Goal: Task Accomplishment & Management: Complete application form

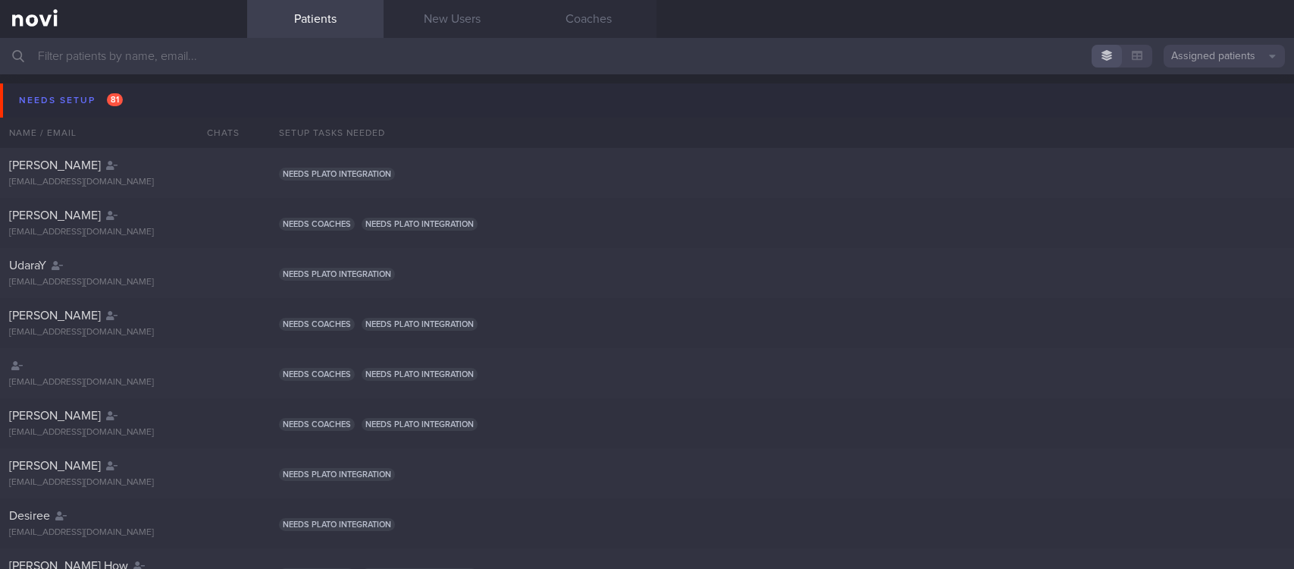
click at [182, 98] on button "Needs setup 81" at bounding box center [649, 100] width 1299 height 34
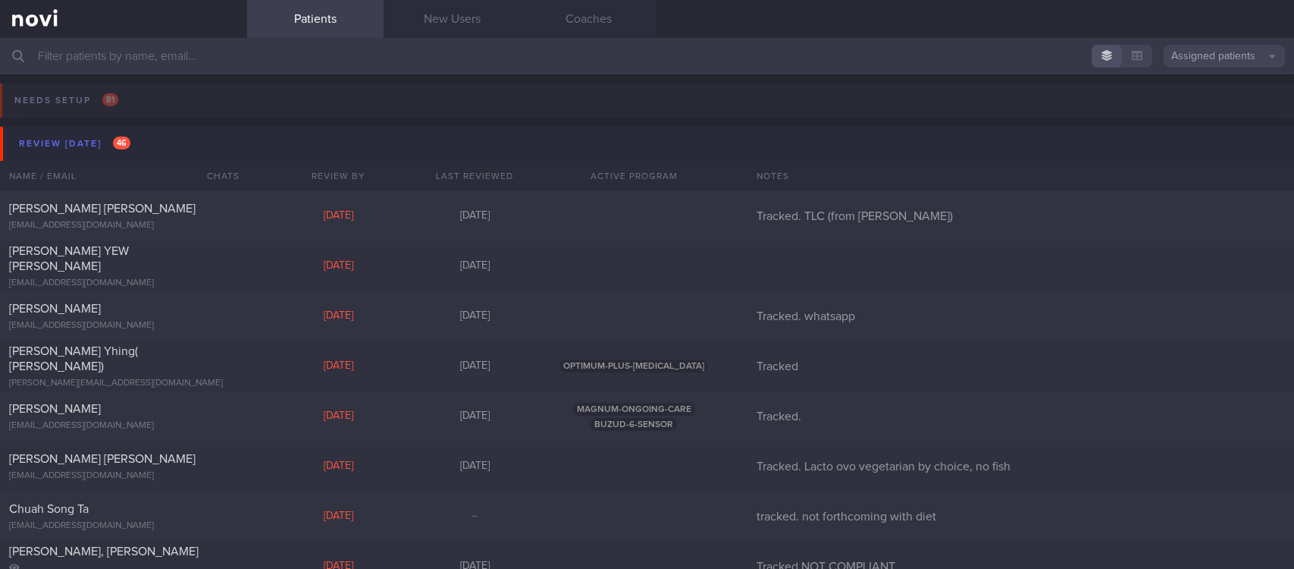
click at [184, 135] on button "Review today 46" at bounding box center [649, 144] width 1299 height 34
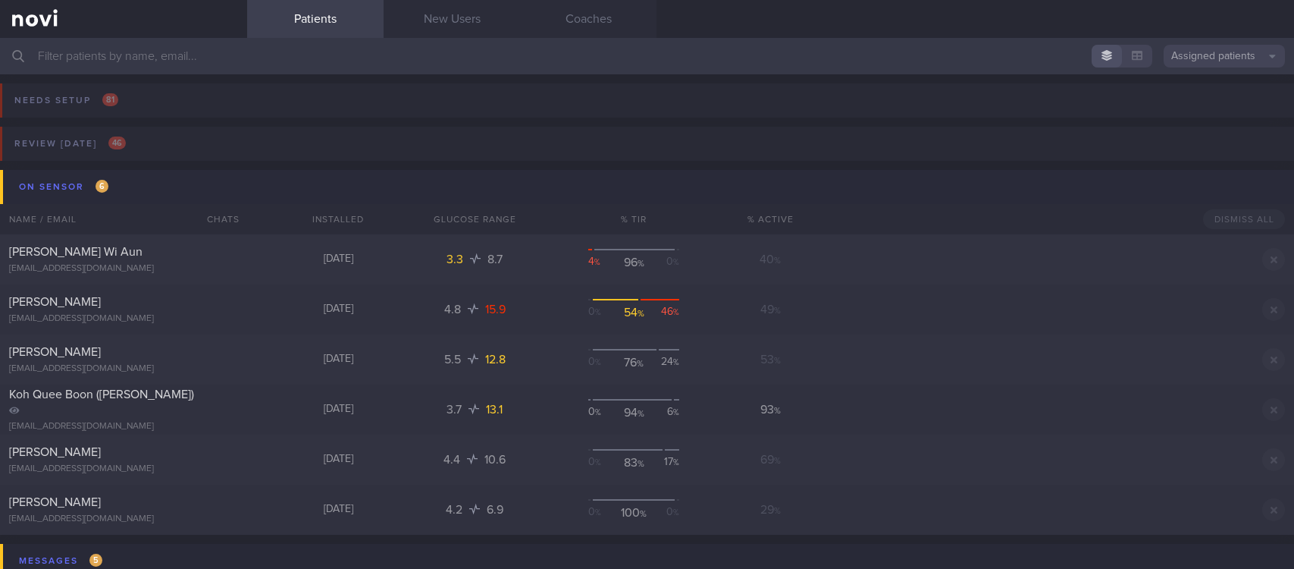
click at [184, 177] on button "On sensor 6" at bounding box center [649, 187] width 1299 height 34
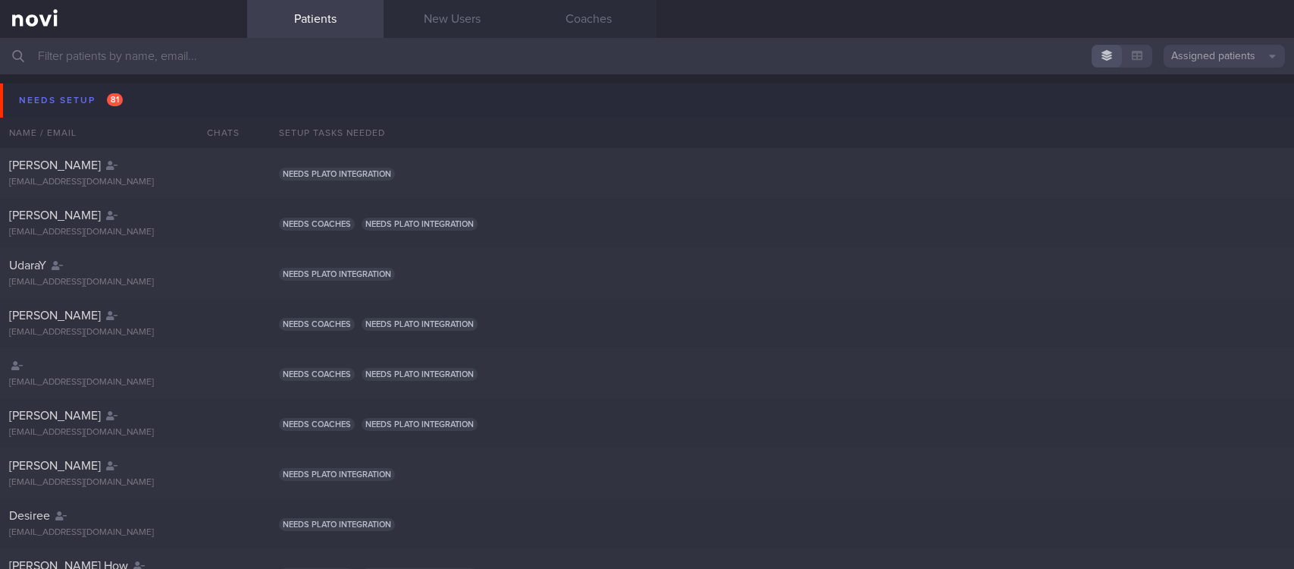
click at [127, 102] on button "Needs setup 81" at bounding box center [649, 100] width 1299 height 34
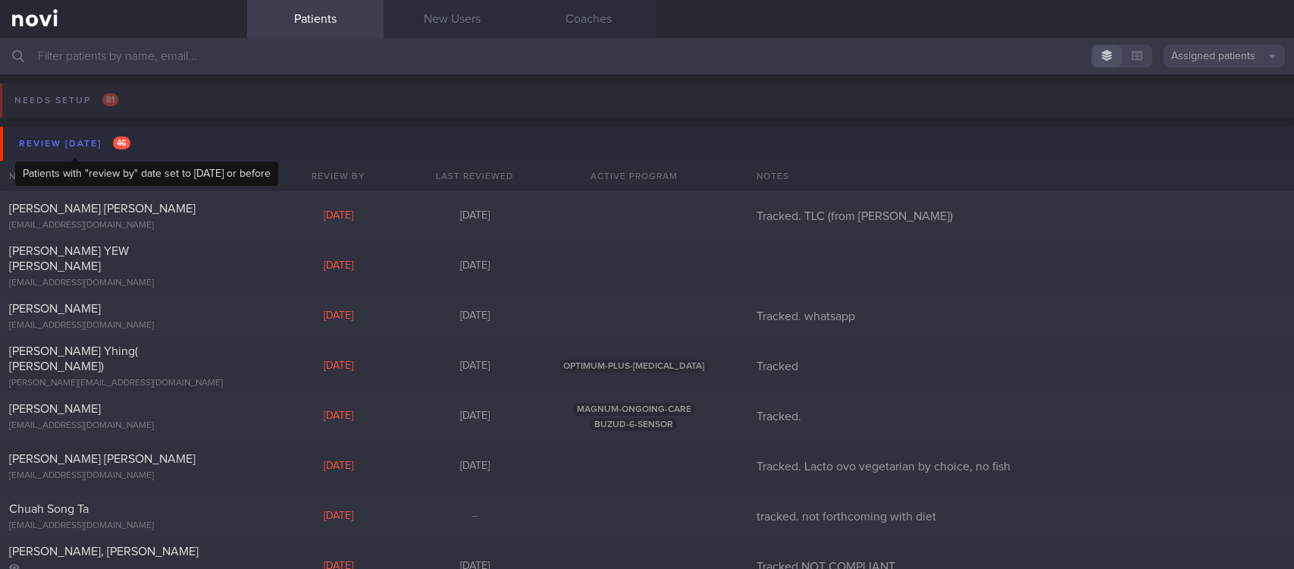
click at [121, 143] on span "46" at bounding box center [121, 142] width 17 height 13
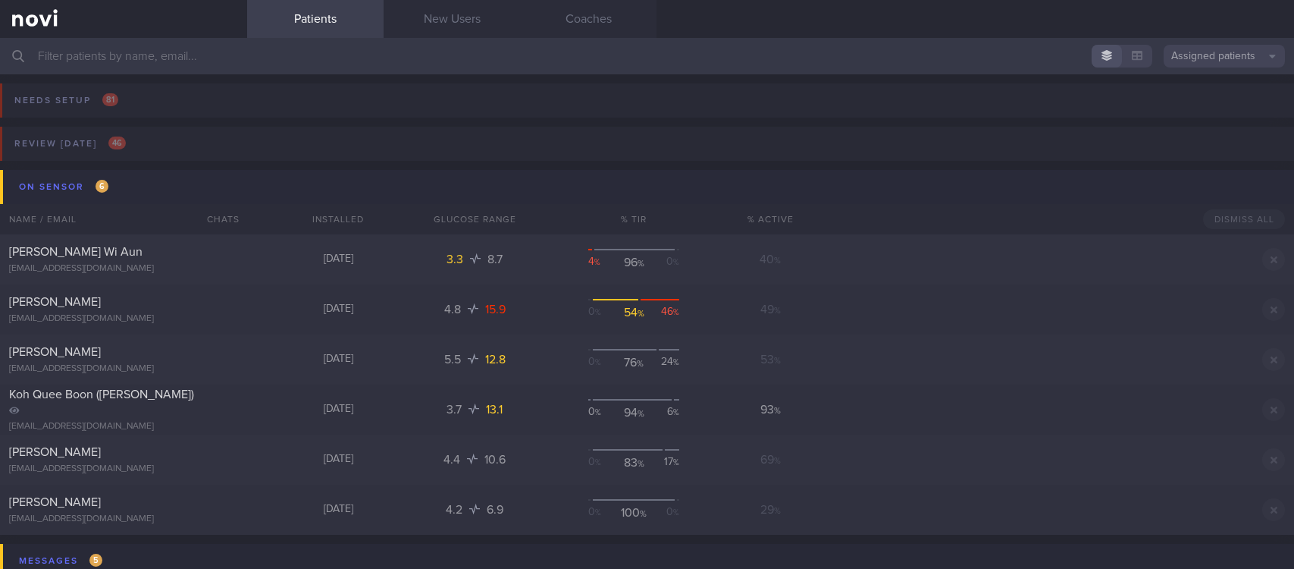
click at [145, 187] on button "On sensor 6" at bounding box center [649, 187] width 1299 height 34
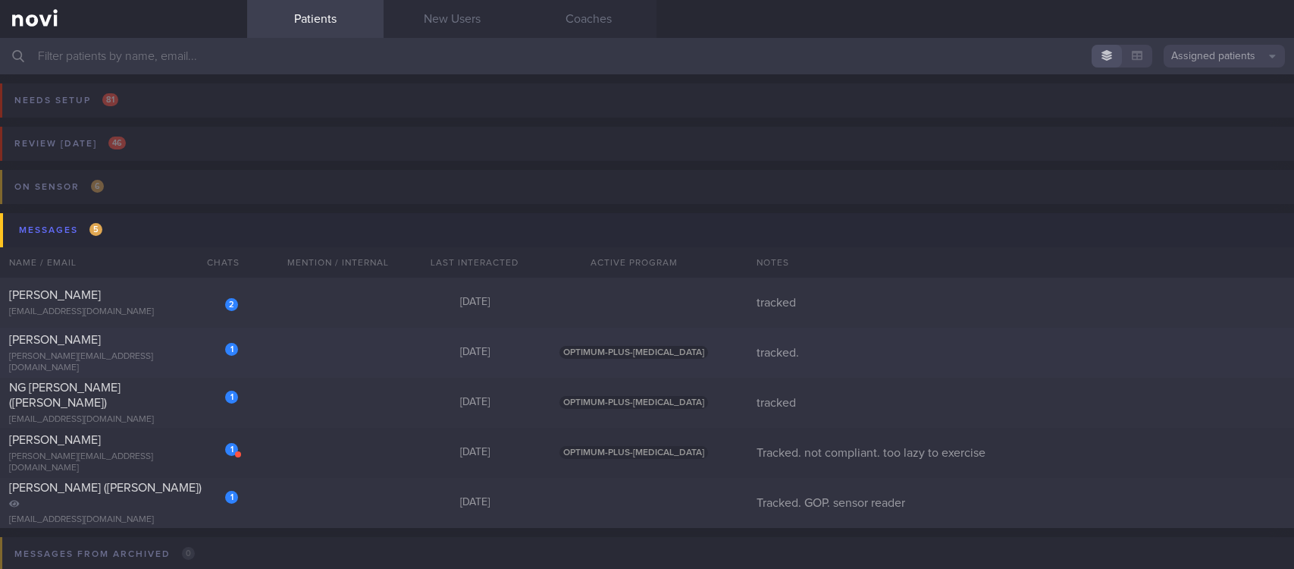
click at [275, 343] on div "1 [PERSON_NAME] [PERSON_NAME][EMAIL_ADDRESS][DOMAIN_NAME] [DATE] OPTIMUM-PLUS-[…" at bounding box center [647, 352] width 1294 height 50
select select "7"
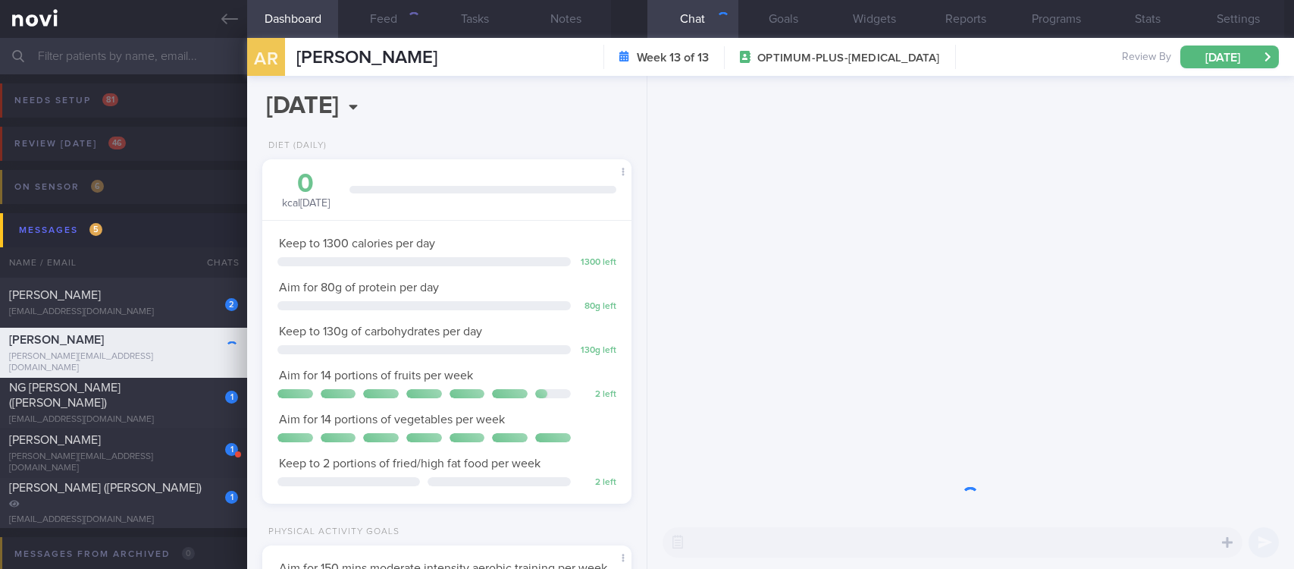
scroll to position [184, 324]
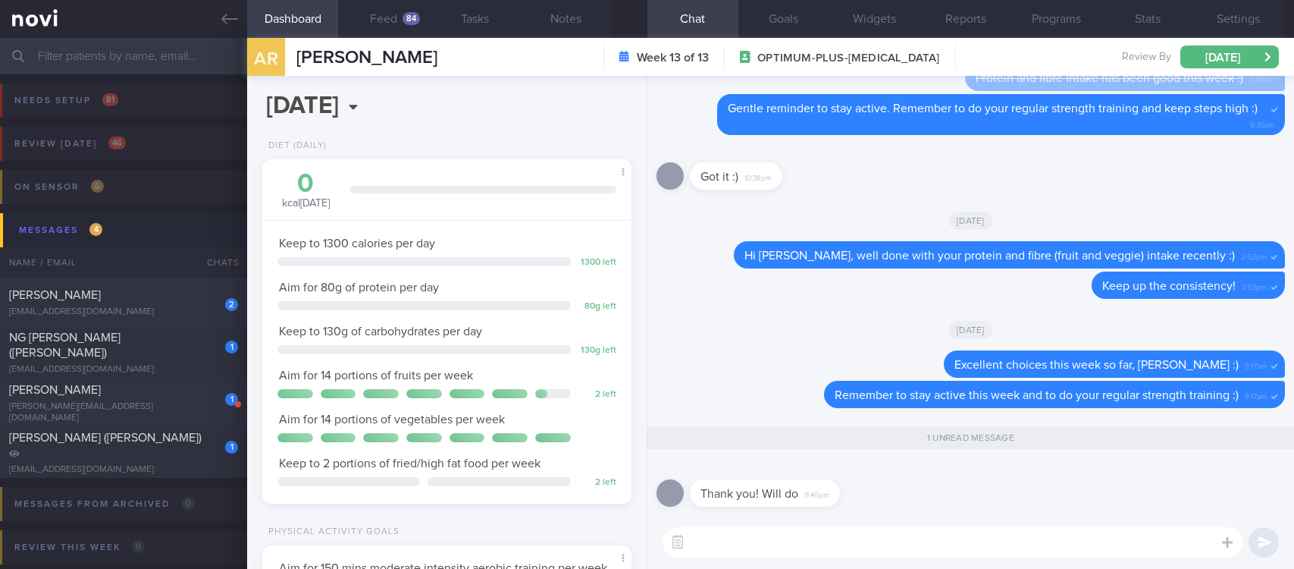
click at [887, 545] on textarea at bounding box center [953, 542] width 580 height 30
click at [400, 23] on button "Feed 84" at bounding box center [383, 19] width 91 height 38
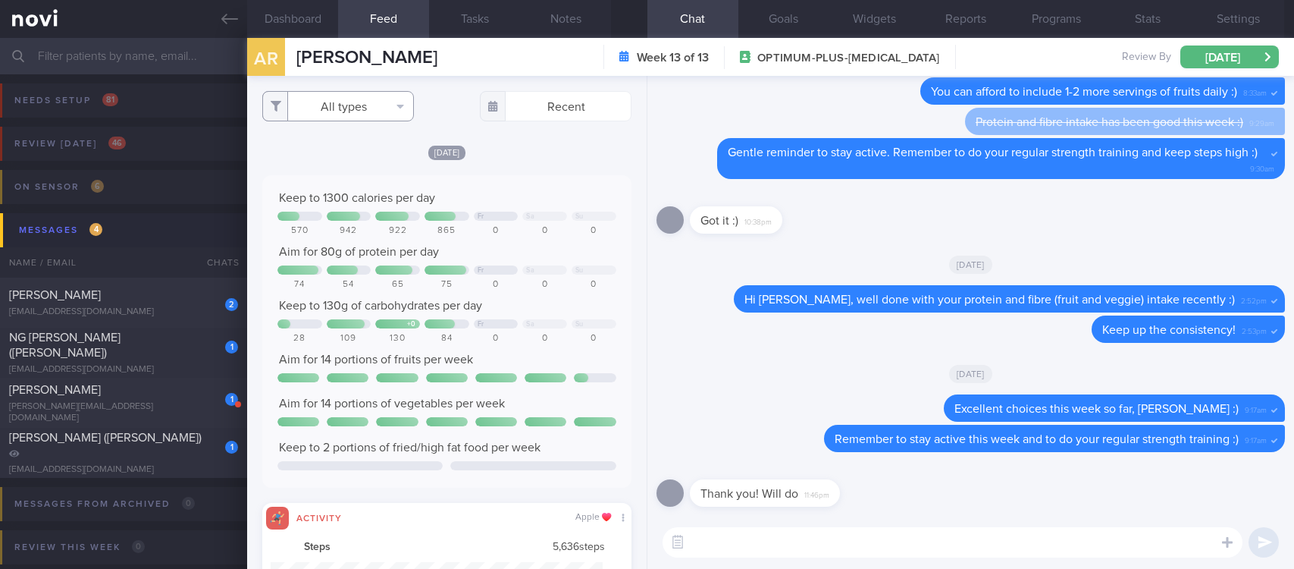
click at [394, 102] on button "All types" at bounding box center [338, 106] width 152 height 30
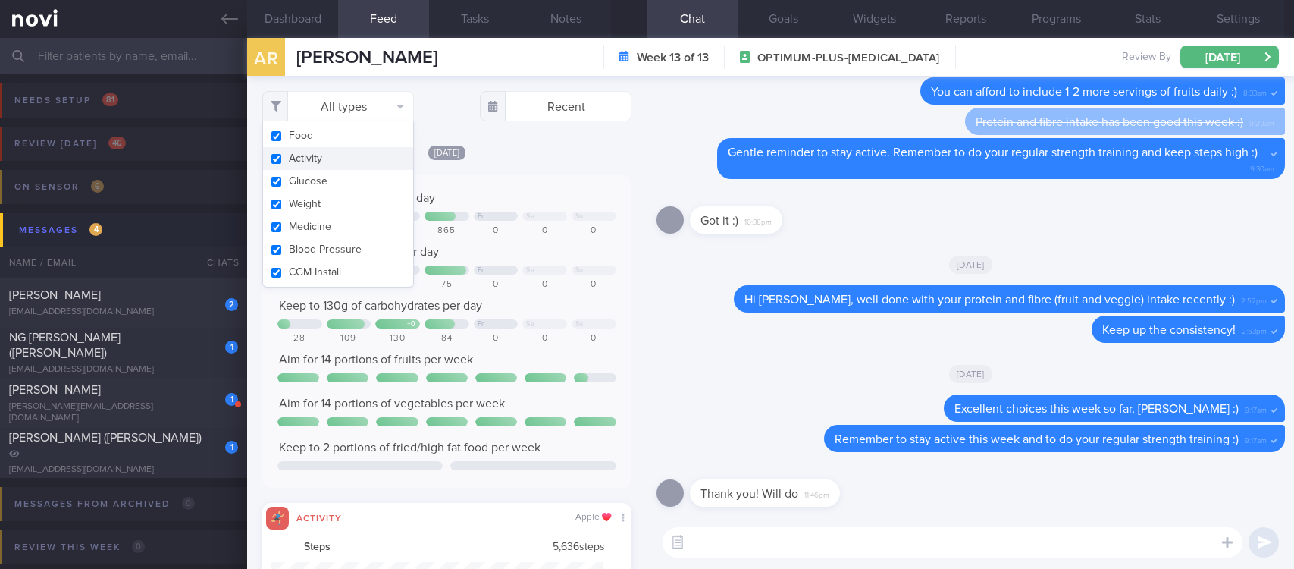
click at [365, 156] on button "Activity" at bounding box center [338, 158] width 150 height 23
checkbox input "false"
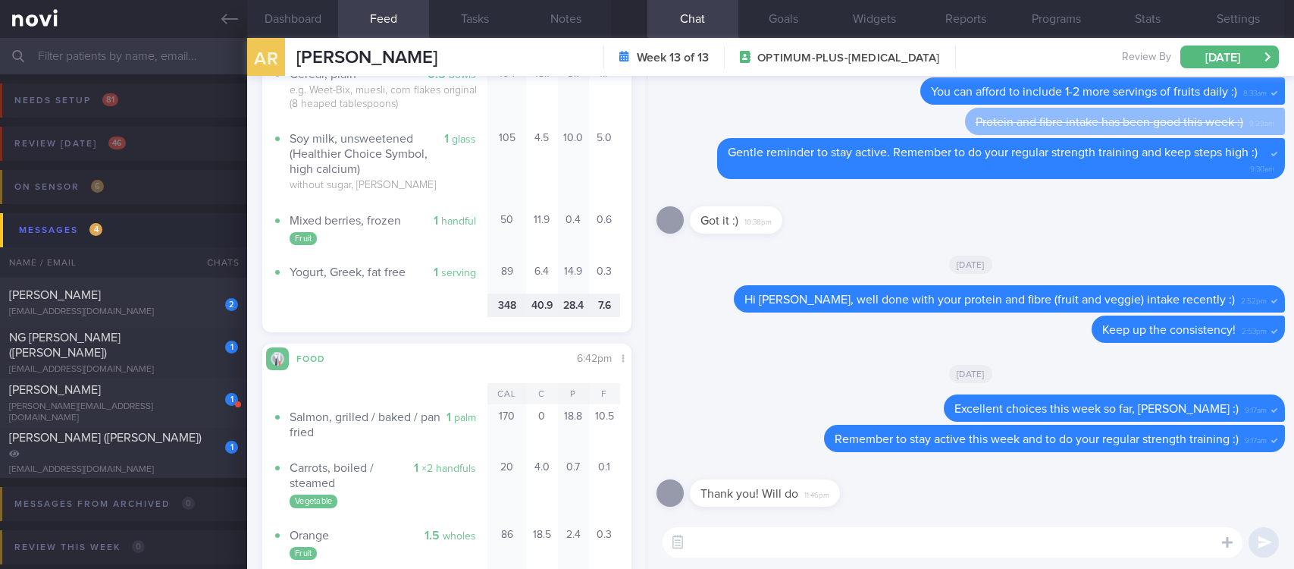
scroll to position [910, 0]
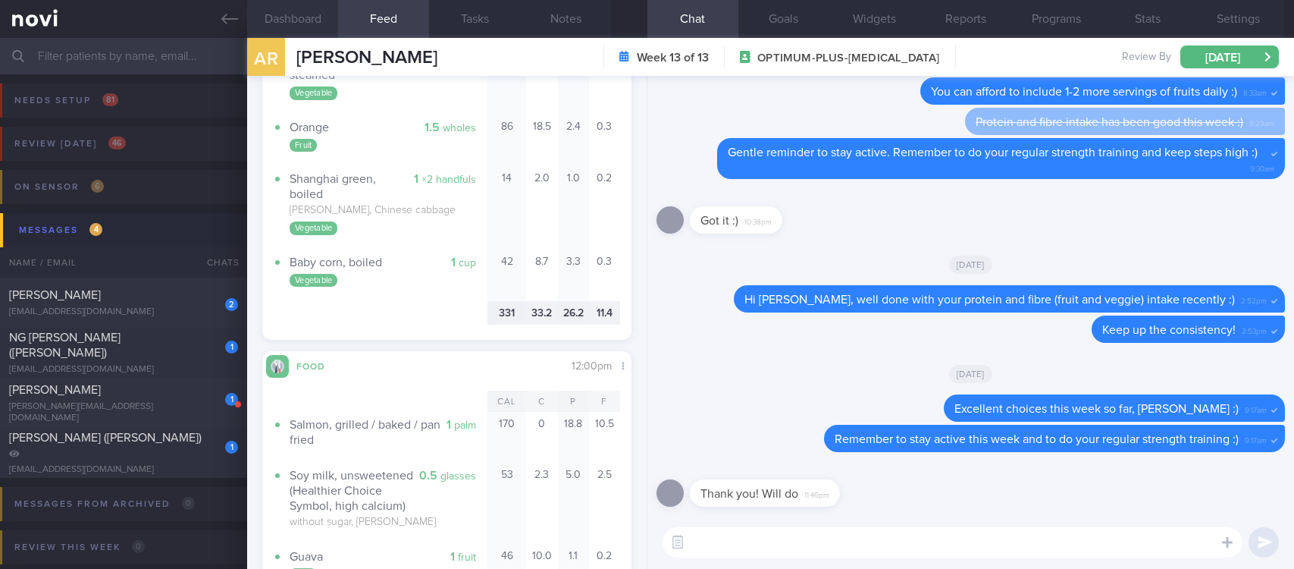
click at [319, 30] on button "Dashboard" at bounding box center [292, 19] width 91 height 38
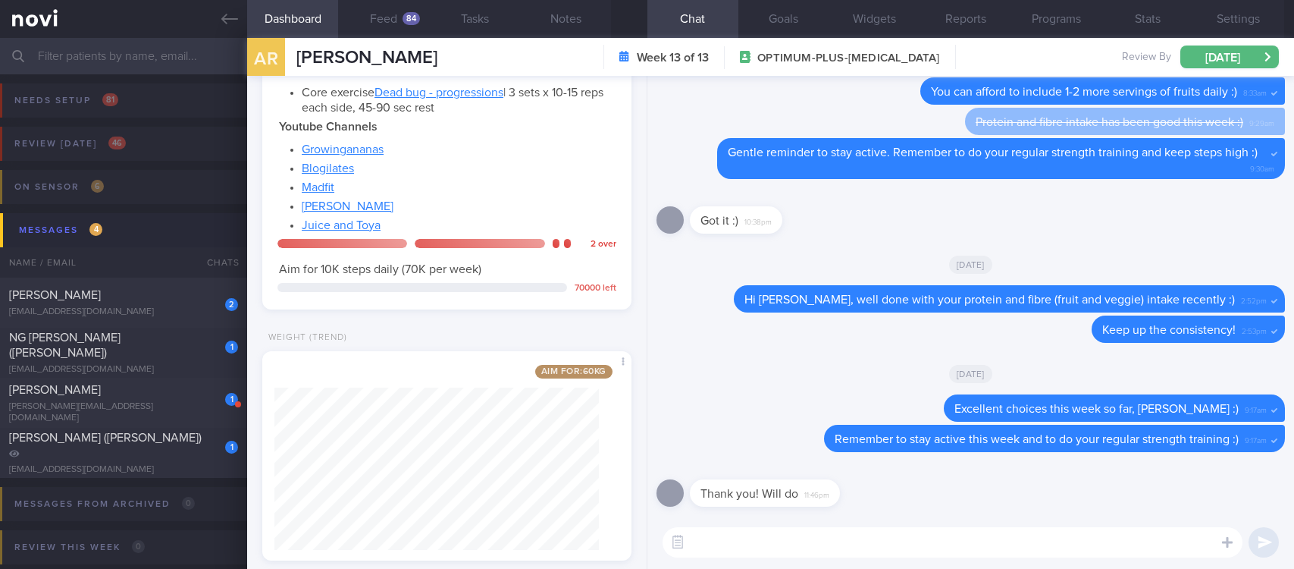
scroll to position [970, 0]
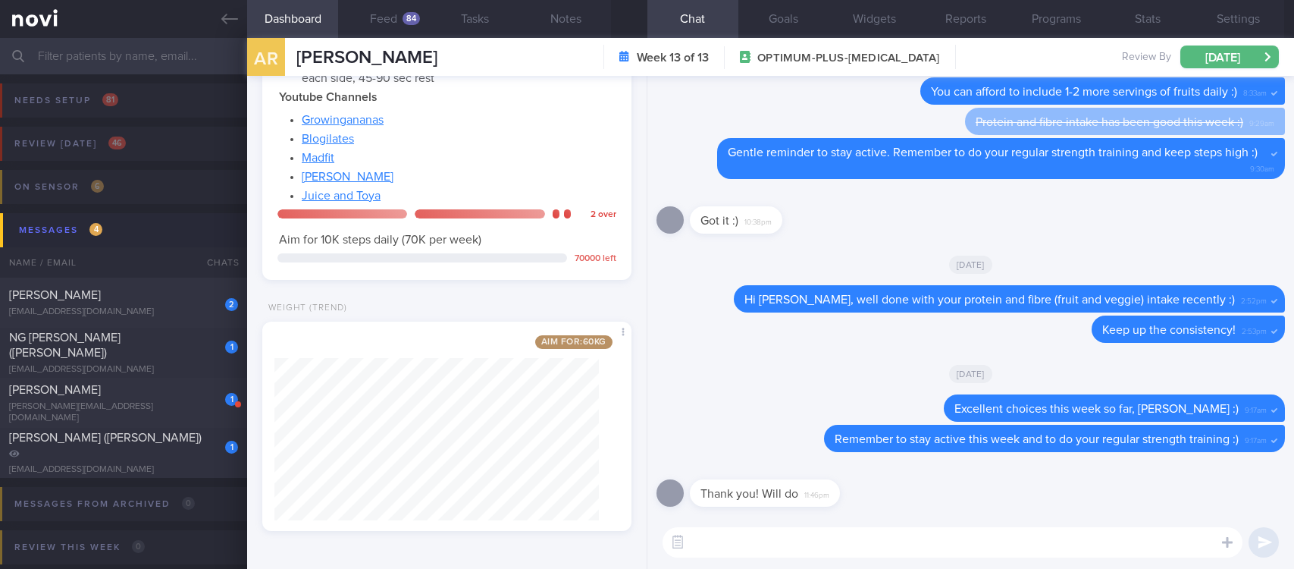
click at [794, 552] on textarea at bounding box center [953, 542] width 580 height 30
click at [191, 464] on div "[EMAIL_ADDRESS][DOMAIN_NAME]" at bounding box center [123, 469] width 229 height 11
type input "Tracked. GOP. sensor reader"
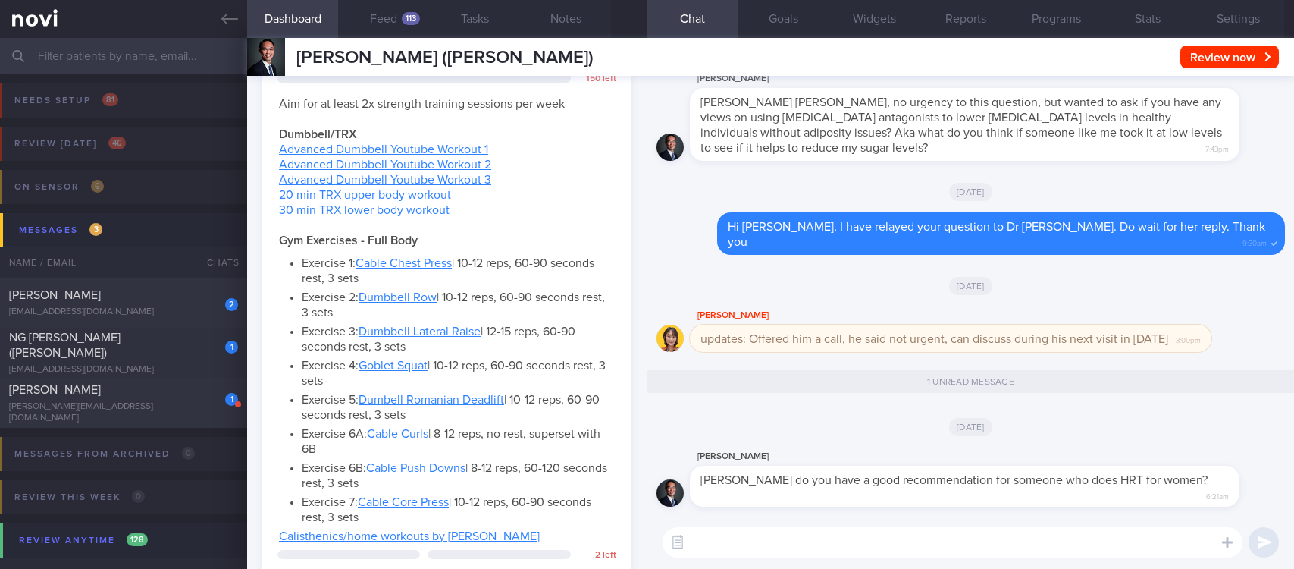
scroll to position [165, 330]
drag, startPoint x: 514, startPoint y: 61, endPoint x: 293, endPoint y: 61, distance: 221.3
click at [293, 61] on div "[PERSON_NAME] ([PERSON_NAME]) [PERSON_NAME] ([PERSON_NAME] [PERSON_NAME][EMAIL_…" at bounding box center [770, 57] width 1047 height 38
copy span "[PERSON_NAME] ([PERSON_NAME])"
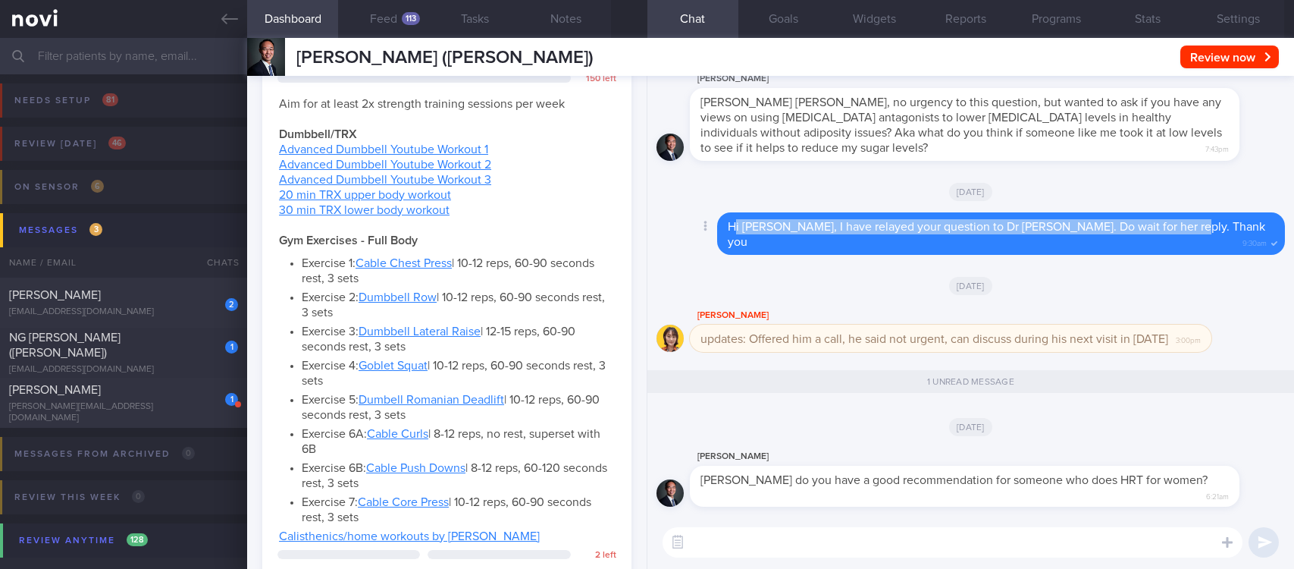
drag, startPoint x: 1218, startPoint y: 256, endPoint x: 767, endPoint y: 262, distance: 451.1
click at [767, 255] on div "Hi [PERSON_NAME], I have relayed your question to Dr [PERSON_NAME]. Do wait for…" at bounding box center [1001, 233] width 568 height 42
copy span "i [PERSON_NAME], I have relayed your question to Dr [PERSON_NAME]. Do wait for …"
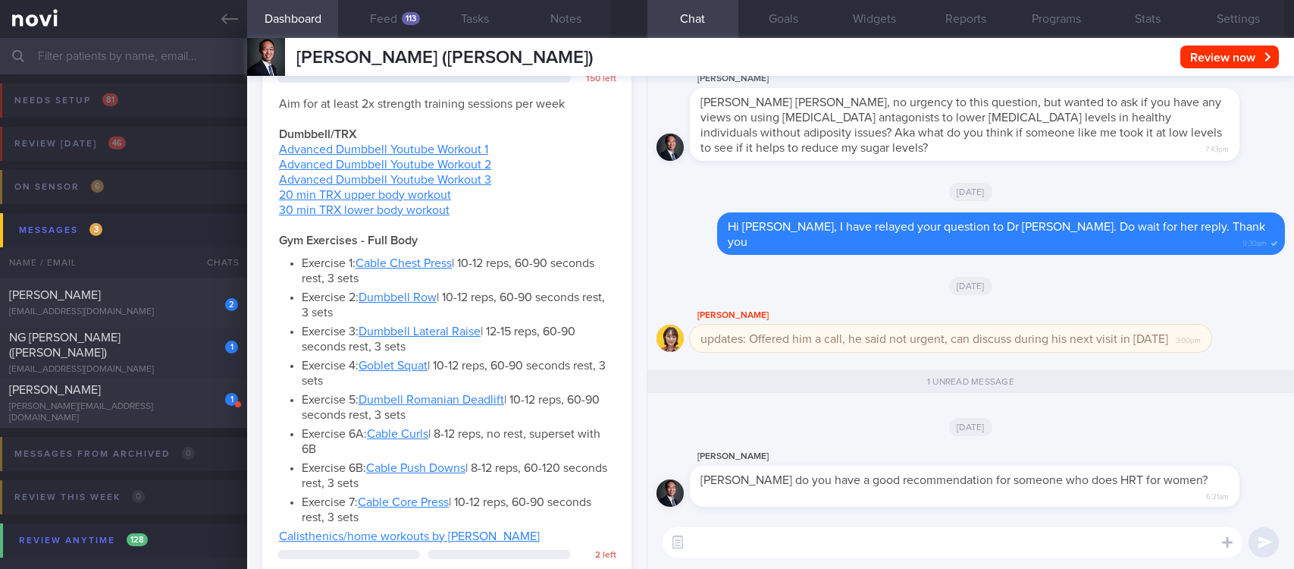
click at [779, 545] on textarea at bounding box center [953, 542] width 580 height 30
type textarea "J"
paste textarea "i [PERSON_NAME], I have relayed your question to Dr [PERSON_NAME]. Do wait for …"
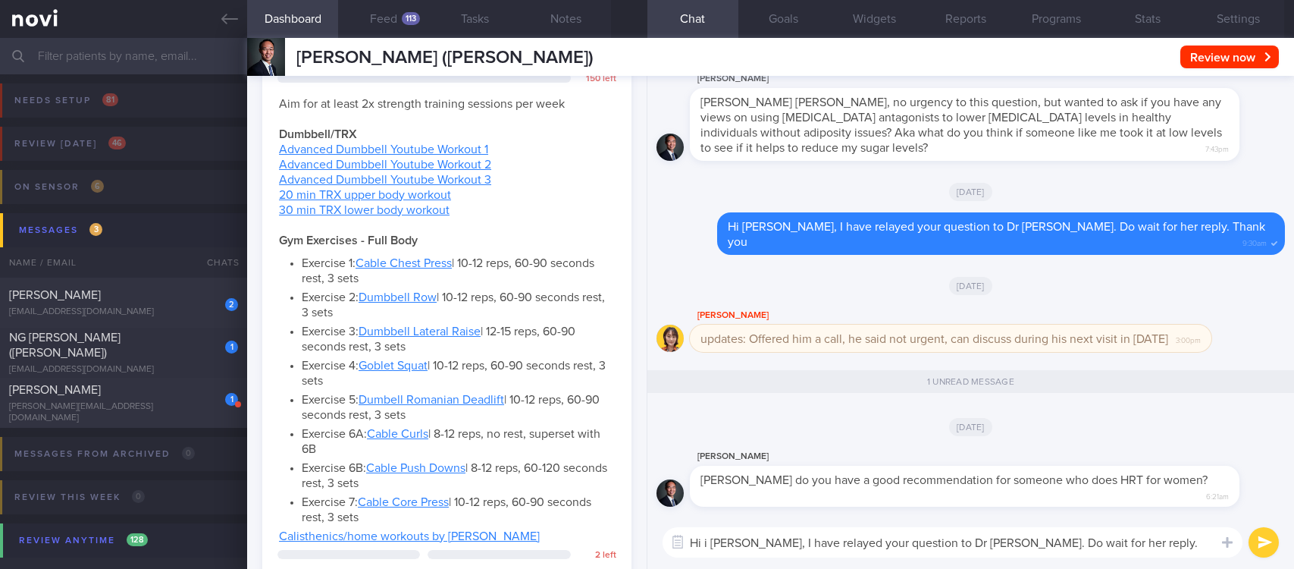
click at [709, 550] on textarea "Hi i [PERSON_NAME], I have relayed your question to Dr [PERSON_NAME]. Do wait f…" at bounding box center [953, 542] width 580 height 30
type textarea "Hi [PERSON_NAME], I have relayed your question to Dr [PERSON_NAME]. Do wait for…"
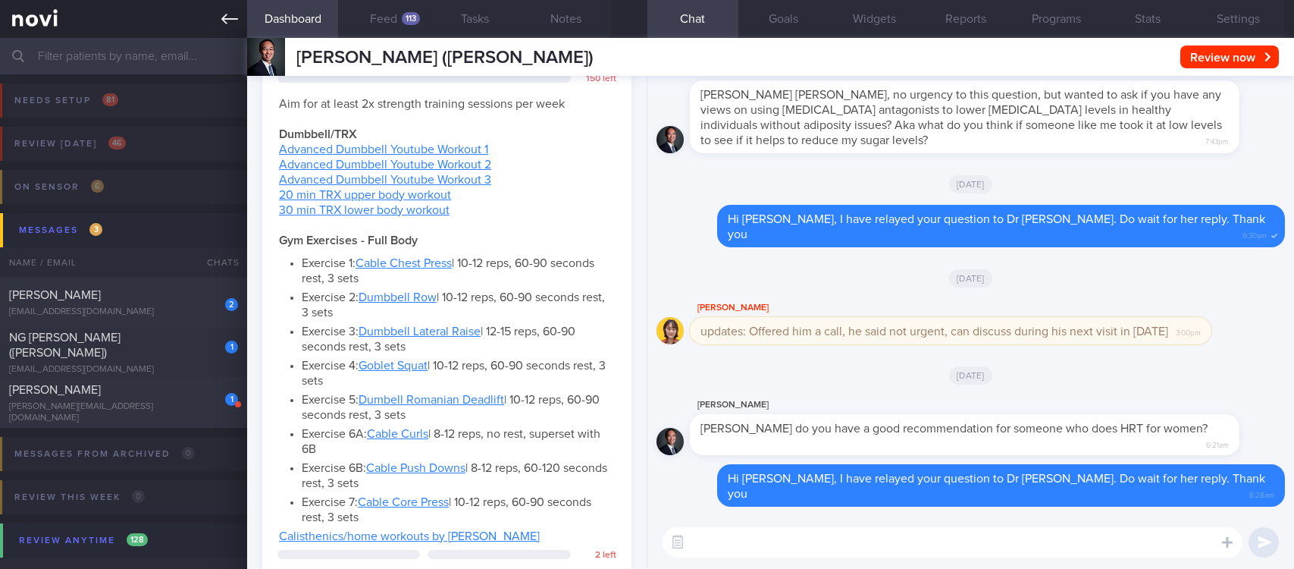
click at [232, 18] on icon at bounding box center [229, 19] width 17 height 11
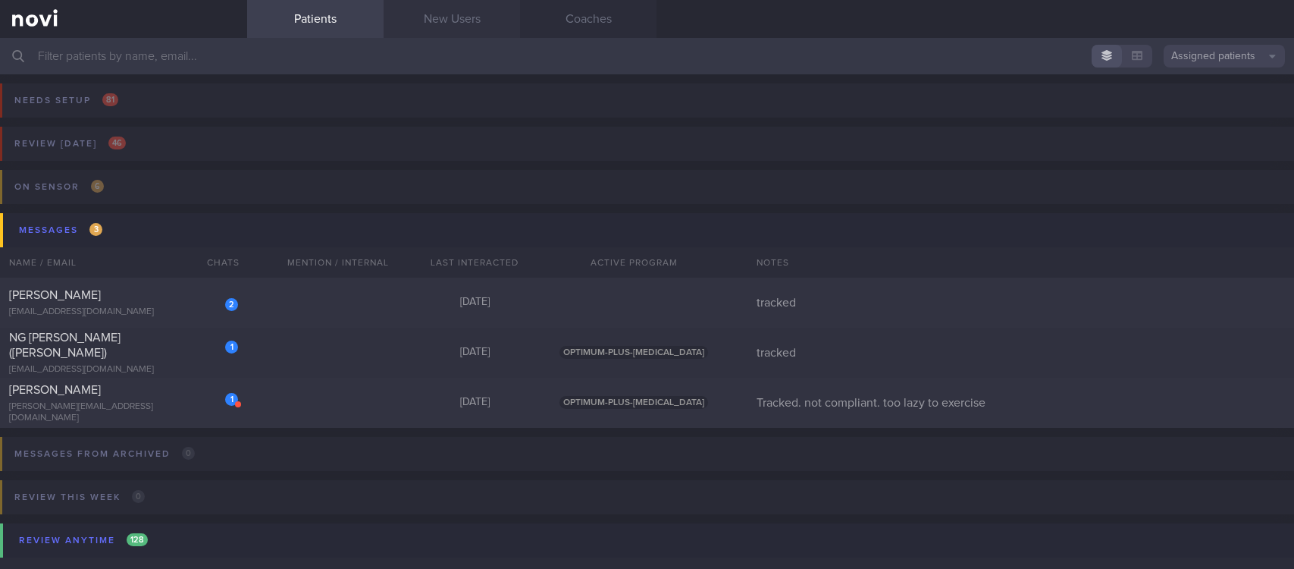
click at [434, 16] on link "New Users" at bounding box center [452, 19] width 136 height 38
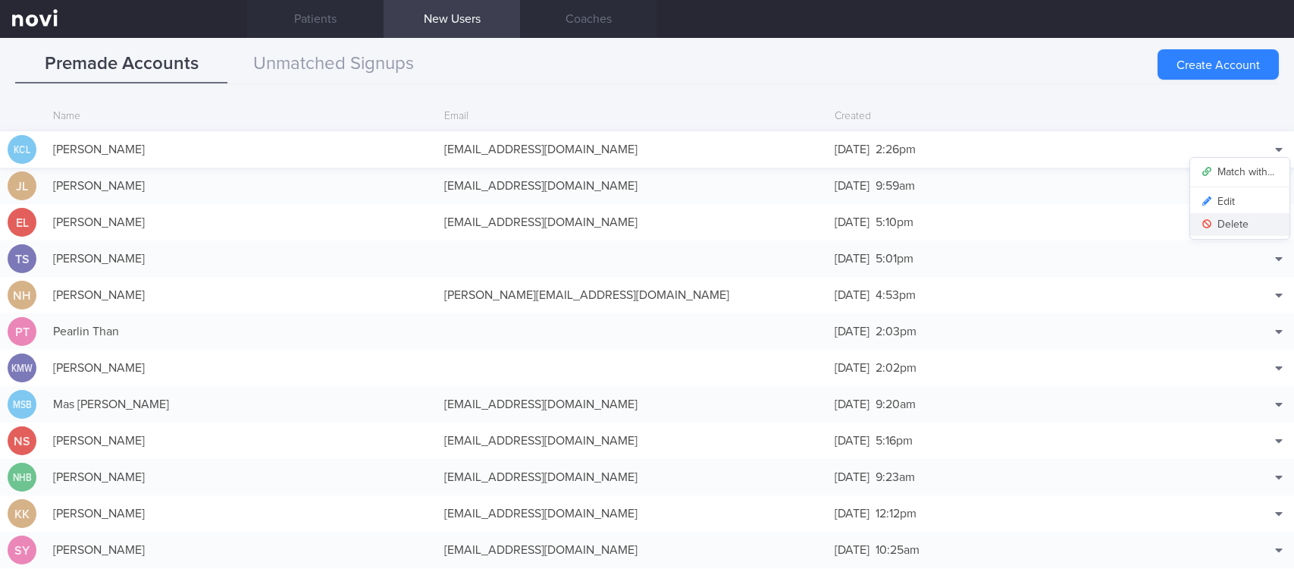
click at [1221, 225] on button "Delete" at bounding box center [1239, 224] width 99 height 23
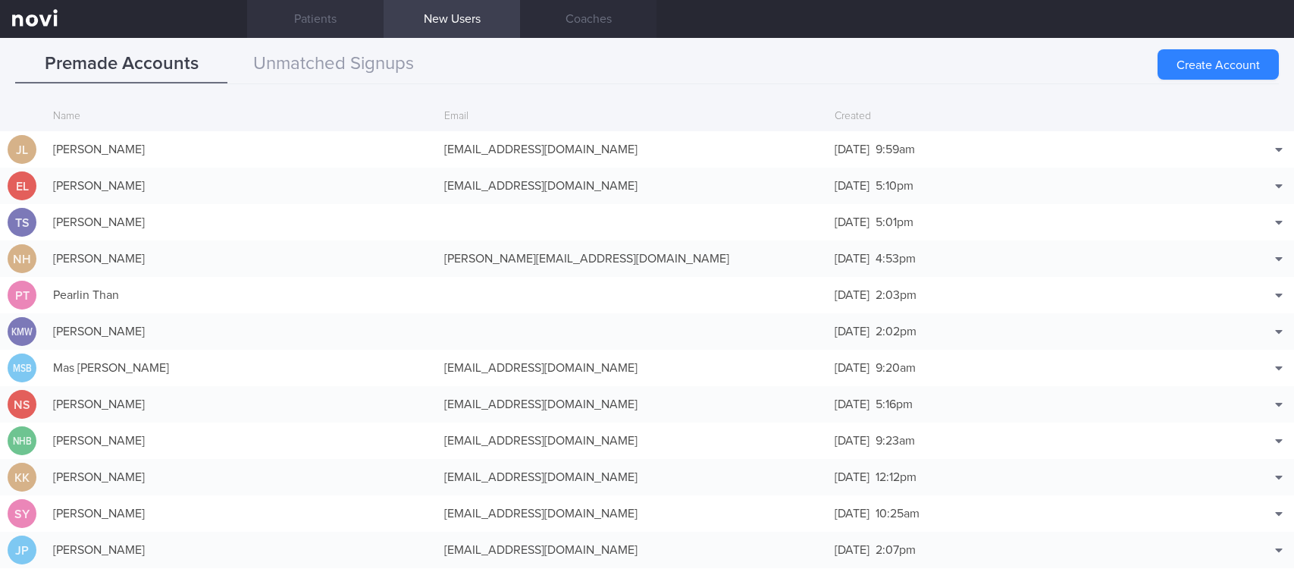
click at [354, 24] on link "Patients" at bounding box center [315, 19] width 136 height 38
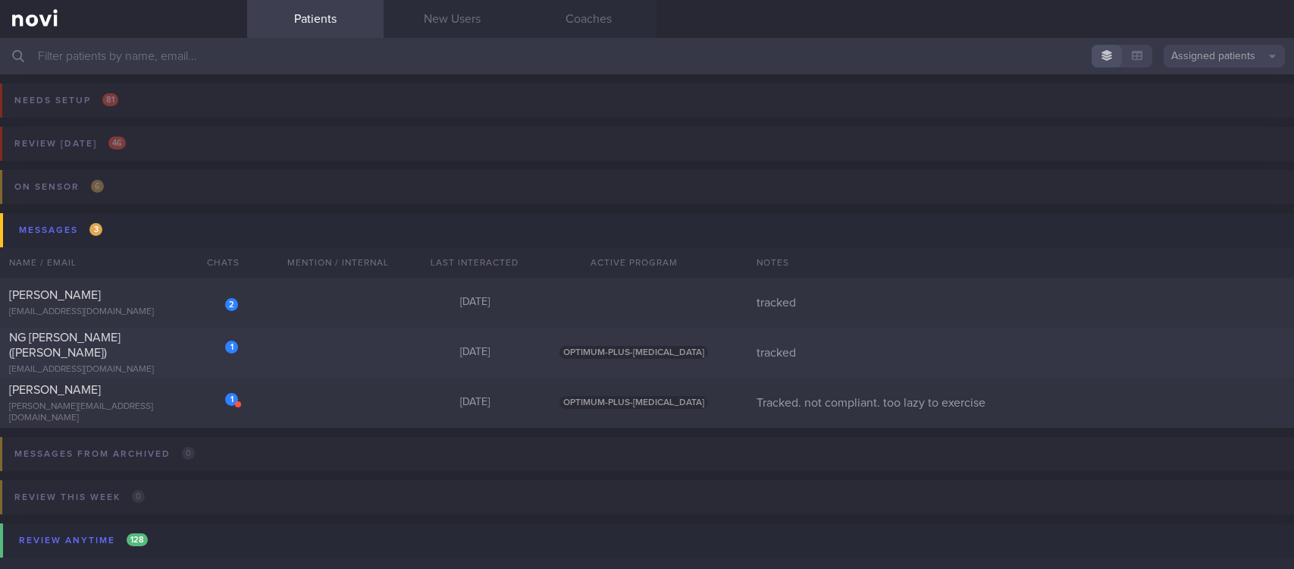
click at [455, 342] on div "1 NG [PERSON_NAME] ([PERSON_NAME]) [EMAIL_ADDRESS][DOMAIN_NAME] [DATE] OPTIMUM-…" at bounding box center [647, 352] width 1294 height 50
select select "7"
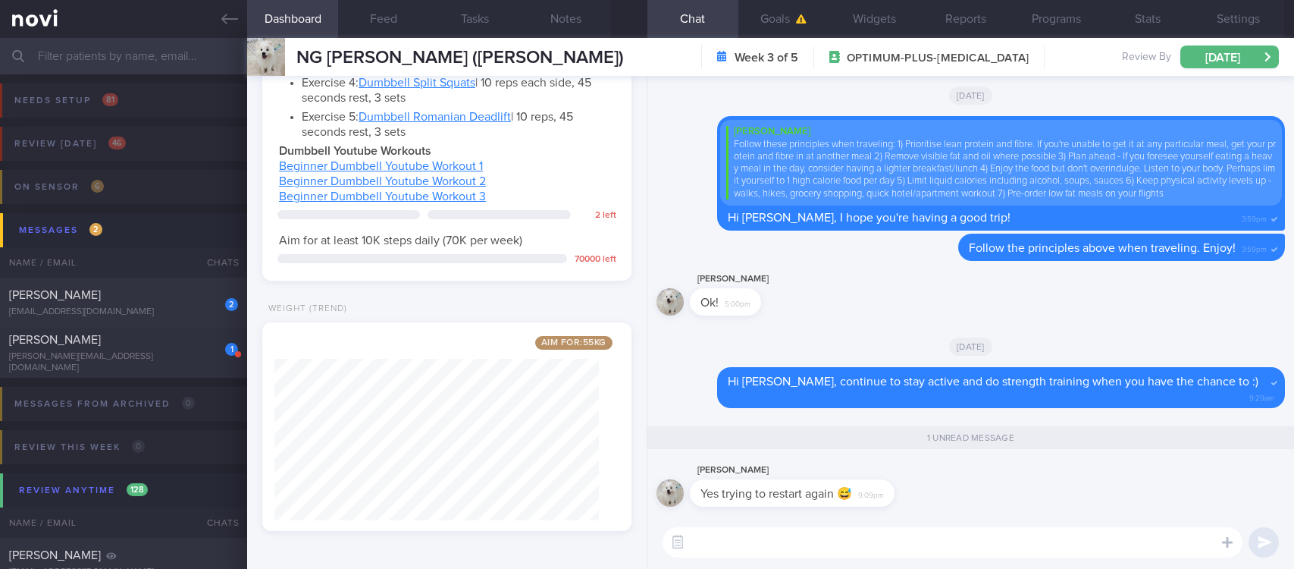
scroll to position [427, 0]
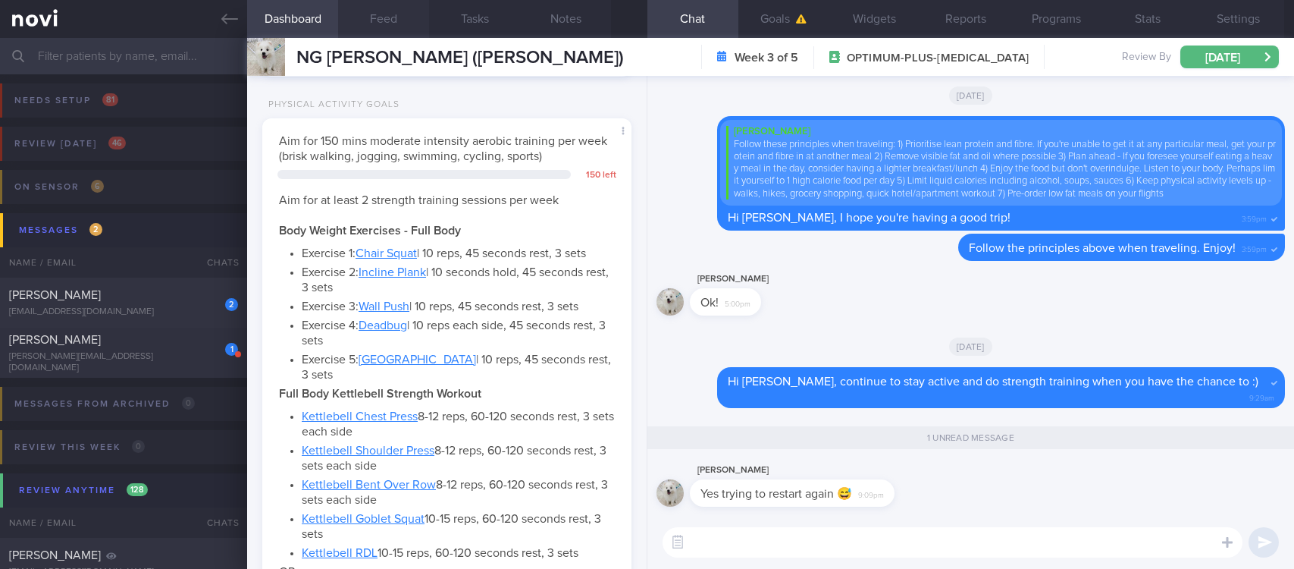
click at [411, 14] on button "Feed" at bounding box center [383, 19] width 91 height 38
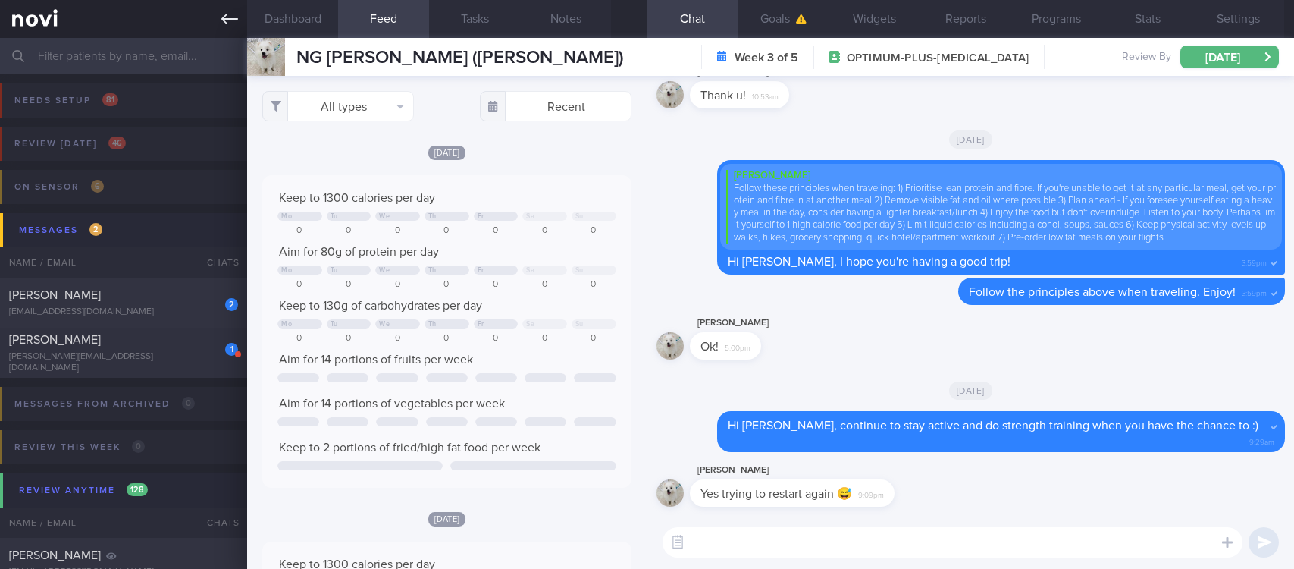
click at [230, 25] on icon at bounding box center [229, 19] width 17 height 17
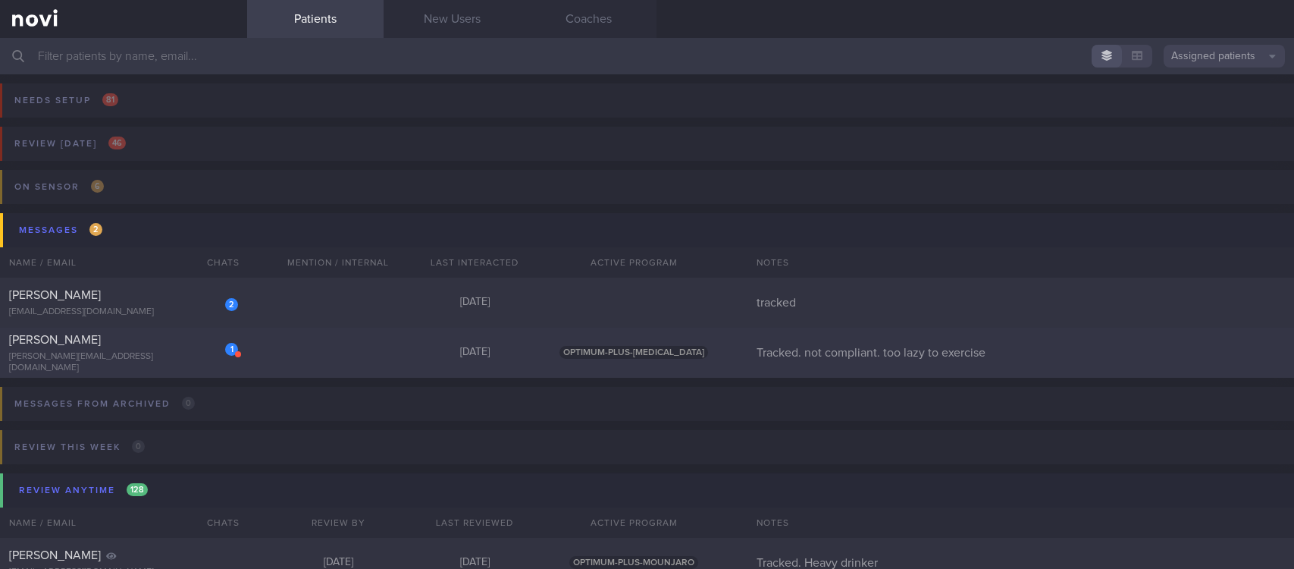
click at [326, 349] on div "1 [PERSON_NAME] TANGYA [PERSON_NAME][EMAIL_ADDRESS][DOMAIN_NAME] [DATE] OPTIMUM…" at bounding box center [647, 352] width 1294 height 50
select select "7"
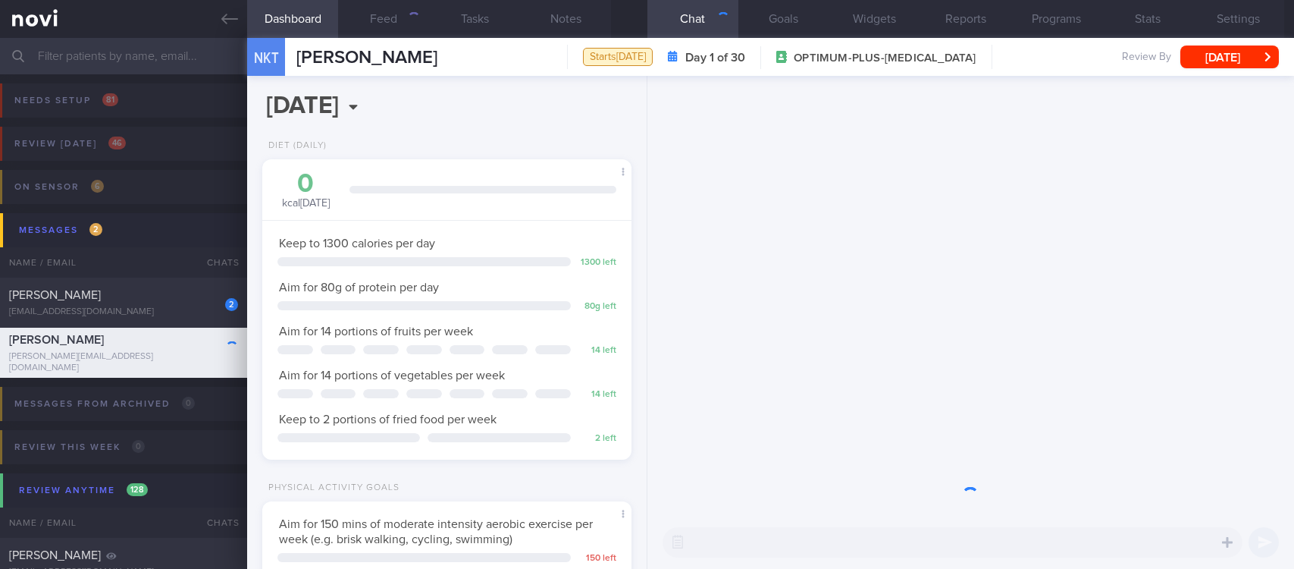
scroll to position [184, 324]
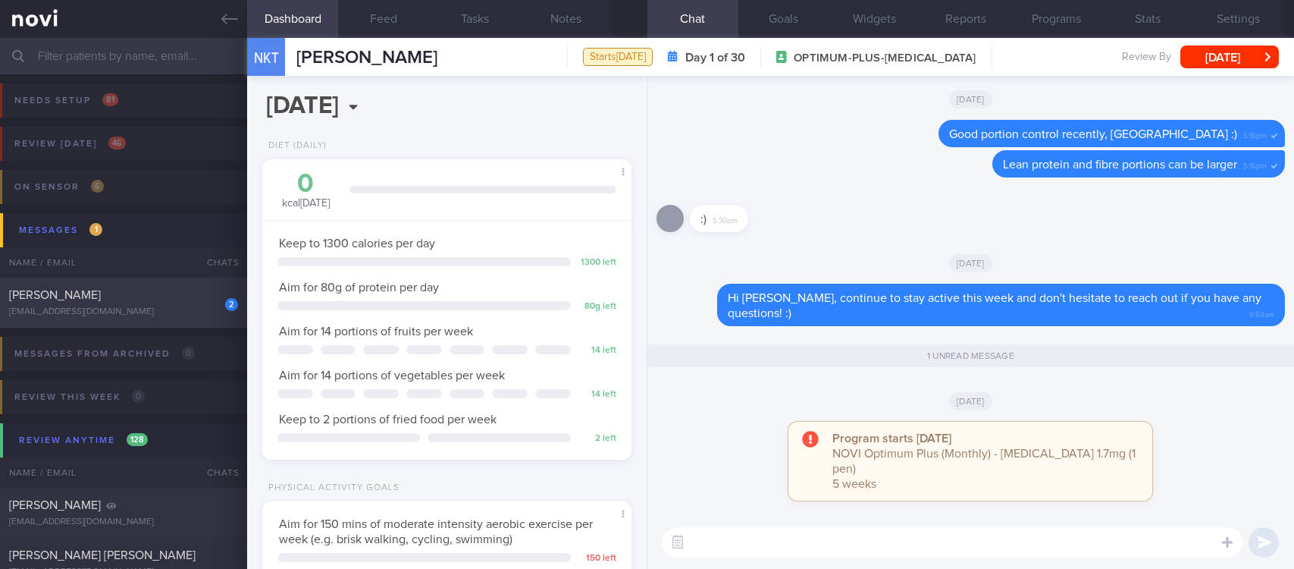
click at [168, 308] on div "[EMAIL_ADDRESS][DOMAIN_NAME]" at bounding box center [123, 311] width 229 height 11
type input "tracked"
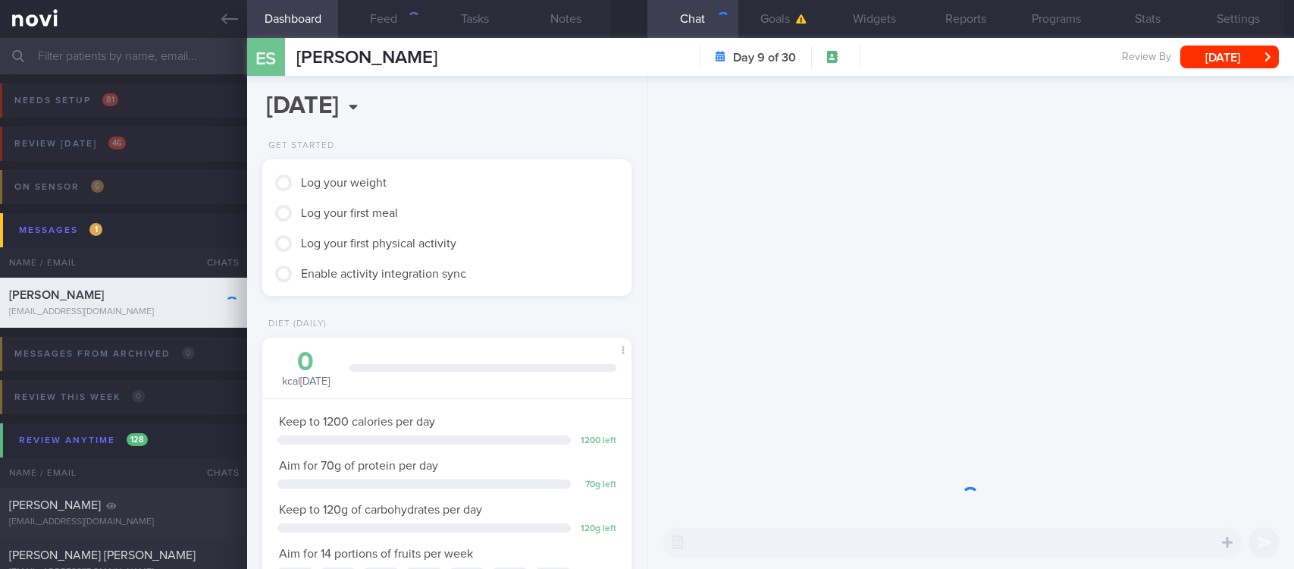
scroll to position [184, 324]
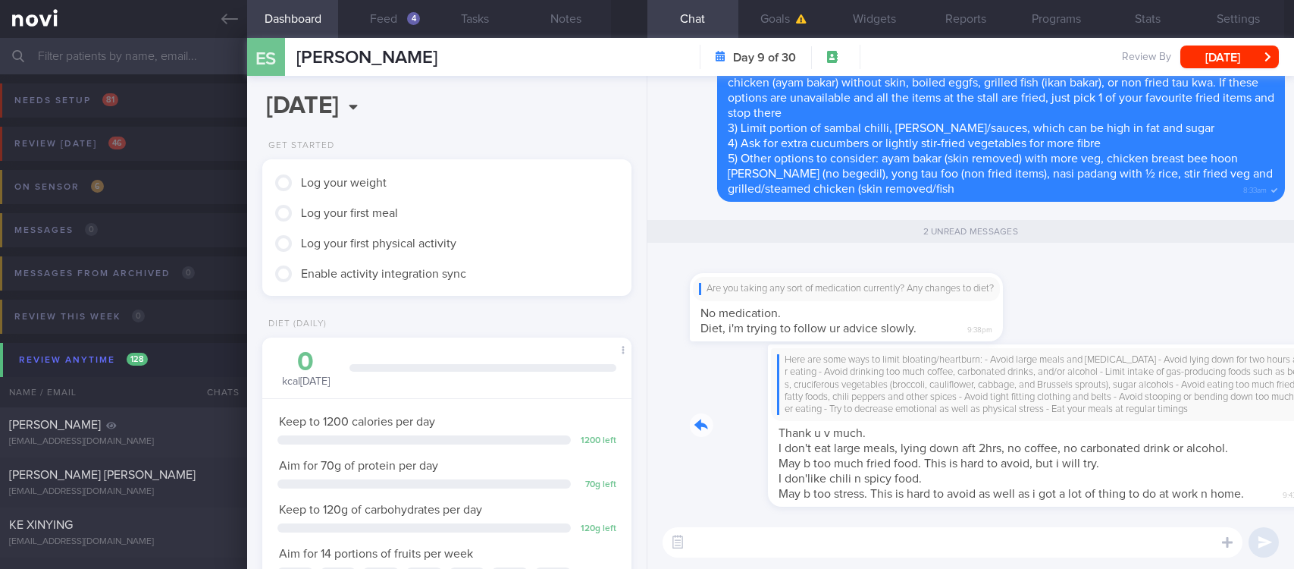
drag, startPoint x: 906, startPoint y: 476, endPoint x: 1116, endPoint y: 477, distance: 210.0
click at [1116, 477] on div "Here are some ways to limit bloating/heartburn: - Avoid large meals and [MEDICA…" at bounding box center [987, 425] width 595 height 162
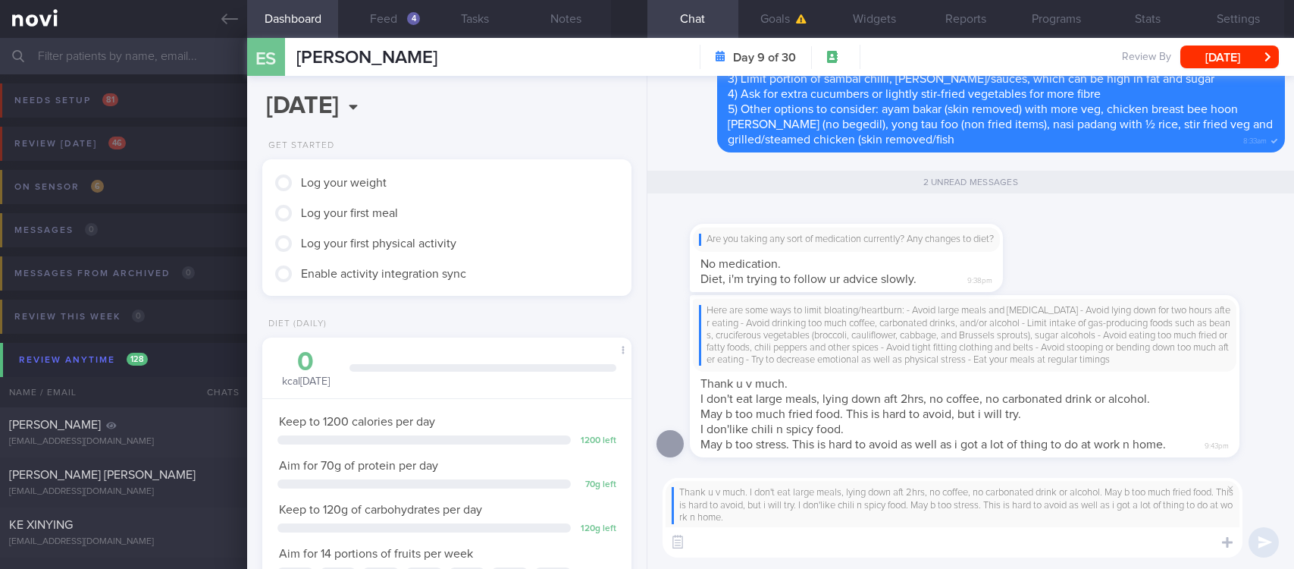
click at [923, 542] on textarea at bounding box center [953, 542] width 580 height 30
type textarea "Ok, it could be related to stress or other factors. Please take care"
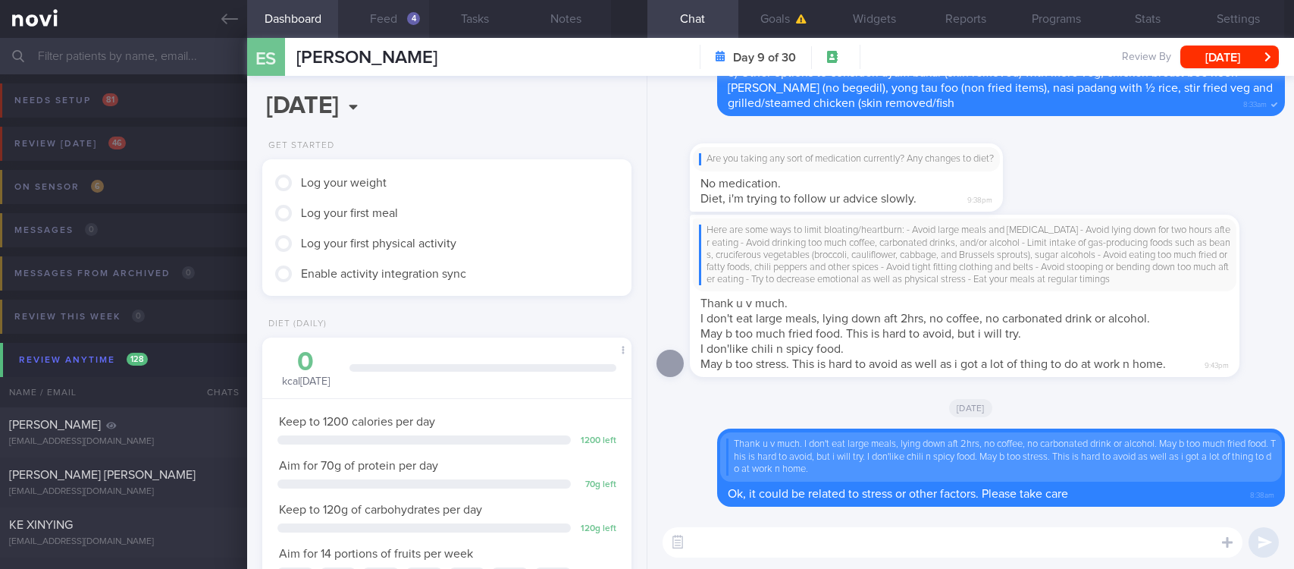
click at [394, 24] on button "Feed 4" at bounding box center [383, 19] width 91 height 38
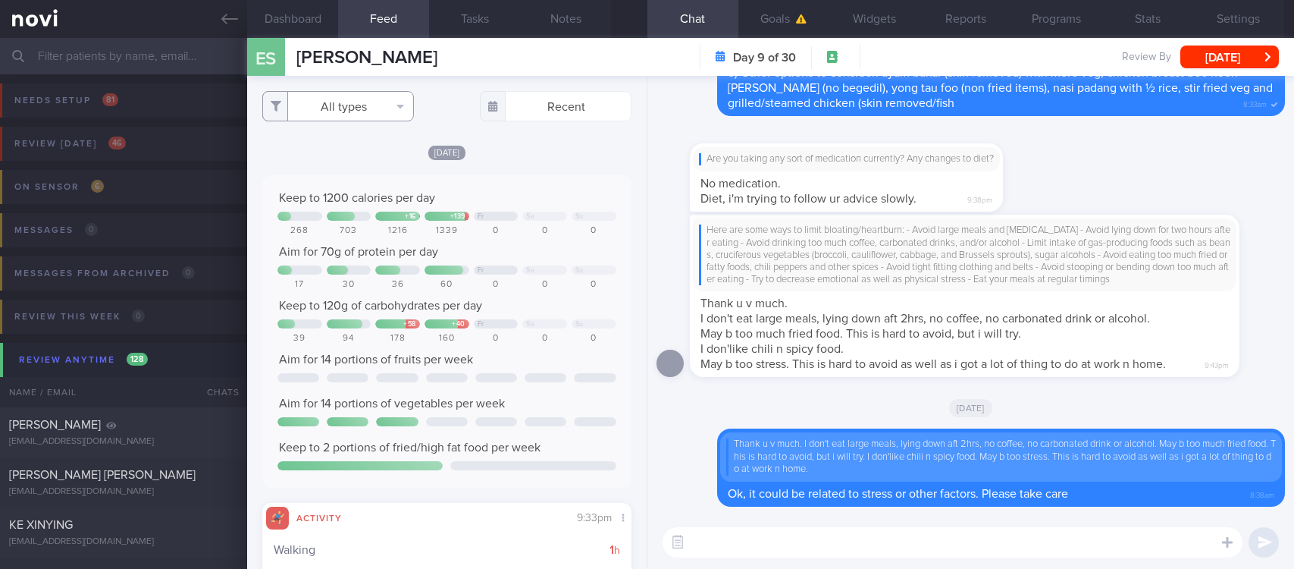
click at [359, 108] on button "All types" at bounding box center [338, 106] width 152 height 30
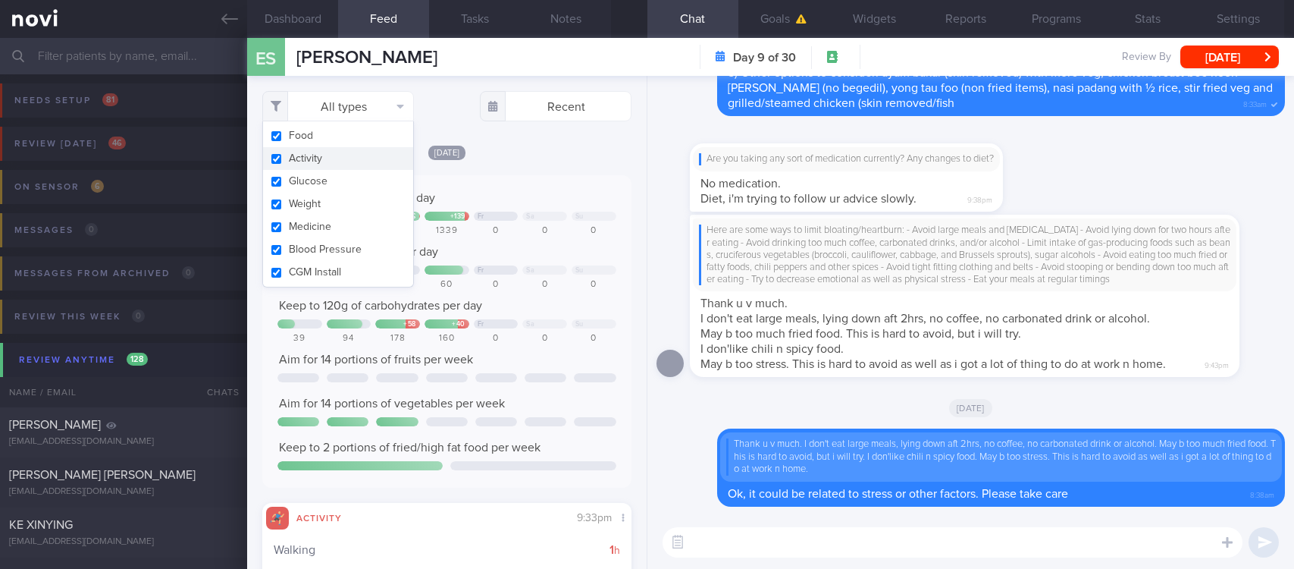
click at [338, 153] on button "Activity" at bounding box center [338, 158] width 150 height 23
click at [553, 185] on div "Keep to 1200 calories per day + 16 + 139 Fr Sa Su 268 703 1216 1339 0 0 0 Aim f…" at bounding box center [446, 331] width 369 height 312
checkbox input "false"
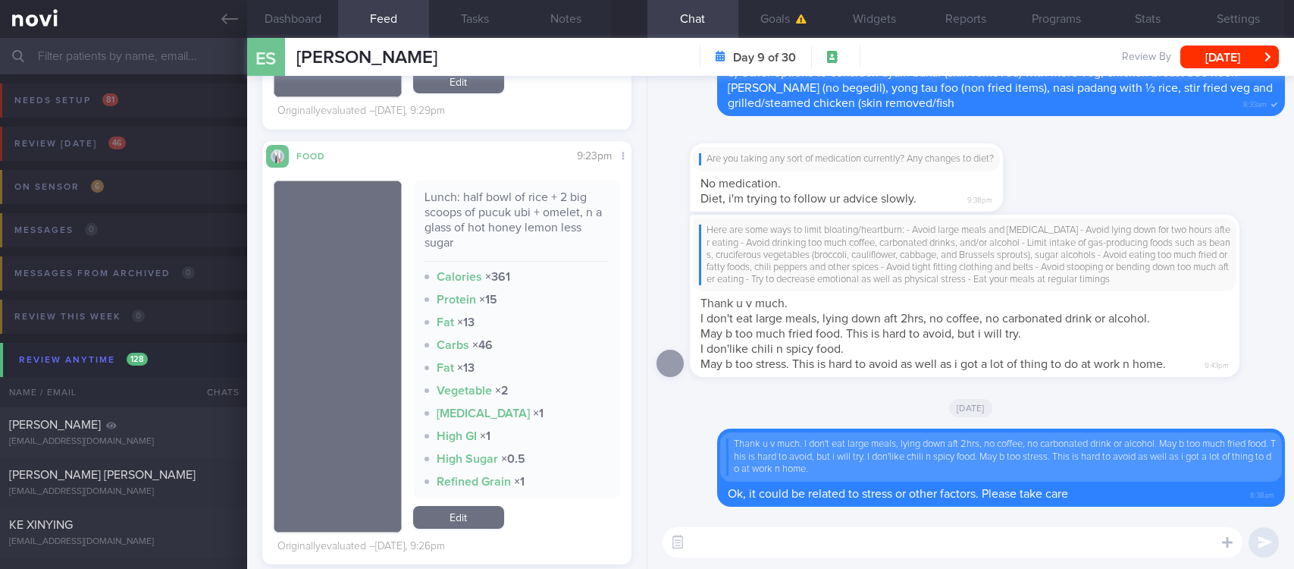
scroll to position [796, 0]
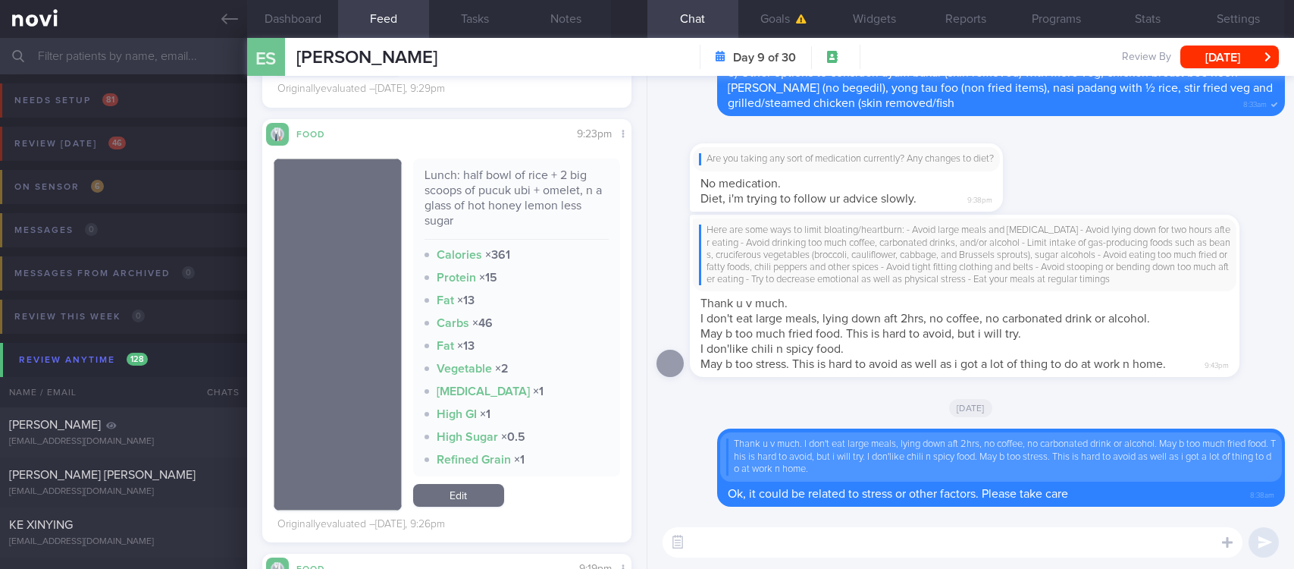
click at [807, 553] on textarea at bounding box center [953, 542] width 580 height 30
type textarea "Fried/high fat food could also contribute to symptoms of [MEDICAL_DATA]"
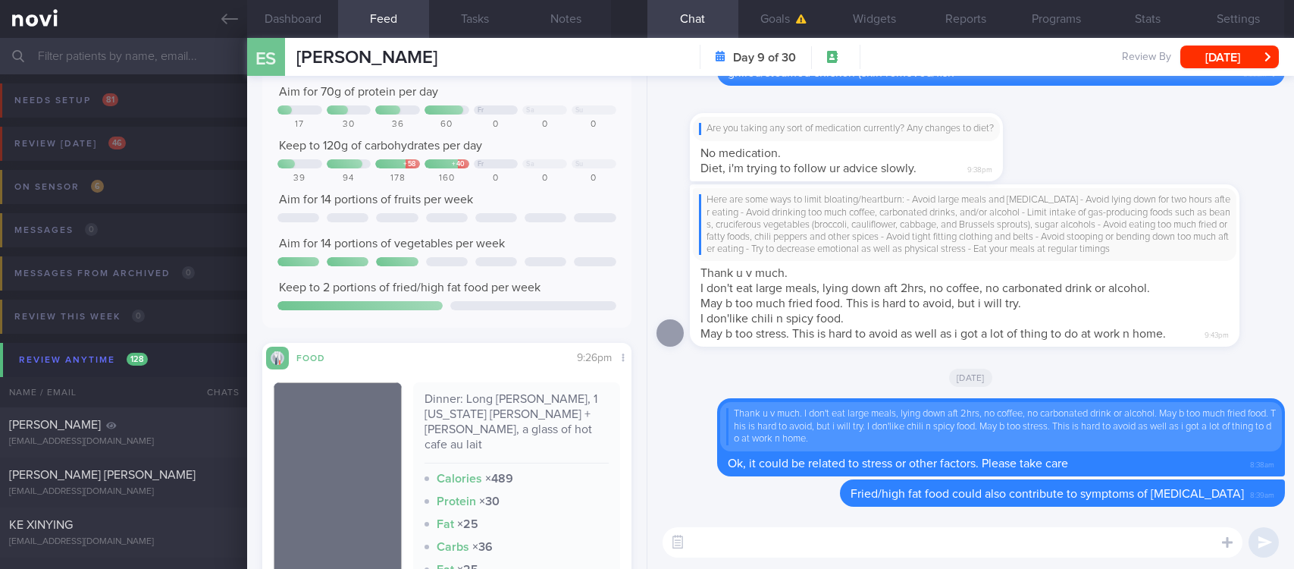
scroll to position [227, 0]
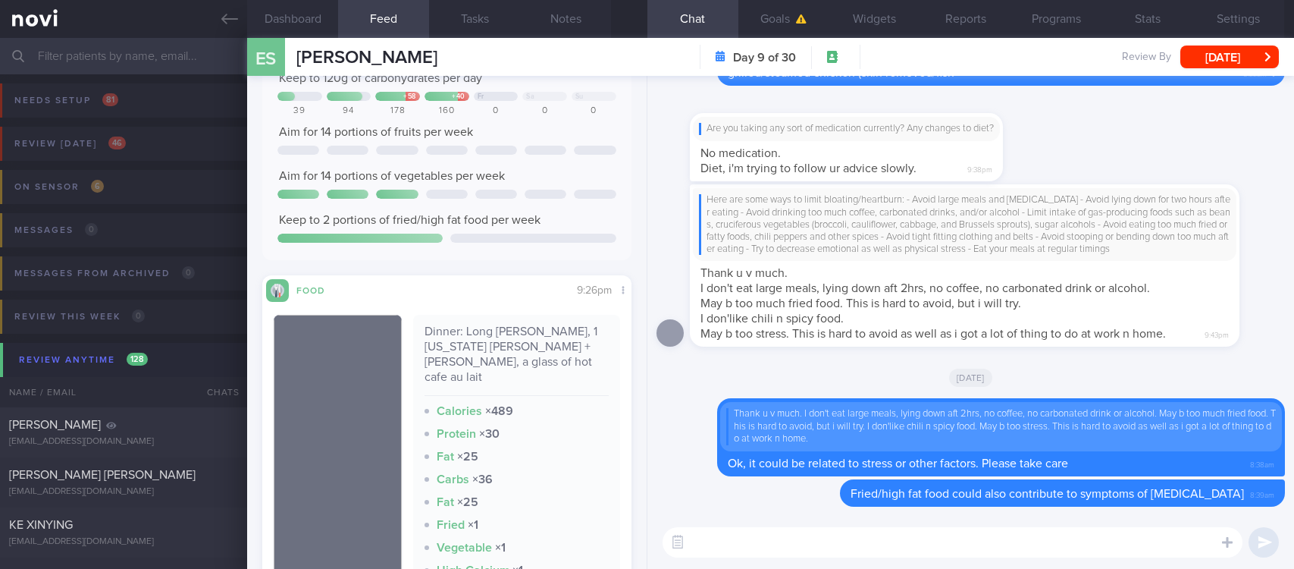
click at [914, 547] on textarea at bounding box center [953, 542] width 580 height 30
paste textarea "Here is a [compilation]([URL][DOMAIN_NAME]) of actual meal pictures sent to me …"
type textarea "Here is a [compilation]([URL][DOMAIN_NAME]) of actual meal pictures sent to me …"
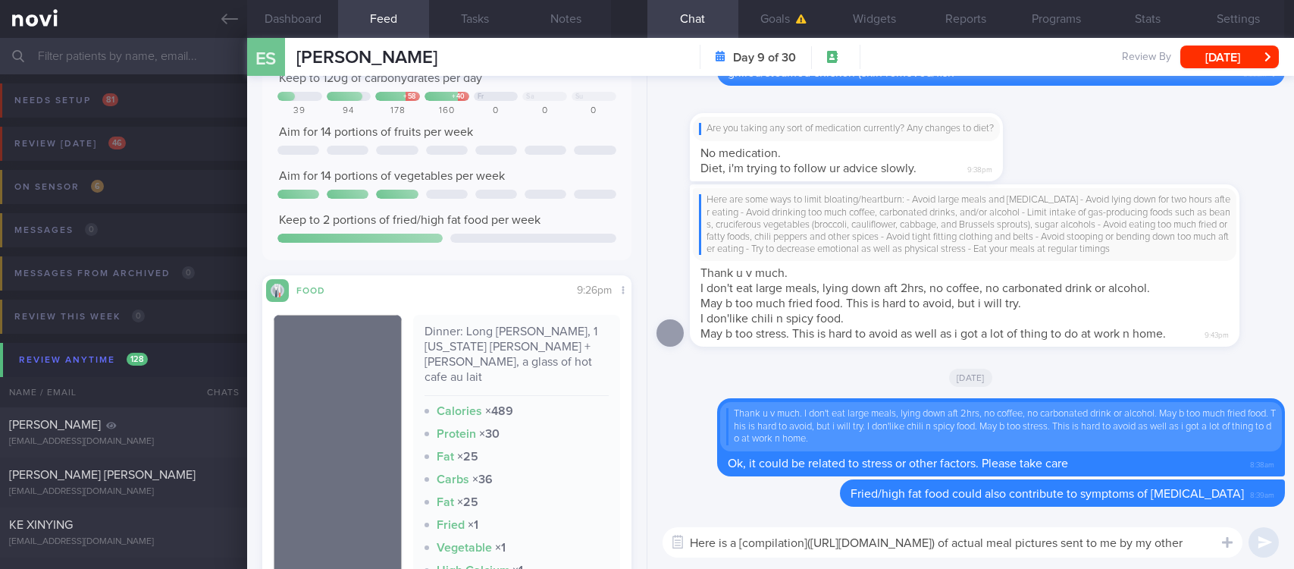
scroll to position [0, 0]
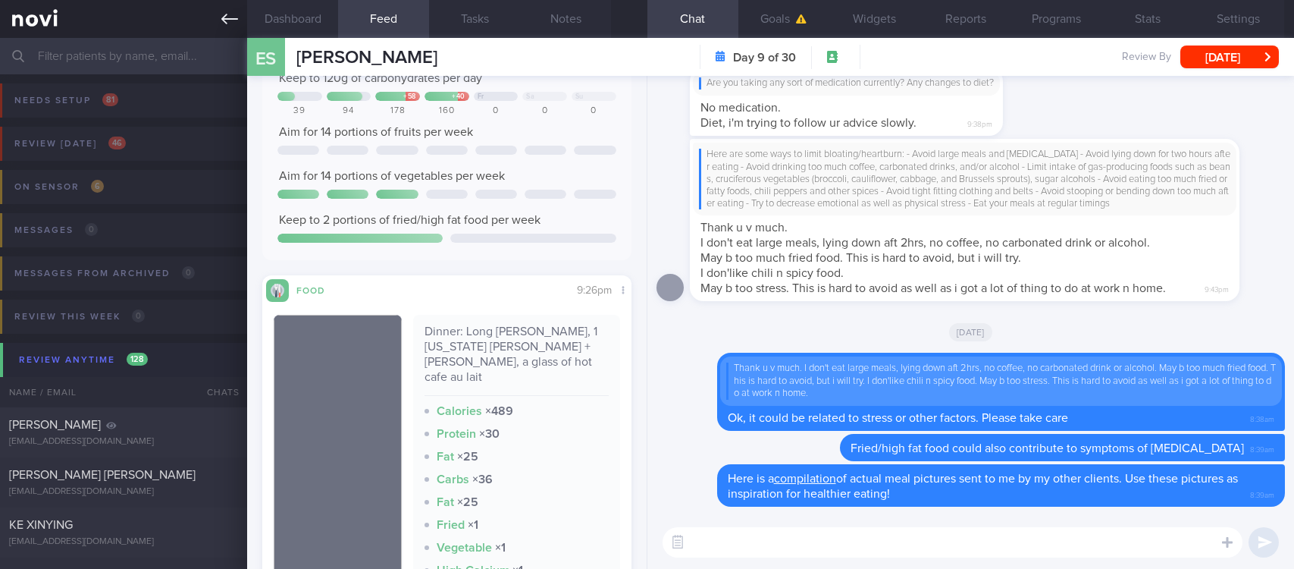
click at [212, 27] on link at bounding box center [123, 19] width 247 height 38
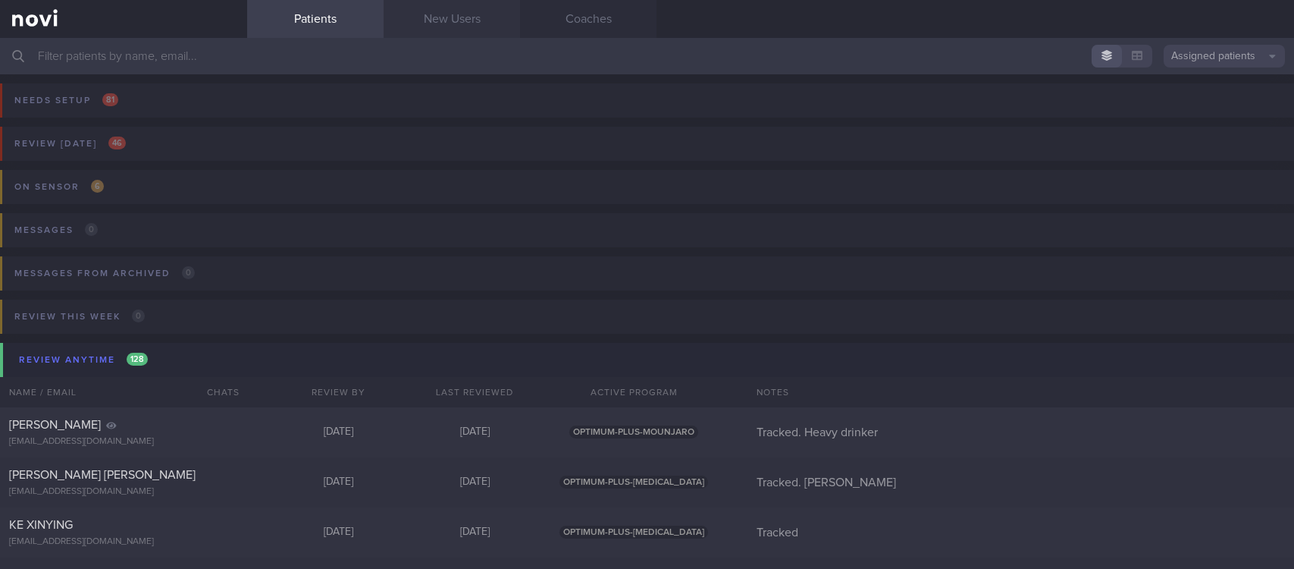
click at [472, 18] on link "New Users" at bounding box center [452, 19] width 136 height 38
click at [487, 29] on link "New Users" at bounding box center [452, 19] width 136 height 38
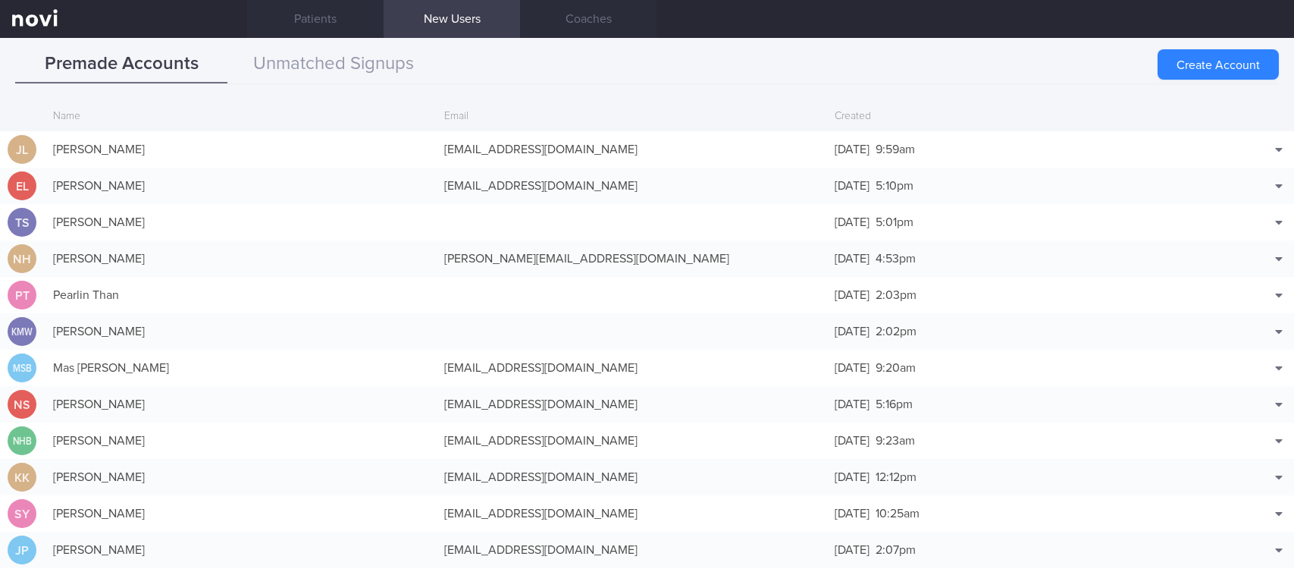
click at [1230, 58] on button "Create Account" at bounding box center [1218, 64] width 121 height 30
click at [1225, 60] on div "Create Account" at bounding box center [1218, 64] width 121 height 30
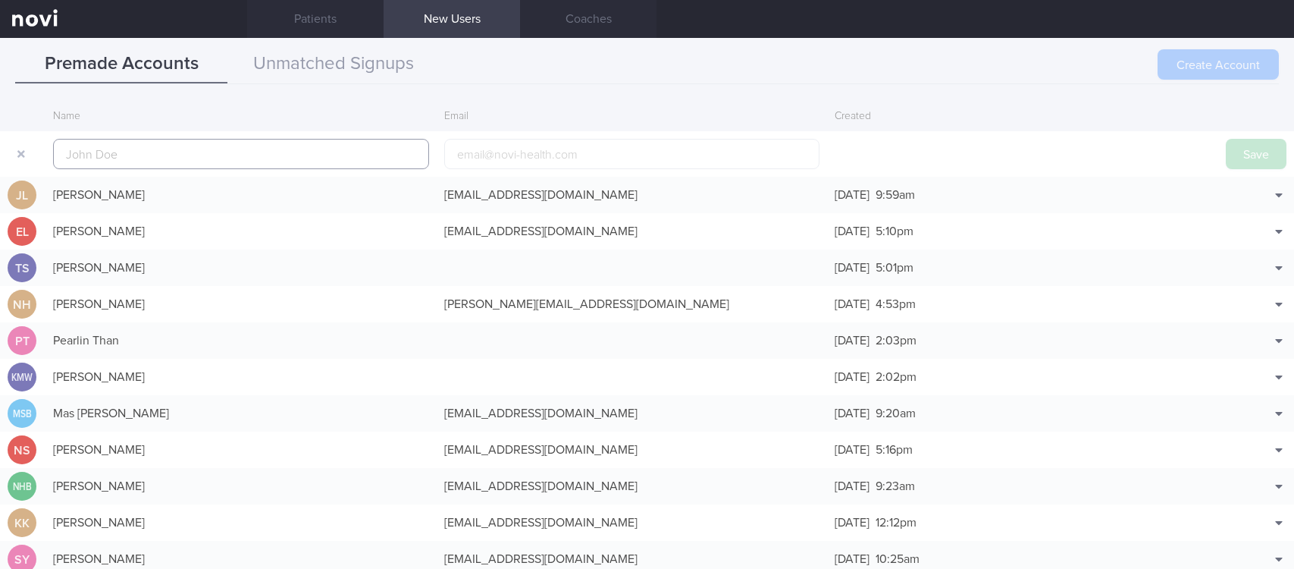
scroll to position [36, 0]
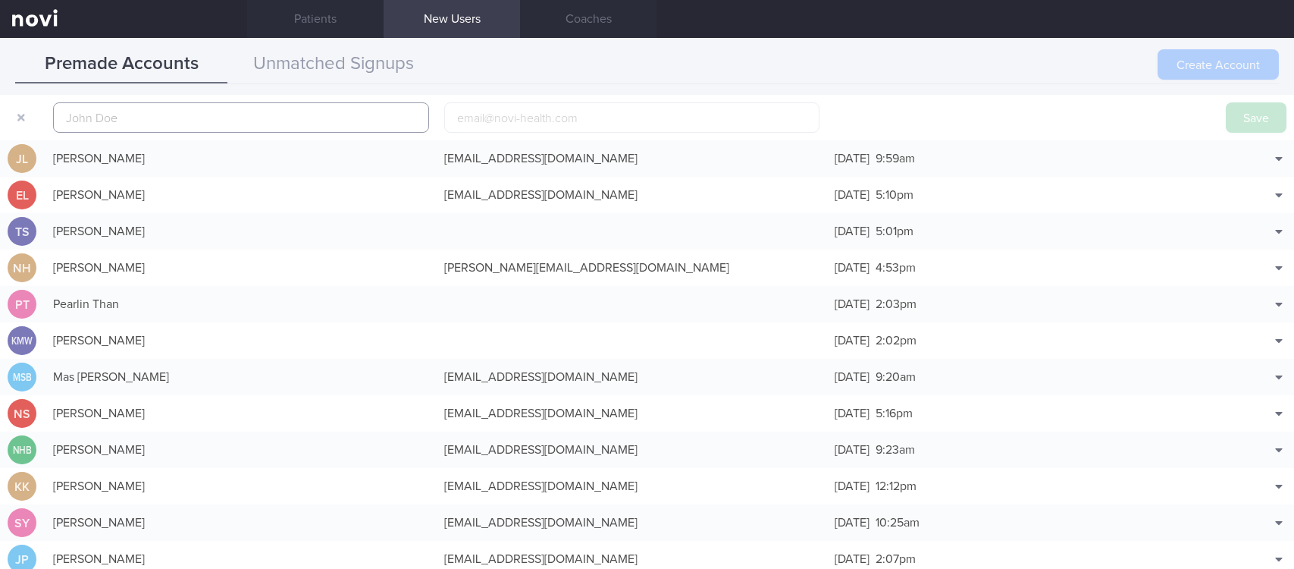
click at [307, 116] on input "text" at bounding box center [241, 117] width 376 height 30
paste input "[PERSON_NAME] Har [PERSON_NAME]"
type input "[PERSON_NAME] Har [PERSON_NAME]"
click at [741, 105] on input "email" at bounding box center [632, 117] width 376 height 30
click at [738, 113] on input "email" at bounding box center [632, 117] width 376 height 30
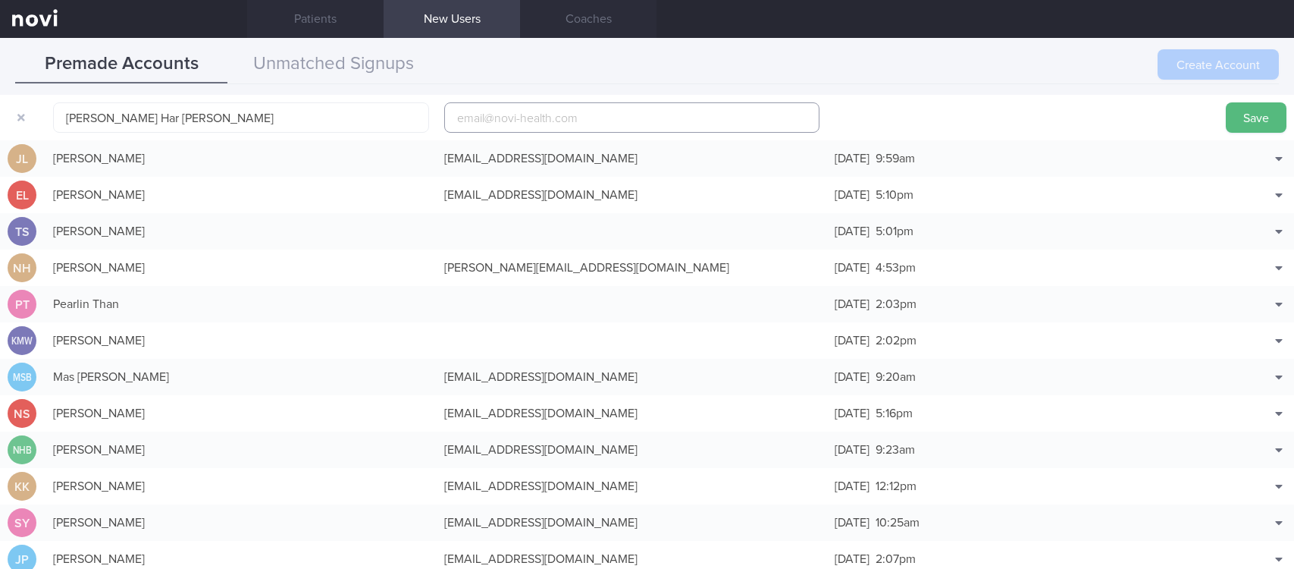
paste input "[EMAIL_ADDRESS][PERSON_NAME][DOMAIN_NAME]"
type input "[EMAIL_ADDRESS][PERSON_NAME][DOMAIN_NAME]"
click at [1226, 117] on button "Save" at bounding box center [1256, 117] width 61 height 30
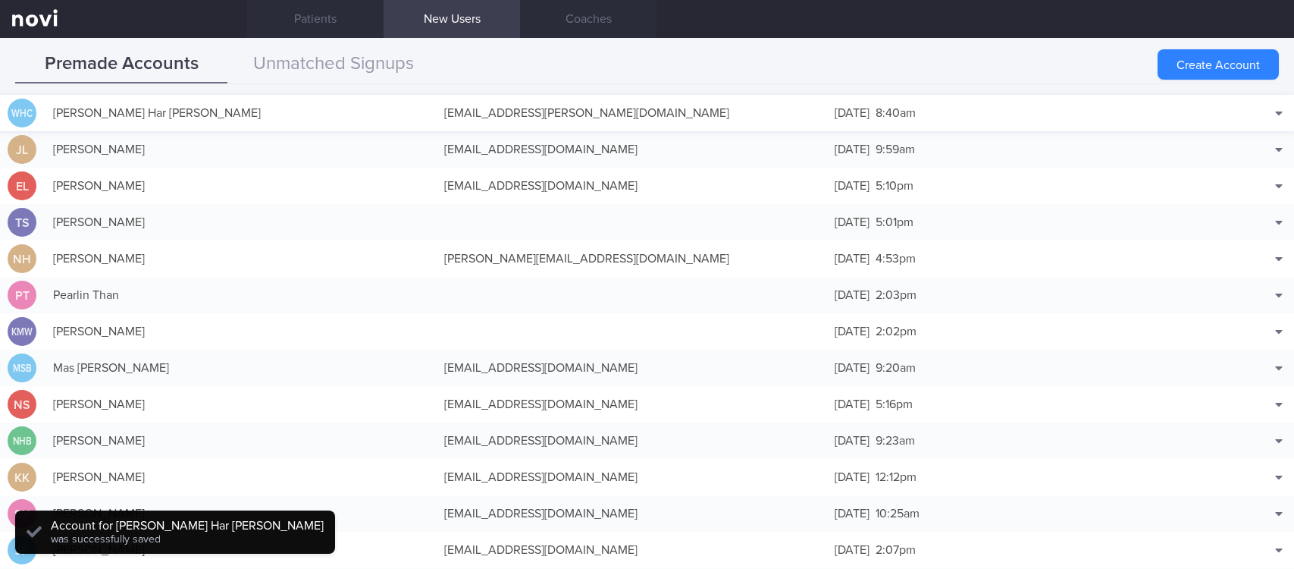
click at [1079, 114] on div "[DATE] 8:40am" at bounding box center [1022, 113] width 391 height 30
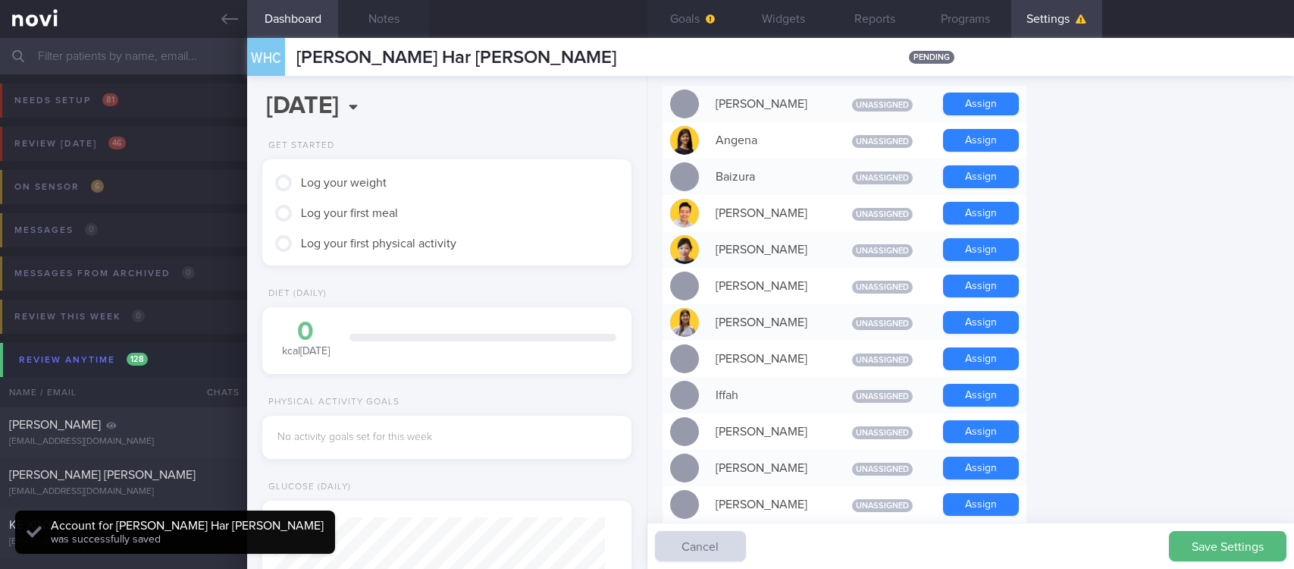
scroll to position [165, 330]
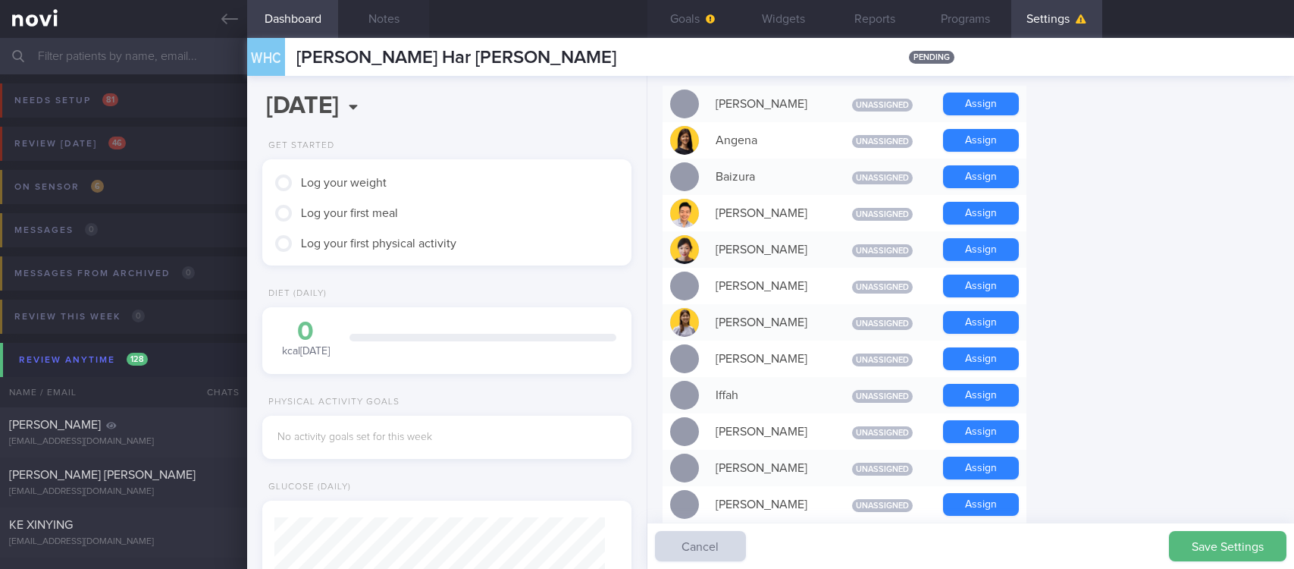
drag, startPoint x: 995, startPoint y: 437, endPoint x: 947, endPoint y: 302, distance: 144.1
click at [996, 456] on button "Assign" at bounding box center [981, 467] width 76 height 23
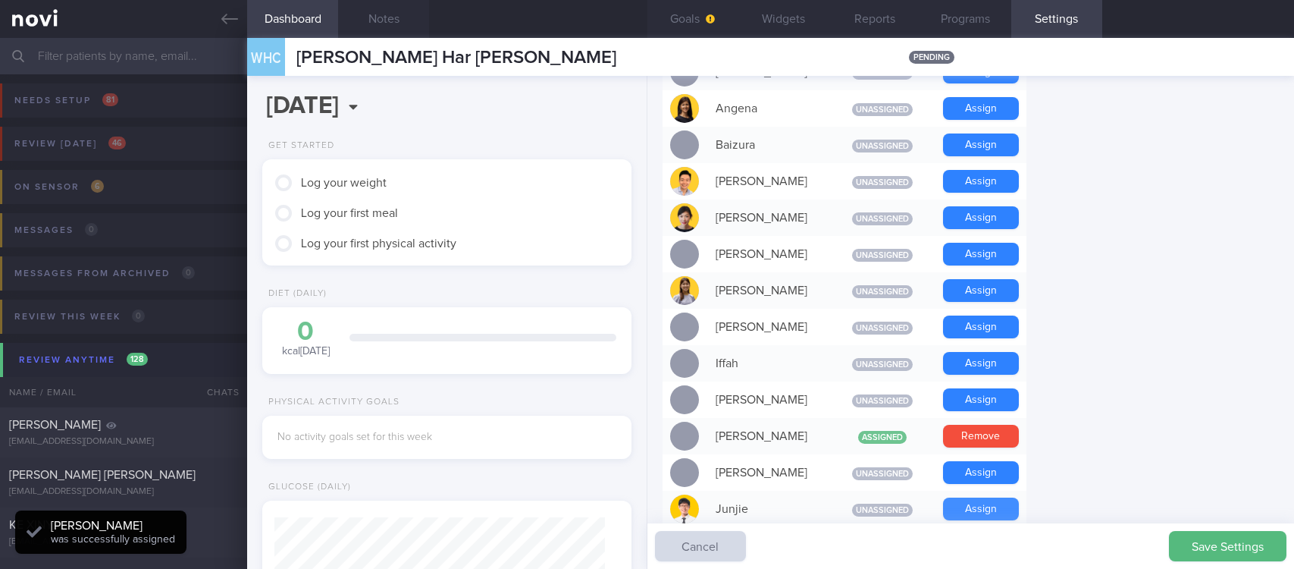
click at [998, 497] on button "Assign" at bounding box center [981, 508] width 76 height 23
click at [1094, 305] on div "Settings Profile Display Name [PERSON_NAME] Har [PERSON_NAME] Email [EMAIL_ADDR…" at bounding box center [970, 322] width 647 height 493
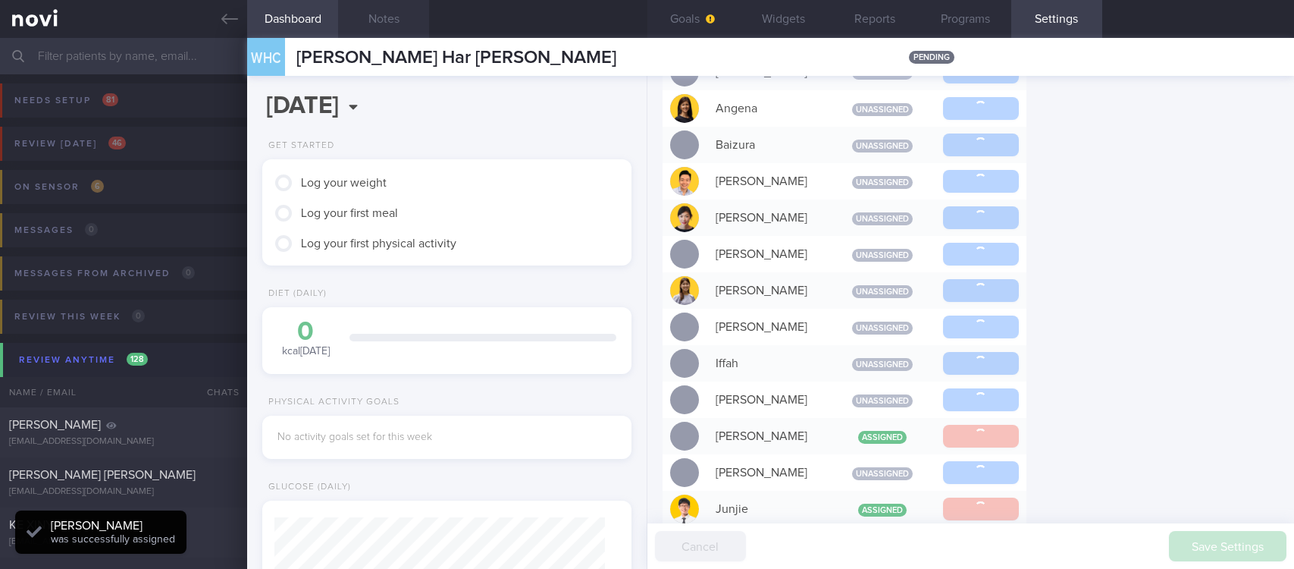
click at [399, 26] on button "Notes" at bounding box center [383, 19] width 91 height 38
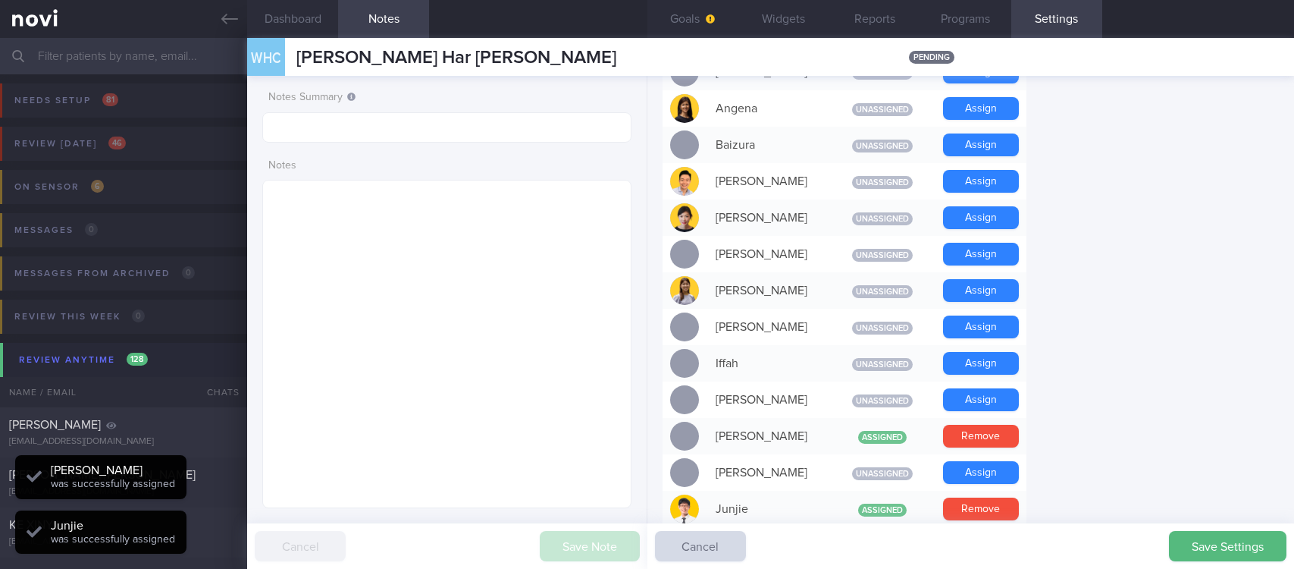
scroll to position [165, 330]
click at [391, 139] on input "text" at bounding box center [446, 127] width 369 height 30
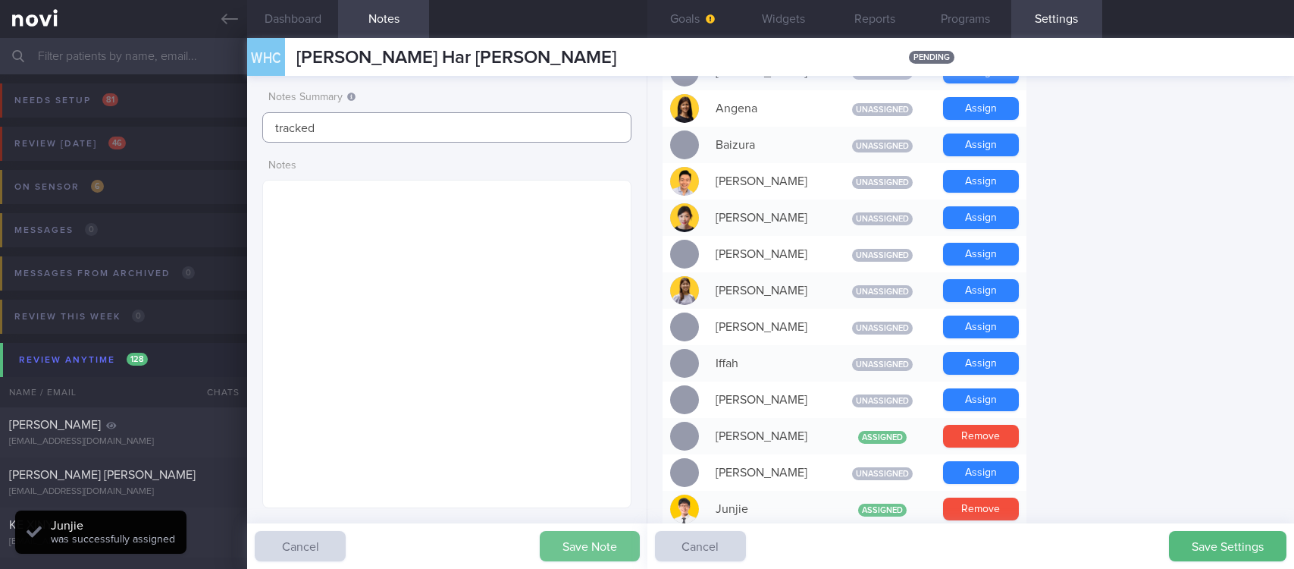
type input "tracked"
drag, startPoint x: 600, startPoint y: 549, endPoint x: 290, endPoint y: 52, distance: 586.4
click at [603, 549] on button "Save Note" at bounding box center [590, 546] width 100 height 30
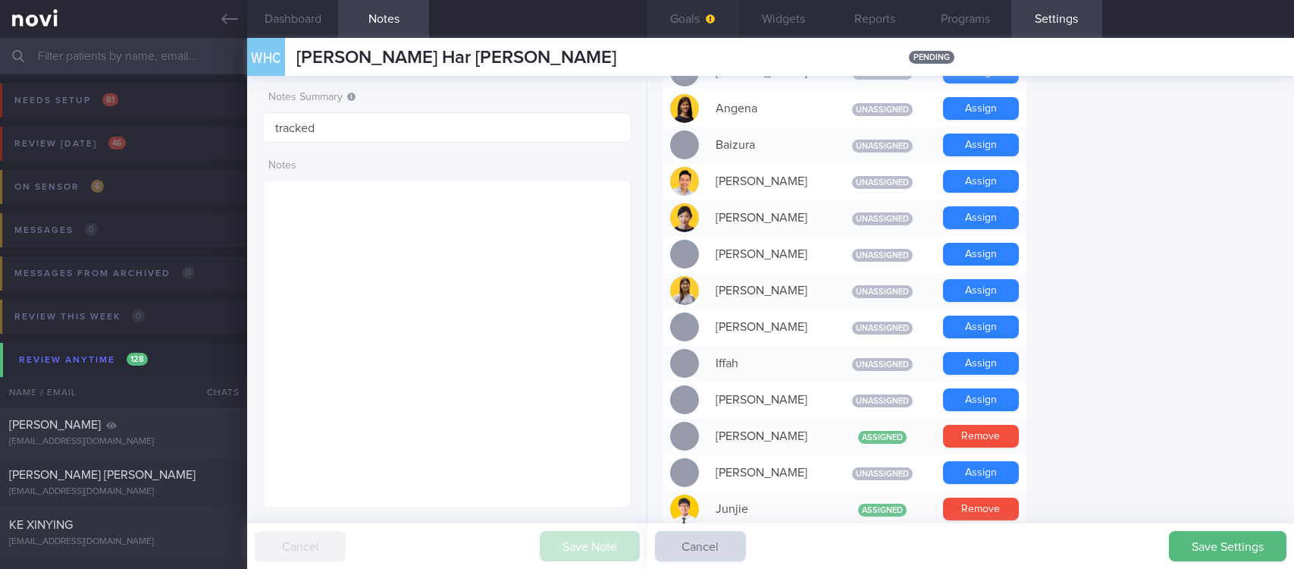
click at [685, 16] on button "Goals" at bounding box center [692, 19] width 91 height 38
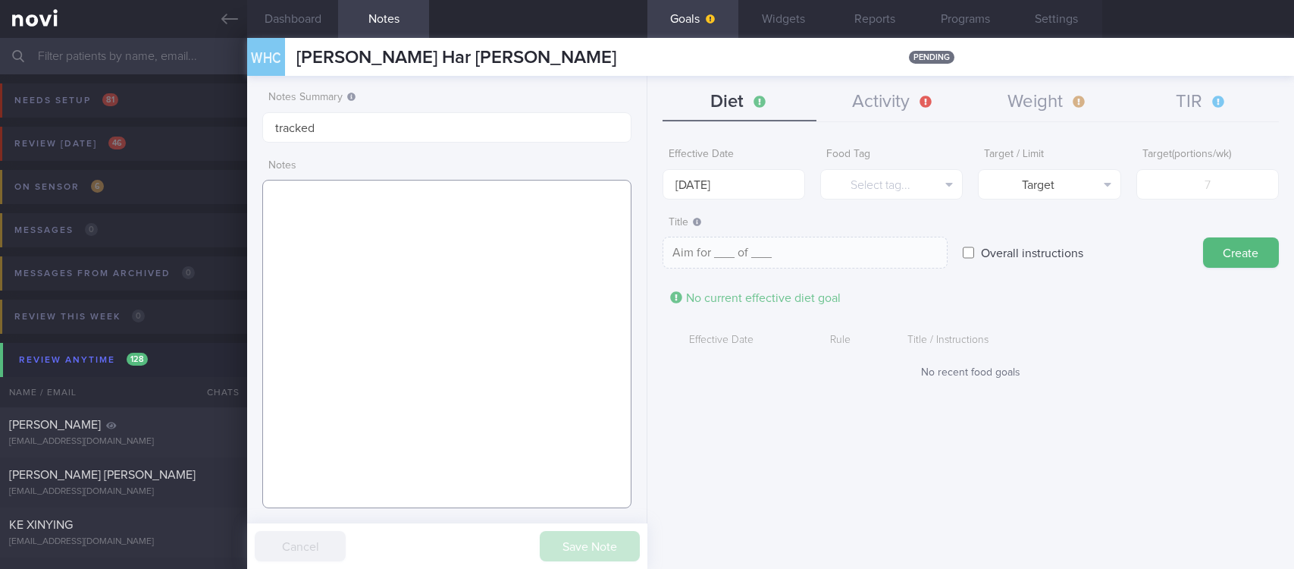
click at [397, 227] on textarea at bounding box center [446, 344] width 369 height 328
paste textarea "[MEDICAL_DATA] PCOS [MEDICAL_DATA] s/p [MEDICAL_DATA]"
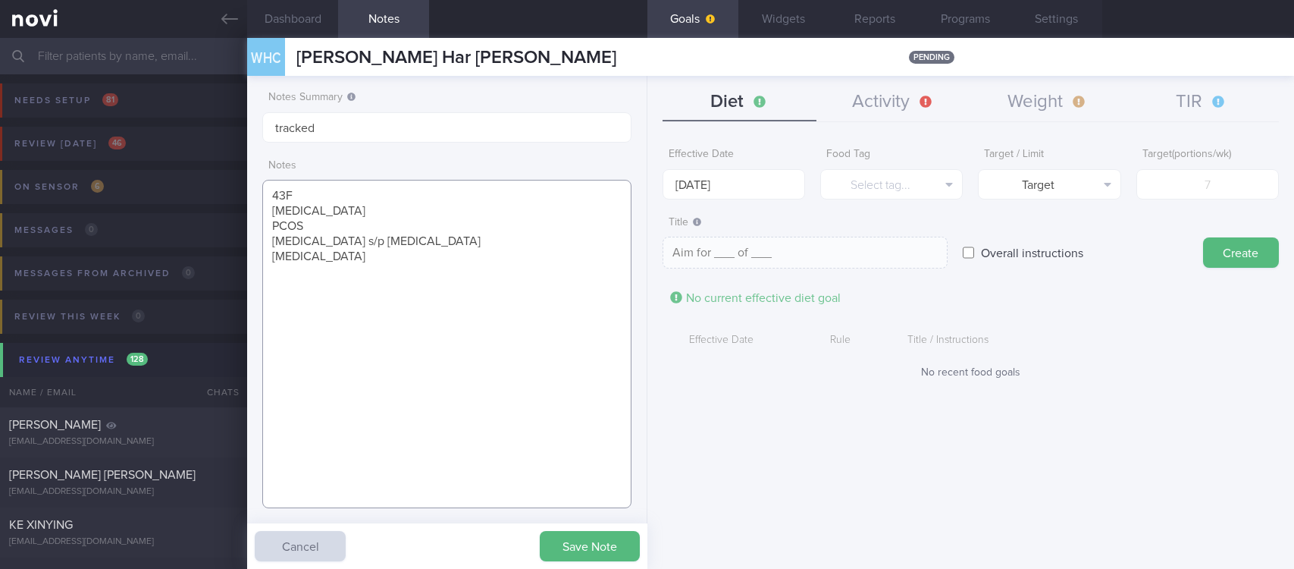
click at [450, 248] on textarea "43F [MEDICAL_DATA] PCOS [MEDICAL_DATA] s/p [MEDICAL_DATA] [MEDICAL_DATA]" at bounding box center [446, 344] width 369 height 328
click at [603, 552] on button "Save Note" at bounding box center [590, 546] width 100 height 30
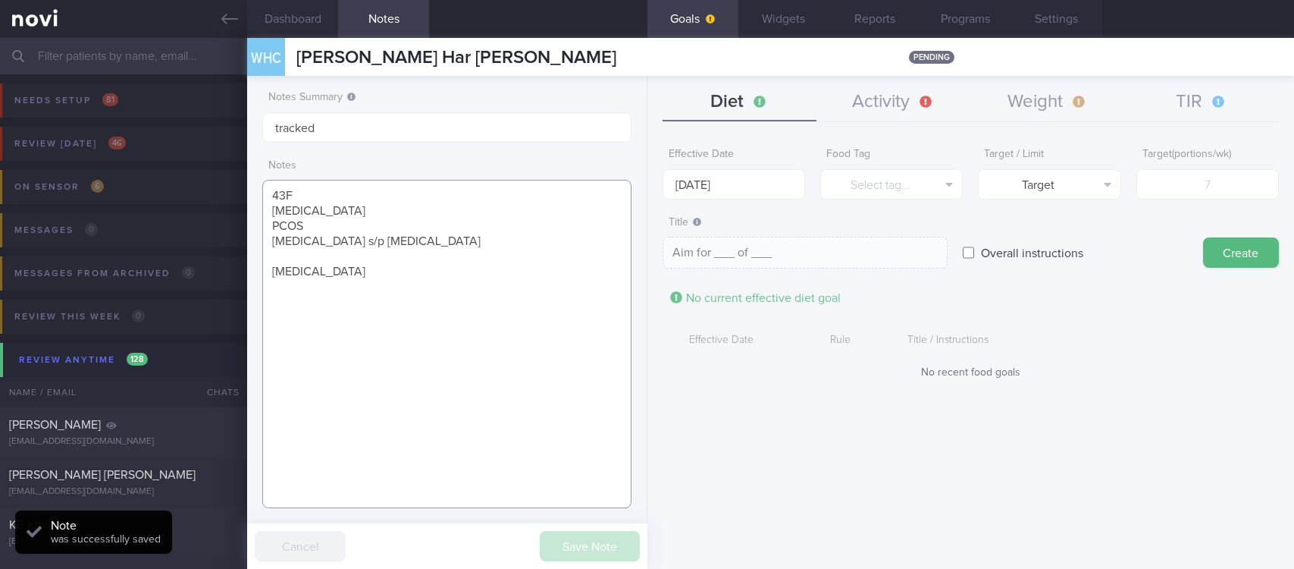
click at [310, 272] on textarea "43F [MEDICAL_DATA] PCOS [MEDICAL_DATA] s/p [MEDICAL_DATA] [MEDICAL_DATA]" at bounding box center [446, 344] width 369 height 328
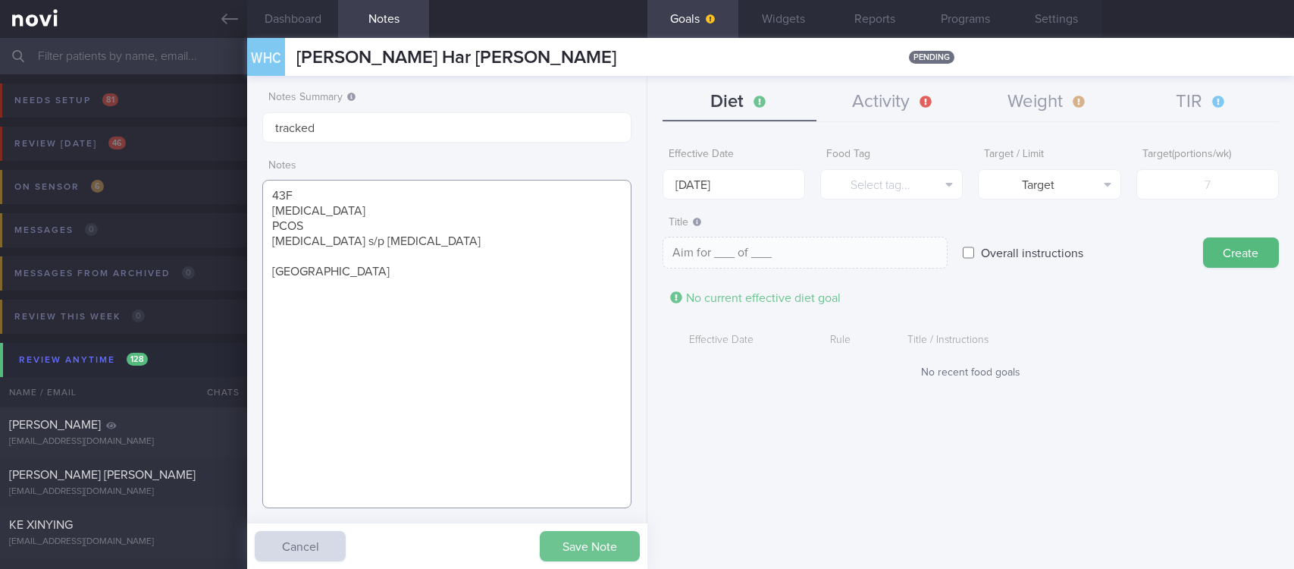
type textarea "43F [MEDICAL_DATA] PCOS [MEDICAL_DATA] s/p [MEDICAL_DATA] [GEOGRAPHIC_DATA]"
click at [588, 537] on button "Save Note" at bounding box center [590, 546] width 100 height 30
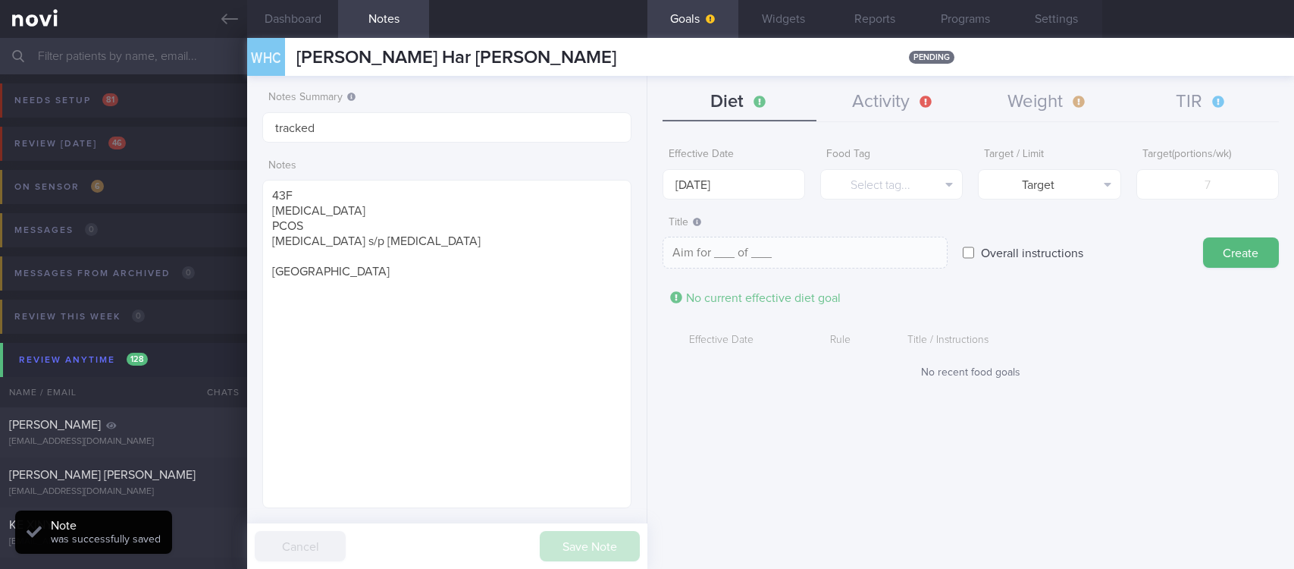
drag, startPoint x: 309, startPoint y: 275, endPoint x: 778, endPoint y: 379, distance: 480.6
click at [784, 401] on div "Effective Date [DATE] Food Tag Select tag... Select tag... Calories Carbs Prote…" at bounding box center [970, 349] width 647 height 440
click at [908, 102] on button "Activity" at bounding box center [893, 102] width 154 height 38
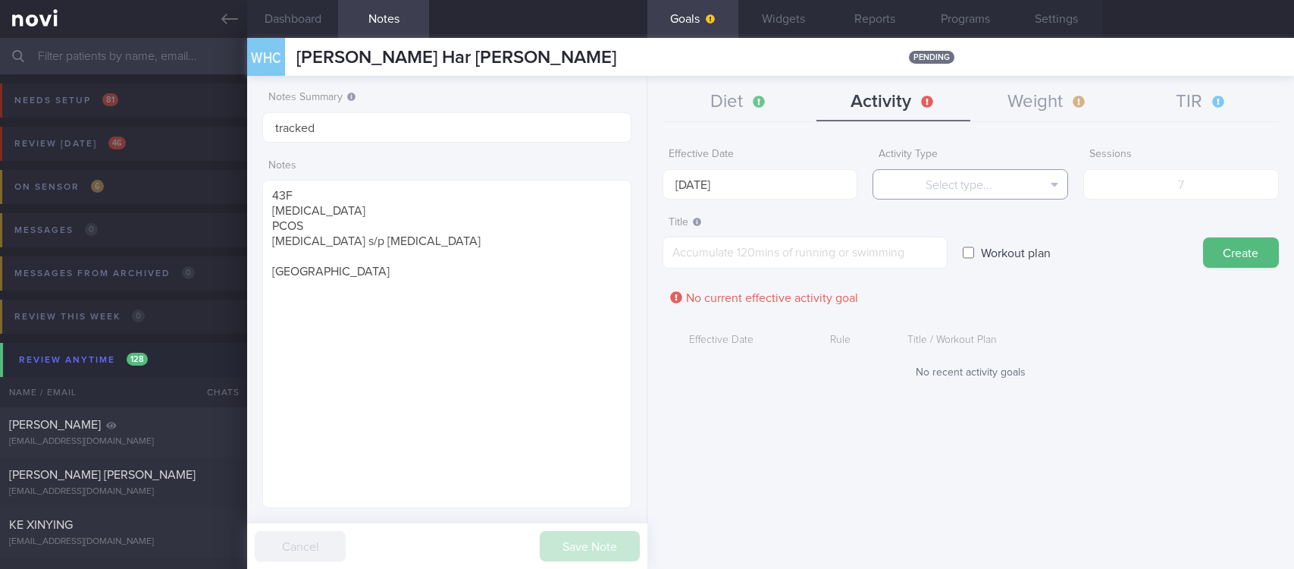
click at [1030, 190] on button "Select type..." at bounding box center [970, 184] width 196 height 30
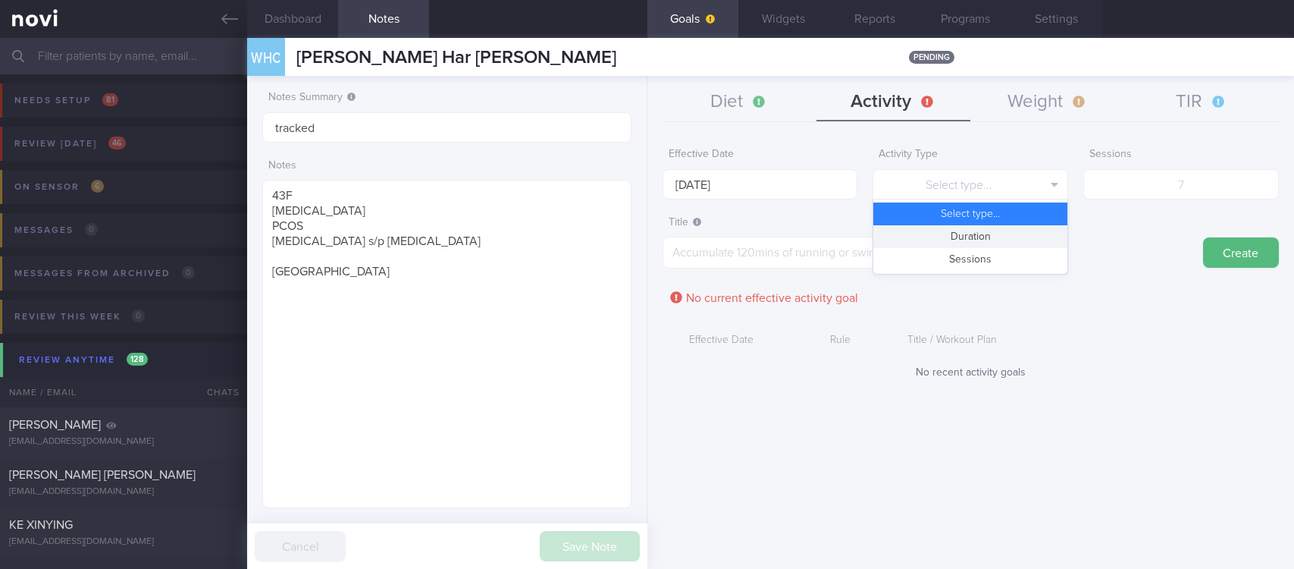
click at [1027, 233] on button "Duration" at bounding box center [970, 236] width 194 height 23
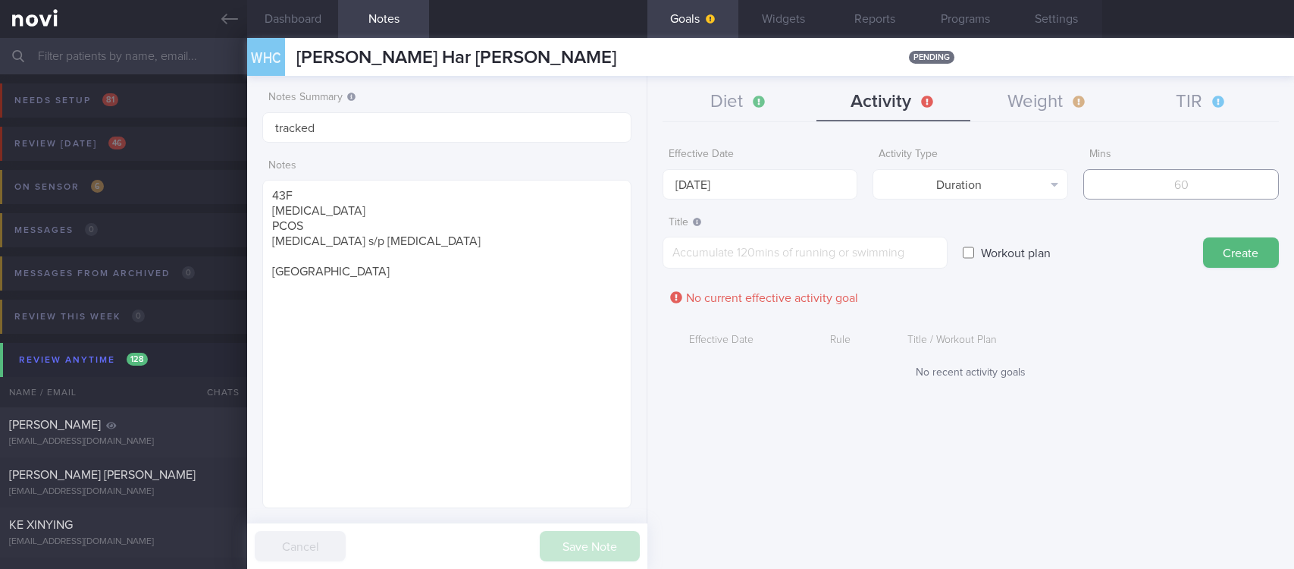
click at [1169, 193] on input "number" at bounding box center [1181, 184] width 196 height 30
type input "150"
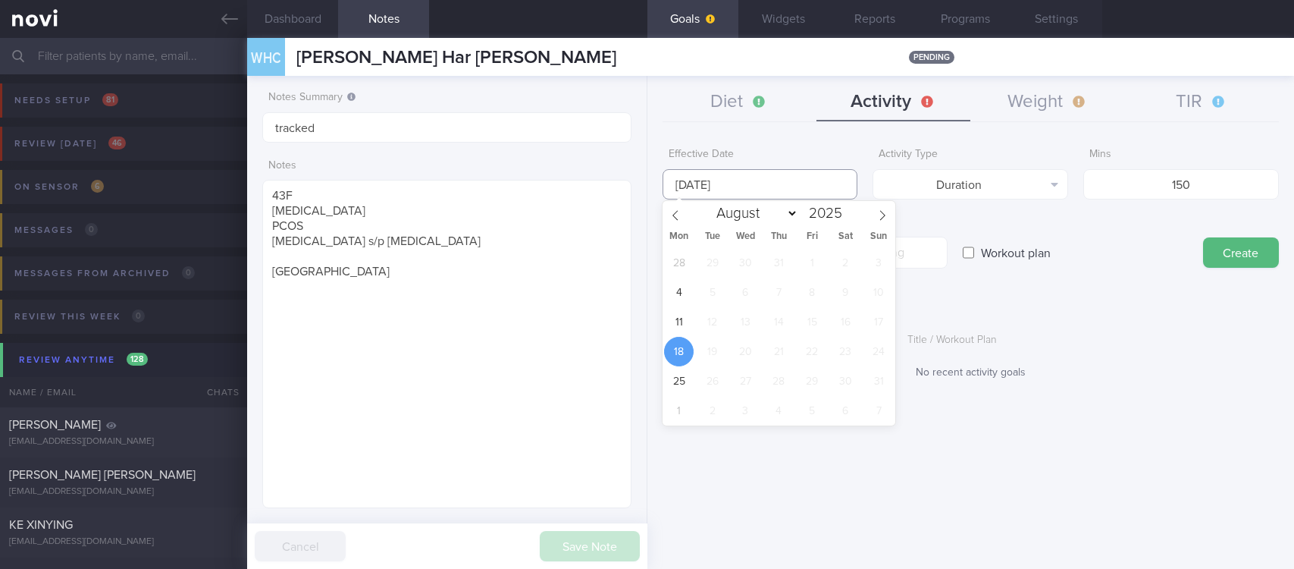
click at [735, 180] on input "[DATE]" at bounding box center [761, 184] width 196 height 30
click at [685, 310] on span "11" at bounding box center [679, 322] width 30 height 30
type input "[DATE]"
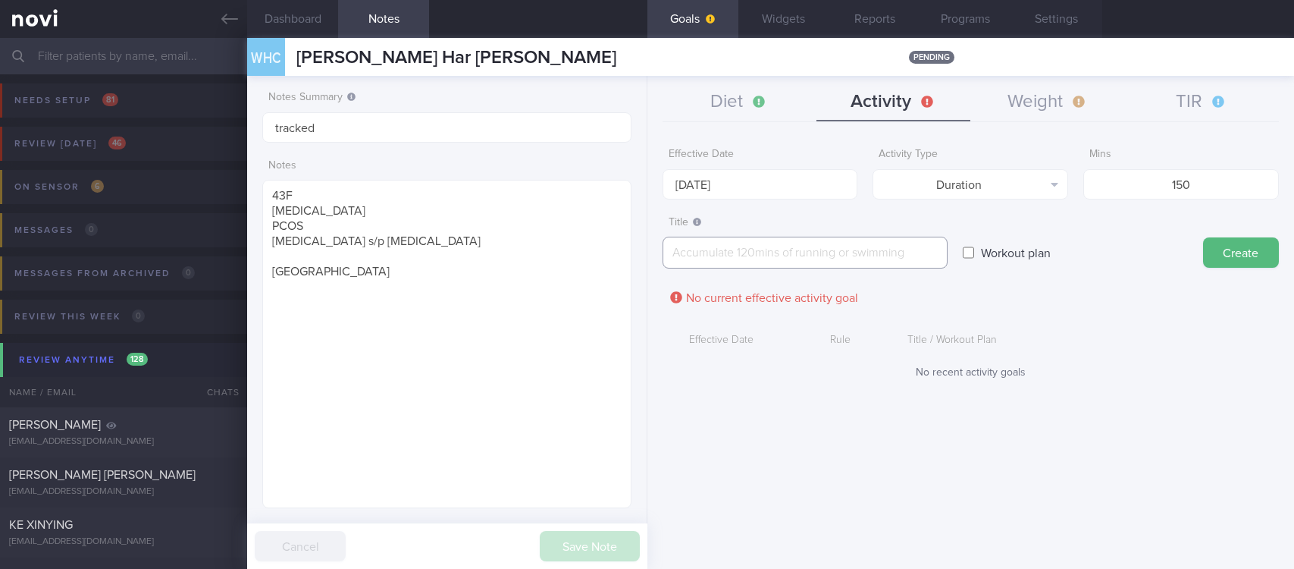
click at [816, 253] on textarea at bounding box center [805, 253] width 285 height 32
paste textarea "Aim for 150 mins moderate intensity aerobic training per week (brisk walking, j…"
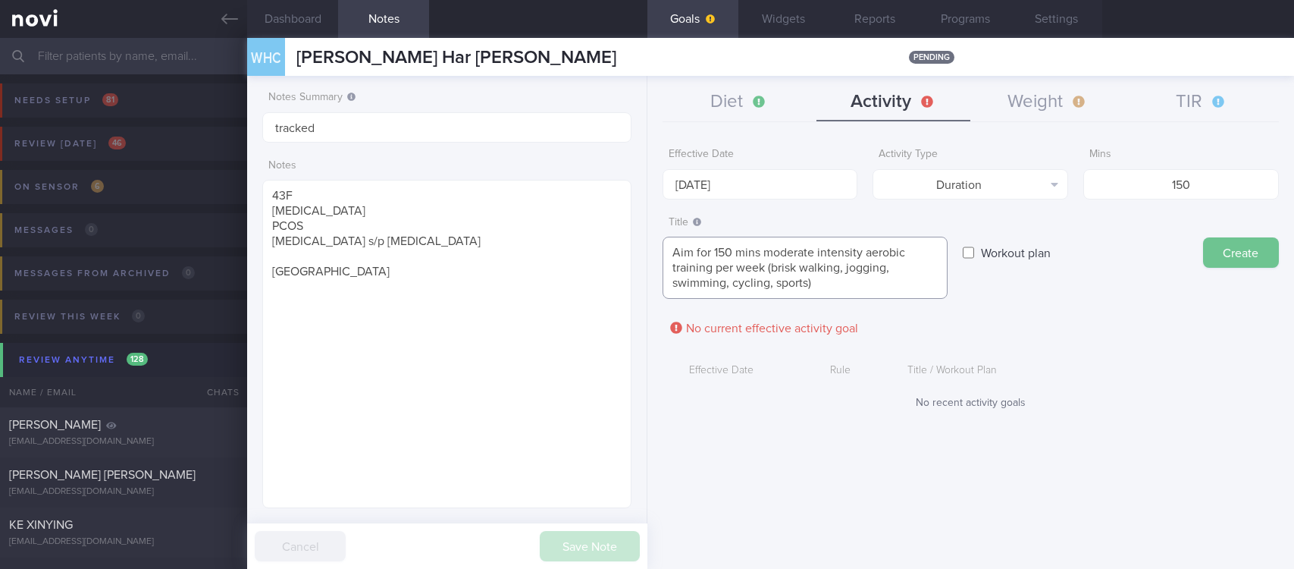
type textarea "Aim for 150 mins moderate intensity aerobic training per week (brisk walking, j…"
click at [1242, 259] on button "Create" at bounding box center [1241, 252] width 76 height 30
type input "[DATE]"
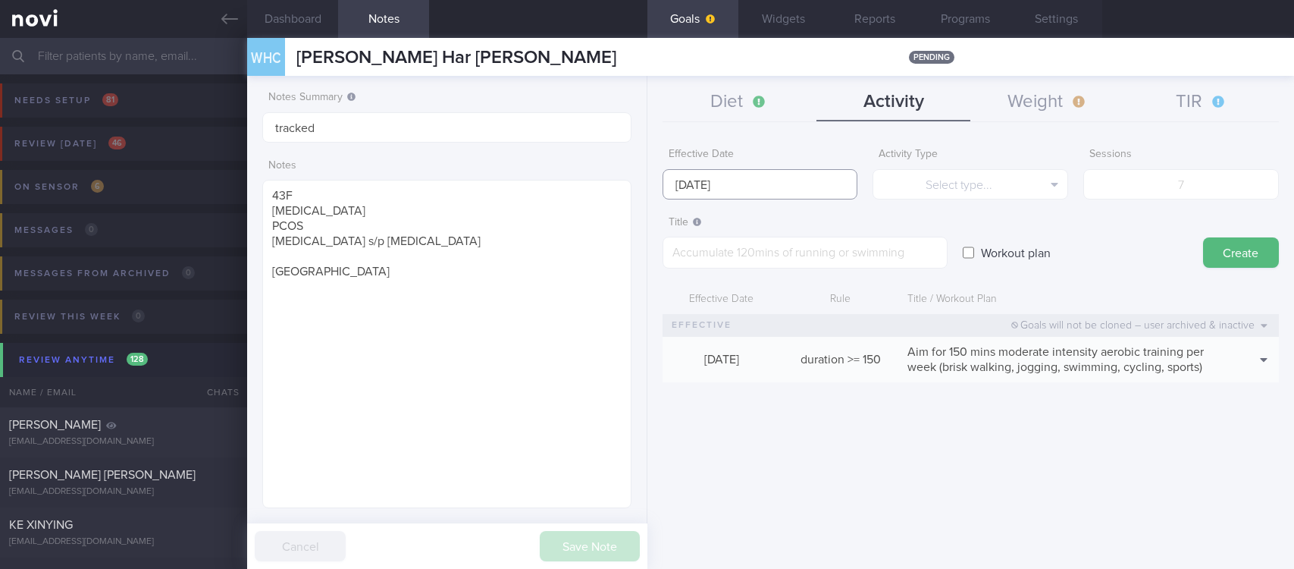
click at [797, 179] on input "[DATE]" at bounding box center [761, 184] width 196 height 30
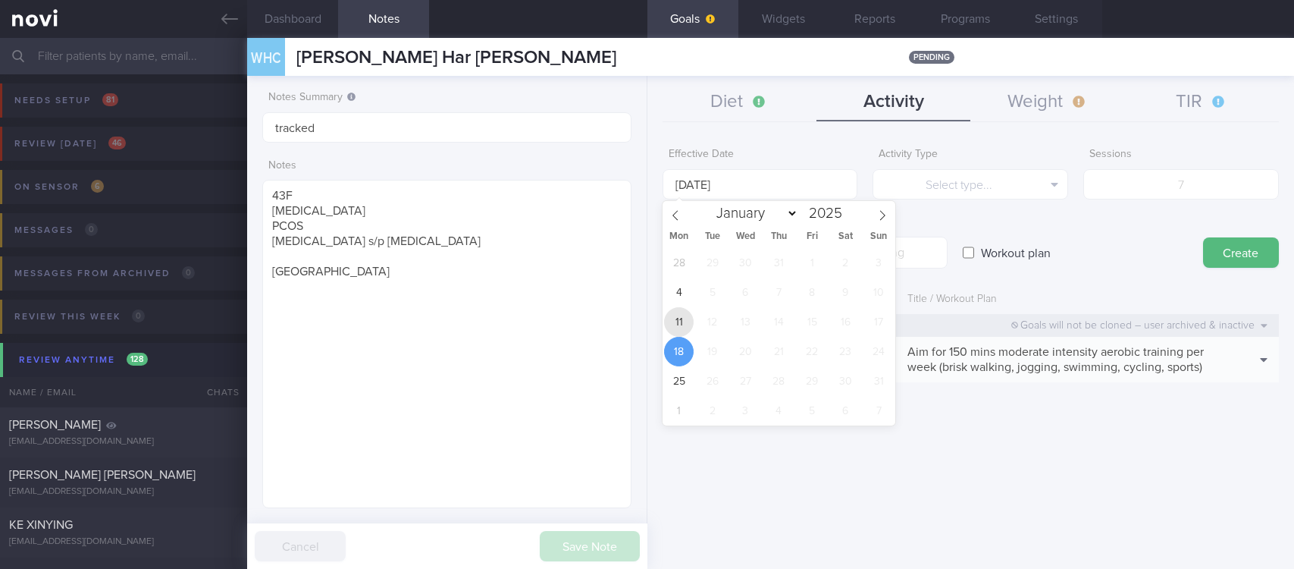
click at [689, 321] on span "11" at bounding box center [679, 322] width 30 height 30
type input "[DATE]"
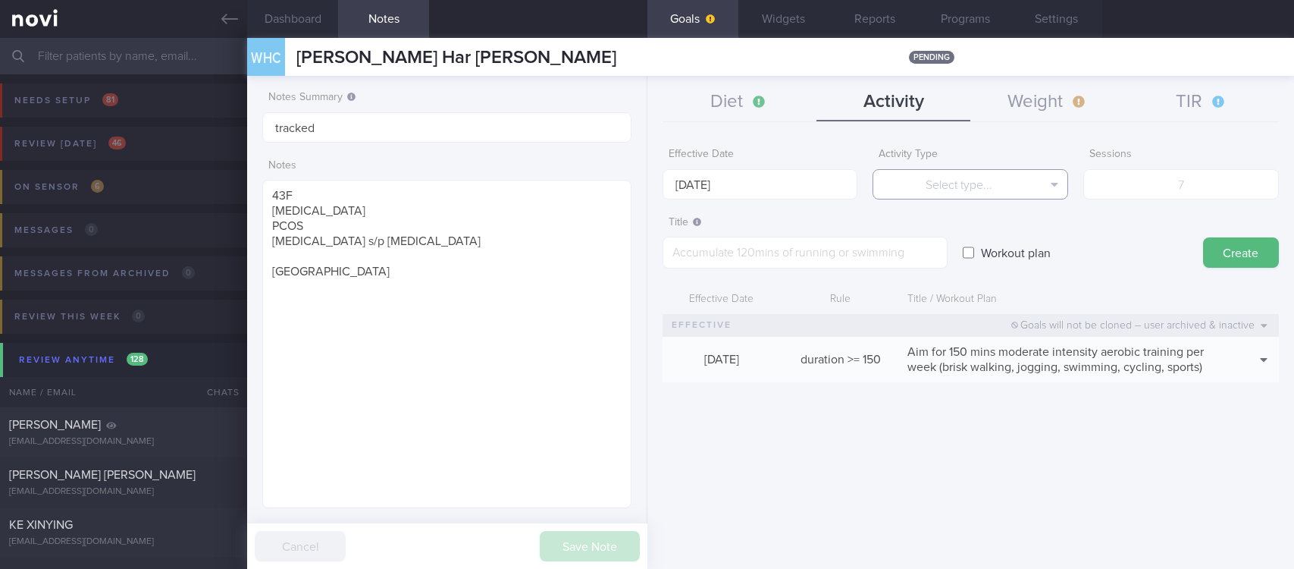
click at [998, 190] on button "Select type..." at bounding box center [970, 184] width 196 height 30
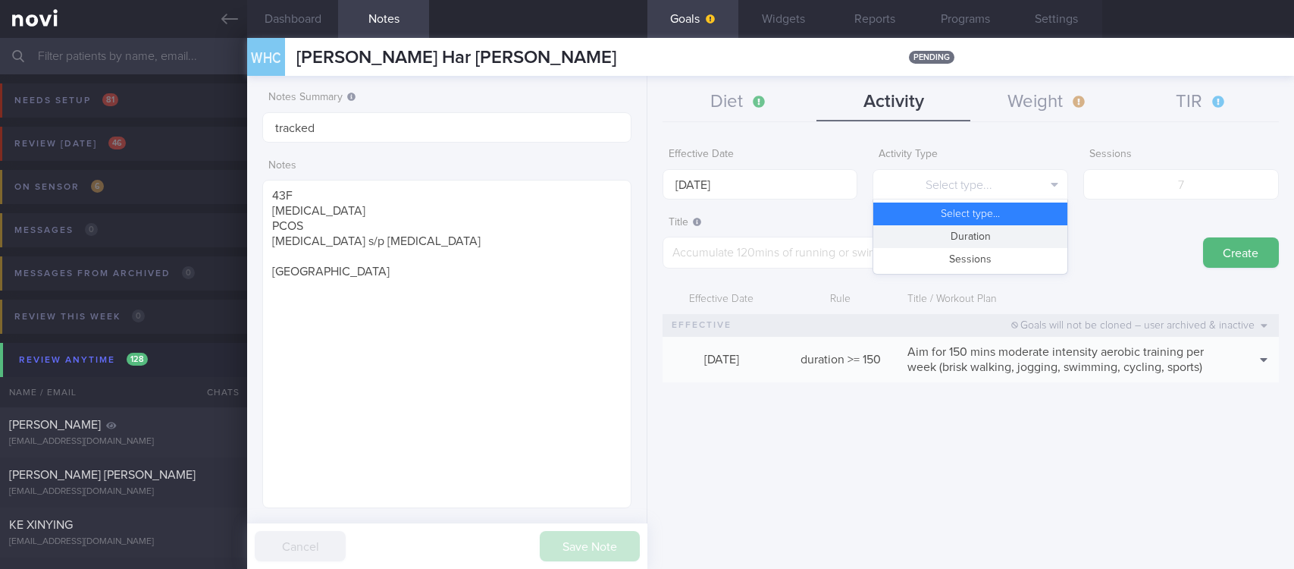
click at [989, 245] on button "Duration" at bounding box center [970, 236] width 194 height 23
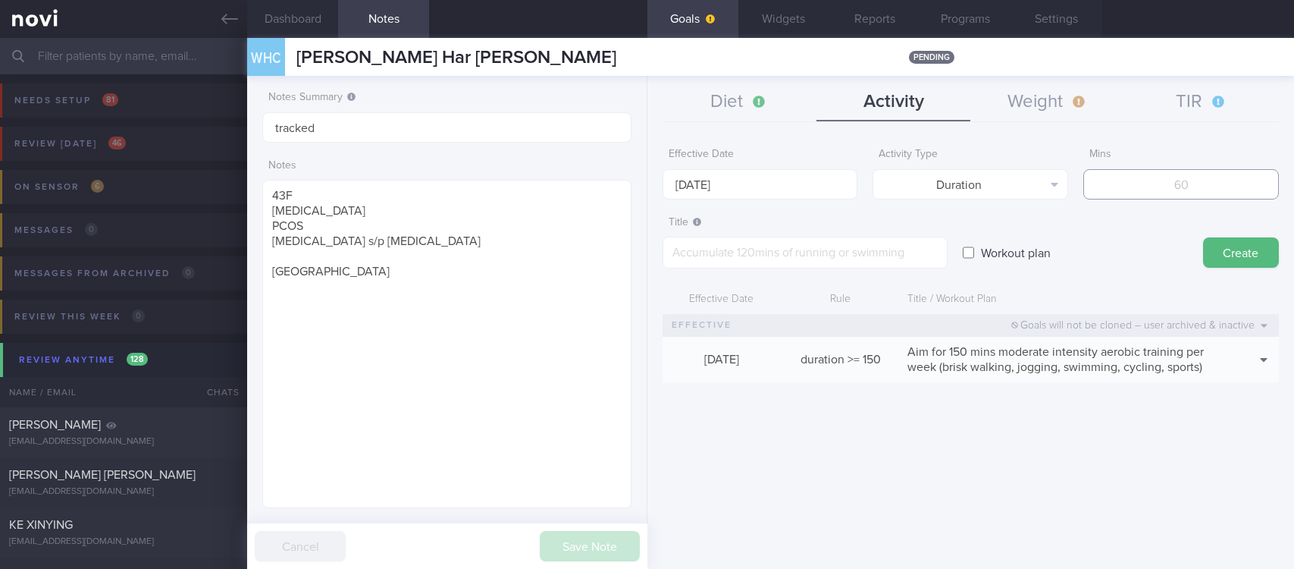
click at [1270, 177] on input "number" at bounding box center [1181, 184] width 196 height 30
type input "2"
click at [1040, 181] on button "Duration" at bounding box center [970, 184] width 196 height 30
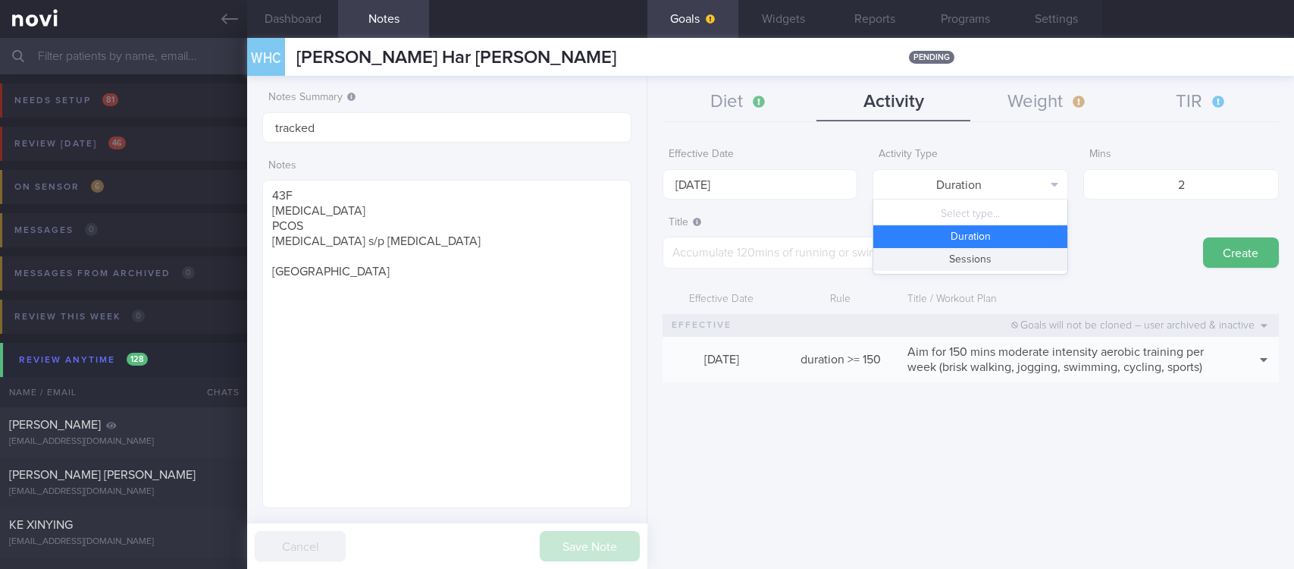
click at [995, 253] on button "Sessions" at bounding box center [970, 259] width 194 height 23
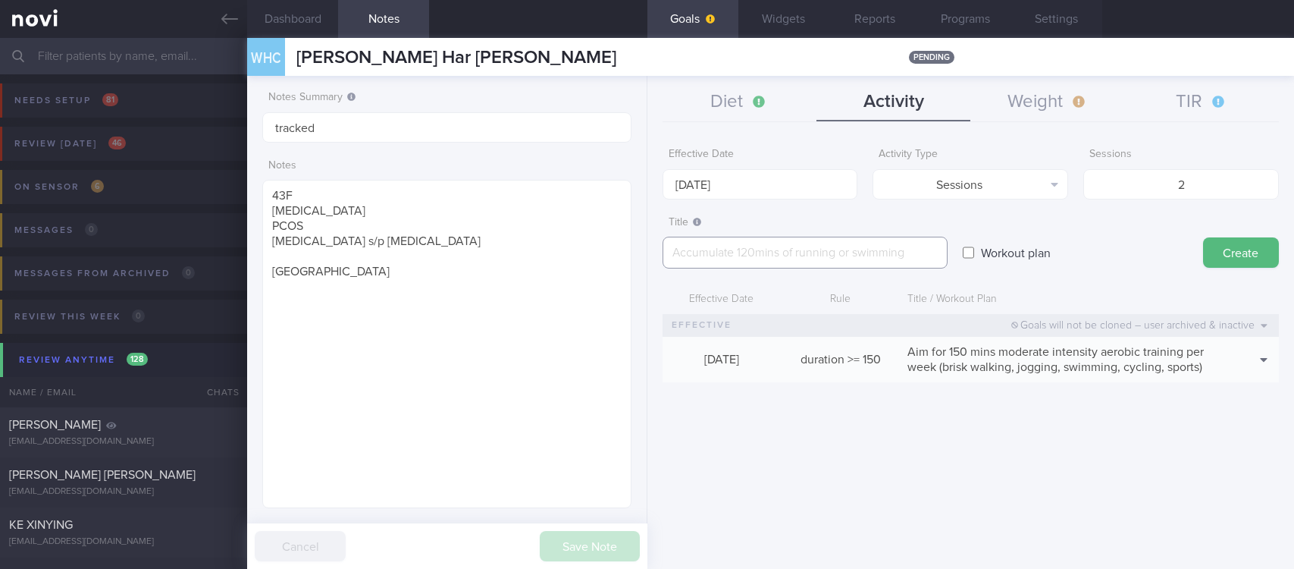
click at [800, 255] on textarea at bounding box center [805, 253] width 285 height 32
paste textarea "Aim for at least 2 strength training sessions per week *Bodyweight exercises* -…"
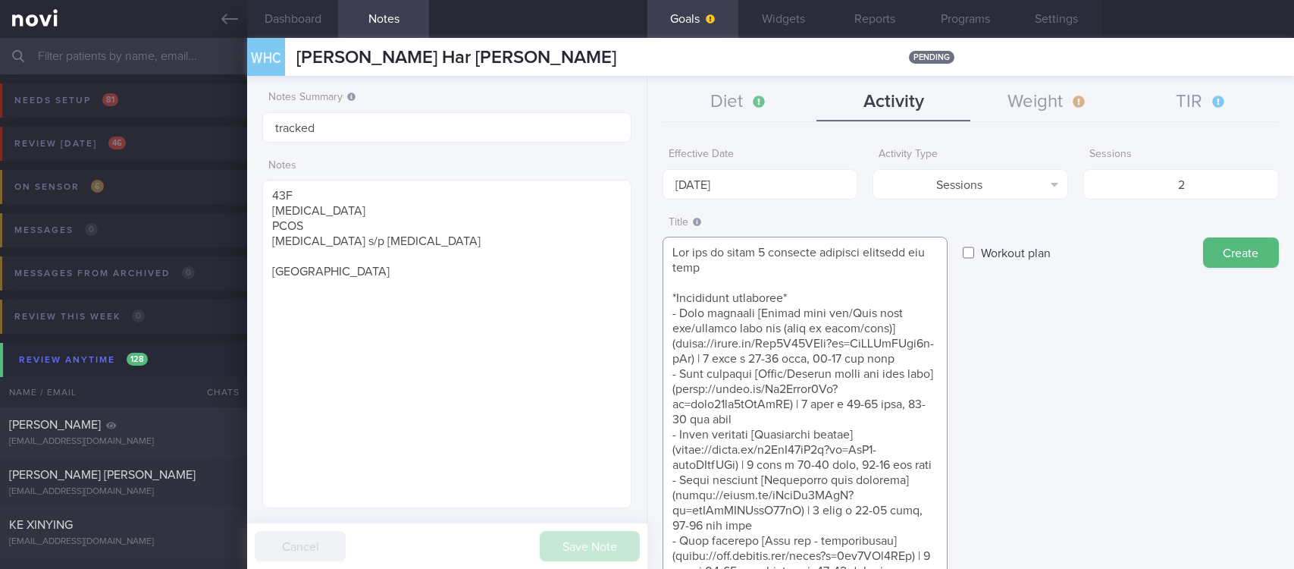
type textarea "Aim for at least 2 strength training sessions per week *Bodyweight exercises* -…"
click at [1234, 239] on button "Create" at bounding box center [1241, 252] width 76 height 30
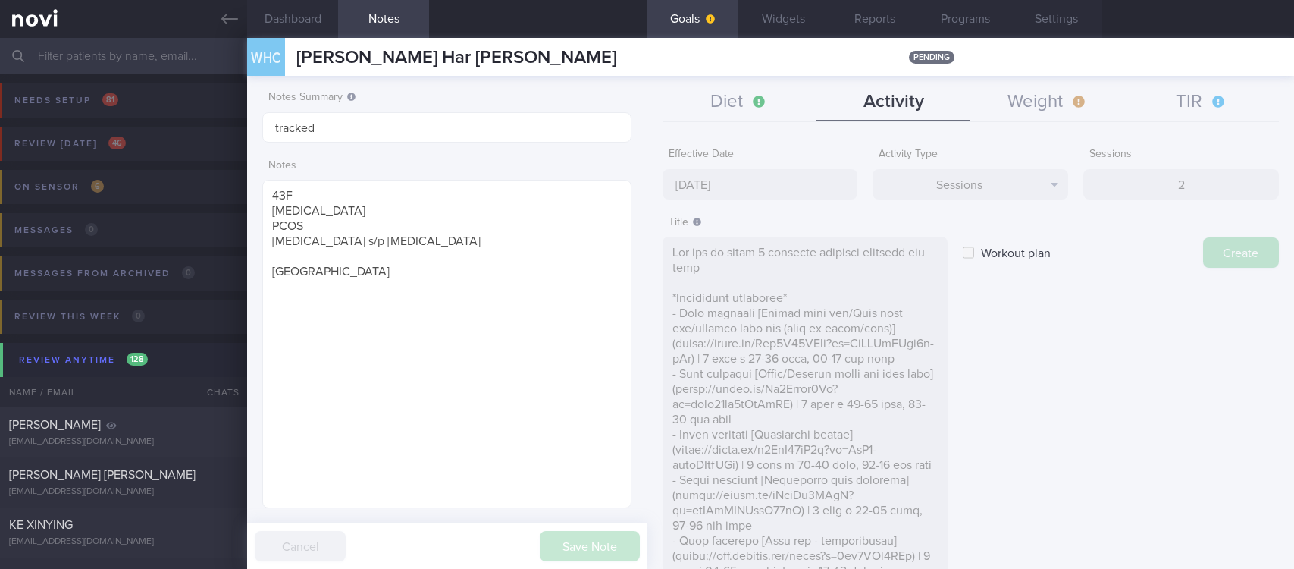
type input "[DATE]"
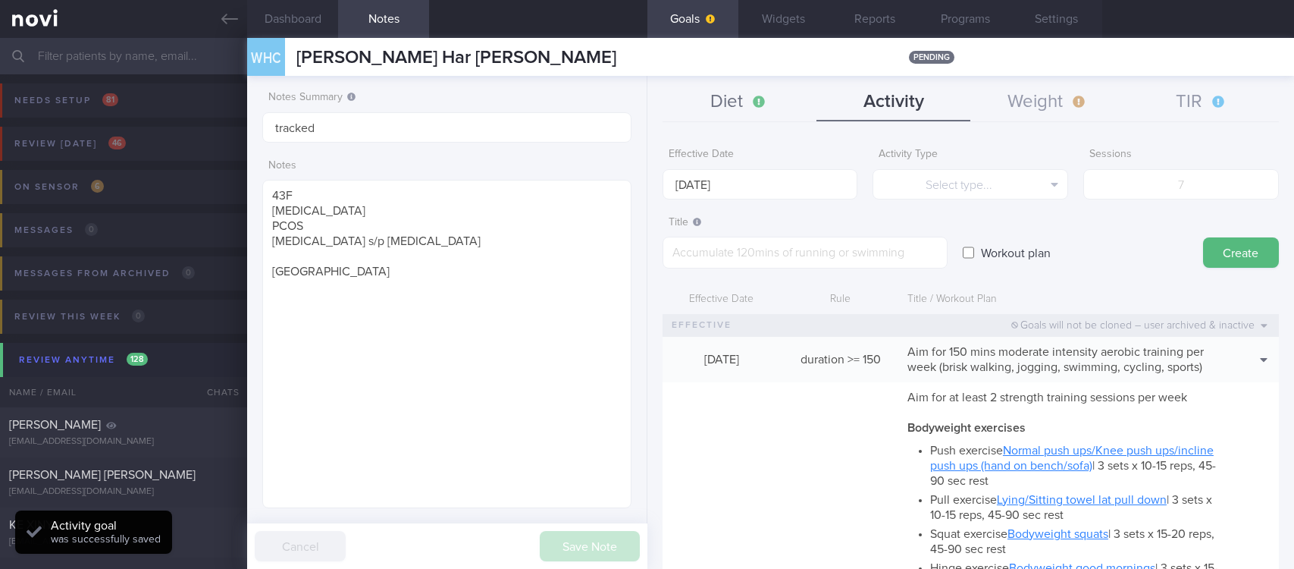
click at [743, 108] on button "Diet" at bounding box center [740, 102] width 154 height 38
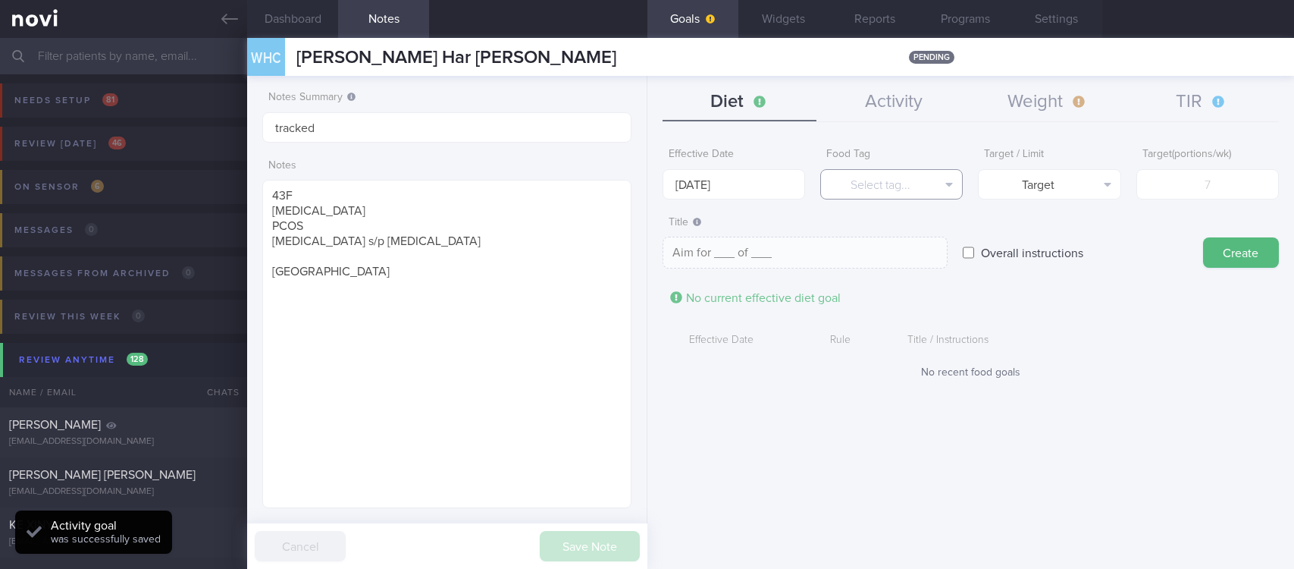
click at [943, 181] on button "Select tag..." at bounding box center [891, 184] width 143 height 30
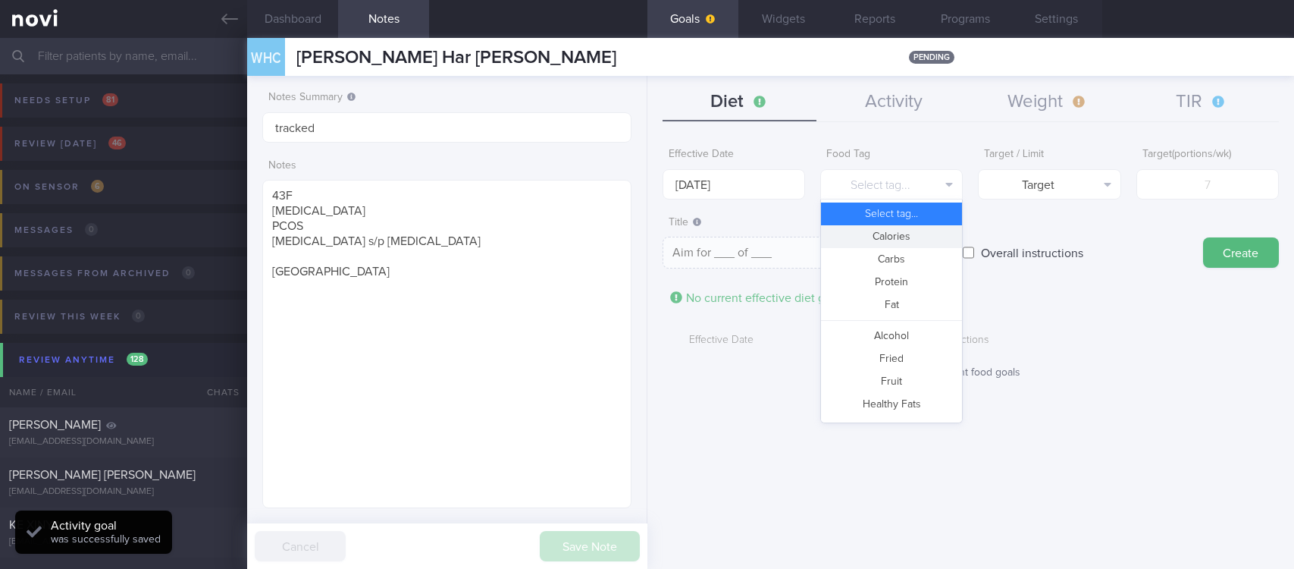
click at [926, 227] on button "Calories" at bounding box center [891, 236] width 141 height 23
type textarea "Aim for __ calories per day"
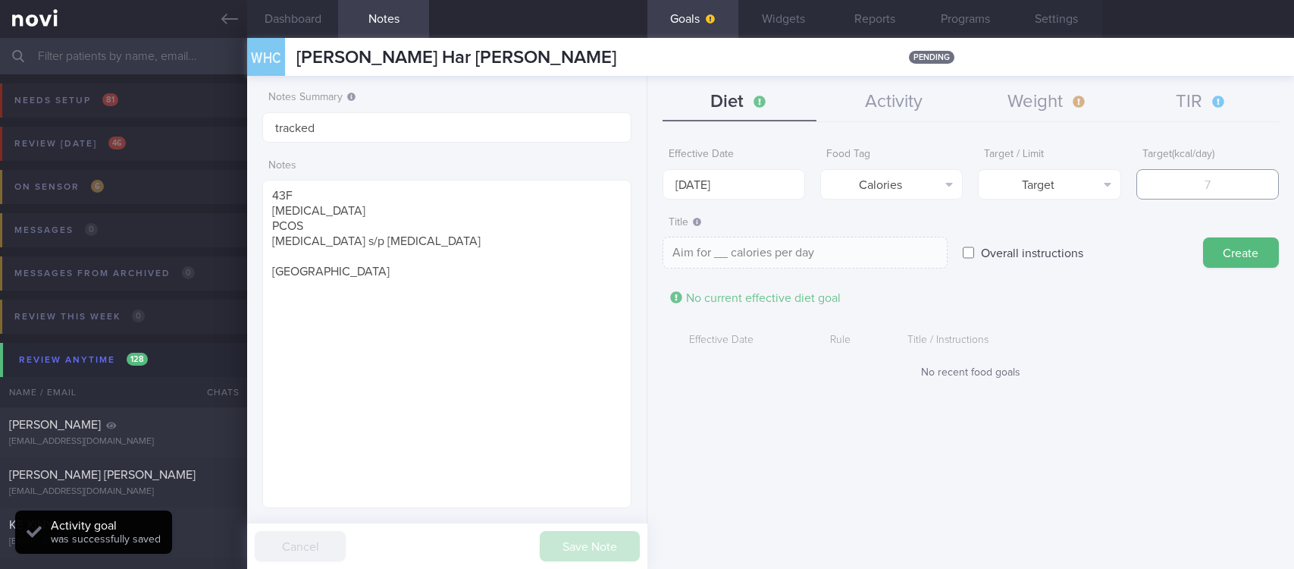
click at [1189, 194] on input "number" at bounding box center [1207, 184] width 143 height 30
type input "130"
type textarea "Aim for 130 calories per day"
type input "1300"
type textarea "Aim for 1300 calories per day"
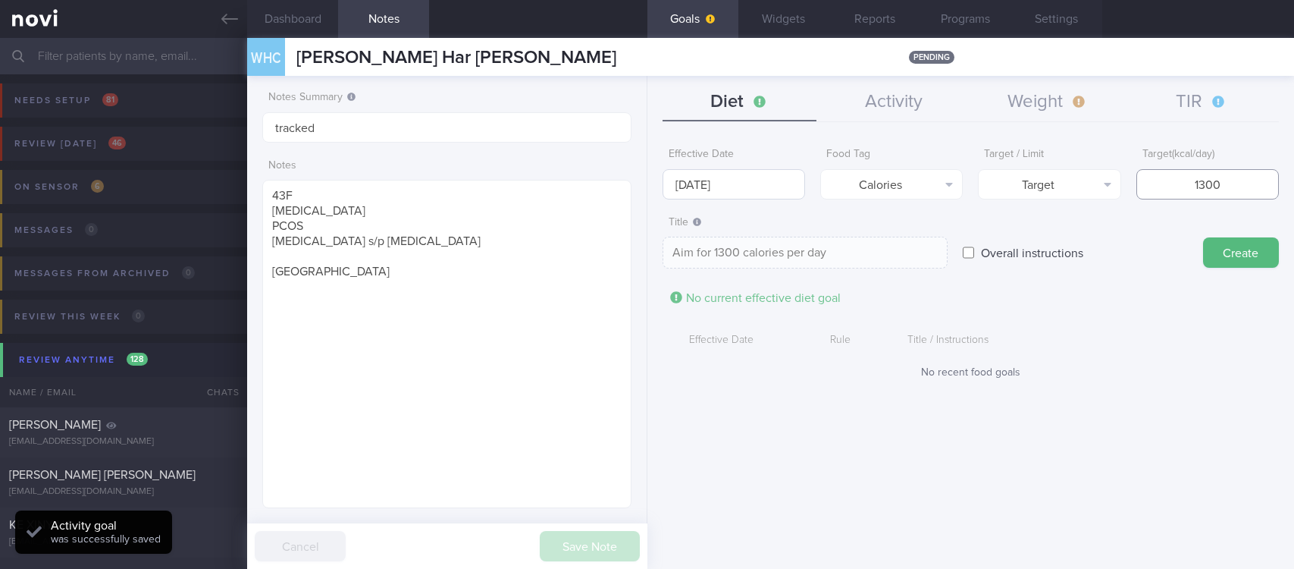
type input "1300"
click at [771, 181] on input "[DATE]" at bounding box center [734, 184] width 143 height 30
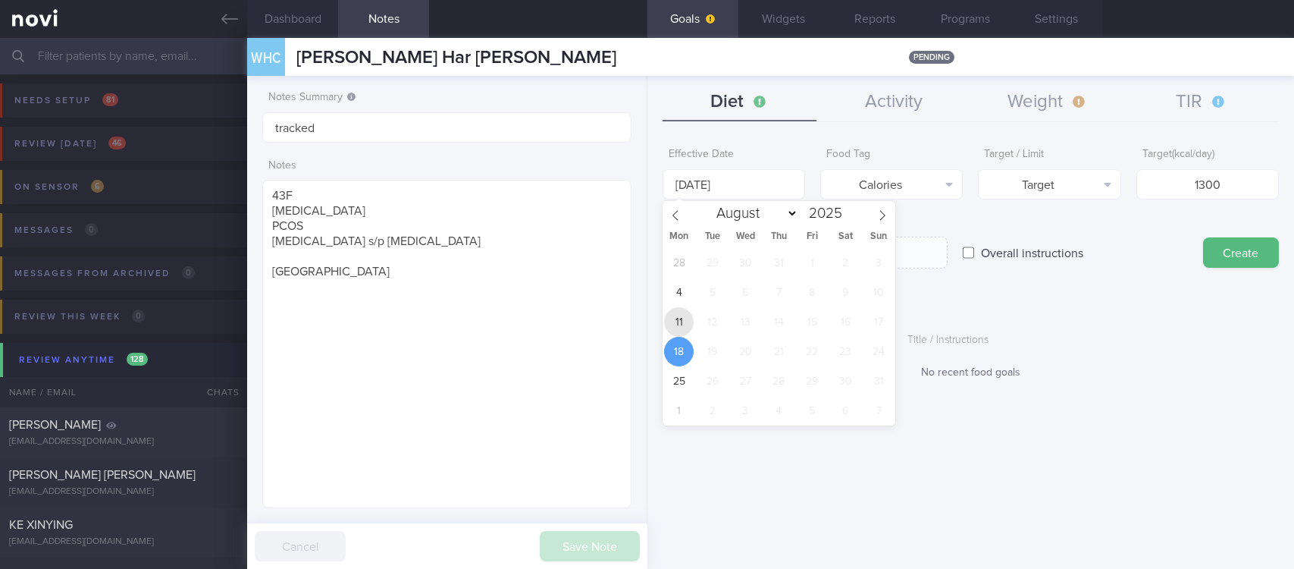
click at [680, 316] on span "11" at bounding box center [679, 322] width 30 height 30
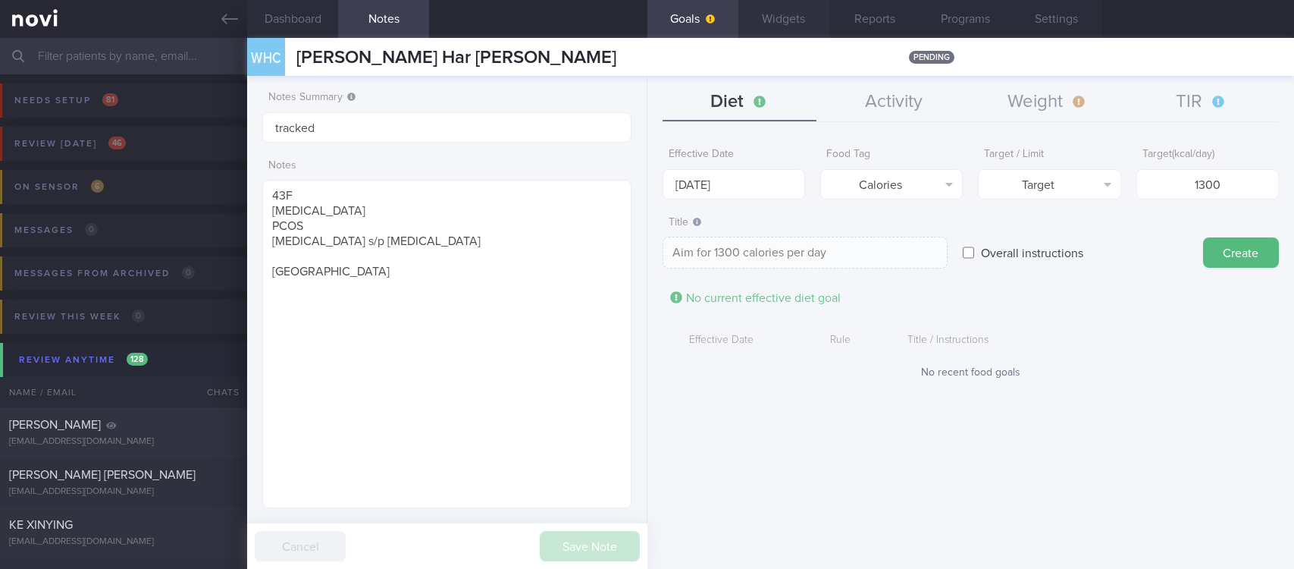
click at [1216, 243] on button "Create" at bounding box center [1241, 252] width 76 height 30
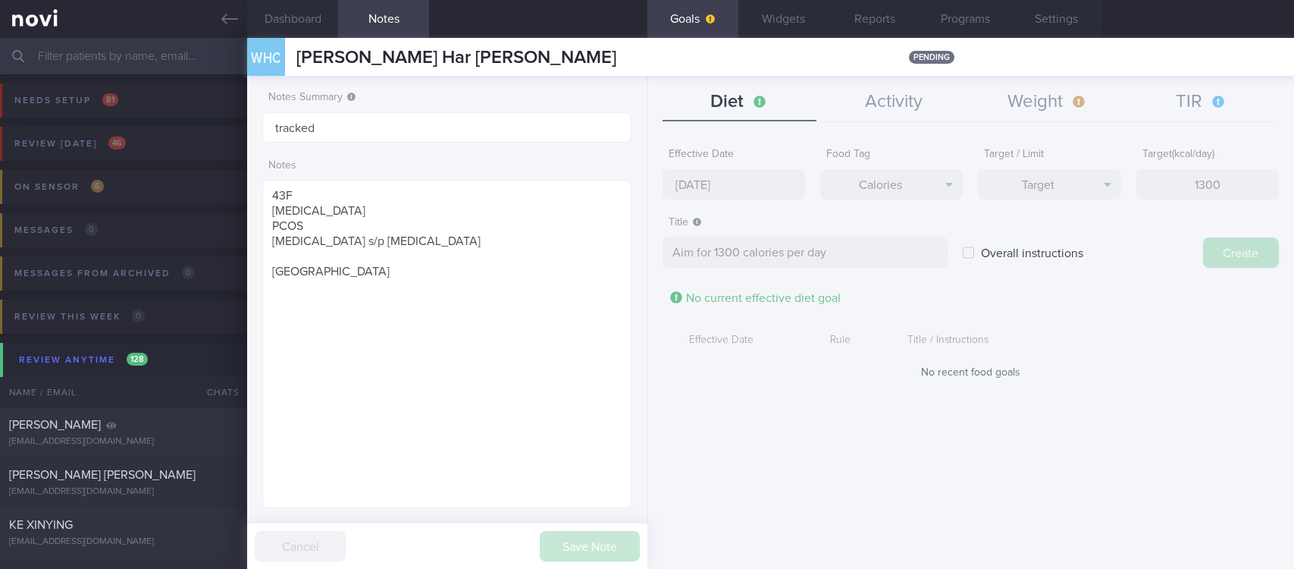
type input "[DATE]"
type textarea "Aim for ___ of ___"
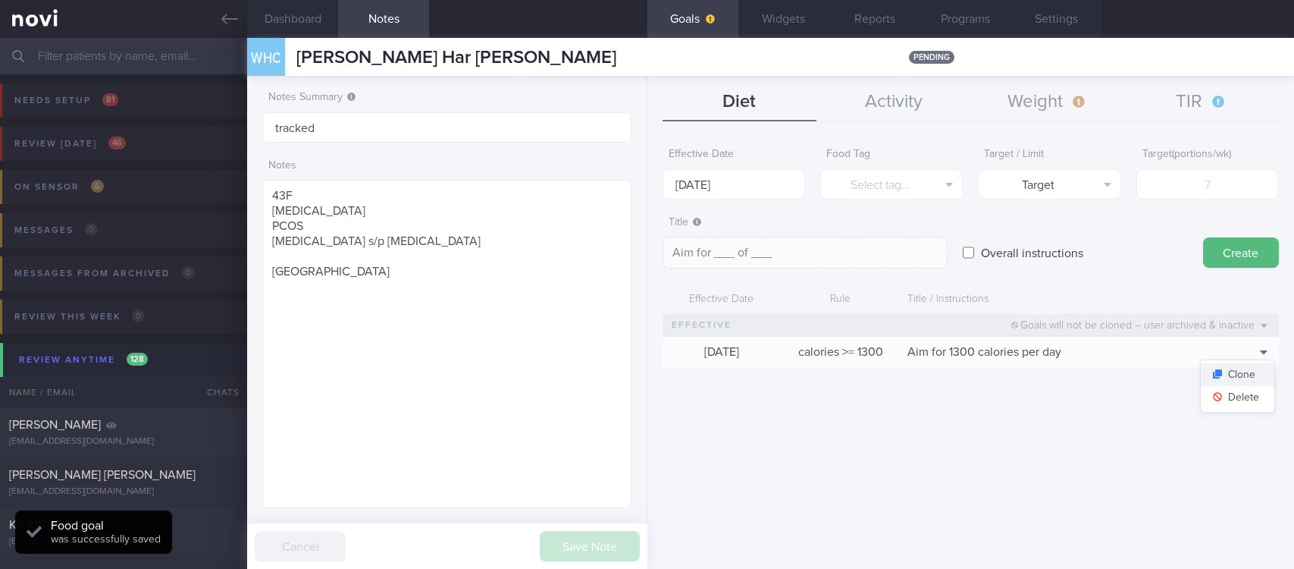
click at [1253, 375] on button "Clone" at bounding box center [1238, 374] width 74 height 23
type input "1300"
click at [1238, 408] on div "Clone [GEOGRAPHIC_DATA]" at bounding box center [1237, 385] width 75 height 53
click at [1238, 403] on button "Delete" at bounding box center [1238, 397] width 74 height 23
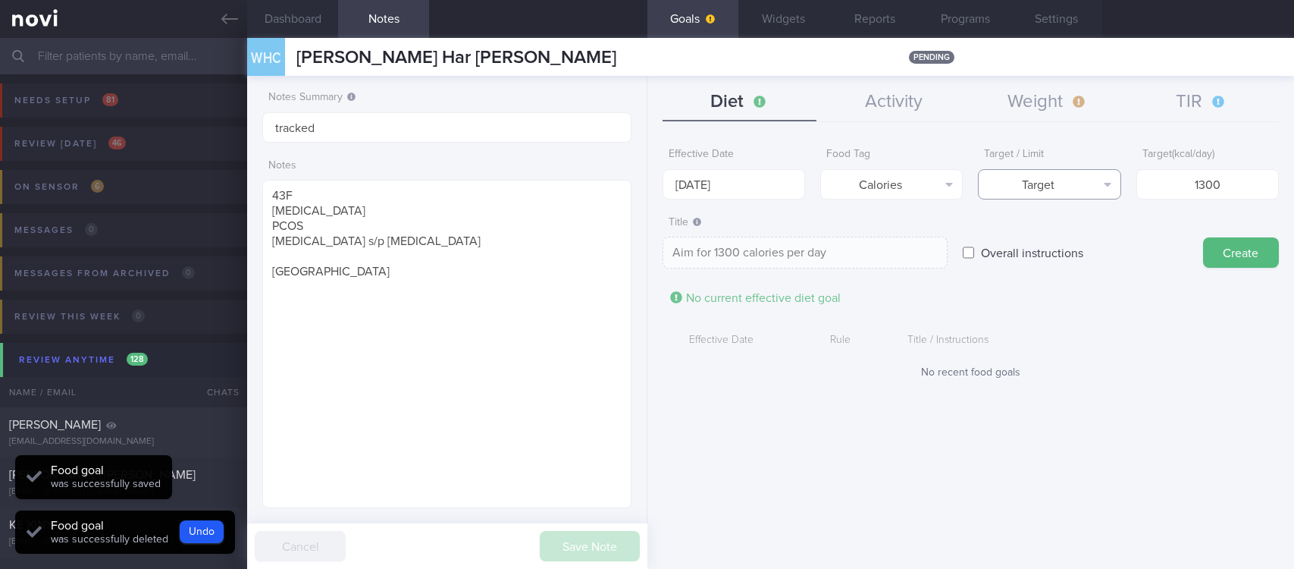
click at [1071, 181] on button "Target" at bounding box center [1049, 184] width 143 height 30
click at [1063, 231] on button "Limit" at bounding box center [1049, 236] width 141 height 23
type textarea "Keep to 1300 calories per day"
click at [790, 189] on input "[DATE]" at bounding box center [734, 184] width 143 height 30
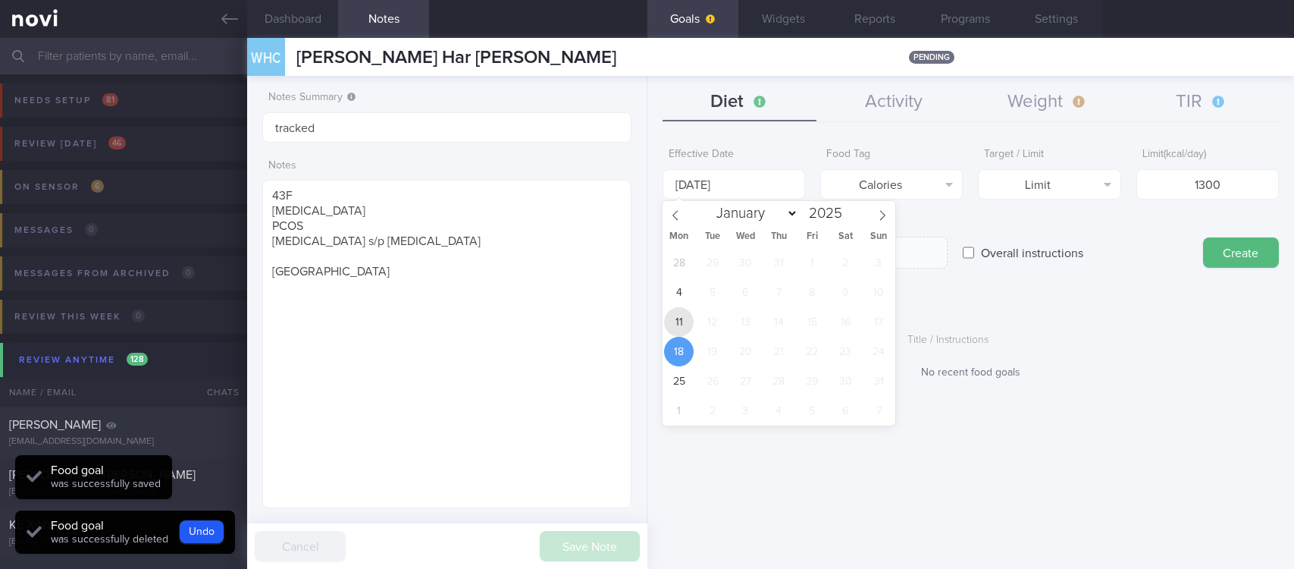
click at [677, 318] on span "11" at bounding box center [679, 322] width 30 height 30
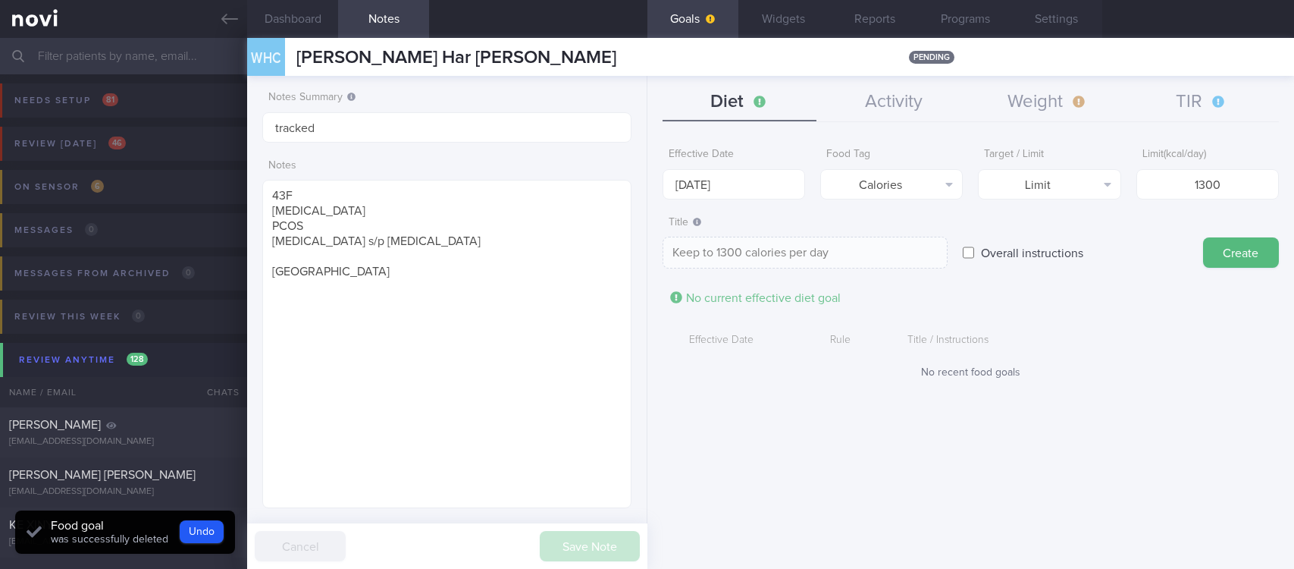
click at [1228, 263] on button "Create" at bounding box center [1241, 252] width 76 height 30
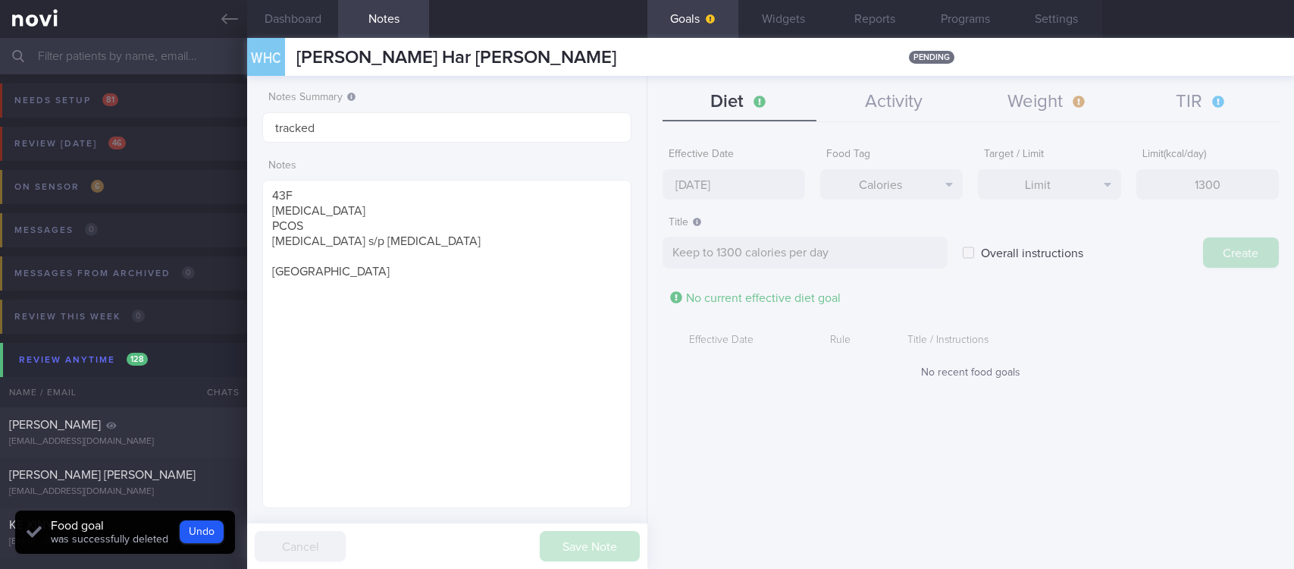
type input "[DATE]"
type textarea "Aim for ___ of ___"
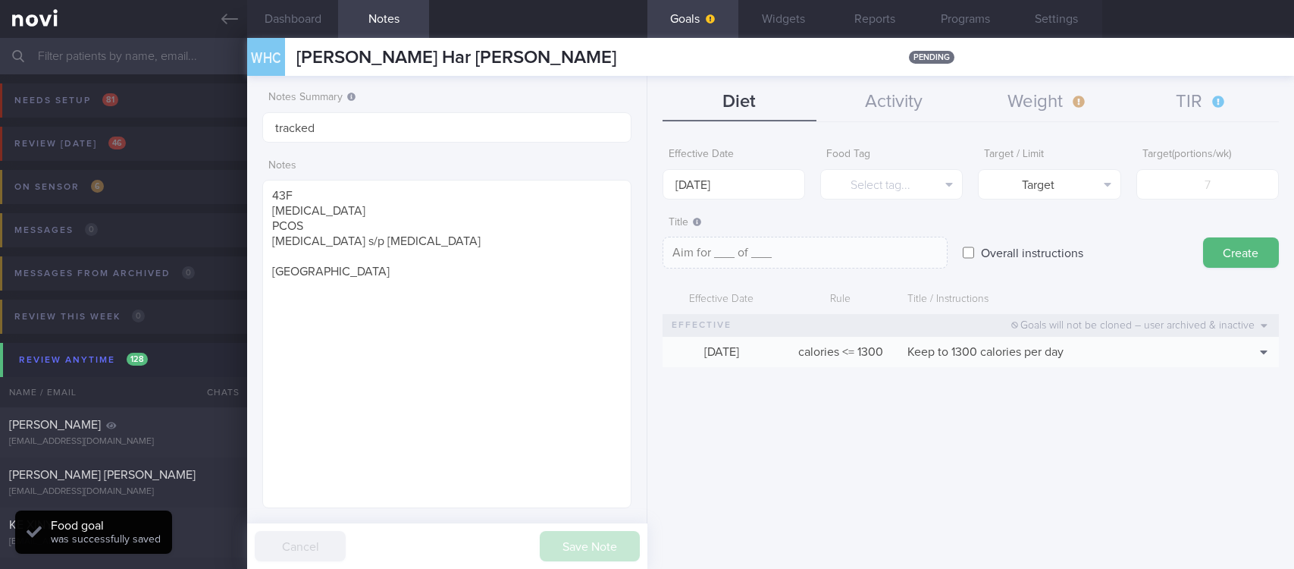
drag, startPoint x: 1030, startPoint y: 91, endPoint x: 1026, endPoint y: 150, distance: 59.2
click at [1032, 91] on button "Weight" at bounding box center [1047, 102] width 154 height 38
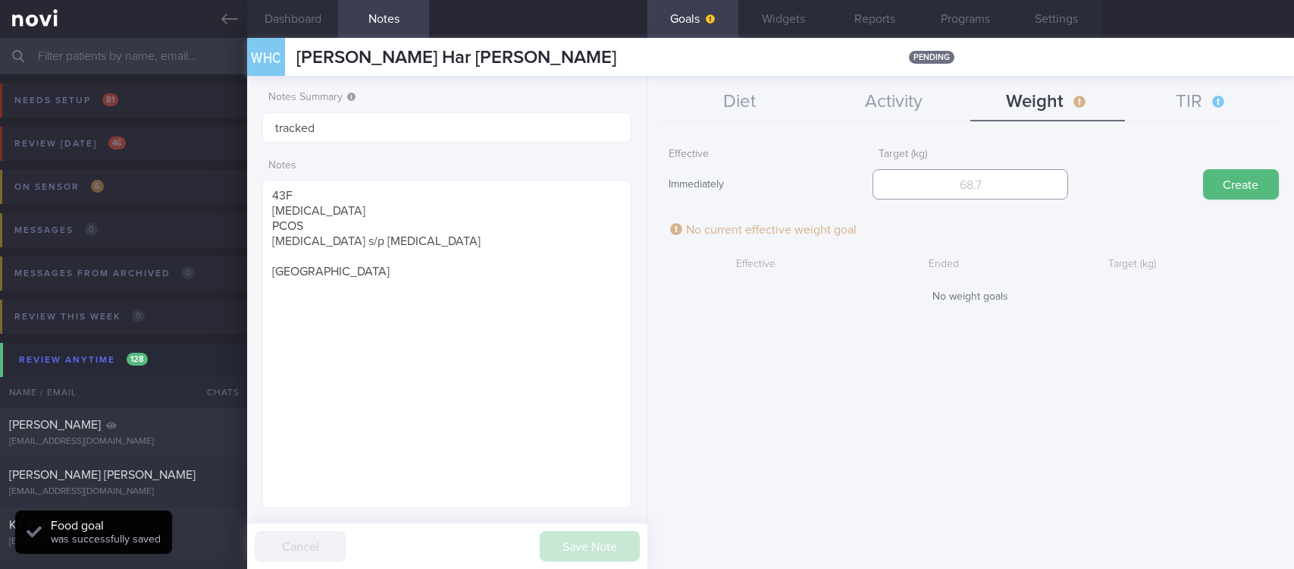
click at [948, 185] on input "number" at bounding box center [970, 184] width 196 height 30
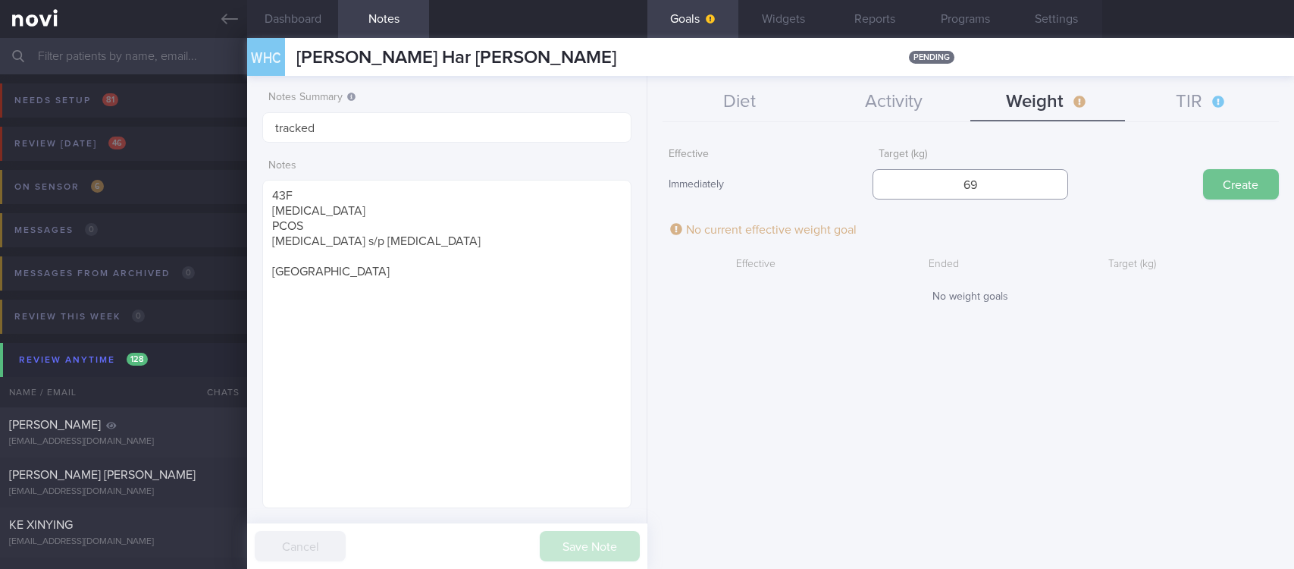
type input "69"
click at [1242, 182] on button "Create" at bounding box center [1241, 184] width 76 height 30
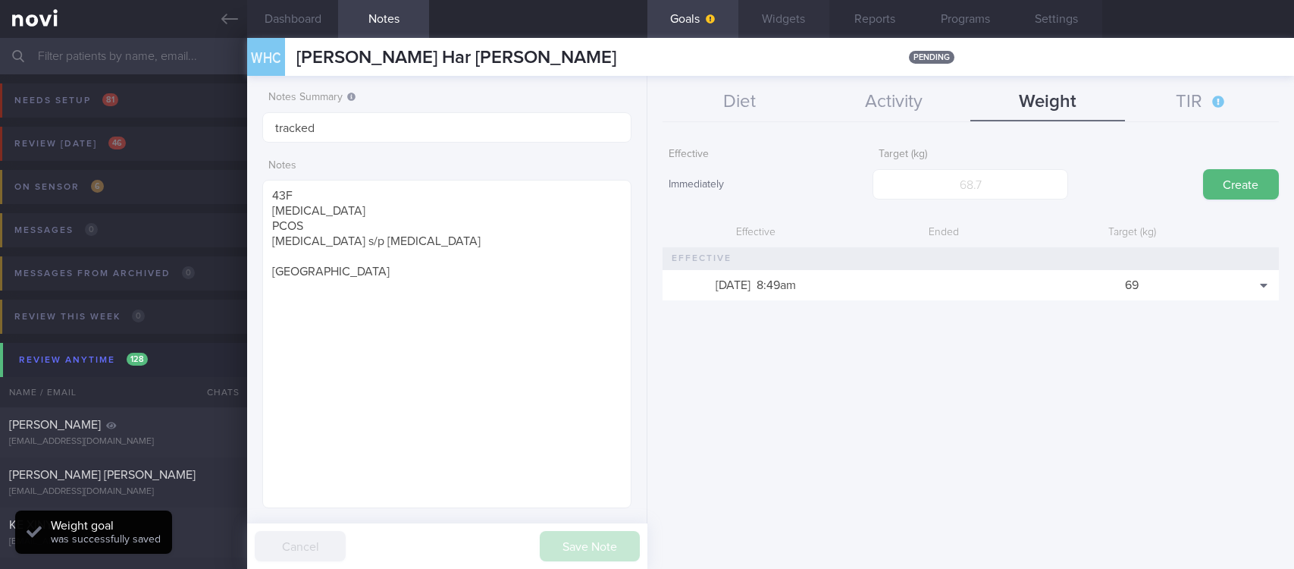
scroll to position [183, 324]
click at [774, 103] on button "Diet" at bounding box center [740, 102] width 154 height 38
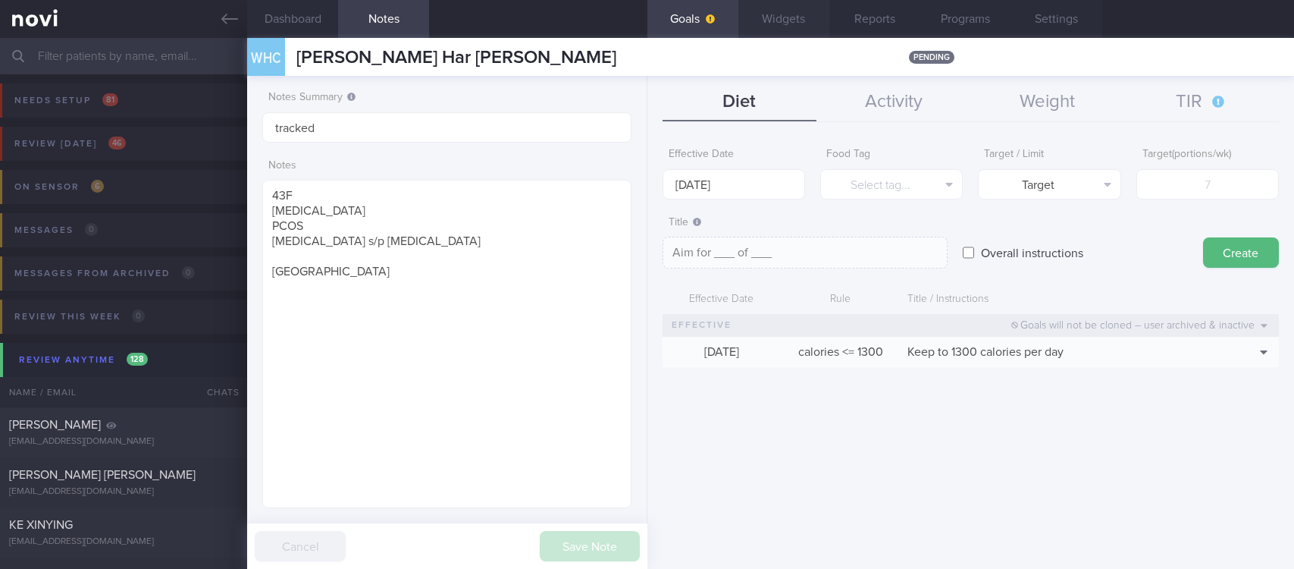
click at [788, 11] on button "Widgets" at bounding box center [783, 19] width 91 height 38
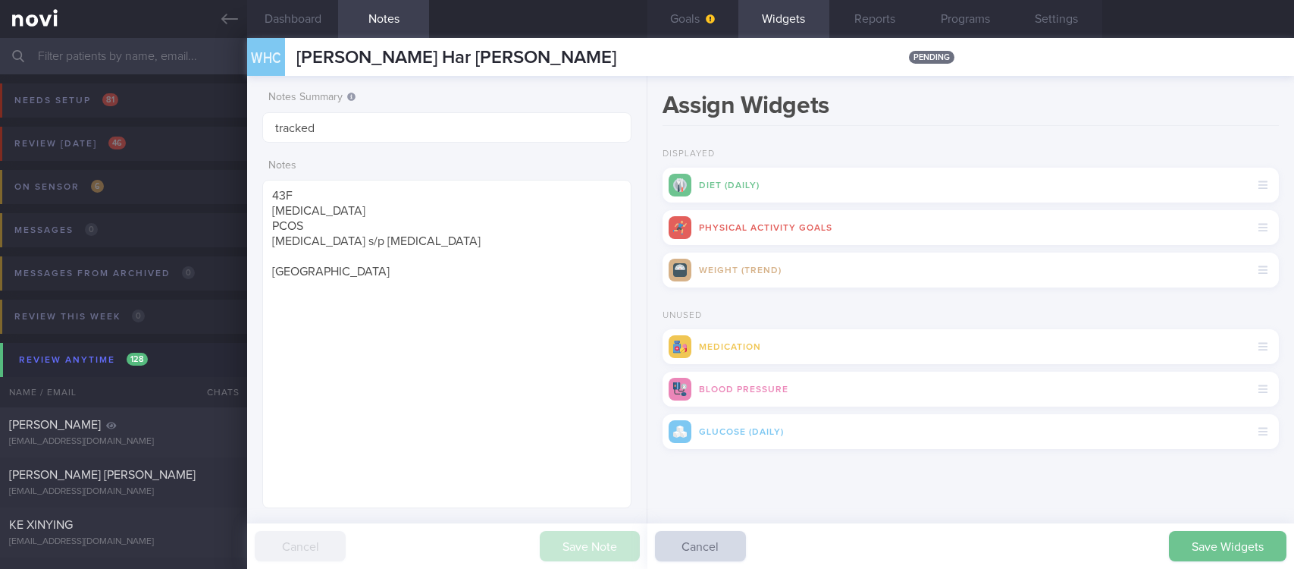
click at [1251, 539] on button "Save Widgets" at bounding box center [1227, 546] width 117 height 30
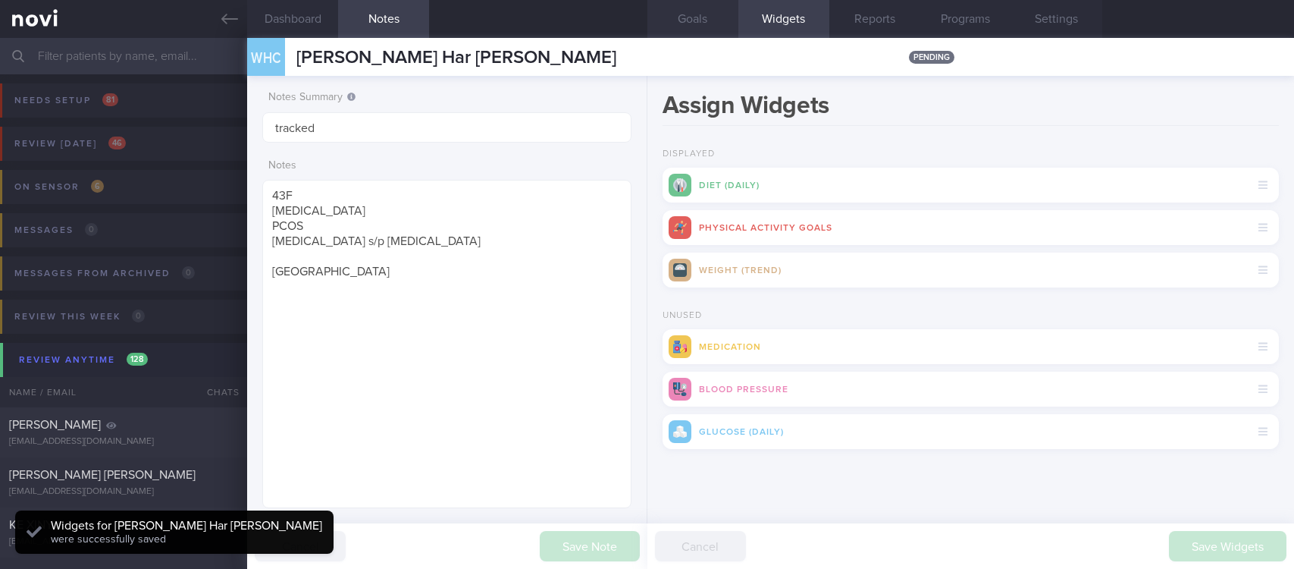
click at [703, 23] on button "Goals" at bounding box center [692, 19] width 91 height 38
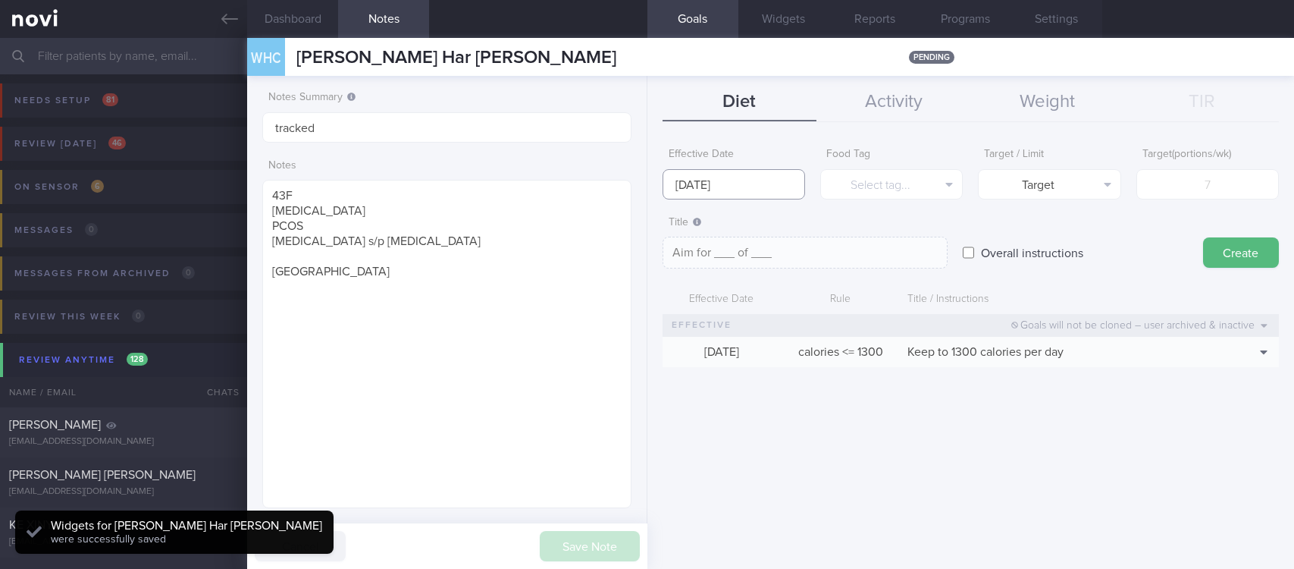
click at [769, 198] on body "You are offline! Some functionality will be unavailable Patients New Users Coac…" at bounding box center [647, 284] width 1294 height 569
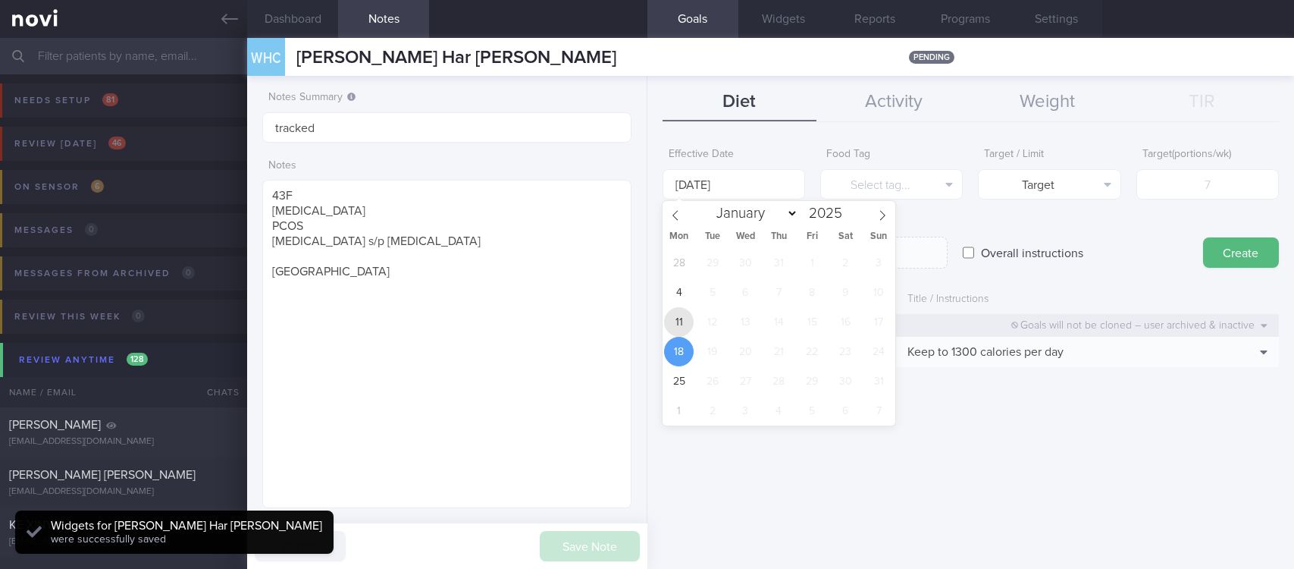
click at [684, 321] on span "11" at bounding box center [679, 322] width 30 height 30
type input "[DATE]"
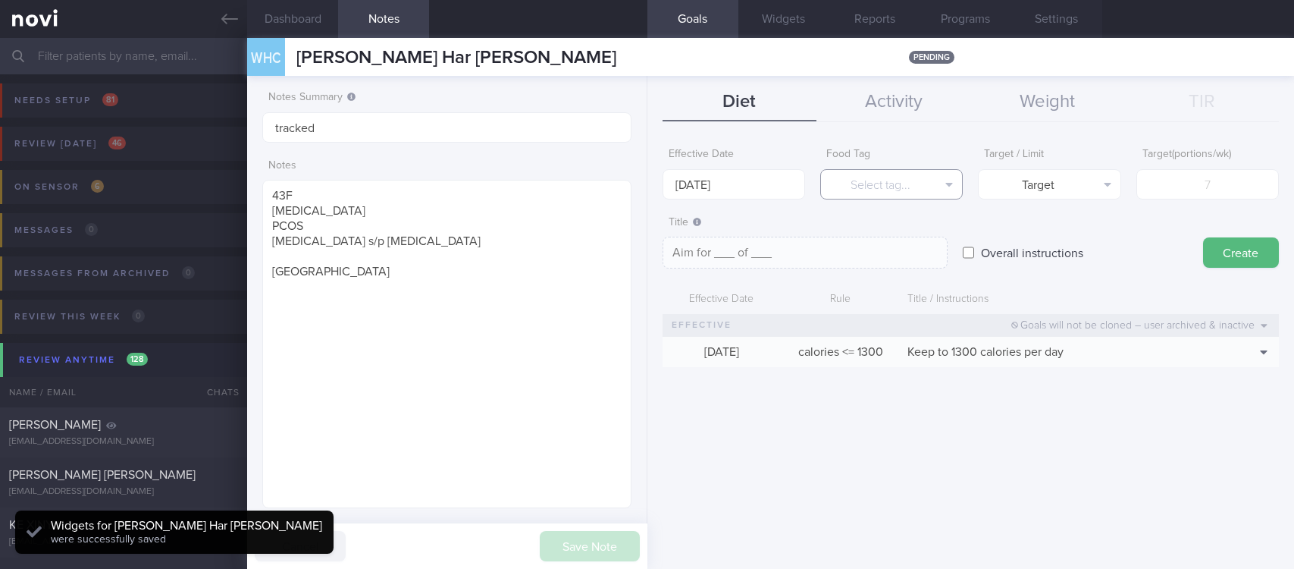
click at [922, 189] on button "Select tag..." at bounding box center [891, 184] width 143 height 30
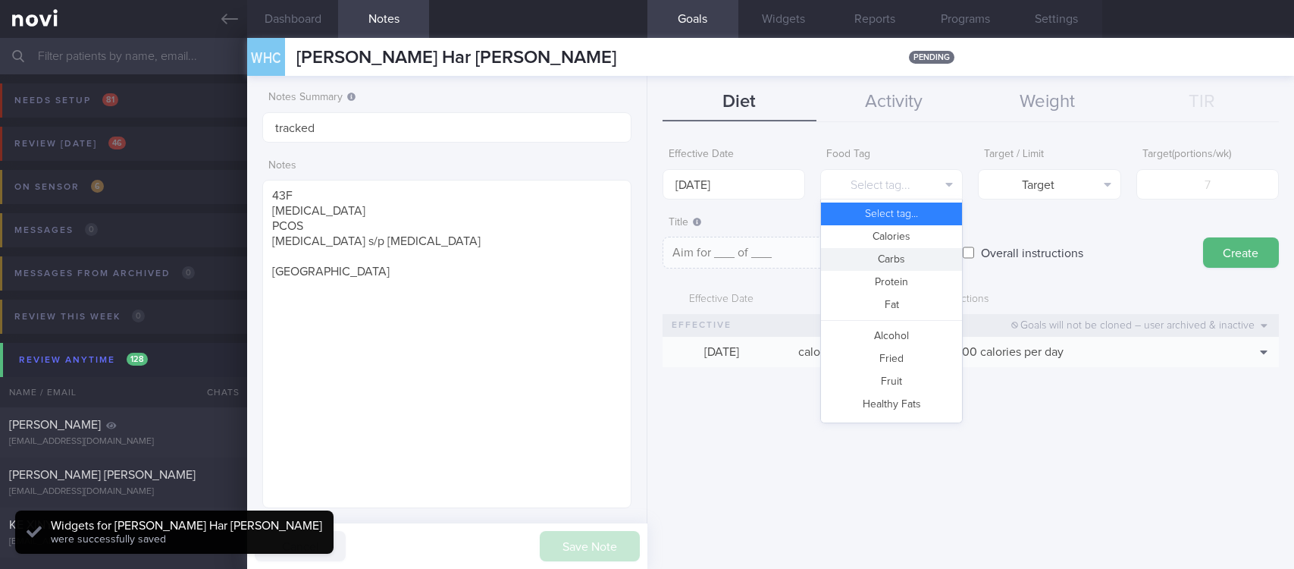
click at [914, 248] on button "Carbs" at bounding box center [891, 259] width 141 height 23
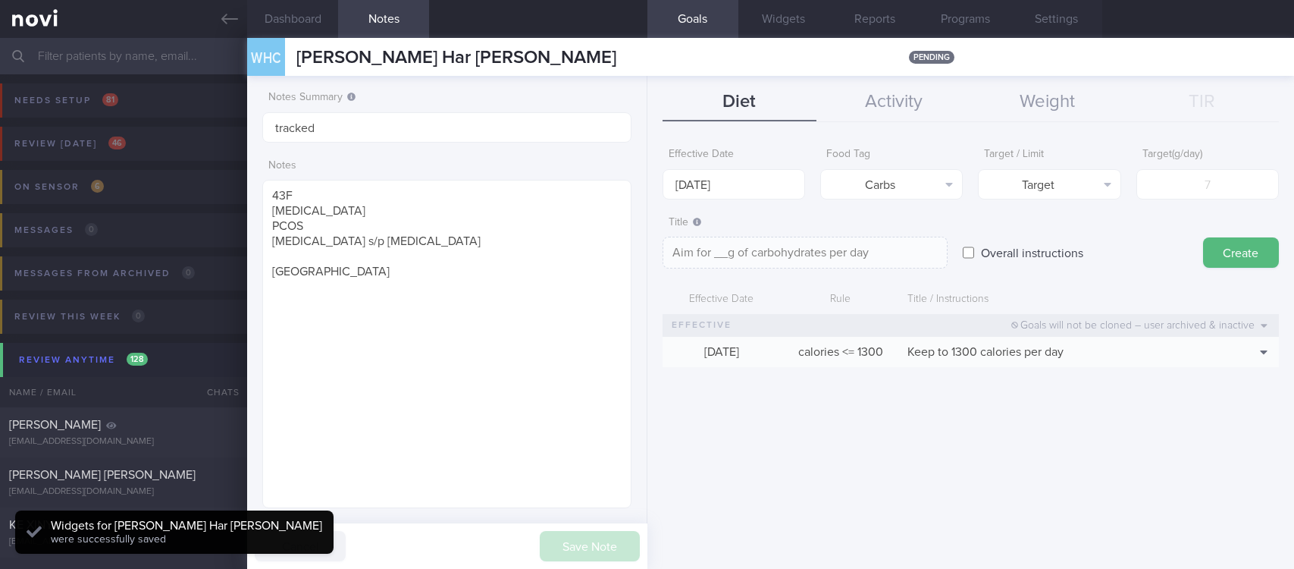
click at [1068, 199] on form "Effective Date [DATE] Food Tag Carbs Select tag... Calories Carbs Protein Fat A…" at bounding box center [971, 261] width 616 height 242
click at [1076, 195] on button "Target" at bounding box center [1049, 184] width 143 height 30
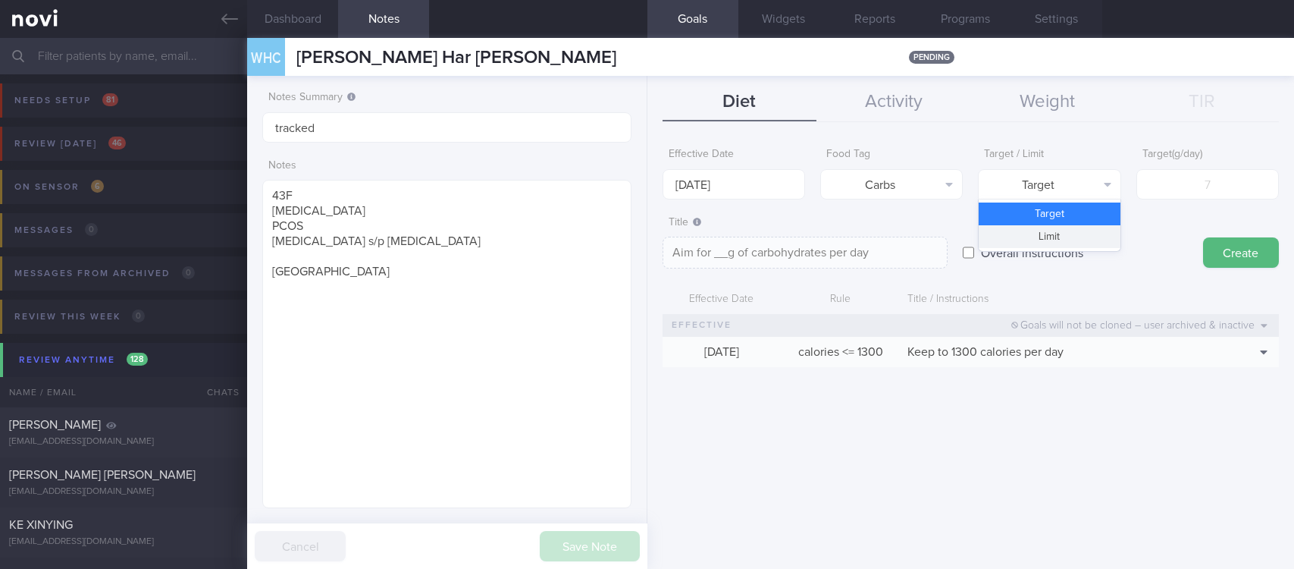
click at [1070, 248] on div "Target Limit" at bounding box center [1049, 225] width 143 height 52
click at [1070, 230] on button "Limit" at bounding box center [1049, 236] width 141 height 23
type textarea "Keep to __g of carbohydrates per day"
click at [1198, 171] on input "number" at bounding box center [1207, 184] width 143 height 30
type input "13"
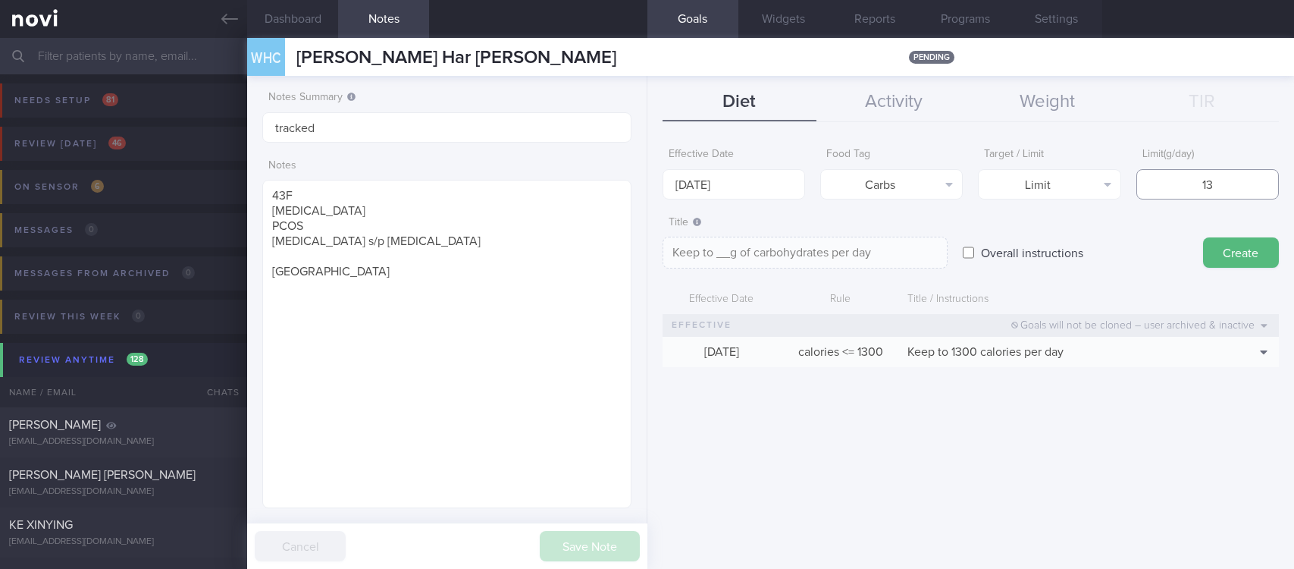
type textarea "Keep to 13g of carbohydrates per day"
type input "130"
type textarea "Keep to 130g of carbohydrates per day"
type input "130"
click at [1227, 247] on button "Create" at bounding box center [1241, 252] width 76 height 30
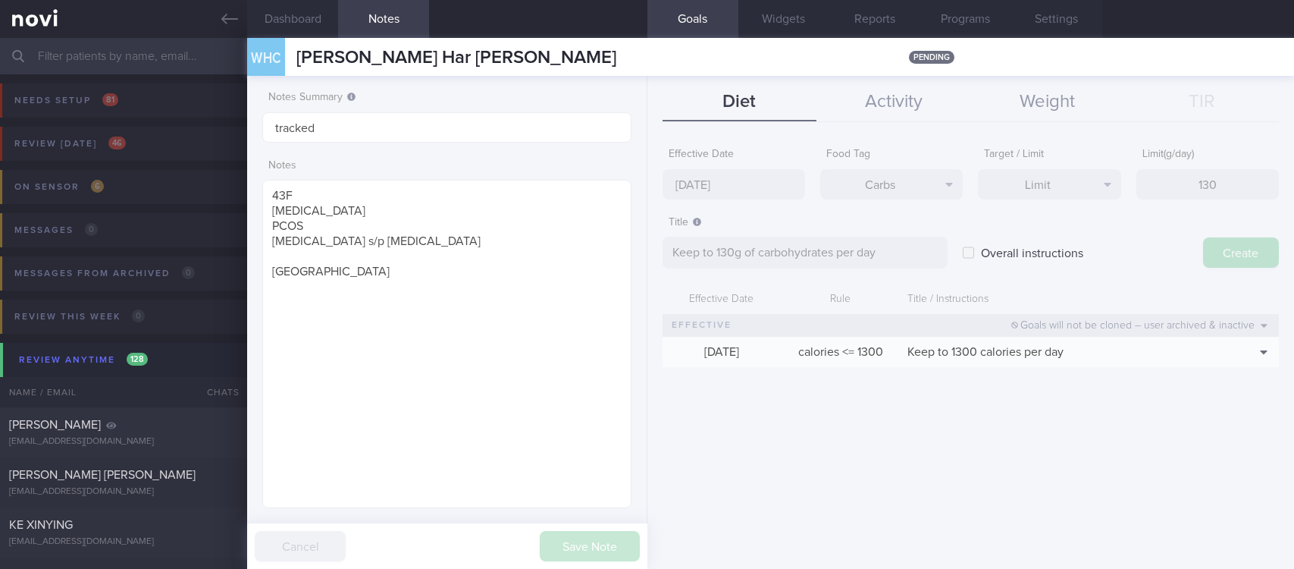
type input "[DATE]"
type textarea "Aim for ___ of ___"
click at [735, 171] on input "[DATE]" at bounding box center [734, 184] width 143 height 30
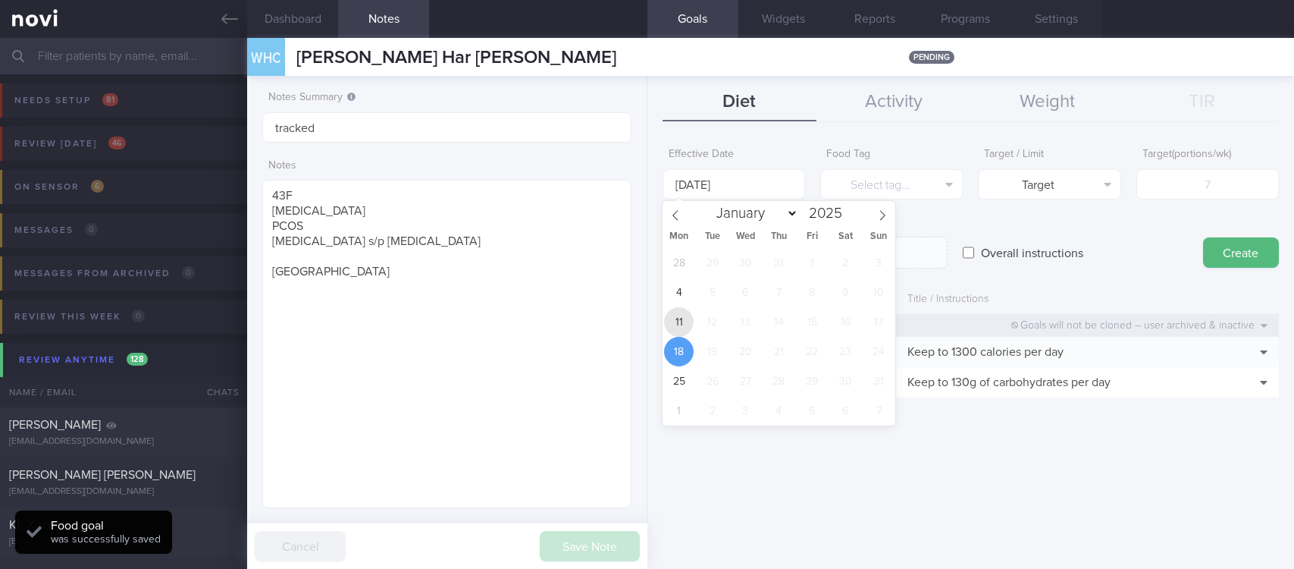
click at [688, 311] on span "11" at bounding box center [679, 322] width 30 height 30
type input "[DATE]"
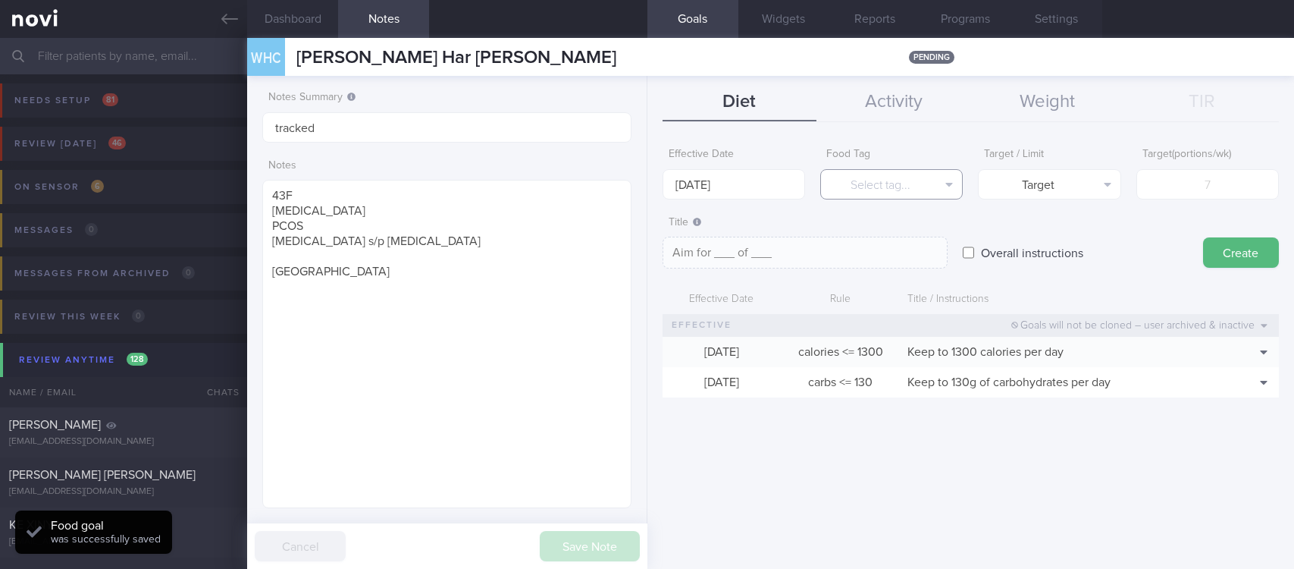
click at [903, 171] on button "Select tag..." at bounding box center [891, 184] width 143 height 30
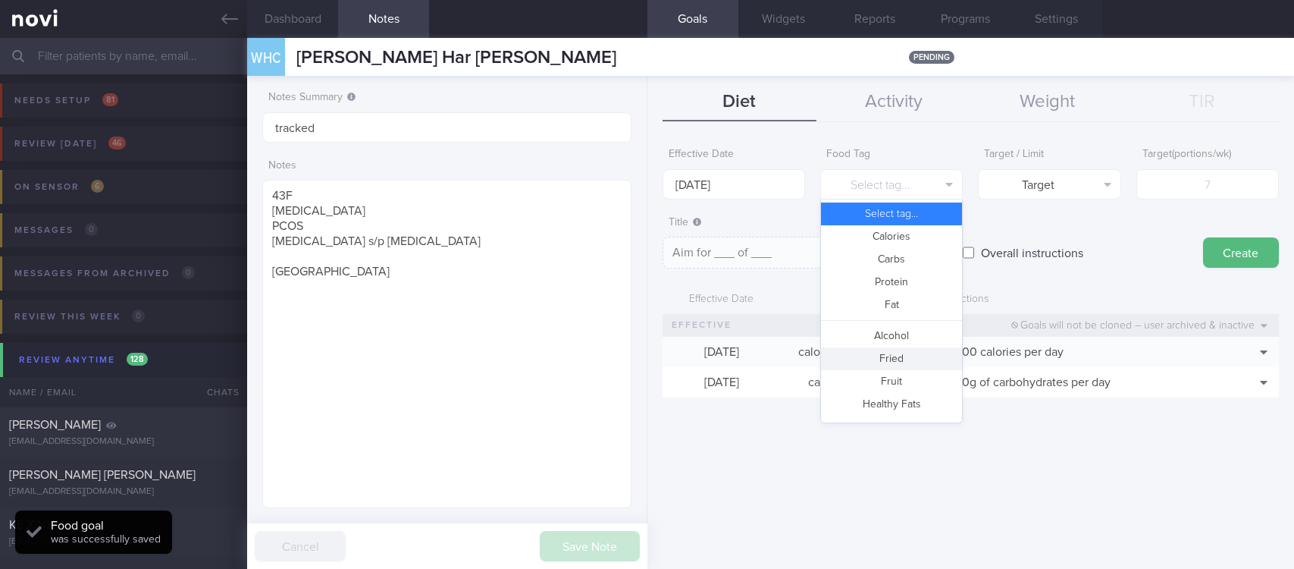
click at [885, 360] on button "Fried" at bounding box center [891, 358] width 141 height 23
type textarea "Aim for __ portions of fried food per week"
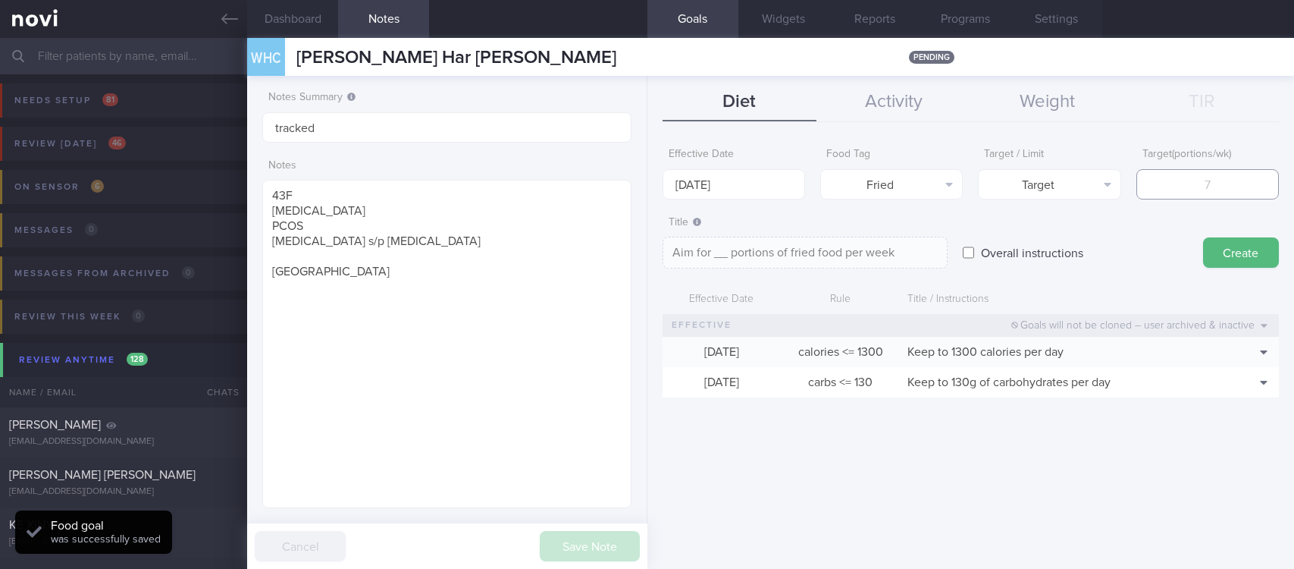
click at [1187, 173] on input "number" at bounding box center [1207, 184] width 143 height 30
type input "2"
click at [1082, 182] on button "Target" at bounding box center [1049, 184] width 143 height 30
click at [1079, 230] on button "Limit" at bounding box center [1049, 236] width 141 height 23
click at [810, 254] on textarea "Keep to 2 portions of fried food per week" at bounding box center [805, 253] width 285 height 32
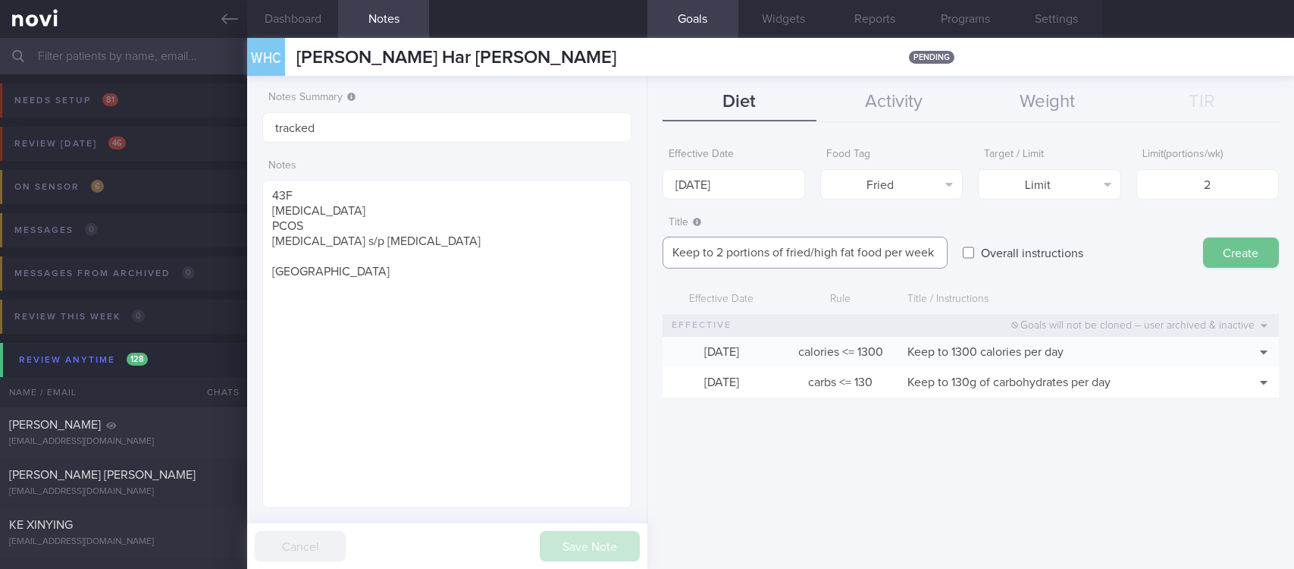
type textarea "Keep to 2 portions of fried/high fat food per week"
click at [1219, 250] on button "Create" at bounding box center [1241, 252] width 76 height 30
type input "[DATE]"
type textarea "Aim for ___ of ___"
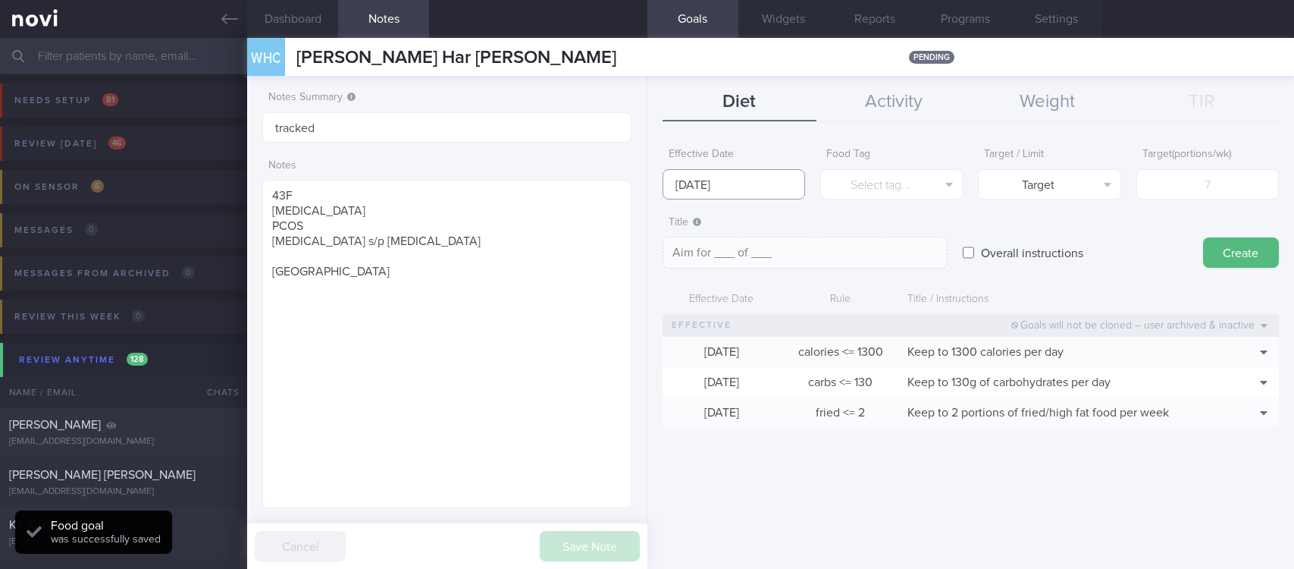
click at [753, 174] on input "[DATE]" at bounding box center [734, 184] width 143 height 30
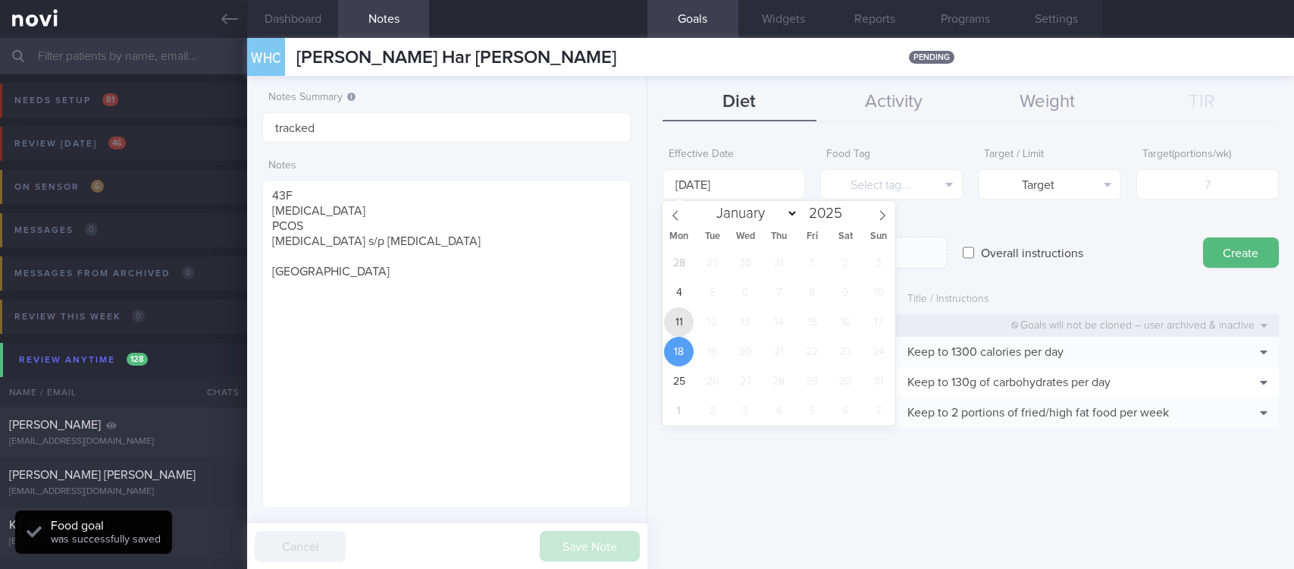
click at [688, 321] on span "11" at bounding box center [679, 322] width 30 height 30
type input "[DATE]"
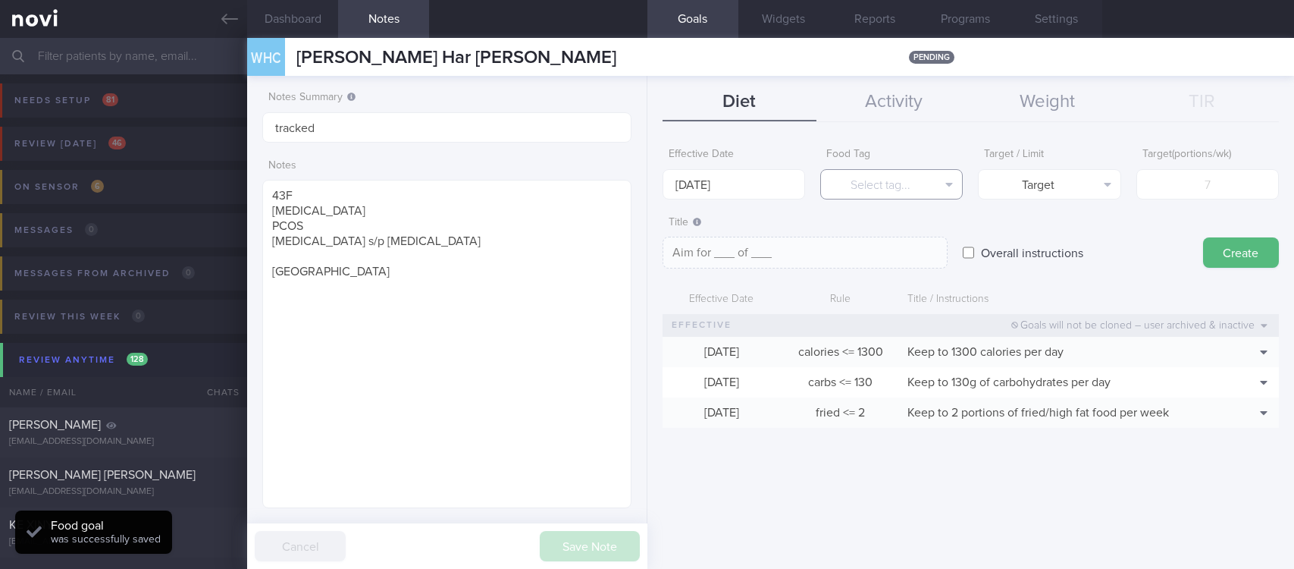
click at [934, 170] on button "Select tag..." at bounding box center [891, 184] width 143 height 30
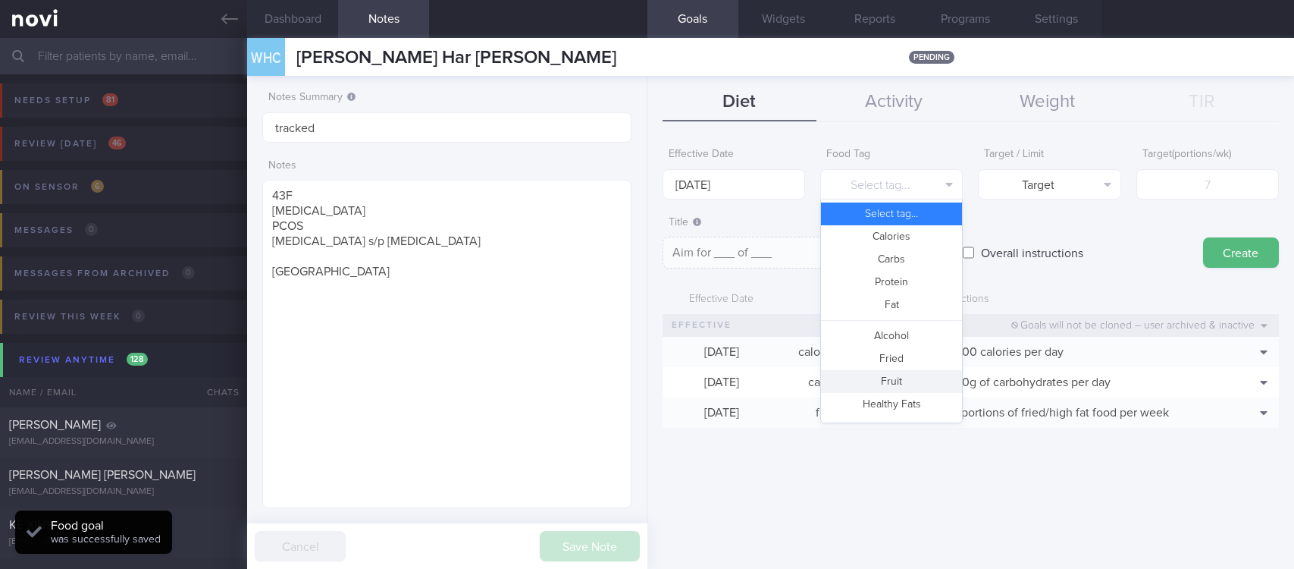
click at [890, 374] on button "Fruit" at bounding box center [891, 381] width 141 height 23
type textarea "Aim for __ portions of fruits per week"
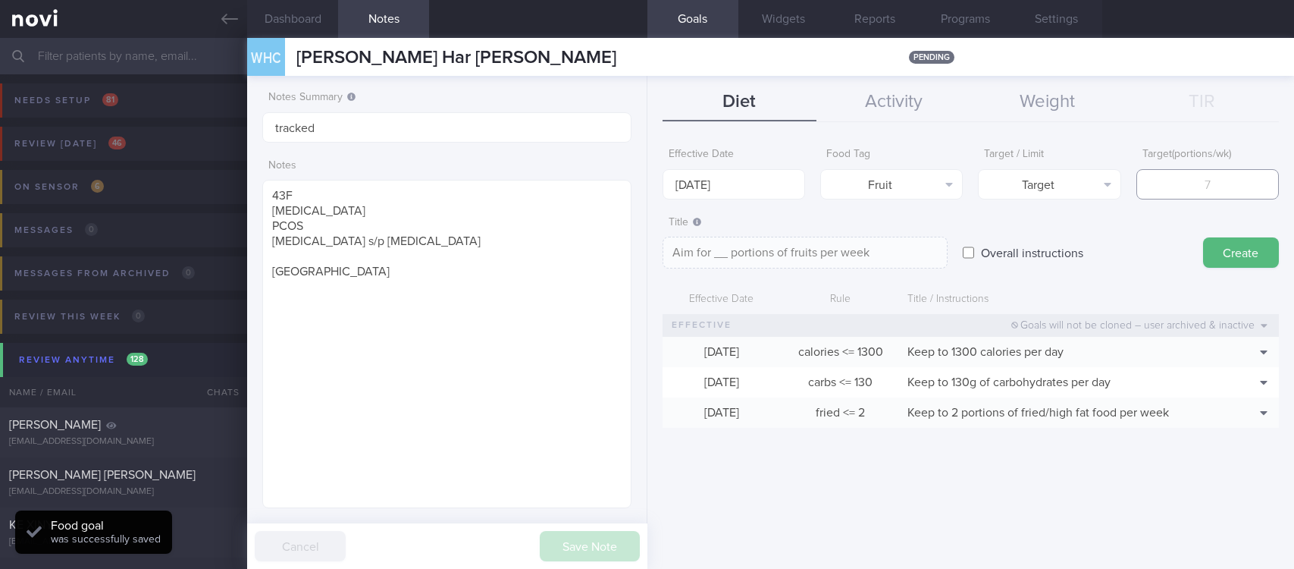
click at [1260, 172] on input "number" at bounding box center [1207, 184] width 143 height 30
type input "14"
type textarea "Aim for 14 portions of fruits per week"
type input "14"
click at [1234, 252] on button "Create" at bounding box center [1241, 252] width 76 height 30
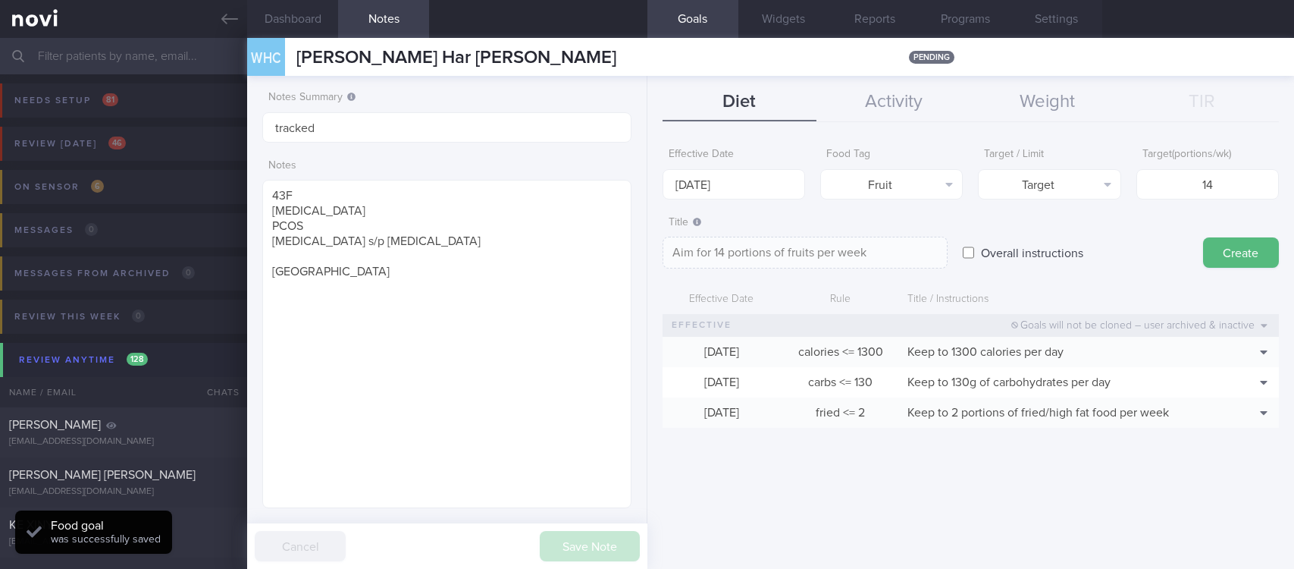
type input "[DATE]"
type textarea "Aim for ___ of ___"
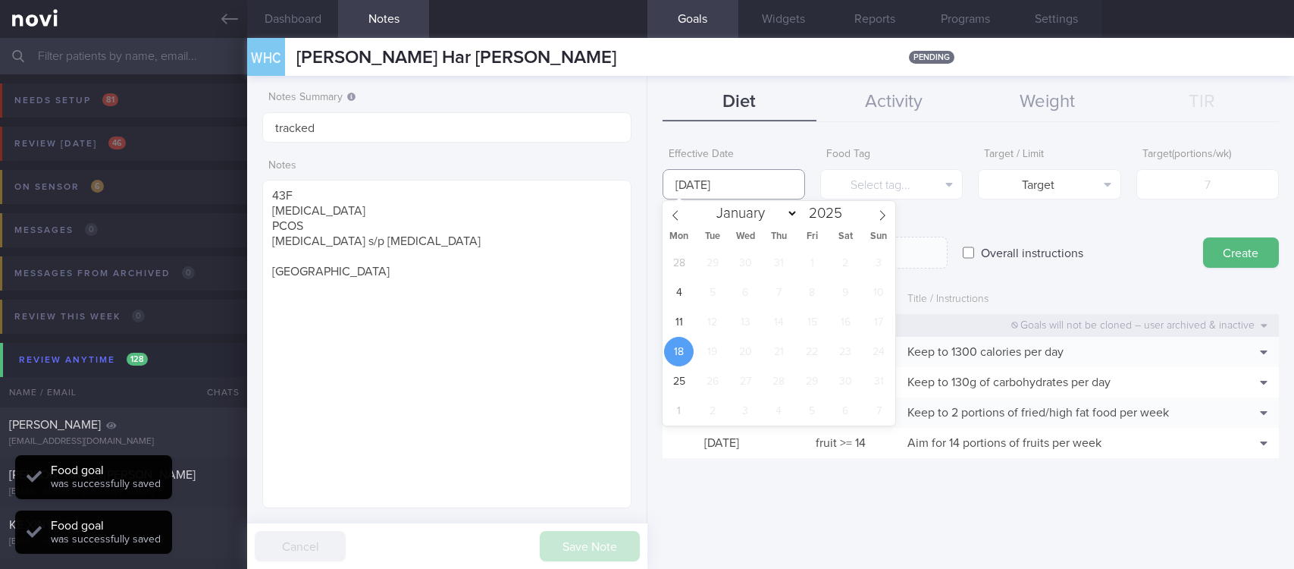
drag, startPoint x: 747, startPoint y: 188, endPoint x: 702, endPoint y: 283, distance: 105.1
click at [748, 188] on input "[DATE]" at bounding box center [734, 184] width 143 height 30
click at [689, 311] on span "11" at bounding box center [679, 322] width 30 height 30
type input "[DATE]"
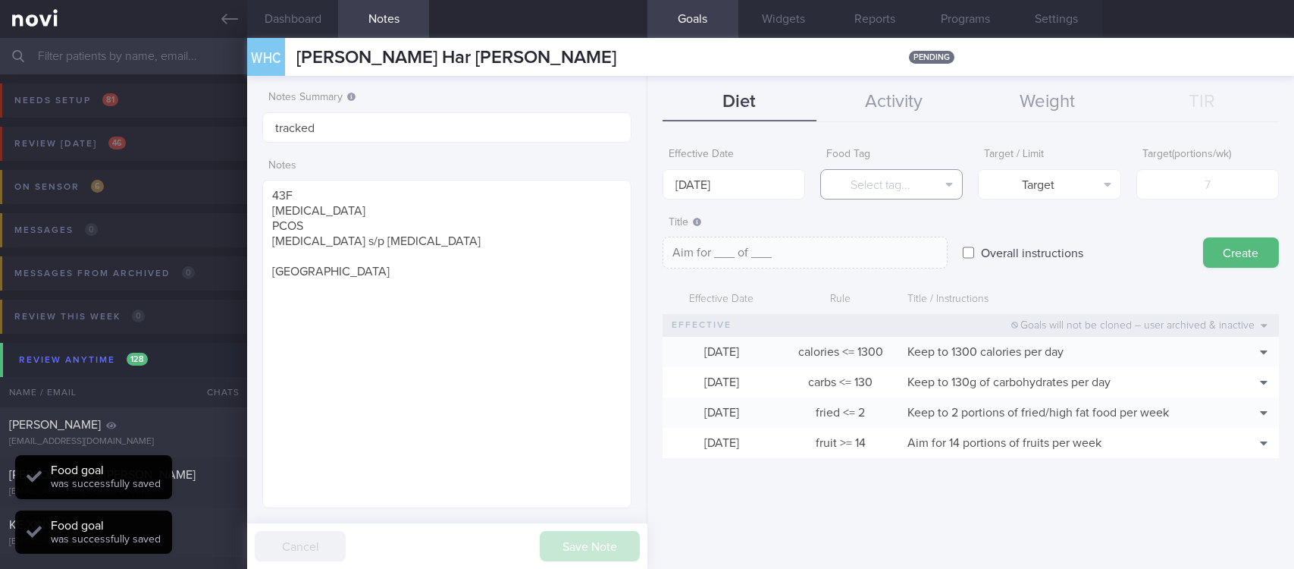
click at [877, 172] on button "Select tag..." at bounding box center [891, 184] width 143 height 30
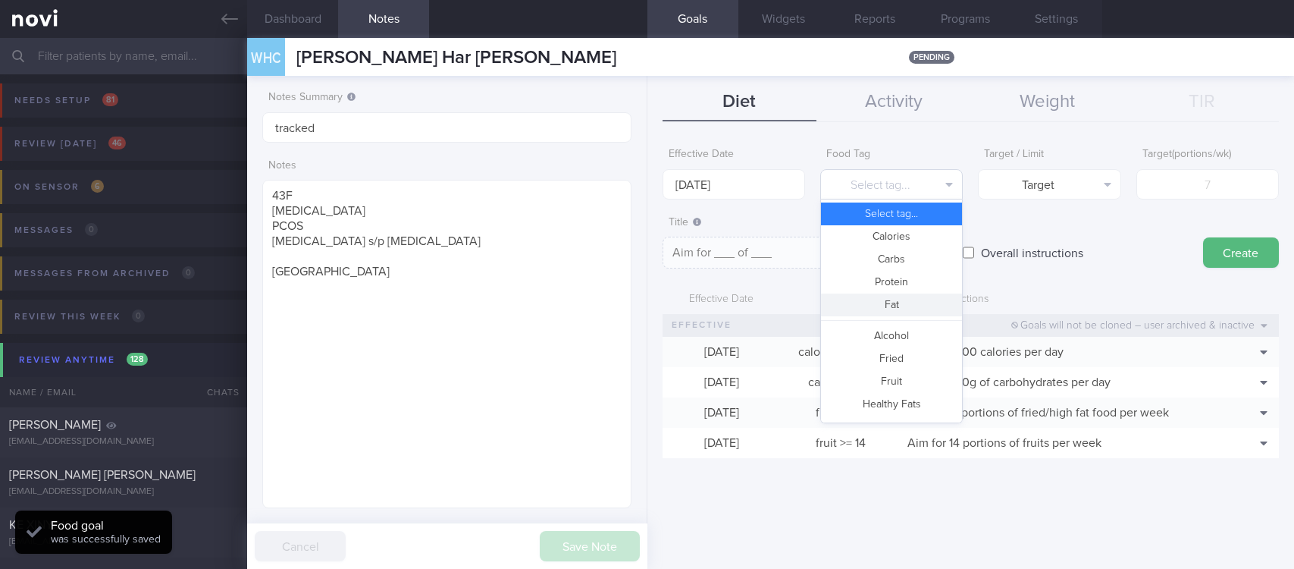
scroll to position [451, 0]
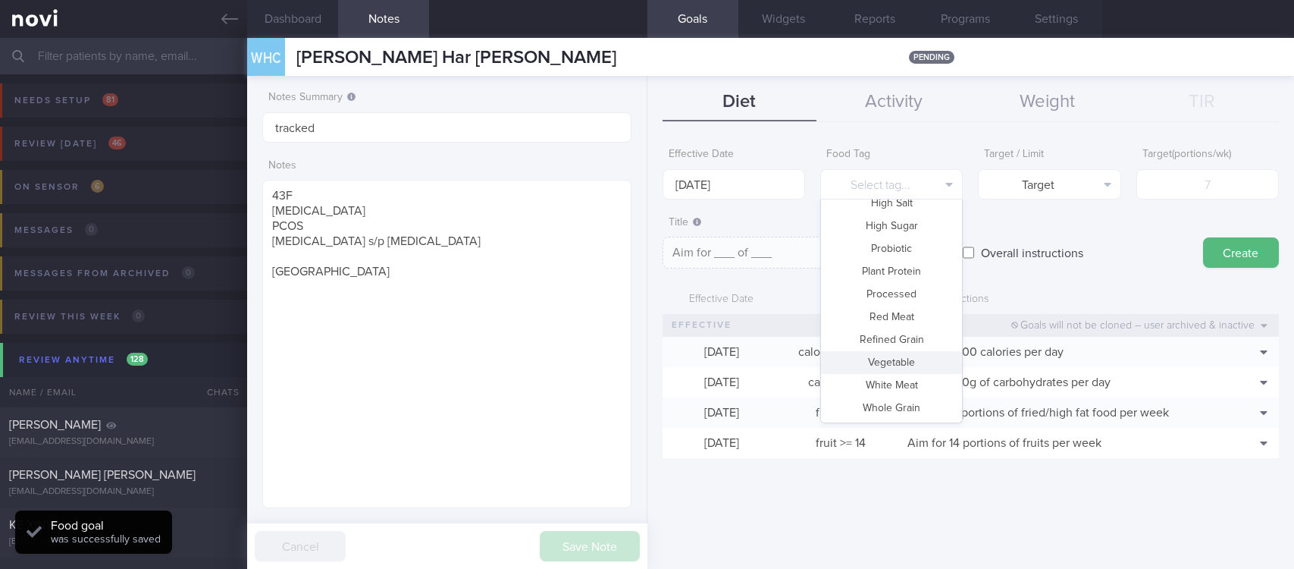
click at [894, 359] on button "Vegetable" at bounding box center [891, 362] width 141 height 23
type textarea "Aim for __ portions of vegetables per week"
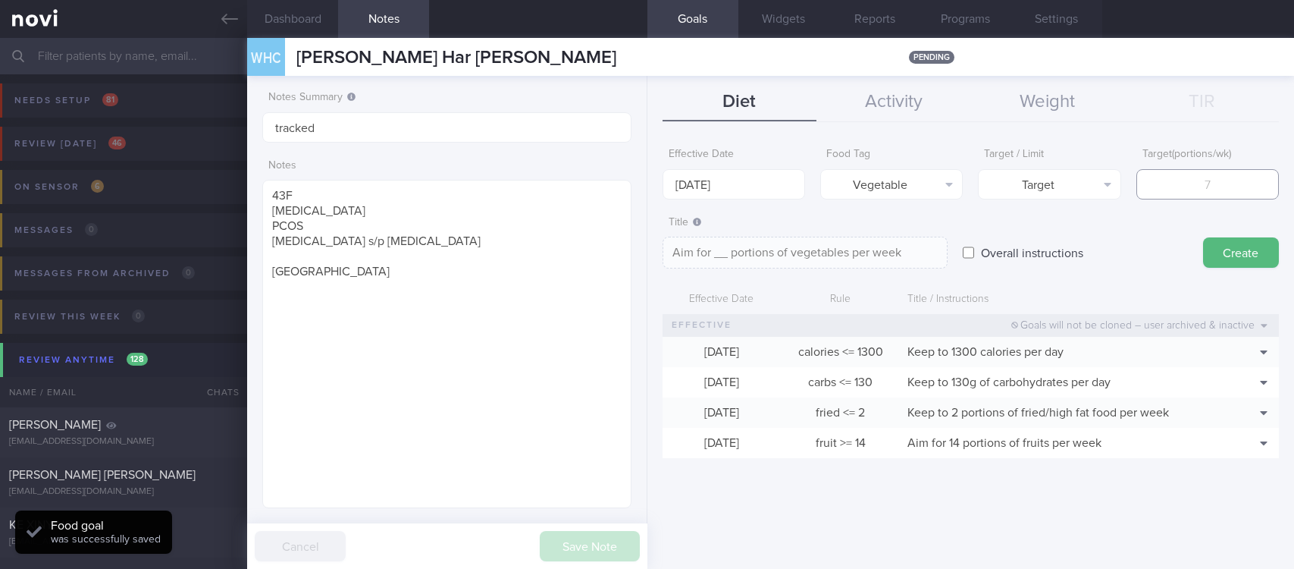
click at [1254, 173] on input "number" at bounding box center [1207, 184] width 143 height 30
type input "14"
type textarea "Aim for 14 portions of vegetables per week"
type input "14"
click at [1227, 243] on button "Create" at bounding box center [1241, 252] width 76 height 30
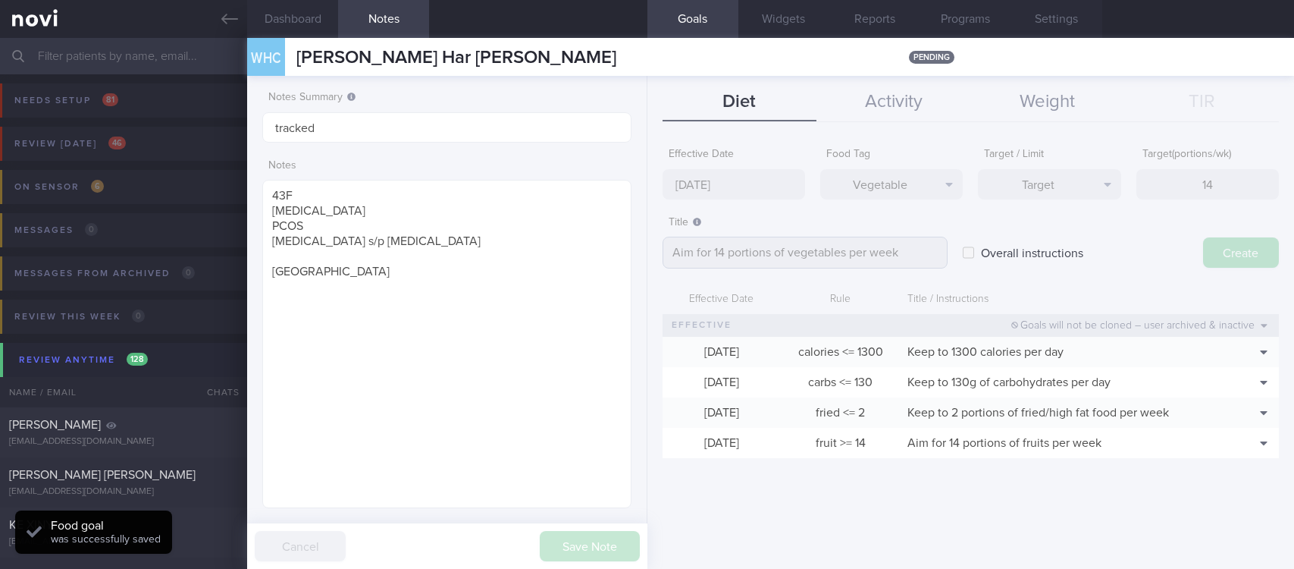
type input "[DATE]"
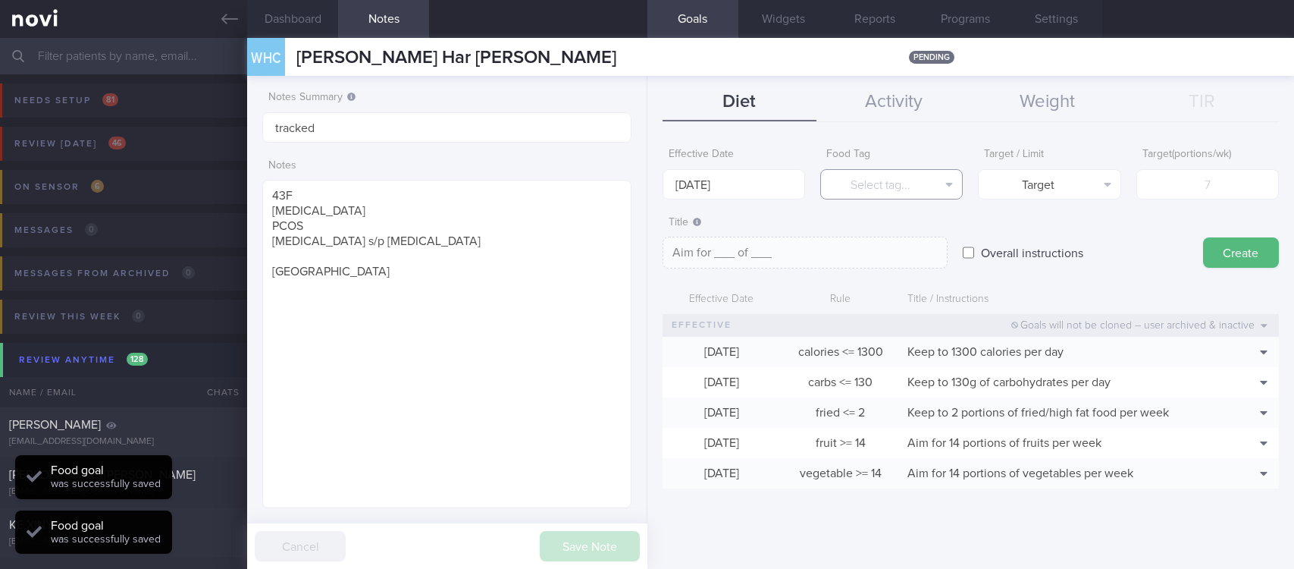
click at [927, 179] on button "Select tag..." at bounding box center [891, 184] width 143 height 30
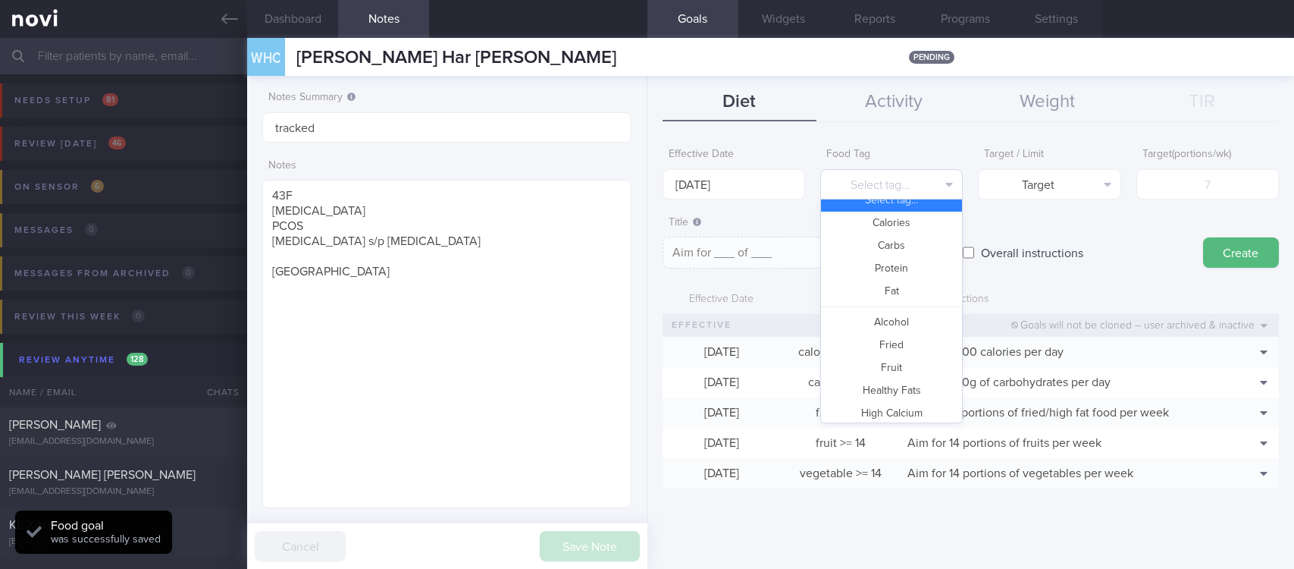
scroll to position [0, 0]
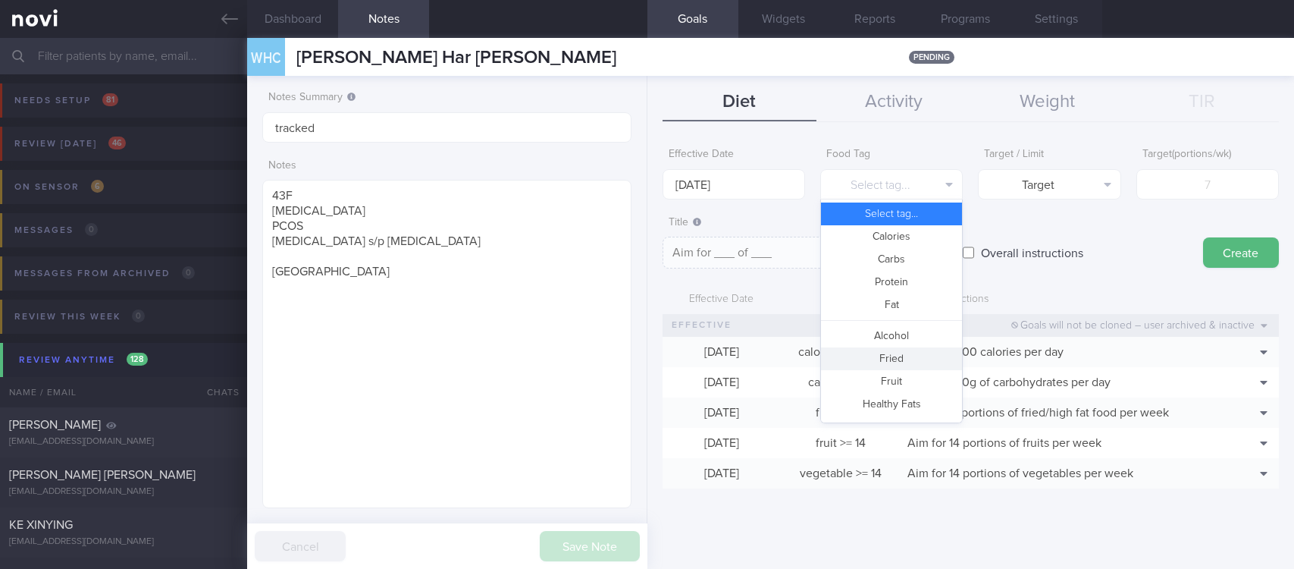
drag, startPoint x: 916, startPoint y: 352, endPoint x: 1116, endPoint y: 199, distance: 251.4
click at [913, 352] on button "Fried" at bounding box center [891, 358] width 141 height 23
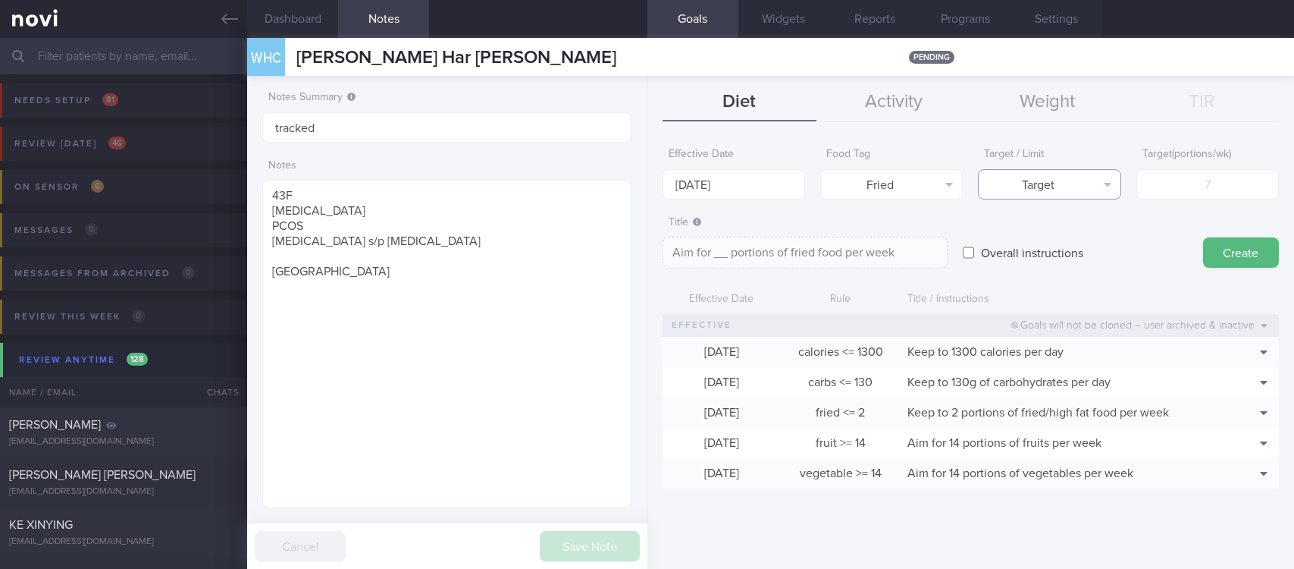
click at [1095, 185] on button "Target" at bounding box center [1049, 184] width 143 height 30
click at [1095, 230] on button "Limit" at bounding box center [1049, 236] width 141 height 23
type textarea "Keep to __ portions of fried food per week"
click at [1232, 162] on div "Limit ( portions/wk )" at bounding box center [1207, 169] width 143 height 59
click at [1223, 177] on input "number" at bounding box center [1207, 184] width 143 height 30
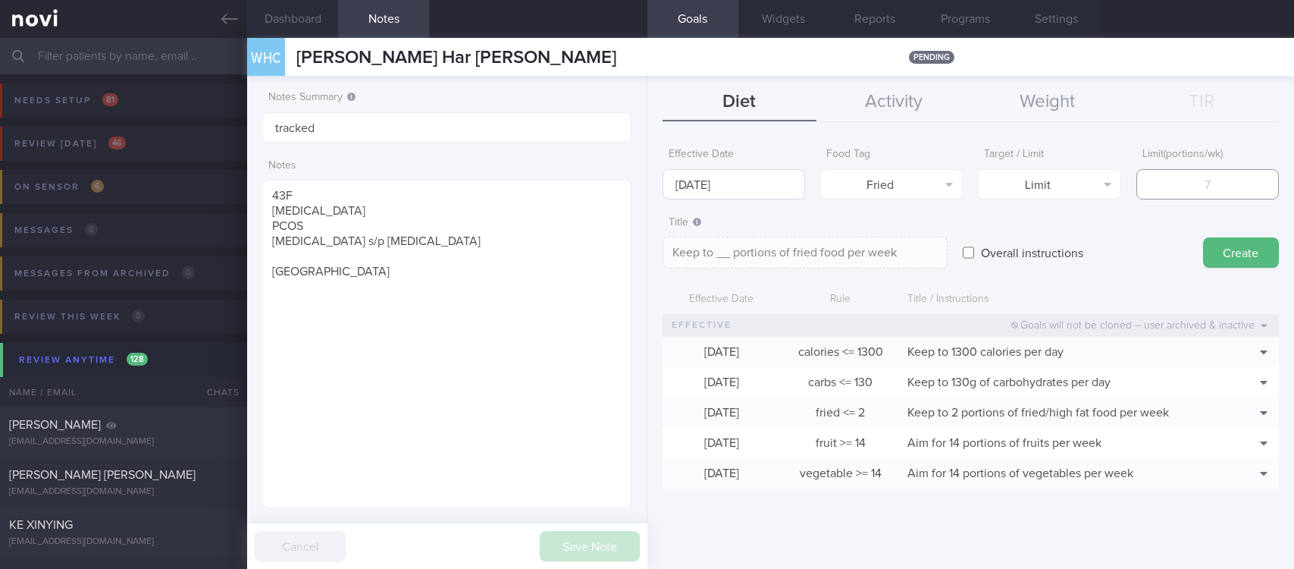
type input "2"
type textarea "Keep to 2 portions of fried food per week"
type input "2"
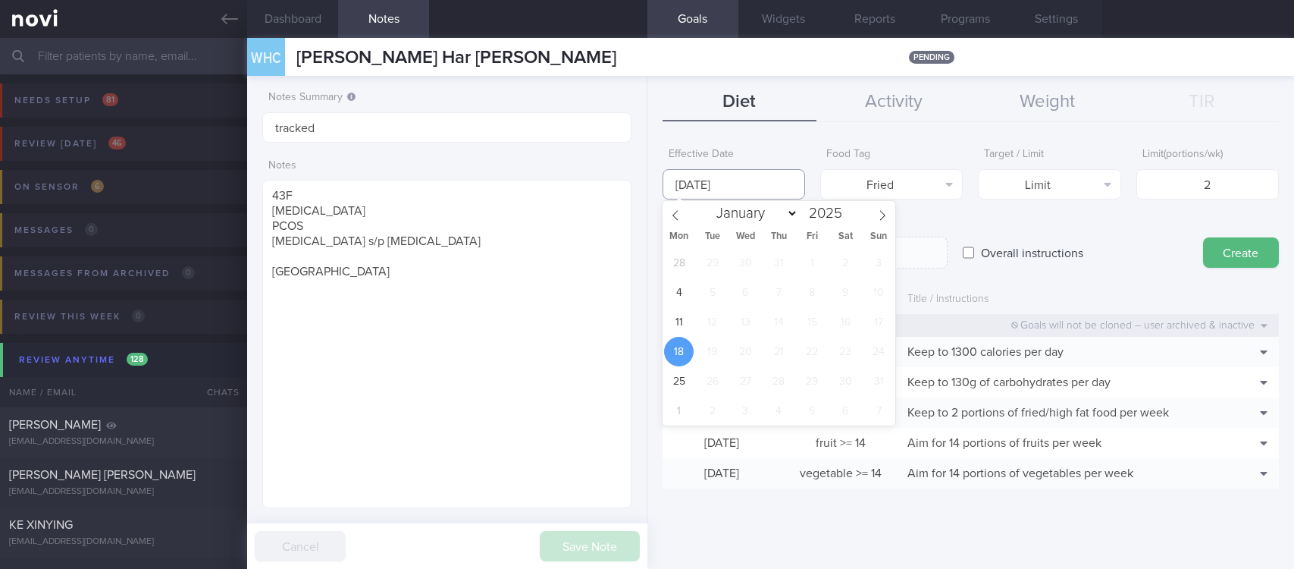
click at [797, 184] on input "[DATE]" at bounding box center [734, 184] width 143 height 30
click at [674, 327] on span "11" at bounding box center [679, 322] width 30 height 30
type input "[DATE]"
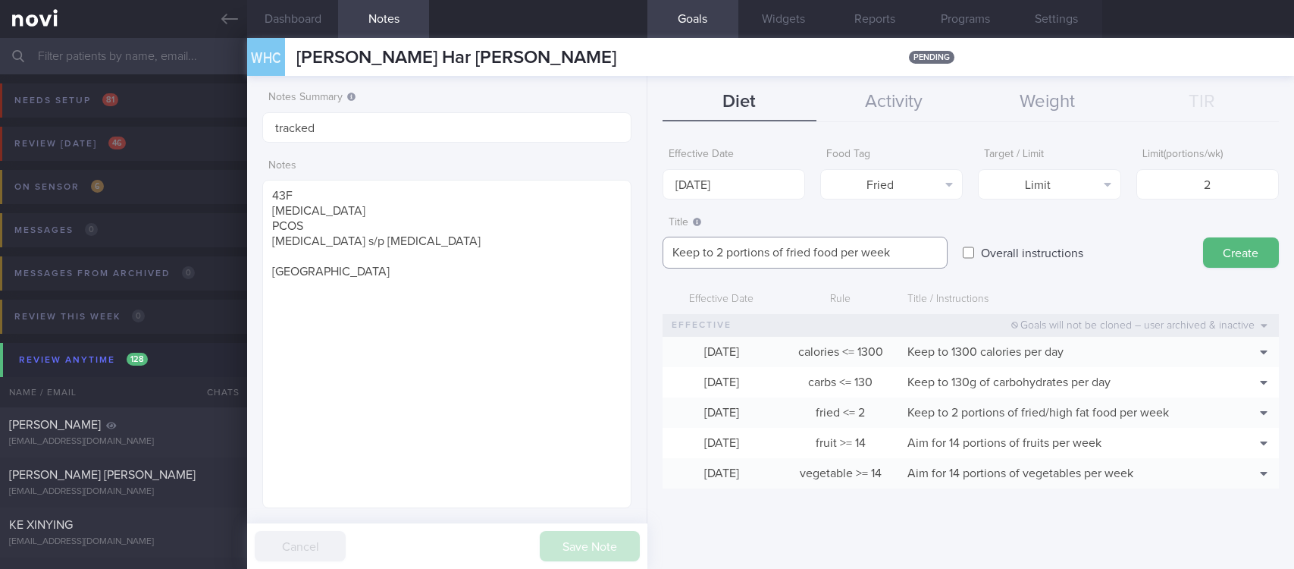
click at [805, 252] on textarea "Keep to 2 portions of fried food per week" at bounding box center [805, 253] width 285 height 32
click at [809, 250] on textarea "Keep to 2 portions of fried food per week" at bounding box center [805, 253] width 285 height 32
click at [1228, 244] on button "Create" at bounding box center [1241, 252] width 76 height 30
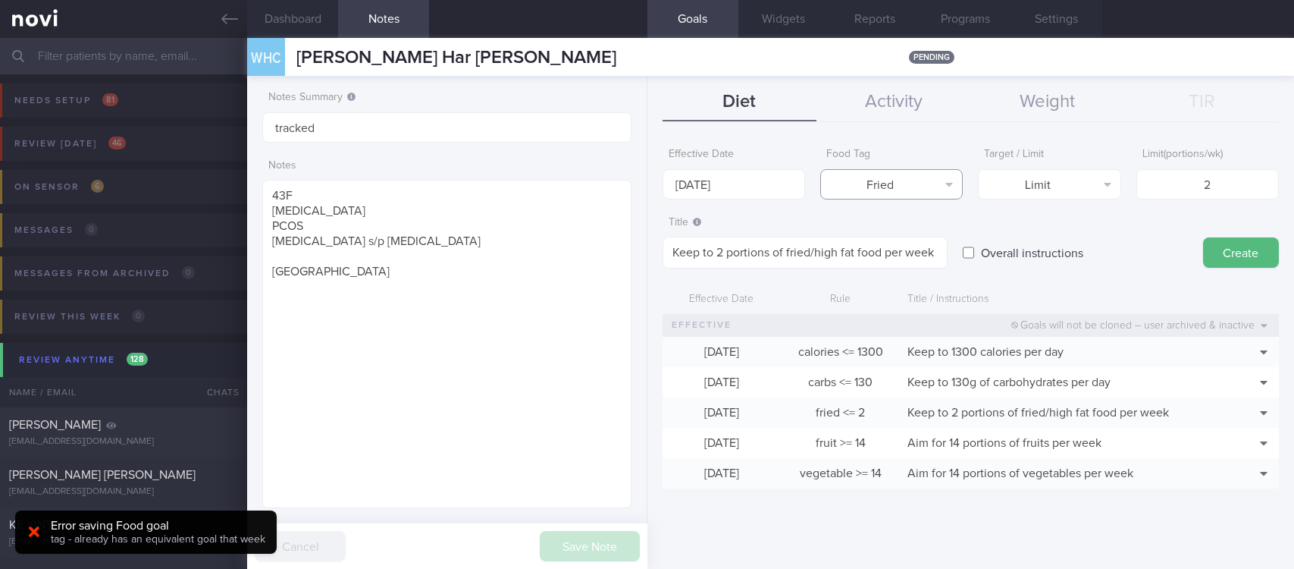
click at [877, 177] on button "Fried" at bounding box center [891, 184] width 143 height 30
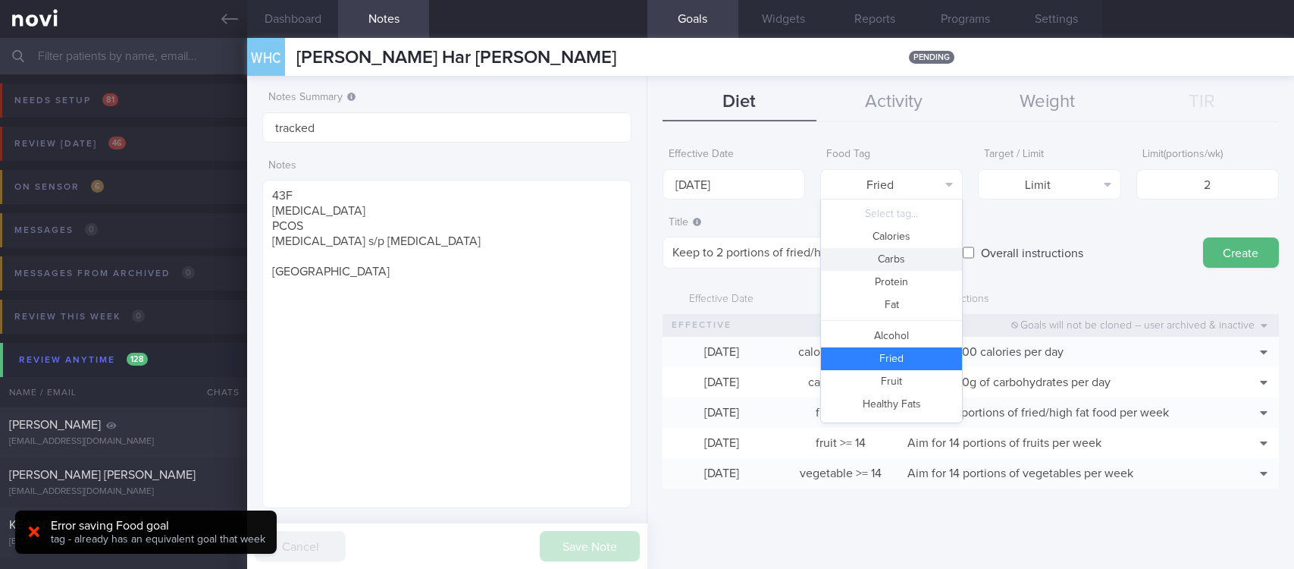
click at [898, 246] on button "Calories" at bounding box center [891, 236] width 141 height 23
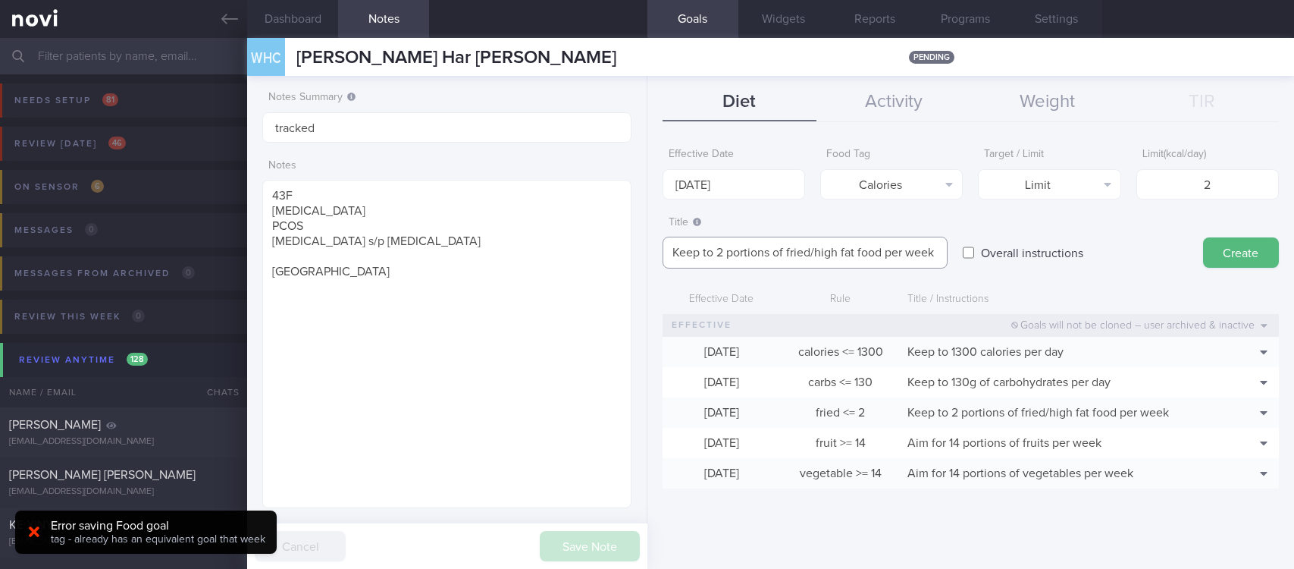
click at [894, 259] on textarea "Keep to 2 portions of fried/high fat food per week" at bounding box center [805, 253] width 285 height 32
click at [892, 240] on textarea "Keep to 2 portions of fried/high fat food per week" at bounding box center [805, 253] width 285 height 32
type textarea "="
click at [891, 152] on label "Food Tag" at bounding box center [891, 155] width 130 height 14
click at [897, 200] on form "Effective Date [DATE] Food Tag Calories Select tag... Calories Carbs Protein Fa…" at bounding box center [971, 321] width 616 height 363
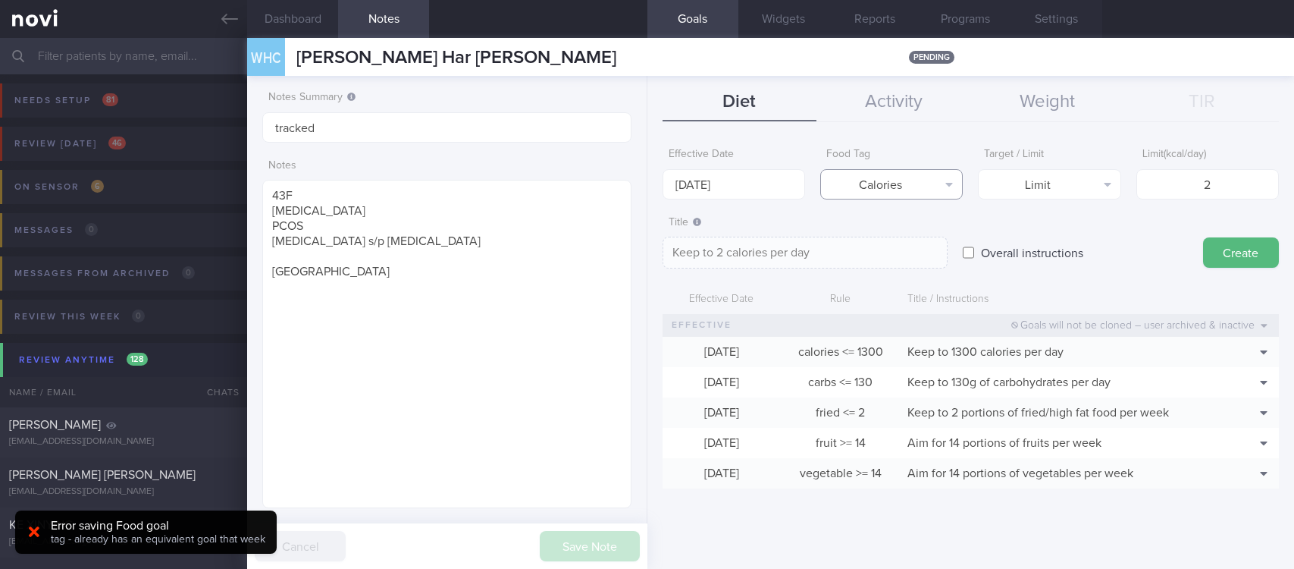
click at [916, 181] on button "Calories" at bounding box center [891, 184] width 143 height 30
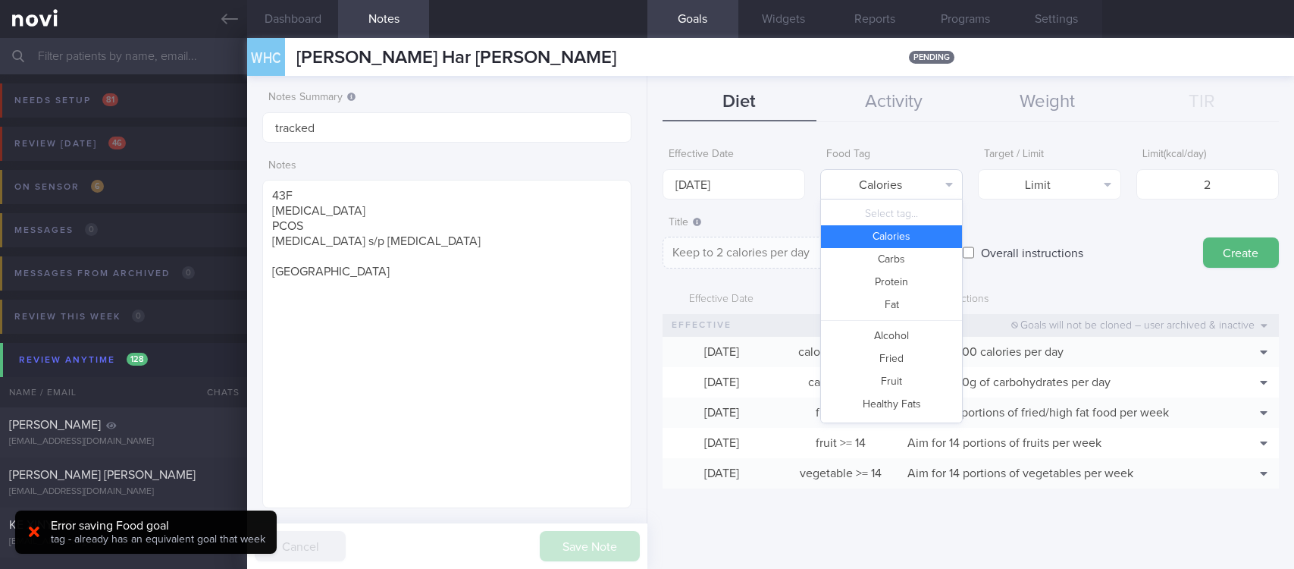
scroll to position [26, 0]
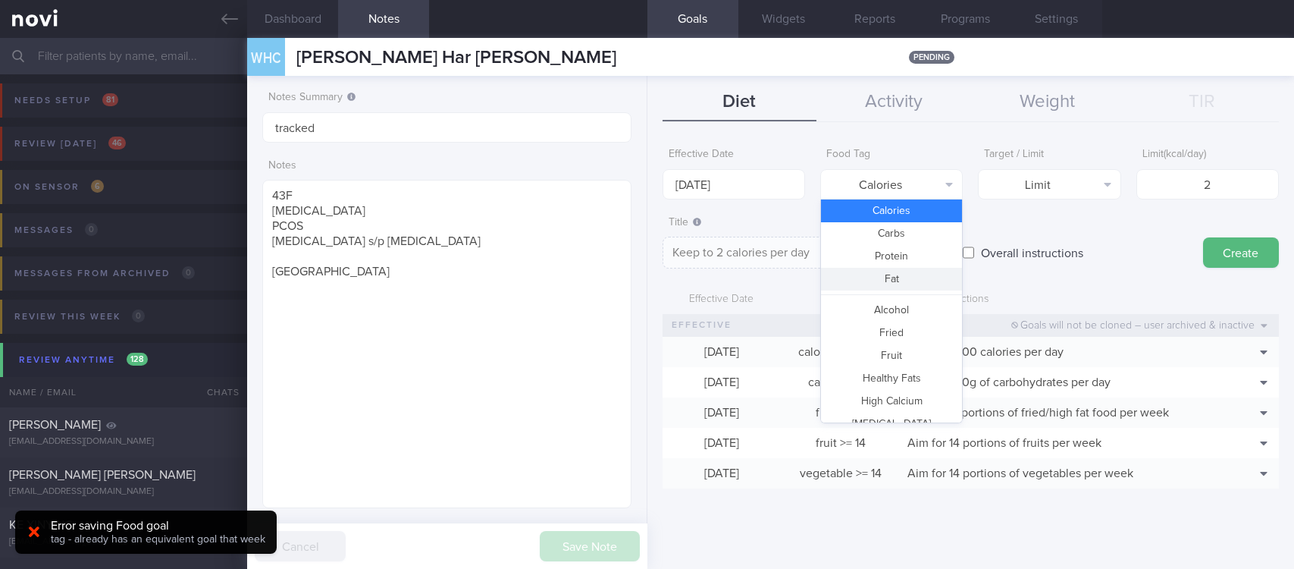
click at [904, 255] on button "Protein" at bounding box center [891, 256] width 141 height 23
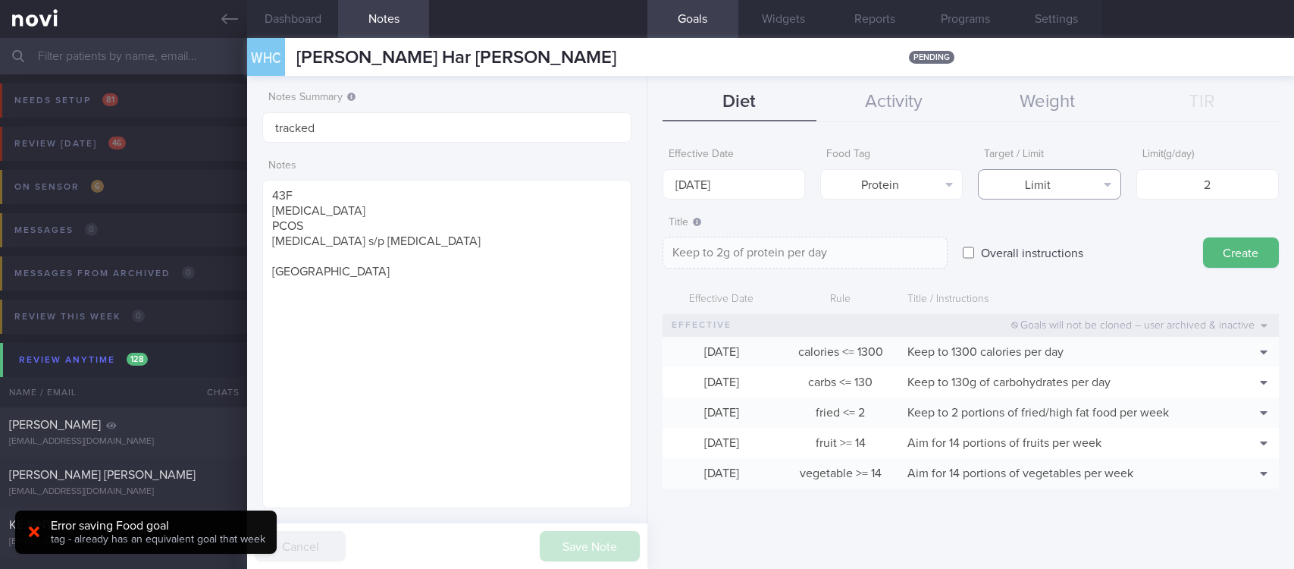
click at [1091, 185] on button "Limit" at bounding box center [1049, 184] width 143 height 30
click at [1086, 208] on button "Target" at bounding box center [1049, 213] width 141 height 23
type textarea "Aim for 2g of protein per day"
drag, startPoint x: 1223, startPoint y: 184, endPoint x: 1140, endPoint y: 184, distance: 82.6
click at [1140, 184] on input "2" at bounding box center [1207, 184] width 143 height 30
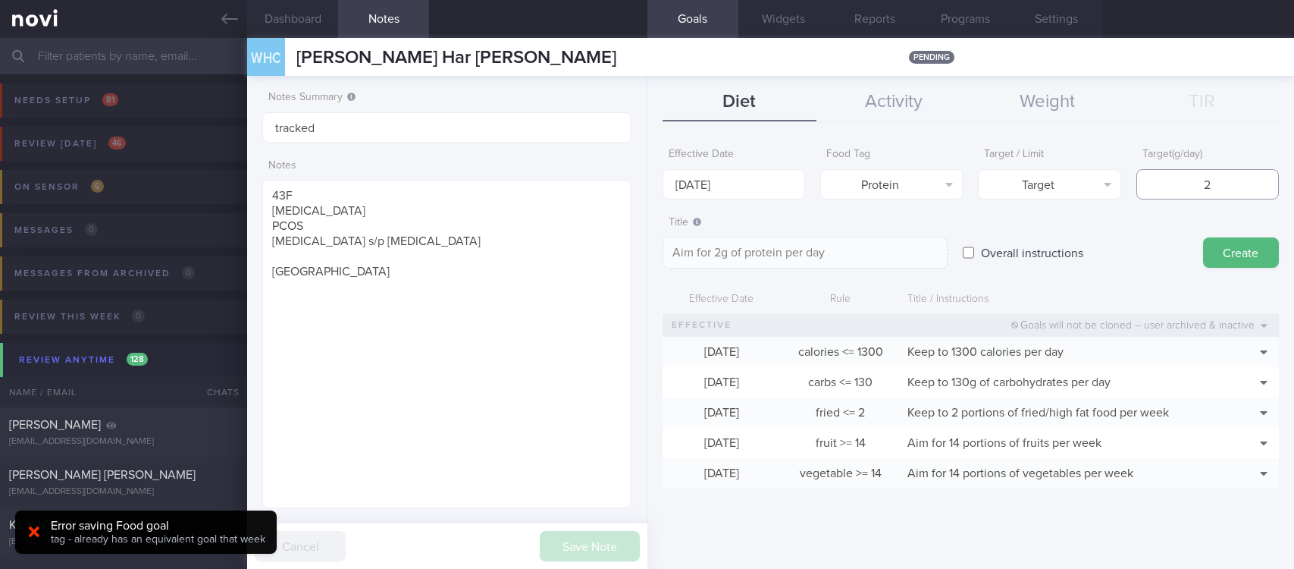
type input "1"
type textarea "Aim for 1g of protein per day"
type input "10"
type textarea "Aim for 10g of protein per day"
type input "100"
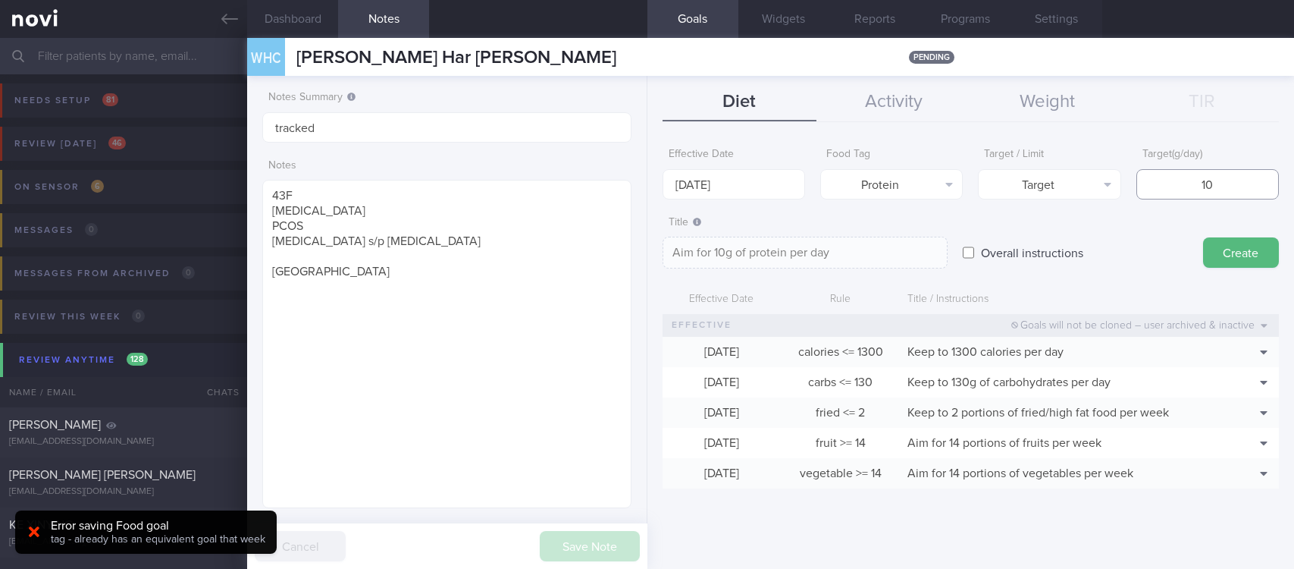
type textarea "Aim for 100g of protein per day"
type input "10"
type textarea "Aim for 10g of protein per day"
type input "1"
type textarea "Aim for 1g of protein per day"
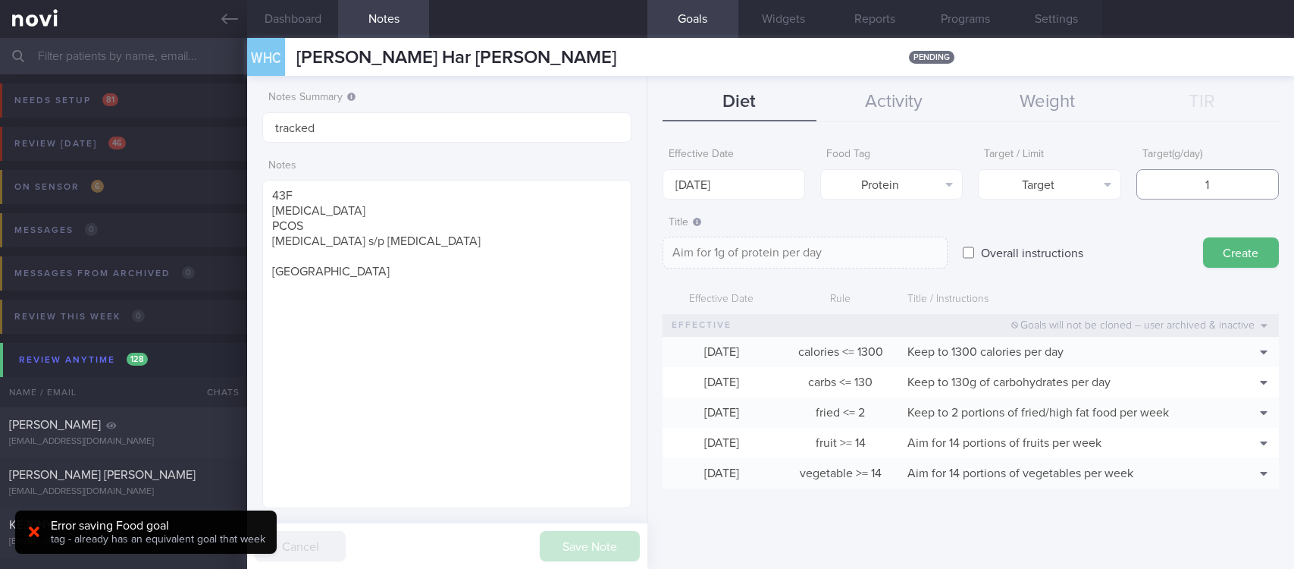
type textarea "Aim for __g of protein per day"
type input "8"
type textarea "Aim for 8g of protein per day"
type input "80"
type textarea "Aim for 80g of protein per day"
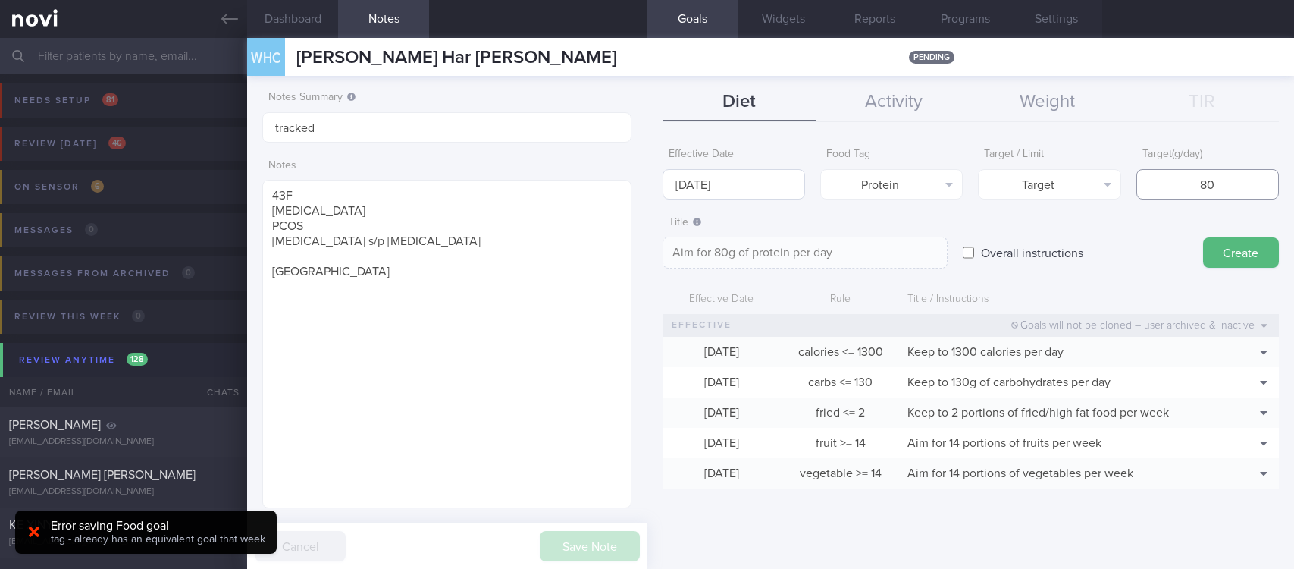
type input "80"
click at [741, 177] on input "[DATE]" at bounding box center [734, 184] width 143 height 30
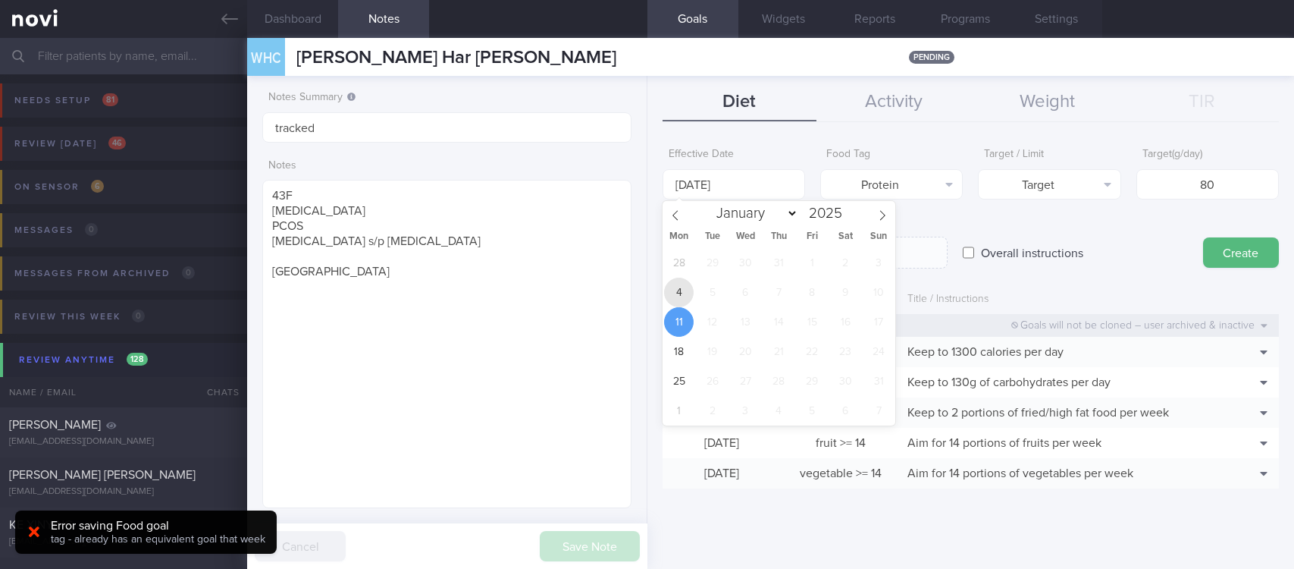
click at [685, 280] on span "4" at bounding box center [679, 292] width 30 height 30
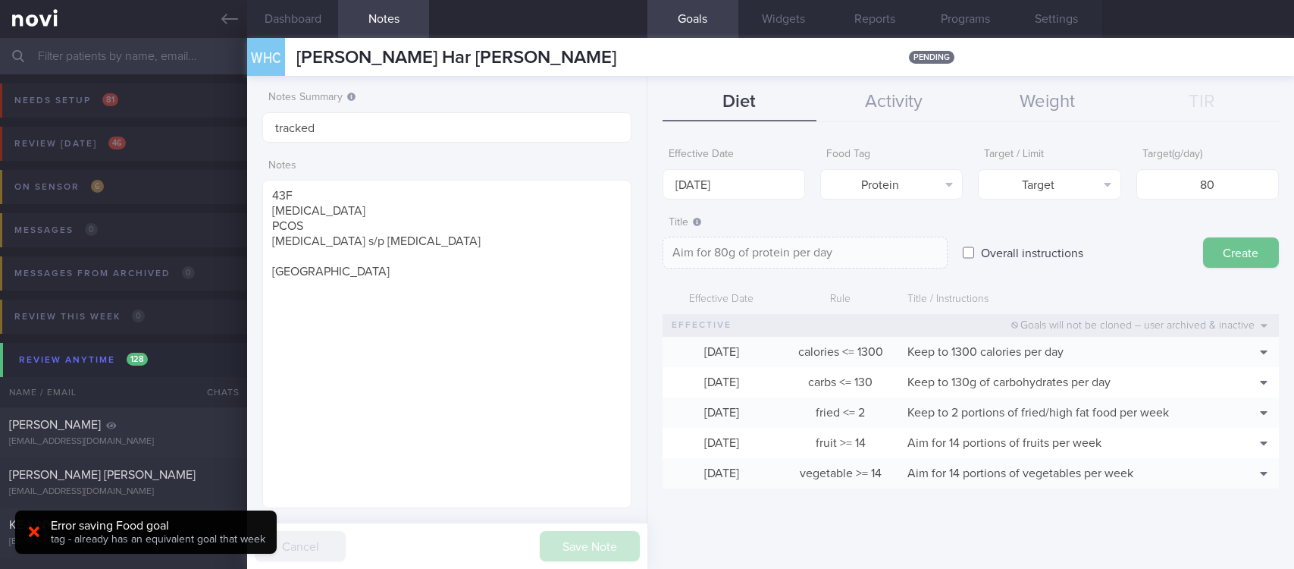
click at [1251, 245] on button "Create" at bounding box center [1241, 252] width 76 height 30
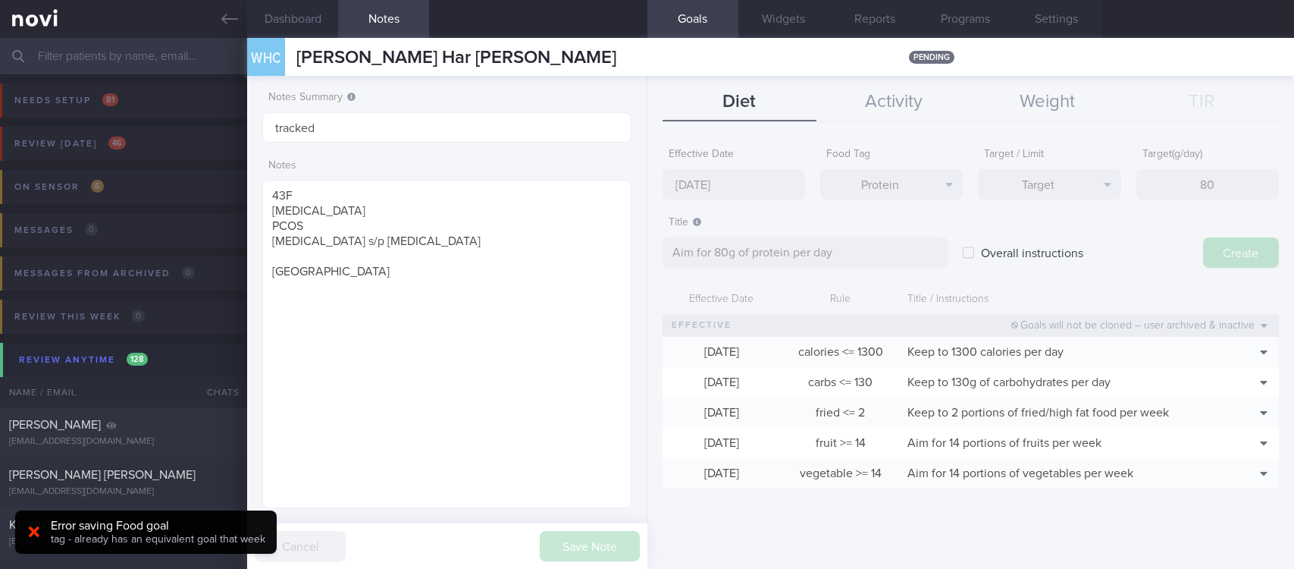
type input "[DATE]"
type textarea "Aim for ___ of ___"
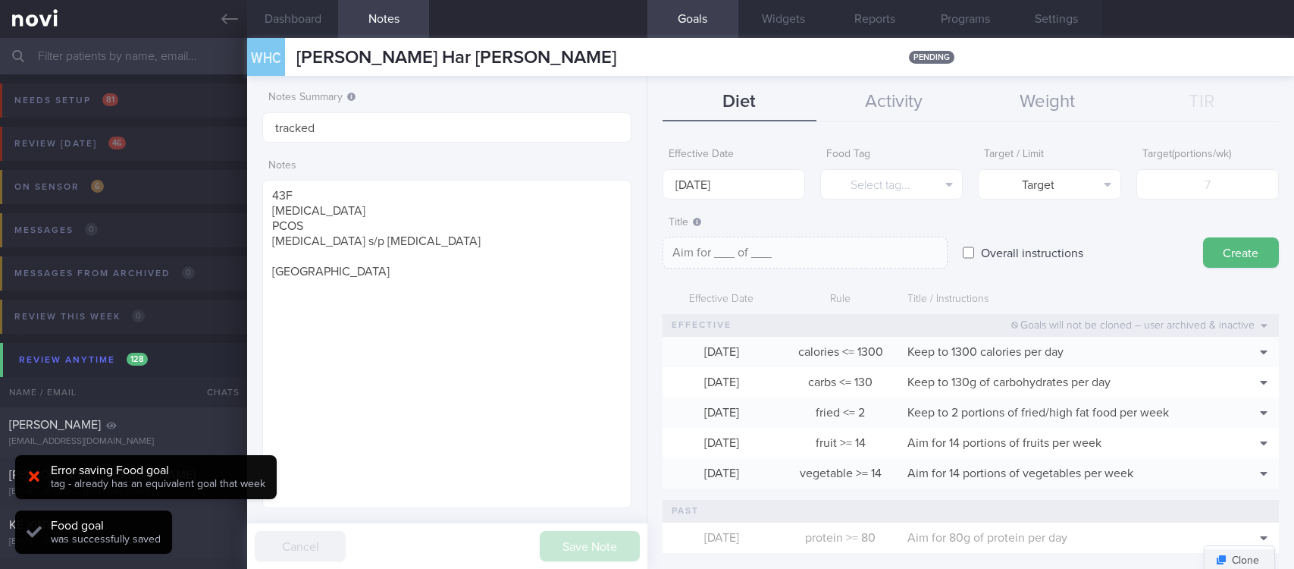
click at [1247, 561] on button "Clone" at bounding box center [1240, 560] width 70 height 23
type input "80"
type textarea "Aim for 80g of protein per day"
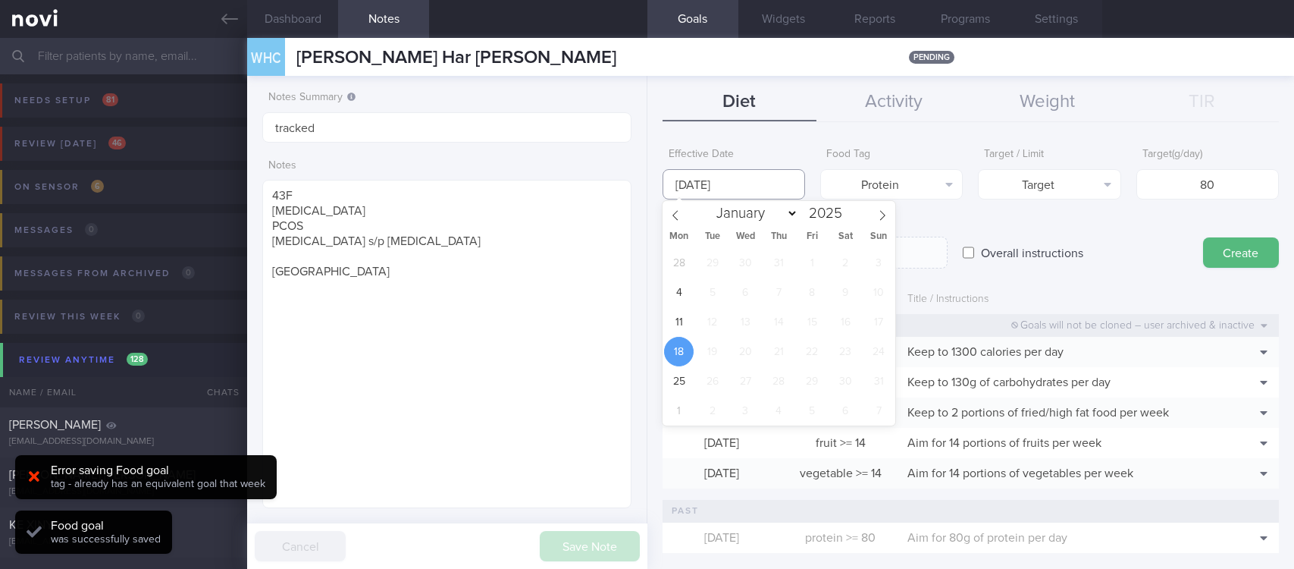
click at [738, 198] on input "[DATE]" at bounding box center [734, 184] width 143 height 30
click at [682, 313] on span "11" at bounding box center [679, 322] width 30 height 30
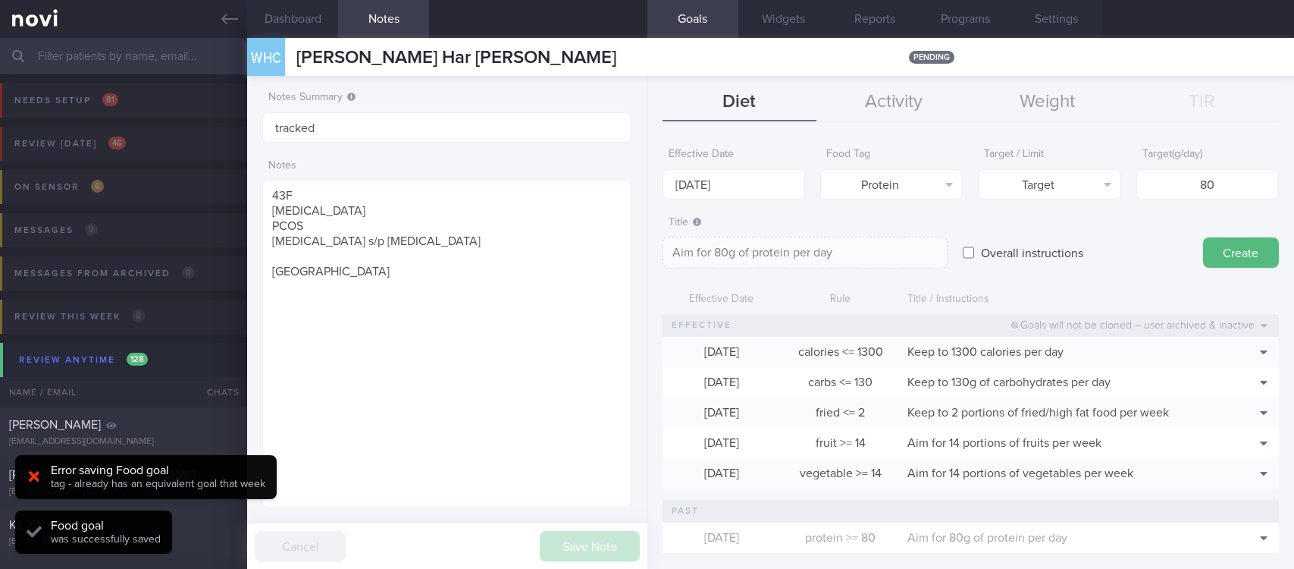
click at [1217, 247] on button "Create" at bounding box center [1241, 252] width 76 height 30
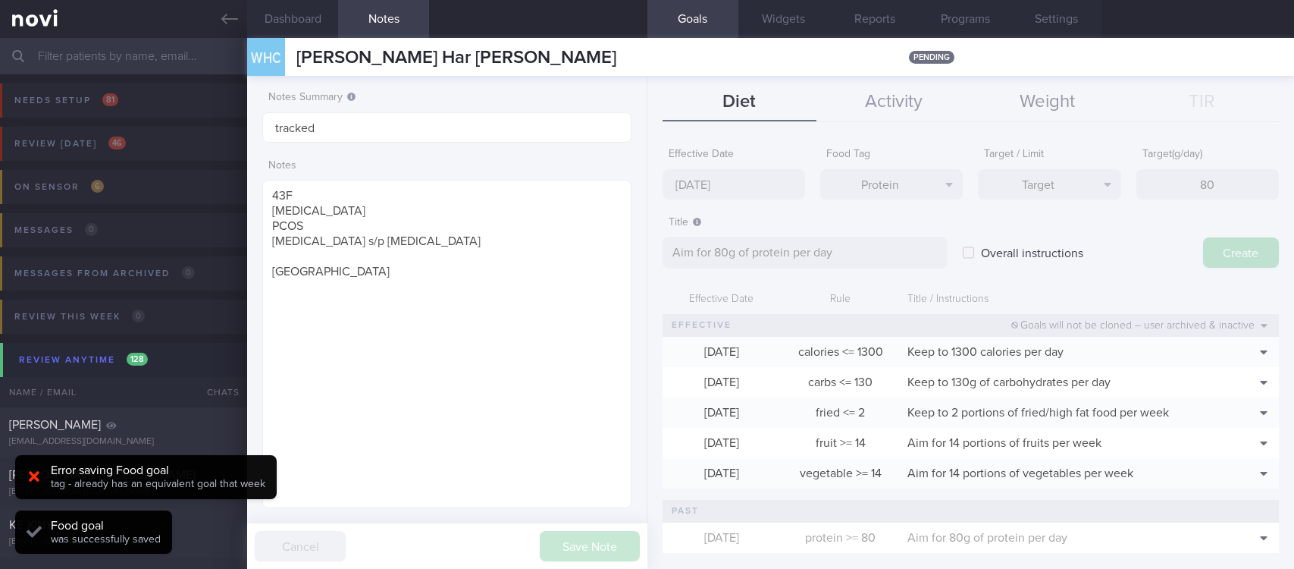
type input "[DATE]"
type textarea "Aim for ___ of ___"
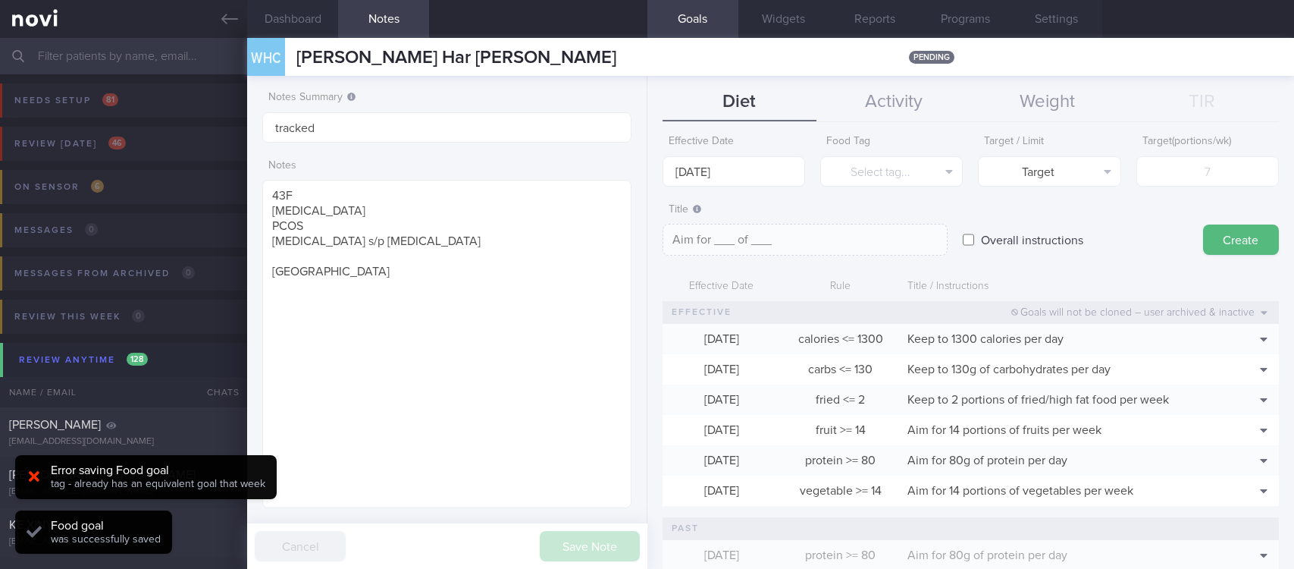
scroll to position [0, 0]
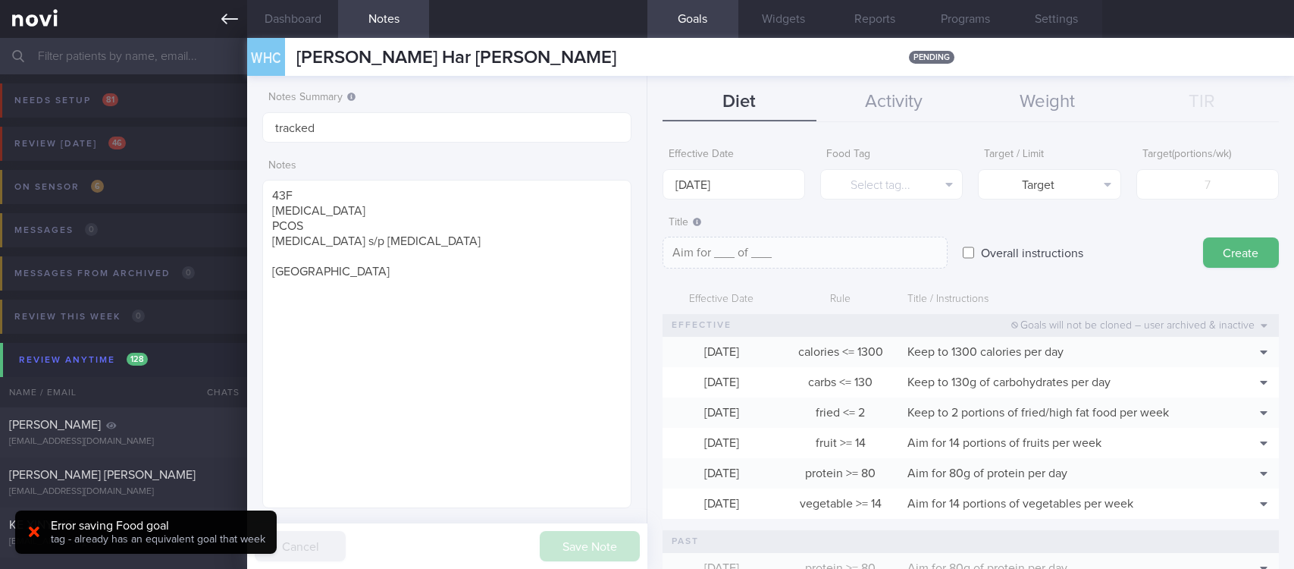
click at [234, 17] on icon at bounding box center [229, 19] width 17 height 17
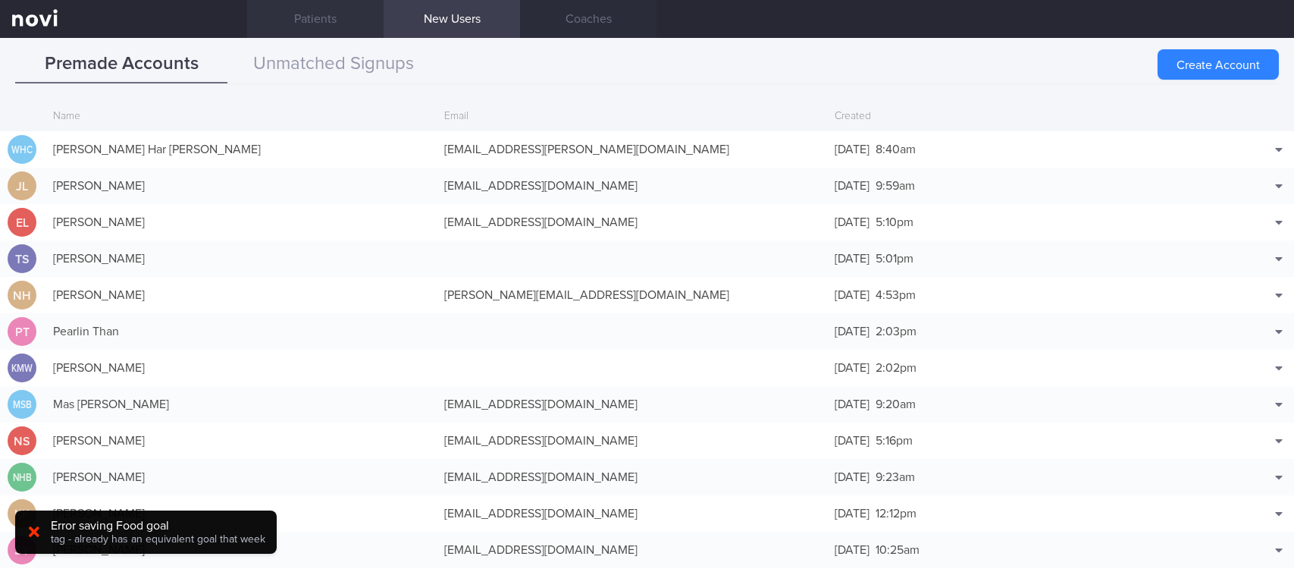
click at [290, 16] on link "Patients" at bounding box center [315, 19] width 136 height 38
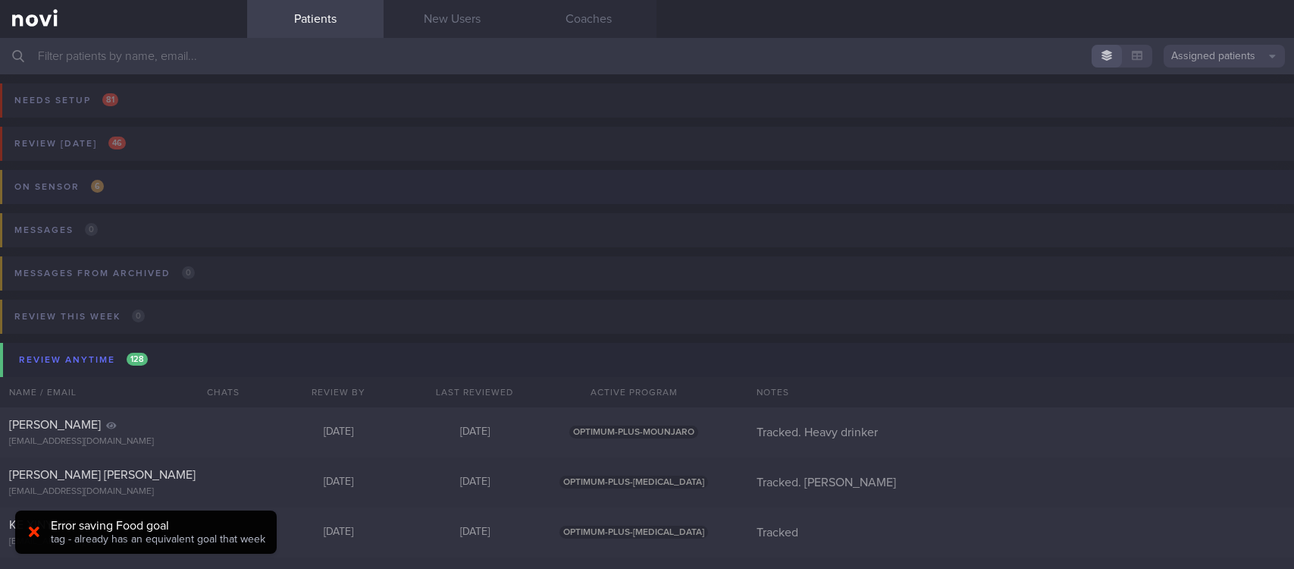
click at [168, 199] on button "On sensor 6" at bounding box center [644, 191] width 1299 height 43
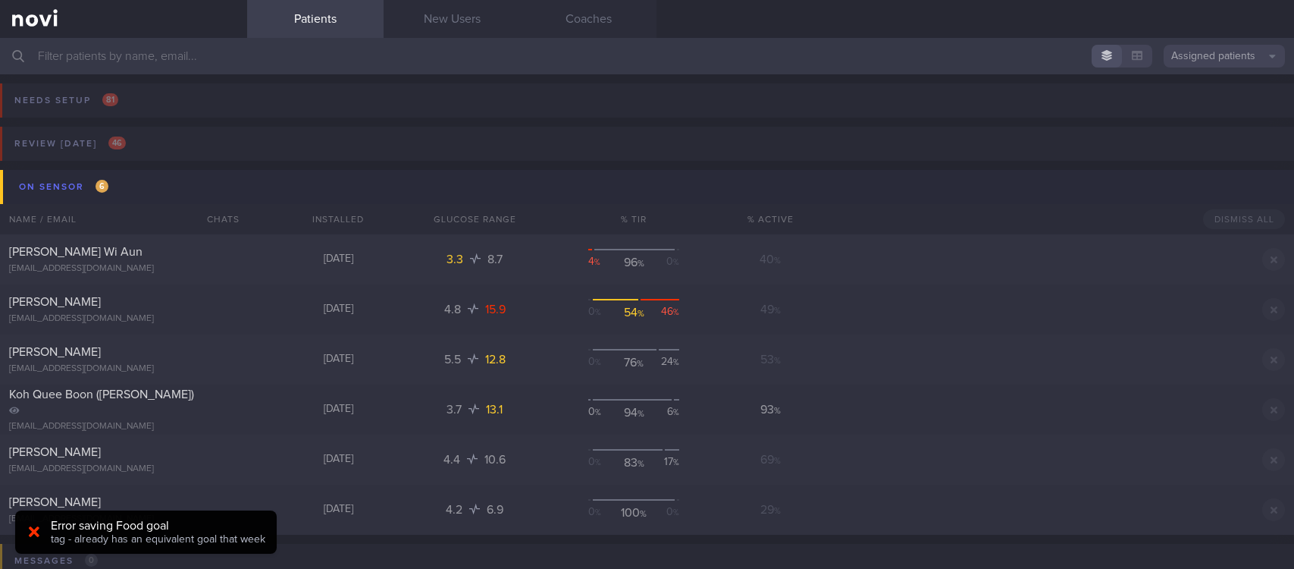
click at [171, 199] on button "On sensor 6" at bounding box center [649, 187] width 1299 height 34
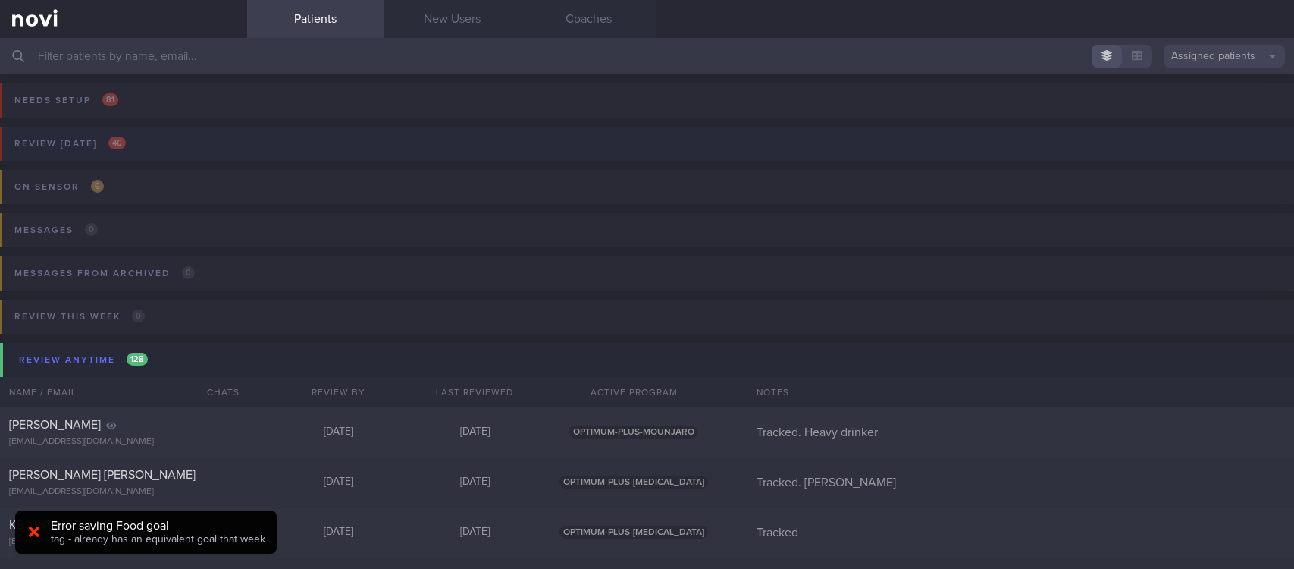
click at [168, 237] on div "Messages 0 Name / Email Chats Mention / Internal Last Interacted Active Program…" at bounding box center [647, 241] width 1294 height 74
click at [183, 141] on button "Review [DATE] 46" at bounding box center [644, 148] width 1299 height 43
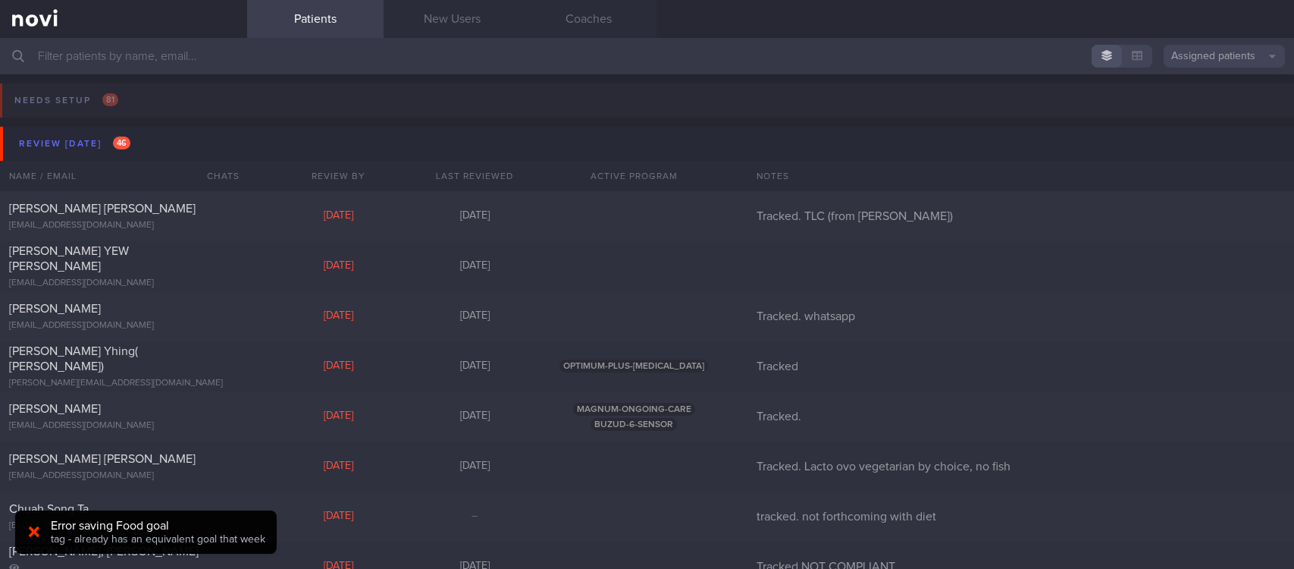
click at [149, 537] on span "tag - already has an equivalent goal that week" at bounding box center [158, 539] width 215 height 11
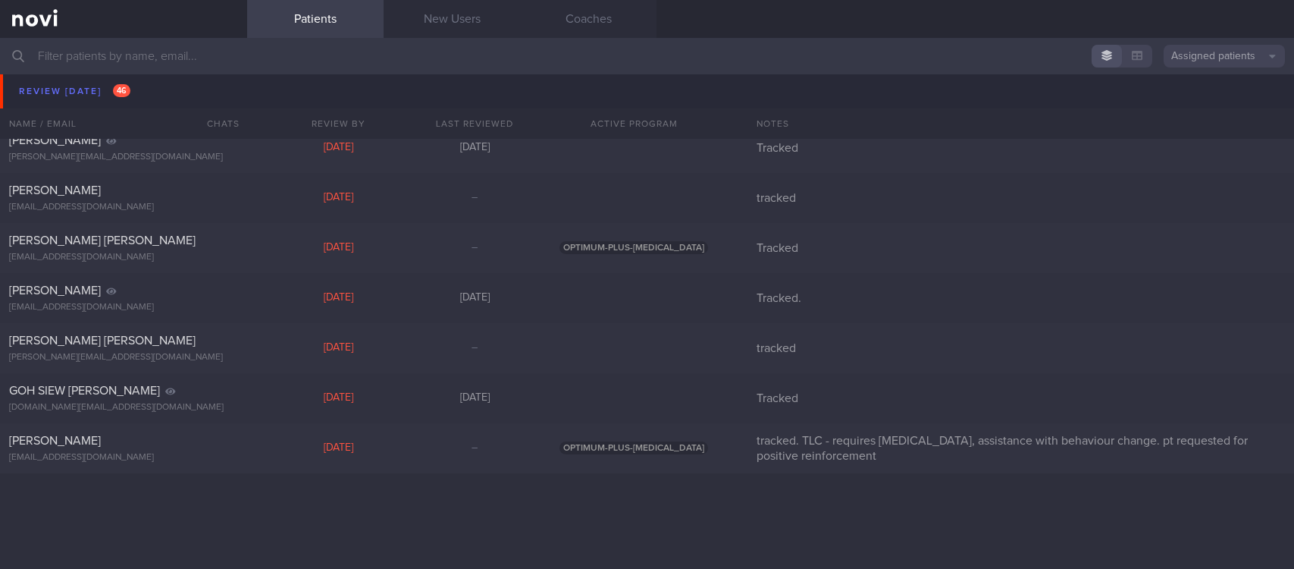
scroll to position [227, 0]
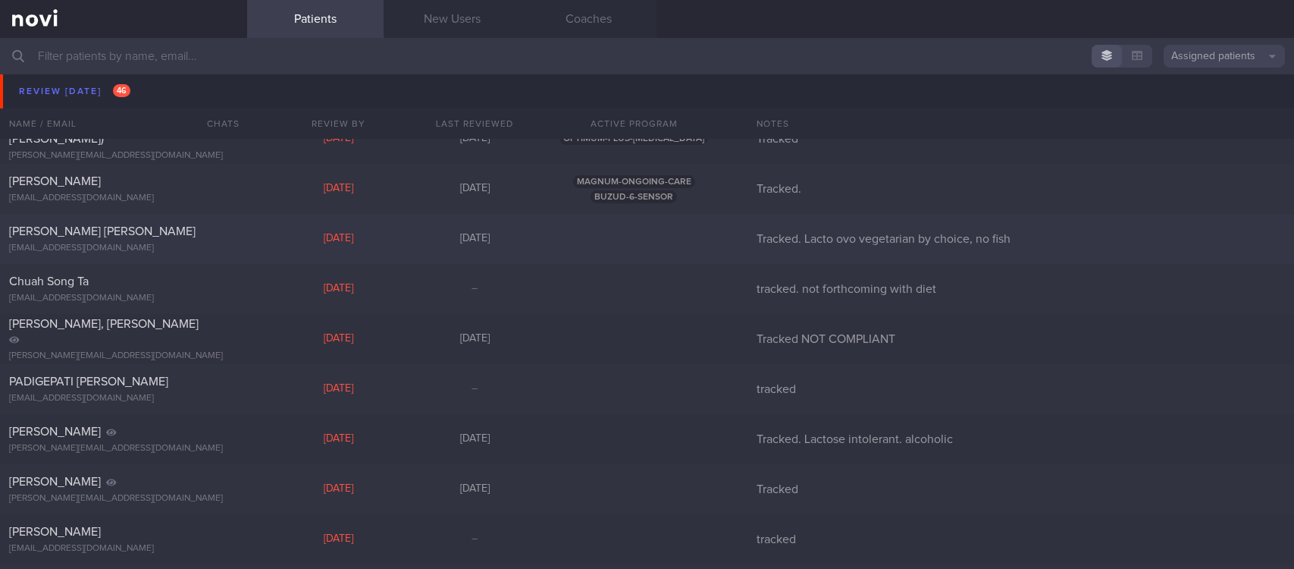
click at [256, 236] on div "[PERSON_NAME] [PERSON_NAME] [EMAIL_ADDRESS][DOMAIN_NAME] [DATE] [DATE] Tracked.…" at bounding box center [647, 239] width 1294 height 50
select select "5"
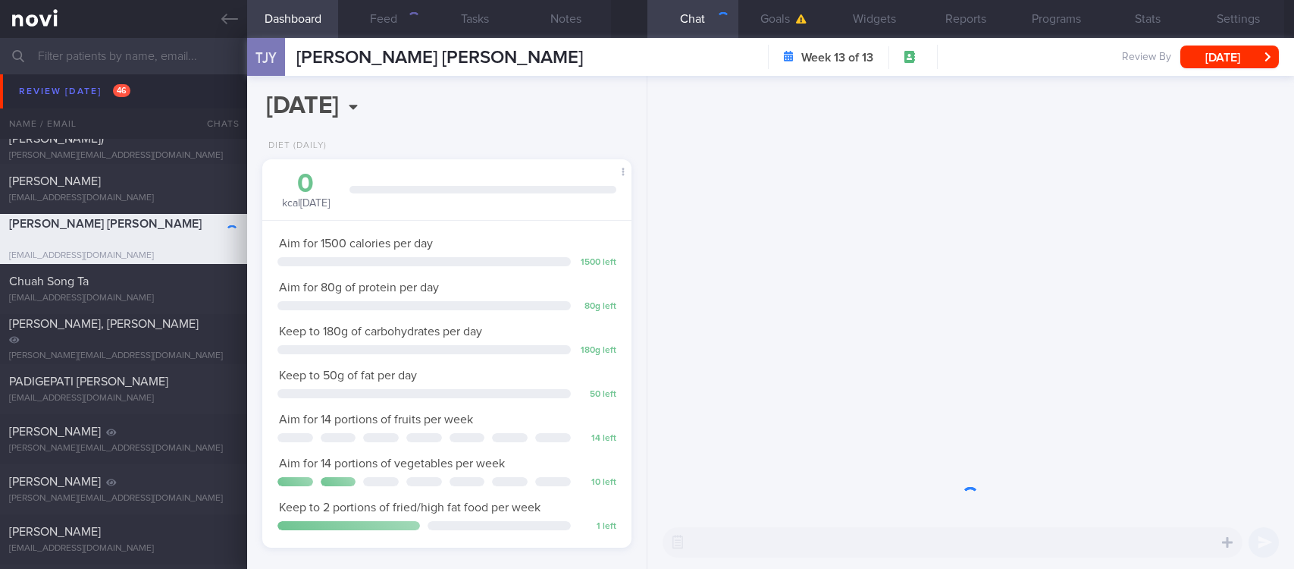
scroll to position [184, 324]
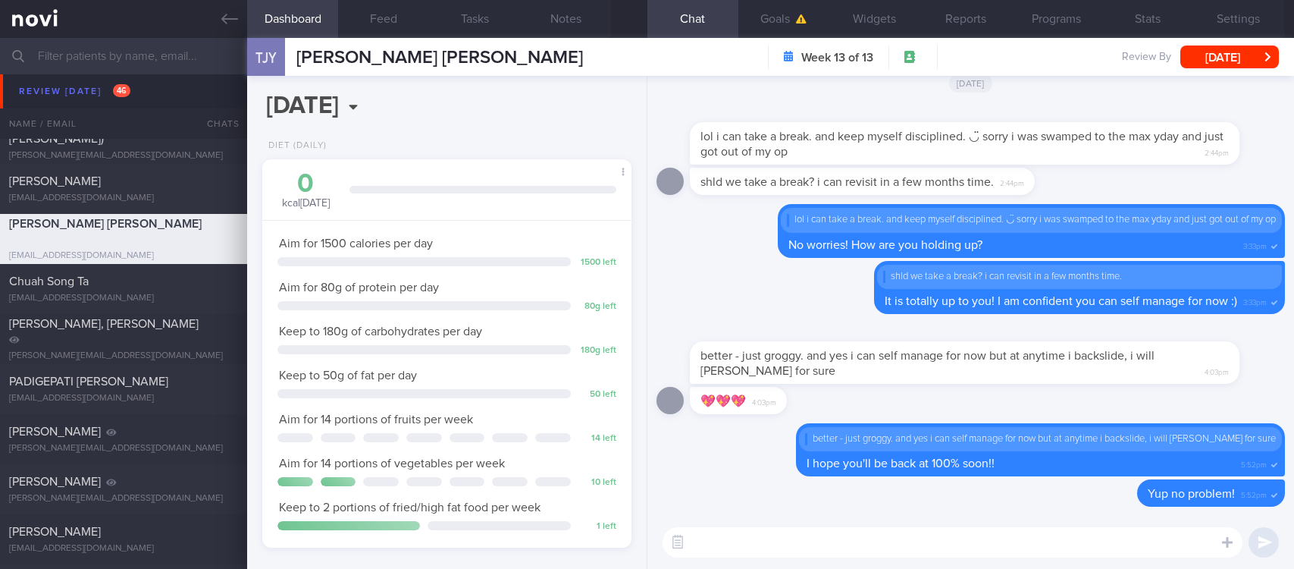
click at [863, 537] on textarea at bounding box center [953, 542] width 580 height 30
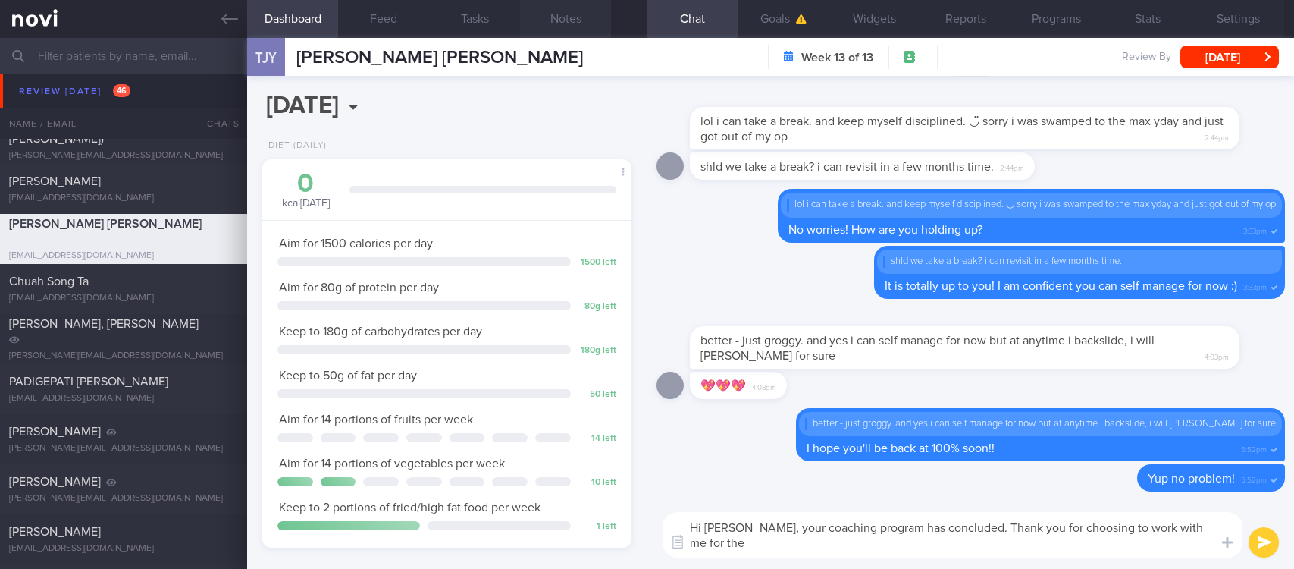
scroll to position [0, 0]
click at [823, 549] on textarea "Hi [PERSON_NAME], your coaching program has concluded. Thank you for choosing t…" at bounding box center [953, 534] width 580 height 45
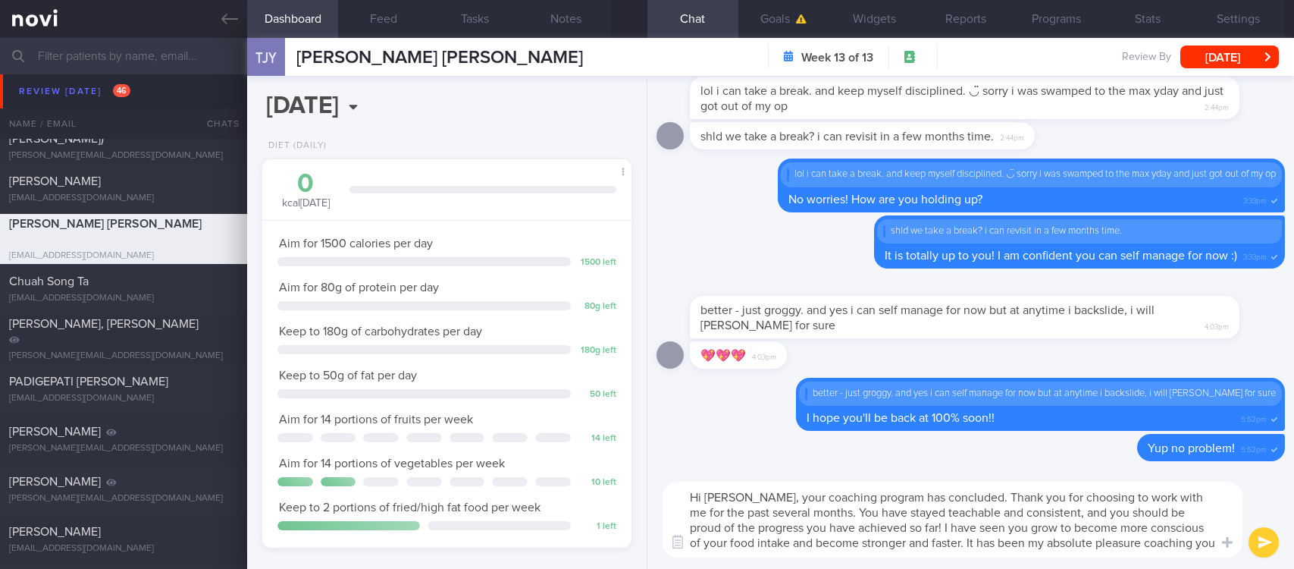
click at [777, 540] on textarea "Hi [PERSON_NAME], your coaching program has concluded. Thank you for choosing t…" at bounding box center [953, 519] width 580 height 76
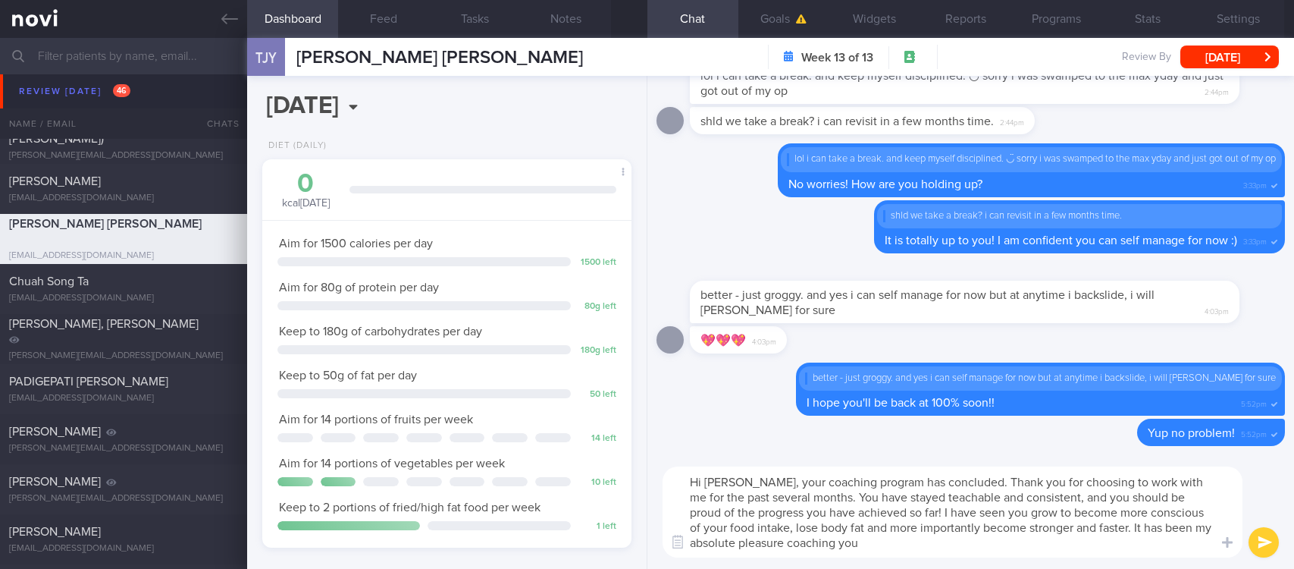
click at [1064, 556] on textarea "Hi [PERSON_NAME], your coaching program has concluded. Thank you for choosing t…" at bounding box center [953, 511] width 580 height 91
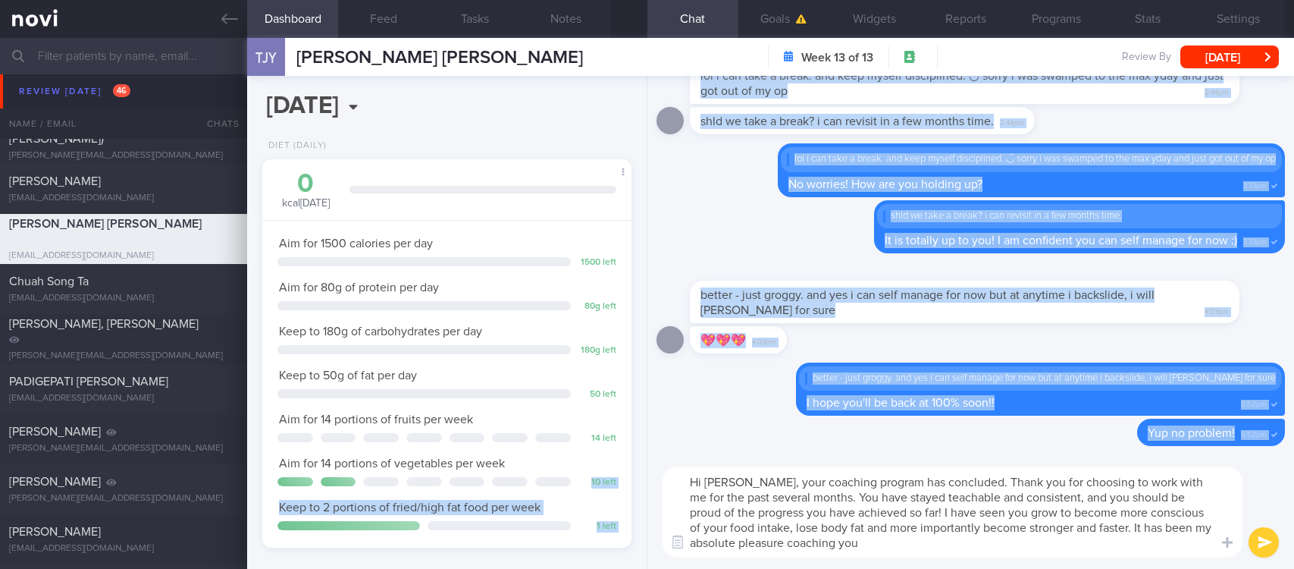
drag, startPoint x: 1098, startPoint y: 568, endPoint x: 608, endPoint y: 457, distance: 502.0
click at [561, 456] on div "Dashboard Feed Tasks Notes Chat Goals Widgets Reports Programs Stats Settings T…" at bounding box center [770, 303] width 1047 height 531
click at [921, 510] on textarea "Hi [PERSON_NAME], your coaching program has concluded. Thank you for choosing t…" at bounding box center [953, 511] width 580 height 91
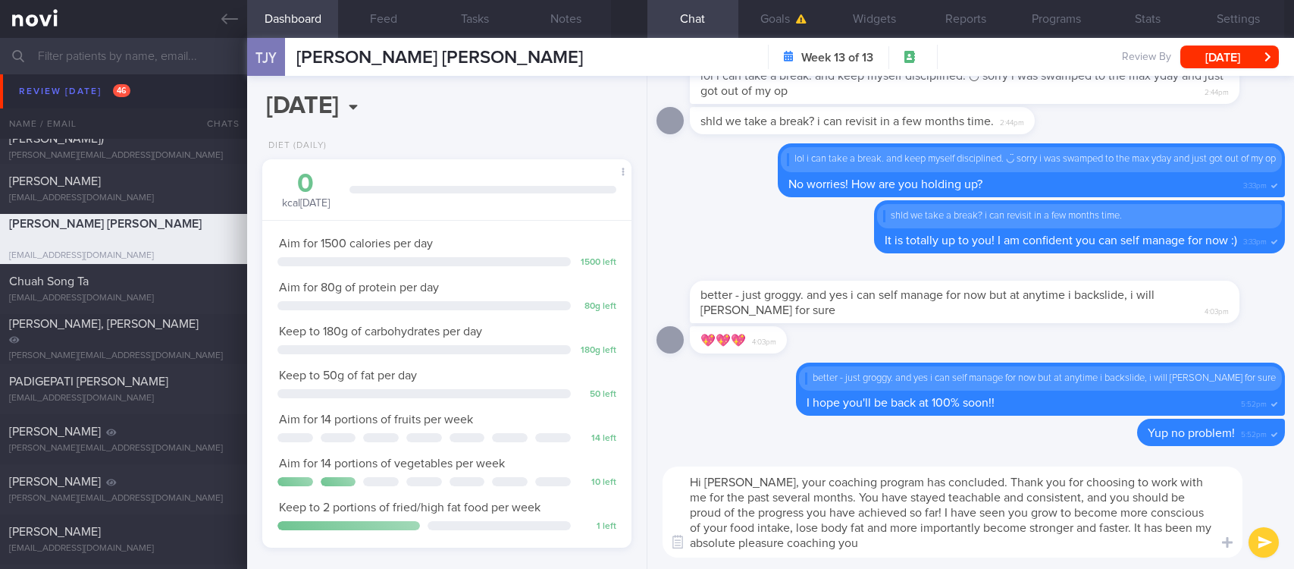
drag, startPoint x: 902, startPoint y: 544, endPoint x: 615, endPoint y: 466, distance: 297.7
click at [615, 466] on div "Dashboard Feed Tasks Notes Chat Goals Widgets Reports Programs Stats Settings T…" at bounding box center [770, 303] width 1047 height 531
paste textarea "Your coaching program has come to a close, and I want to thank you for choosing…"
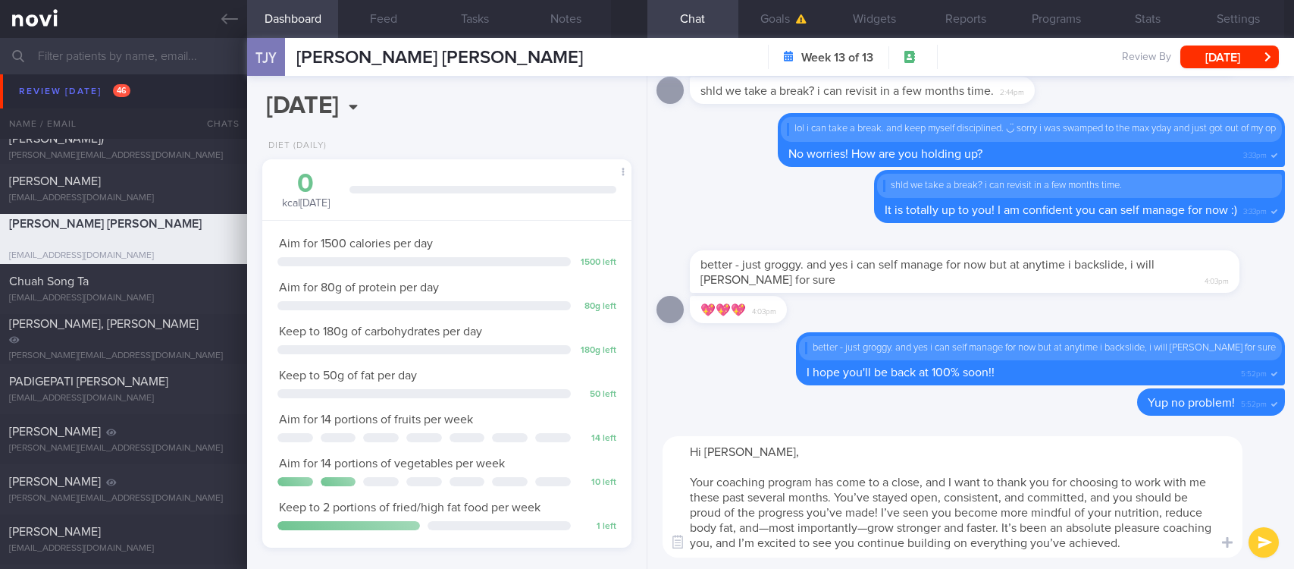
scroll to position [15, 0]
click at [747, 479] on textarea "Hi [PERSON_NAME], Your coaching program has come to a close, and I want to than…" at bounding box center [953, 496] width 580 height 121
click at [692, 459] on textarea "Hi [PERSON_NAME], Your coaching program has come to a close, and I want to than…" at bounding box center [953, 496] width 580 height 121
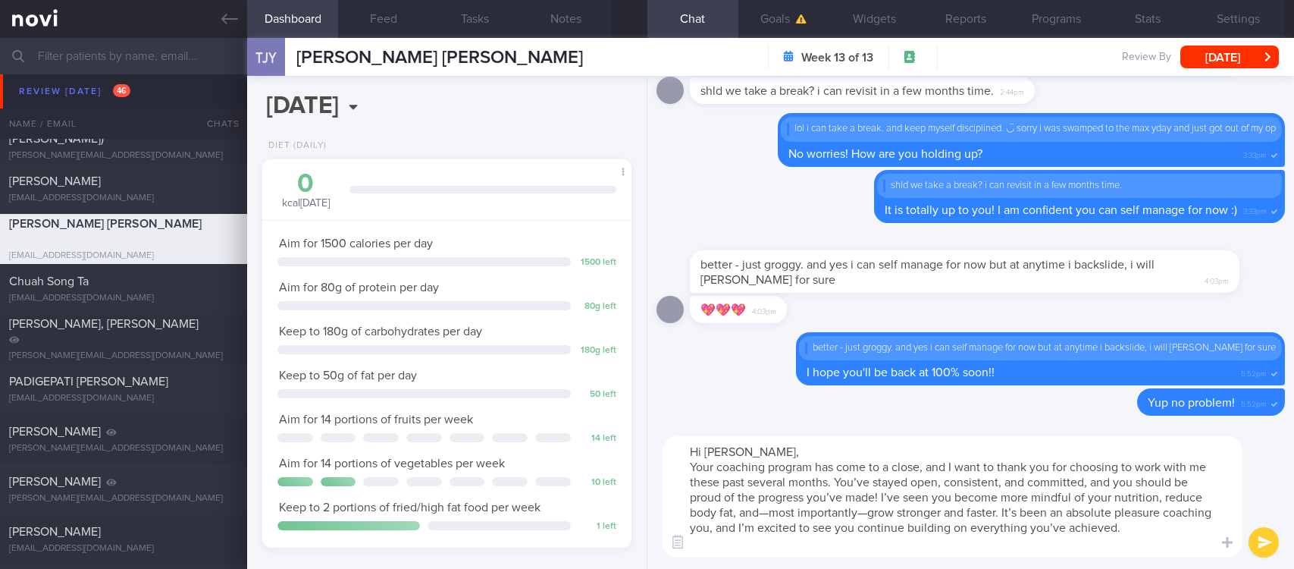
scroll to position [0, 0]
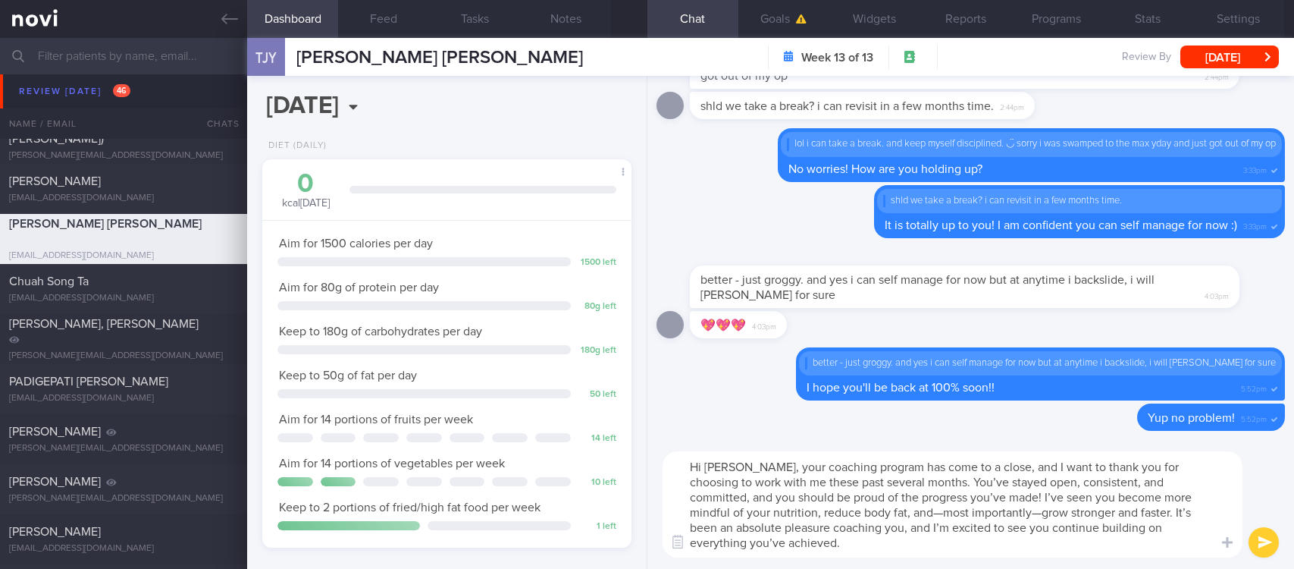
click at [968, 468] on textarea "Hi [PERSON_NAME], your coaching program has come to a close, and I want to than…" at bounding box center [953, 504] width 580 height 106
click at [970, 467] on textarea "Hi [PERSON_NAME], your coaching program has come to a close, and I want to than…" at bounding box center [953, 504] width 580 height 106
click at [1004, 472] on textarea "Hi [PERSON_NAME], your coaching program has come to an end, and I want to thank…" at bounding box center [953, 504] width 580 height 106
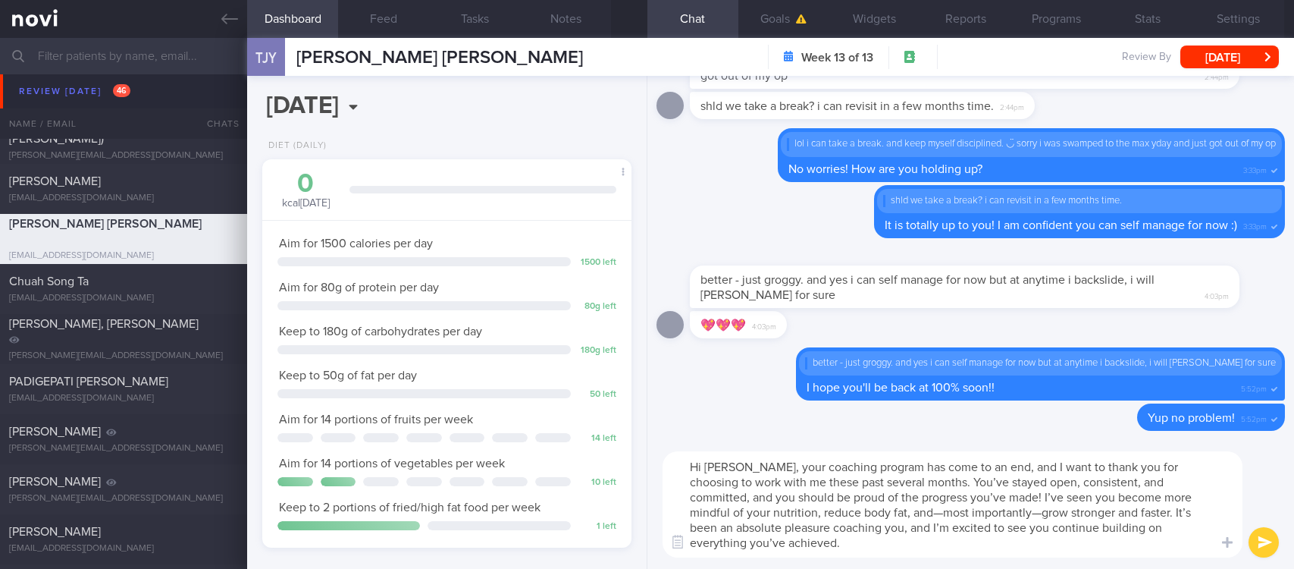
click at [1004, 472] on textarea "Hi [PERSON_NAME], your coaching program has come to an end, and I want to thank…" at bounding box center [953, 504] width 580 height 106
click at [969, 481] on textarea "Hi [PERSON_NAME], your coaching program has come to an end. I want to thank you…" at bounding box center [953, 504] width 580 height 106
click at [929, 497] on textarea "Hi [PERSON_NAME], your coaching program has come to an end. I want to thank you…" at bounding box center [953, 504] width 580 height 106
click at [855, 514] on textarea "Hi [PERSON_NAME], your coaching program has come to an end. I want to thank you…" at bounding box center [953, 504] width 580 height 106
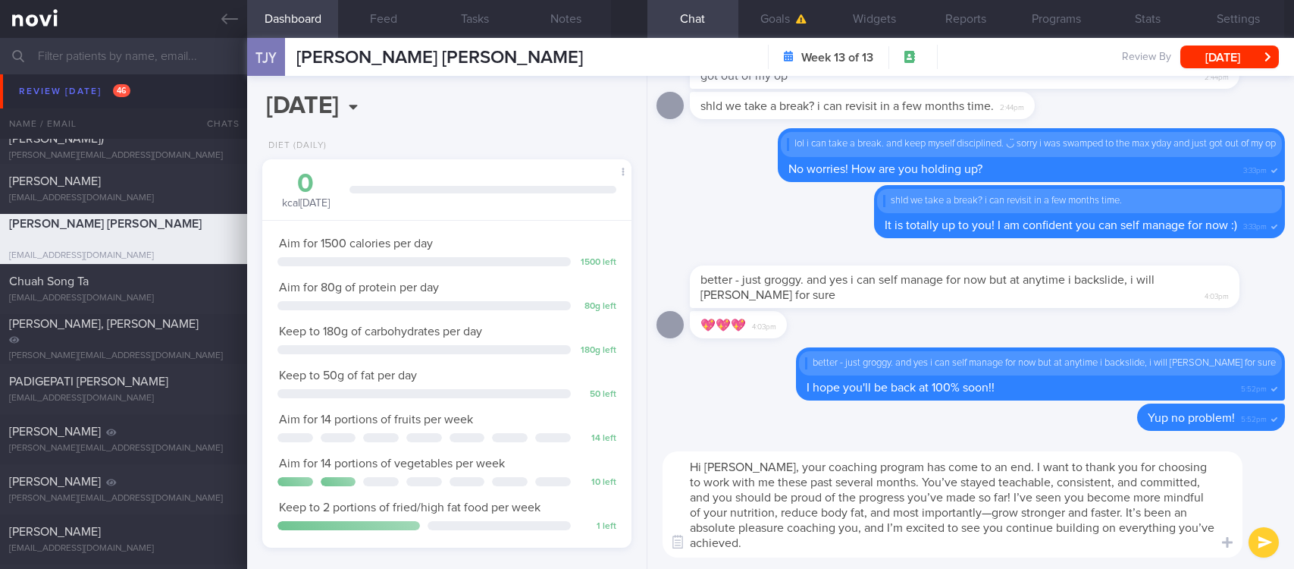
click at [949, 510] on textarea "Hi [PERSON_NAME], your coaching program has come to an end. I want to thank you…" at bounding box center [953, 504] width 580 height 106
click at [1161, 539] on textarea "Hi [PERSON_NAME], your coaching program has come to an end. I want to thank you…" at bounding box center [953, 504] width 580 height 106
click at [1073, 515] on textarea "Hi [PERSON_NAME], your coaching program has come to an end. I want to thank you…" at bounding box center [953, 504] width 580 height 106
click at [1132, 544] on textarea "Hi [PERSON_NAME], your coaching program has come to an end. I want to thank you…" at bounding box center [953, 504] width 580 height 106
click at [1014, 544] on textarea "Hi [PERSON_NAME], your coaching program has come to an end. I want to thank you…" at bounding box center [953, 504] width 580 height 106
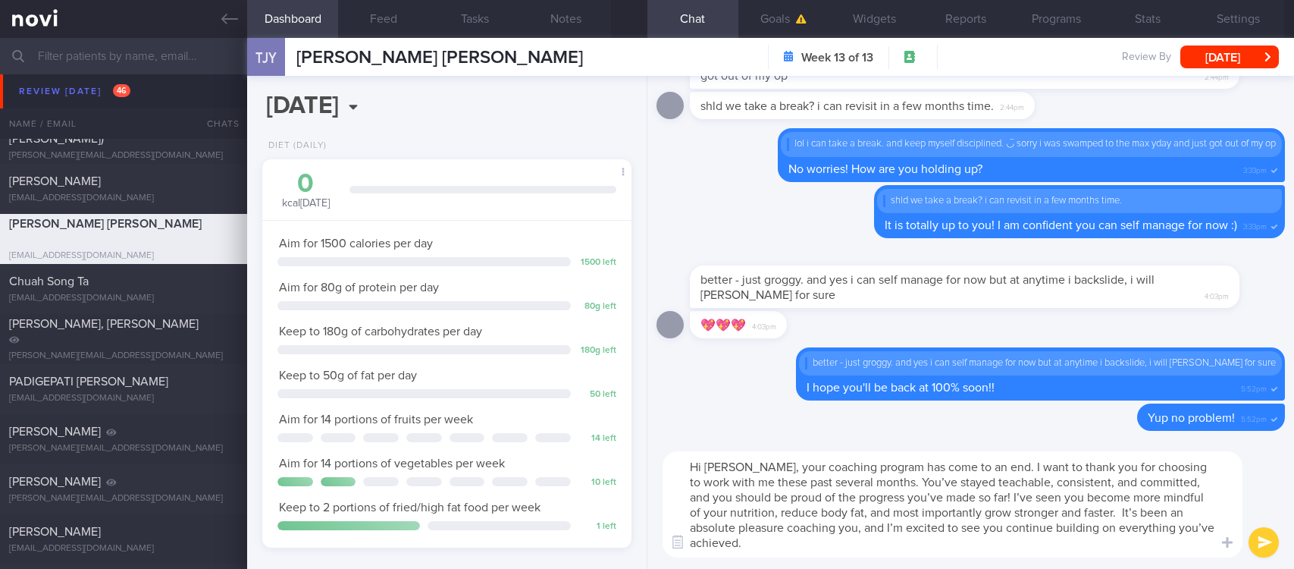
drag, startPoint x: 1013, startPoint y: 544, endPoint x: 817, endPoint y: 534, distance: 195.9
click at [817, 534] on textarea "Hi [PERSON_NAME], your coaching program has come to an end. I want to thank you…" at bounding box center [953, 504] width 580 height 106
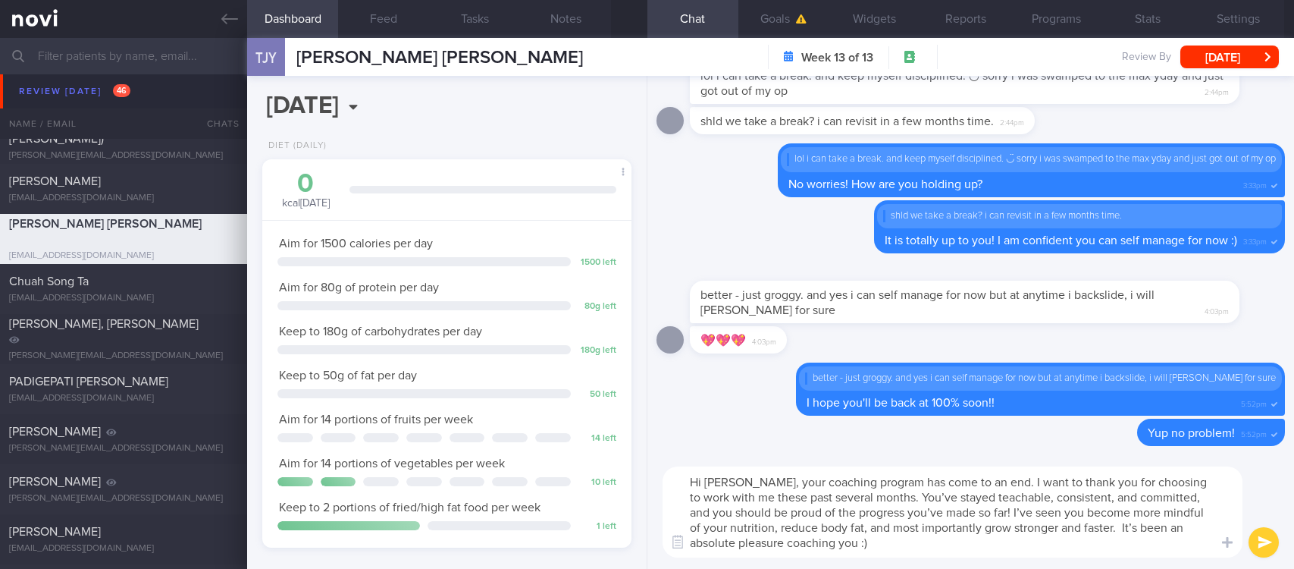
click at [827, 533] on textarea "Hi [PERSON_NAME], your coaching program has come to an end. I want to thank you…" at bounding box center [953, 511] width 580 height 91
click at [873, 547] on textarea "Hi [PERSON_NAME], your coaching program has come to an end. I want to thank you…" at bounding box center [953, 511] width 580 height 91
click at [779, 527] on textarea "Hi [PERSON_NAME], your coaching program has come to an end. I want to thank you…" at bounding box center [953, 511] width 580 height 91
type textarea "Hi [PERSON_NAME], your coaching program has come to an end. I want to thank you…"
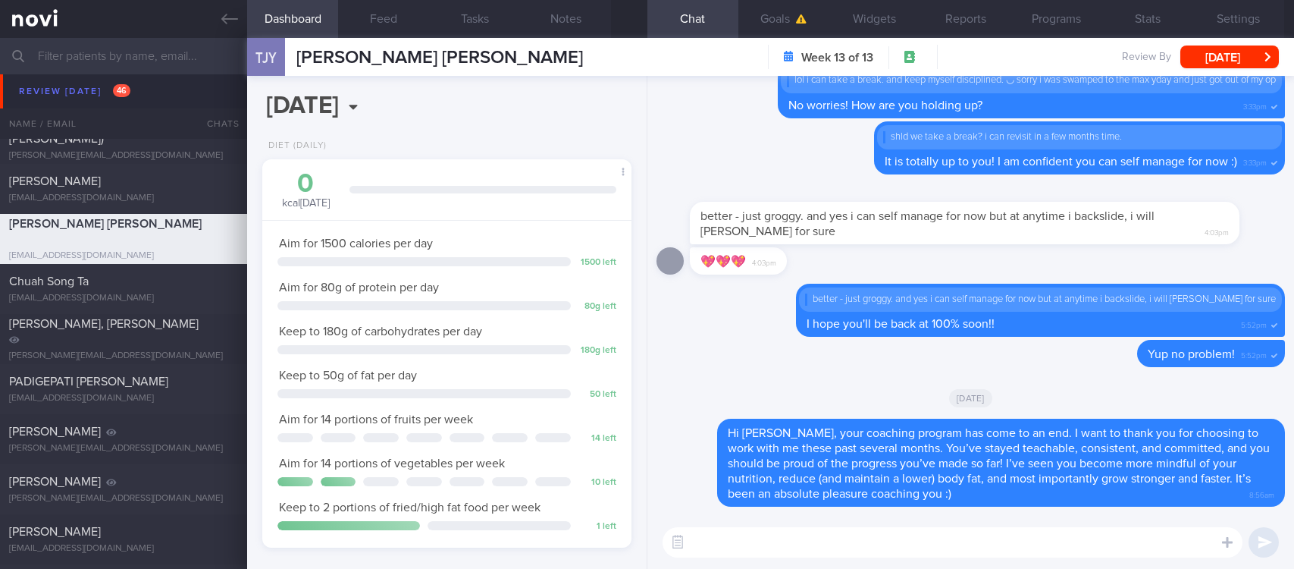
click at [747, 532] on textarea at bounding box center [953, 542] width 580 height 30
paste textarea "I will be archiving your account shortly. You'll still be able to read all the …"
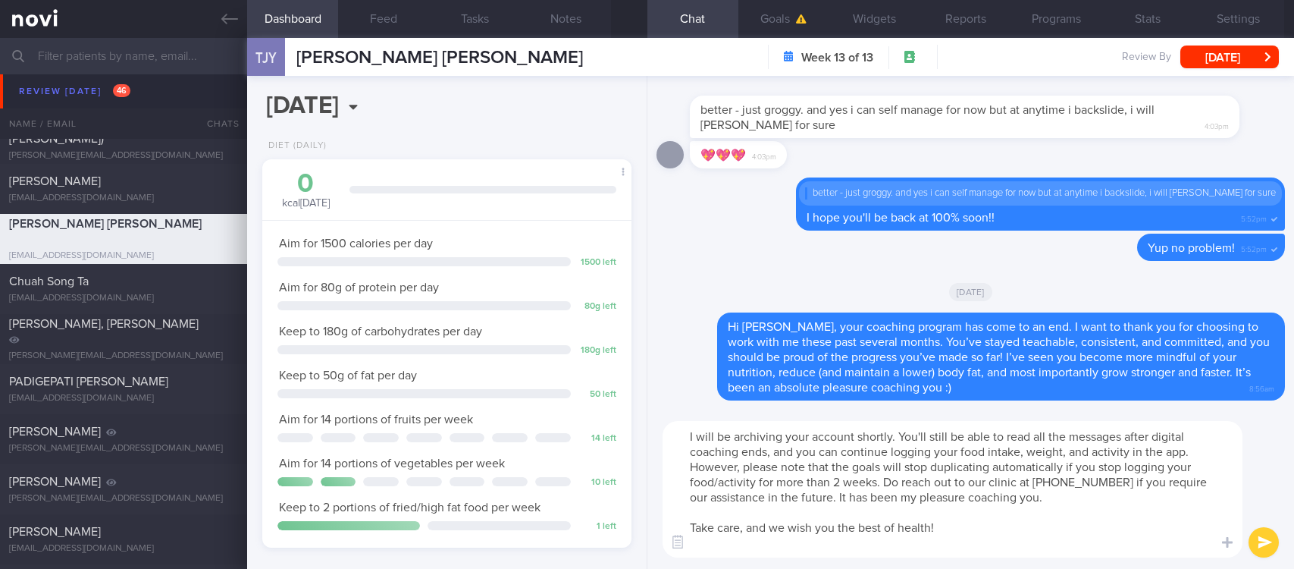
click at [696, 437] on textarea "I will be archiving your account shortly. You'll still be able to read all the …" at bounding box center [953, 489] width 580 height 136
click at [835, 548] on textarea "I will be archiving your account shortly. You'll still be able to read all the …" at bounding box center [953, 489] width 580 height 136
click at [1095, 512] on textarea "I will be archiving your account shortly. You'll still be able to read all the …" at bounding box center [953, 489] width 580 height 136
drag, startPoint x: 1063, startPoint y: 504, endPoint x: 815, endPoint y: 497, distance: 248.0
click at [815, 497] on textarea "I will be archiving your account shortly. You'll still be able to read all the …" at bounding box center [953, 489] width 580 height 136
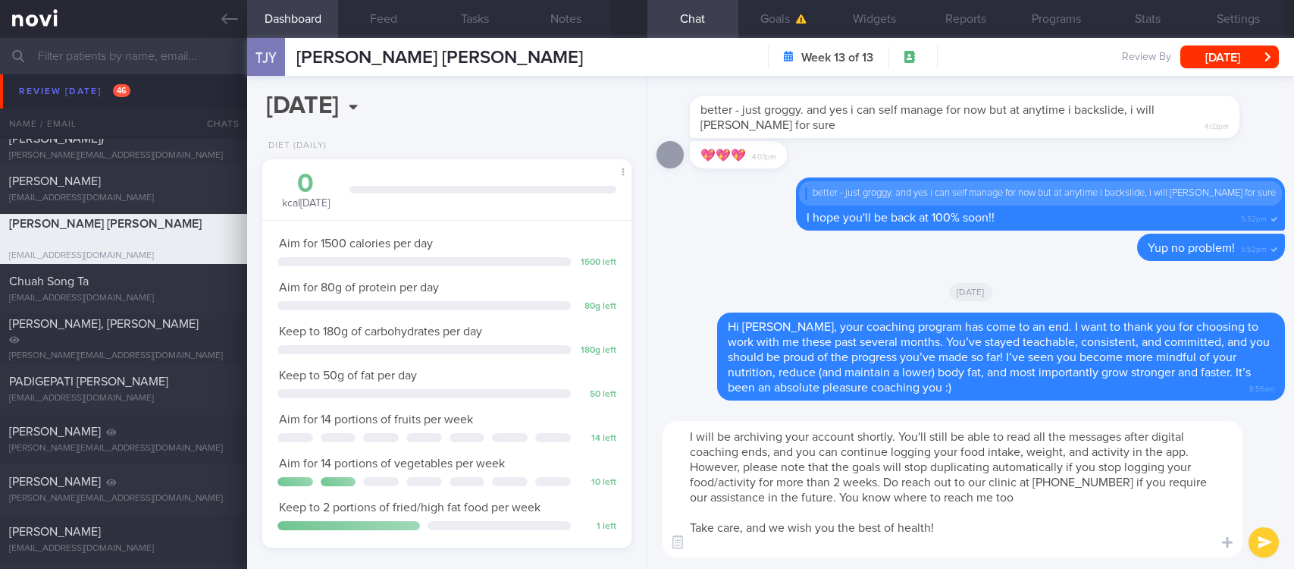
type textarea "I will be archiving your account shortly. You'll still be able to read all the …"
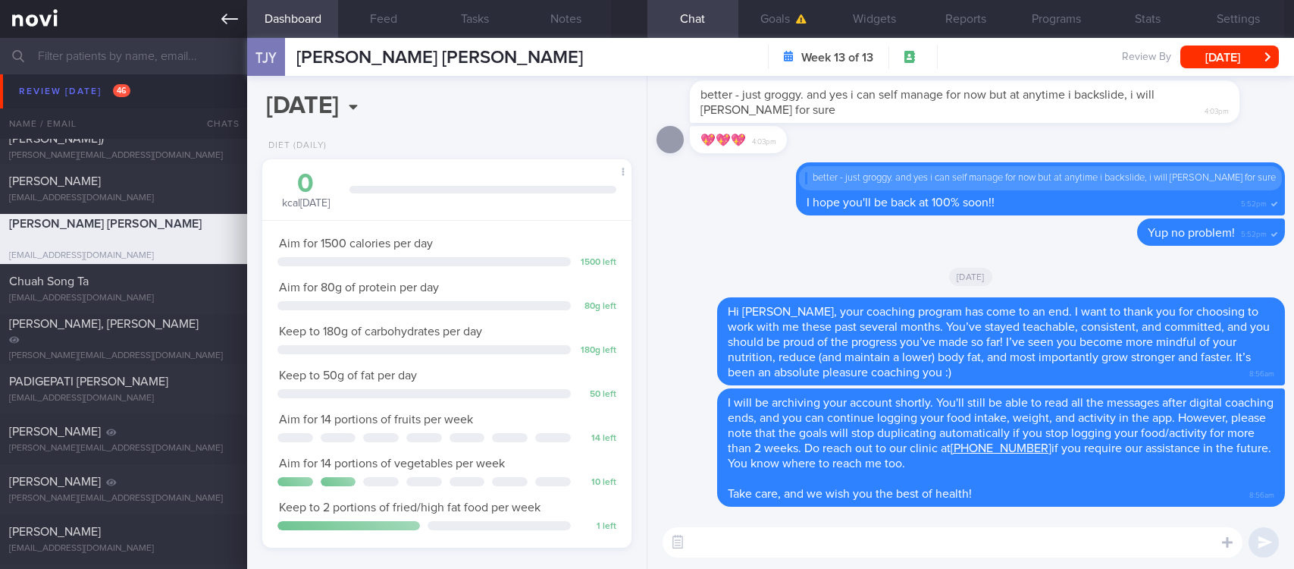
click at [228, 24] on icon at bounding box center [229, 19] width 17 height 17
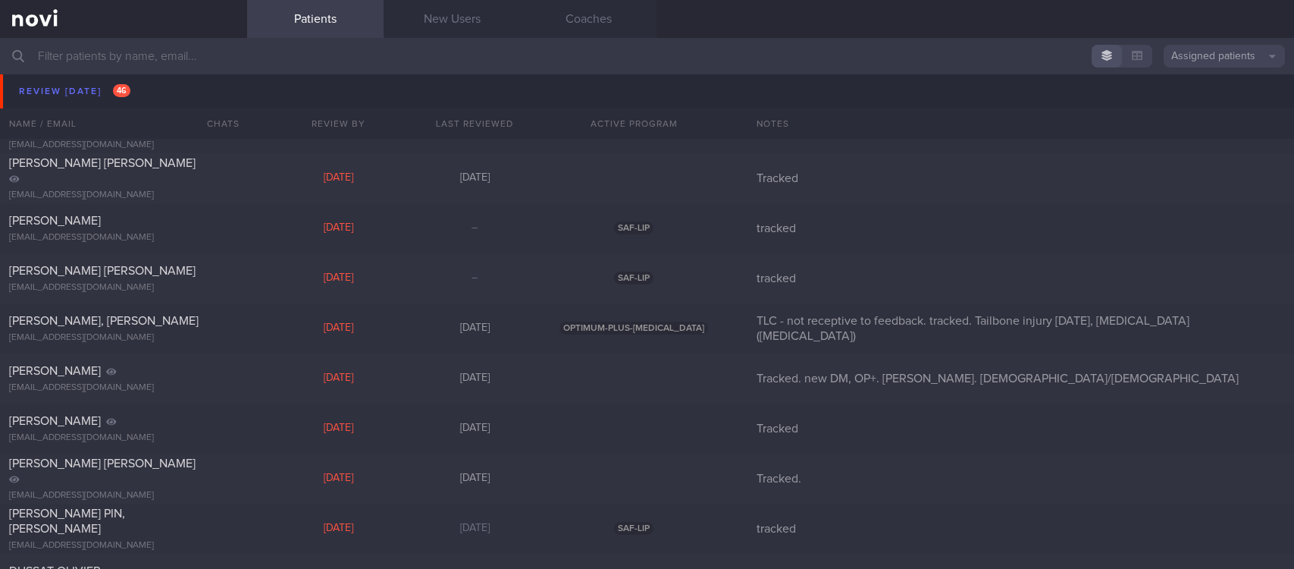
scroll to position [1137, 0]
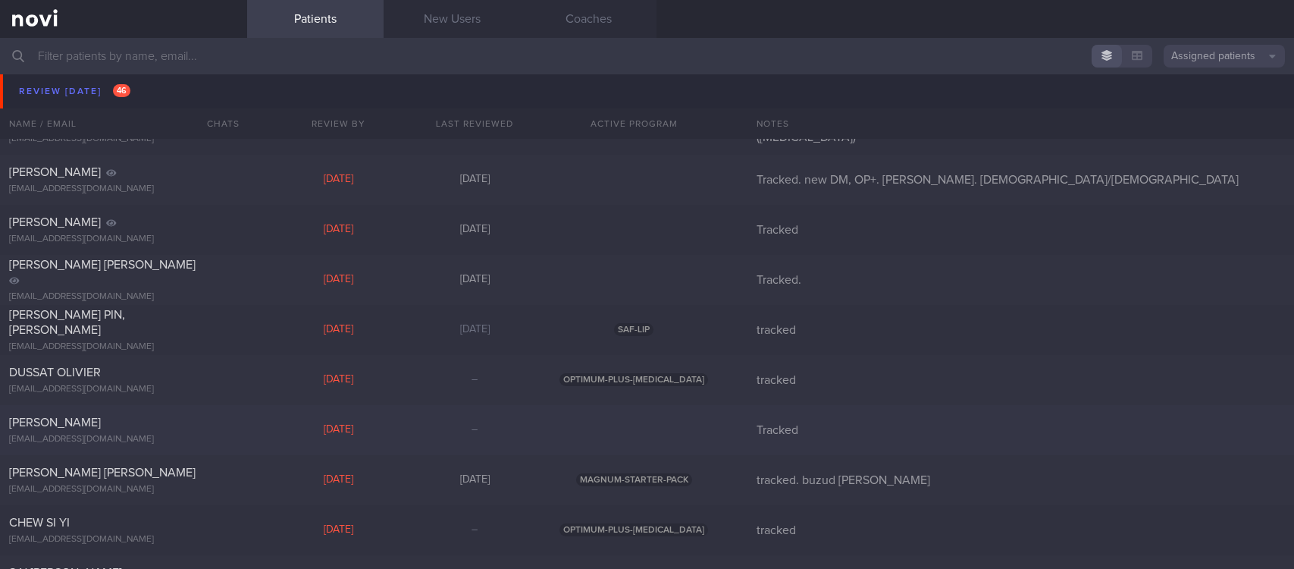
click at [381, 423] on div "[DATE]" at bounding box center [338, 430] width 136 height 14
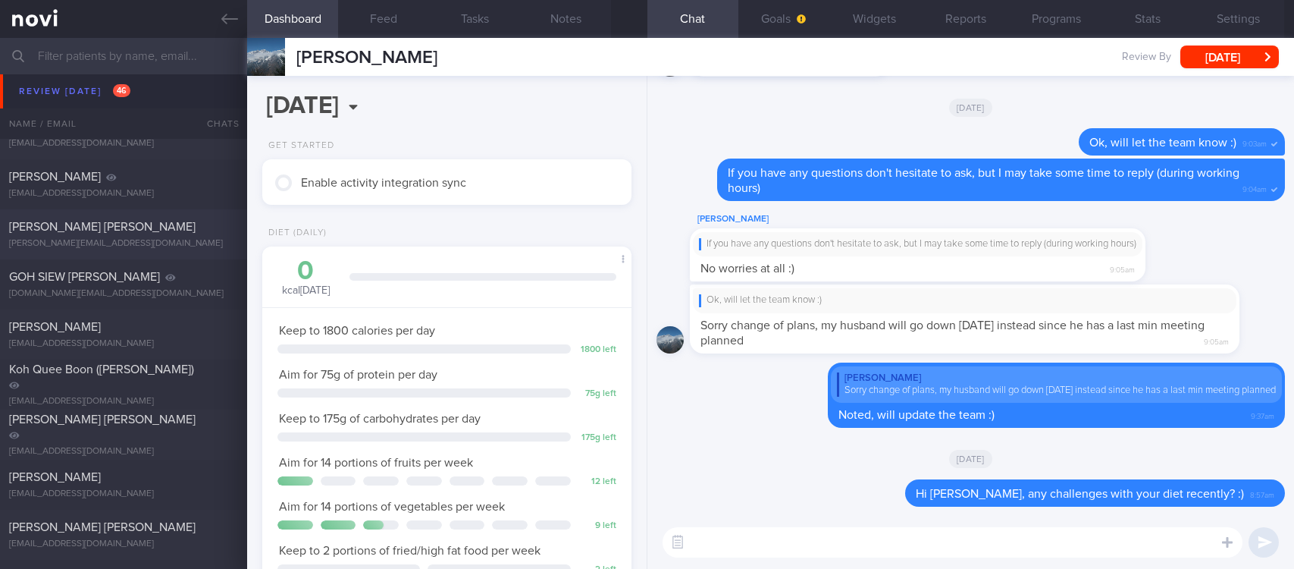
scroll to position [569, 0]
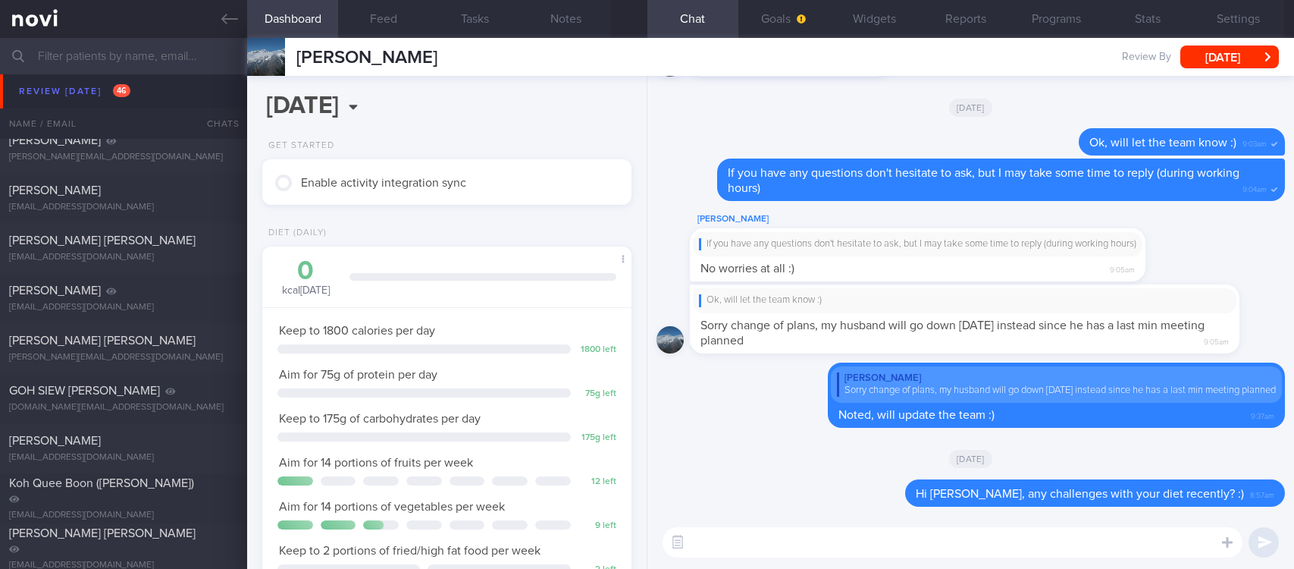
drag, startPoint x: 124, startPoint y: 440, endPoint x: 696, endPoint y: 197, distance: 621.9
click at [125, 440] on div "[PERSON_NAME]" at bounding box center [121, 440] width 225 height 15
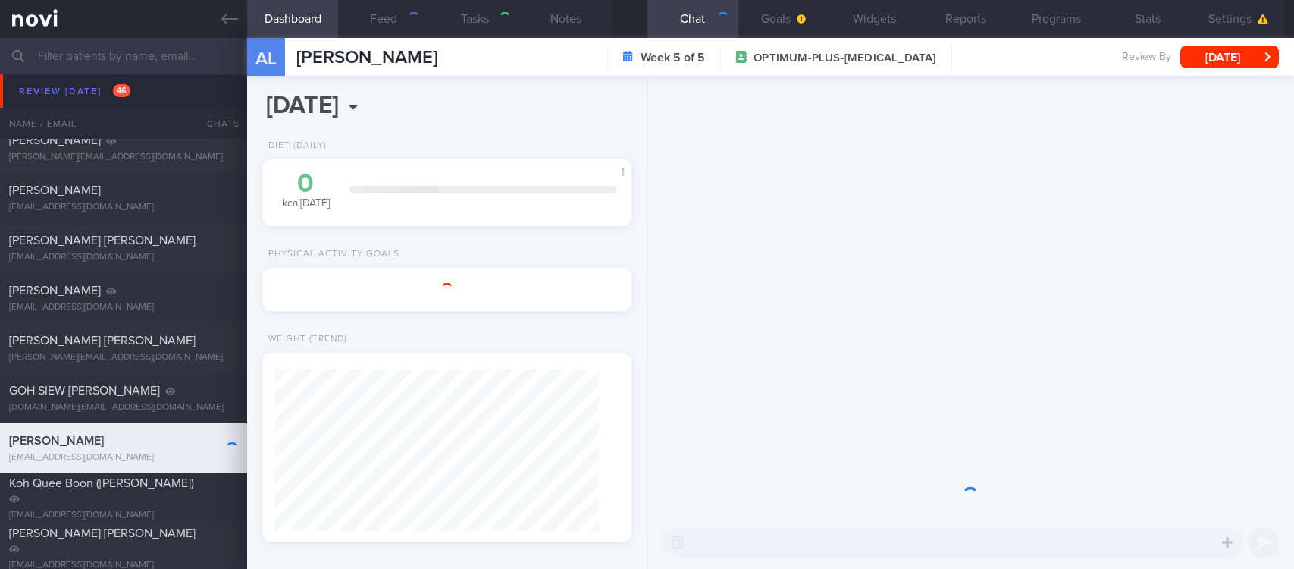
select select "6"
type input "tracked. TLC - requires [MEDICAL_DATA], assistance with behaviour change. pt re…"
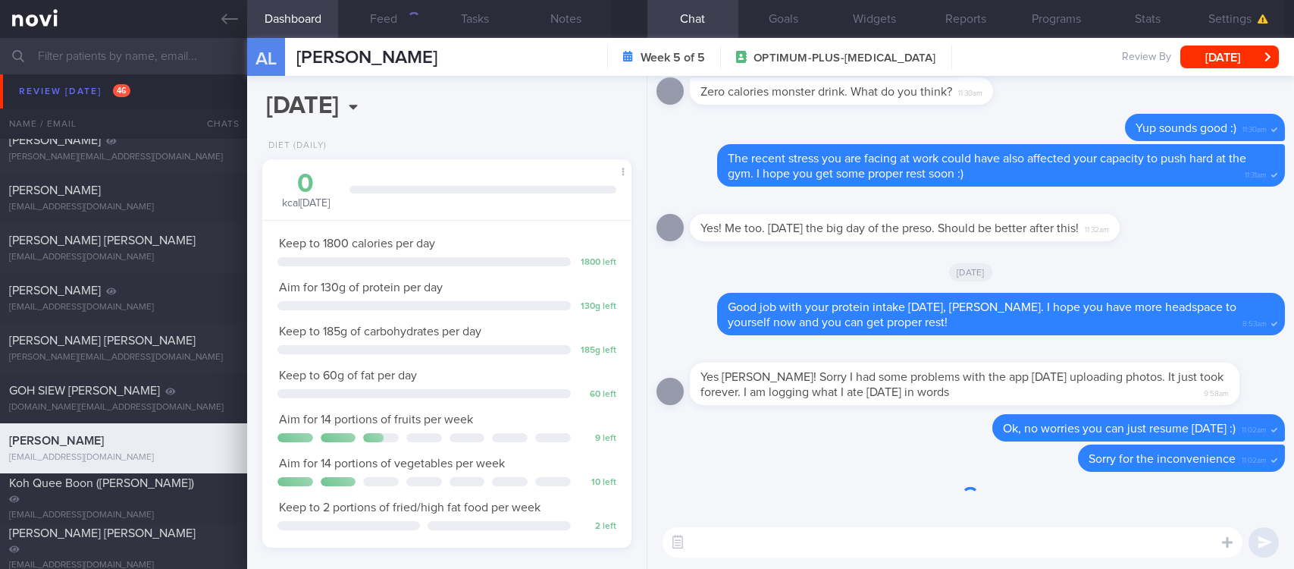
scroll to position [184, 324]
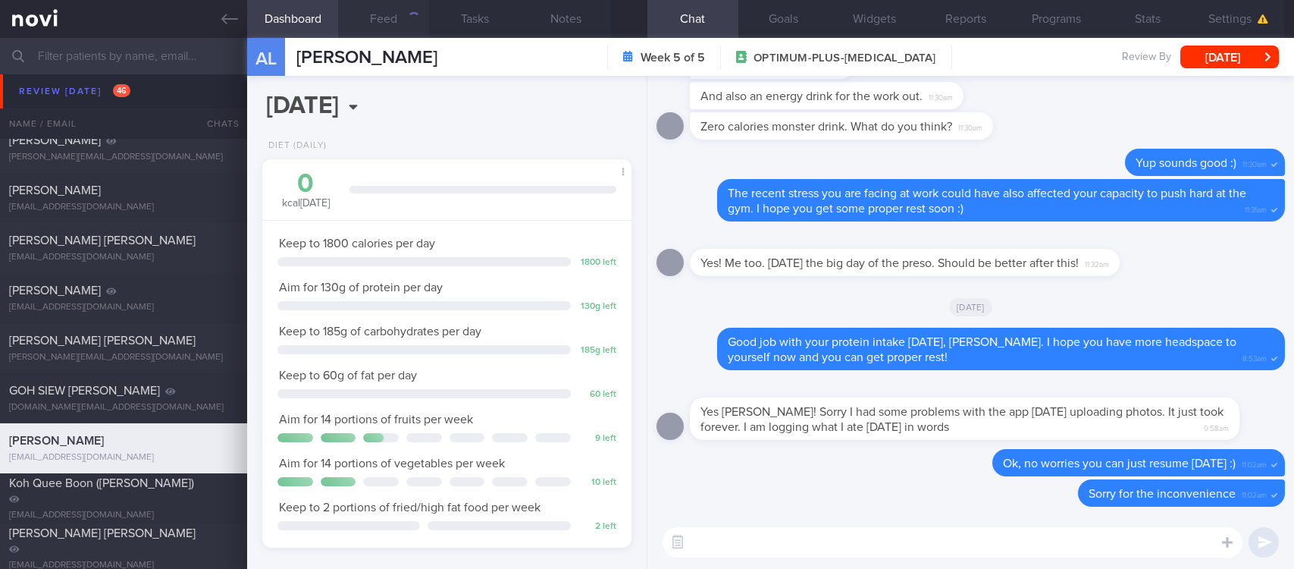
click at [395, 17] on button "Feed" at bounding box center [383, 19] width 91 height 38
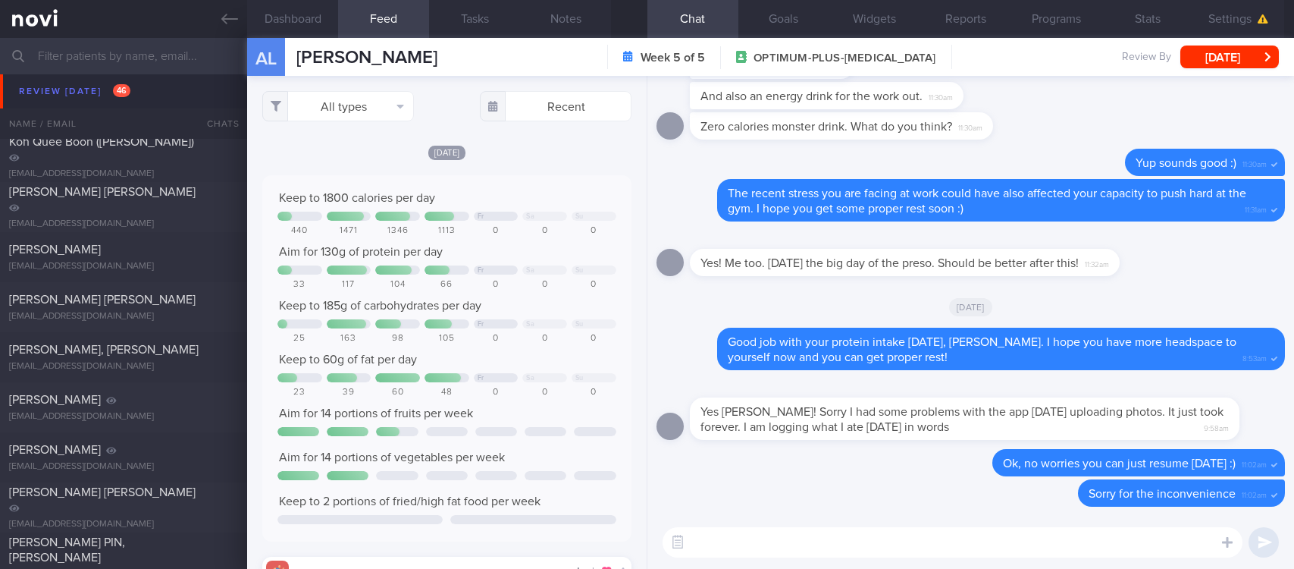
scroll to position [757953, 757704]
click at [381, 121] on div "All types Food Activity Glucose Weight Medicine Blood Pressure [MEDICAL_DATA] I…" at bounding box center [446, 322] width 399 height 493
click at [377, 110] on button "All types" at bounding box center [338, 106] width 152 height 30
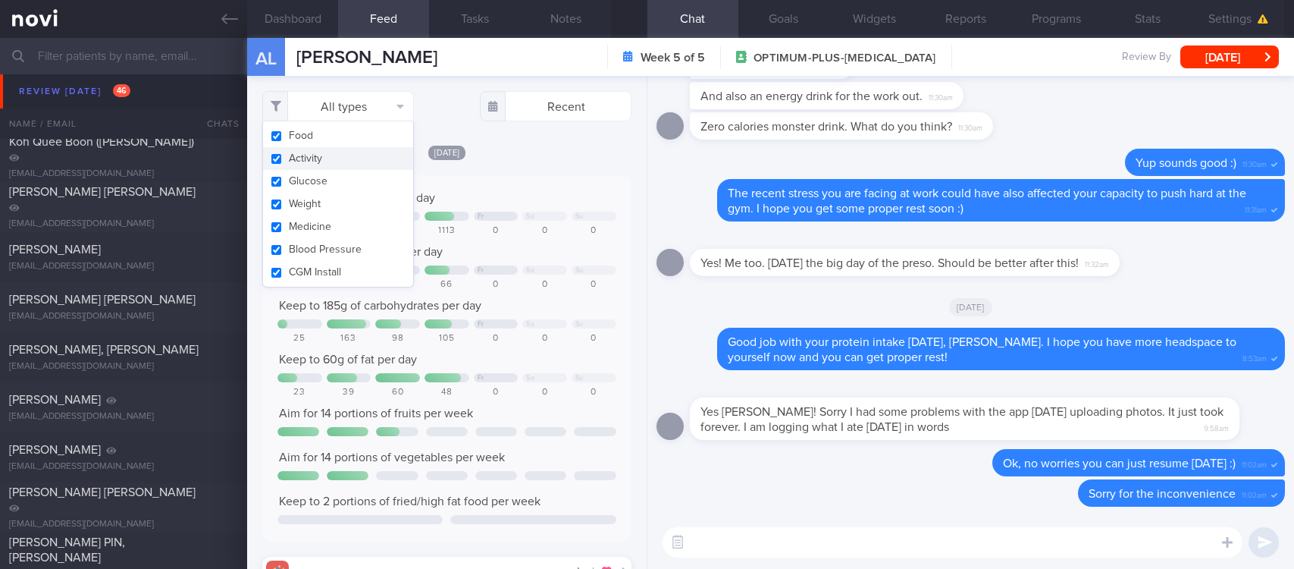
click at [347, 157] on button "Activity" at bounding box center [338, 158] width 150 height 23
click at [522, 190] on div "Keep to 1800 calories per day" at bounding box center [446, 197] width 339 height 15
checkbox input "false"
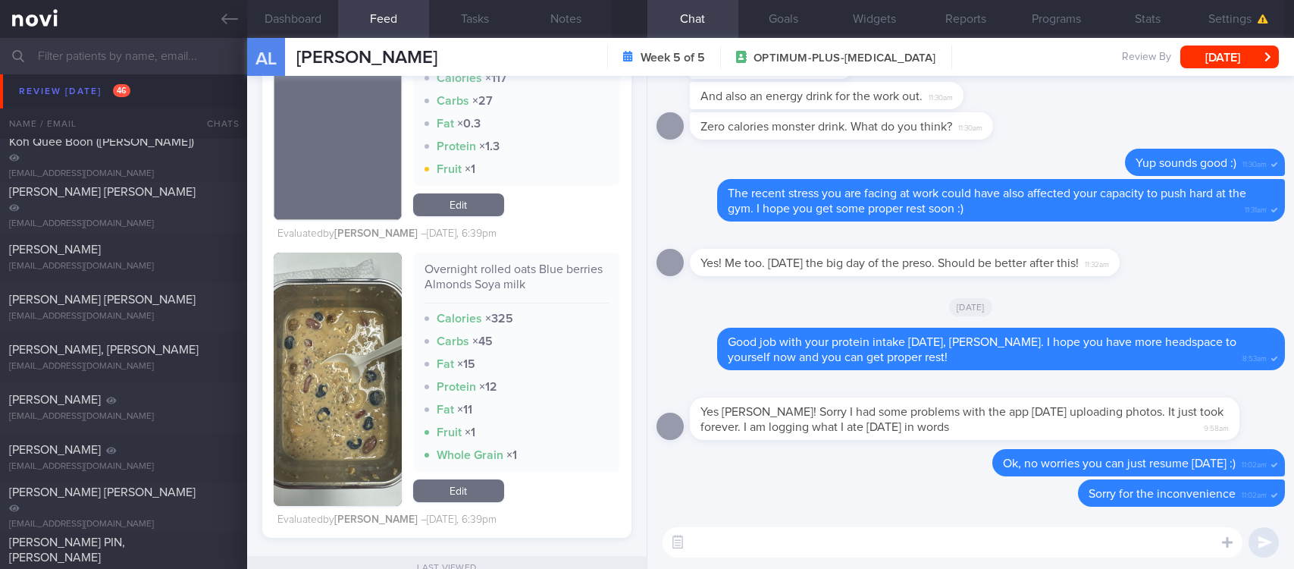
click at [387, 413] on img "button" at bounding box center [338, 378] width 128 height 253
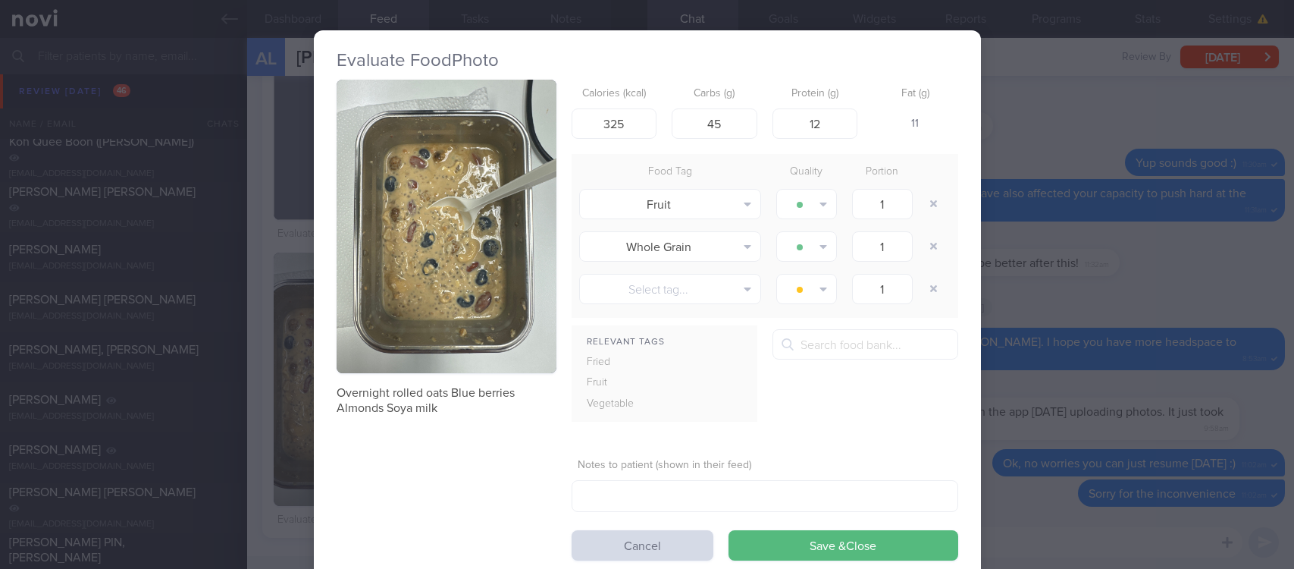
click at [487, 298] on button "button" at bounding box center [447, 226] width 220 height 293
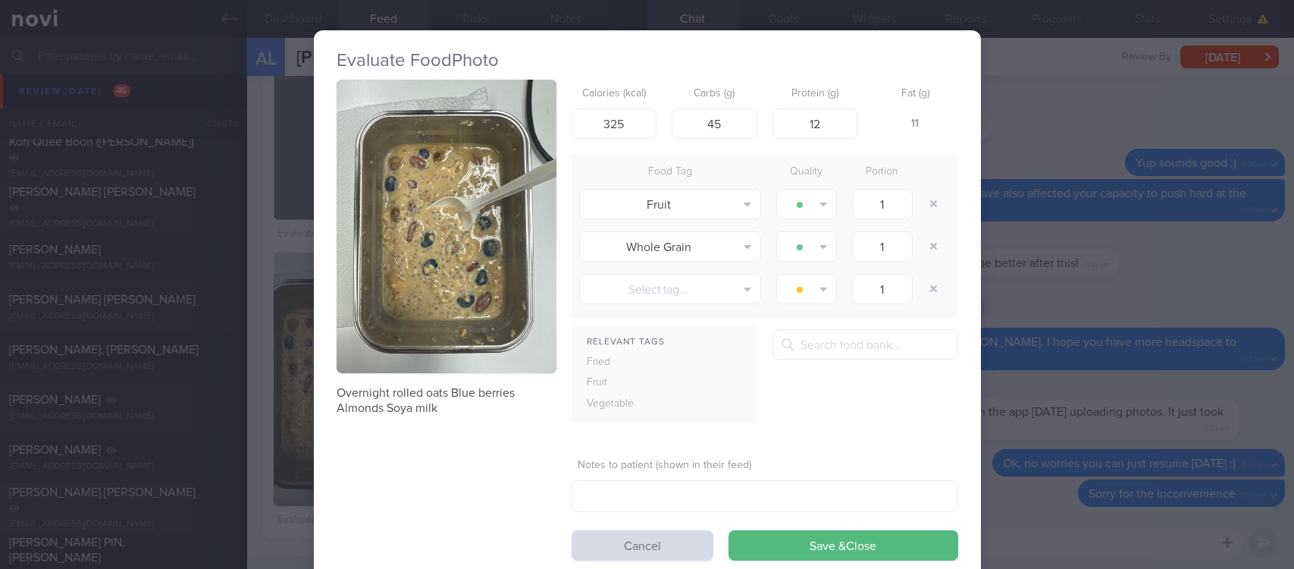
click at [1180, 421] on div "Evaluate Food Photo Overnight rolled oats Blue berries Almonds Soya milk Calori…" at bounding box center [647, 284] width 1294 height 569
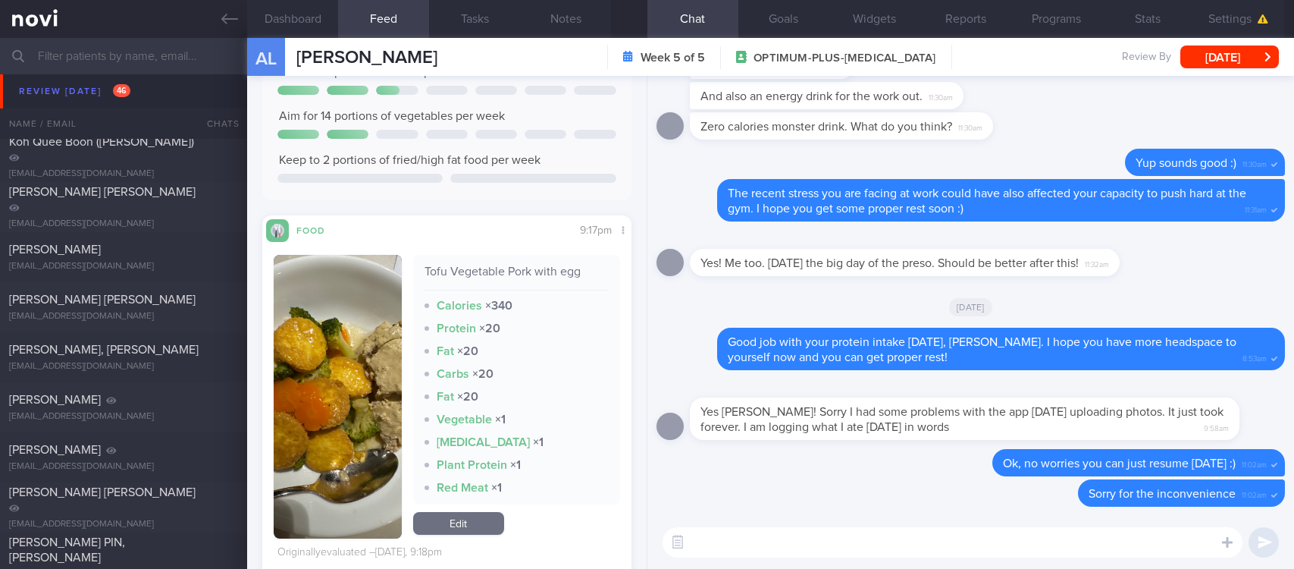
click at [343, 371] on button "button" at bounding box center [338, 397] width 128 height 284
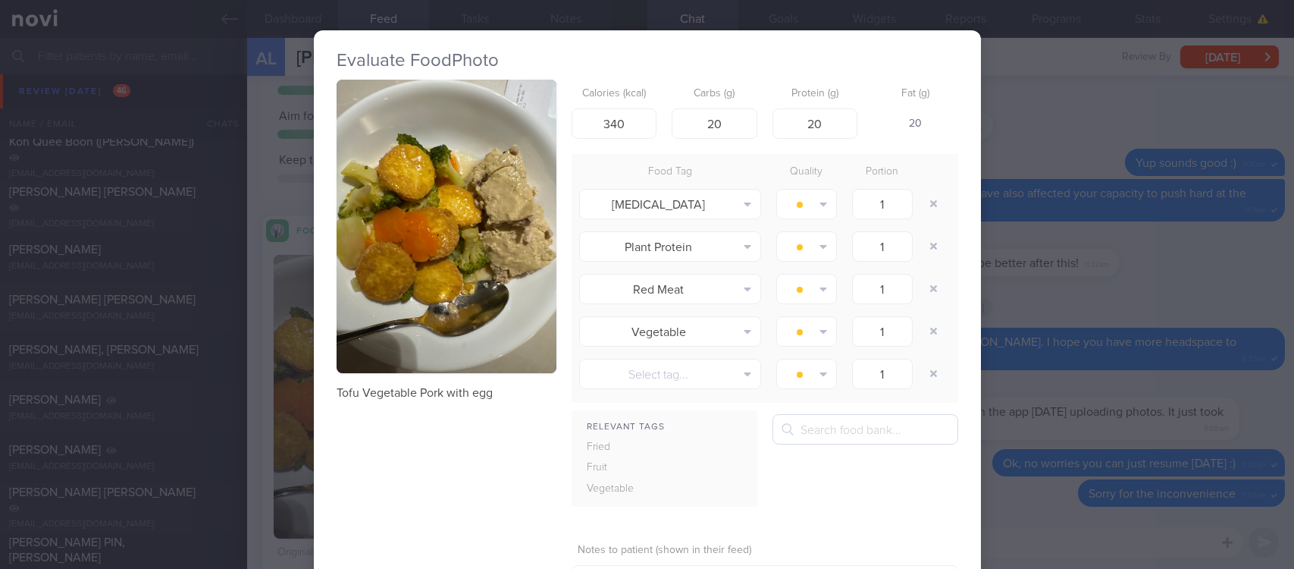
click at [441, 224] on button "button" at bounding box center [447, 226] width 220 height 293
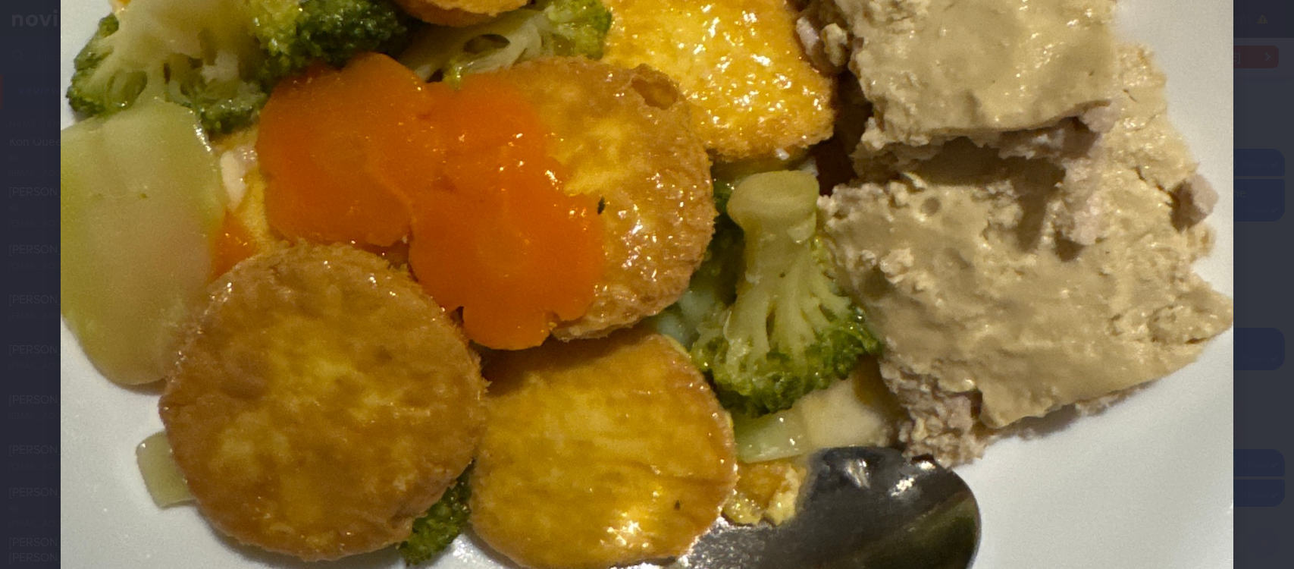
click at [1059, 398] on img at bounding box center [647, 160] width 1173 height 1564
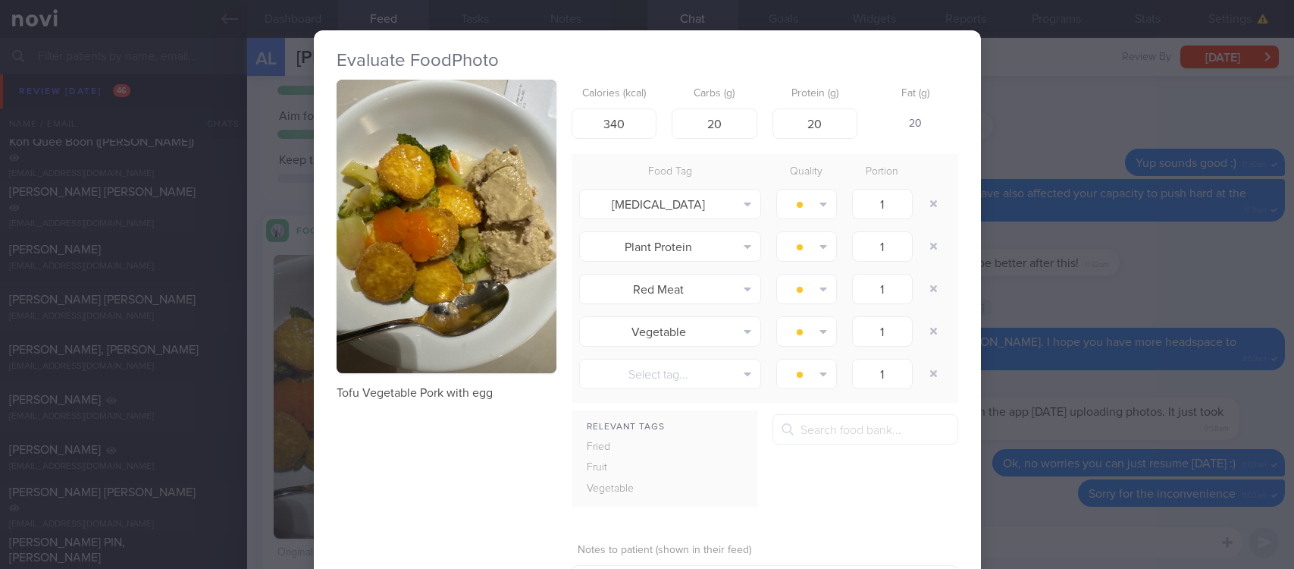
click at [1045, 437] on div "Evaluate Food Photo Tofu Vegetable Pork with egg Calories (kcal) 340 Carbs (g) …" at bounding box center [647, 284] width 1294 height 569
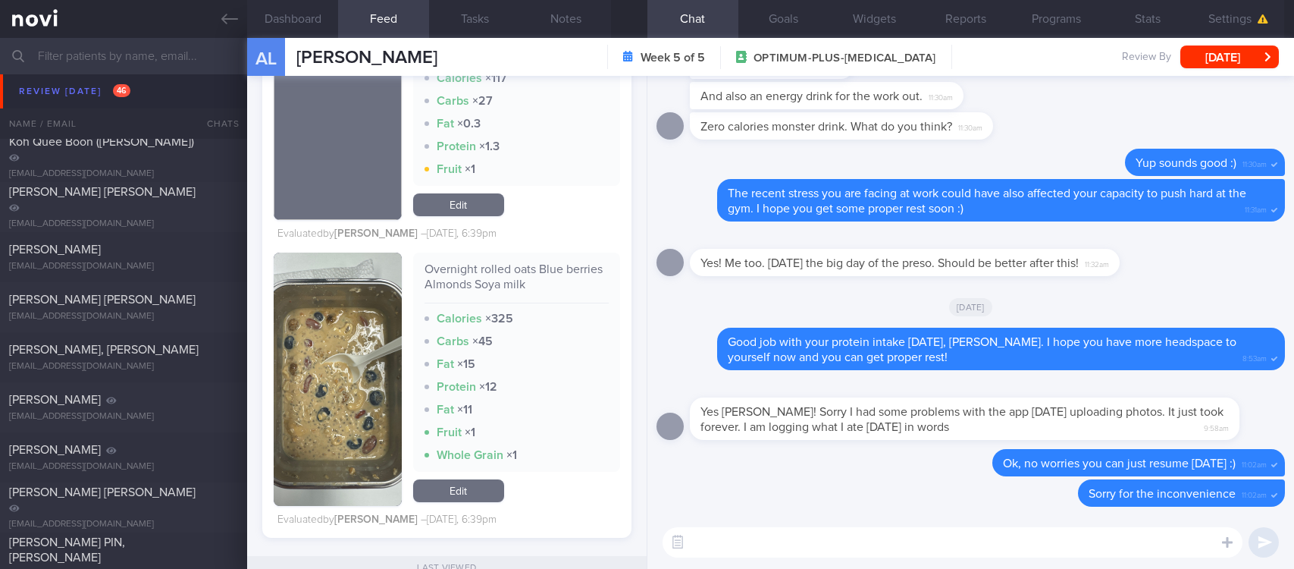
click at [739, 544] on textarea at bounding box center [953, 542] width 580 height 30
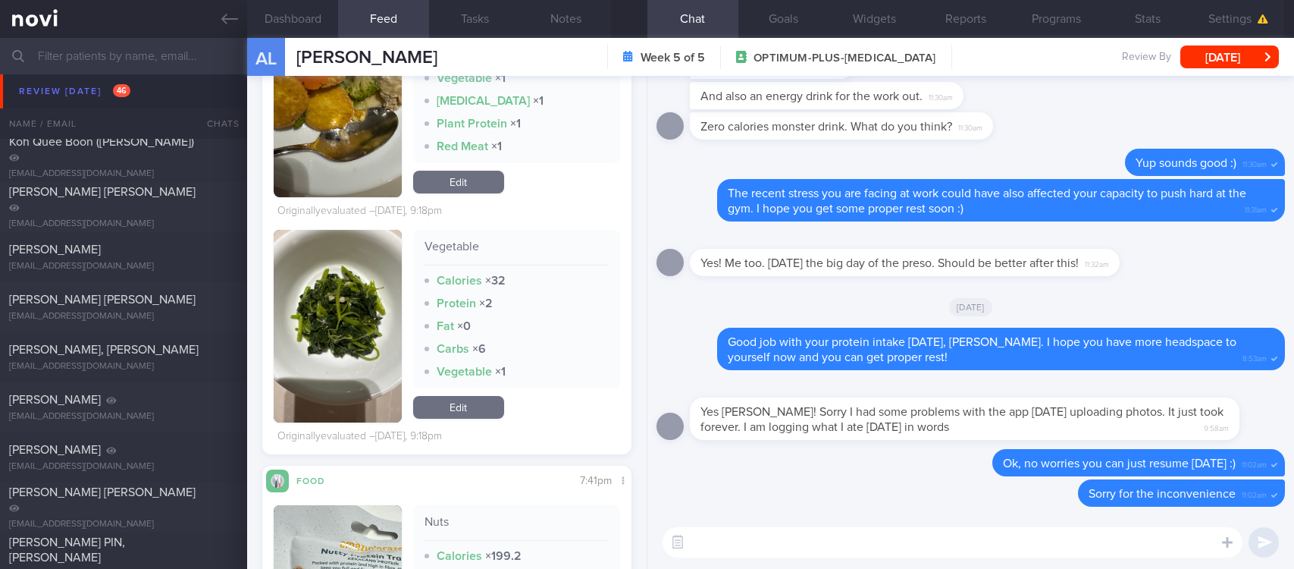
click at [876, 551] on textarea at bounding box center [953, 542] width 580 height 30
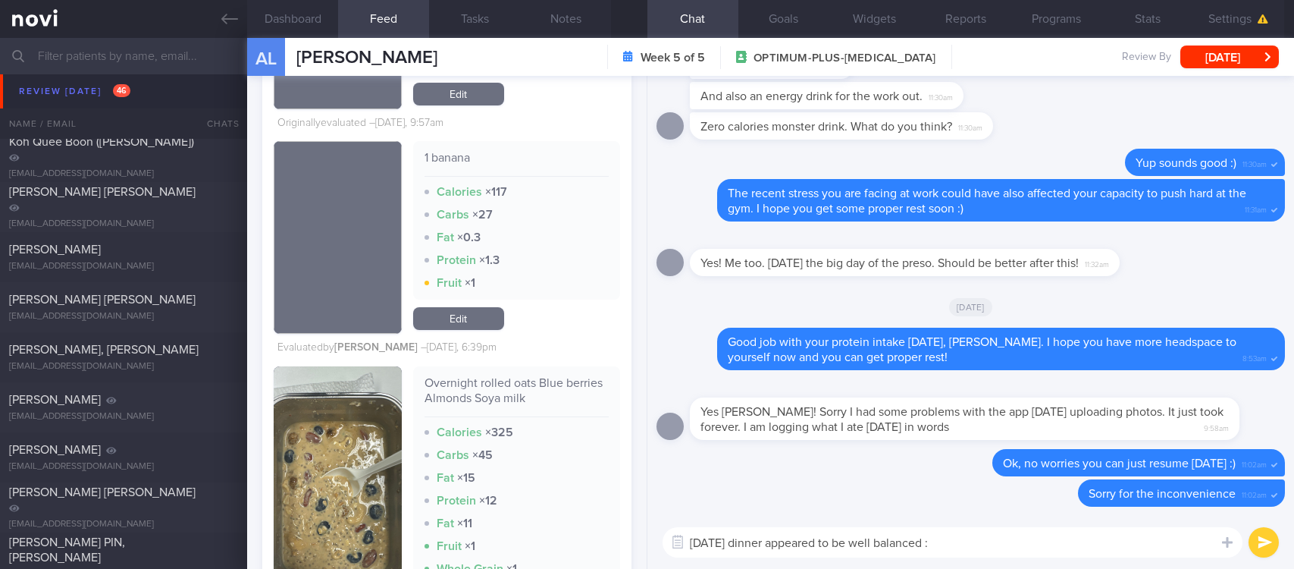
type textarea "[DATE] dinner appeared to be well balanced :)"
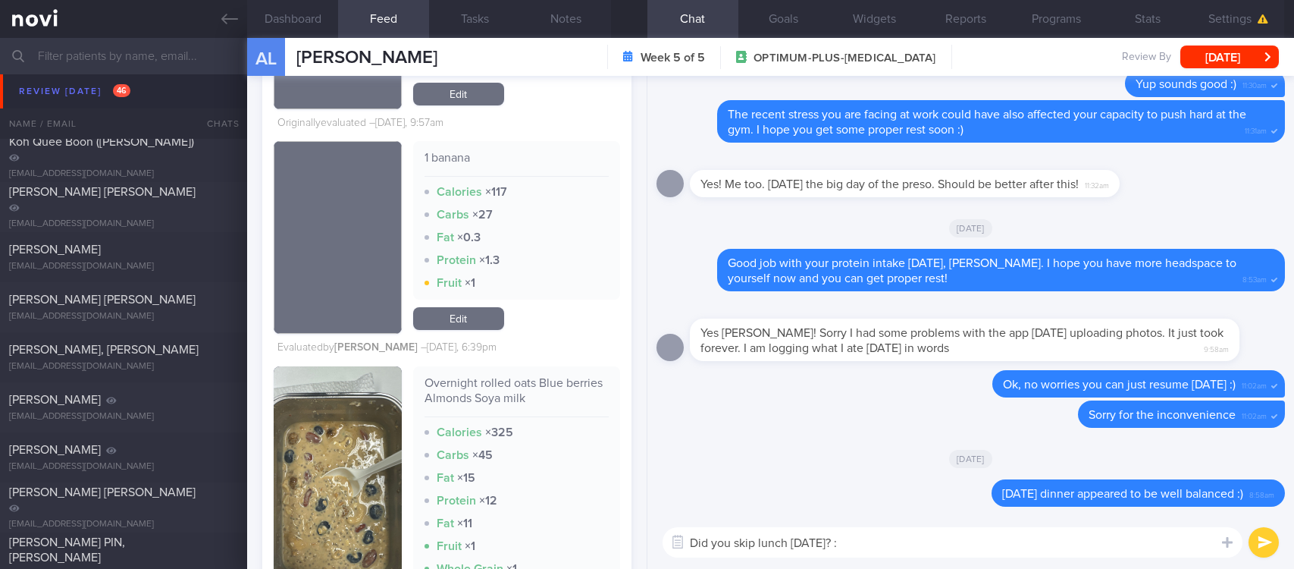
type textarea "Did you skip lunch [DATE]? :)"
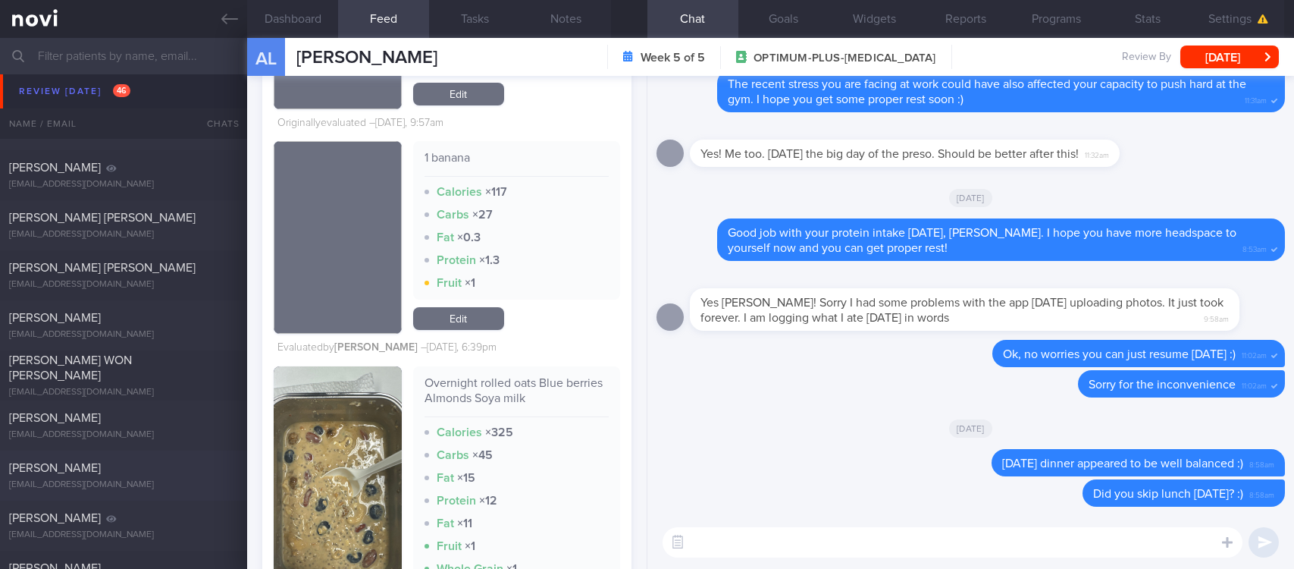
scroll to position [1364, 0]
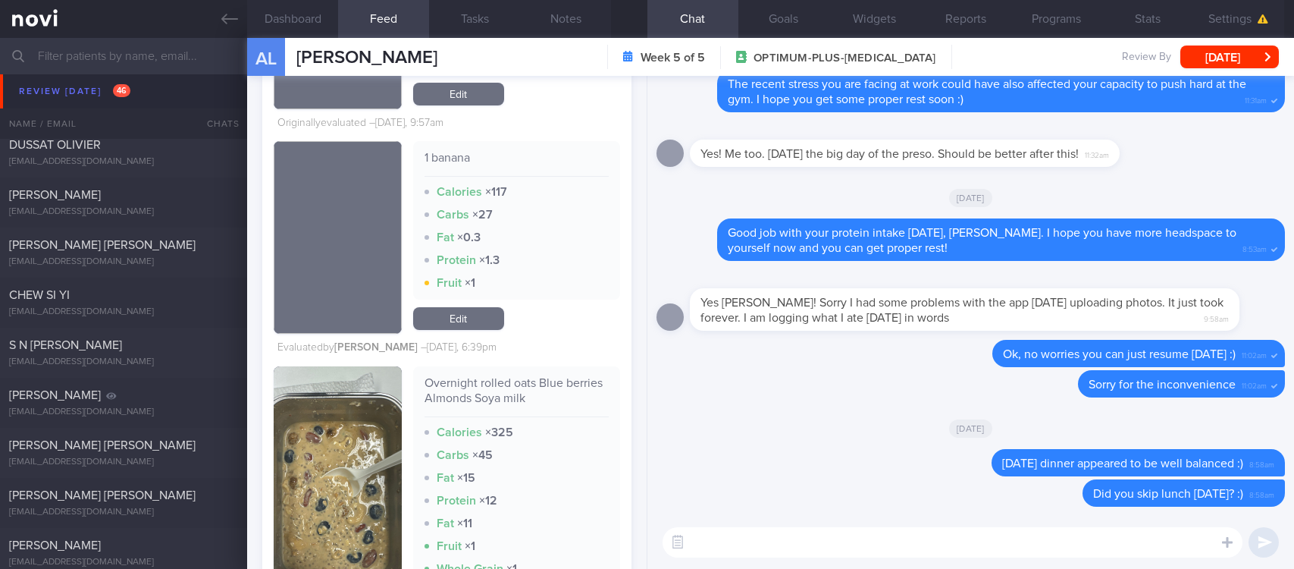
click at [155, 152] on div "DUSSAT OLIVIER" at bounding box center [121, 144] width 225 height 15
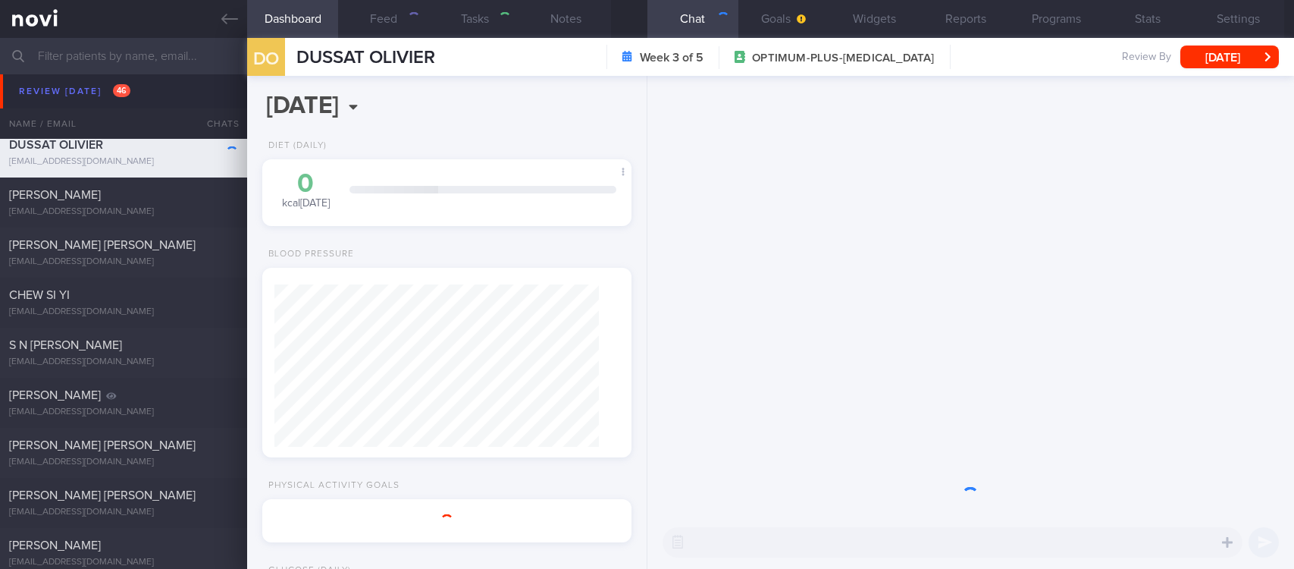
type input "tracked"
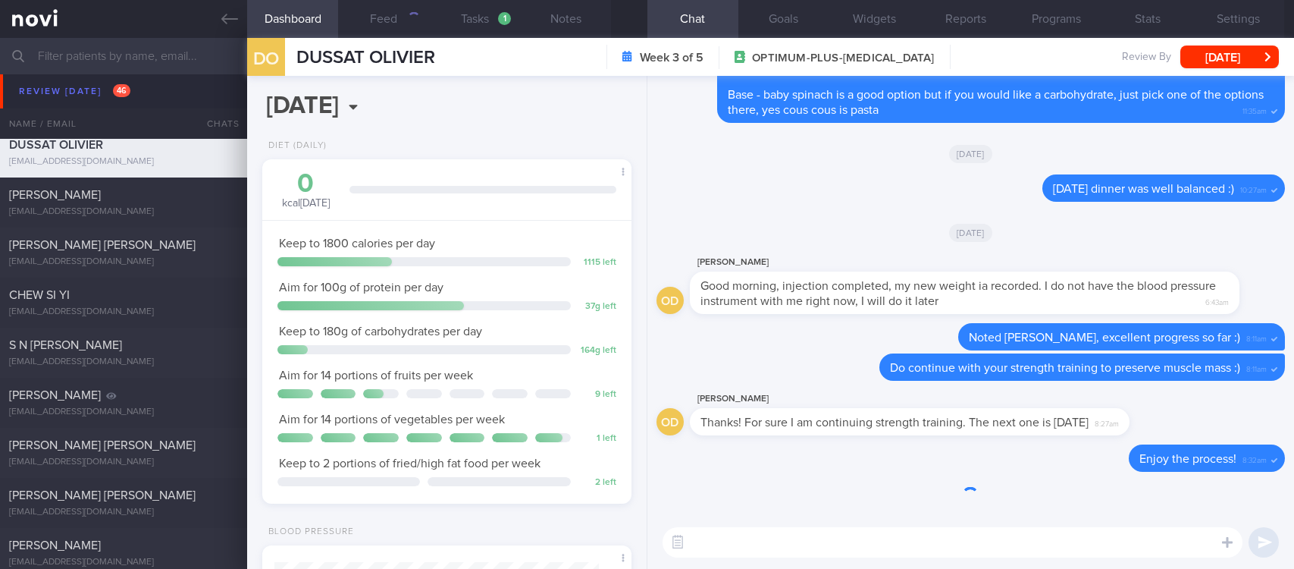
scroll to position [165, 330]
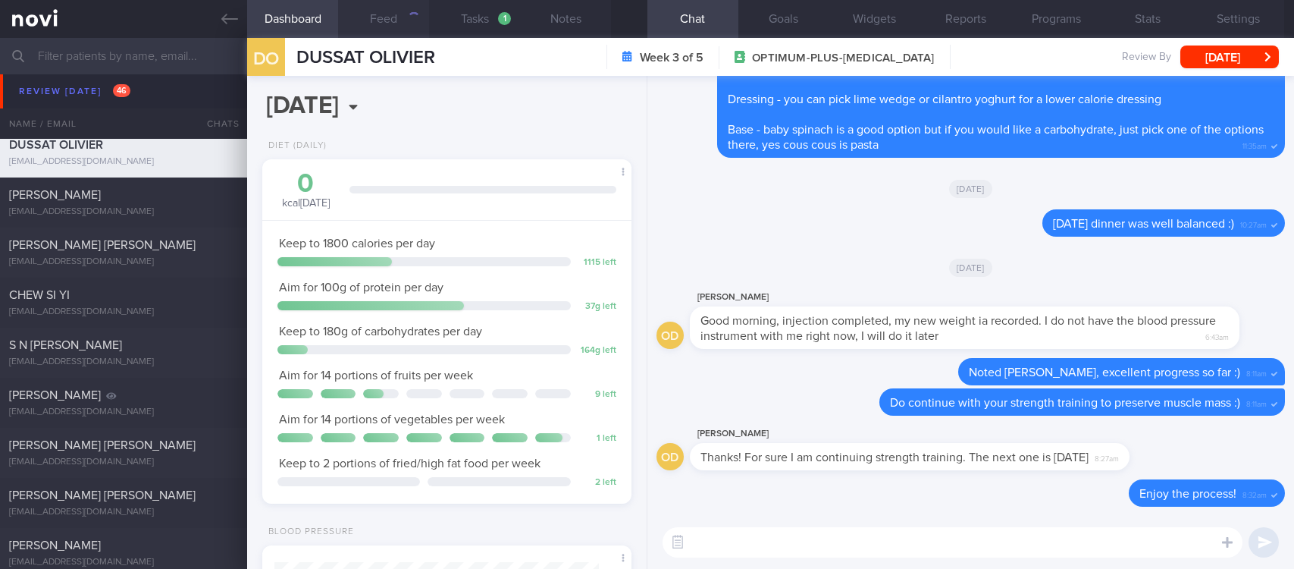
click at [395, 10] on button "Feed" at bounding box center [383, 19] width 91 height 38
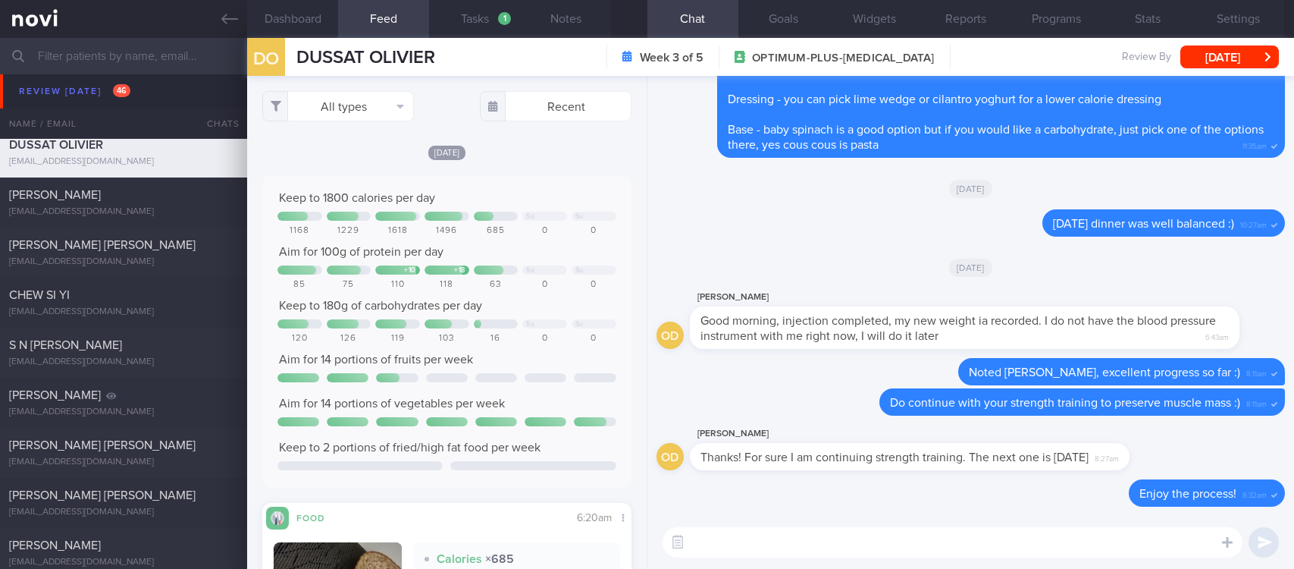
scroll to position [165, 330]
click at [374, 111] on button "All types" at bounding box center [338, 106] width 152 height 30
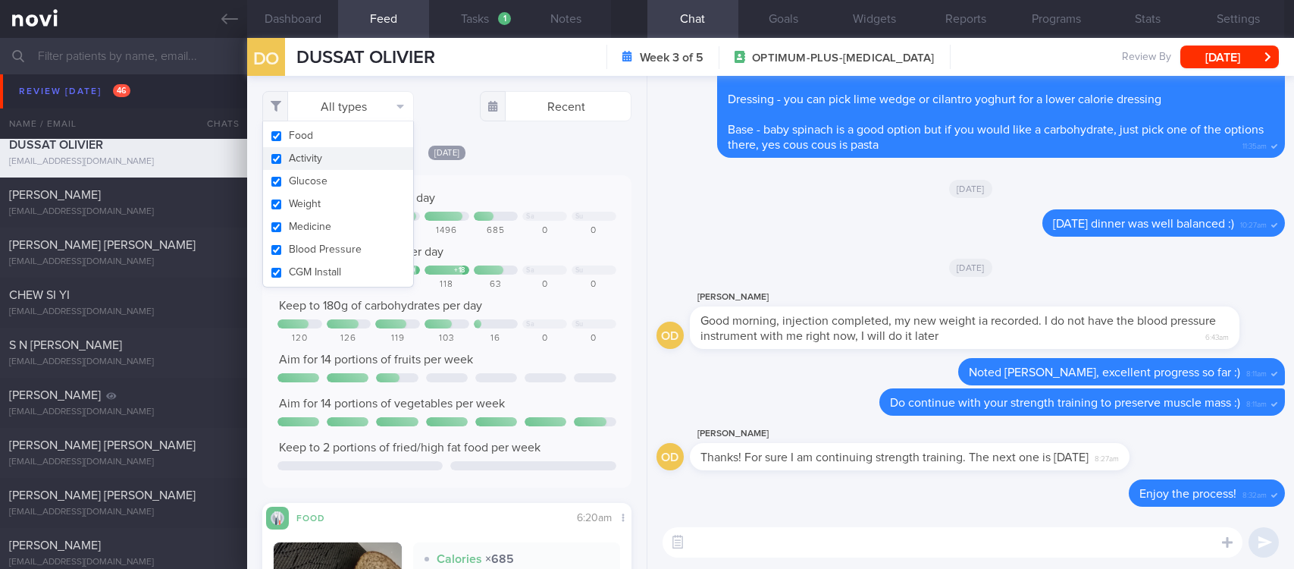
click at [346, 152] on button "Activity" at bounding box center [338, 158] width 150 height 23
checkbox input "false"
click at [472, 177] on div "Keep to 1800 calories per day Sa Su 1168 1229 1618 1496 685 0 0 Aim for 100g of…" at bounding box center [446, 331] width 369 height 312
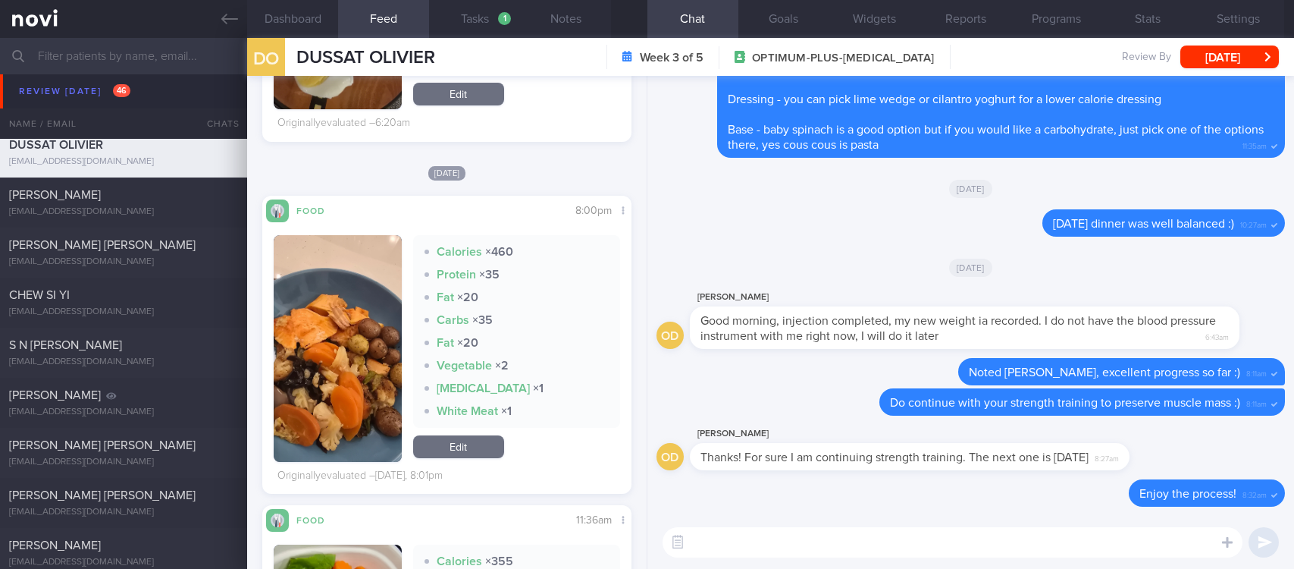
scroll to position [154, 0]
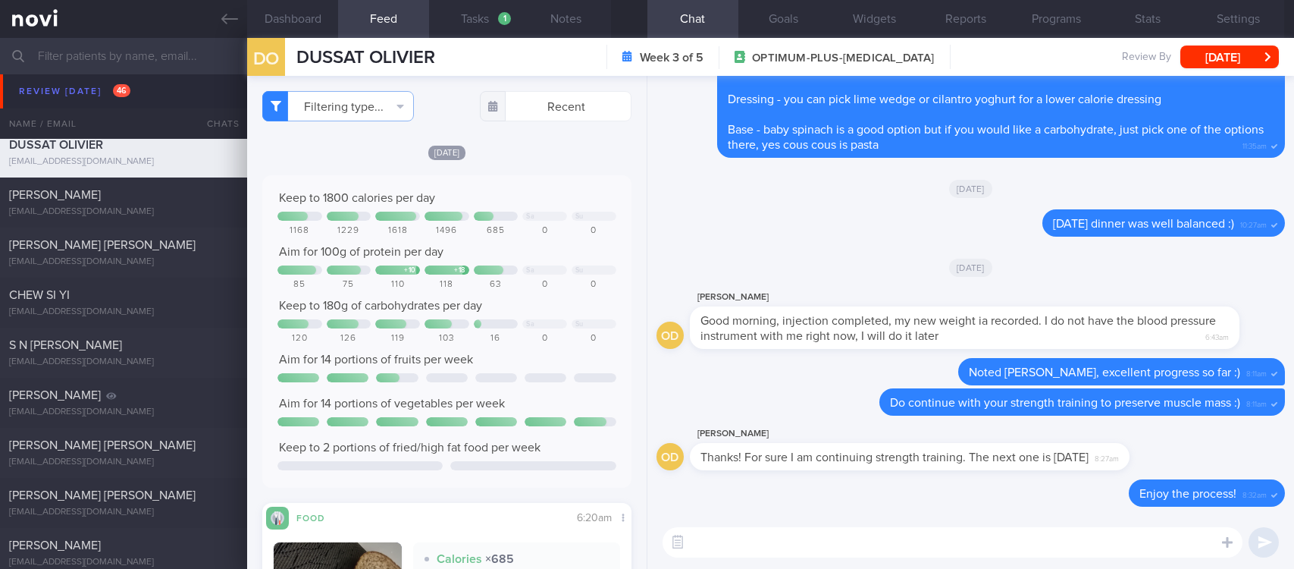
drag, startPoint x: 728, startPoint y: 545, endPoint x: 747, endPoint y: 525, distance: 27.9
click at [727, 543] on textarea at bounding box center [953, 542] width 580 height 30
type textarea "Excellent amount of protein and fibre [DATE]"
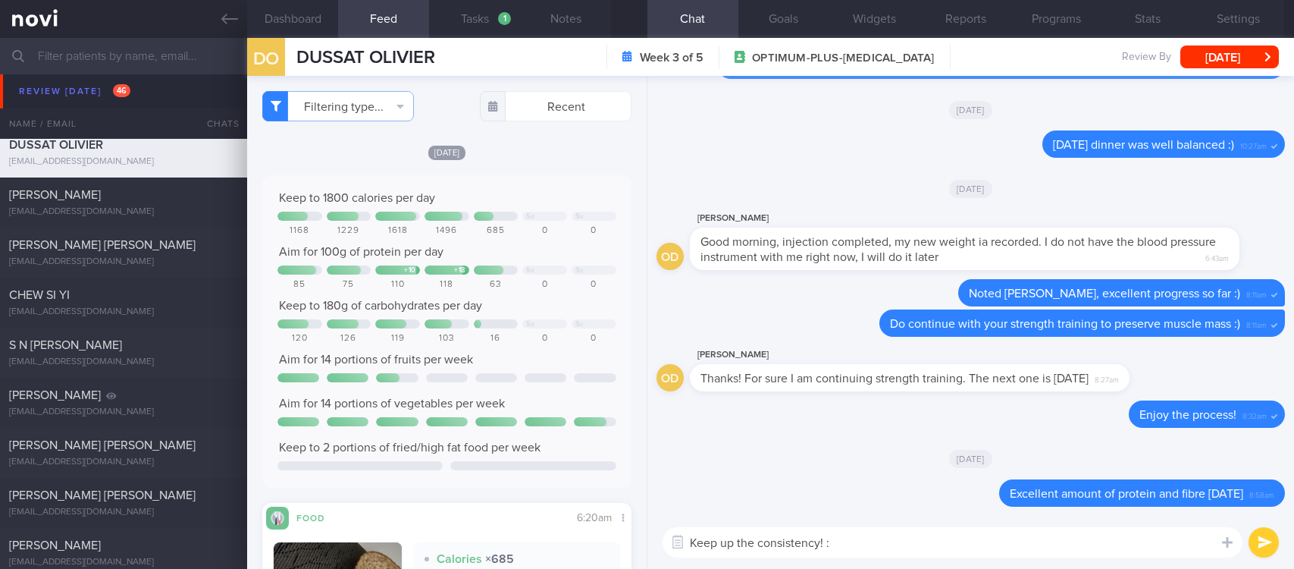
type textarea "Keep up the consistency! :)"
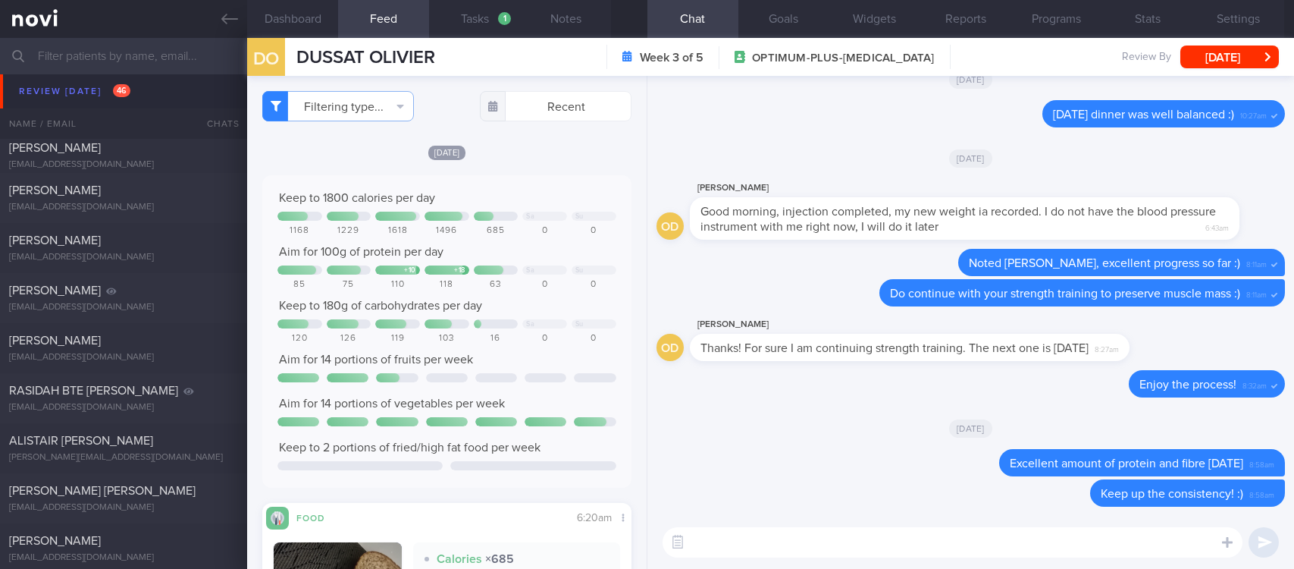
scroll to position [2047, 0]
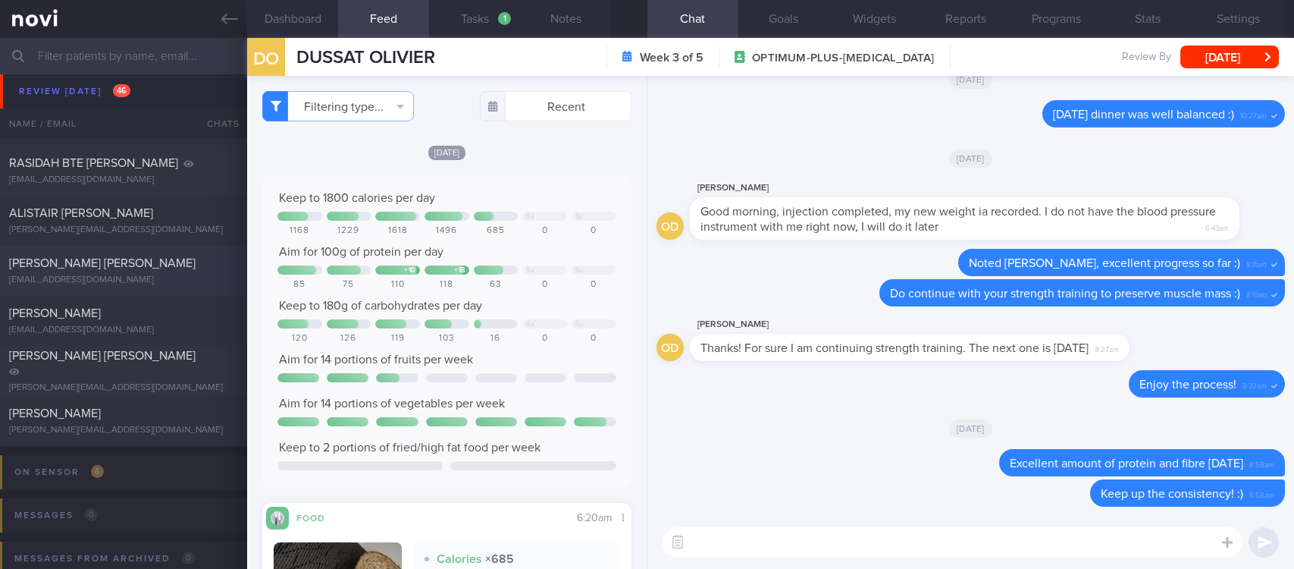
click at [173, 274] on div "[EMAIL_ADDRESS][DOMAIN_NAME]" at bounding box center [123, 279] width 229 height 11
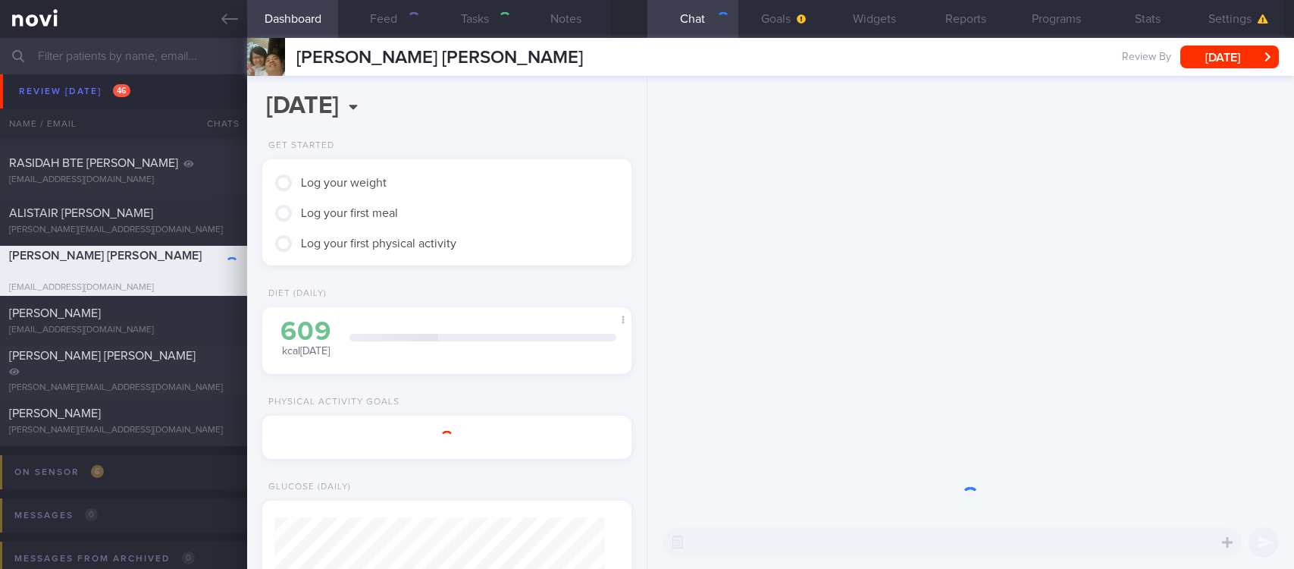
select select "7"
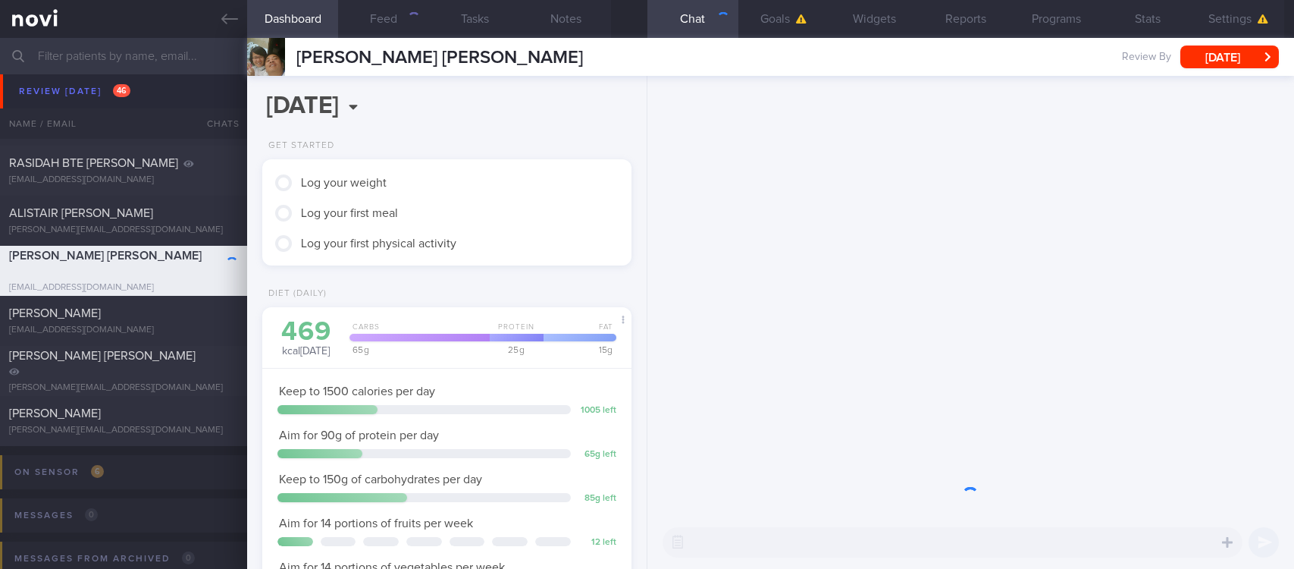
scroll to position [184, 324]
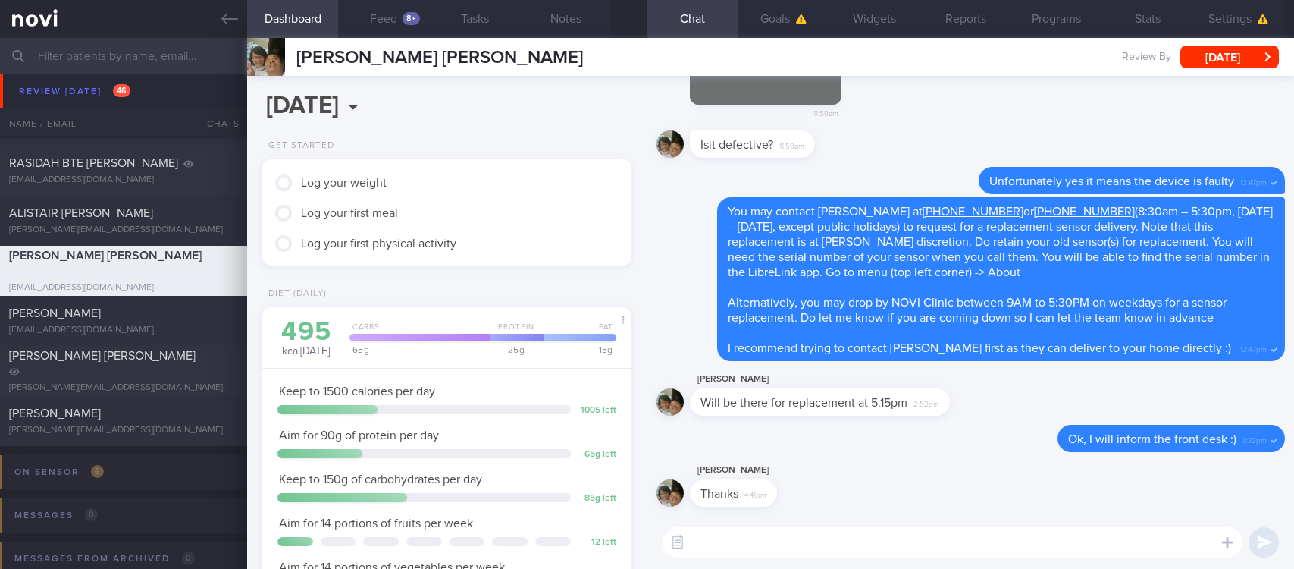
click at [395, 23] on button "Feed 8+" at bounding box center [383, 19] width 91 height 38
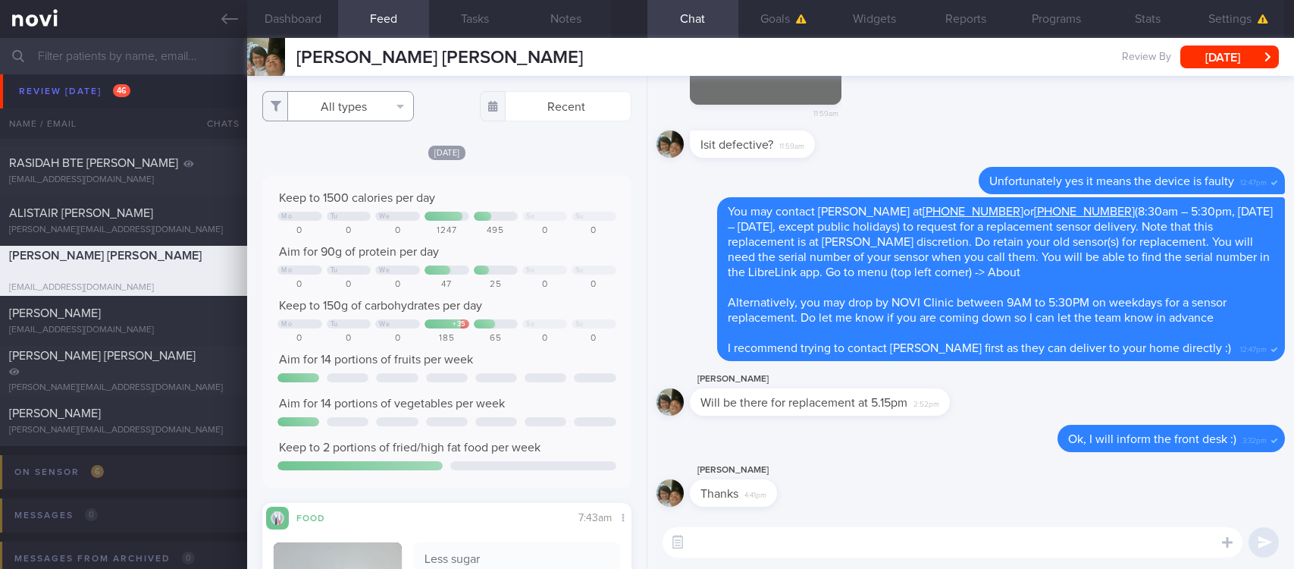
click at [352, 109] on button "All types" at bounding box center [338, 106] width 152 height 30
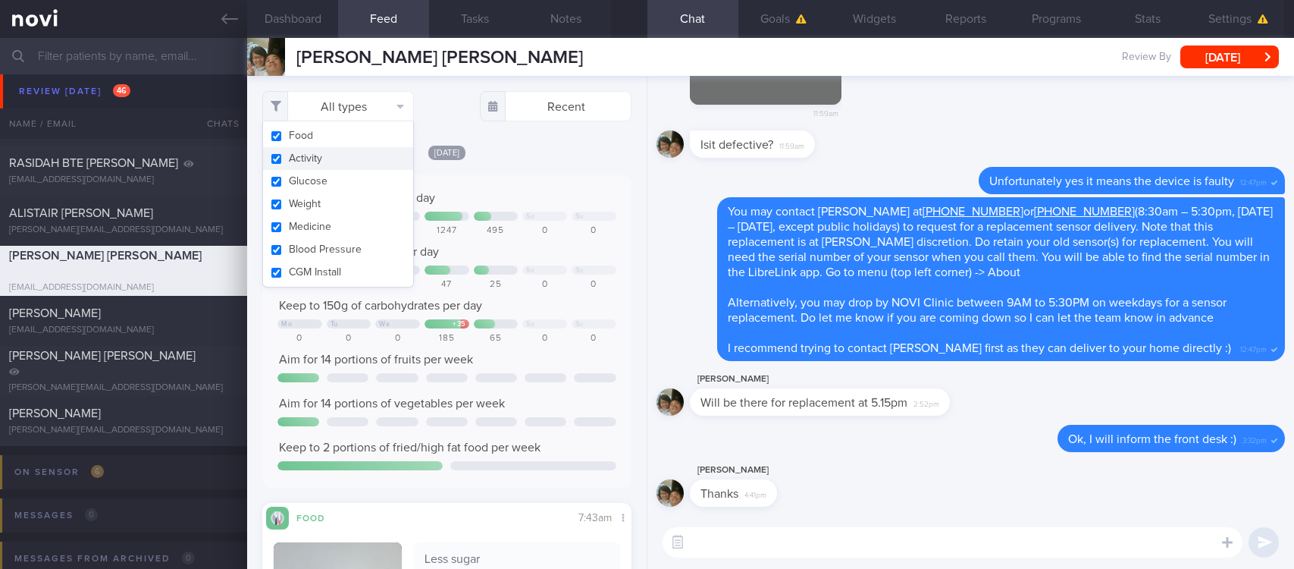
click at [346, 155] on button "Activity" at bounding box center [338, 158] width 150 height 23
checkbox input "false"
click at [532, 176] on div "Keep to 1500 calories per day Mo Tu We Sa Su 0 0 0 1247 495 0 0 Aim for 90g of …" at bounding box center [446, 331] width 369 height 312
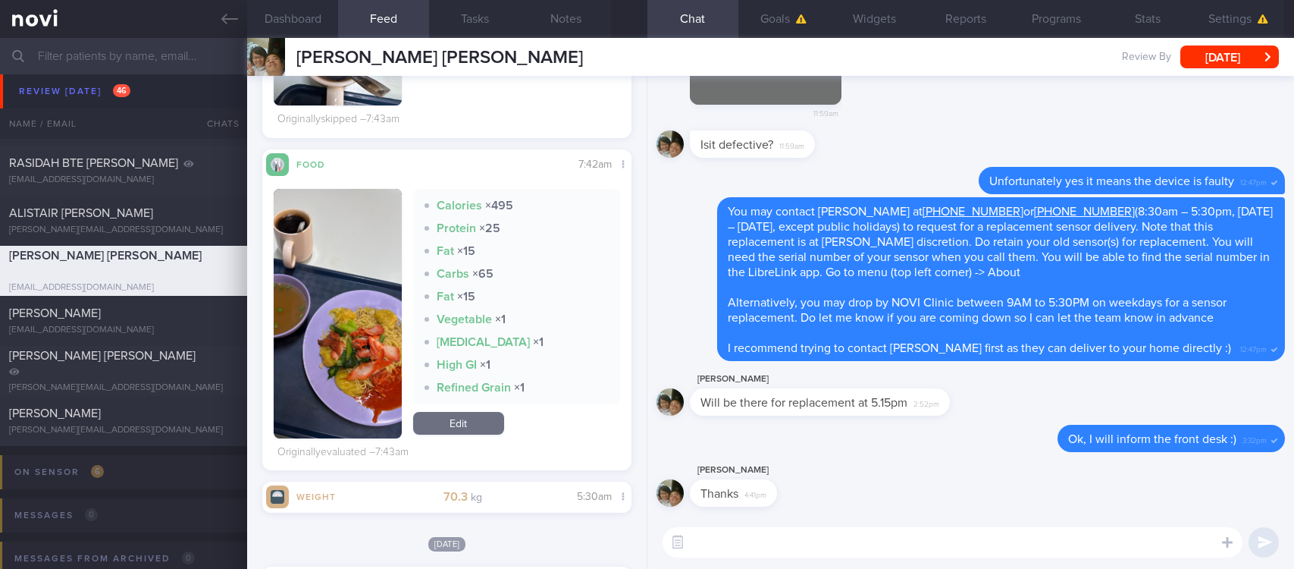
click at [349, 371] on img "button" at bounding box center [338, 313] width 128 height 249
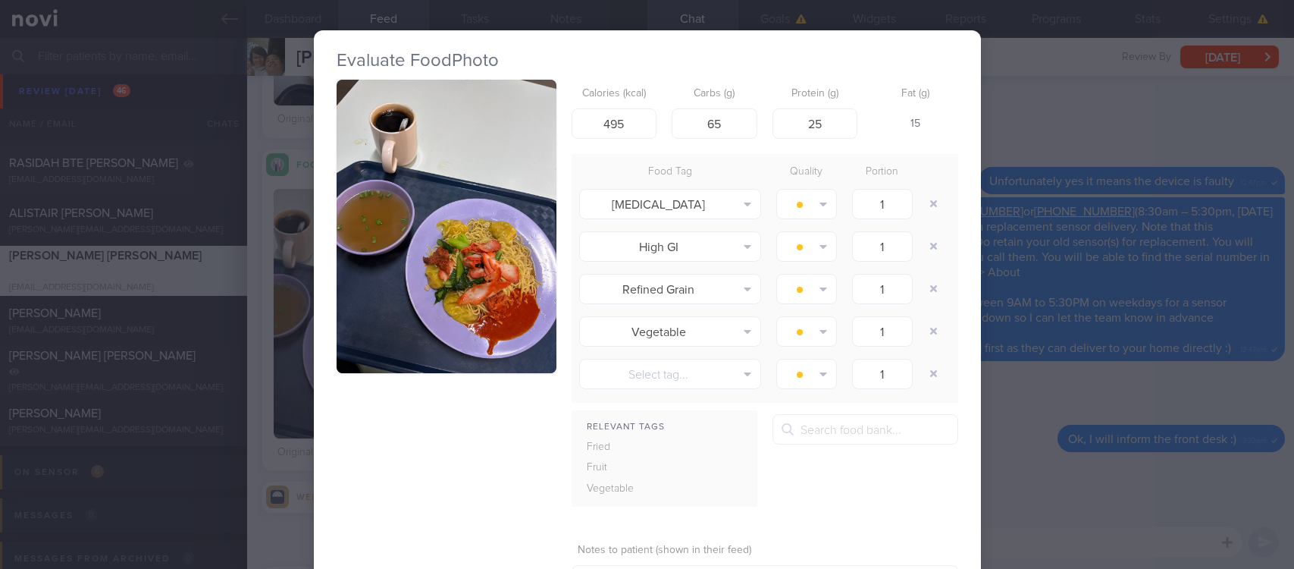
click at [500, 200] on button "button" at bounding box center [447, 226] width 220 height 293
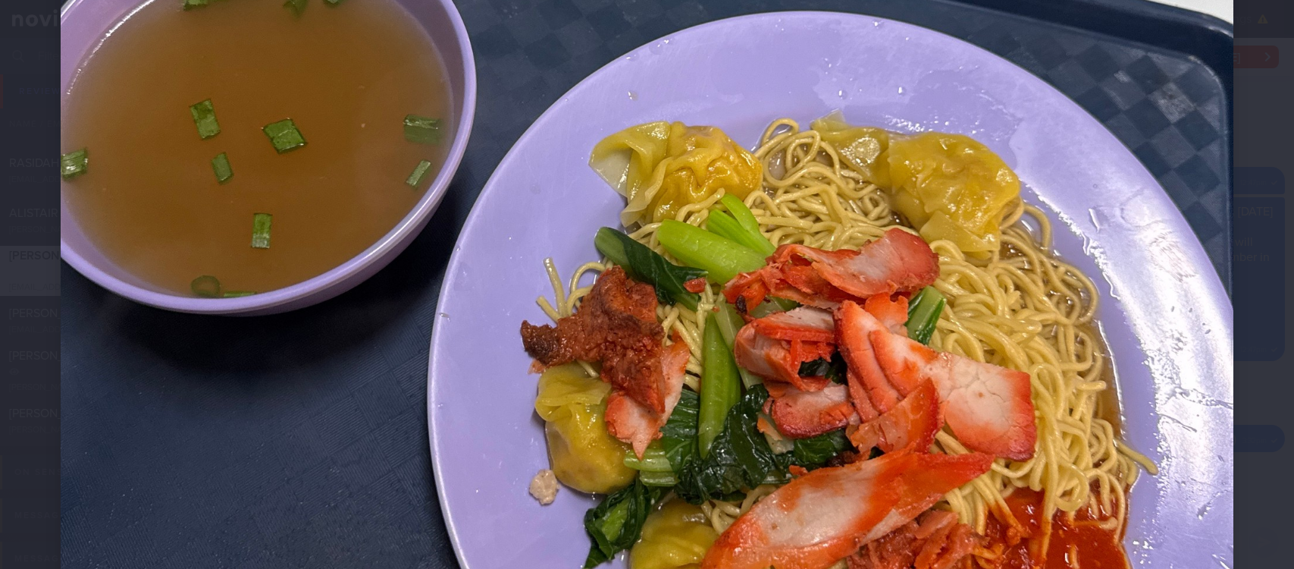
click at [1151, 406] on img at bounding box center [647, 160] width 1173 height 1564
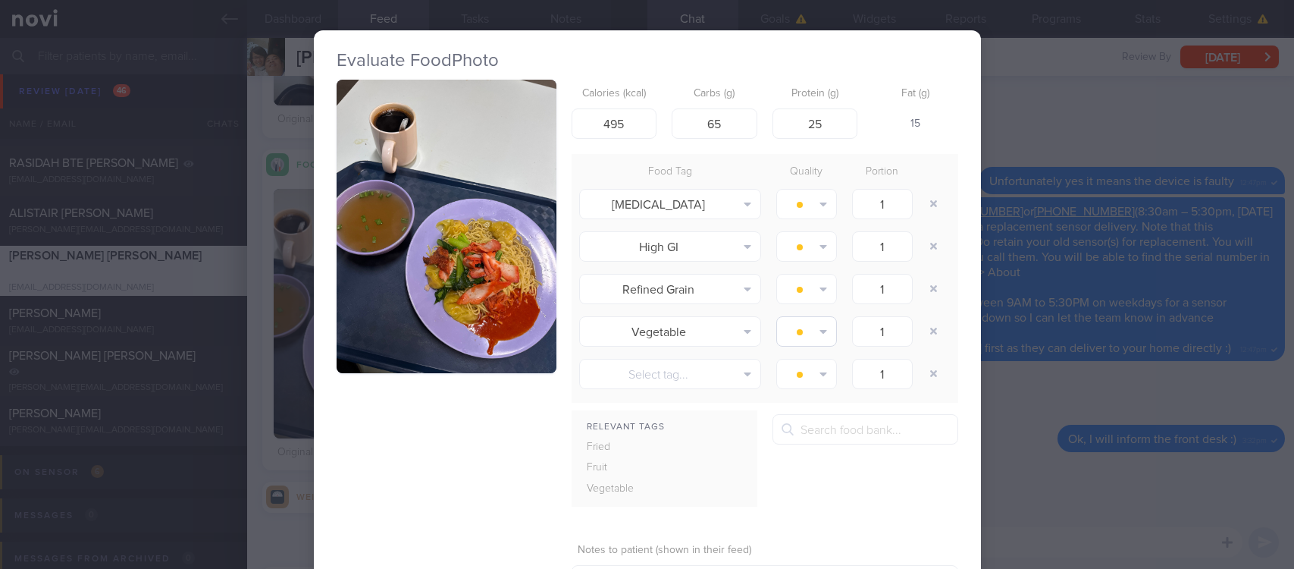
drag, startPoint x: 1154, startPoint y: 378, endPoint x: 768, endPoint y: 336, distance: 388.2
click at [1151, 378] on div "Evaluate Food Photo Calories (kcal) 495 Carbs (g) 65 Protein (g) 25 Fat (g) 15 …" at bounding box center [647, 284] width 1294 height 569
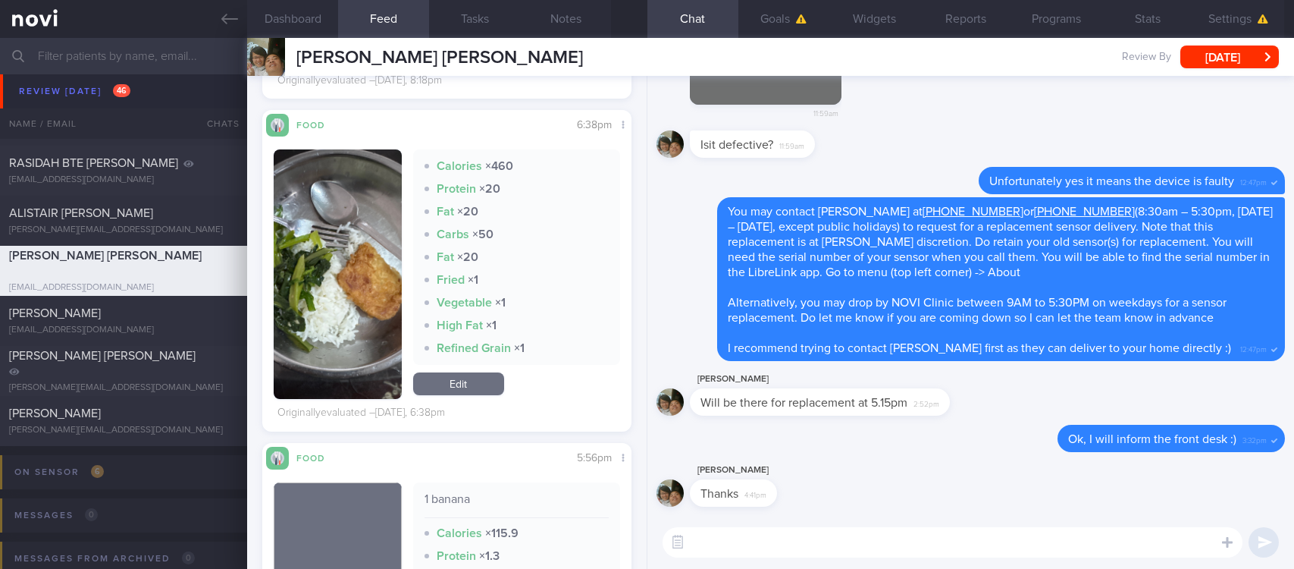
drag, startPoint x: 364, startPoint y: 336, endPoint x: 451, endPoint y: 331, distance: 87.3
click at [364, 334] on img "button" at bounding box center [338, 273] width 128 height 249
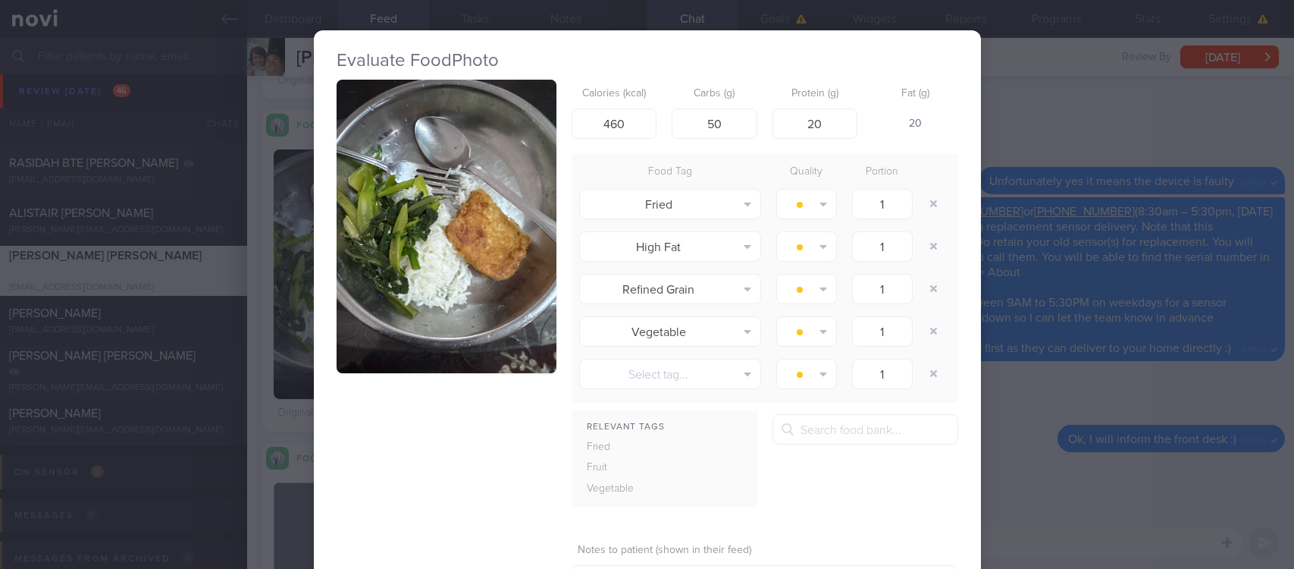
click at [475, 252] on img "button" at bounding box center [447, 226] width 220 height 293
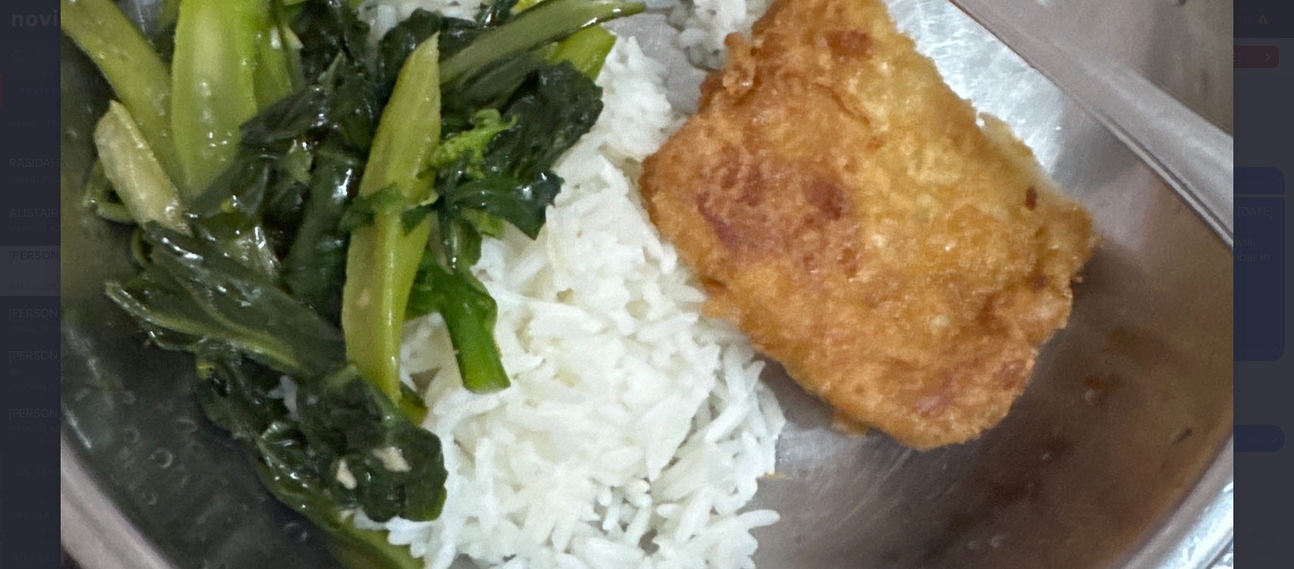
click at [1054, 388] on img at bounding box center [647, 160] width 1173 height 1564
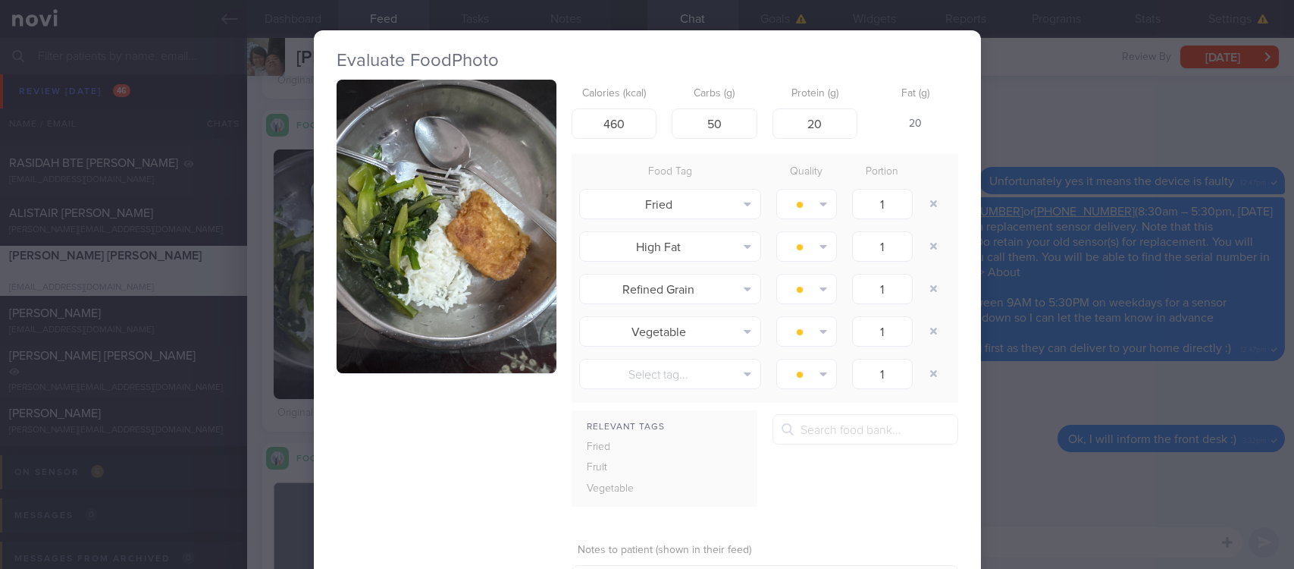
click at [1098, 407] on div "Evaluate Food Photo Calories (kcal) 460 Carbs (g) 50 Protein (g) 20 Fat (g) 20 …" at bounding box center [647, 284] width 1294 height 569
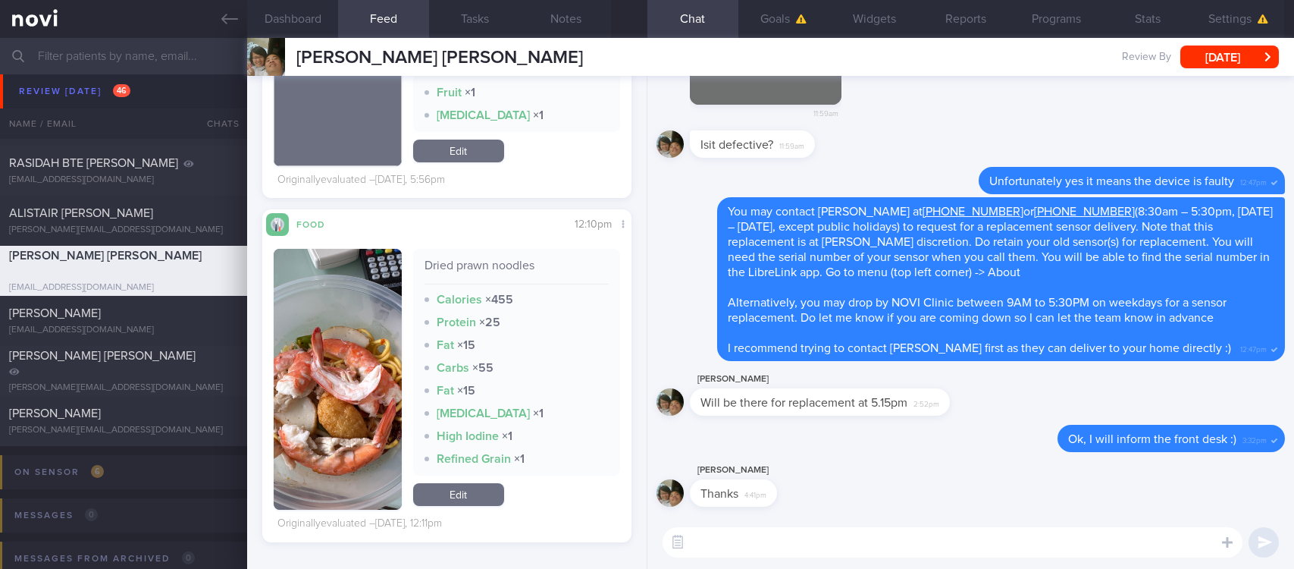
drag, startPoint x: 766, startPoint y: 556, endPoint x: 570, endPoint y: 468, distance: 215.1
click at [766, 556] on textarea at bounding box center [953, 542] width 580 height 30
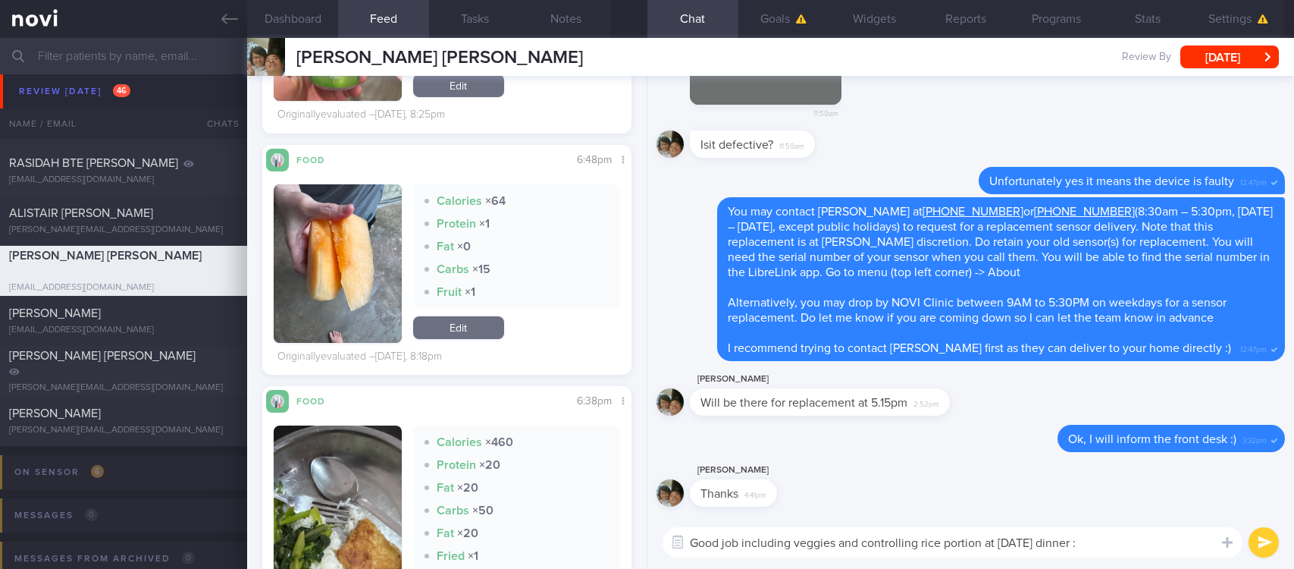
type textarea "Good job including veggies and controlling rice portion at [DATE] dinner :)"
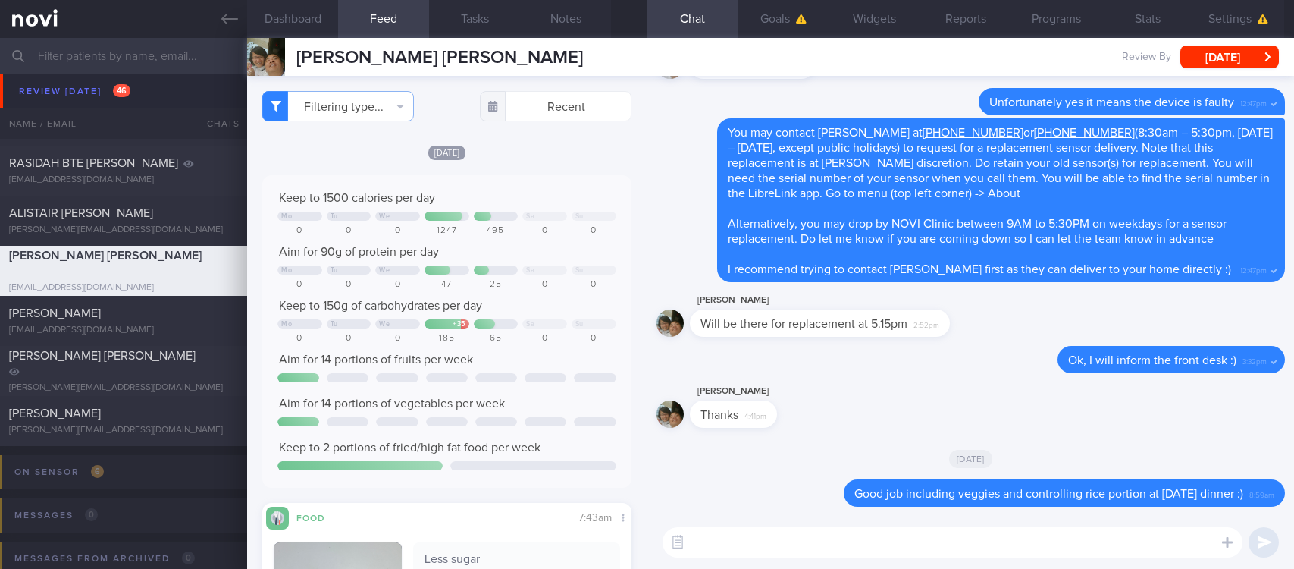
click at [741, 530] on textarea at bounding box center [953, 542] width 580 height 30
paste textarea "Here are more balanced options you can consider for breakfast Hawker options: 1…"
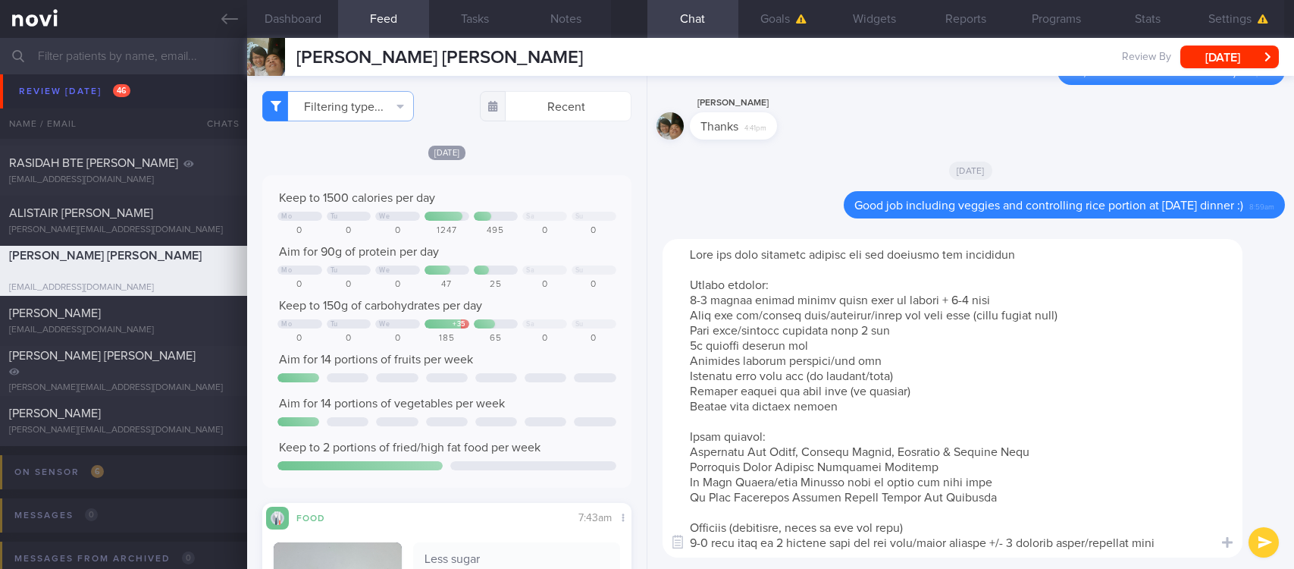
click at [871, 299] on textarea at bounding box center [953, 398] width 580 height 318
click at [919, 300] on textarea at bounding box center [953, 398] width 580 height 318
click at [926, 305] on textarea at bounding box center [953, 398] width 580 height 318
click at [834, 378] on textarea at bounding box center [953, 398] width 580 height 318
click at [888, 287] on textarea at bounding box center [953, 398] width 580 height 318
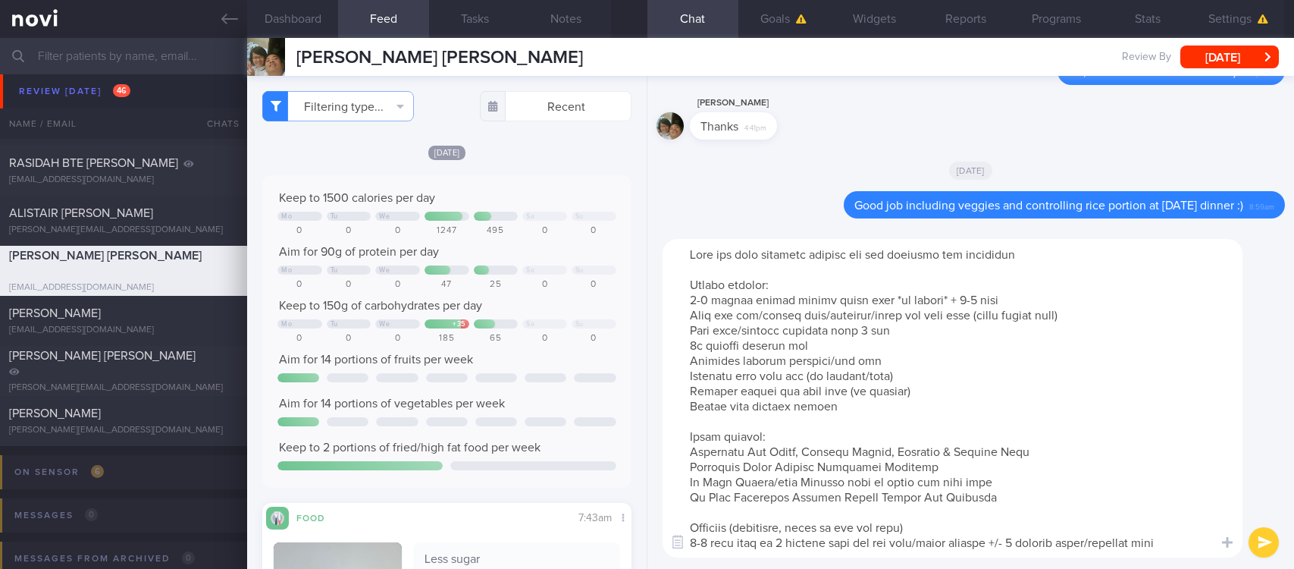
click at [863, 251] on textarea at bounding box center [953, 398] width 580 height 318
type textarea "Here are more balanced options (higher protein/fibre) you can consider for brea…"
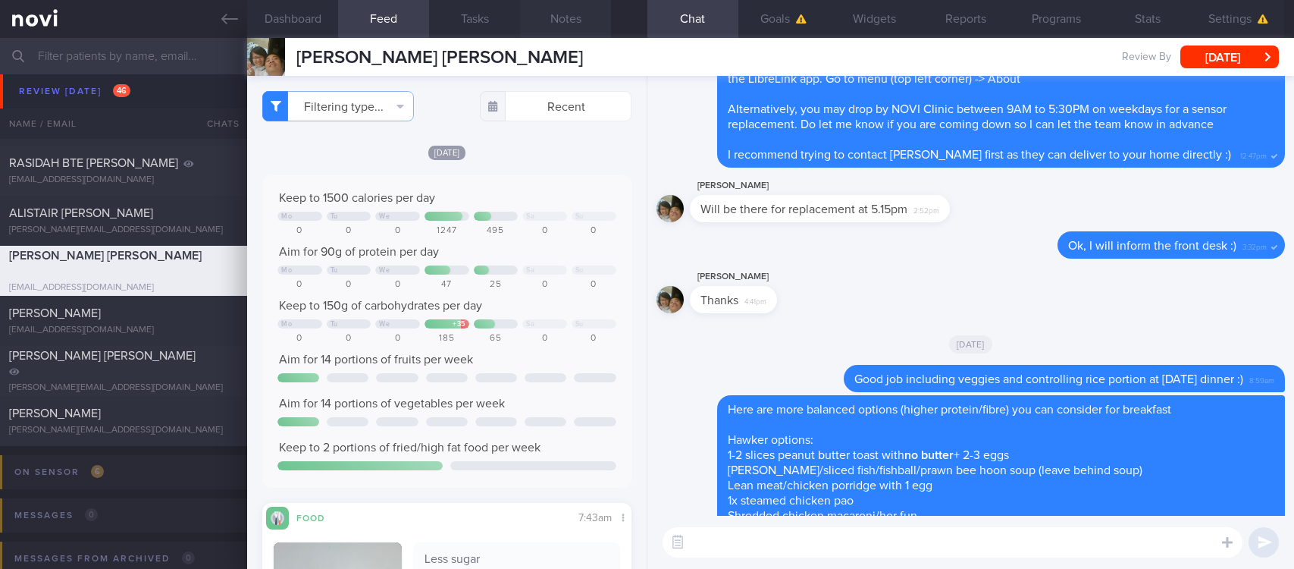
scroll to position [1, 0]
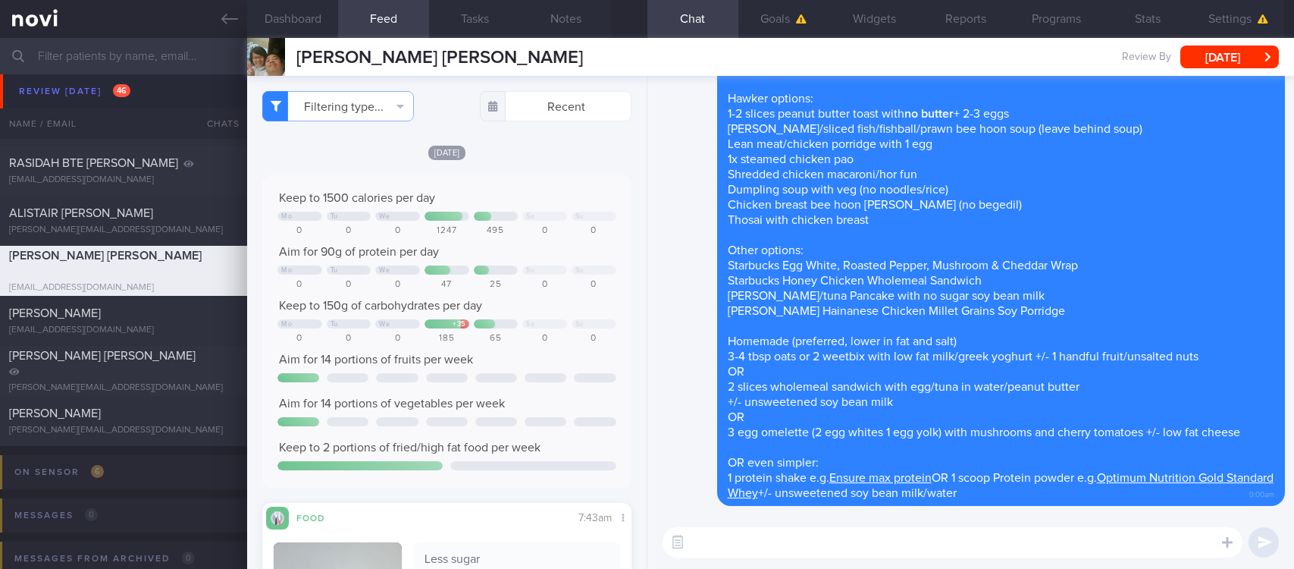
click at [850, 550] on textarea at bounding box center [953, 542] width 580 height 30
paste textarea "For ways to improve nutrition in camp, take a look at my [IG post]([URL][DOMAIN…"
type textarea "For ways to improve nutrition in camp, take a look at my [IG post]([URL][DOMAIN…"
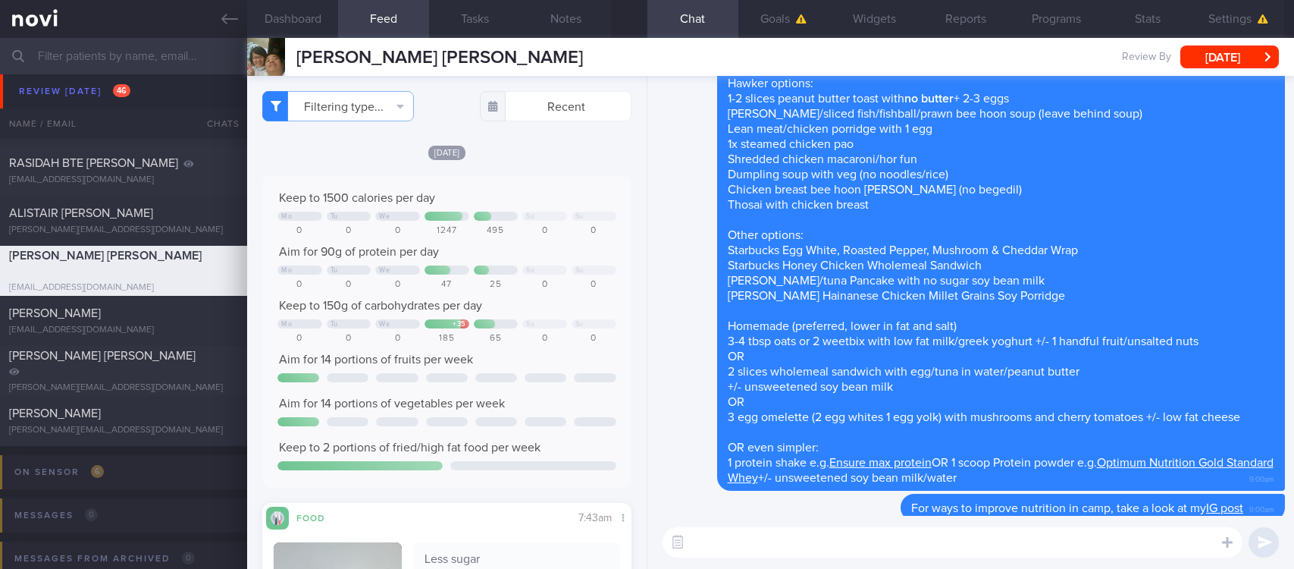
scroll to position [0, 0]
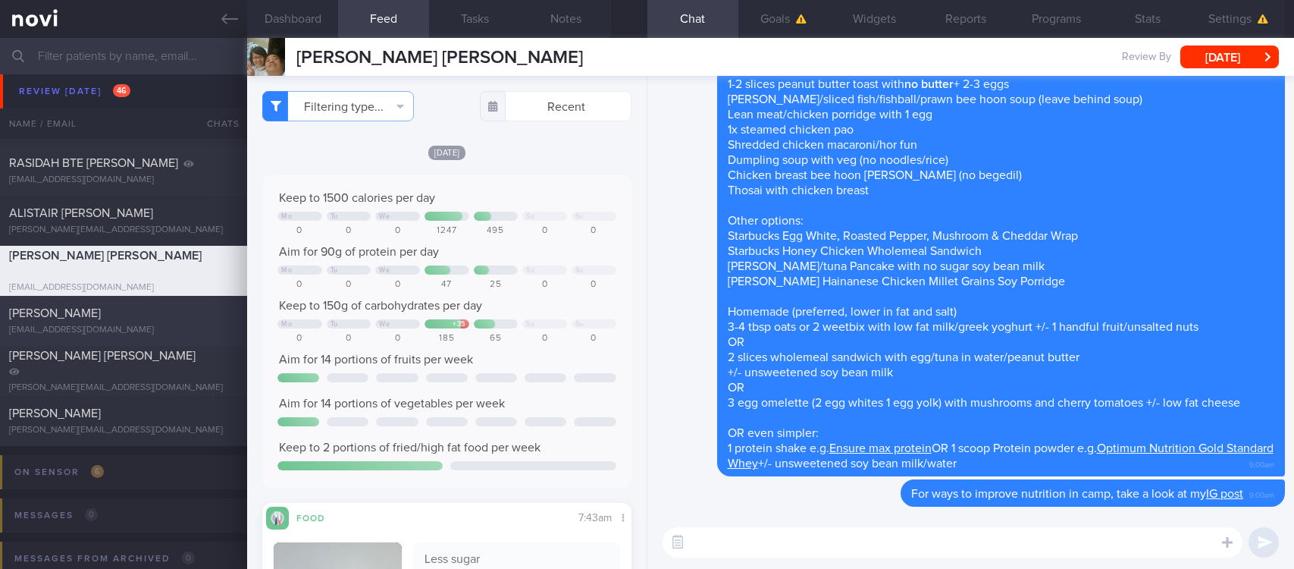
click at [107, 324] on div "[EMAIL_ADDRESS][DOMAIN_NAME]" at bounding box center [123, 329] width 229 height 11
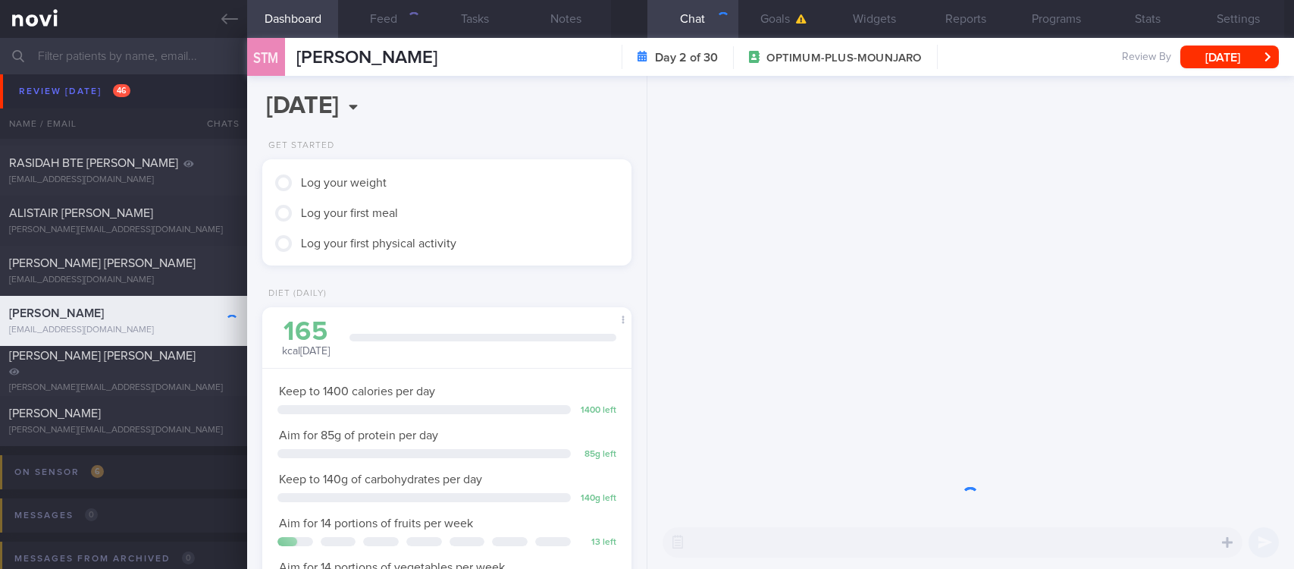
scroll to position [184, 324]
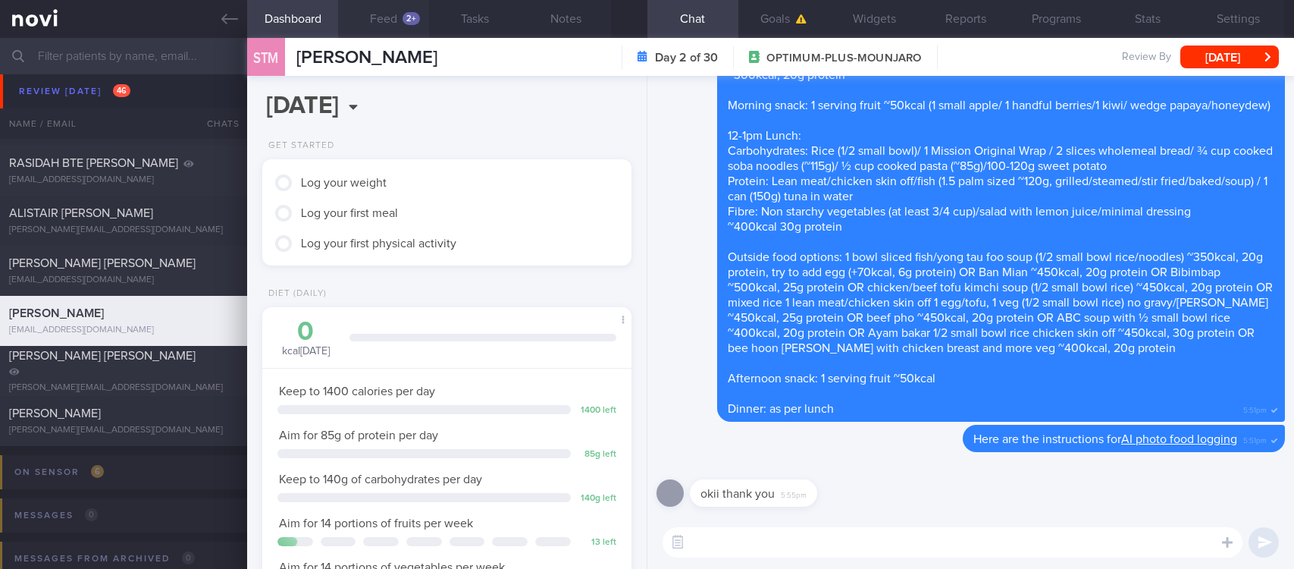
click at [392, 32] on button "Feed 2+" at bounding box center [383, 19] width 91 height 38
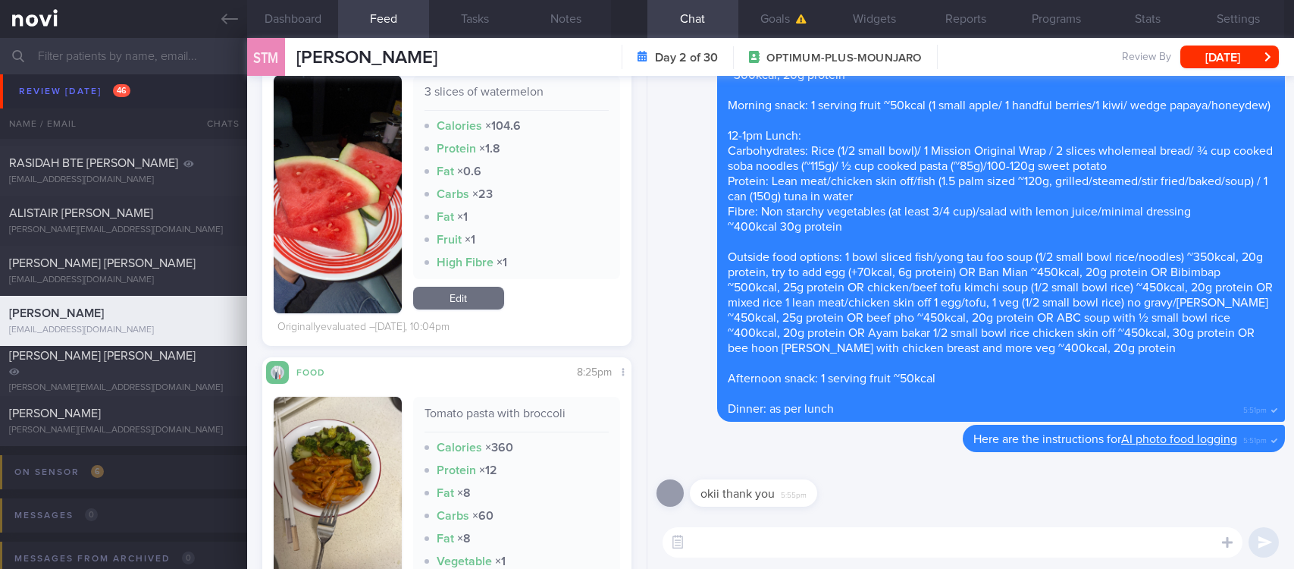
scroll to position [591, 0]
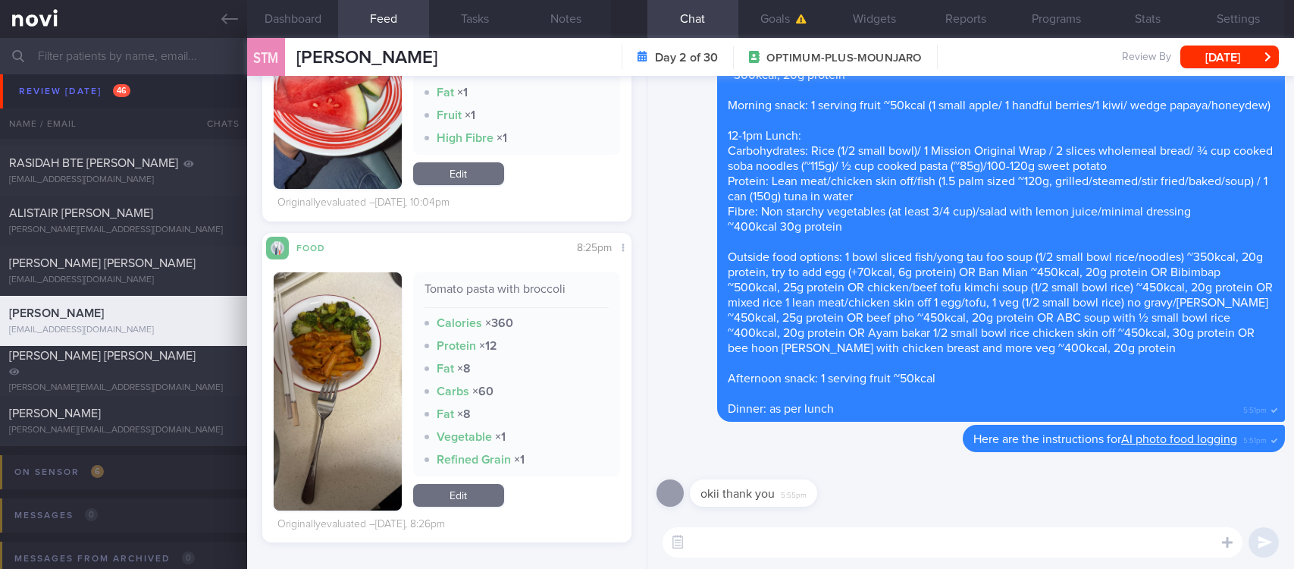
click at [885, 543] on textarea at bounding box center [953, 542] width 580 height 30
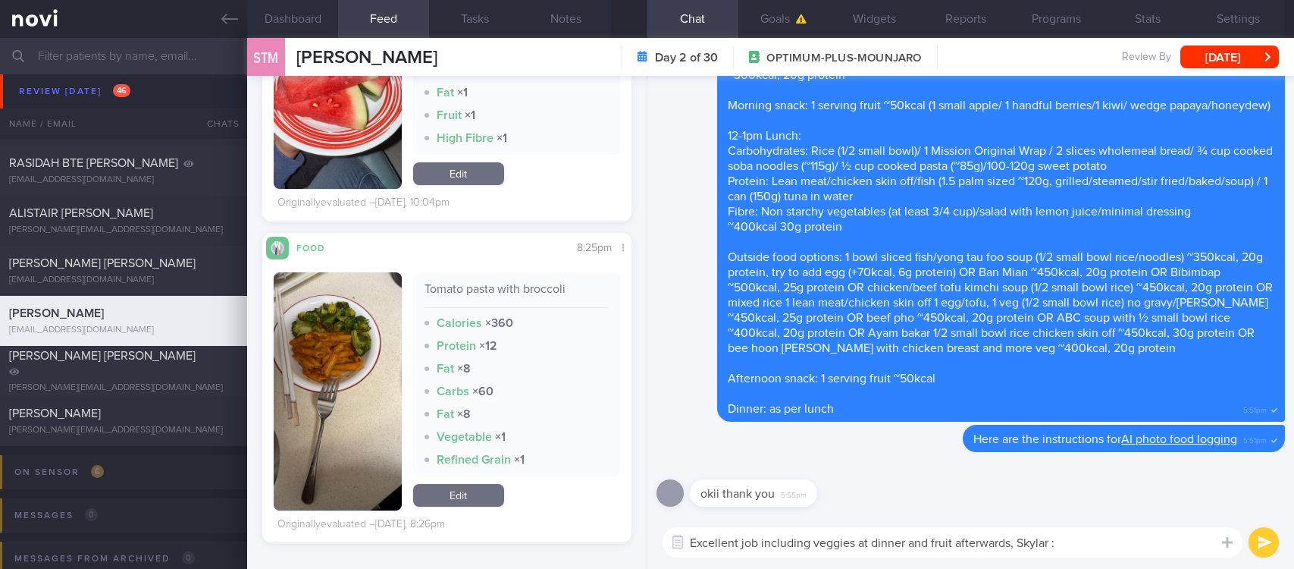
type textarea "Excellent job including veggies at dinner and fruit afterwards, Skylar :)"
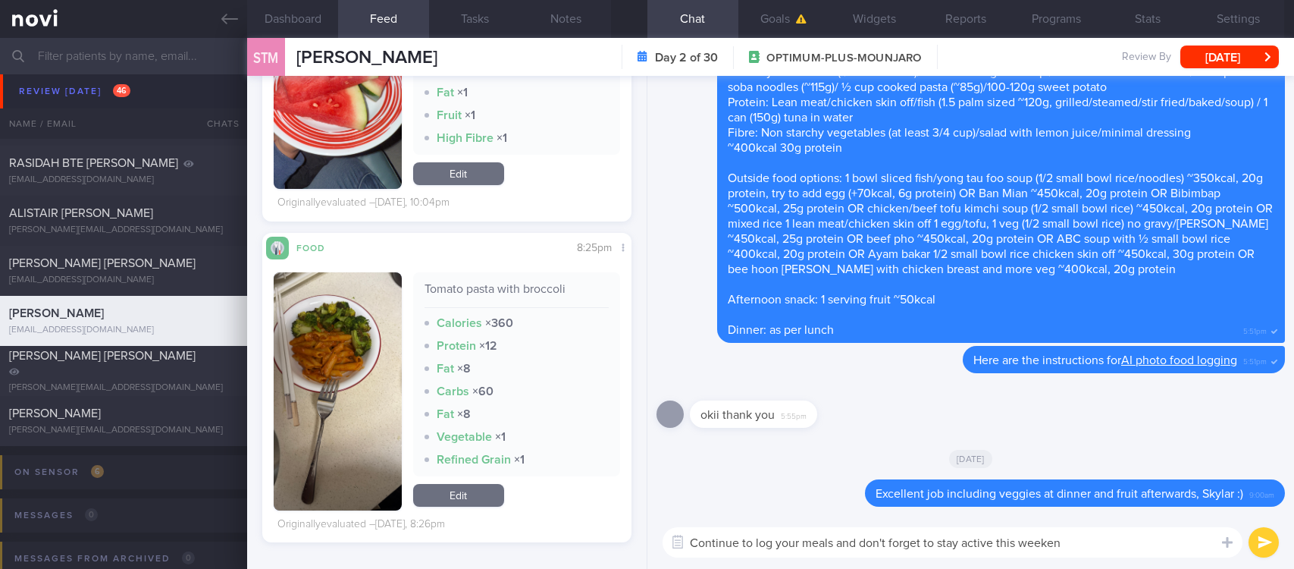
type textarea "Continue to log your meals and don't forget to stay active this weekend"
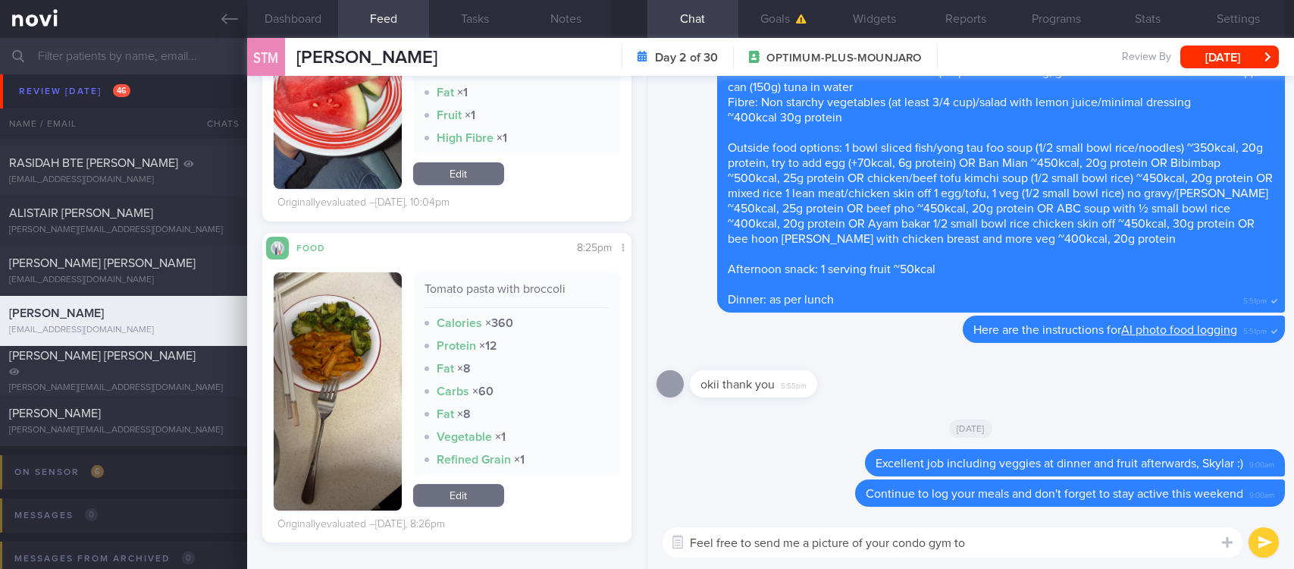
type textarea "Feel free to send me a picture of your condo gym too"
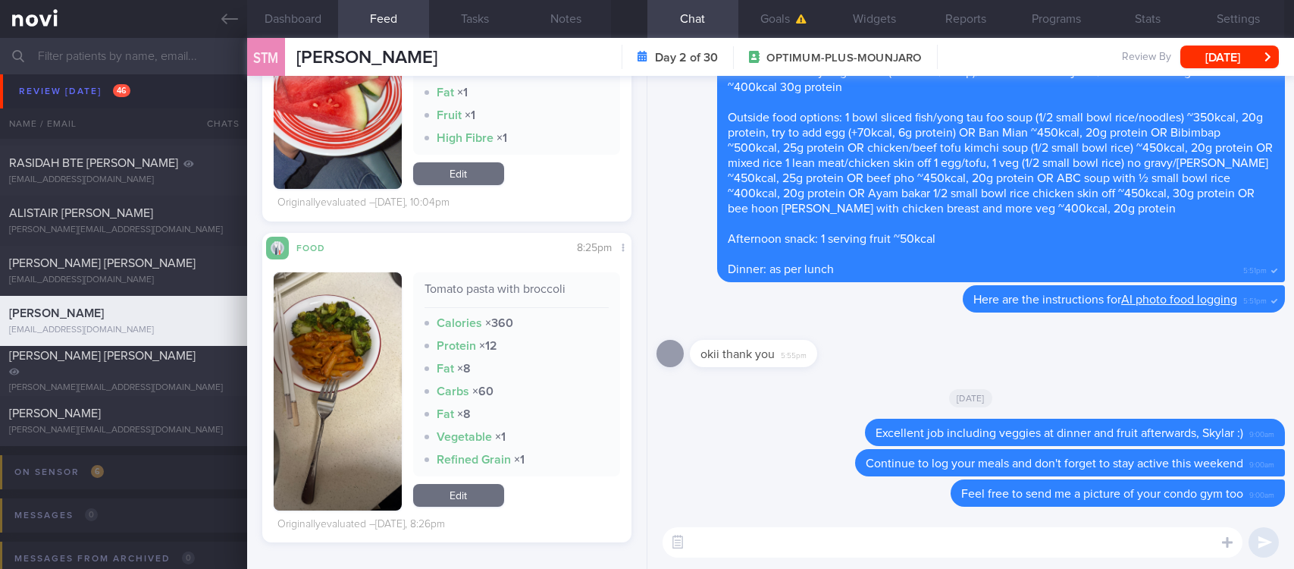
click at [795, 542] on textarea at bounding box center [953, 542] width 580 height 30
paste textarea "Here is a [compilation]([URL][DOMAIN_NAME]) of actual meal pictures sent to me …"
type textarea "Here is a [compilation]([URL][DOMAIN_NAME]) of actual meal pictures sent to me …"
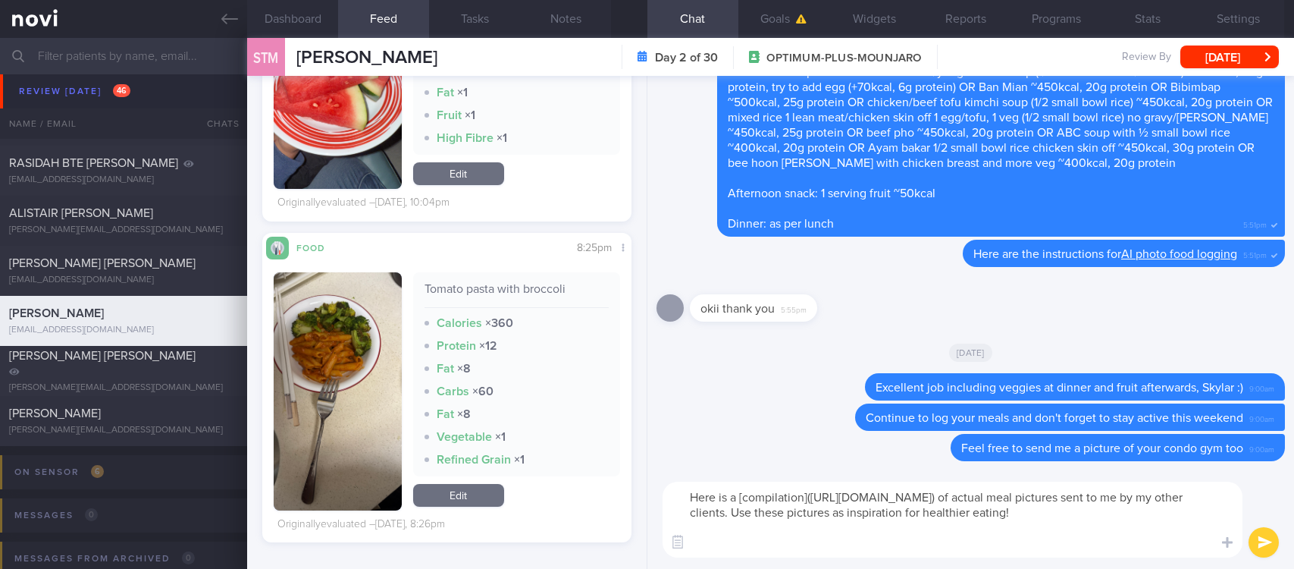
scroll to position [0, 0]
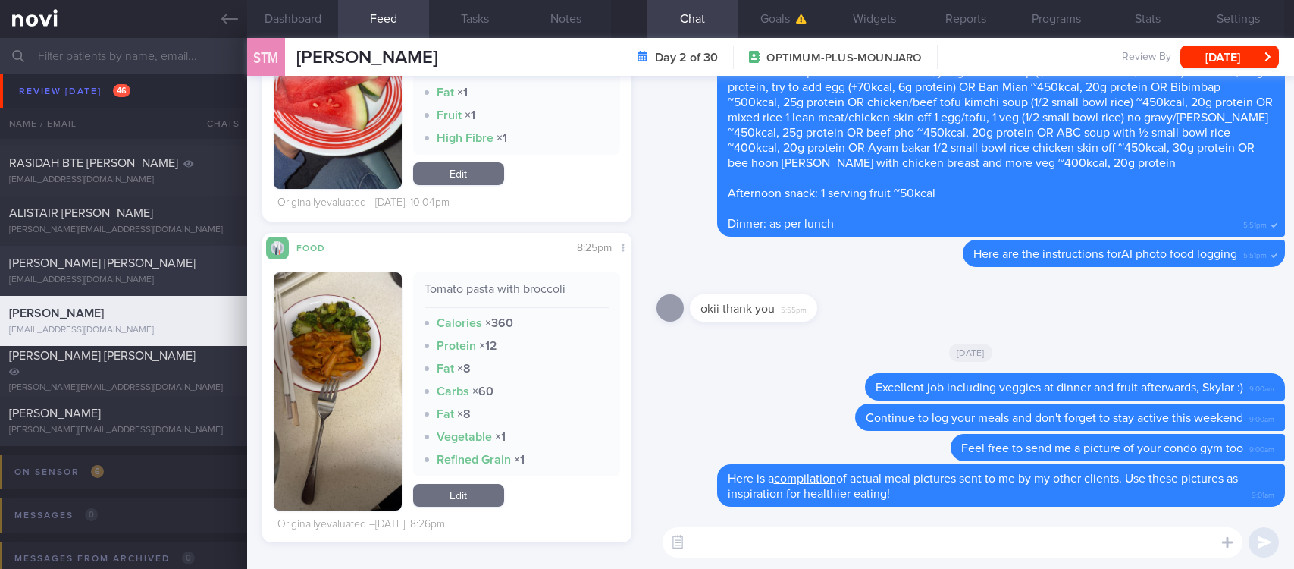
drag, startPoint x: 225, startPoint y: 15, endPoint x: 591, endPoint y: 294, distance: 460.3
click at [224, 17] on icon at bounding box center [229, 19] width 17 height 11
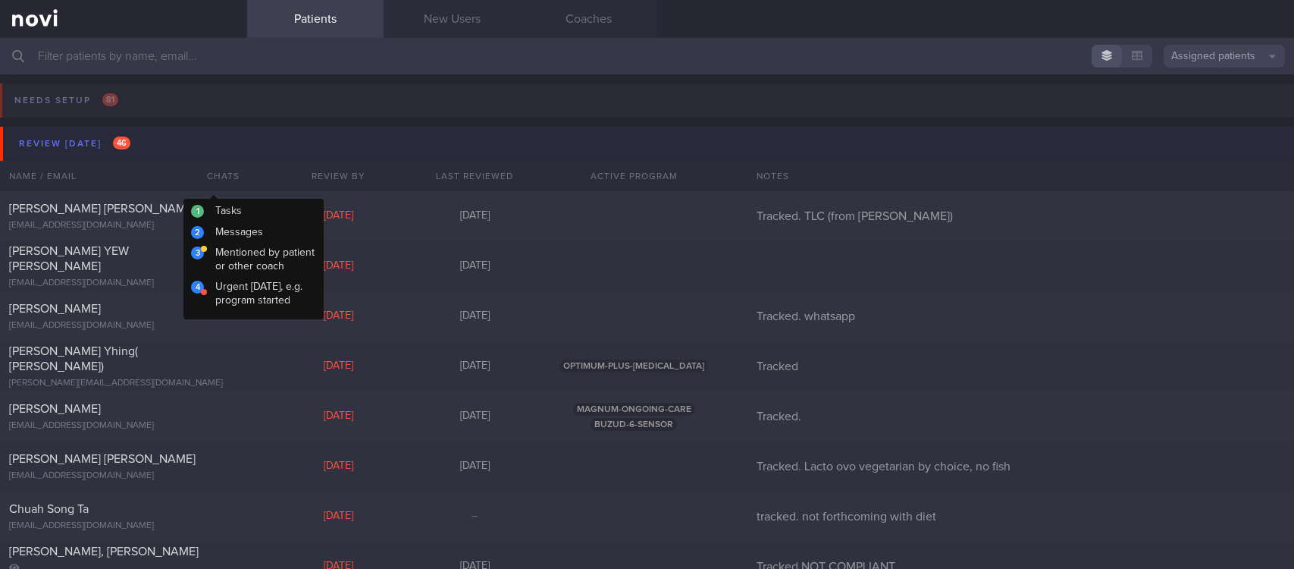
click at [236, 139] on button "Review [DATE] 46" at bounding box center [649, 144] width 1299 height 34
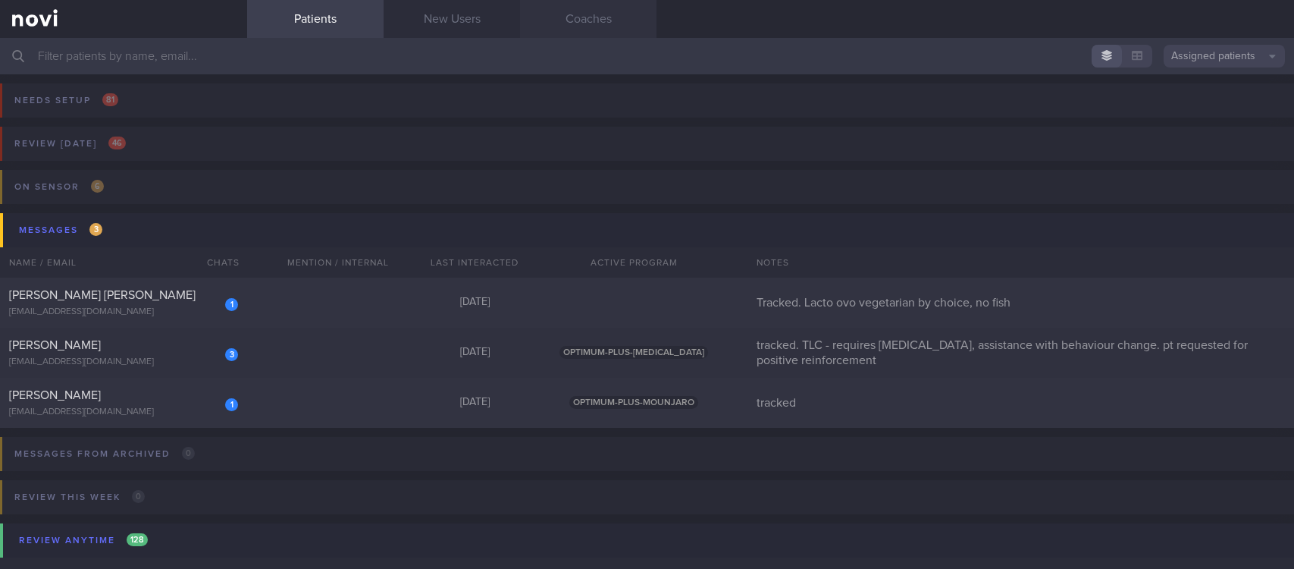
click at [573, 26] on link "Coaches" at bounding box center [588, 19] width 136 height 38
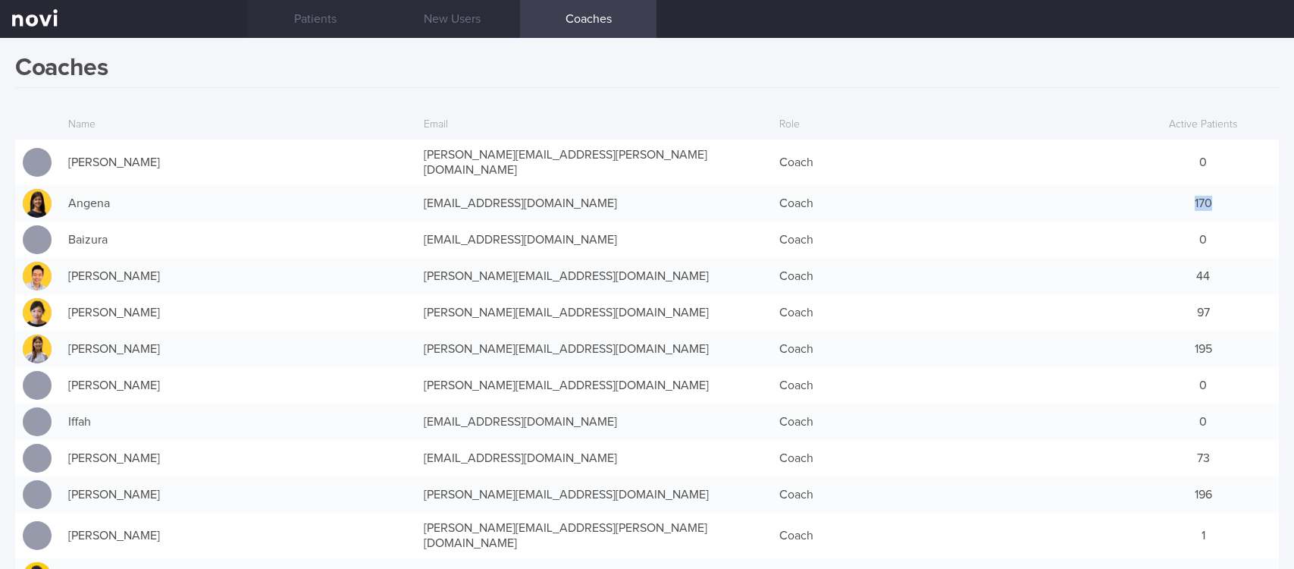
drag, startPoint x: 1198, startPoint y: 186, endPoint x: 1158, endPoint y: 187, distance: 41.0
click at [1158, 188] on div "170" at bounding box center [1203, 203] width 152 height 30
drag, startPoint x: 1217, startPoint y: 346, endPoint x: 1145, endPoint y: 350, distance: 72.1
click at [1142, 346] on div "195" at bounding box center [1203, 349] width 152 height 30
drag, startPoint x: 1214, startPoint y: 482, endPoint x: 1149, endPoint y: 485, distance: 64.5
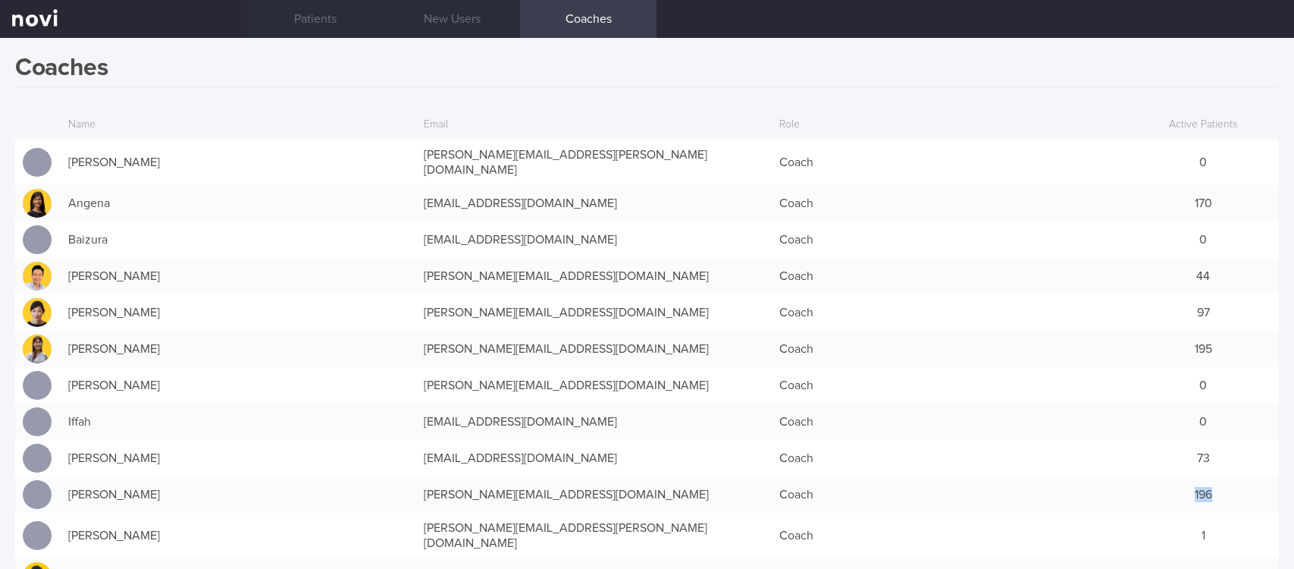
click at [1149, 485] on div "196" at bounding box center [1203, 494] width 152 height 30
click at [321, 18] on link "Patients" at bounding box center [315, 19] width 136 height 38
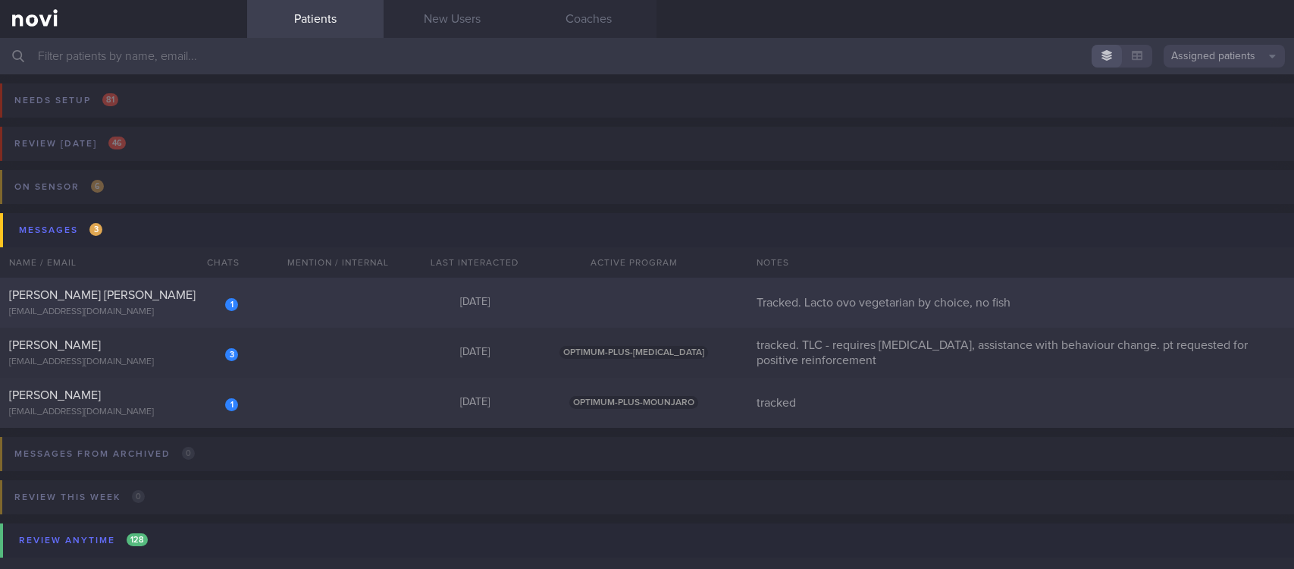
click at [375, 302] on div "1 [PERSON_NAME] [PERSON_NAME] [EMAIL_ADDRESS][DOMAIN_NAME] [DATE] Tracked. Lact…" at bounding box center [647, 302] width 1294 height 50
select select "5"
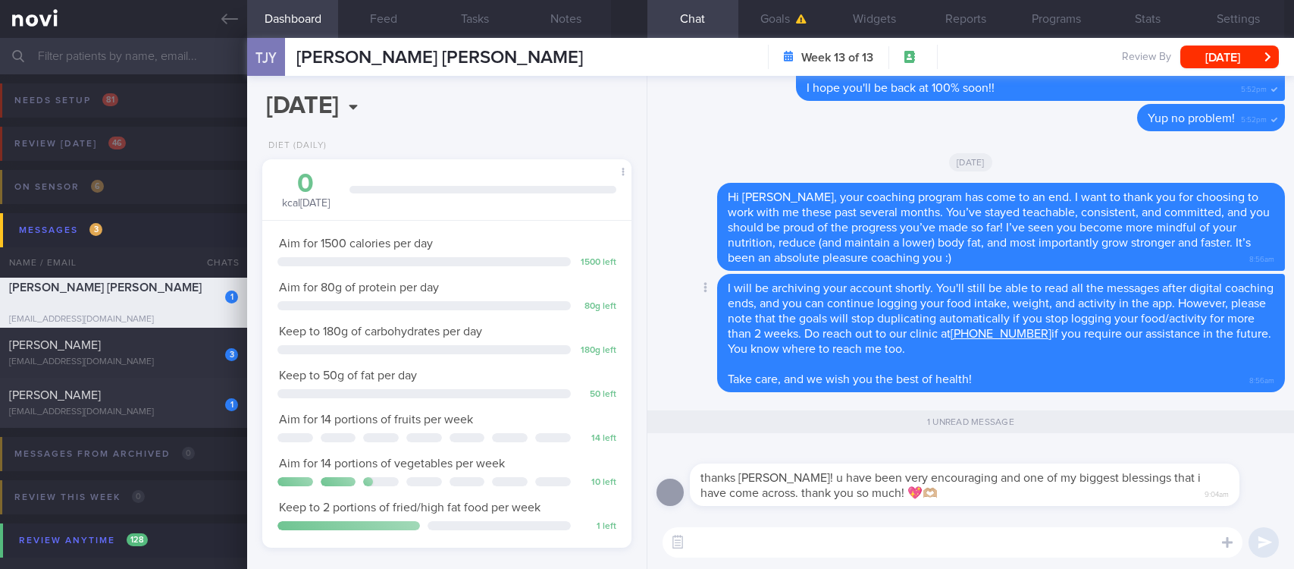
scroll to position [183, 324]
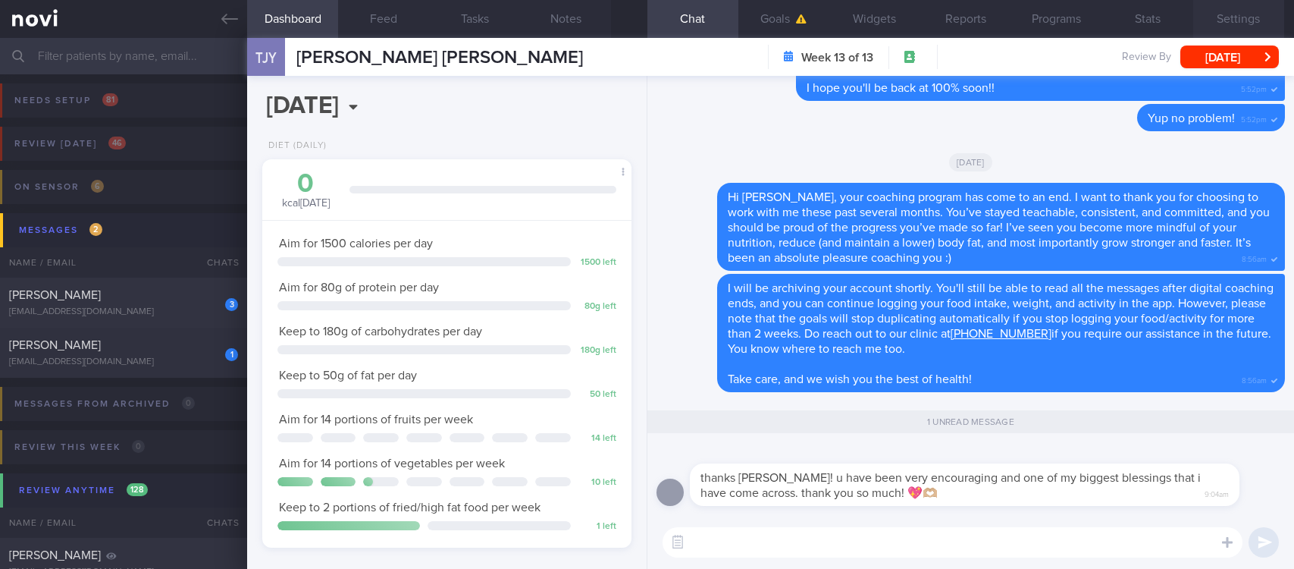
click at [1243, 14] on button "Settings" at bounding box center [1238, 19] width 91 height 38
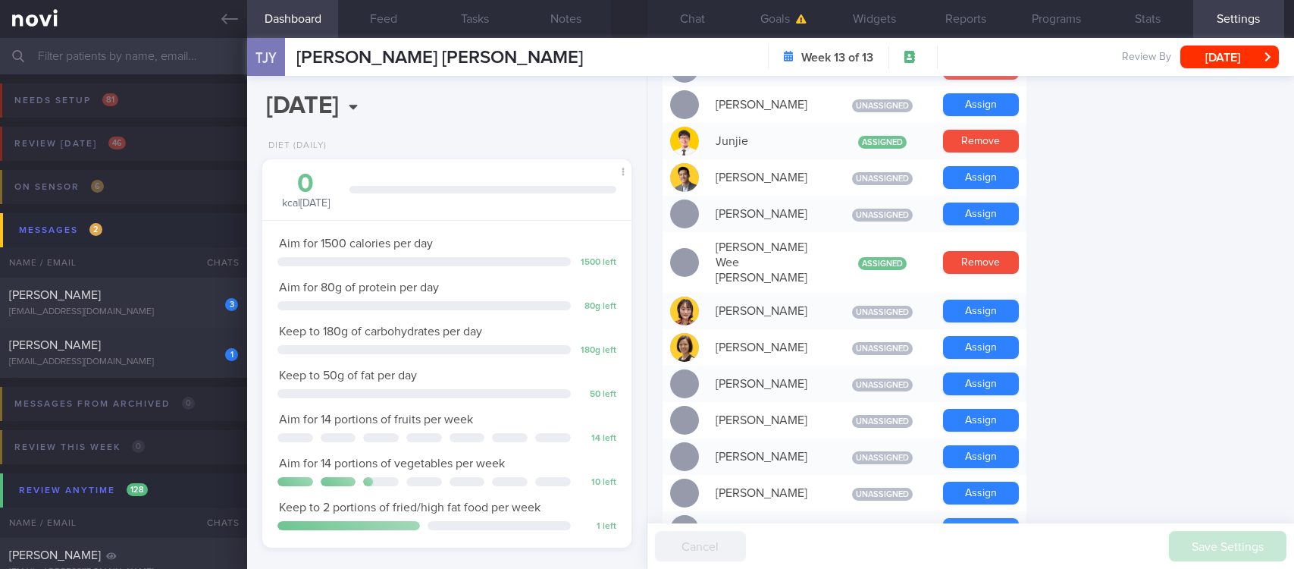
scroll to position [1389, 0]
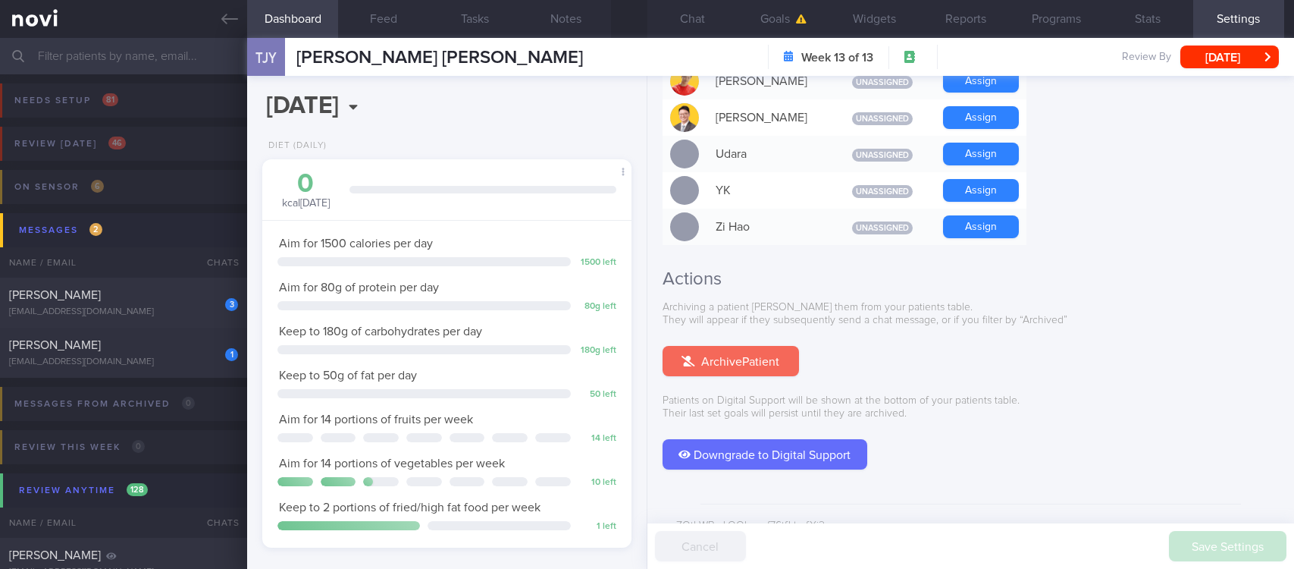
click at [720, 346] on button "Archive Patient" at bounding box center [731, 361] width 136 height 30
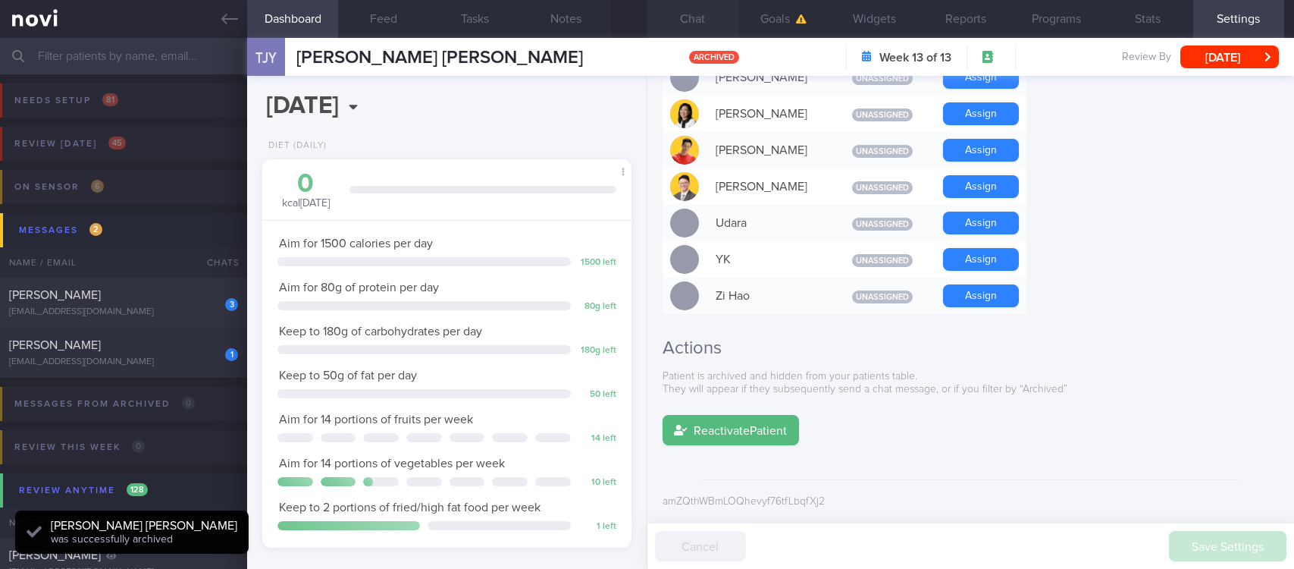
scroll to position [1296, 0]
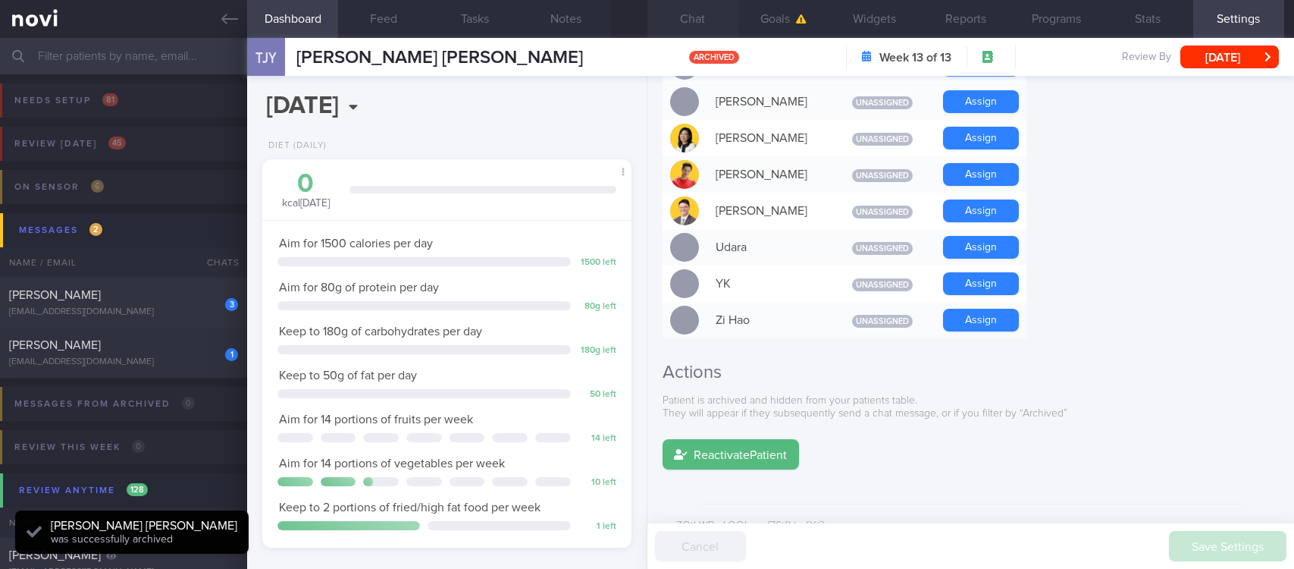
click at [700, 22] on button "Chat" at bounding box center [692, 19] width 91 height 38
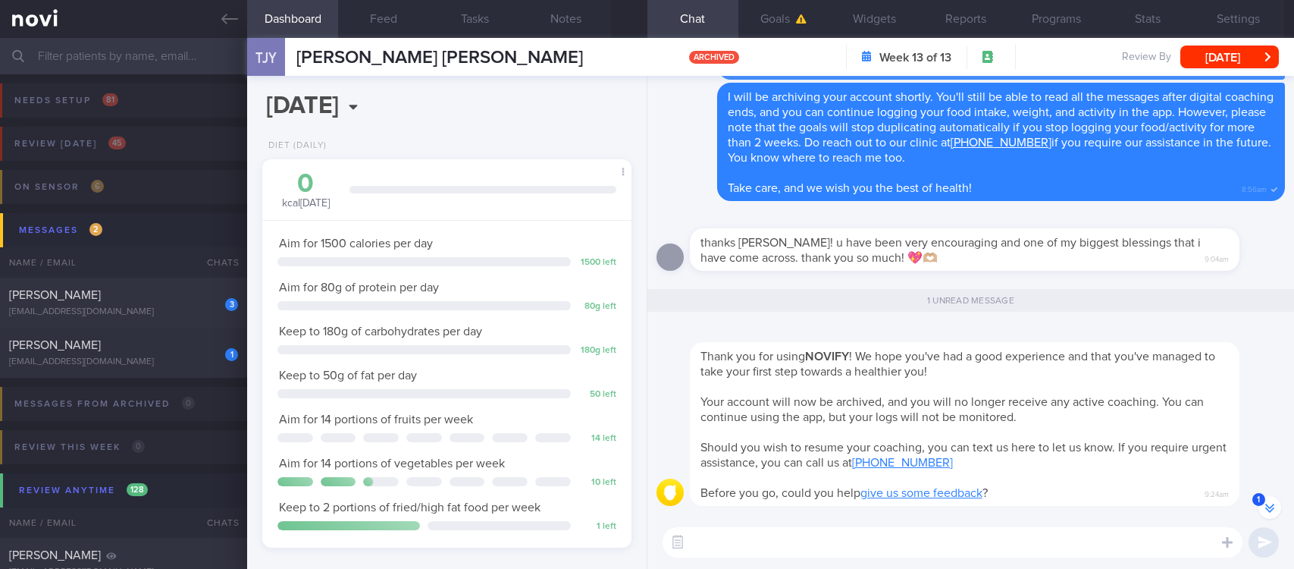
scroll to position [1, 0]
click at [143, 371] on div "1 SKYLAR TEO MAN LING [EMAIL_ADDRESS][DOMAIN_NAME] [DATE] OPTIMUM-PLUS-MOUNJARO…" at bounding box center [647, 352] width 1294 height 50
type input "tracked"
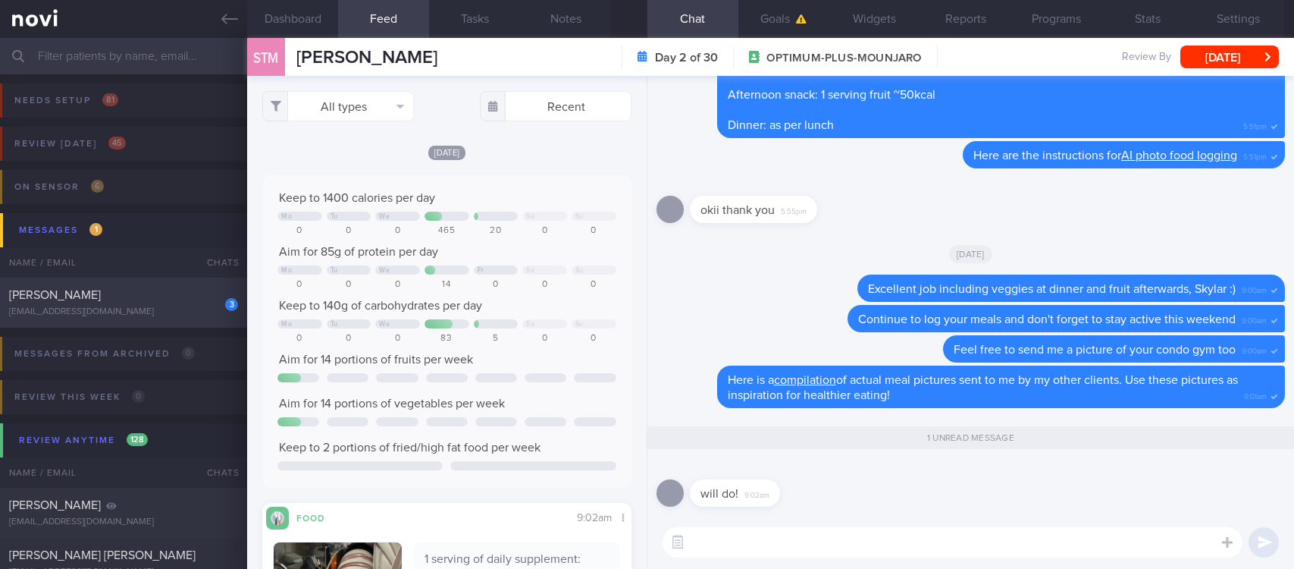
click at [153, 304] on div "3 [PERSON_NAME] [EMAIL_ADDRESS][DOMAIN_NAME]" at bounding box center [123, 302] width 247 height 30
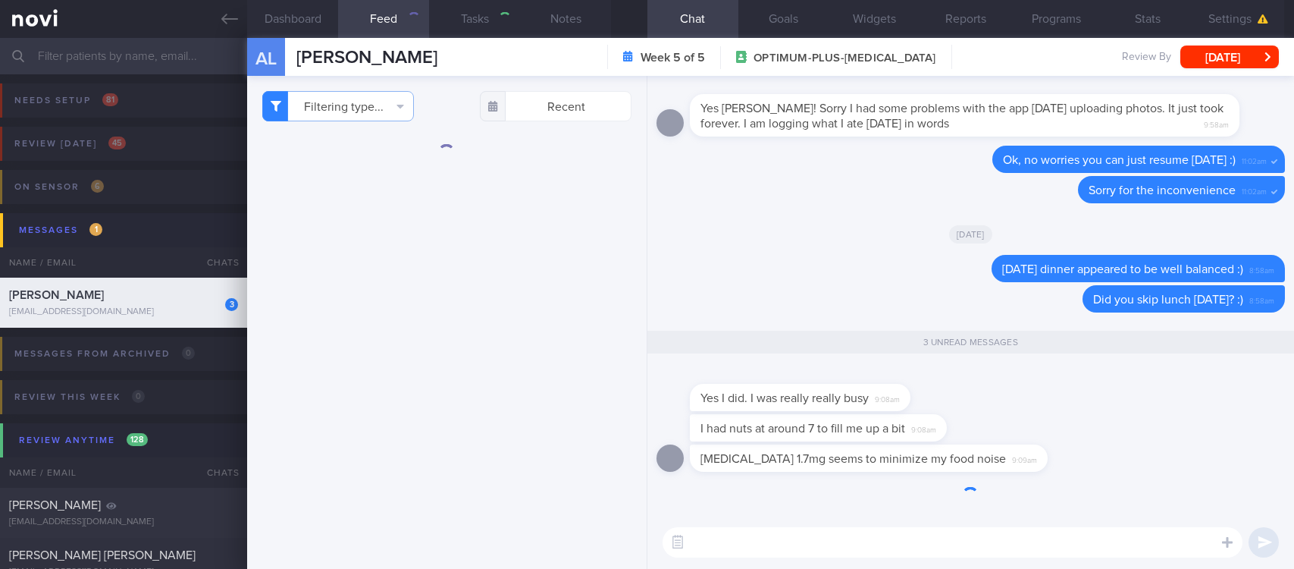
select select "6"
type input "tracked. TLC - requires [MEDICAL_DATA], assistance with behaviour change. pt re…"
checkbox input "false"
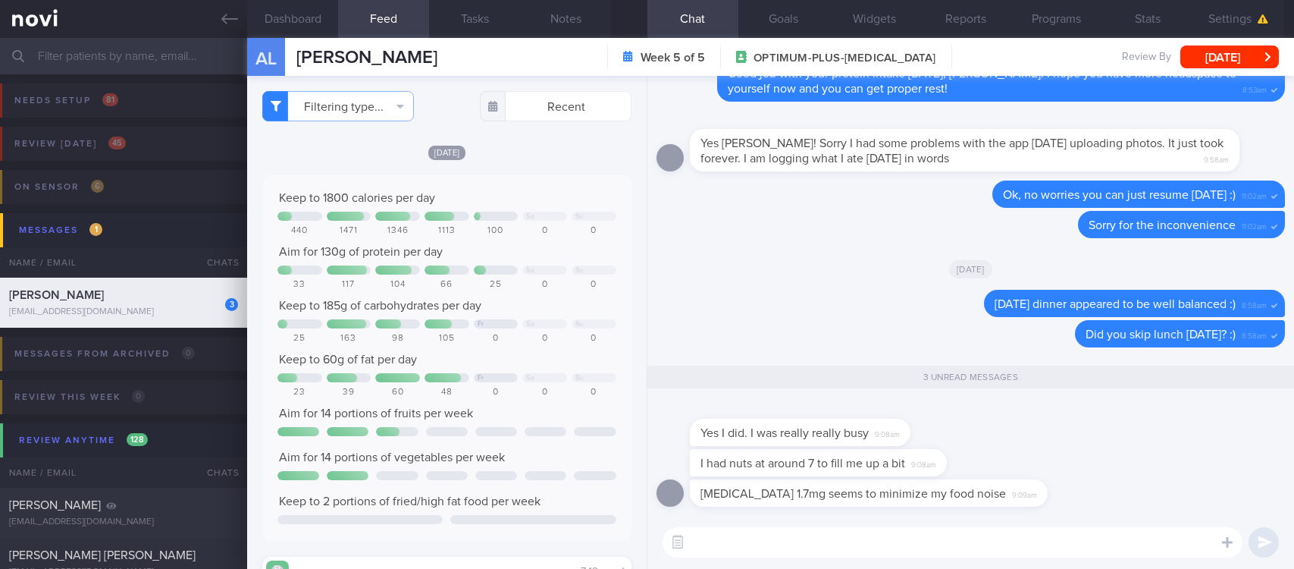
click at [828, 540] on textarea at bounding box center [953, 542] width 580 height 30
click at [816, 547] on textarea at bounding box center [953, 542] width 580 height 30
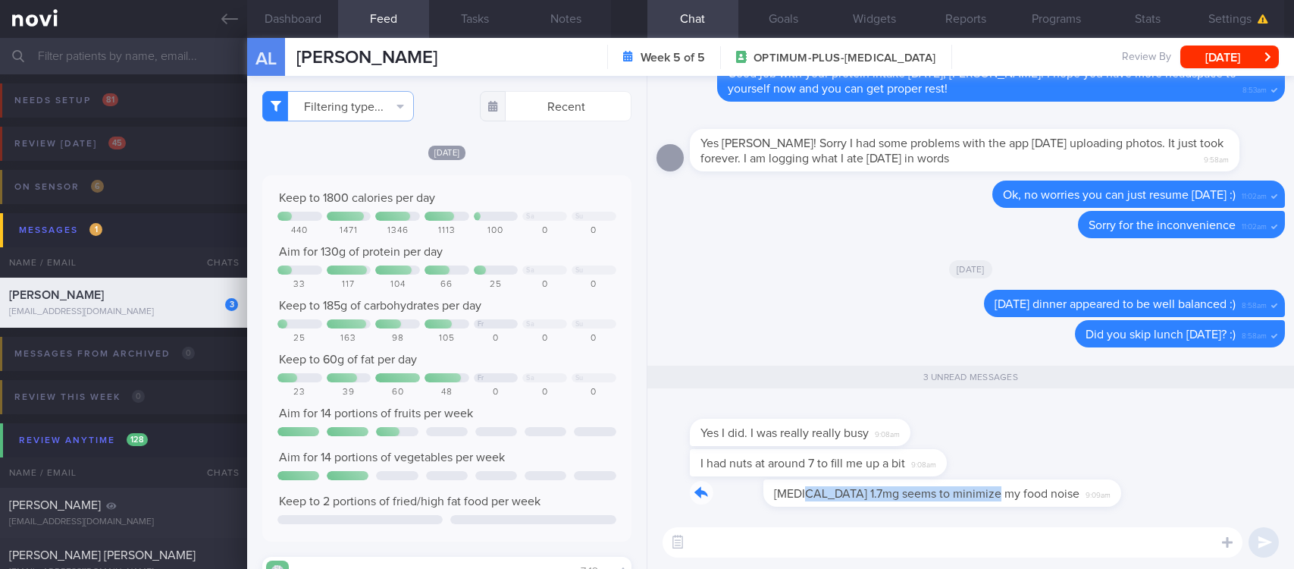
drag, startPoint x: 735, startPoint y: 504, endPoint x: 922, endPoint y: 490, distance: 187.7
click at [922, 490] on div "[MEDICAL_DATA] 1.7mg seems to minimize my food noise 9:09am" at bounding box center [891, 492] width 403 height 27
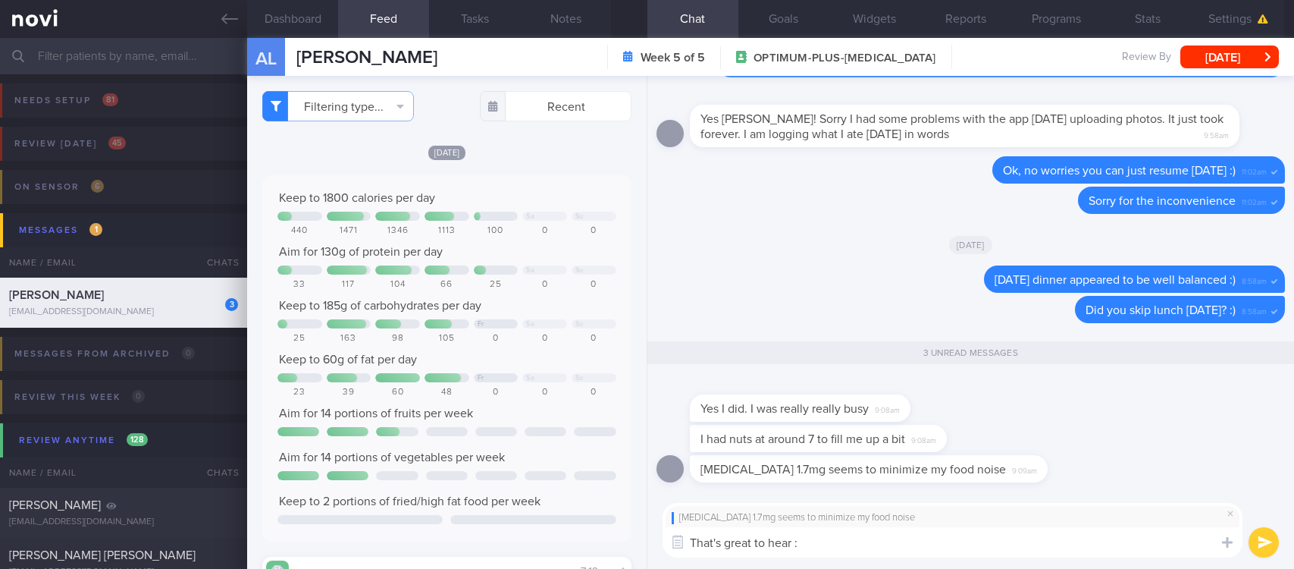
type textarea "That's great to hear :)"
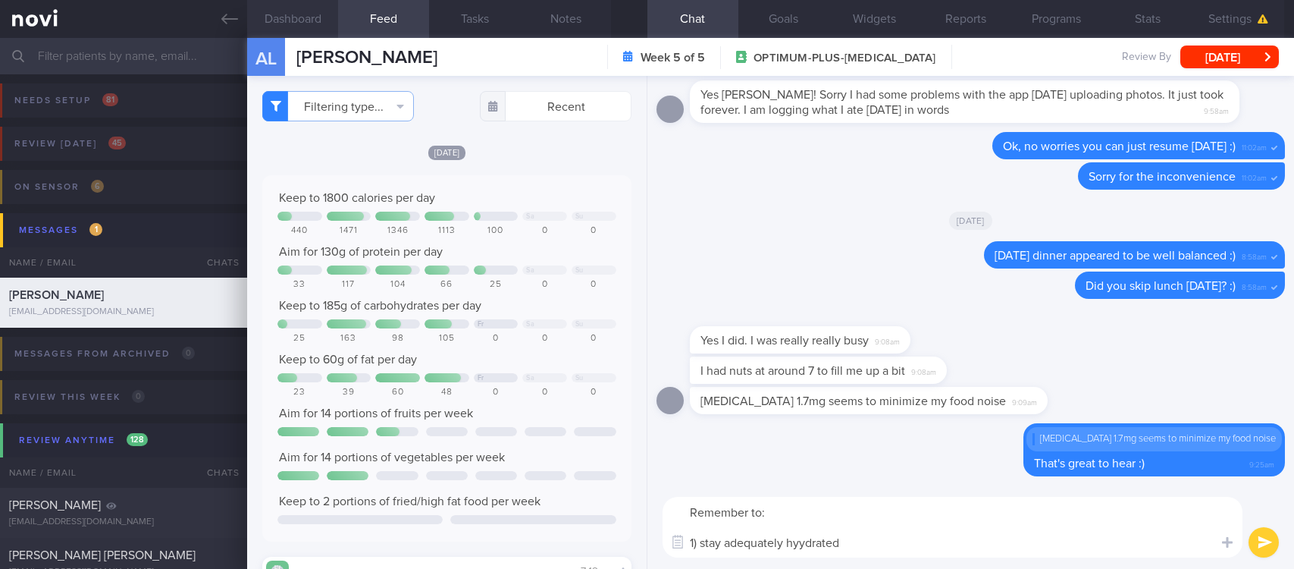
click at [318, 28] on button "Dashboard" at bounding box center [292, 19] width 91 height 38
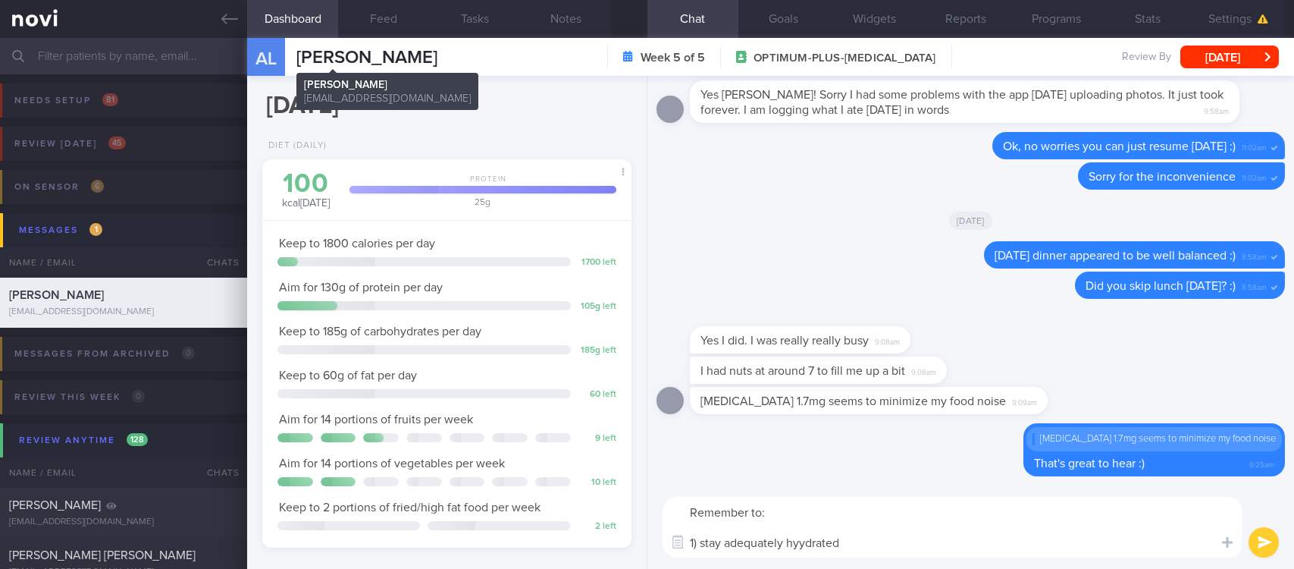
scroll to position [183, 324]
click at [309, 31] on button "Dashboard" at bounding box center [292, 19] width 91 height 38
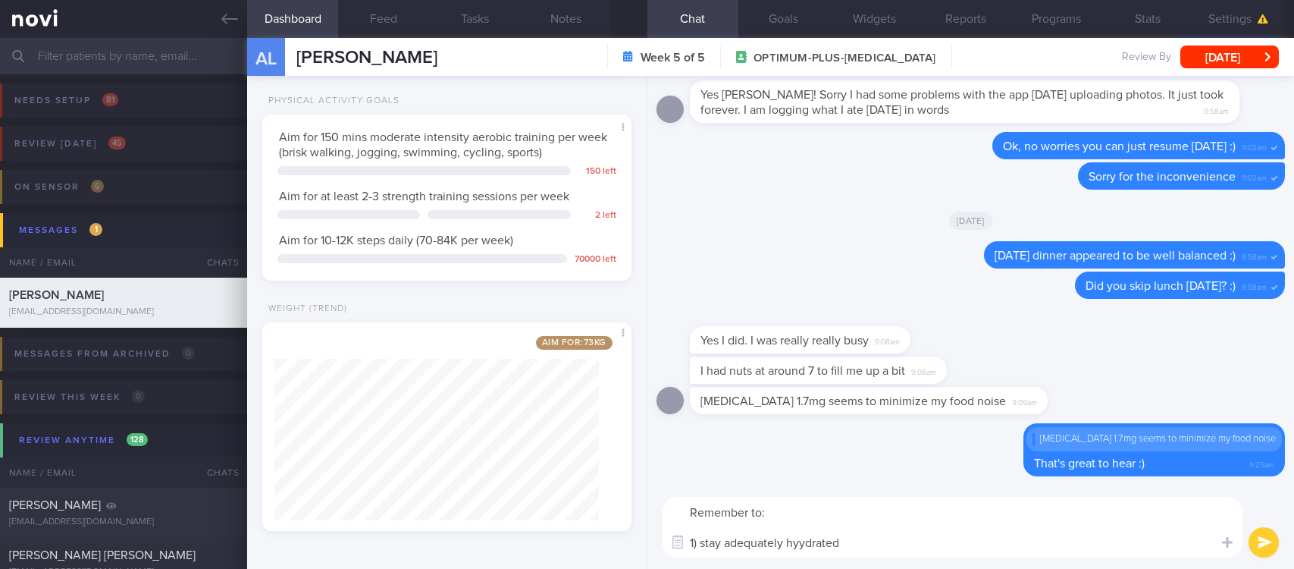
click at [894, 534] on textarea "Remember to: 1) stay adequately hyydrated" at bounding box center [953, 527] width 580 height 61
click at [799, 536] on textarea "Remember to: 1) stay adequately hyydrated" at bounding box center [953, 527] width 580 height 61
click at [884, 540] on textarea "Remember to: 1) stay adequately hydrated" at bounding box center [953, 527] width 580 height 61
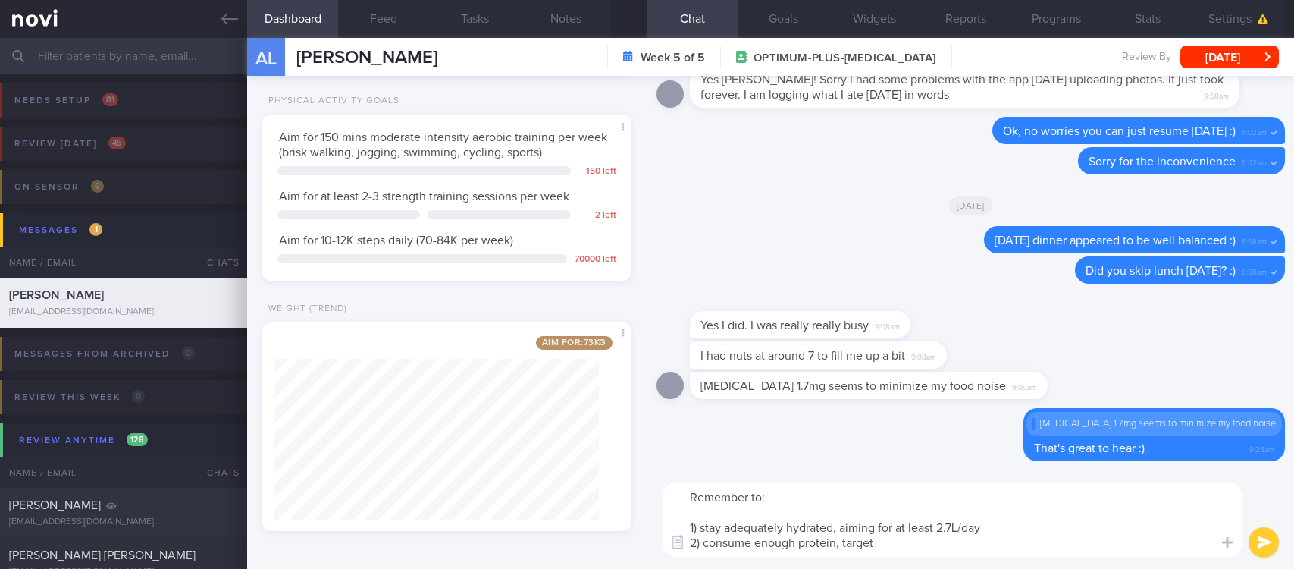
scroll to position [0, 0]
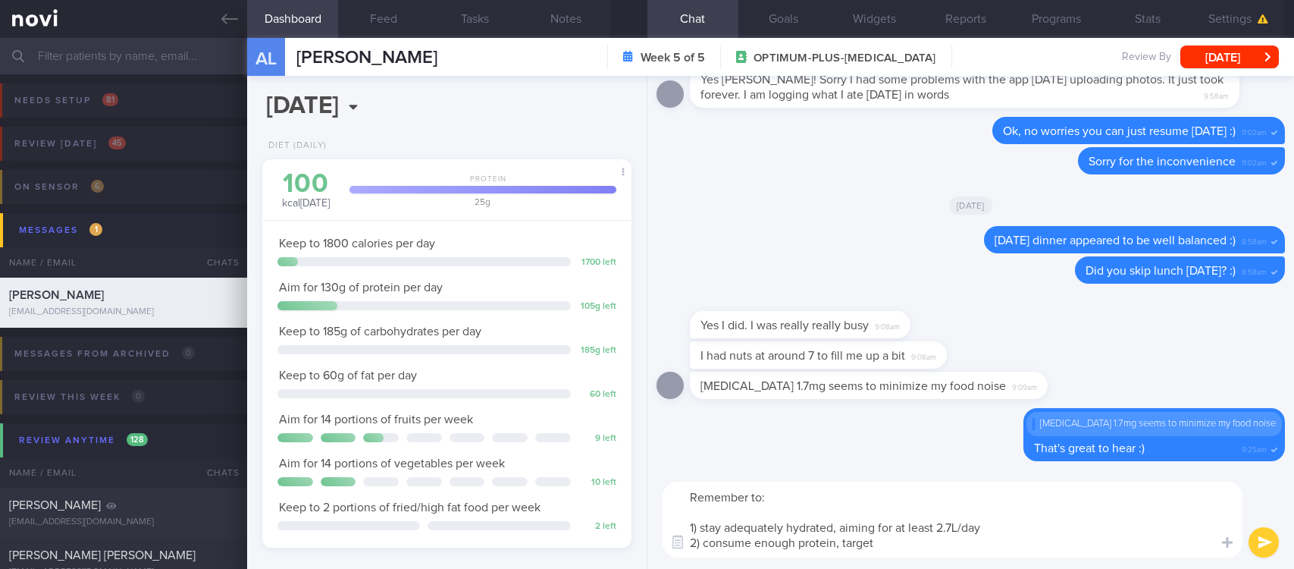
click at [916, 549] on textarea "Remember to: 1) stay adequately hydrated, aiming for at least 2.7L/day 2) consu…" at bounding box center [953, 519] width 580 height 76
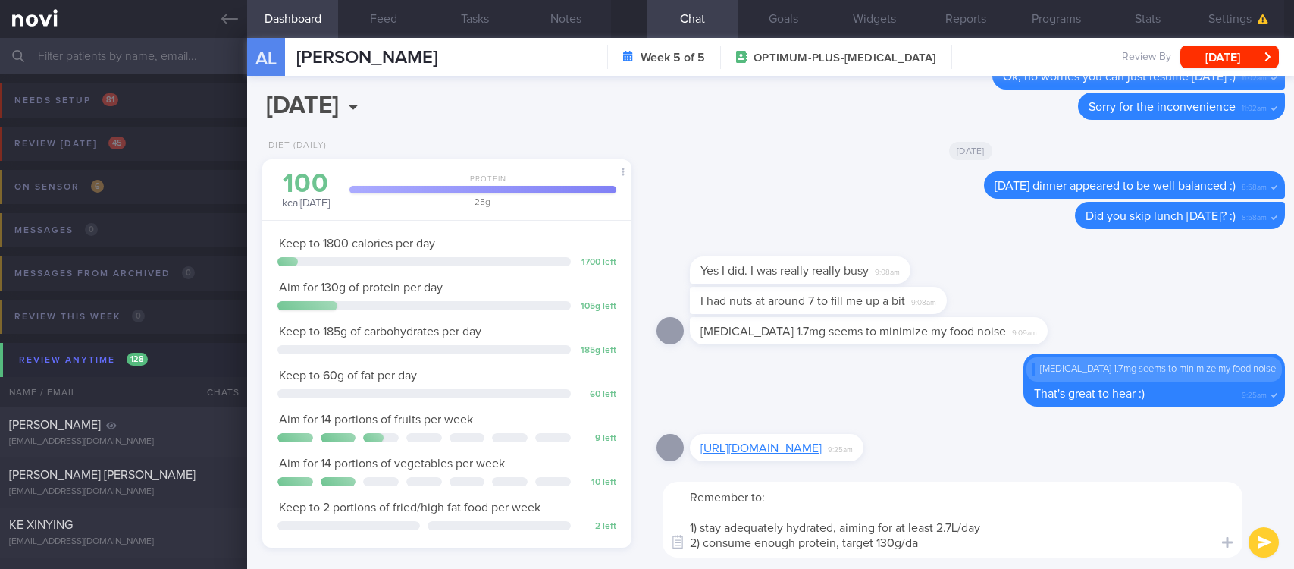
type textarea "Remember to: 1) stay adequately hydrated, aiming for at least 2.7L/day 2) consu…"
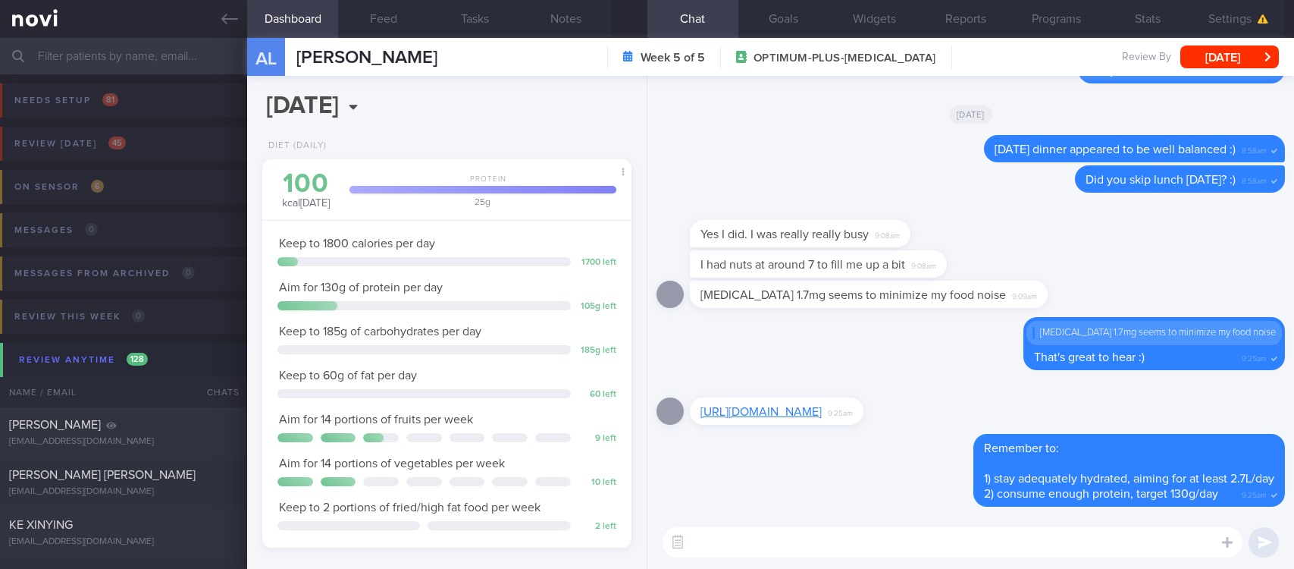
click at [822, 406] on link "[URL][DOMAIN_NAME]" at bounding box center [760, 412] width 121 height 12
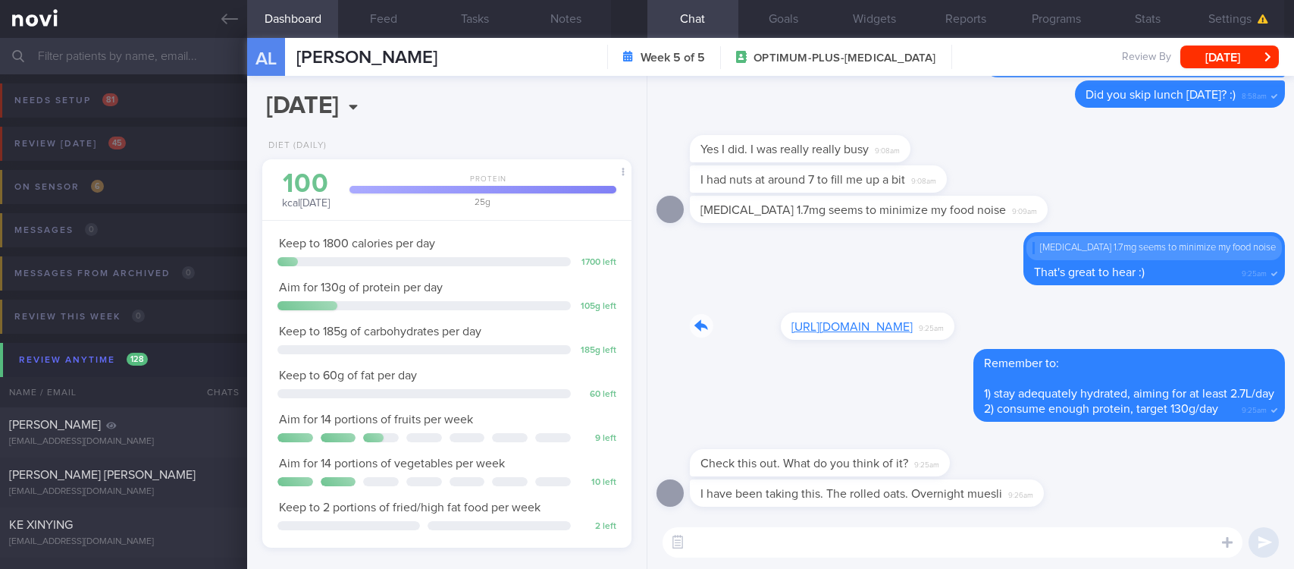
drag, startPoint x: 886, startPoint y: 277, endPoint x: 1183, endPoint y: 255, distance: 297.3
click at [909, 294] on div "[URL][DOMAIN_NAME] 9:25am" at bounding box center [799, 316] width 219 height 45
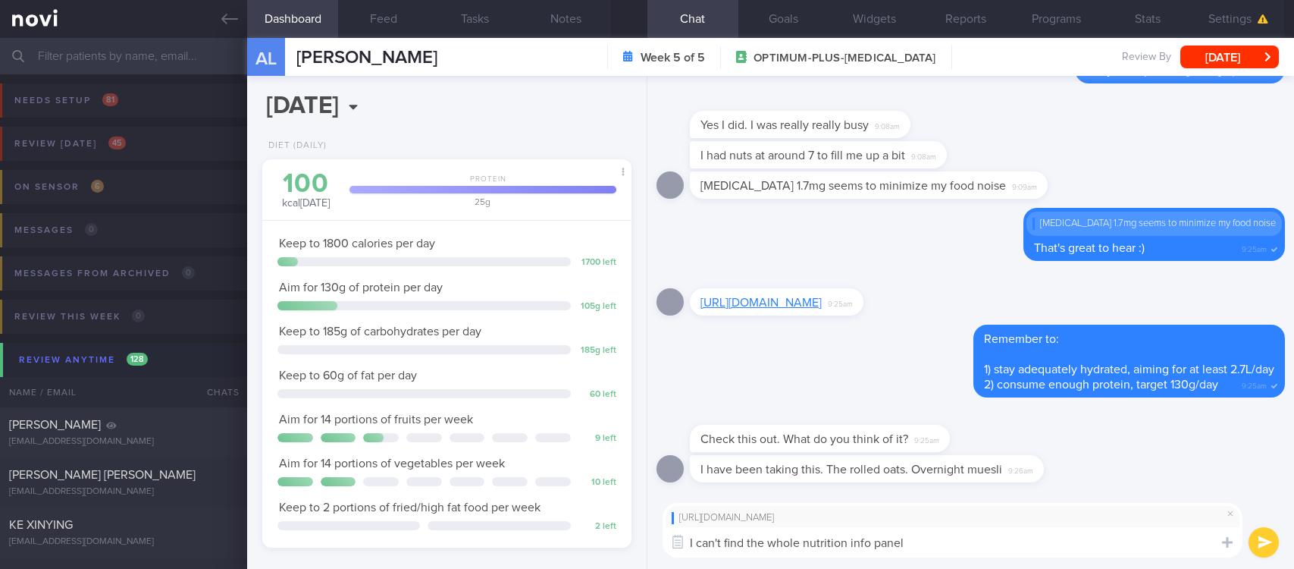
drag, startPoint x: 962, startPoint y: 543, endPoint x: 601, endPoint y: 568, distance: 361.7
click at [601, 568] on div "Dashboard Feed Tasks Notes Chat Goals Widgets Reports Programs Stats Settings A…" at bounding box center [770, 303] width 1047 height 531
drag, startPoint x: 766, startPoint y: 547, endPoint x: 785, endPoint y: 538, distance: 21.4
click at [766, 546] on textarea "350kcal 20g P per 90g pouch" at bounding box center [953, 542] width 580 height 30
click at [943, 548] on textarea "350kcal 20g P 47g C 12g F per 90g pouch" at bounding box center [953, 542] width 580 height 30
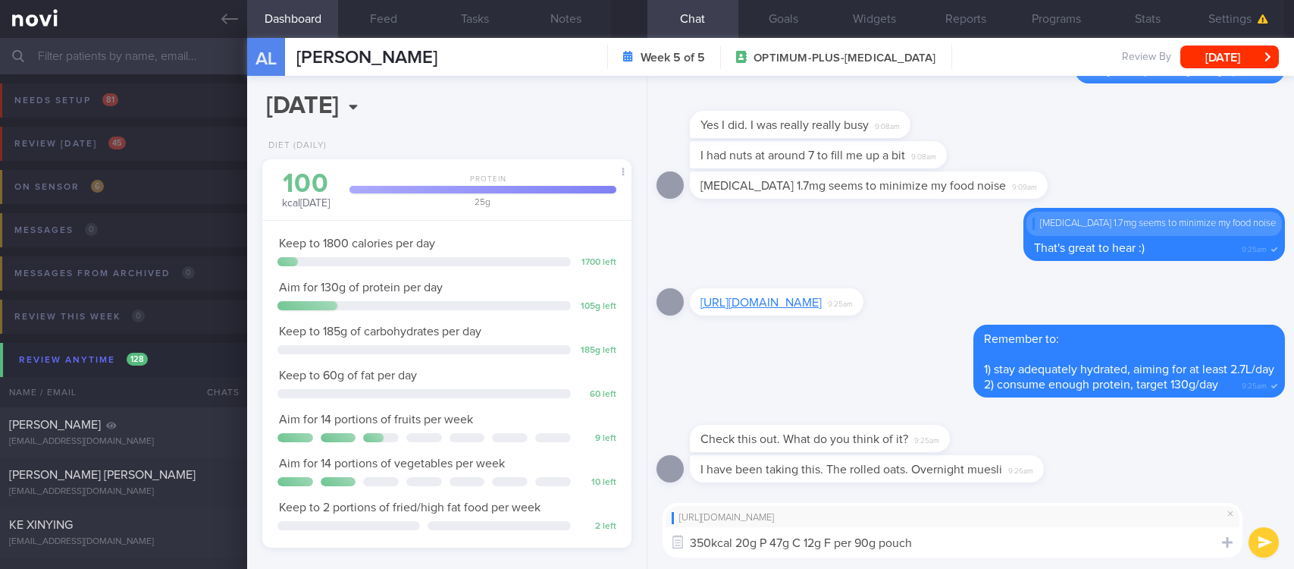
click at [697, 537] on textarea "350kcal 20g P 47g C 12g F per 90g pouch" at bounding box center [953, 542] width 580 height 30
click at [1018, 552] on textarea "This provides 350kcal 20g P 47g C 12g F per 90g pouch" at bounding box center [953, 542] width 580 height 30
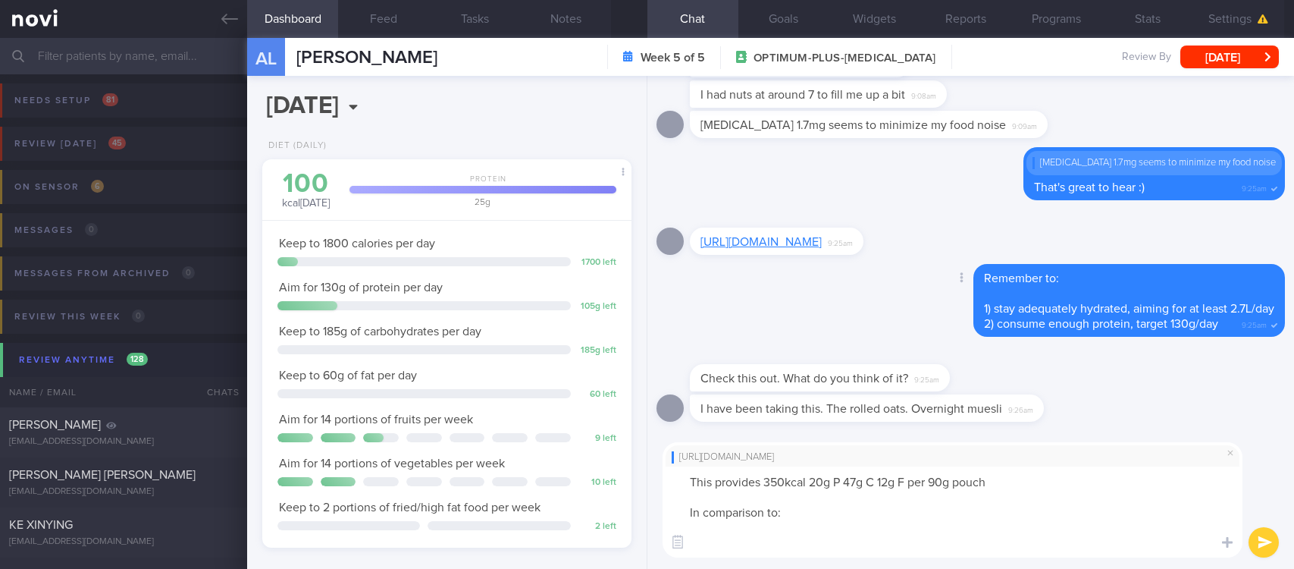
paste textarea "Regular granola 45g ~200kcal, <5g P Rolled oats 45g 170kcal 6g P"
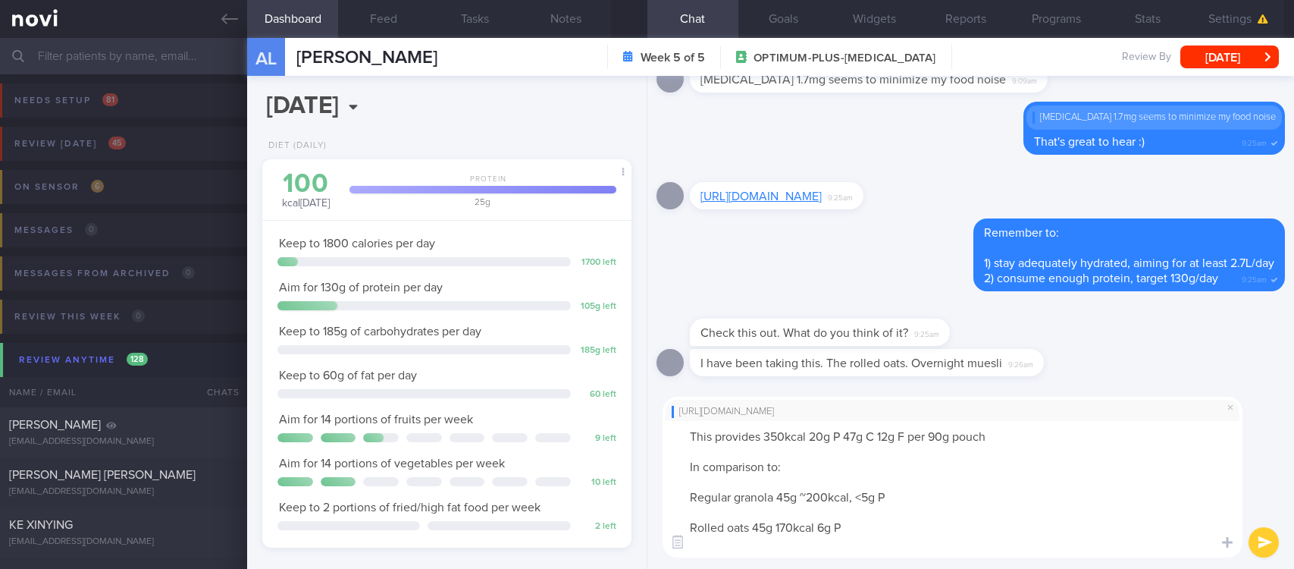
click at [901, 502] on textarea "This provides 350kcal 20g P 47g C 12g F per 90g pouch In comparison to: Regular…" at bounding box center [953, 489] width 580 height 136
click at [791, 500] on textarea "This provides 350kcal 20g P 47g C 12g F per 90g pouch In comparison to: Regular…" at bounding box center [953, 489] width 580 height 136
click at [820, 497] on textarea "This provides 350kcal 20g P 47g C 12g F per 90g pouch In comparison to: Regular…" at bounding box center [953, 489] width 580 height 136
click at [788, 531] on textarea "This provides 350kcal 20g P 47g C 12g F per 90g pouch In comparison to: Regular…" at bounding box center [953, 489] width 580 height 136
click at [766, 527] on textarea "This provides 350kcal 20g P 47g C 12g F per 90g pouch In comparison to: Regular…" at bounding box center [953, 489] width 580 height 136
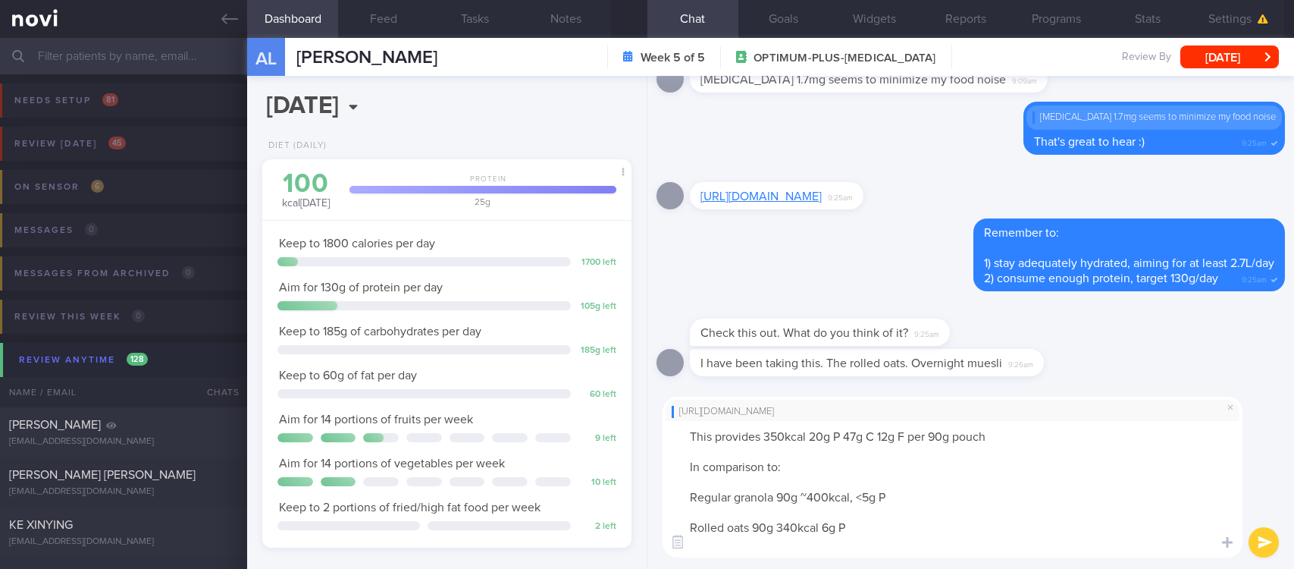
click at [829, 533] on textarea "This provides 350kcal 20g P 47g C 12g F per 90g pouch In comparison to: Regular…" at bounding box center [953, 489] width 580 height 136
click at [869, 497] on textarea "This provides 350kcal 20g P 47g C 12g F per 90g pouch In comparison to: Regular…" at bounding box center [953, 489] width 580 height 136
click at [854, 555] on textarea "This provides 350kcal 20g P 47g C 12g F per 90g pouch In comparison to: Regular…" at bounding box center [953, 489] width 580 height 136
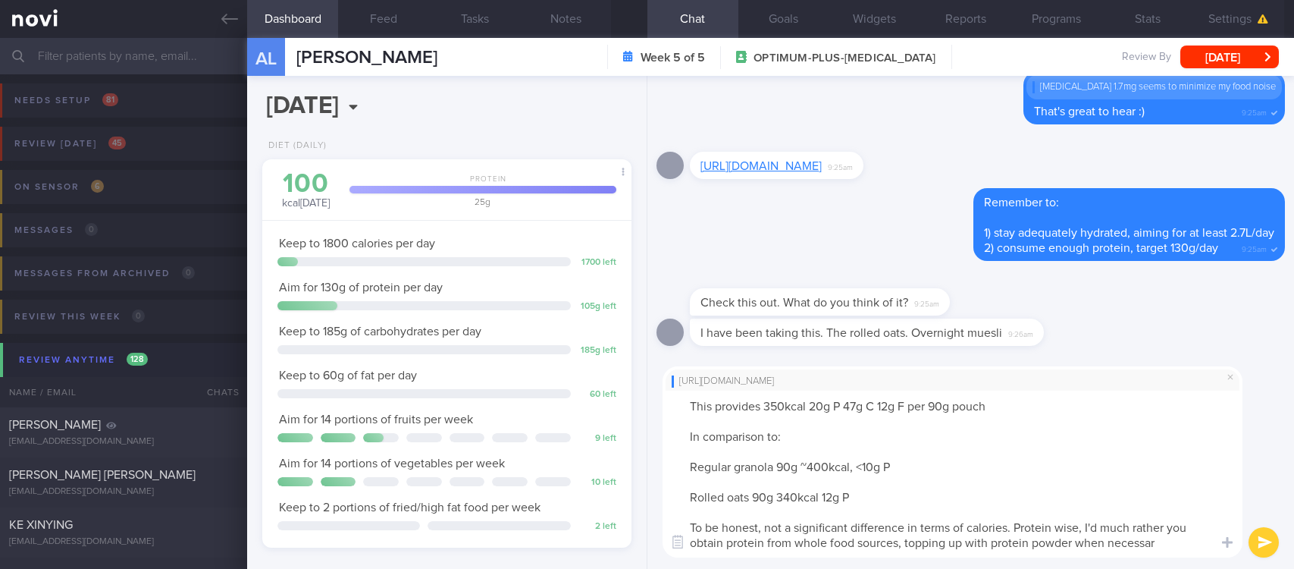
type textarea "This provides 350kcal 20g P 47g C 12g F per 90g pouch In comparison to: Regular…"
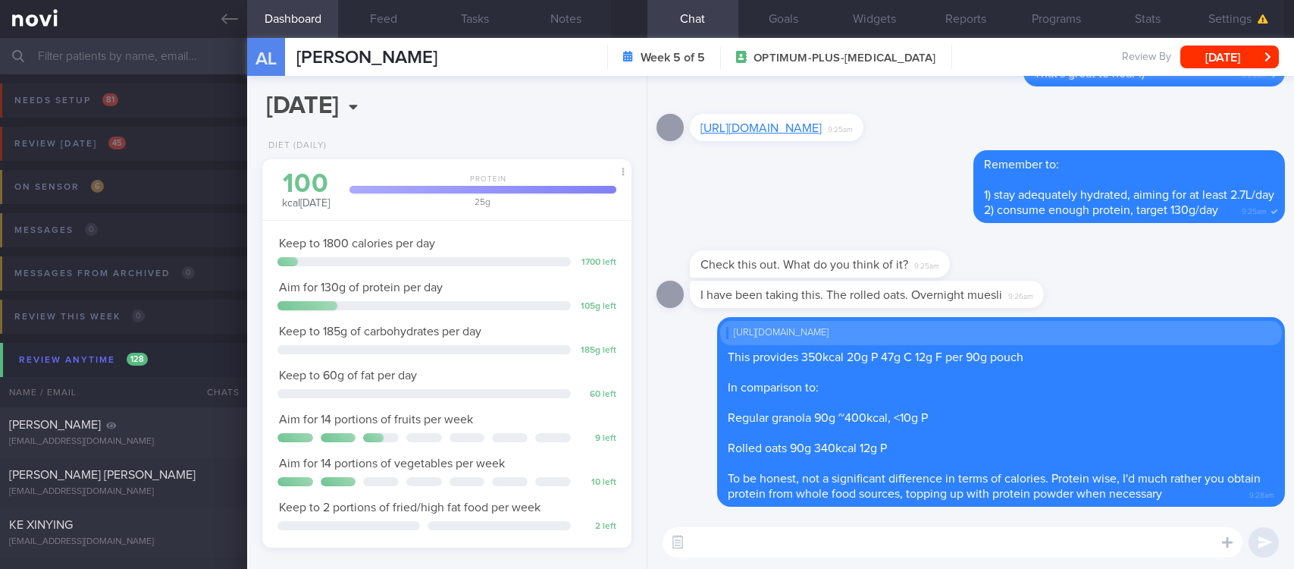
click at [735, 551] on textarea at bounding box center [953, 542] width 580 height 30
click at [738, 550] on textarea at bounding box center [953, 542] width 580 height 30
paste textarea "I'm not a fan of granola and muesli as they usually contain lots of ingredients…"
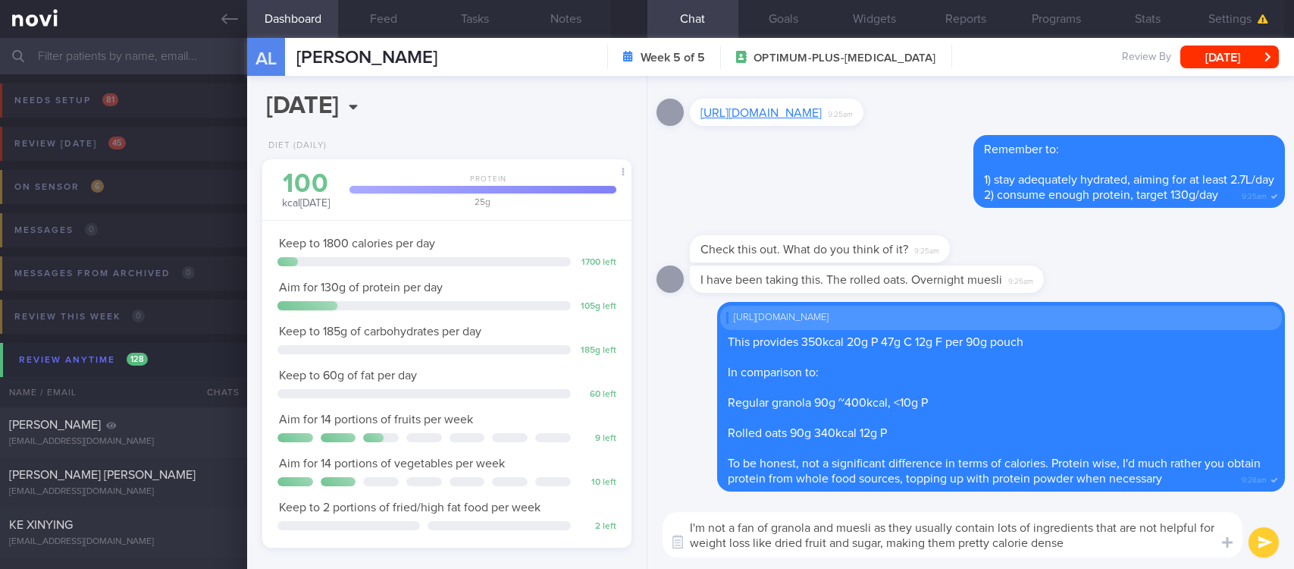
drag, startPoint x: 776, startPoint y: 525, endPoint x: 667, endPoint y: 524, distance: 109.2
click at [667, 524] on textarea "I'm not a fan of granola and muesli as they usually contain lots of ingredients…" at bounding box center [953, 534] width 580 height 45
click at [847, 531] on textarea "Granola and muesli as they usually contain lots of ingredients that are not hel…" at bounding box center [953, 534] width 580 height 45
type textarea "Granola and muesli usually contain lots of ingredients that are not helpful for…"
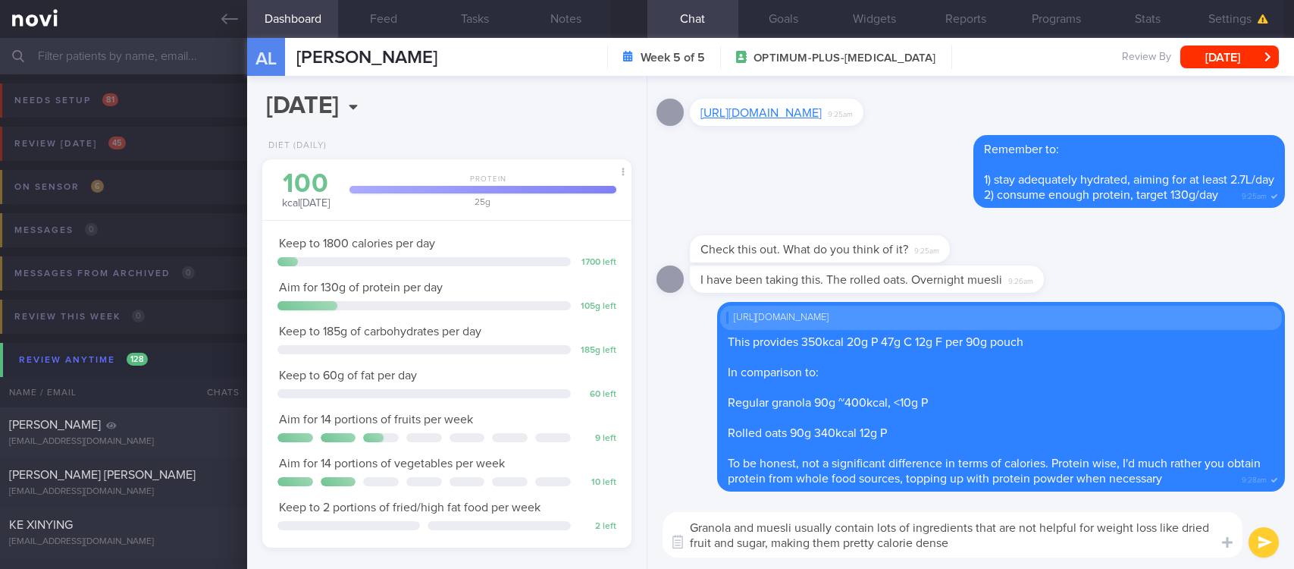
click at [998, 543] on textarea "Granola and muesli usually contain lots of ingredients that are not helpful for…" at bounding box center [953, 534] width 580 height 45
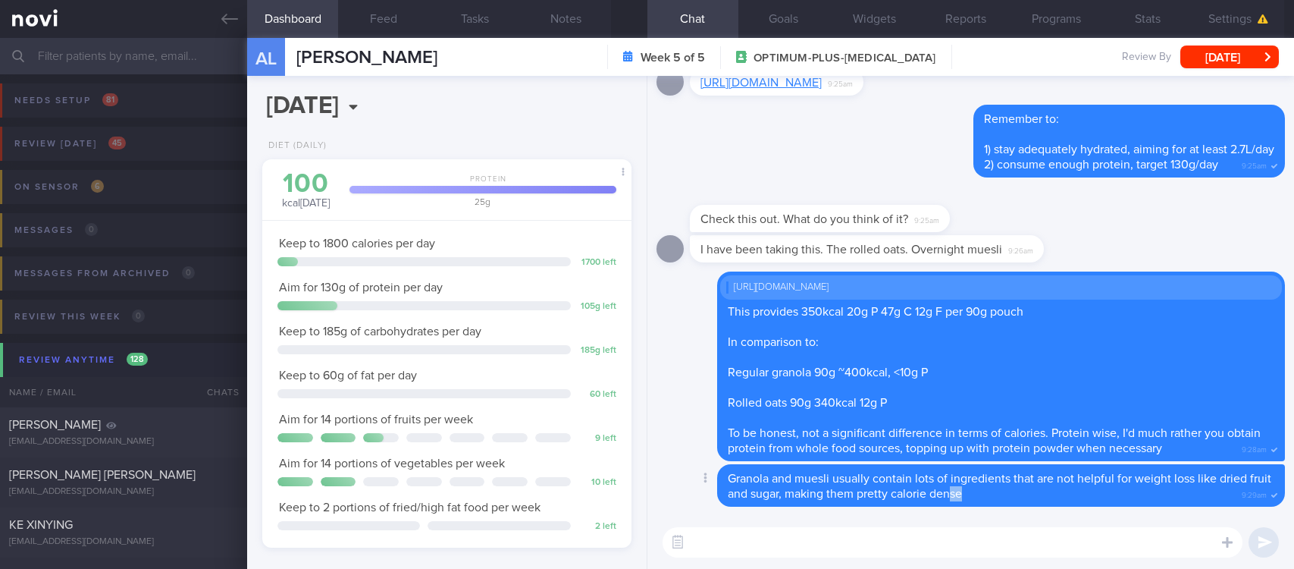
scroll to position [1, 0]
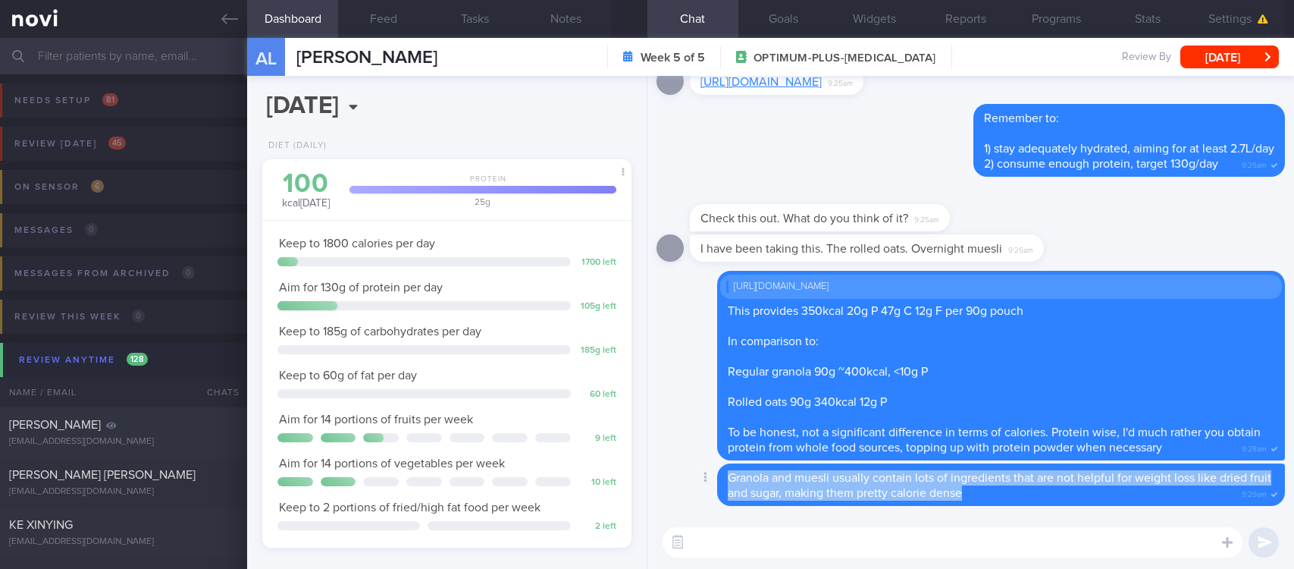
drag, startPoint x: 976, startPoint y: 500, endPoint x: 720, endPoint y: 472, distance: 257.0
click at [720, 472] on div "Granola and muesli usually contain lots of ingredients that are not helpful for…" at bounding box center [1001, 484] width 568 height 42
copy span "Granola and muesli usually contain lots of ingredients that are not helpful for…"
click at [985, 186] on div "Check this out. What do you think of it? 9:25am" at bounding box center [842, 208] width 305 height 45
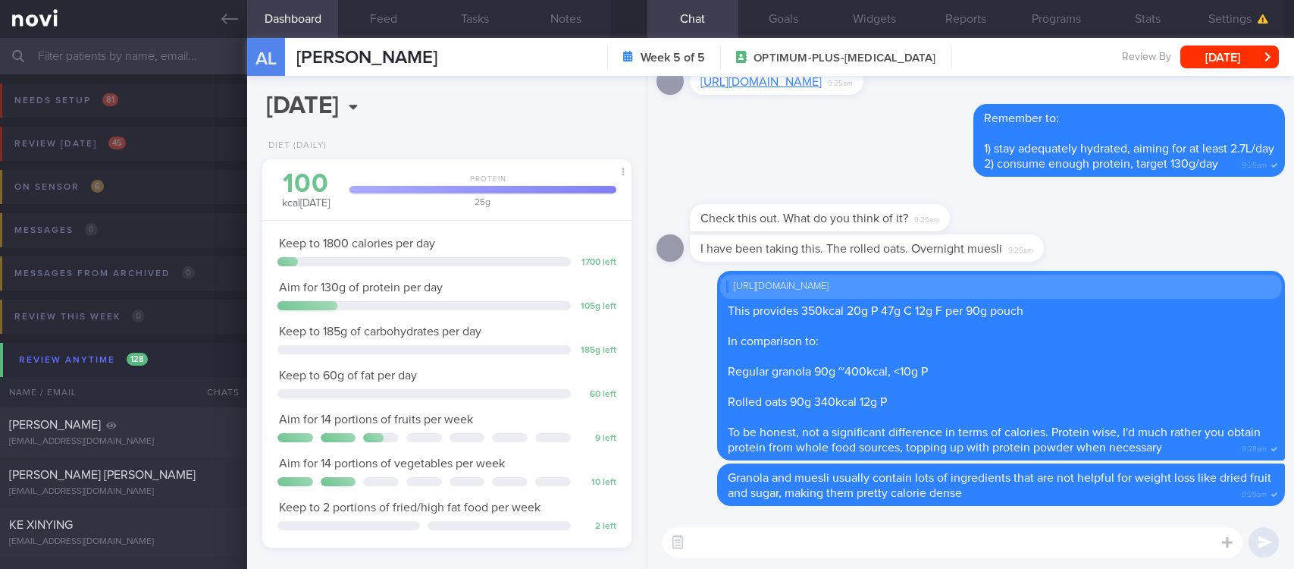
click at [817, 546] on textarea at bounding box center [953, 542] width 580 height 30
type textarea "Here are some breakfast recipes to try:"
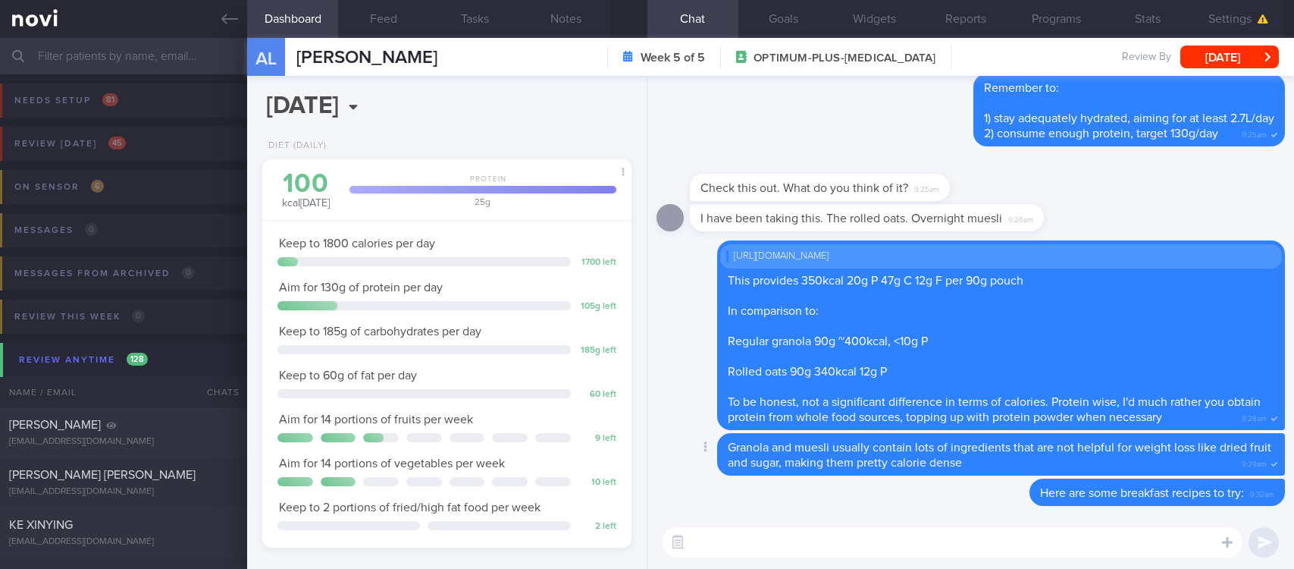
scroll to position [0, 0]
paste textarea "*Loremipsu:* *“Dol Sita” Consecte* 8 adipis [Elits doei tem IN utlab](etdol://m…"
type textarea "*Loremipsu:* *“Dol Sita” Consecte* 8 adipis [Elits doei tem IN utlab](etdol://m…"
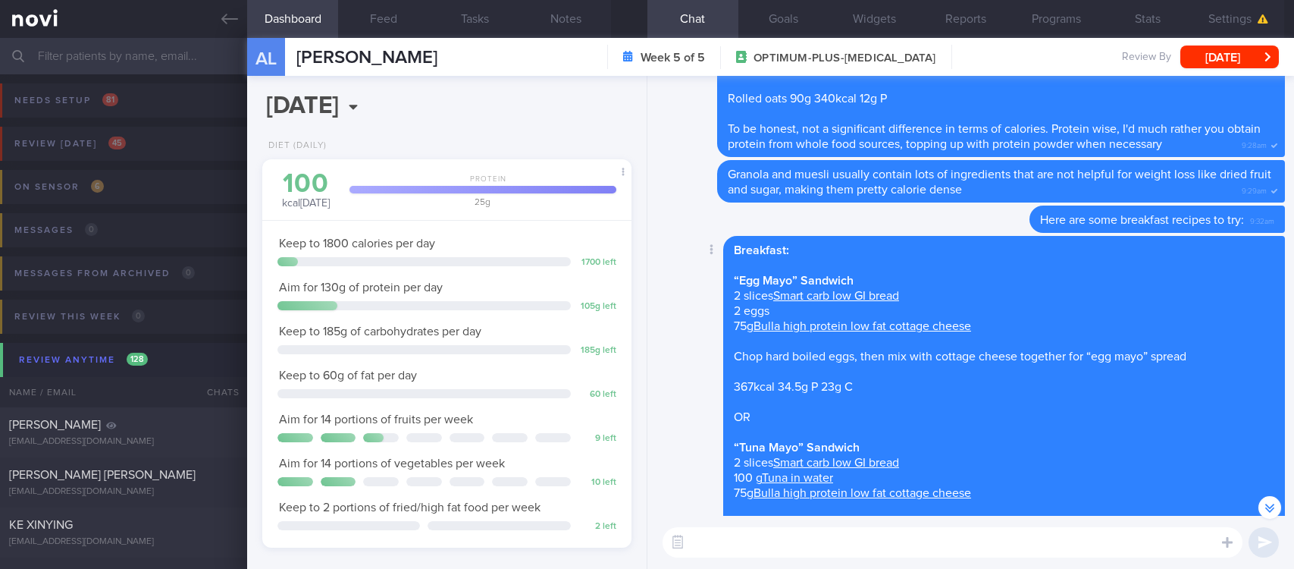
scroll to position [1, 0]
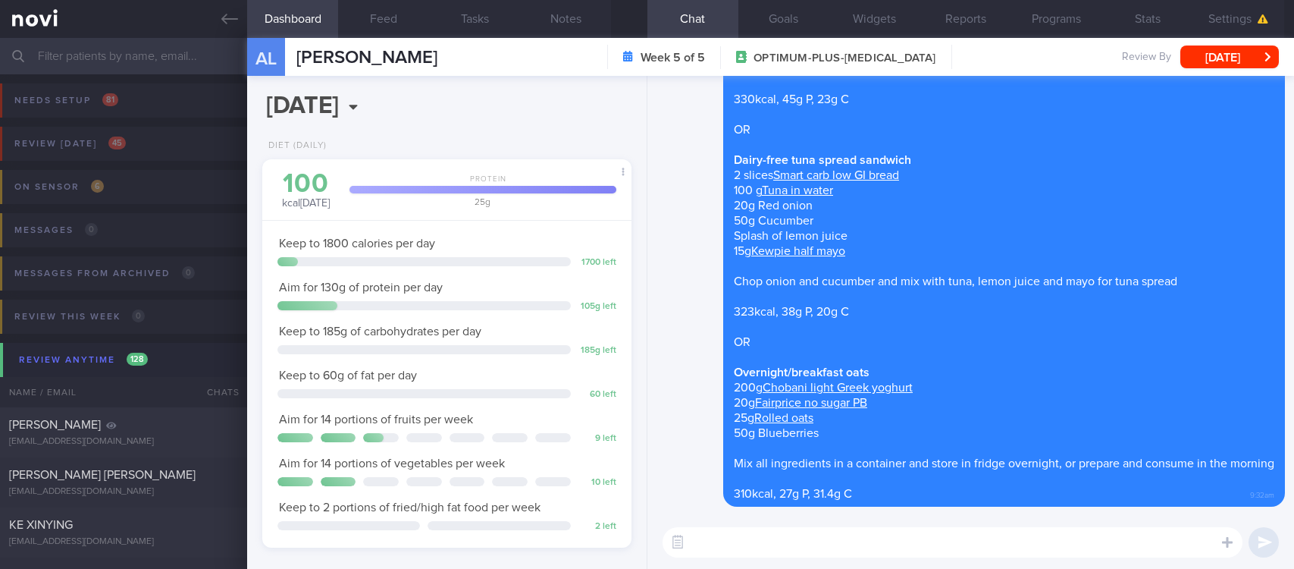
click at [230, 23] on icon at bounding box center [229, 19] width 17 height 17
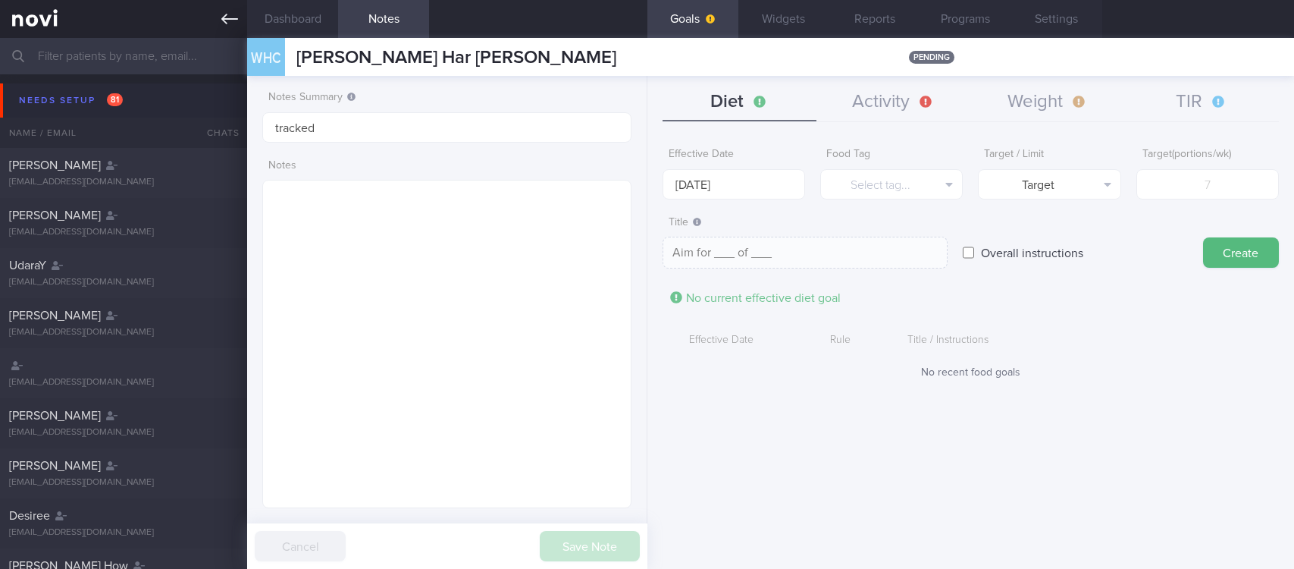
click at [220, 27] on link at bounding box center [123, 19] width 247 height 38
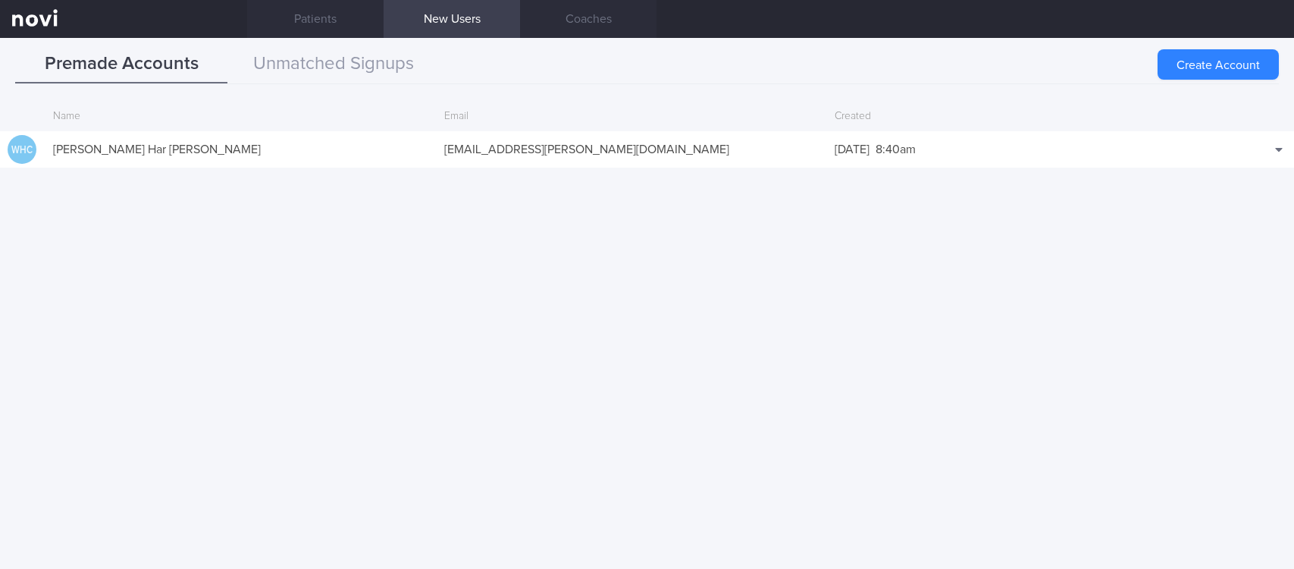
click at [1190, 67] on button "Create Account" at bounding box center [1218, 64] width 121 height 30
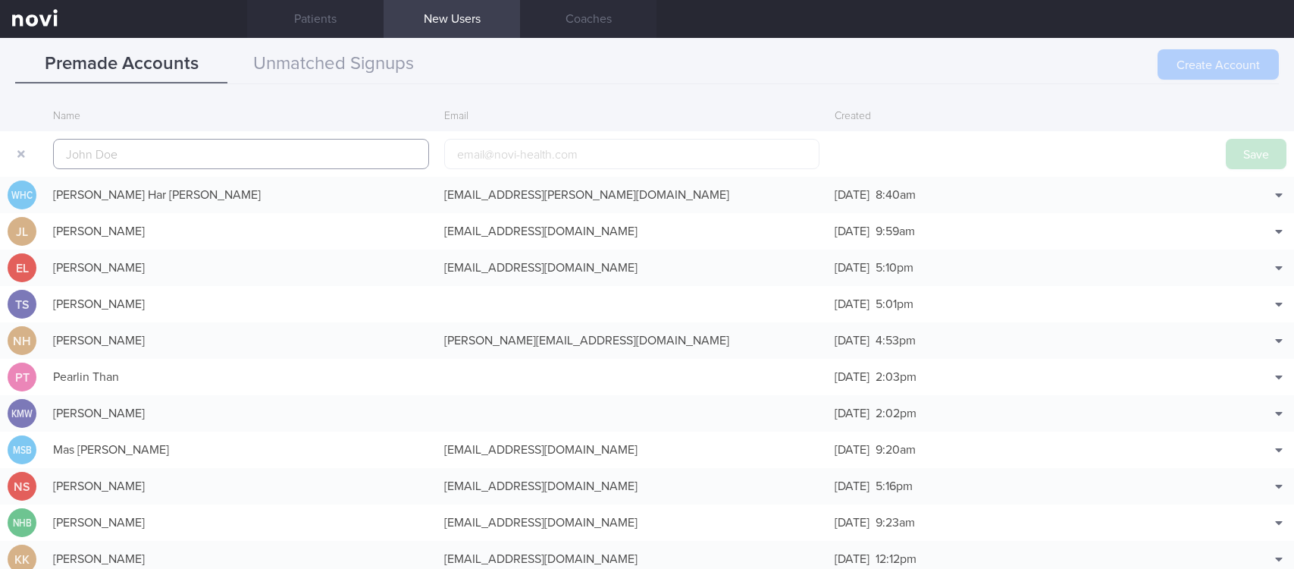
click at [308, 150] on input "text" at bounding box center [241, 154] width 376 height 30
paste input "KHOO CHUAN LIN"
type input "KHOO CHUAN LIN"
click at [500, 146] on input "email" at bounding box center [632, 154] width 376 height 30
paste input "chuanlin.khoo@gmail.com"
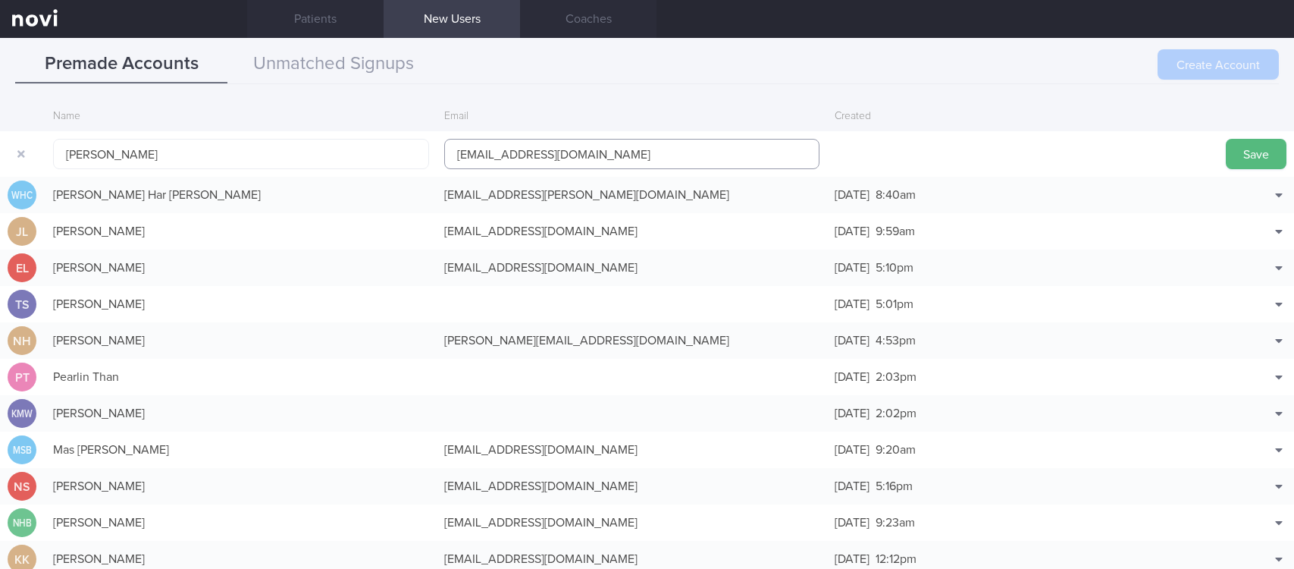
click at [527, 161] on input "chuanlin.khoo@gmail.com" at bounding box center [632, 154] width 376 height 30
type input "[EMAIL_ADDRESS][DOMAIN_NAME]"
click at [1264, 155] on button "Save" at bounding box center [1256, 154] width 61 height 30
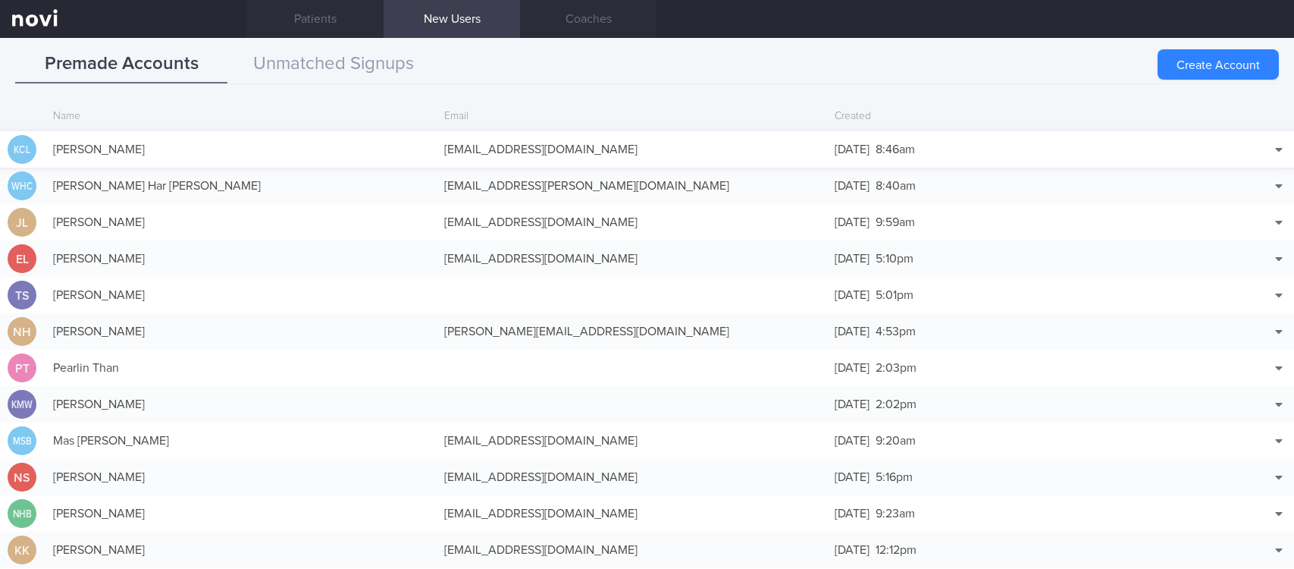
click at [634, 145] on div "[EMAIL_ADDRESS][DOMAIN_NAME]" at bounding box center [632, 149] width 391 height 30
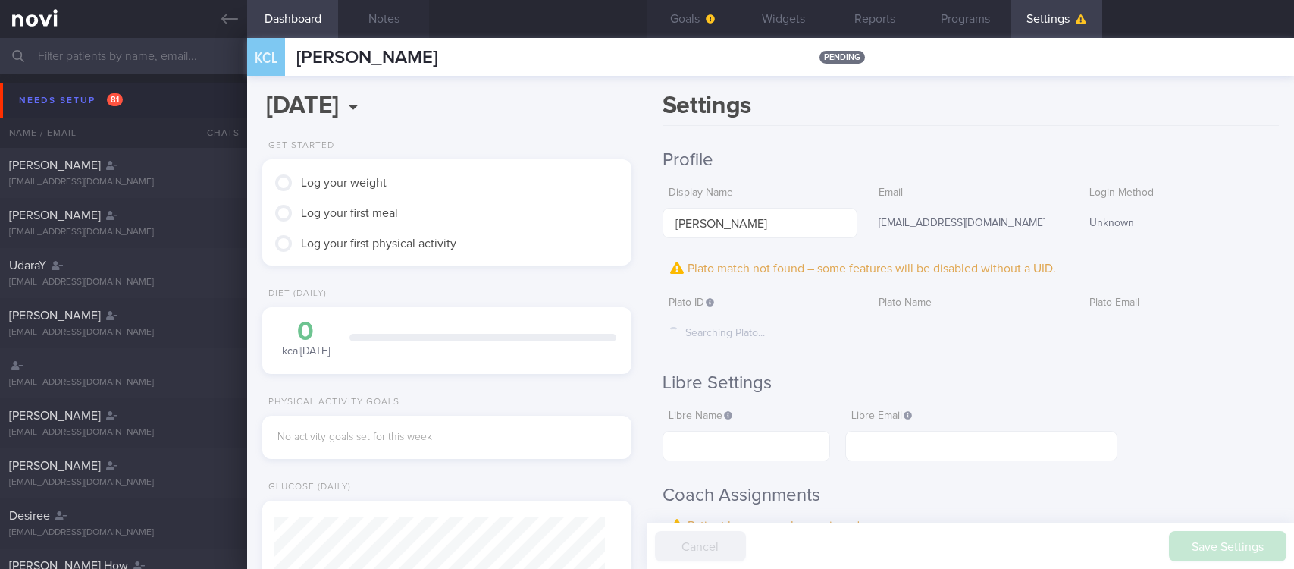
scroll to position [165, 330]
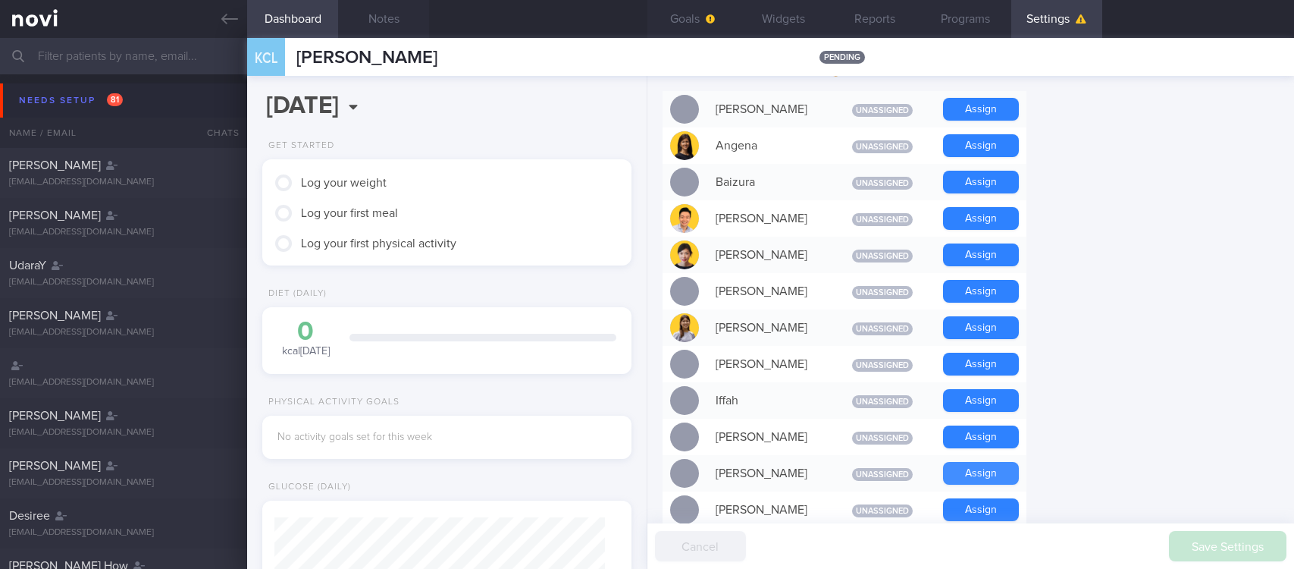
click at [986, 472] on button "Assign" at bounding box center [981, 473] width 76 height 23
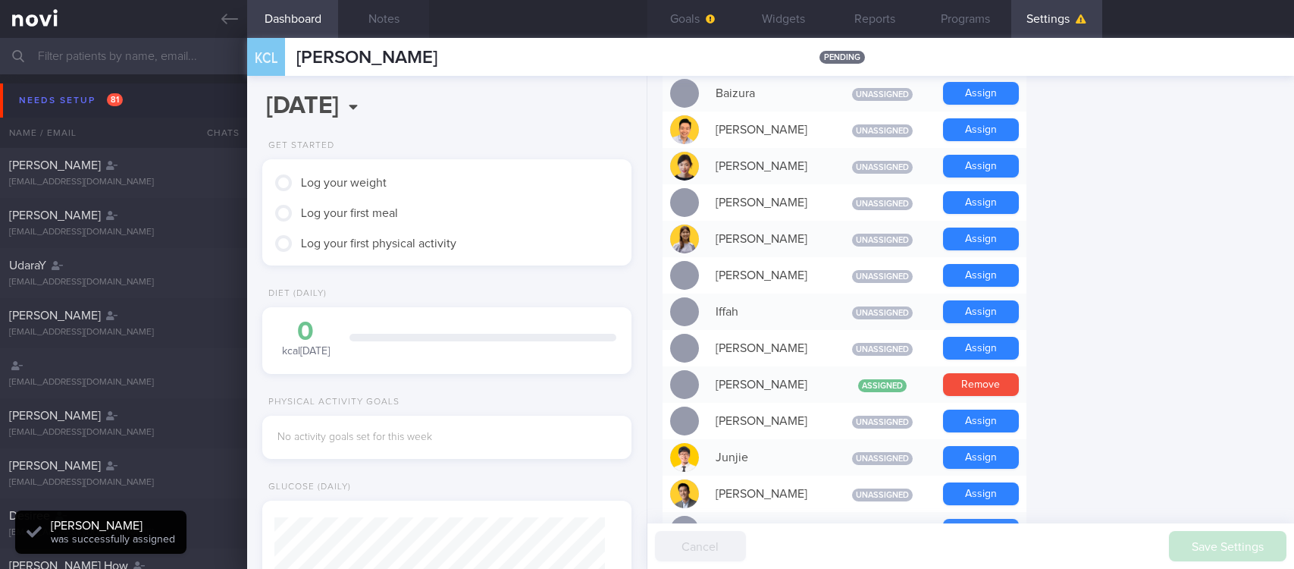
scroll to position [764, 0]
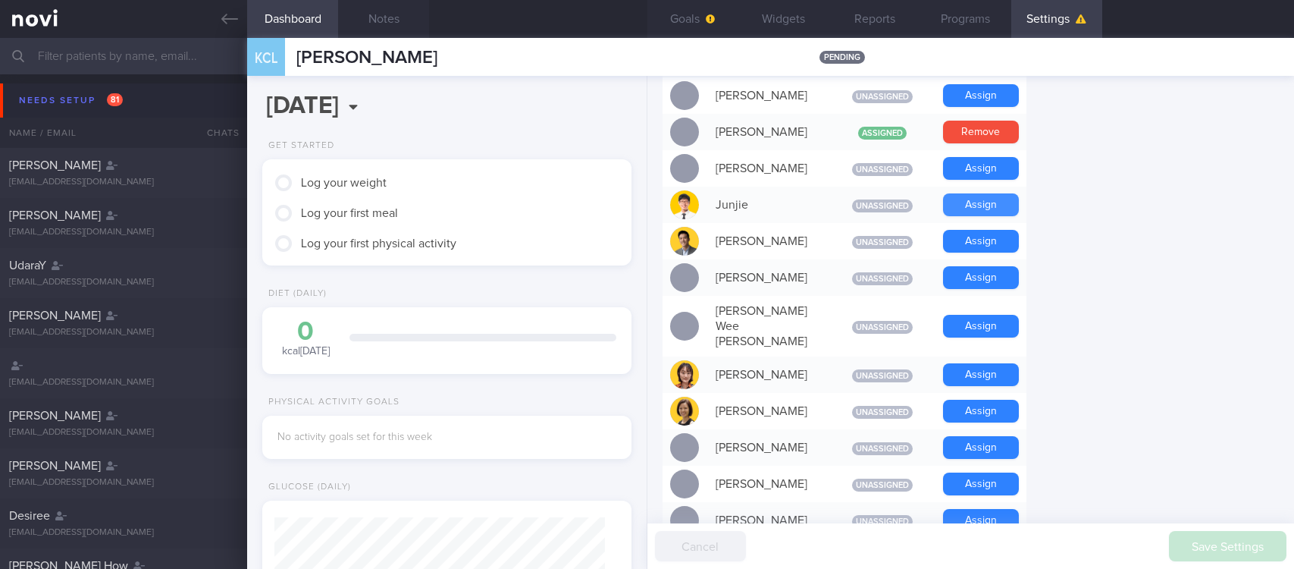
click at [990, 205] on button "Assign" at bounding box center [981, 204] width 76 height 23
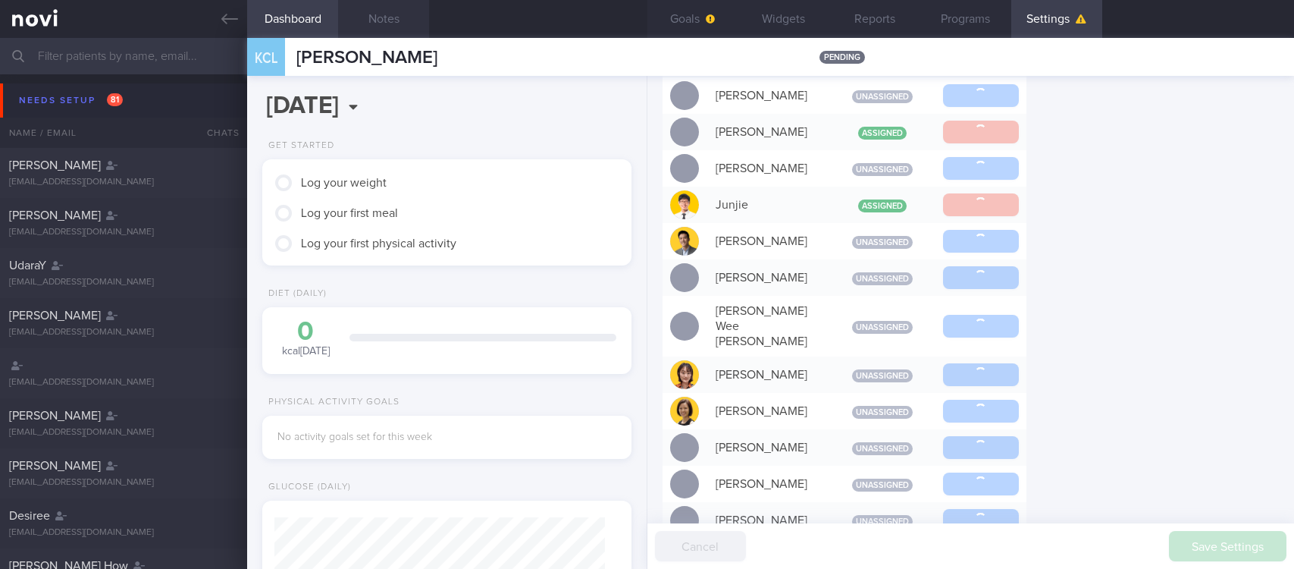
click at [406, 16] on button "Notes" at bounding box center [383, 19] width 91 height 38
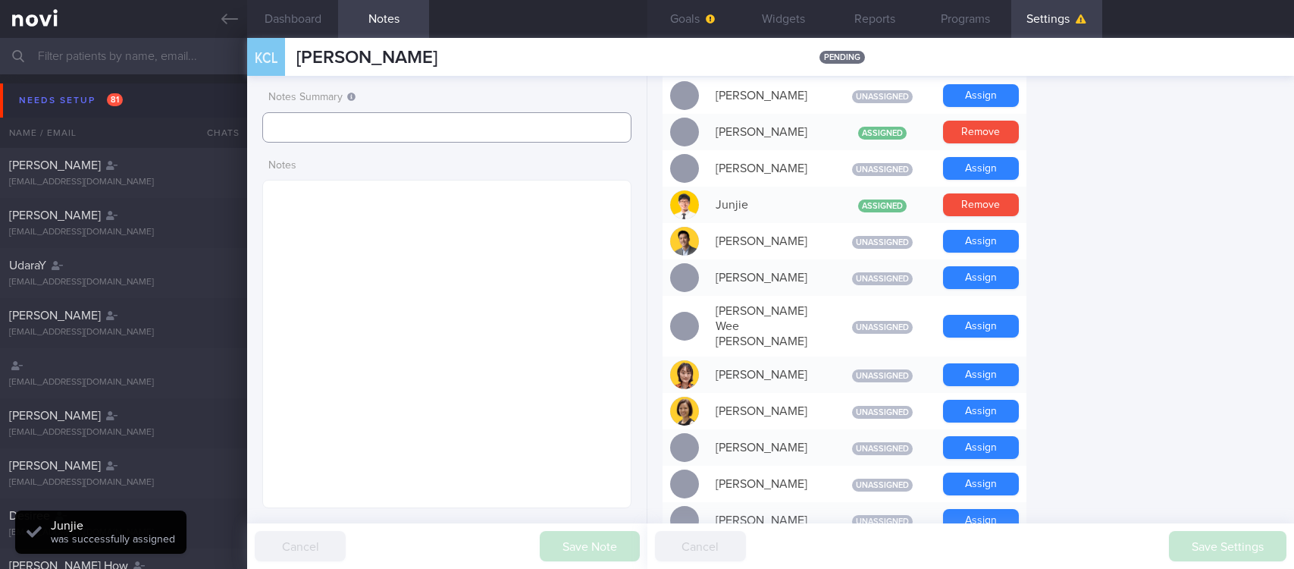
scroll to position [165, 330]
click at [391, 119] on input "text" at bounding box center [446, 127] width 369 height 30
type input "tracked"
click at [574, 546] on button "Save Note" at bounding box center [590, 546] width 100 height 30
click at [432, 324] on textarea at bounding box center [446, 344] width 369 height 328
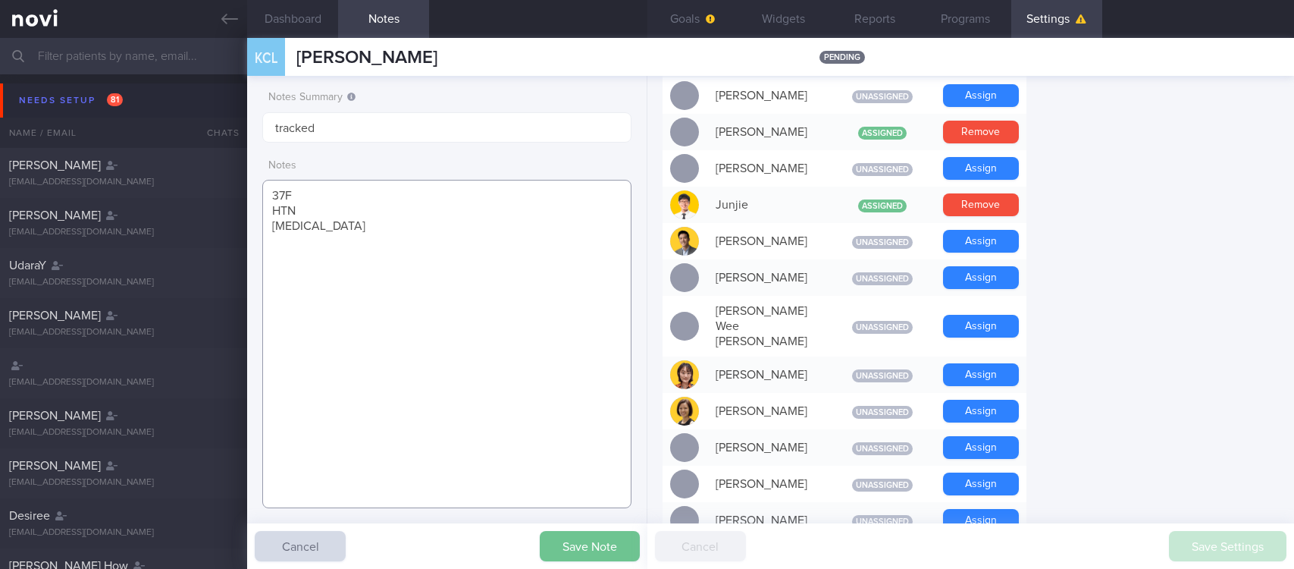
type textarea "37F HTN Rybelsus"
click at [587, 552] on button "Save Note" at bounding box center [590, 546] width 100 height 30
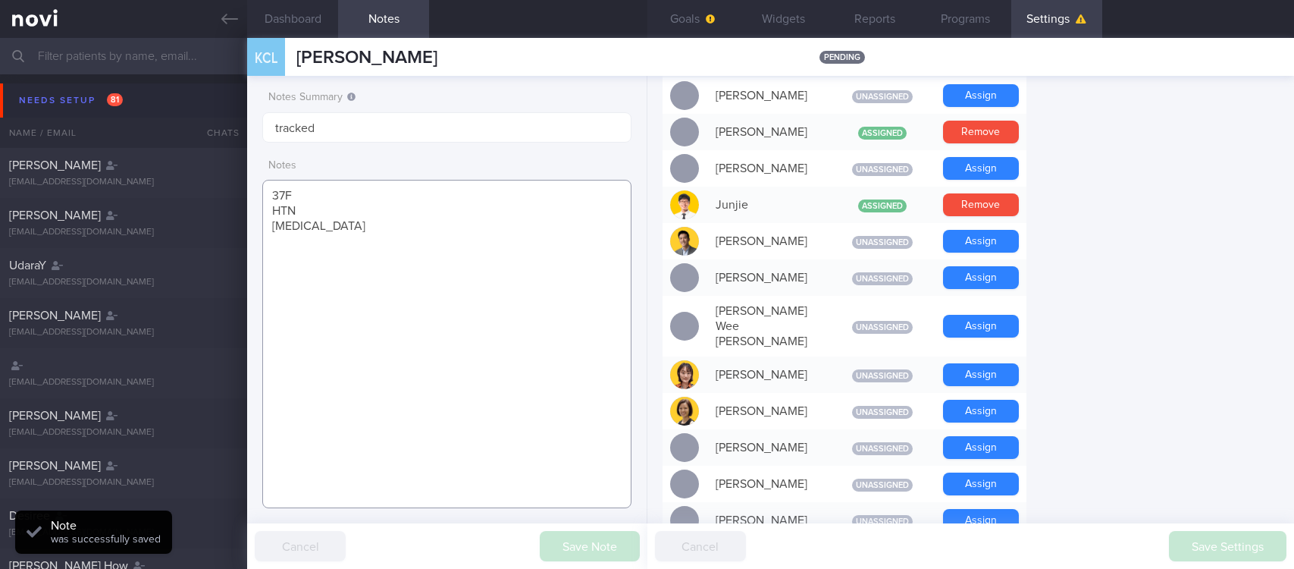
click at [487, 301] on textarea "37F HTN Rybelsus" at bounding box center [446, 344] width 369 height 328
click at [698, 22] on button "Goals" at bounding box center [692, 19] width 91 height 38
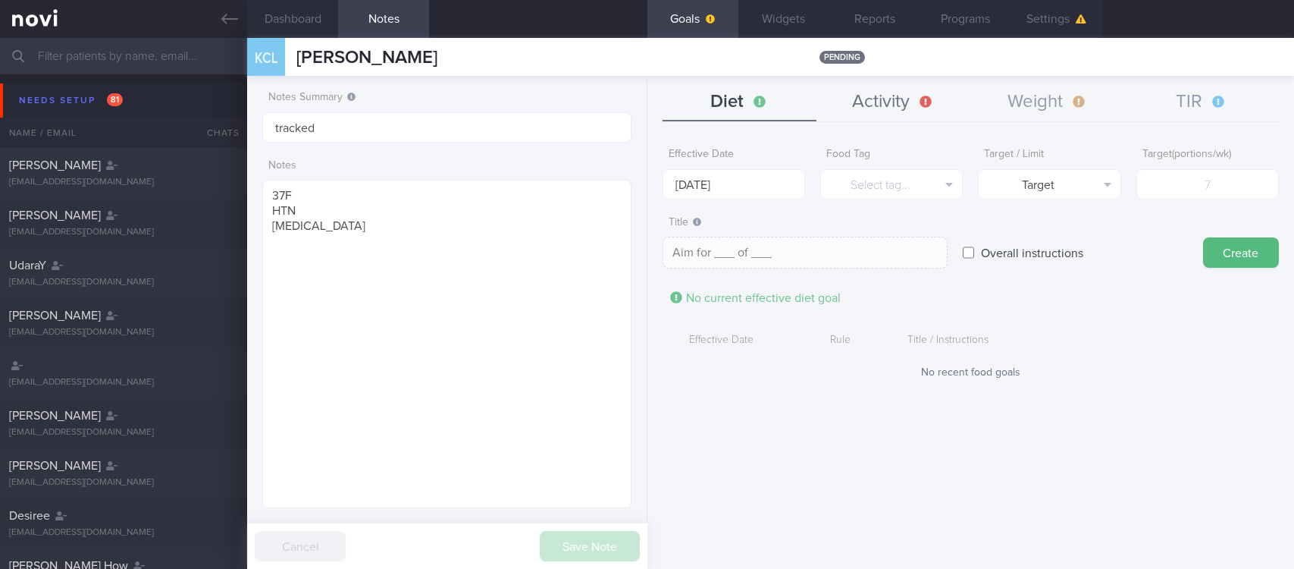
click at [924, 108] on button "Activity" at bounding box center [893, 102] width 154 height 38
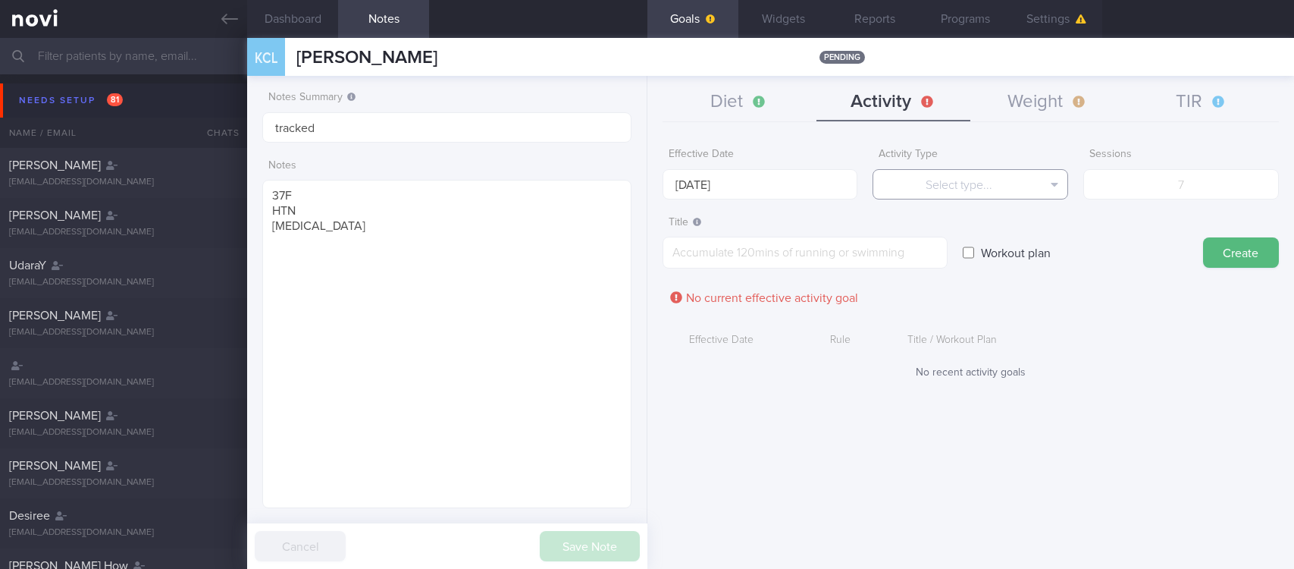
click at [981, 172] on button "Select type..." at bounding box center [970, 184] width 196 height 30
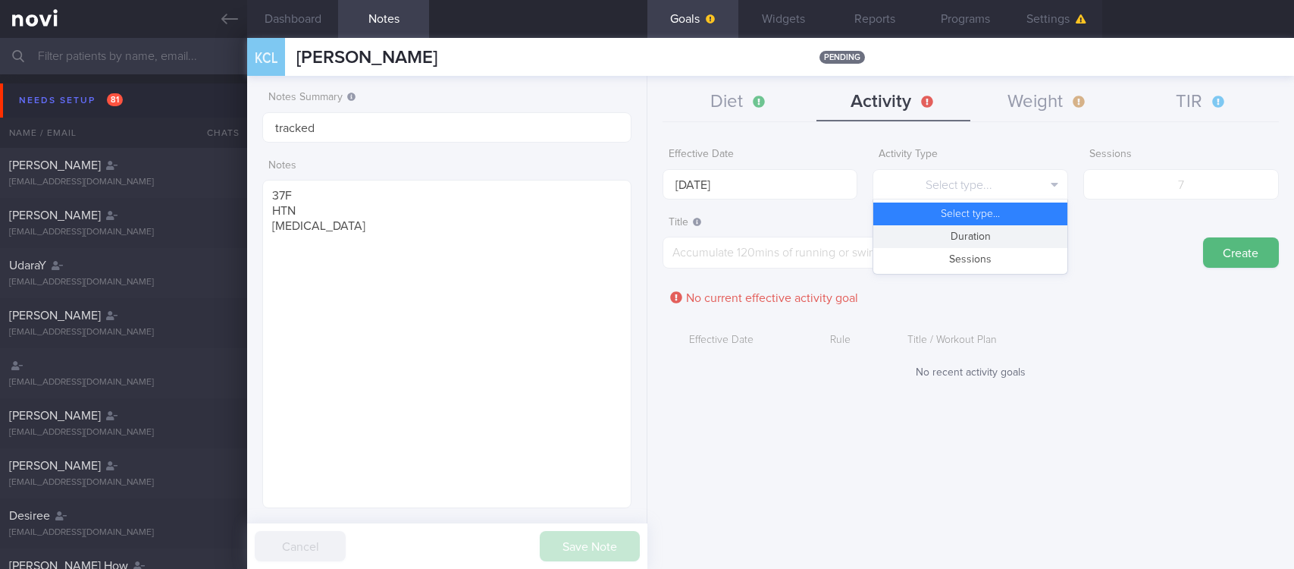
click at [986, 238] on button "Duration" at bounding box center [970, 236] width 194 height 23
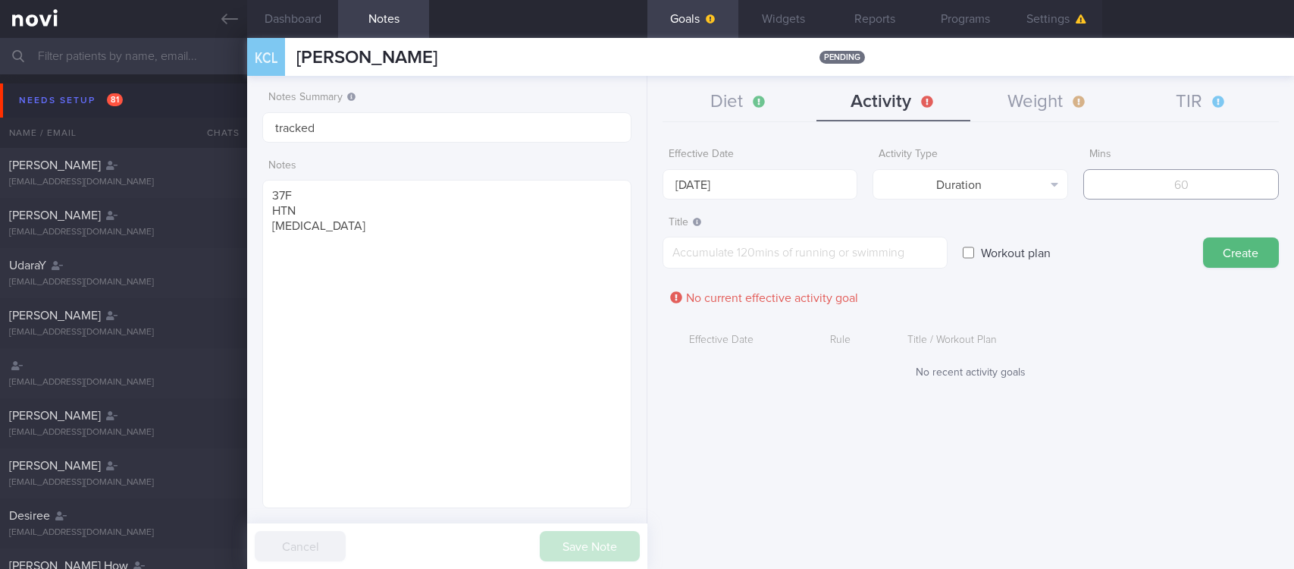
click at [1114, 197] on input "number" at bounding box center [1181, 184] width 196 height 30
click at [1130, 180] on input "number" at bounding box center [1181, 184] width 196 height 30
type input "150"
drag, startPoint x: 774, startPoint y: 251, endPoint x: 770, endPoint y: 231, distance: 20.1
click at [775, 251] on textarea at bounding box center [805, 253] width 285 height 32
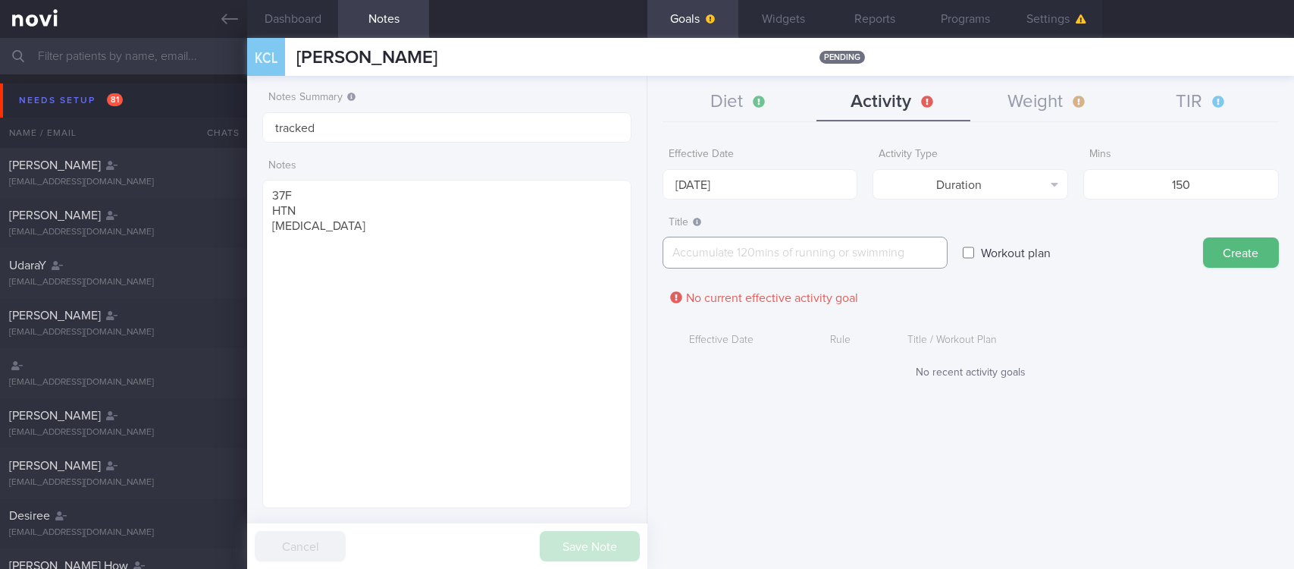
paste textarea "Aim for 150 mins moderate intensity aerobic training per week (brisk walking, j…"
type textarea "Aim for 150 mins moderate intensity aerobic training per week (brisk walking, j…"
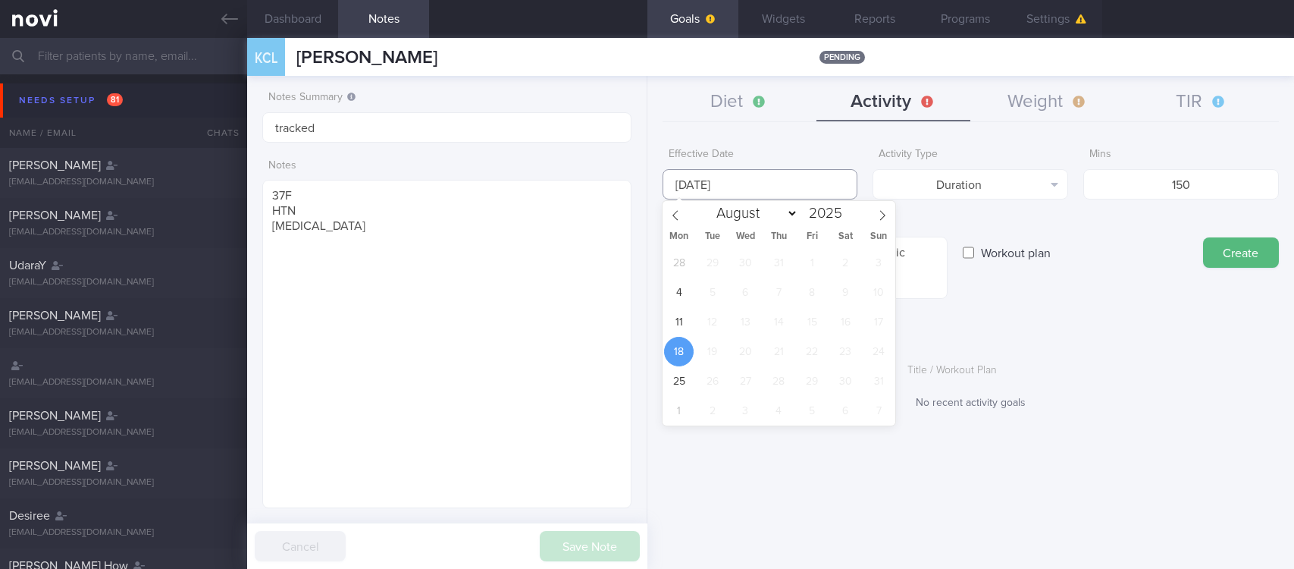
click at [766, 193] on input "[DATE]" at bounding box center [761, 184] width 196 height 30
click at [689, 311] on span "11" at bounding box center [679, 322] width 30 height 30
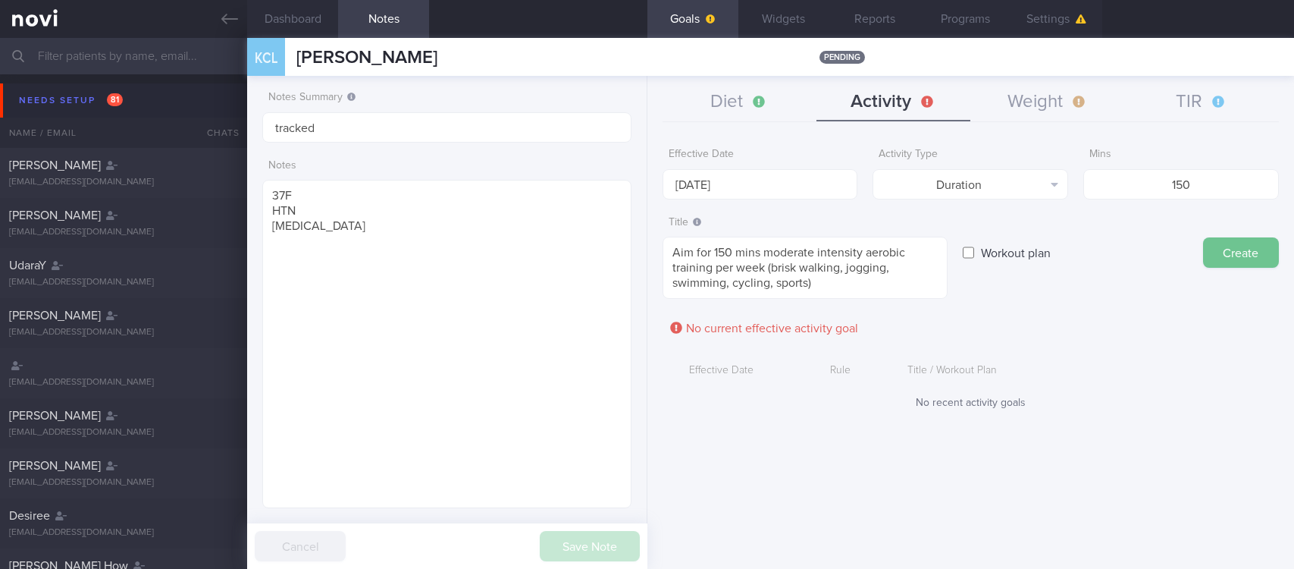
click at [1220, 237] on button "Create" at bounding box center [1241, 252] width 76 height 30
type input "[DATE]"
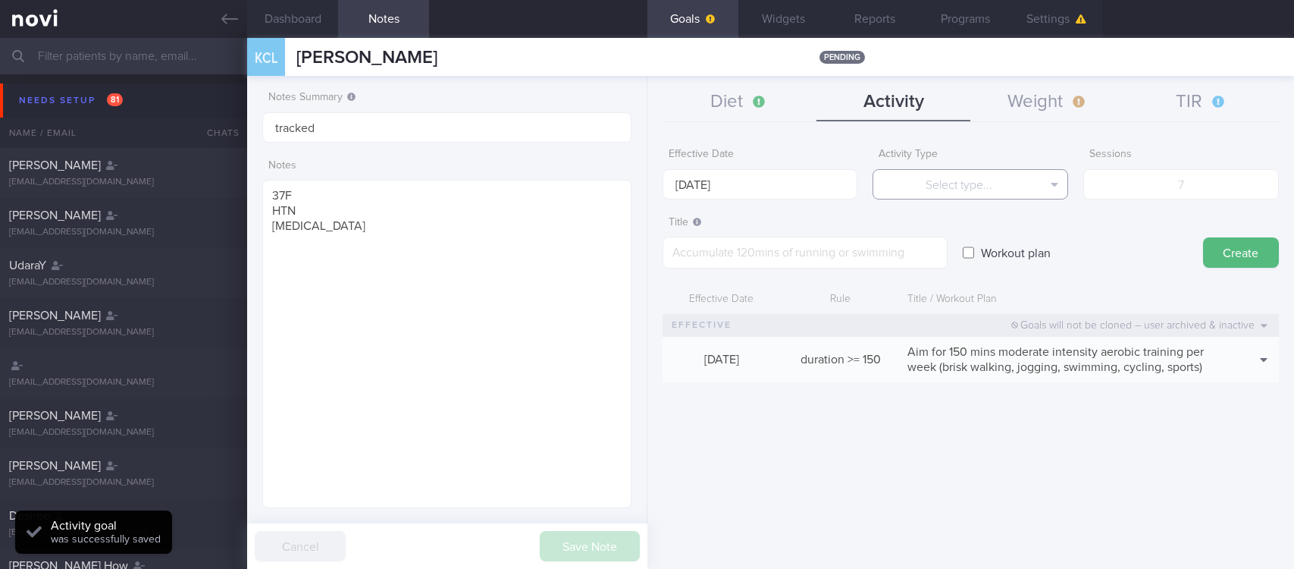
click at [1027, 176] on button "Select type..." at bounding box center [970, 184] width 196 height 30
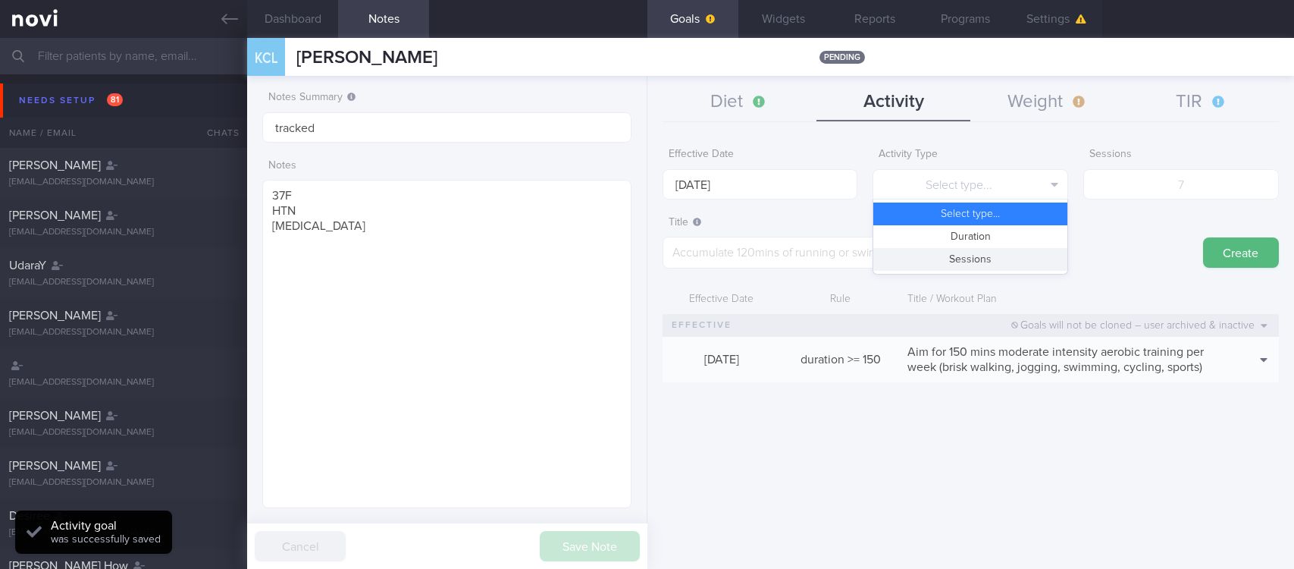
click at [993, 249] on button "Sessions" at bounding box center [970, 259] width 194 height 23
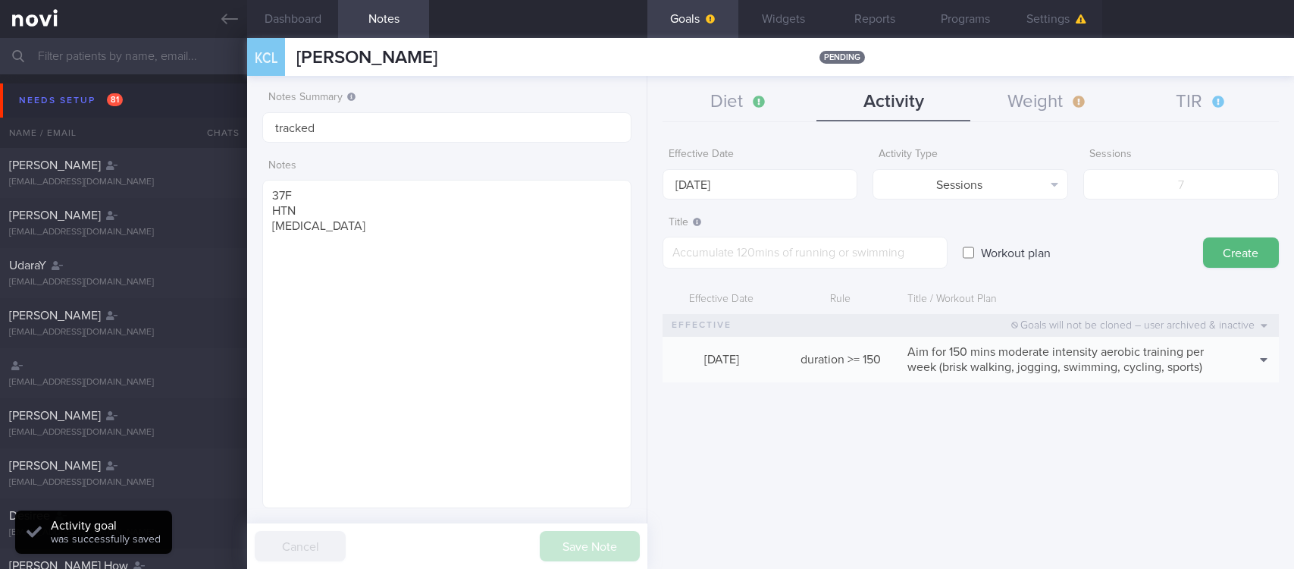
click at [777, 199] on form "Effective Date 18 Aug 2025 Activity Type Sessions Select type... Duration Sessi…" at bounding box center [971, 268] width 616 height 257
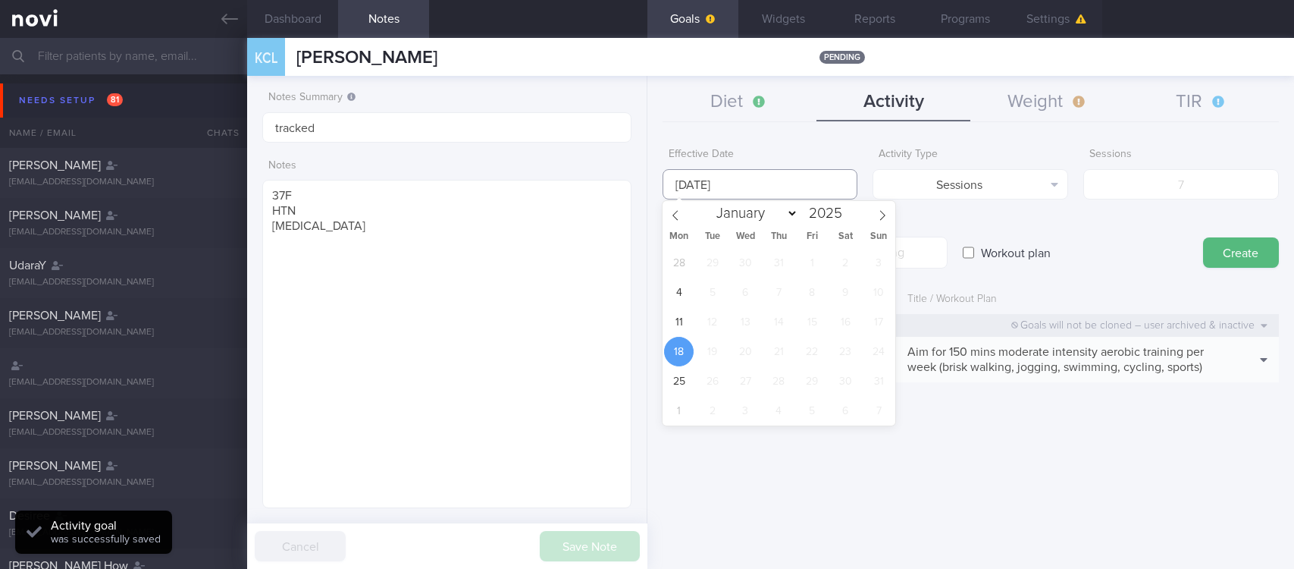
click at [747, 170] on input "[DATE]" at bounding box center [761, 184] width 196 height 30
click at [681, 311] on span "11" at bounding box center [679, 322] width 30 height 30
type input "[DATE]"
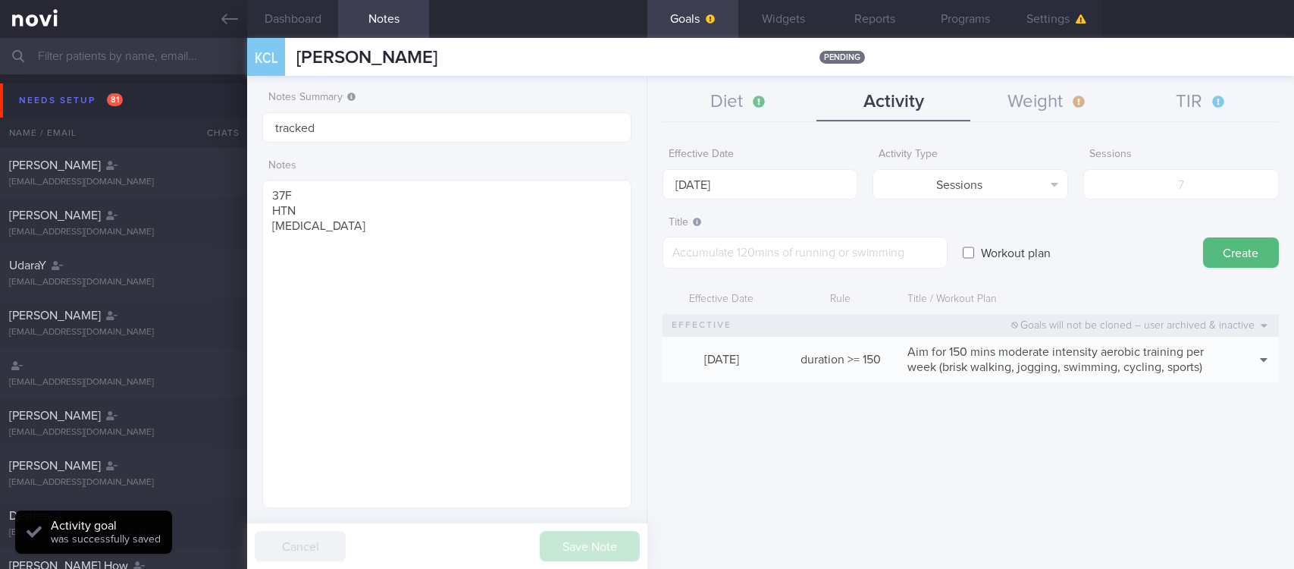
click at [1122, 205] on form "Effective Date 11 Aug 2025 Activity Type Sessions Select type... Duration Sessi…" at bounding box center [971, 268] width 616 height 257
click at [1130, 192] on input "number" at bounding box center [1181, 184] width 196 height 30
type input "2"
click at [860, 249] on textarea at bounding box center [805, 253] width 285 height 32
paste textarea "Aim for at least 2 strength training sessions per week *Bodyweight exercises* -…"
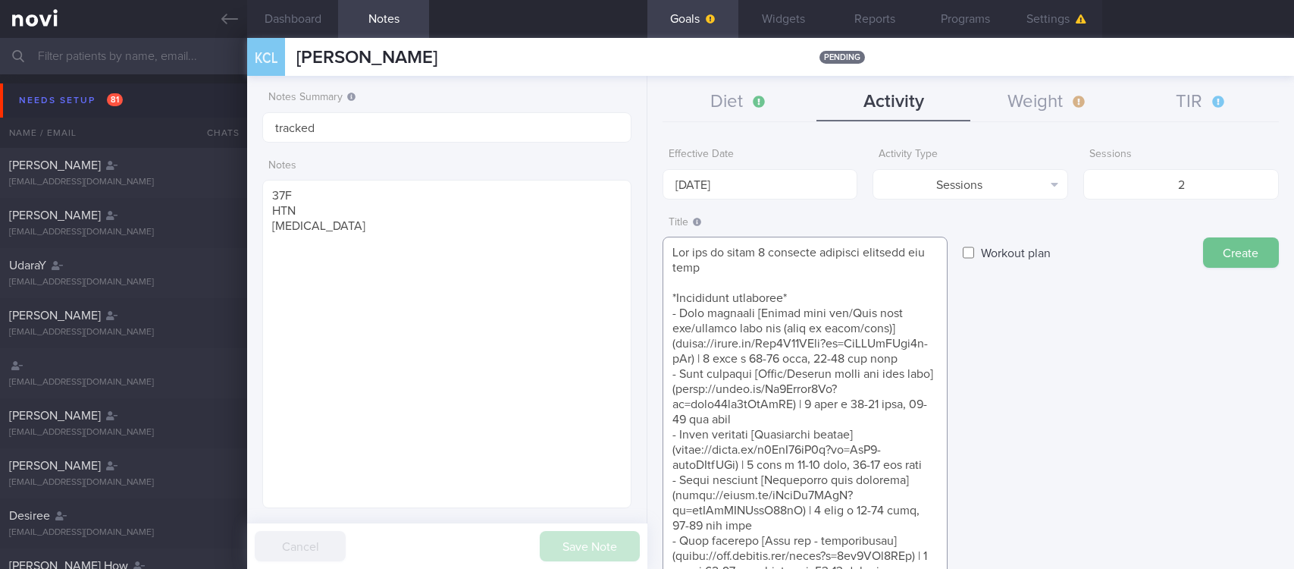
type textarea "Aim for at least 2 strength training sessions per week *Bodyweight exercises* -…"
click at [1230, 252] on button "Create" at bounding box center [1241, 252] width 76 height 30
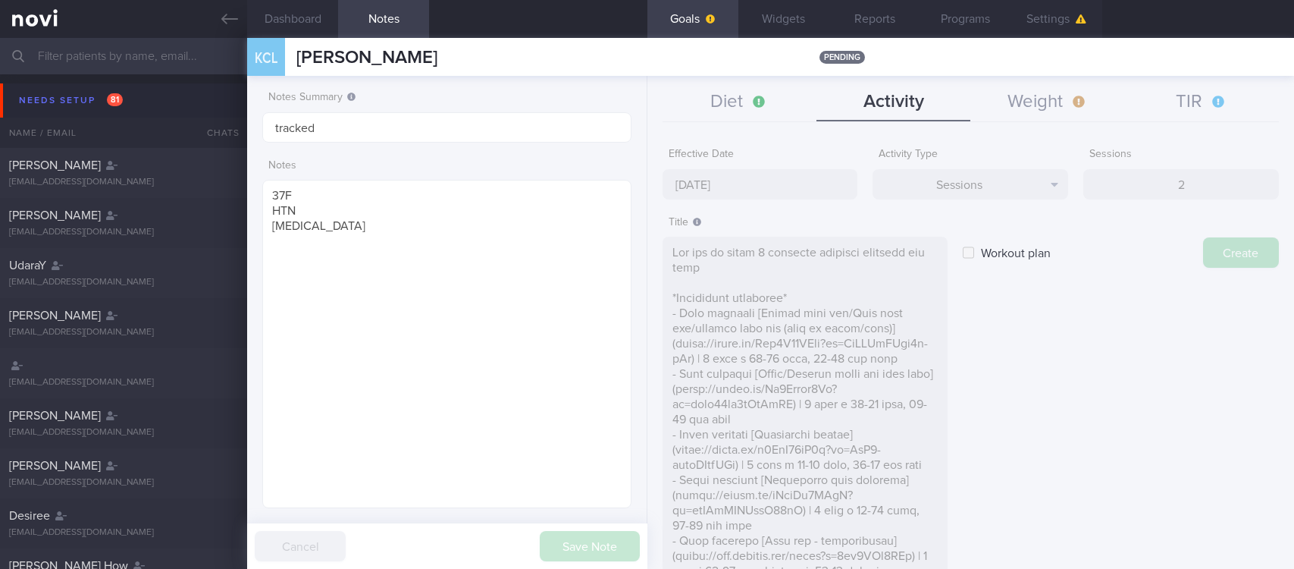
type input "[DATE]"
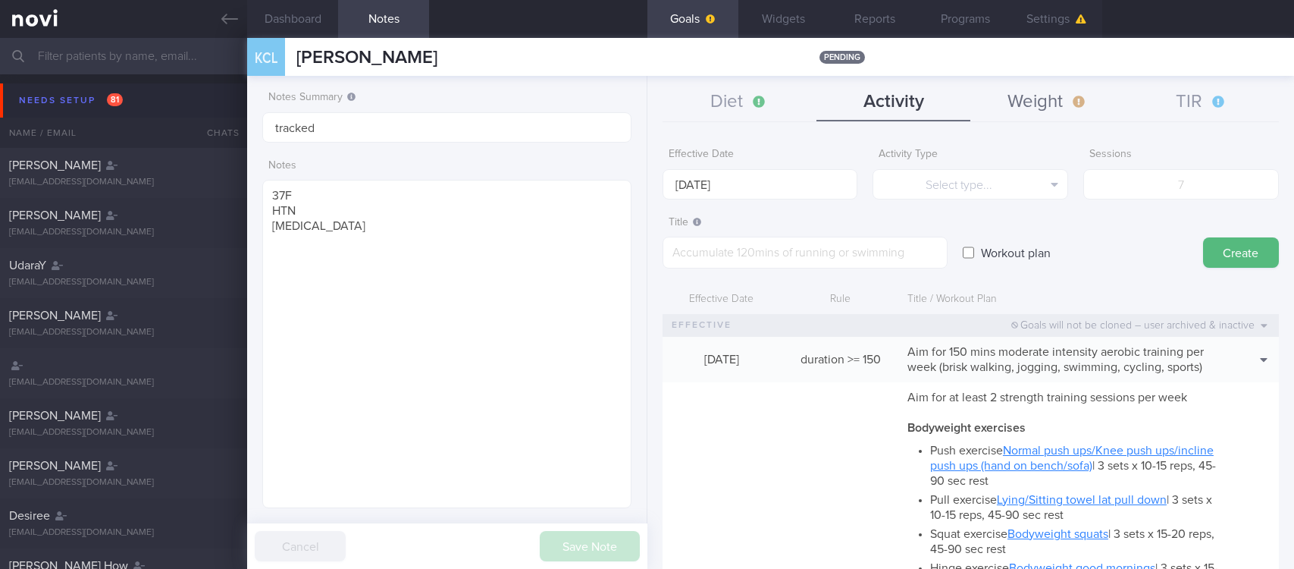
drag, startPoint x: 1016, startPoint y: 97, endPoint x: 1025, endPoint y: 130, distance: 34.6
click at [1018, 99] on button "Weight" at bounding box center [1047, 102] width 154 height 38
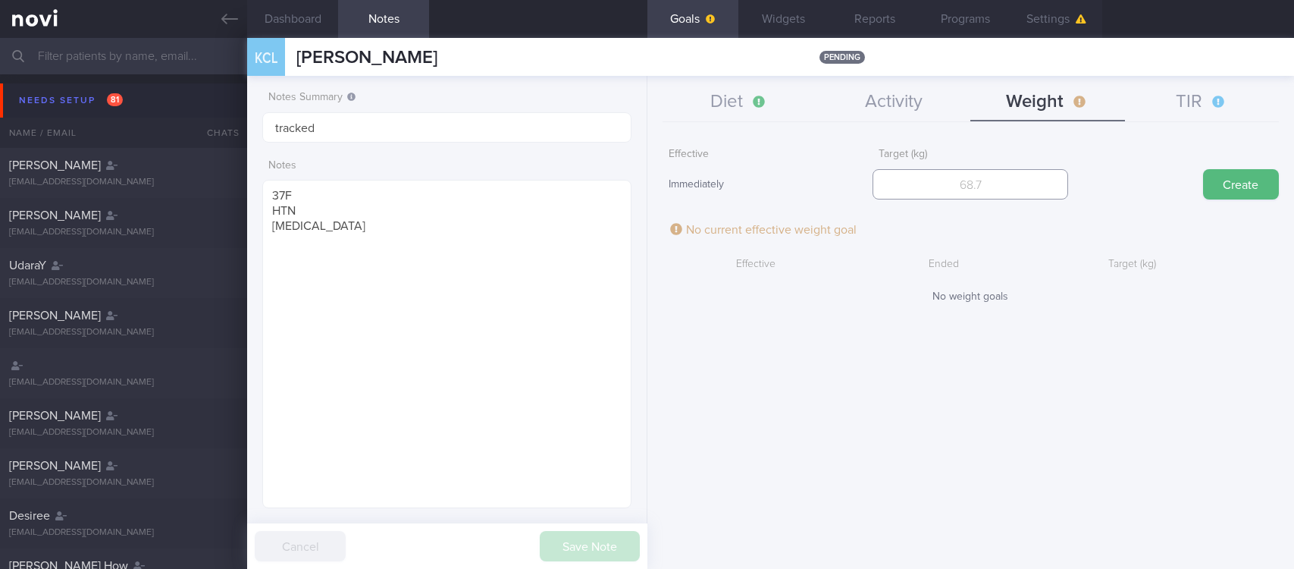
click at [1020, 177] on input "number" at bounding box center [970, 184] width 196 height 30
type input "71"
click at [1213, 202] on form "Effective Immediately Target (kg) 71 Create No current effective weight goal Ef…" at bounding box center [971, 221] width 616 height 163
click at [1218, 169] on button "Create" at bounding box center [1241, 184] width 76 height 30
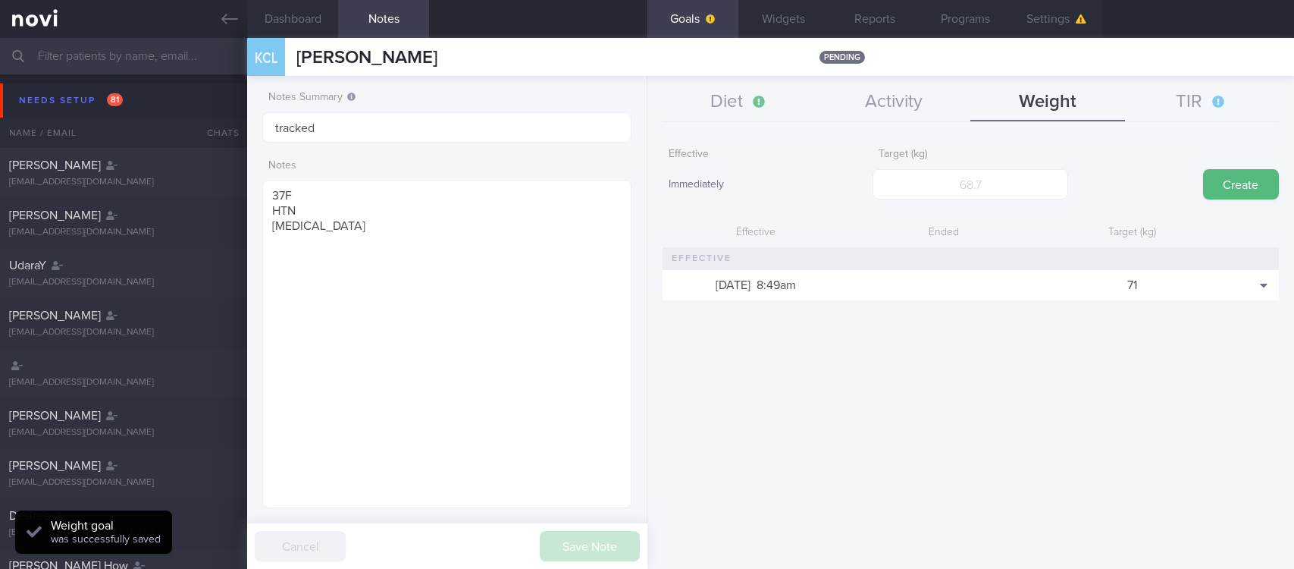
scroll to position [183, 324]
drag, startPoint x: 1199, startPoint y: 80, endPoint x: 1198, endPoint y: 89, distance: 9.2
click at [1199, 83] on div "Diet Activity Weight TIR Effective Date 18 Aug 2025 Food Tag Select tag... Sele…" at bounding box center [970, 322] width 647 height 493
click at [1196, 90] on button "TIR" at bounding box center [1202, 102] width 154 height 38
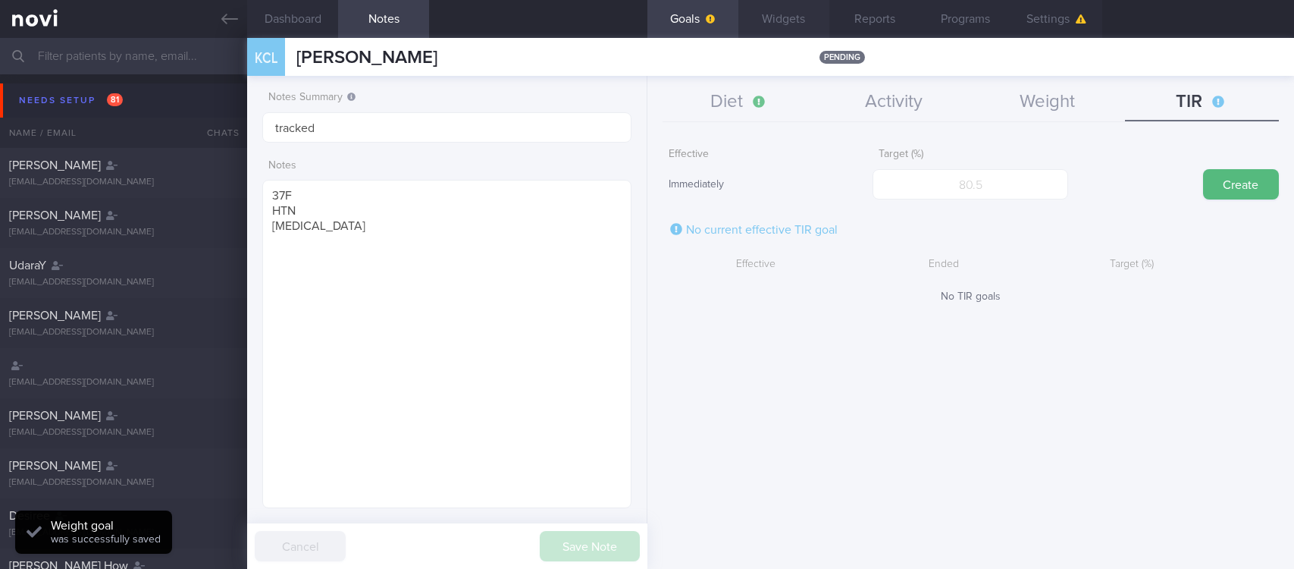
click at [803, 11] on button "Widgets" at bounding box center [783, 19] width 91 height 38
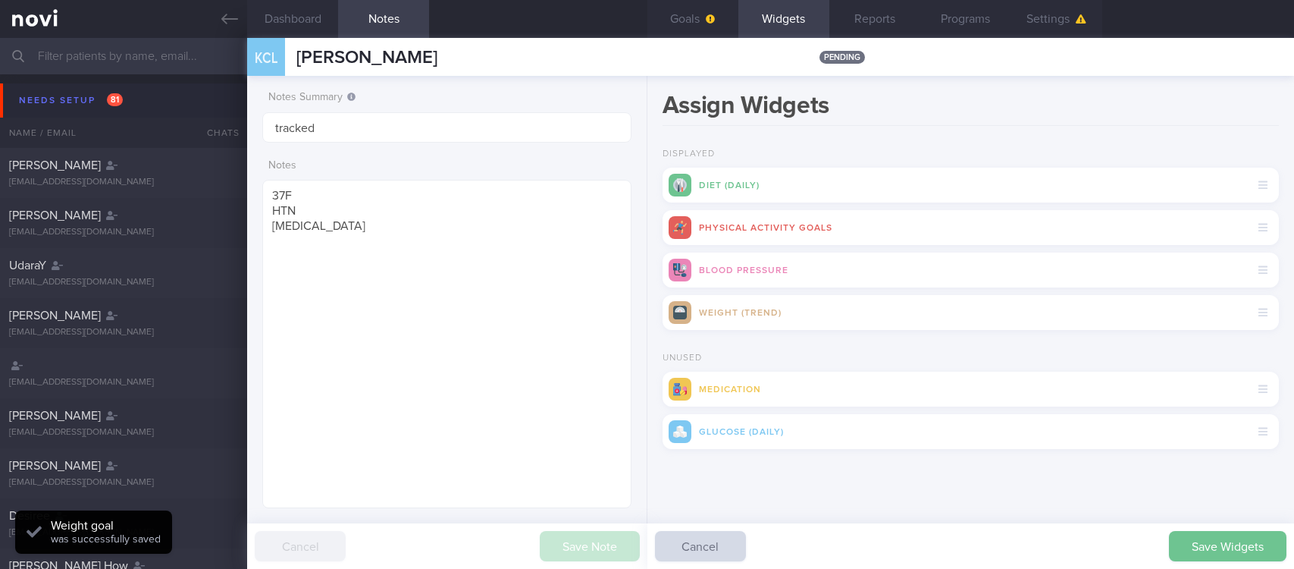
click at [1249, 551] on button "Save Widgets" at bounding box center [1227, 546] width 117 height 30
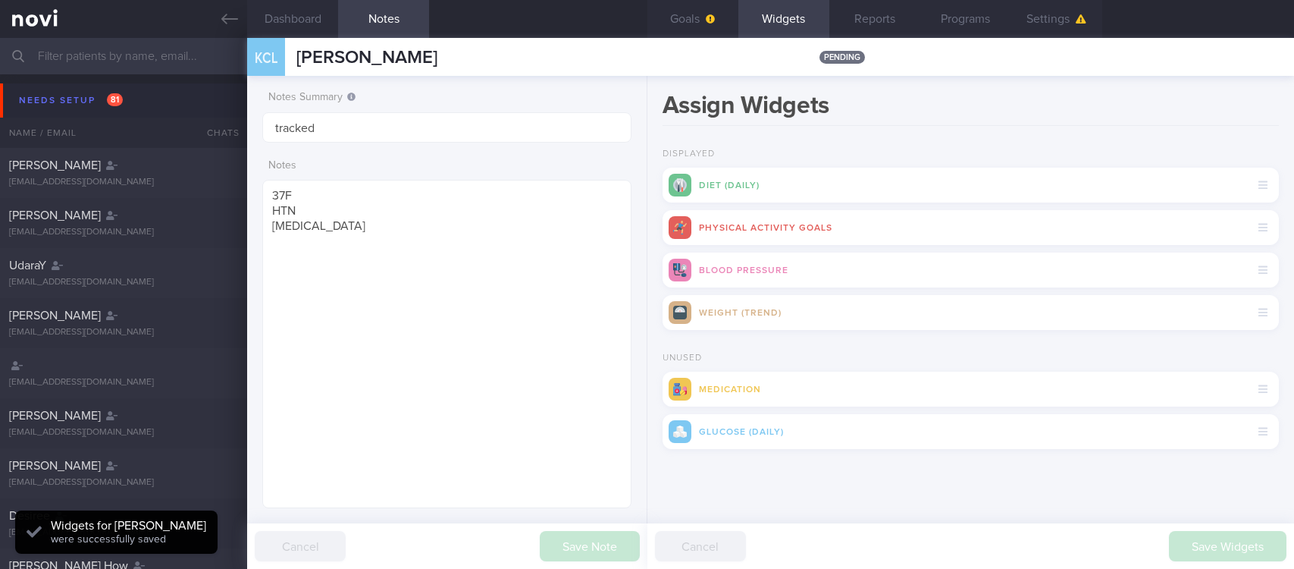
scroll to position [161, 324]
click at [727, 28] on button "Goals" at bounding box center [692, 19] width 91 height 38
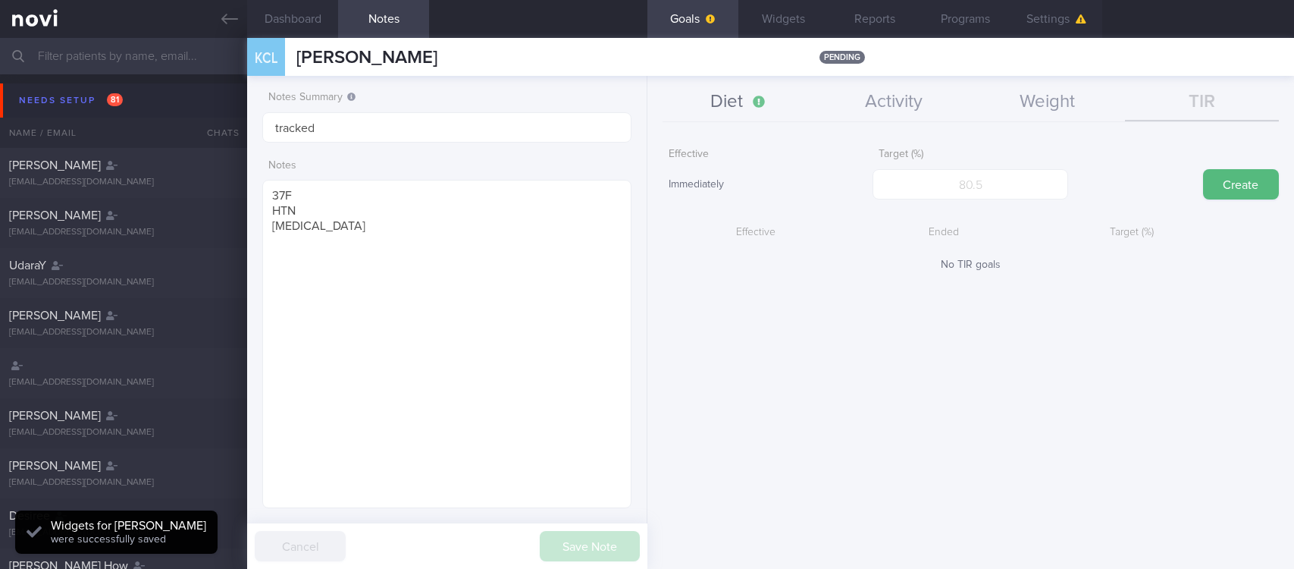
click at [736, 113] on button "Diet" at bounding box center [740, 102] width 154 height 38
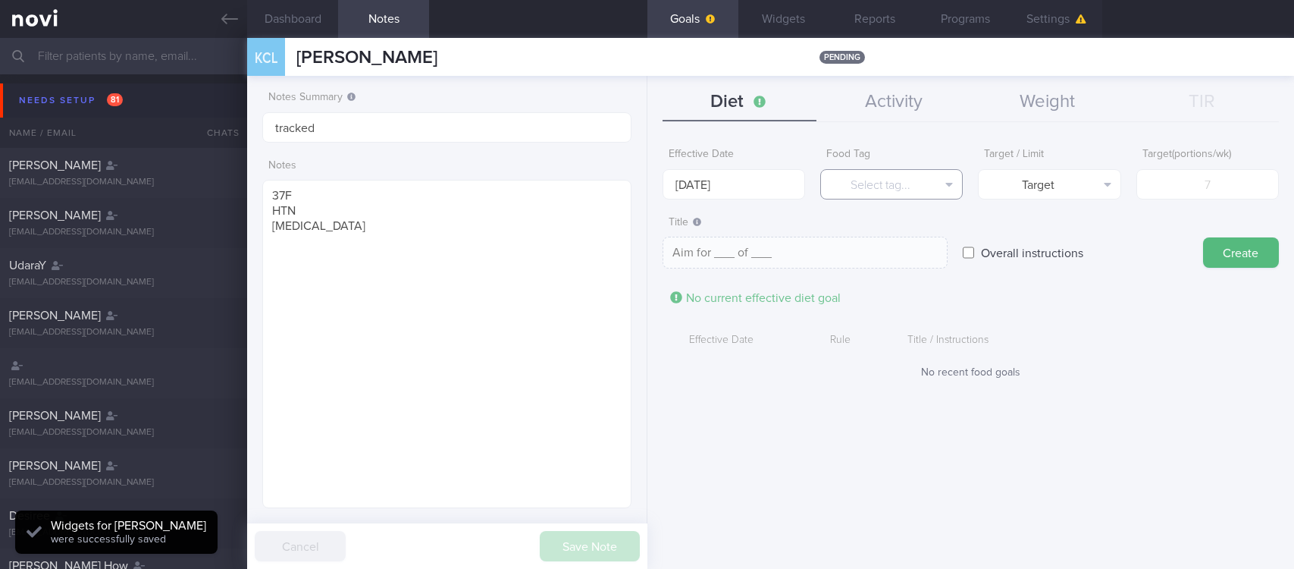
click at [889, 178] on button "Select tag..." at bounding box center [891, 184] width 143 height 30
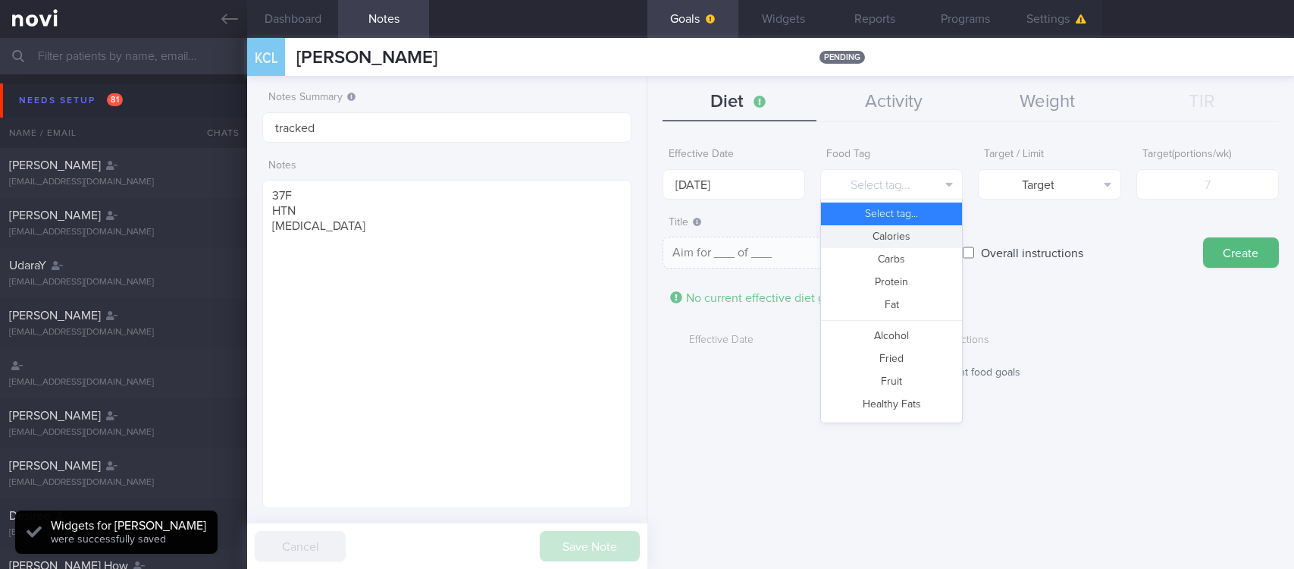
click at [908, 230] on button "Calories" at bounding box center [891, 236] width 141 height 23
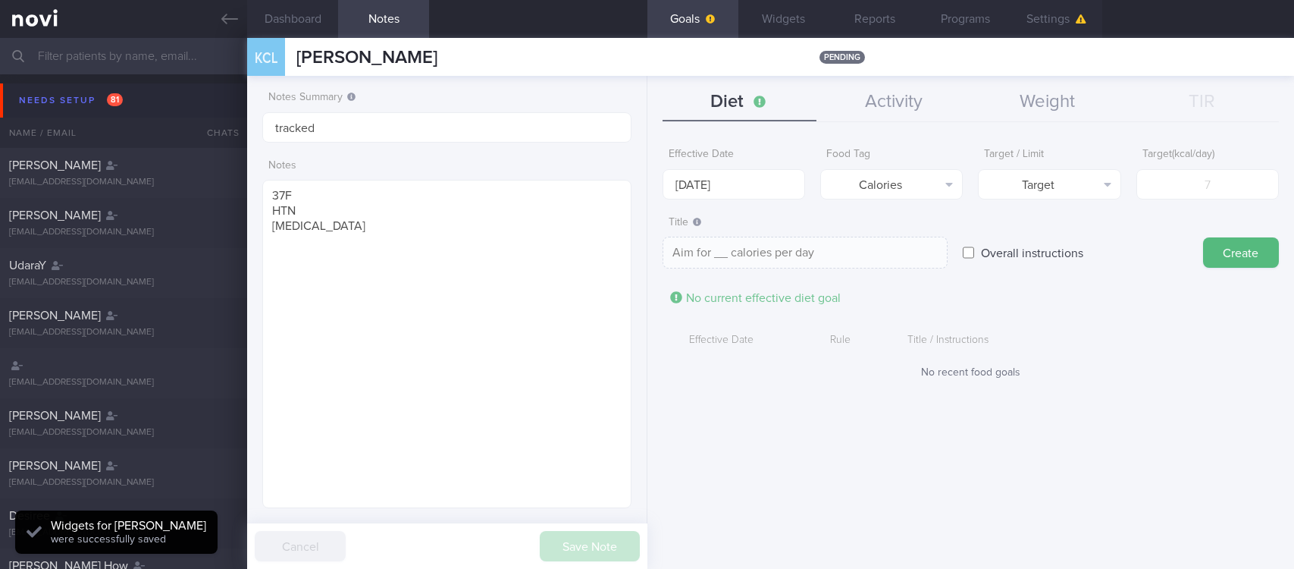
click at [1026, 203] on form "Effective Date 18 Aug 2025 Food Tag Calories Select tag... Calories Carbs Prote…" at bounding box center [971, 267] width 616 height 254
click at [1055, 183] on button "Target" at bounding box center [1049, 184] width 143 height 30
click at [1054, 238] on button "Limit" at bounding box center [1049, 236] width 141 height 23
type textarea "Keep to __ calories per day"
click at [713, 189] on input "[DATE]" at bounding box center [734, 184] width 143 height 30
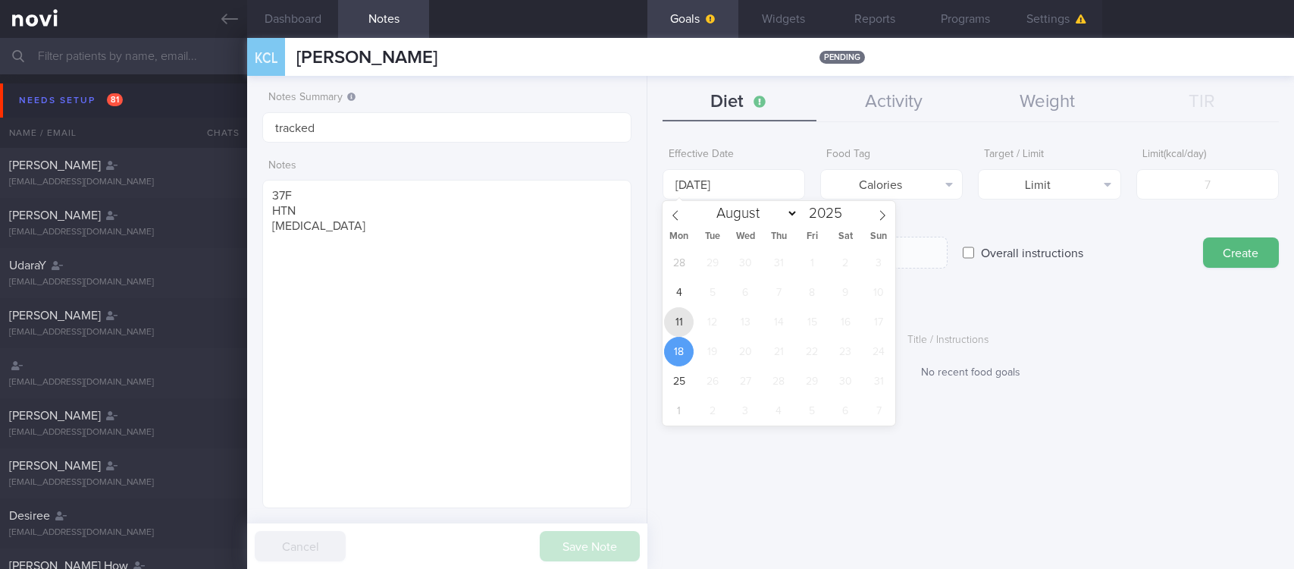
click at [688, 316] on span "11" at bounding box center [679, 322] width 30 height 30
type input "[DATE]"
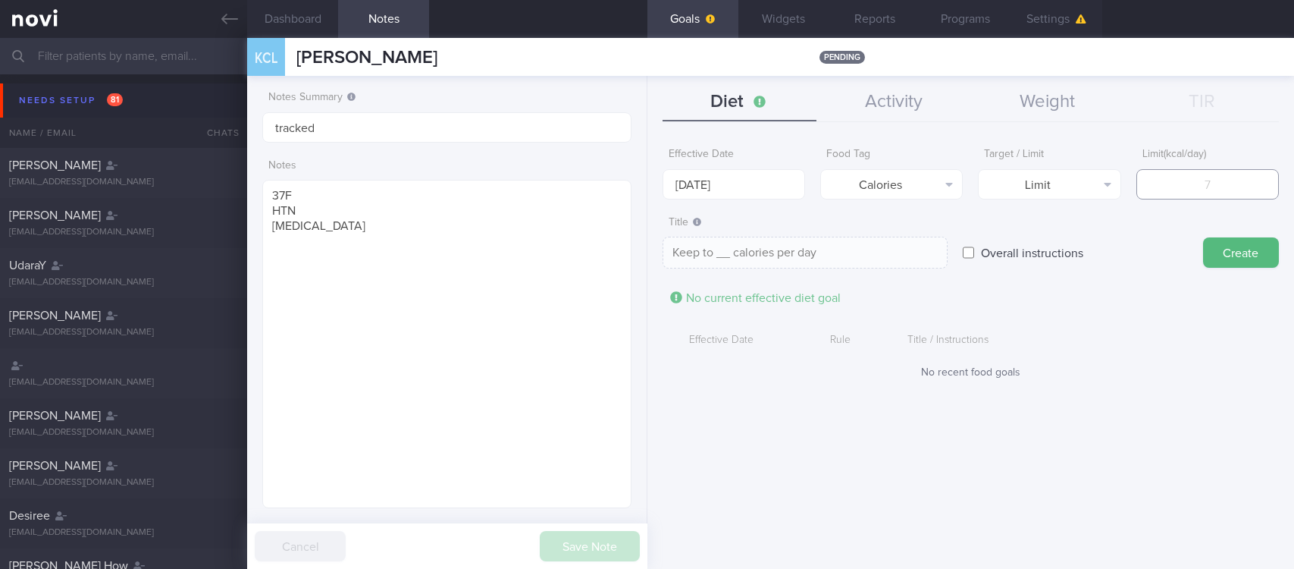
click at [1230, 174] on input "number" at bounding box center [1207, 184] width 143 height 30
type input "1"
type textarea "Keep to 1 calories per day"
type input "13"
type textarea "Keep to 13 calories per day"
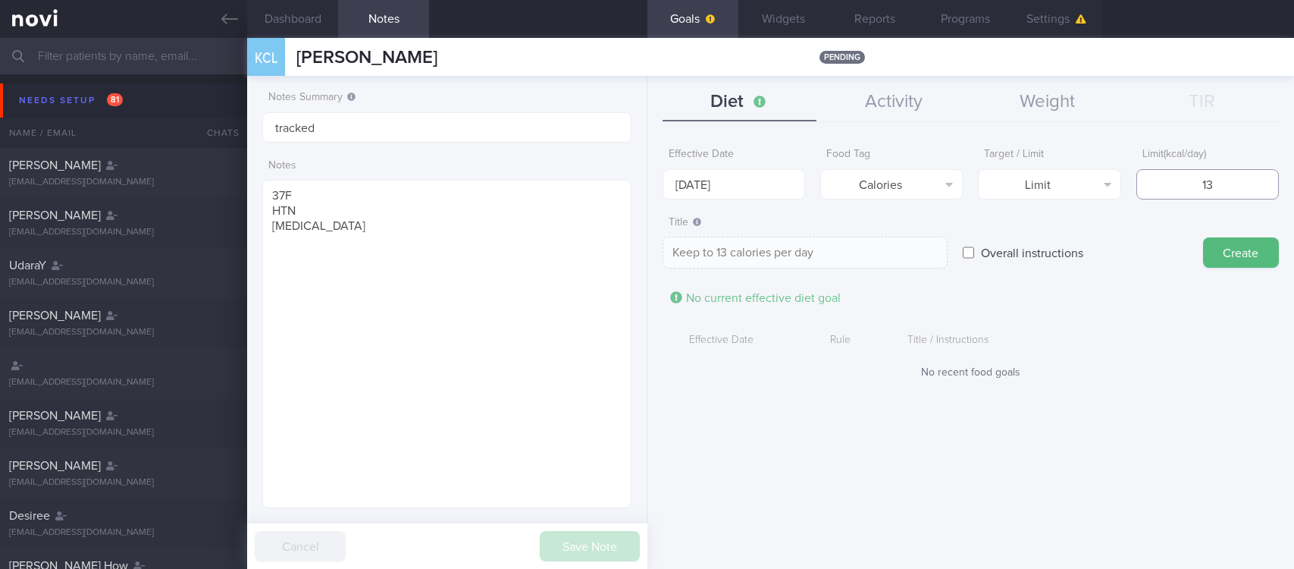
type input "130"
type textarea "Keep to 130 calories per day"
type input "1300"
type textarea "Keep to 1300 calories per day"
type input "1300"
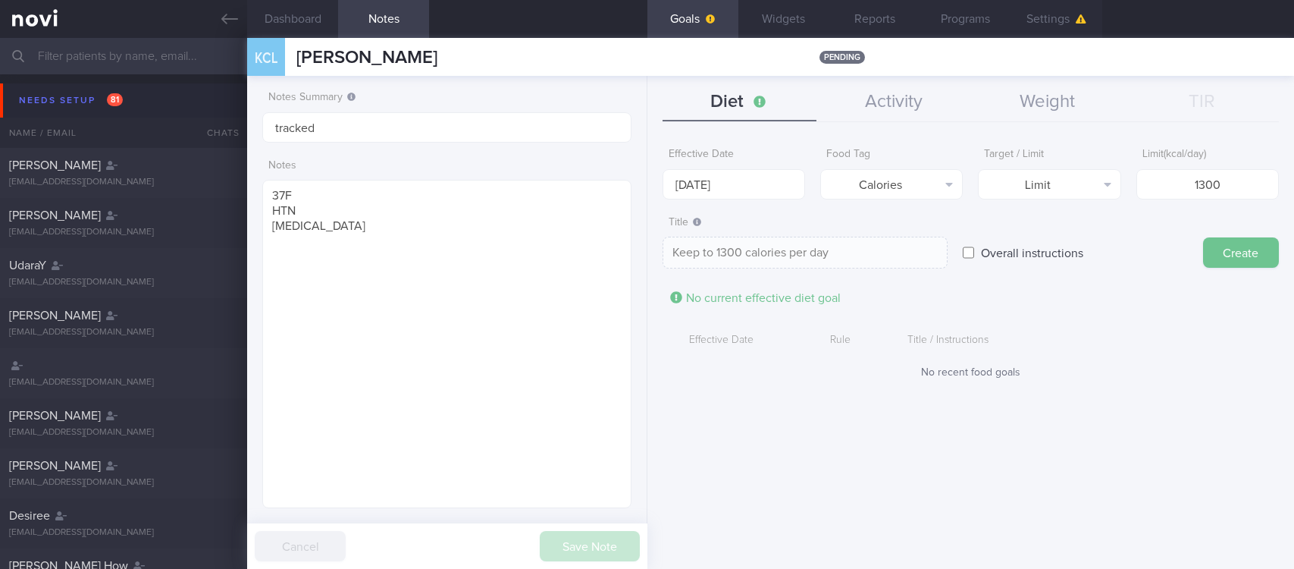
click at [1223, 257] on button "Create" at bounding box center [1241, 252] width 76 height 30
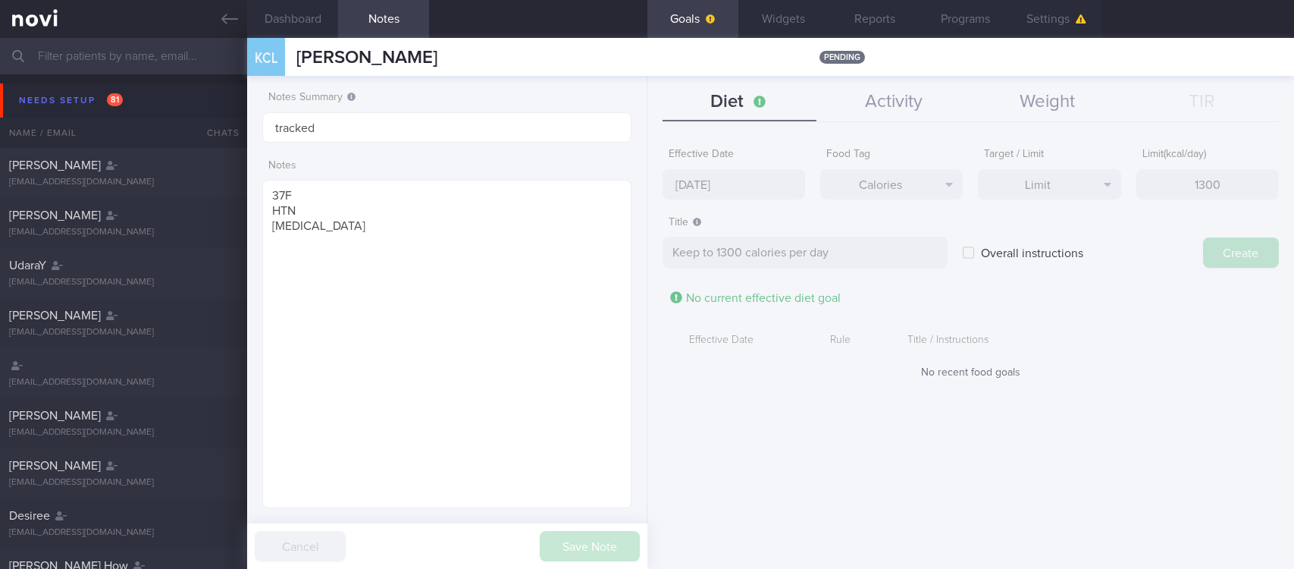
type input "[DATE]"
type textarea "Aim for ___ of ___"
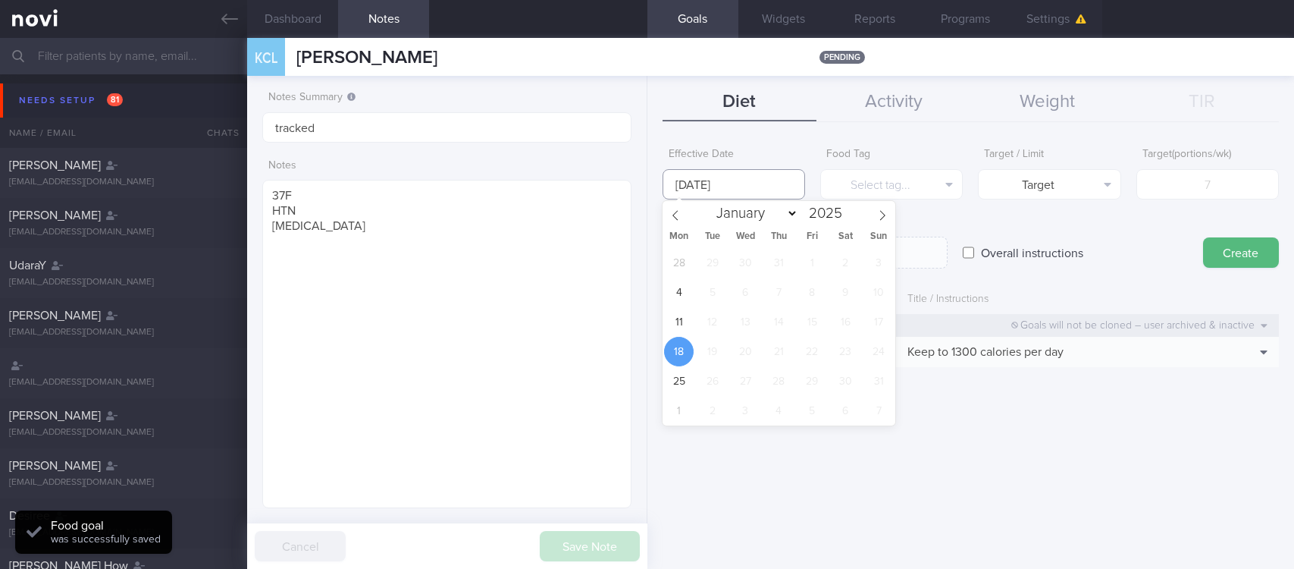
click at [765, 178] on input "[DATE]" at bounding box center [734, 184] width 143 height 30
click at [676, 335] on span "11" at bounding box center [679, 322] width 30 height 30
type input "[DATE]"
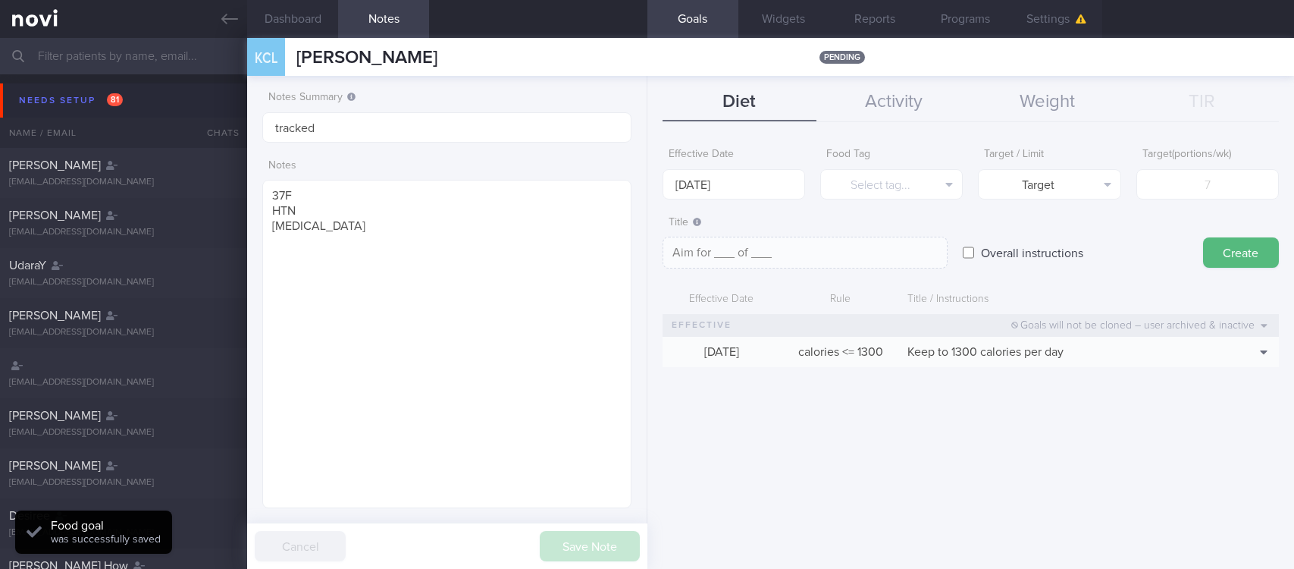
click at [946, 158] on label "Food Tag" at bounding box center [891, 155] width 130 height 14
click at [938, 175] on button "Select tag..." at bounding box center [891, 184] width 143 height 30
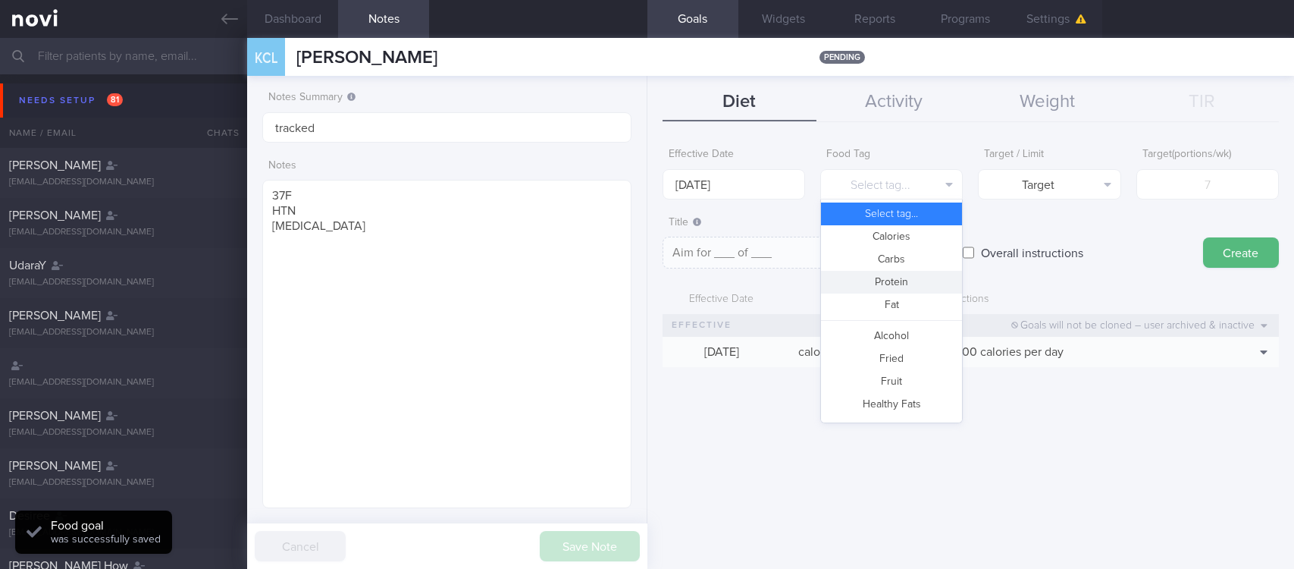
click at [903, 258] on button "Carbs" at bounding box center [891, 259] width 141 height 23
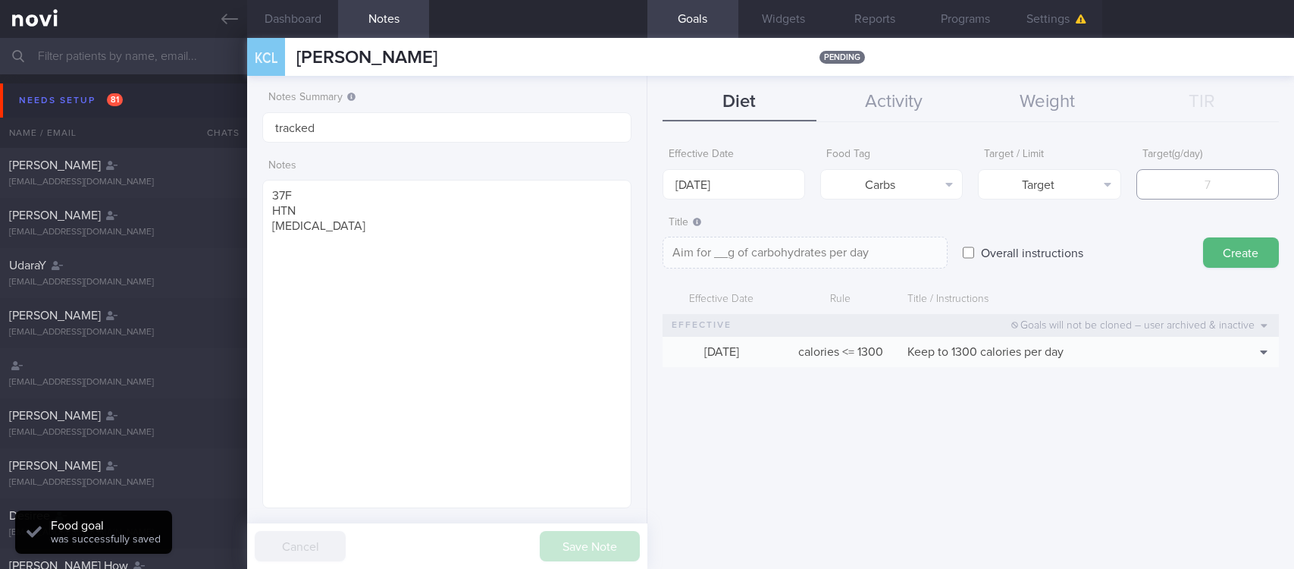
click at [1239, 188] on input "number" at bounding box center [1207, 184] width 143 height 30
click at [1089, 190] on button "Target" at bounding box center [1049, 184] width 143 height 30
click at [1085, 237] on button "Limit" at bounding box center [1049, 236] width 141 height 23
type textarea "Keep to __g of carbohydrates per day"
click at [1236, 190] on input "number" at bounding box center [1207, 184] width 143 height 30
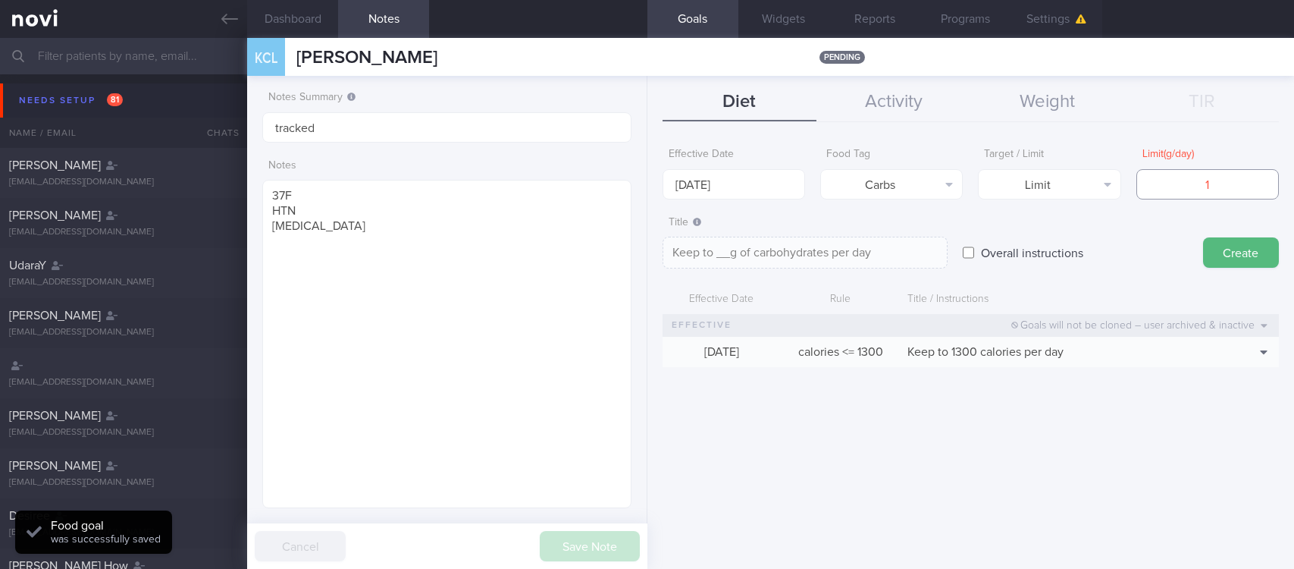
type input "13"
type textarea "Keep to 13g of carbohydrates per day"
type input "130"
type textarea "Keep to 130g of carbohydrates per day"
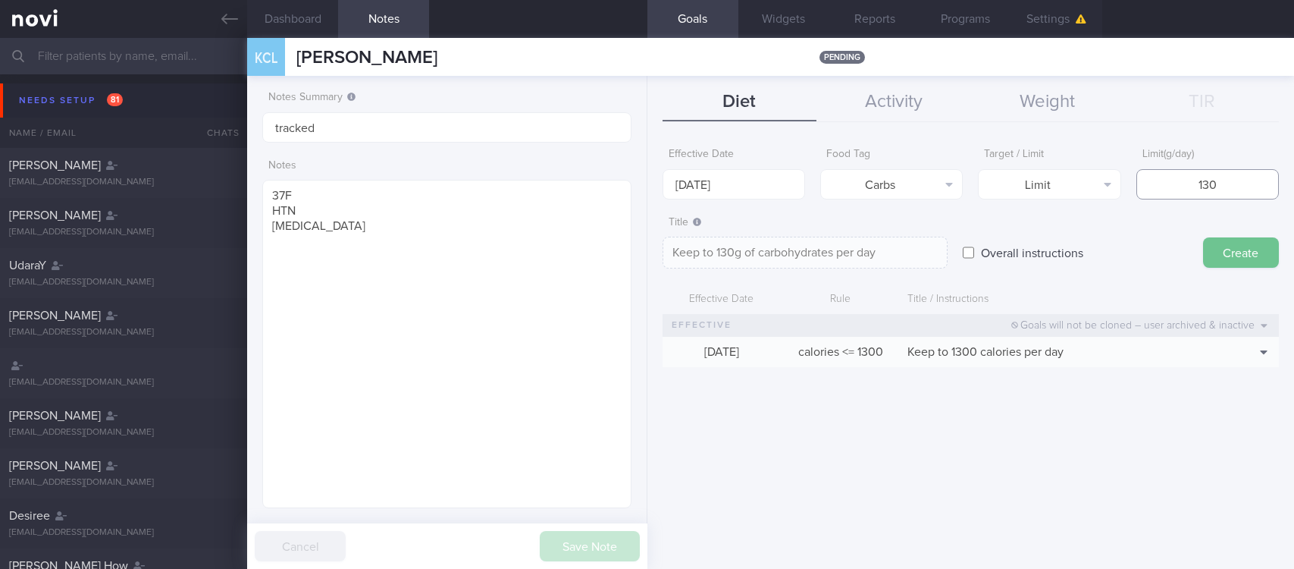
type input "130"
click at [1258, 247] on button "Create" at bounding box center [1241, 252] width 76 height 30
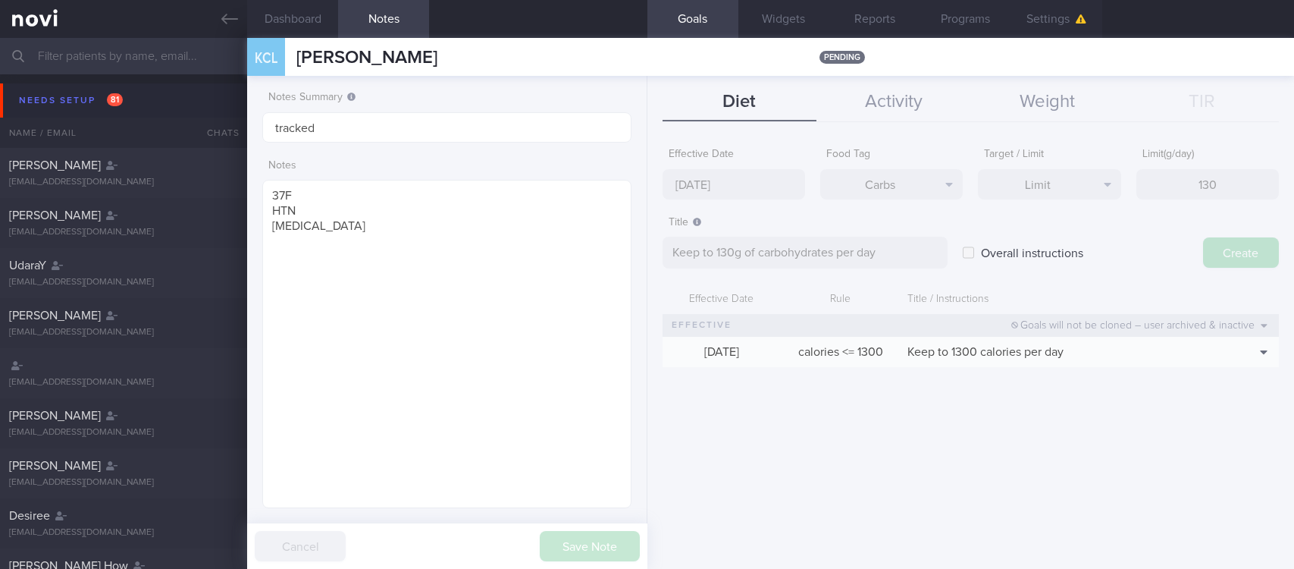
type input "[DATE]"
type textarea "Aim for ___ of ___"
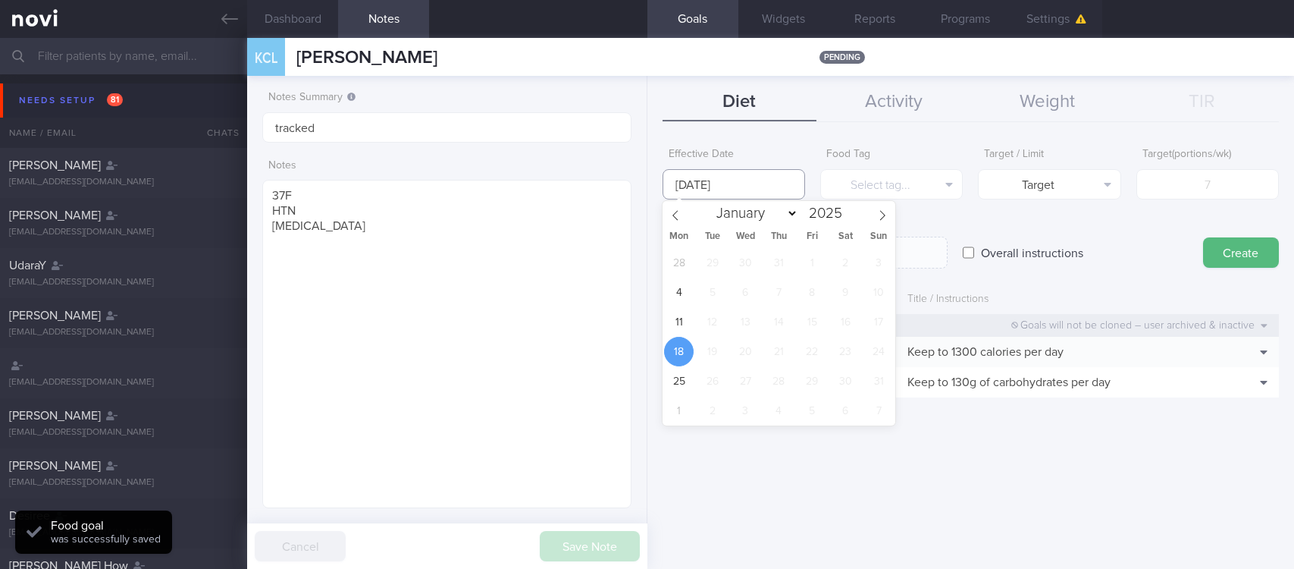
click at [763, 177] on input "[DATE]" at bounding box center [734, 184] width 143 height 30
click at [667, 322] on span "11" at bounding box center [679, 322] width 30 height 30
type input "[DATE]"
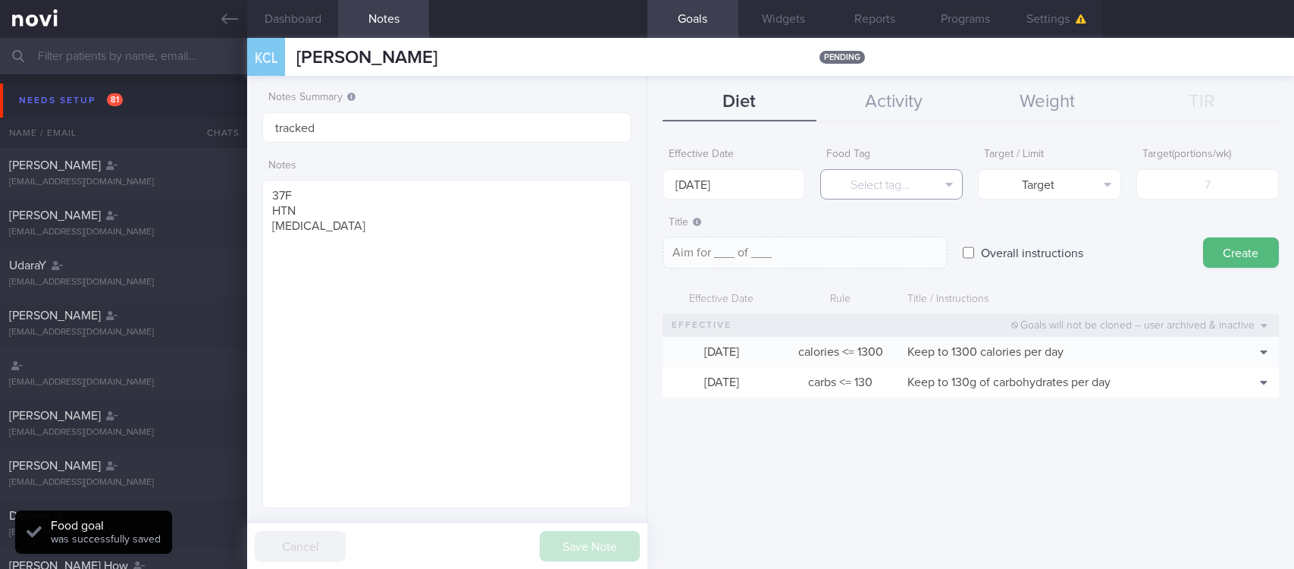
click at [893, 174] on button "Select tag..." at bounding box center [891, 184] width 143 height 30
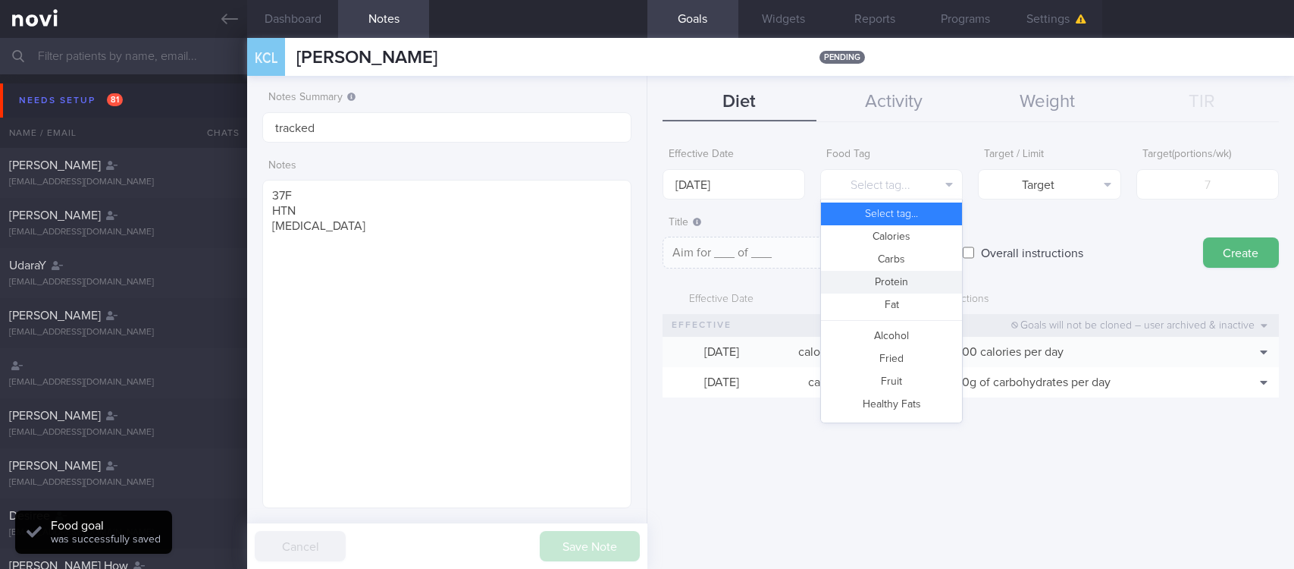
click at [932, 282] on button "Protein" at bounding box center [891, 282] width 141 height 23
type textarea "Aim for __g of protein per day"
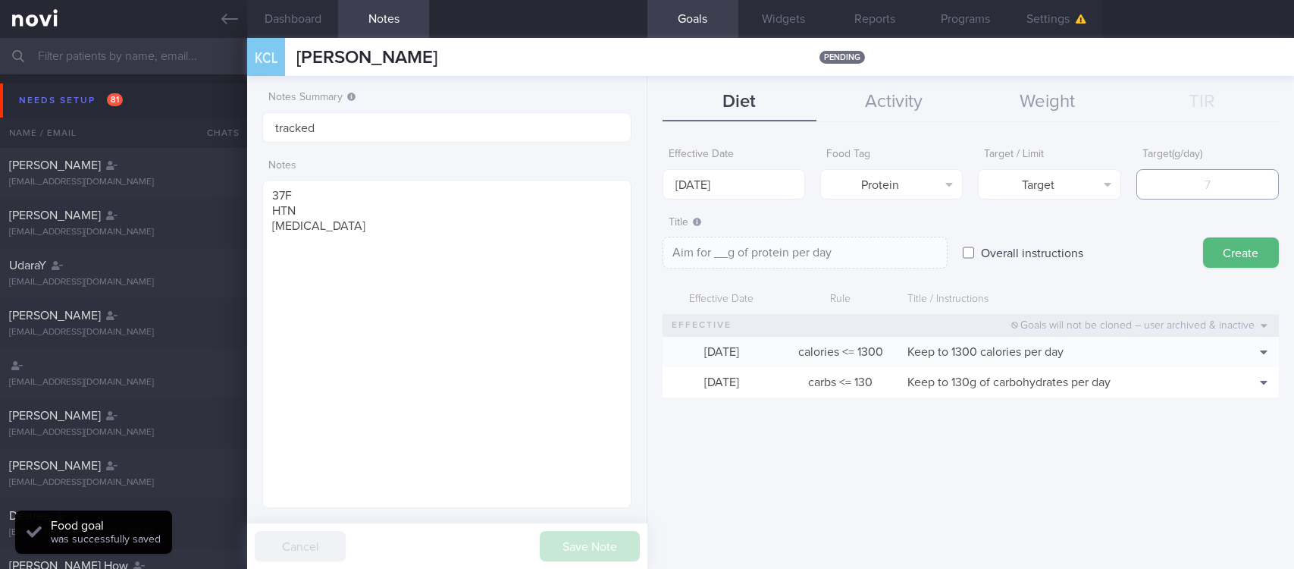
click at [1198, 181] on input "number" at bounding box center [1207, 184] width 143 height 30
type input "80"
type textarea "Aim for 80g of protein per day"
type input "80"
drag, startPoint x: 1228, startPoint y: 249, endPoint x: 1017, endPoint y: 205, distance: 216.0
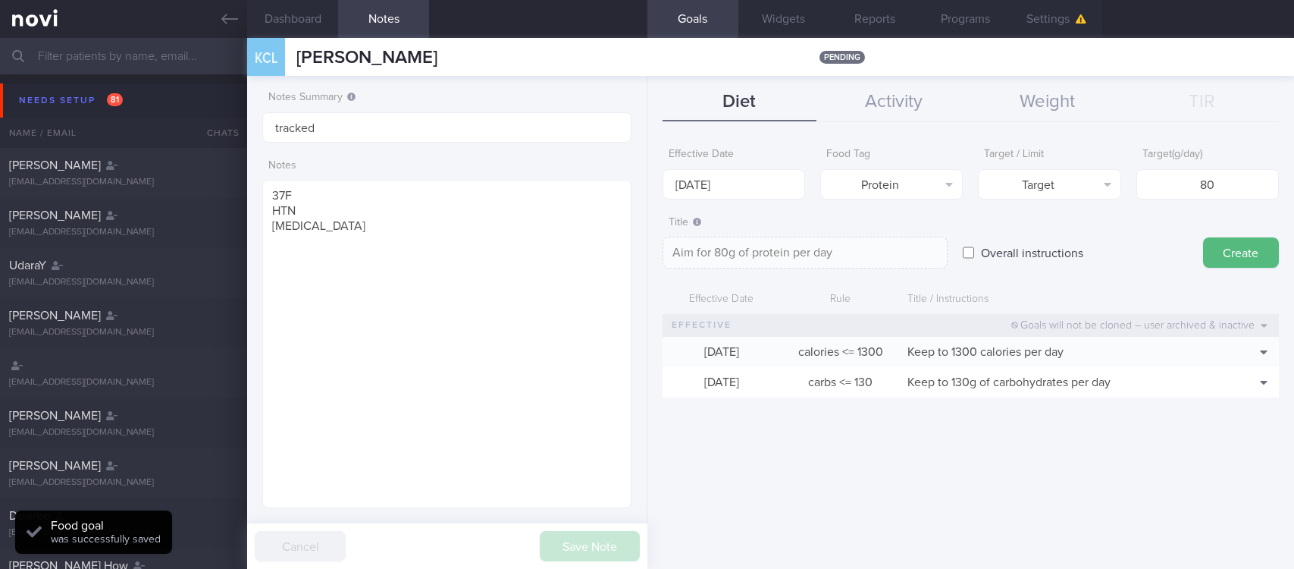
click at [1227, 249] on button "Create" at bounding box center [1241, 252] width 76 height 30
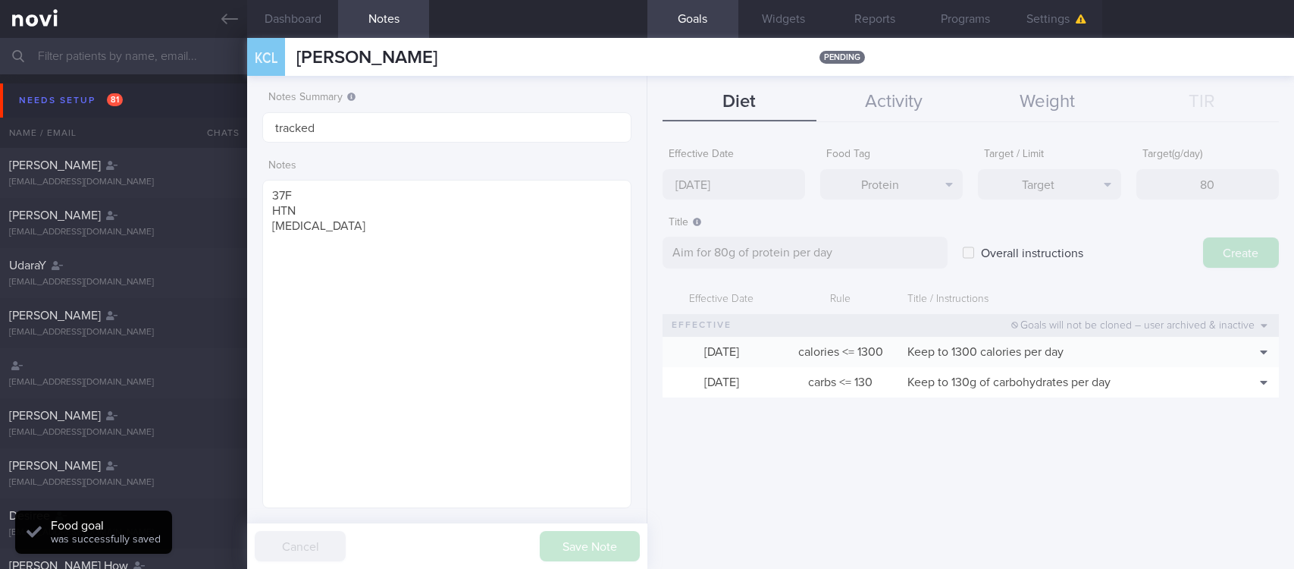
type input "[DATE]"
type textarea "Aim for ___ of ___"
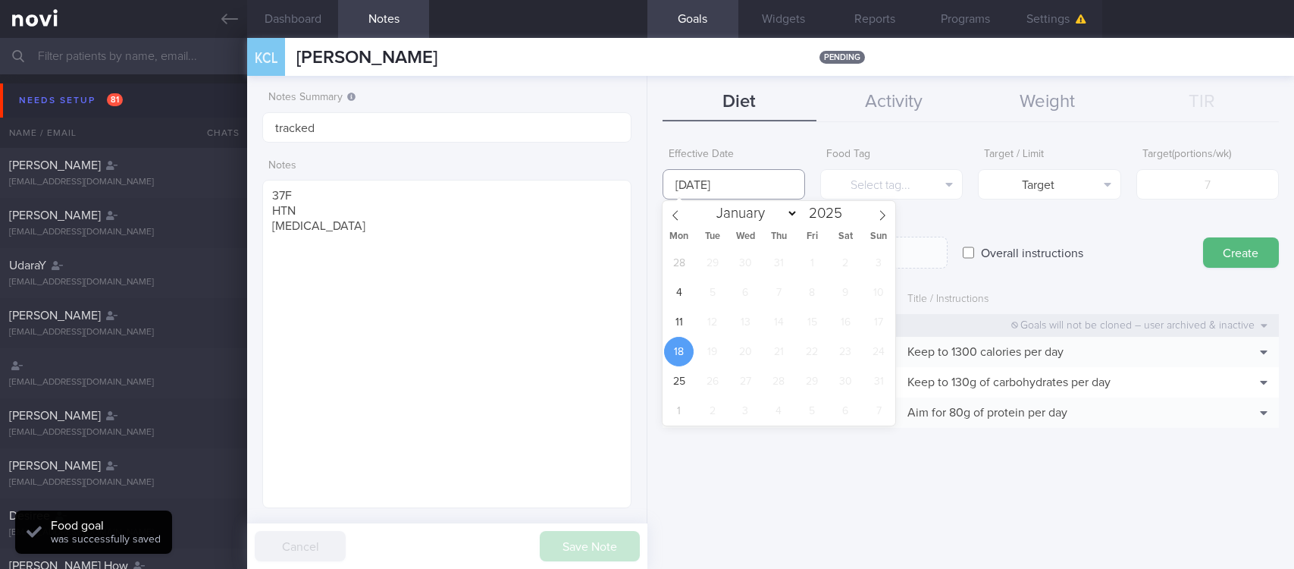
click at [792, 179] on input "[DATE]" at bounding box center [734, 184] width 143 height 30
click at [679, 317] on span "11" at bounding box center [679, 322] width 30 height 30
type input "[DATE]"
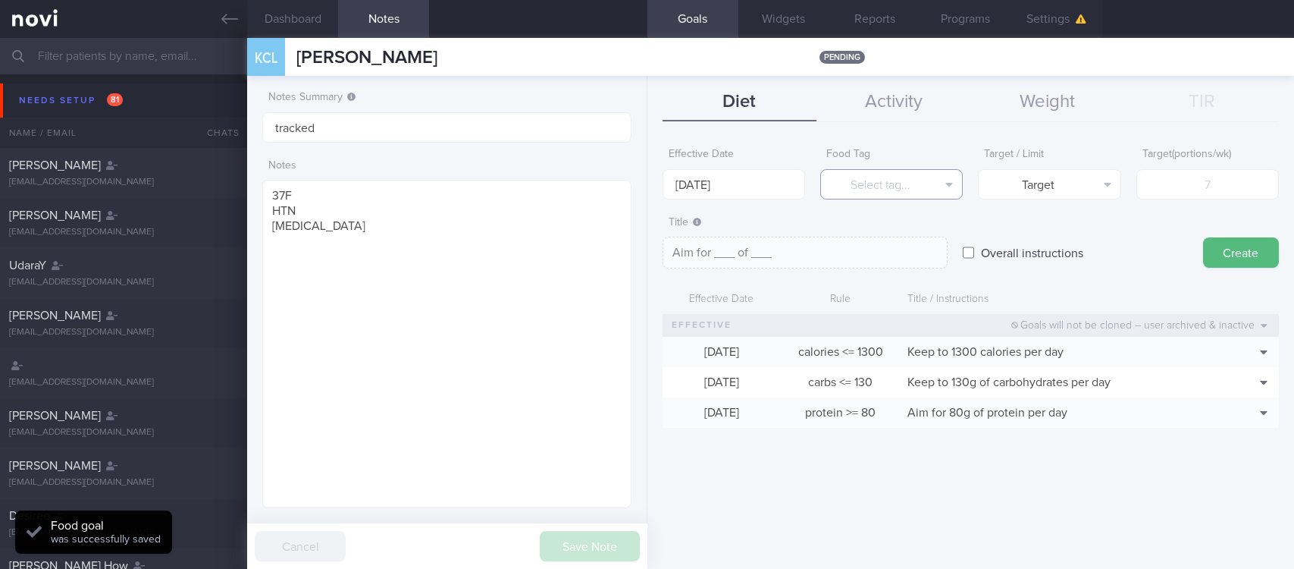
click at [906, 188] on button "Select tag..." at bounding box center [891, 184] width 143 height 30
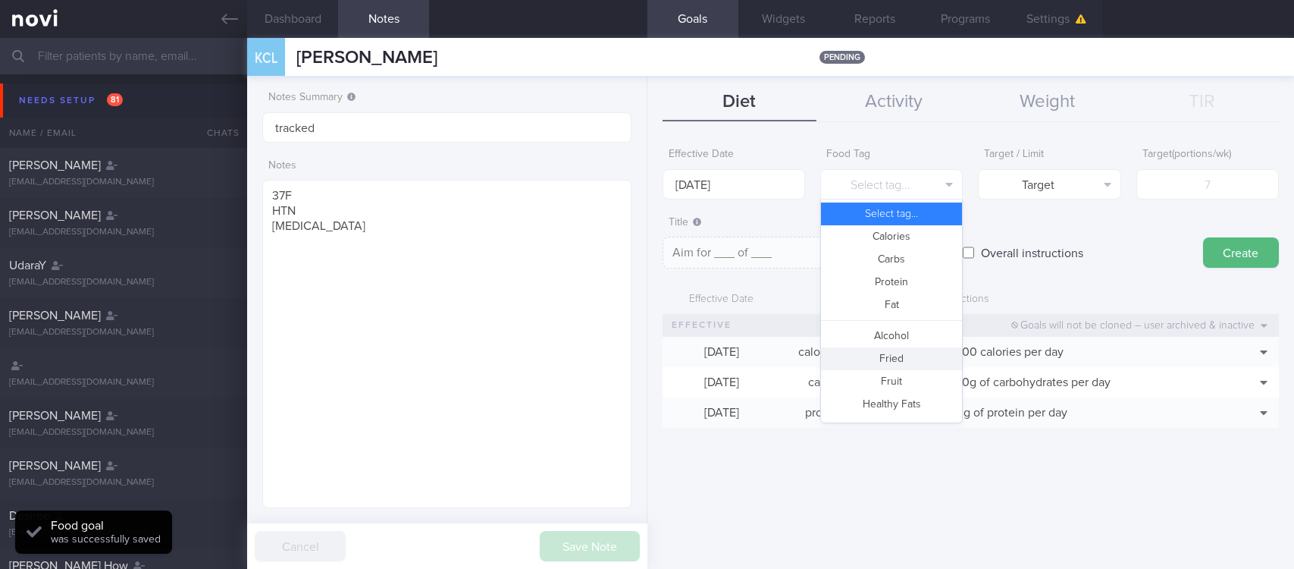
drag, startPoint x: 894, startPoint y: 356, endPoint x: 1180, endPoint y: 251, distance: 304.6
click at [894, 357] on button "Fried" at bounding box center [891, 358] width 141 height 23
type textarea "Aim for __ portions of fried food per week"
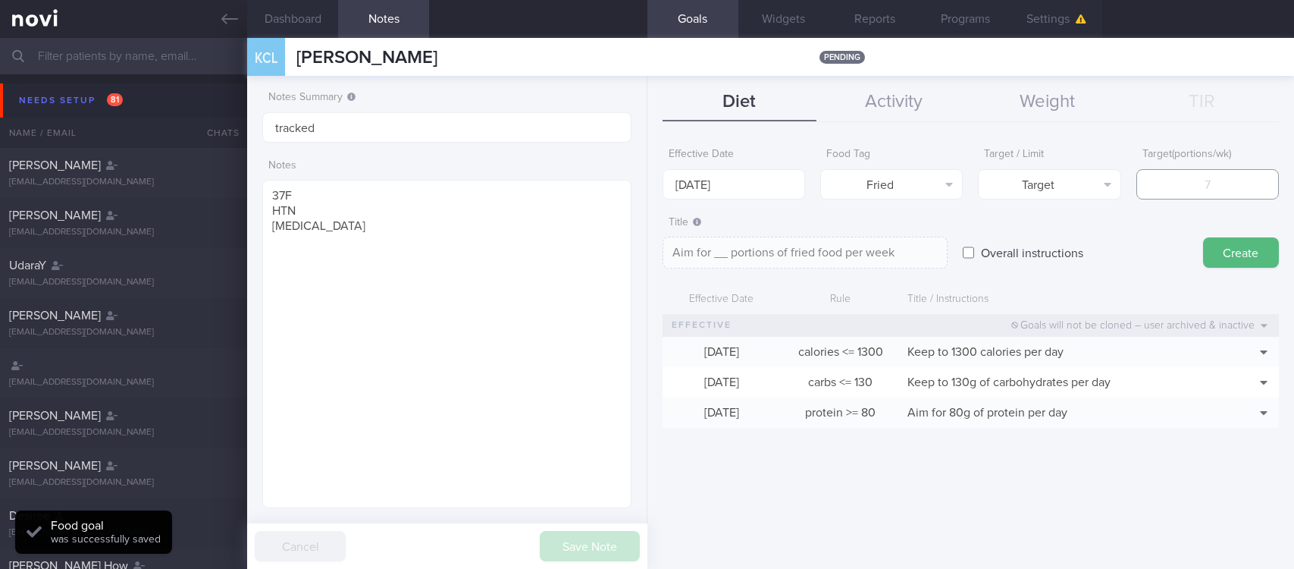
click at [1239, 190] on input "number" at bounding box center [1207, 184] width 143 height 30
type input "2"
type textarea "Aim for 2 portions of fried food per week"
type input "2"
click at [1117, 176] on button "Target" at bounding box center [1049, 184] width 143 height 30
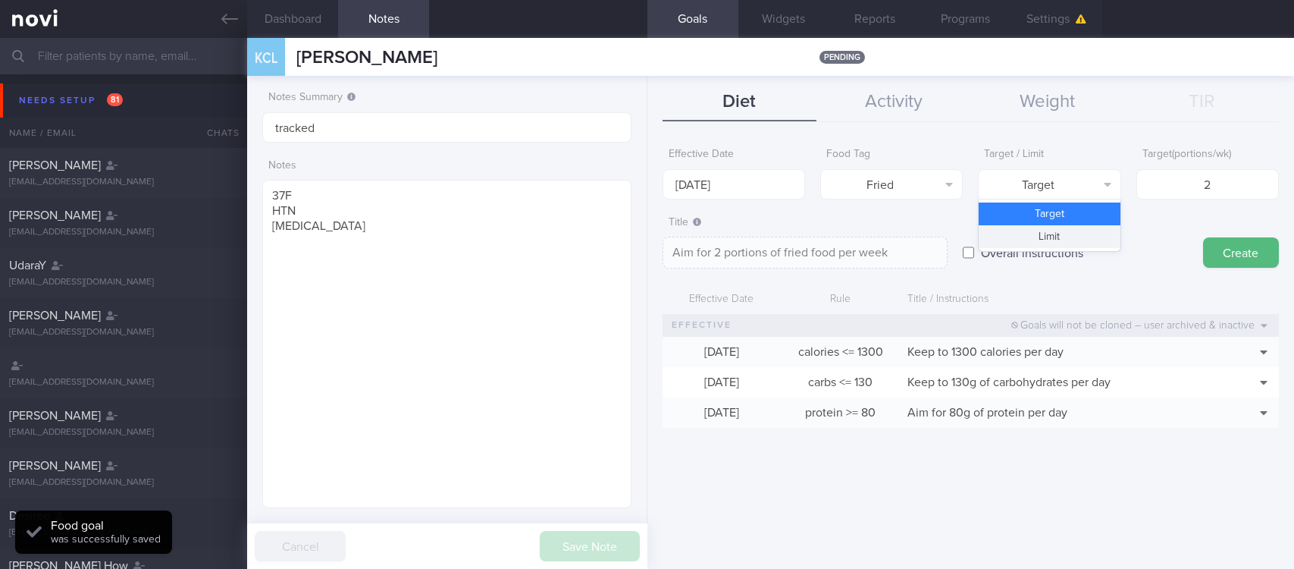
click at [1082, 243] on button "Limit" at bounding box center [1049, 236] width 141 height 23
click at [814, 251] on textarea "Keep to 2 portions of fried food per week" at bounding box center [805, 253] width 285 height 32
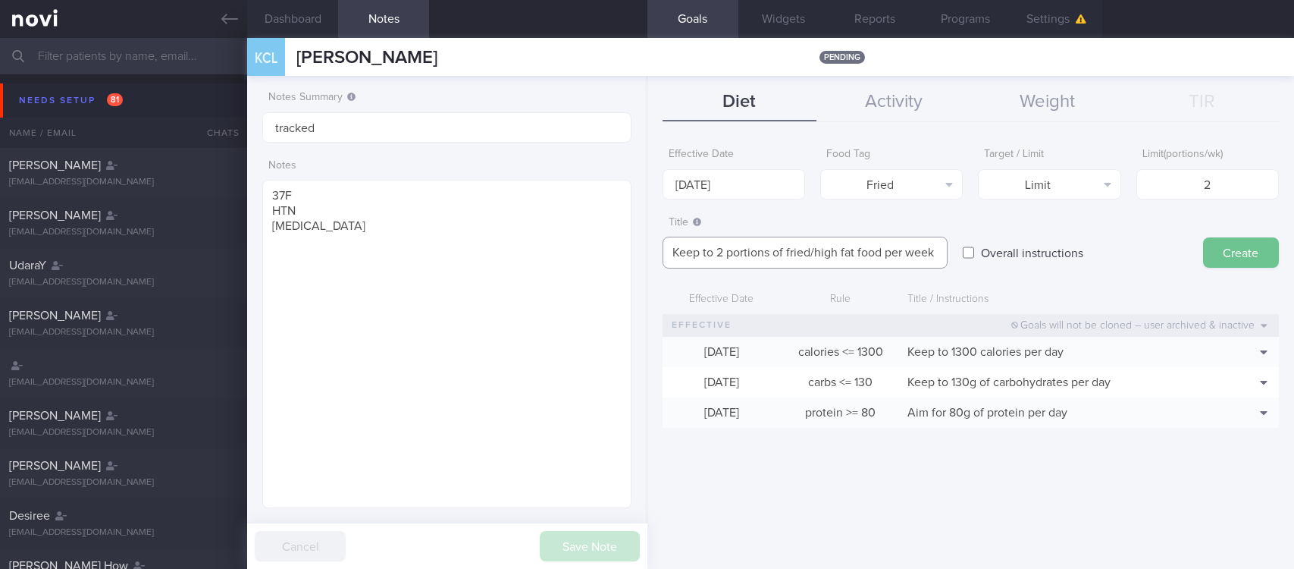
type textarea "Keep to 2 portions of fried/high fat food per week"
click at [1242, 246] on button "Create" at bounding box center [1241, 252] width 76 height 30
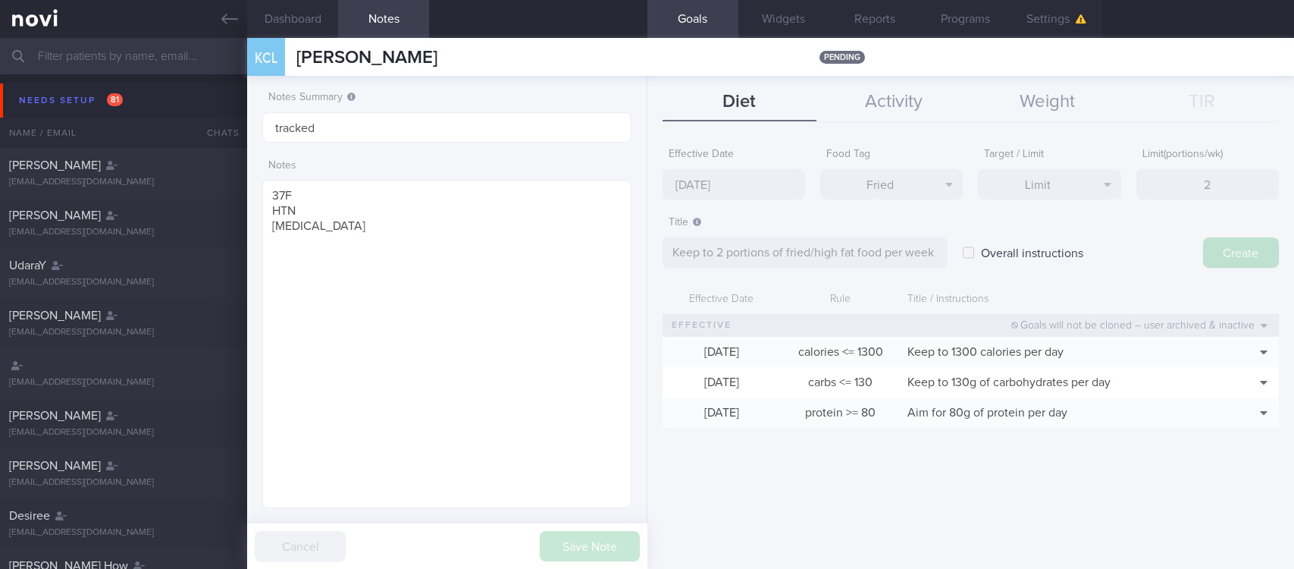
type input "[DATE]"
type textarea "Aim for ___ of ___"
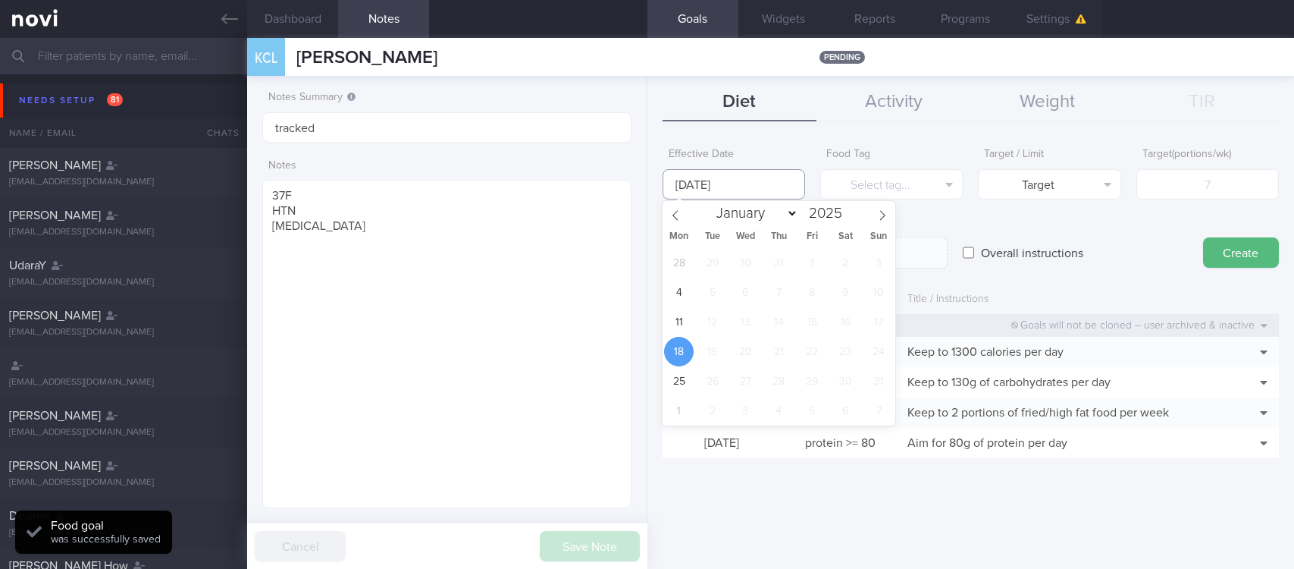
click at [728, 198] on body "You are offline! Some functionality will be unavailable Patients New Users Coac…" at bounding box center [647, 284] width 1294 height 569
click at [686, 322] on span "11" at bounding box center [679, 322] width 30 height 30
type input "[DATE]"
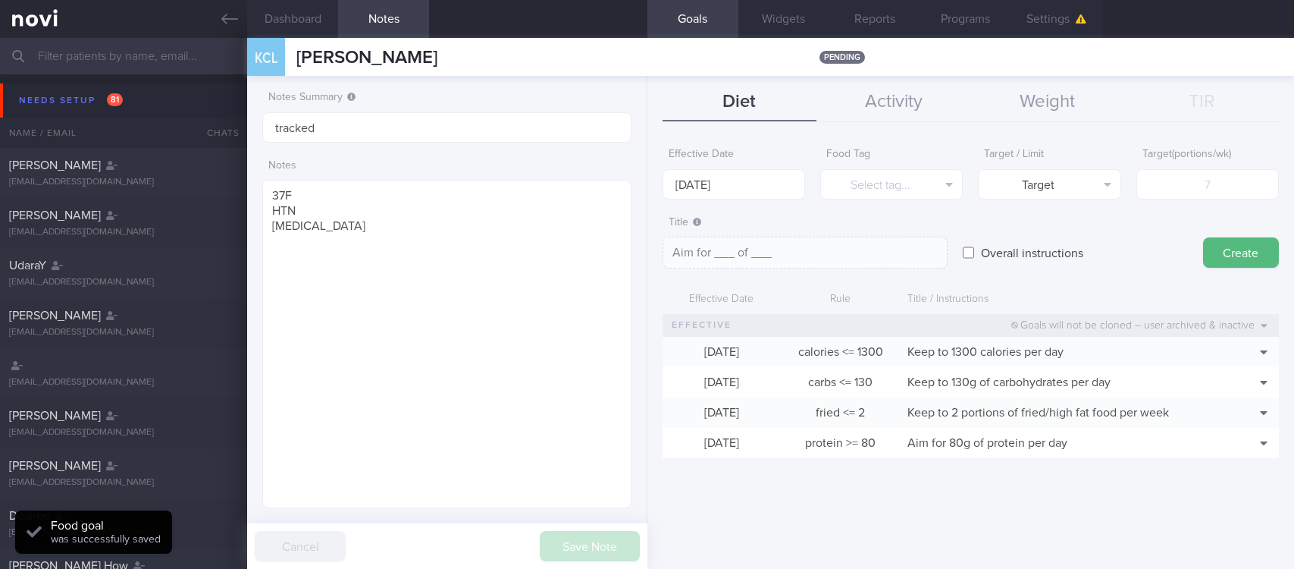
click at [923, 166] on div "Food Tag Select tag... Select tag... Calories Carbs Protein Fat Alcohol Fried F…" at bounding box center [891, 169] width 143 height 59
click at [919, 183] on button "Select tag..." at bounding box center [891, 184] width 143 height 30
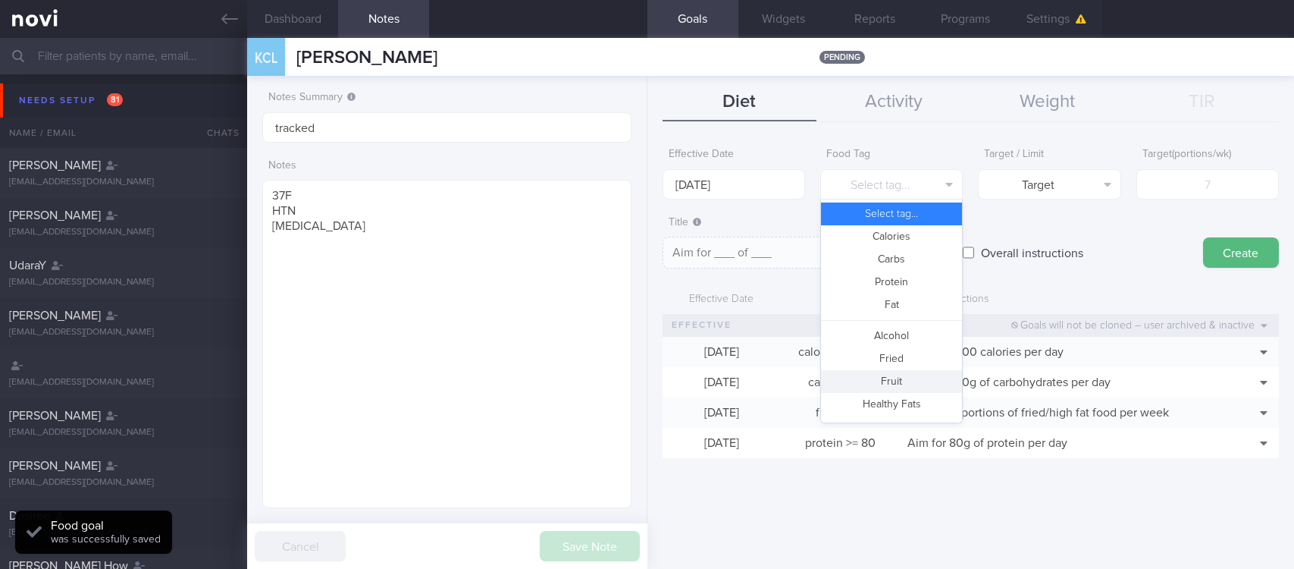
click at [901, 378] on button "Fruit" at bounding box center [891, 381] width 141 height 23
type textarea "Aim for __ portions of fruits per week"
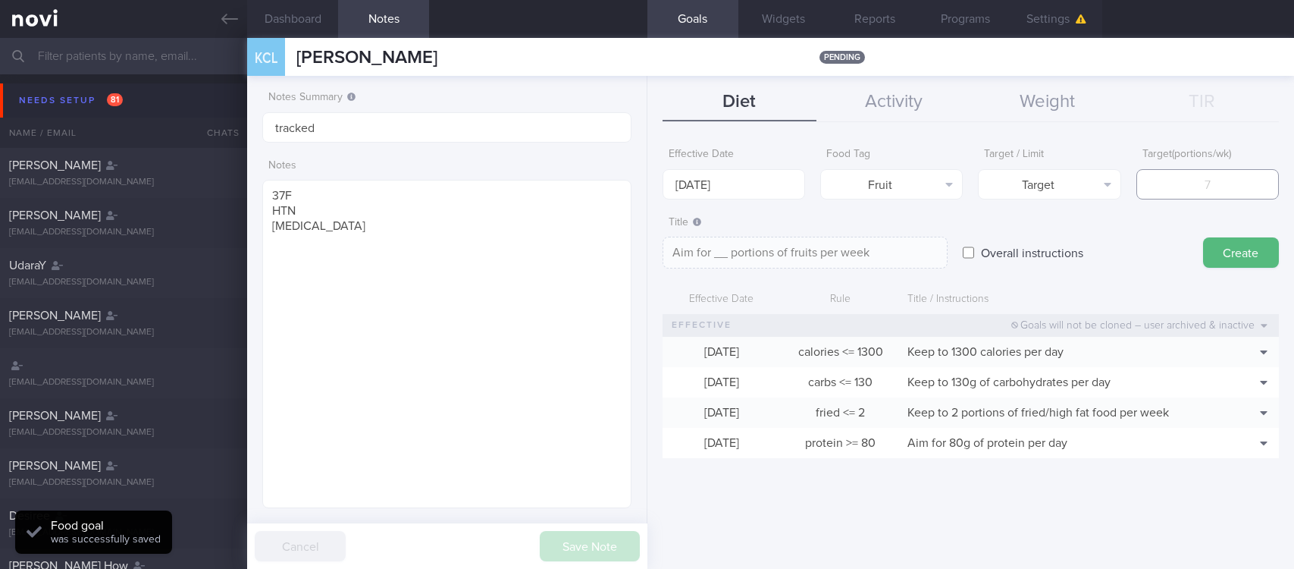
click at [1216, 183] on input "number" at bounding box center [1207, 184] width 143 height 30
type input "14"
type textarea "Aim for 14 portions of fruits per week"
type input "14"
click at [1240, 265] on button "Create" at bounding box center [1241, 252] width 76 height 30
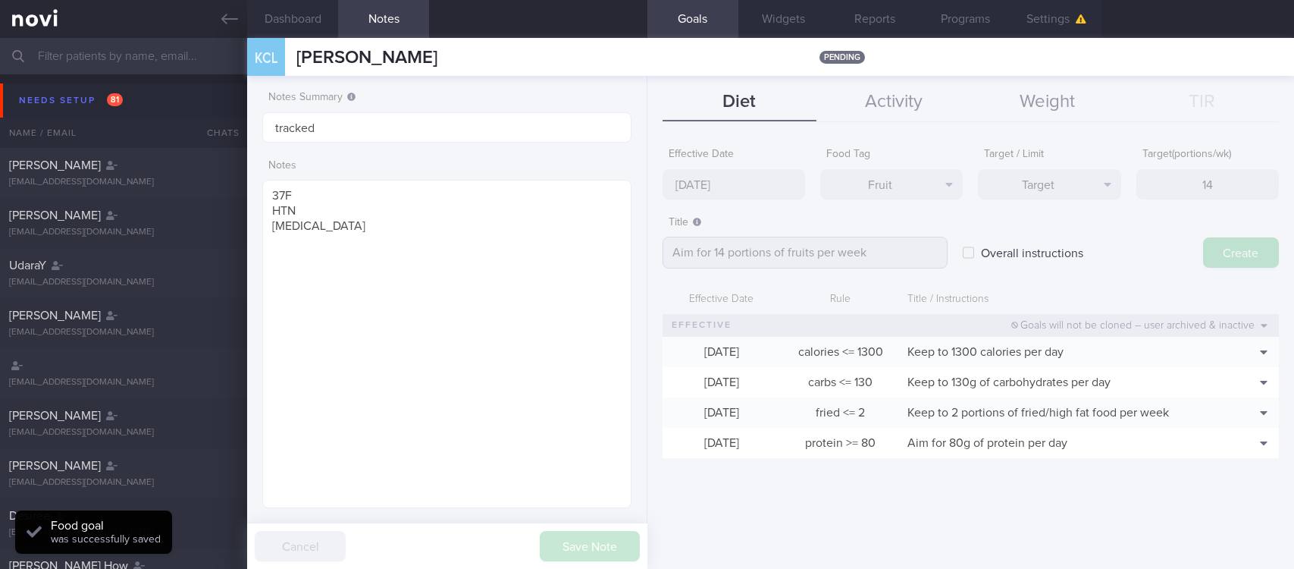
type input "[DATE]"
type textarea "Aim for ___ of ___"
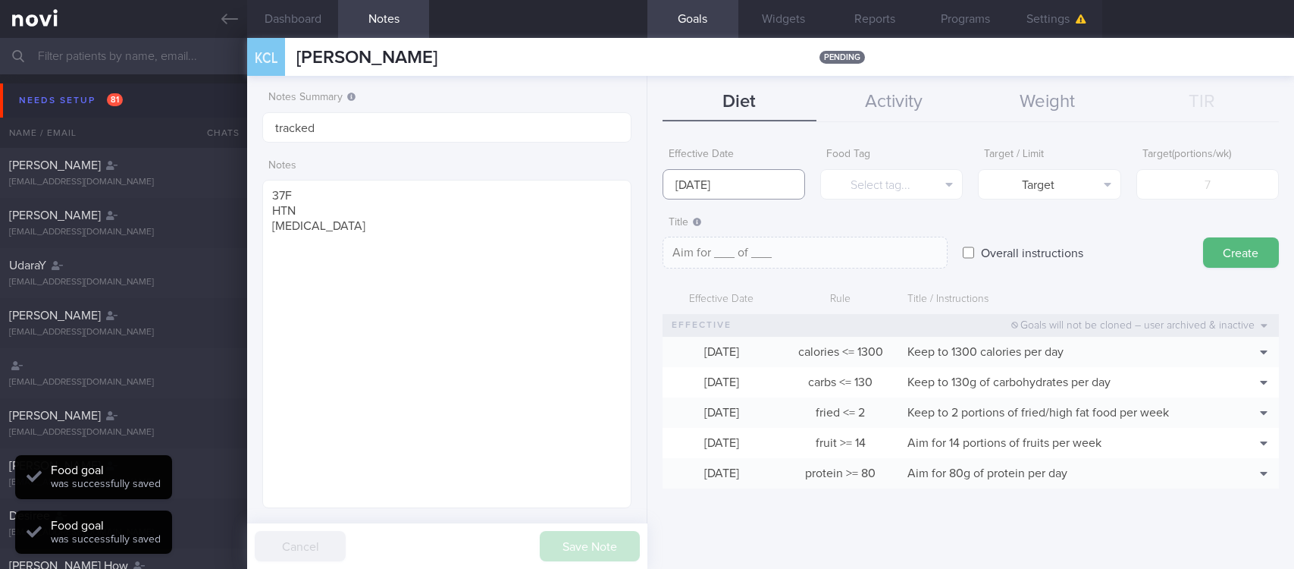
click at [749, 197] on body "You are offline! Some functionality will be unavailable Patients New Users Coac…" at bounding box center [647, 284] width 1294 height 569
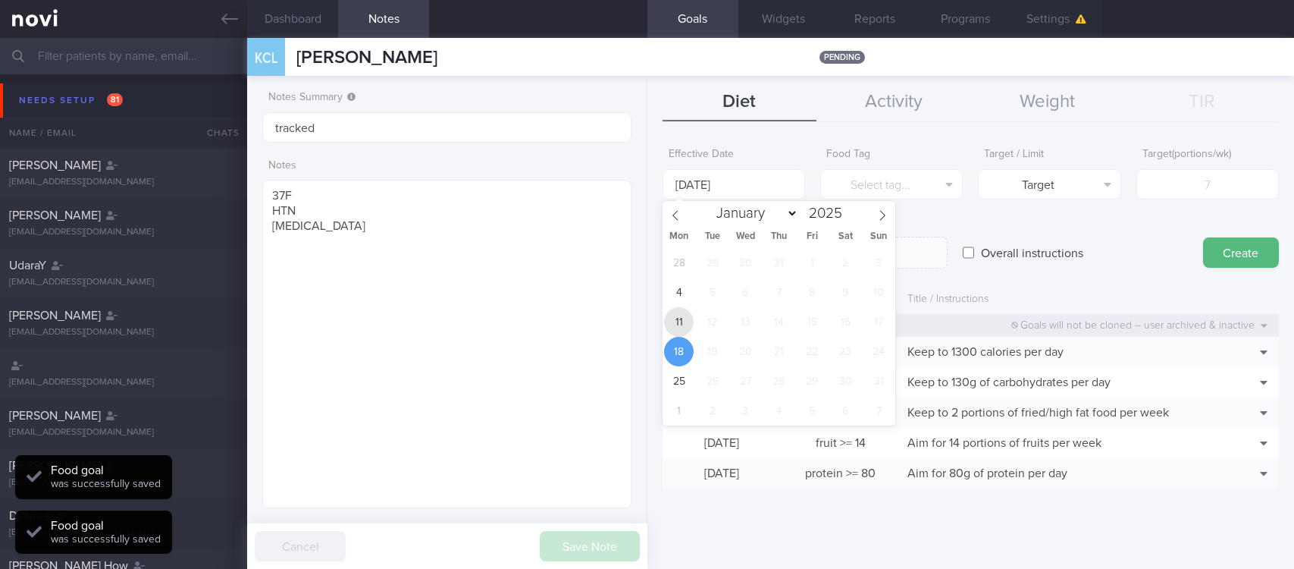
click at [679, 309] on span "11" at bounding box center [679, 322] width 30 height 30
type input "[DATE]"
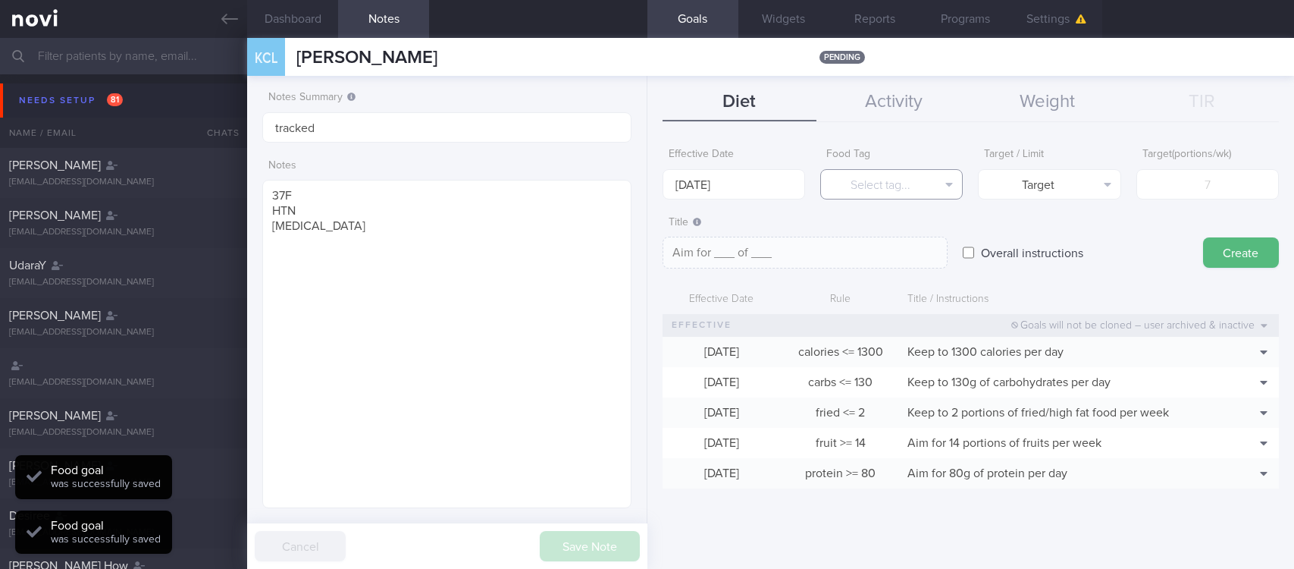
click at [887, 183] on button "Select tag..." at bounding box center [891, 184] width 143 height 30
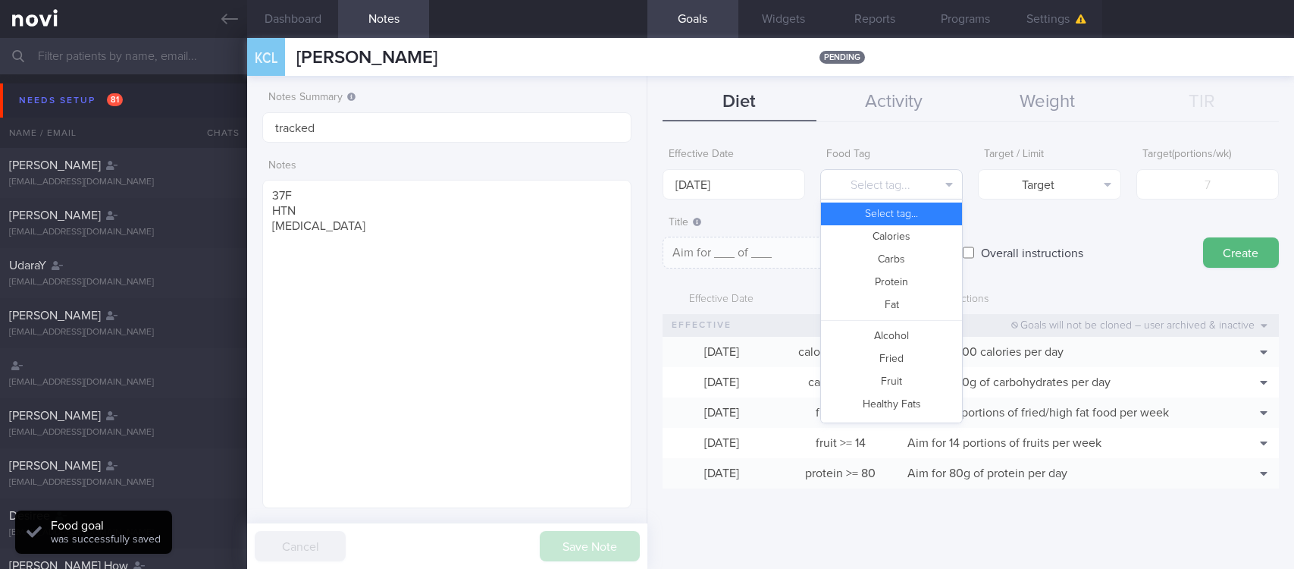
scroll to position [451, 0]
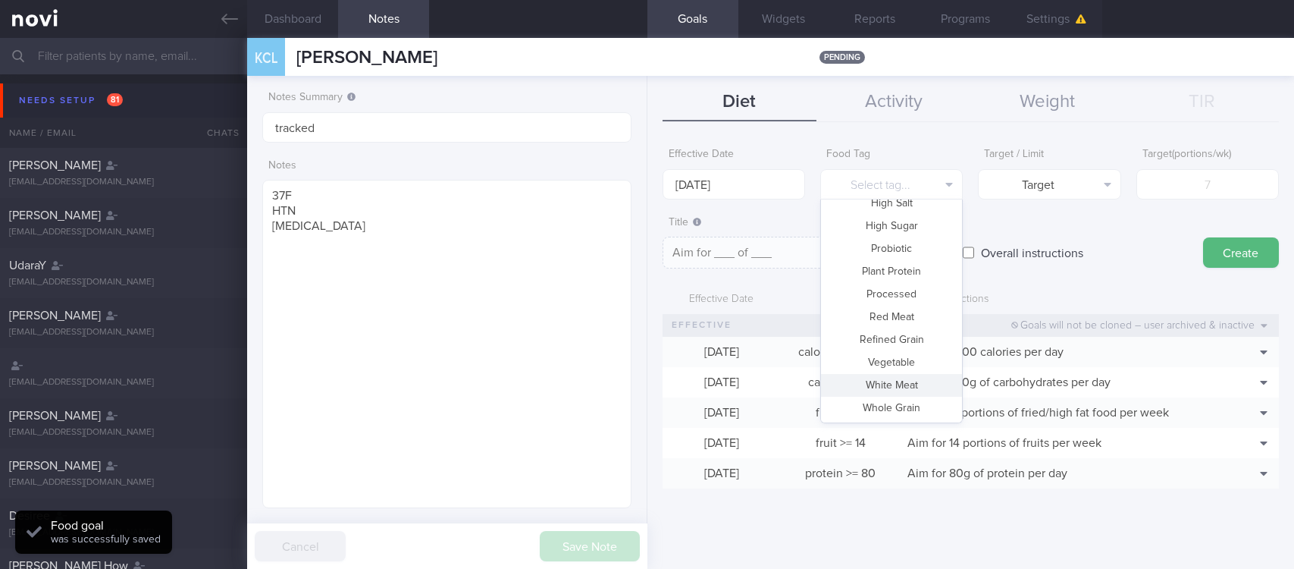
click at [889, 374] on button "White Meat" at bounding box center [891, 385] width 141 height 23
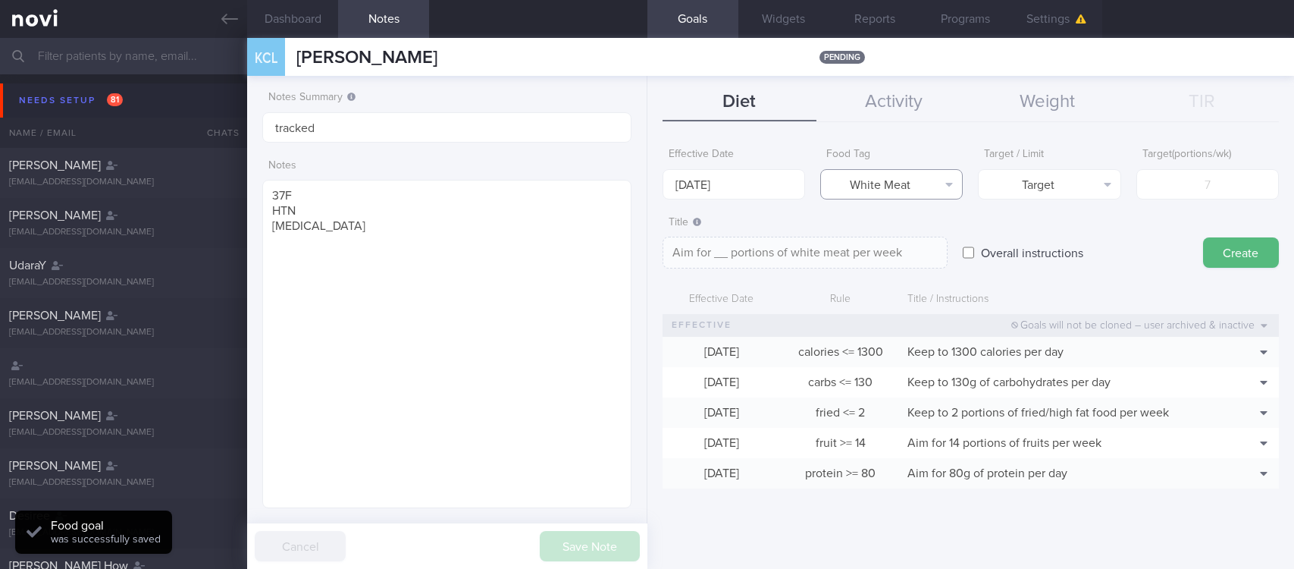
click at [913, 175] on button "White Meat" at bounding box center [891, 184] width 143 height 30
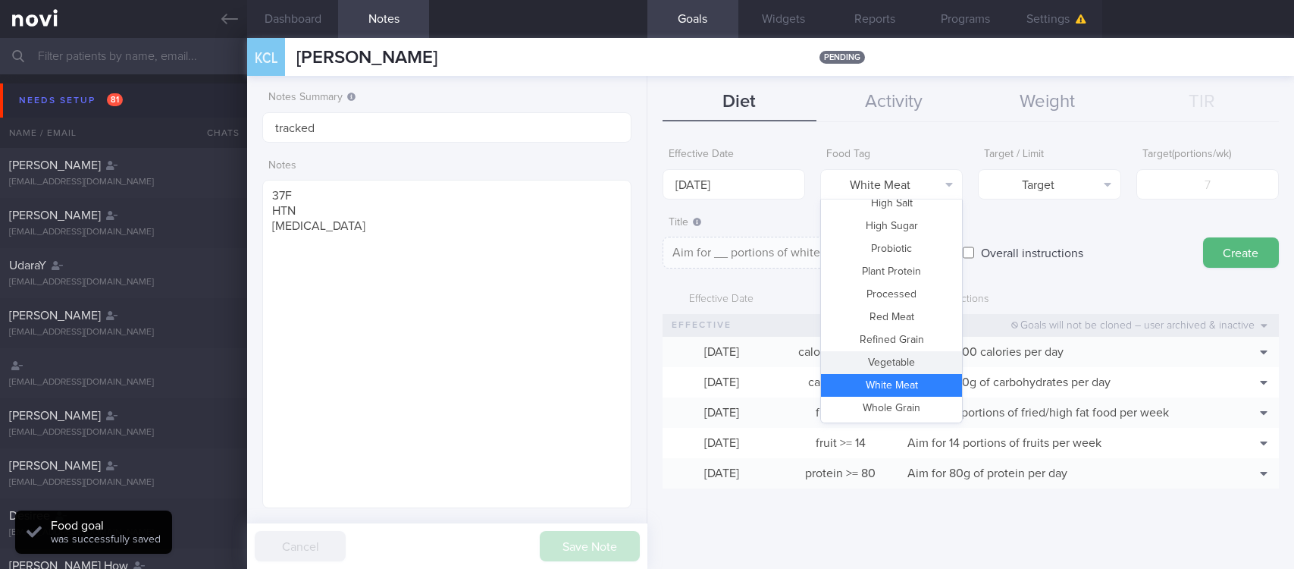
click at [895, 368] on button "Vegetable" at bounding box center [891, 362] width 141 height 23
type textarea "Aim for __ portions of vegetables per week"
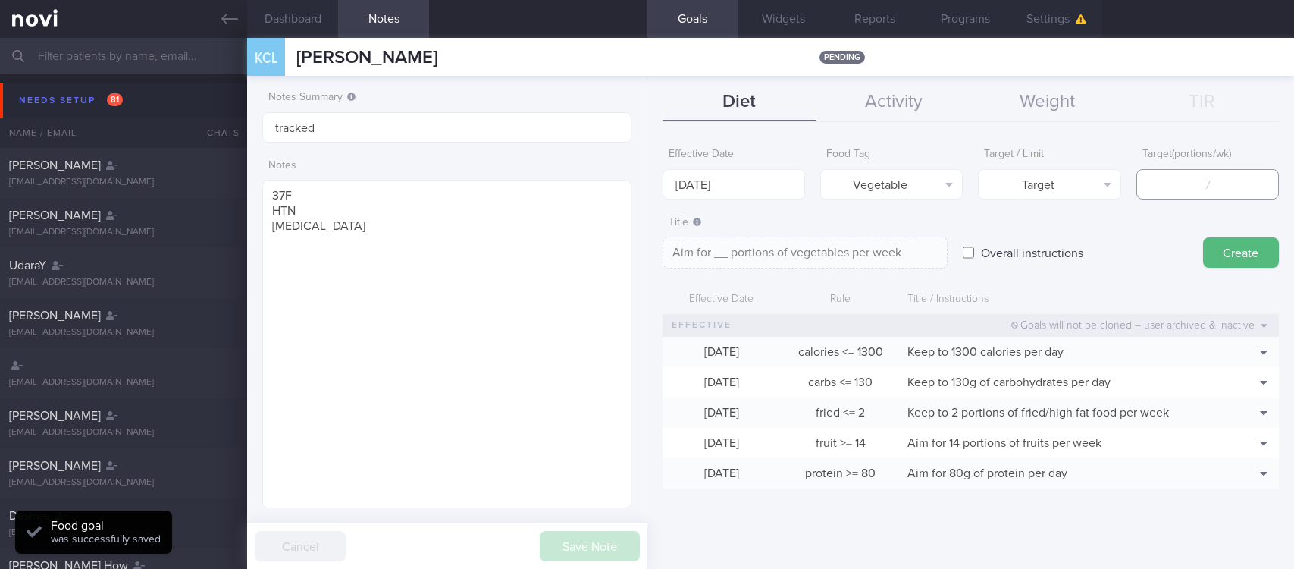
click at [1169, 195] on input "number" at bounding box center [1207, 184] width 143 height 30
type input "14"
type textarea "Aim for 14 portions of vegetables per week"
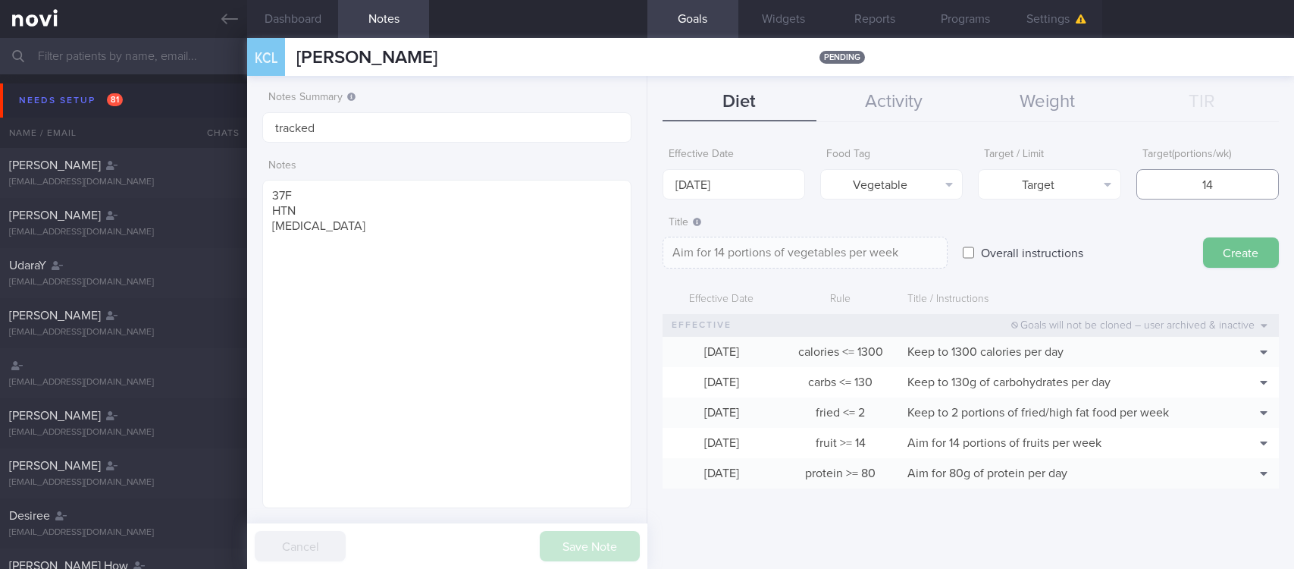
type input "14"
click at [1210, 258] on button "Create" at bounding box center [1241, 252] width 76 height 30
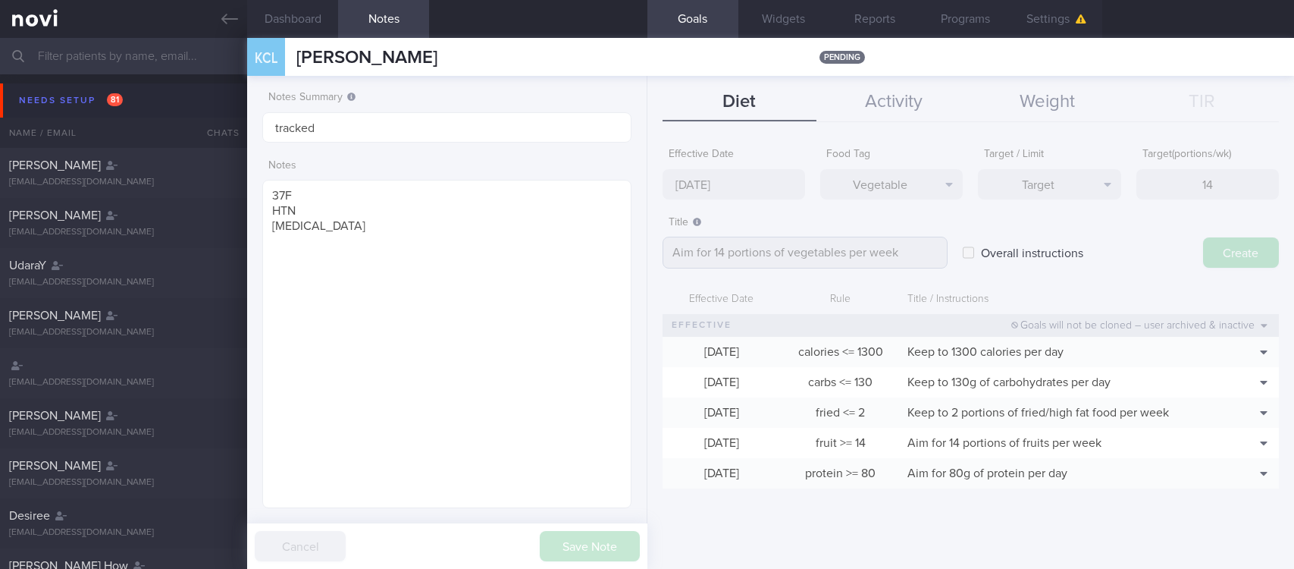
type input "[DATE]"
type textarea "Aim for ___ of ___"
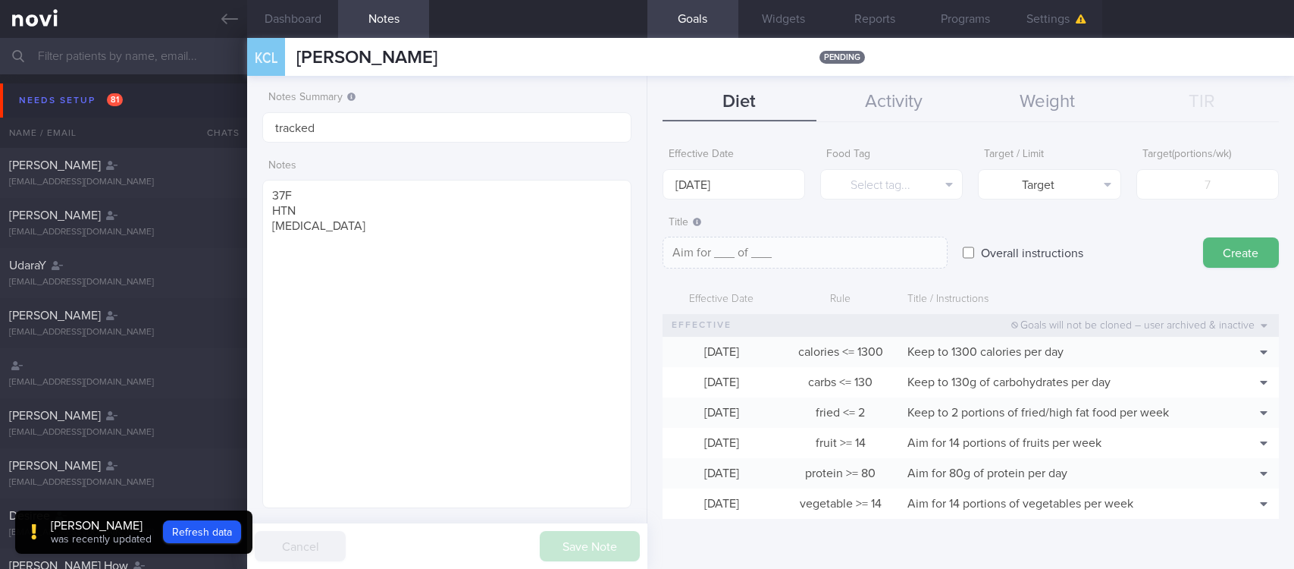
scroll to position [764, 0]
